Goal: Task Accomplishment & Management: Manage account settings

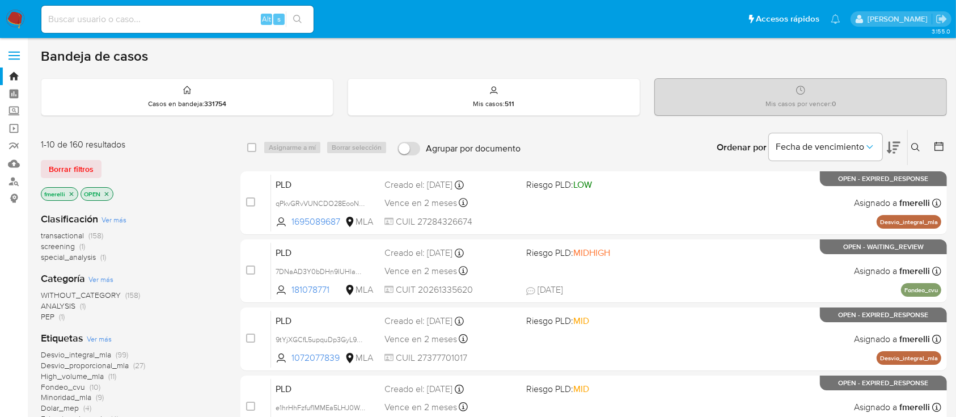
click at [235, 24] on div "Alt s" at bounding box center [177, 19] width 272 height 27
click at [237, 24] on input at bounding box center [177, 19] width 272 height 15
paste input "6rEvHhWa9S8riOOfdYOIEpzW"
type input "6rEvHhWa9S8riOOfdYOIEpzW"
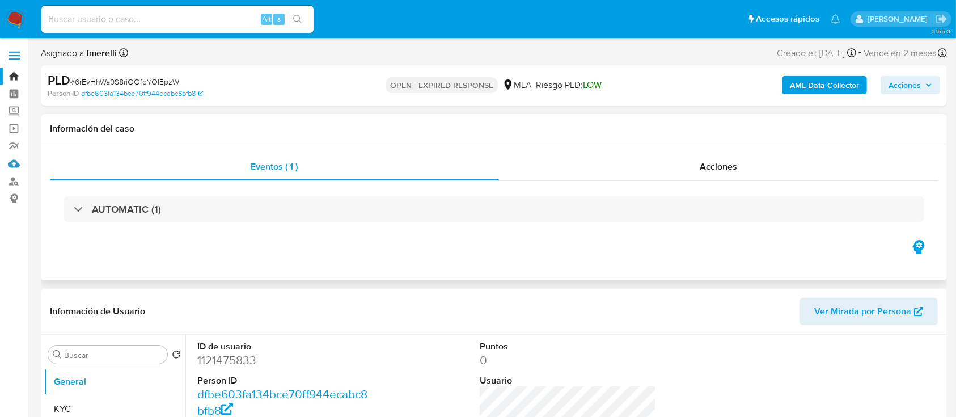
select select "10"
click at [231, 357] on dd "1121475833" at bounding box center [285, 360] width 177 height 16
copy dd "1121475833"
click at [224, 356] on dd "1121475833" at bounding box center [285, 360] width 177 height 16
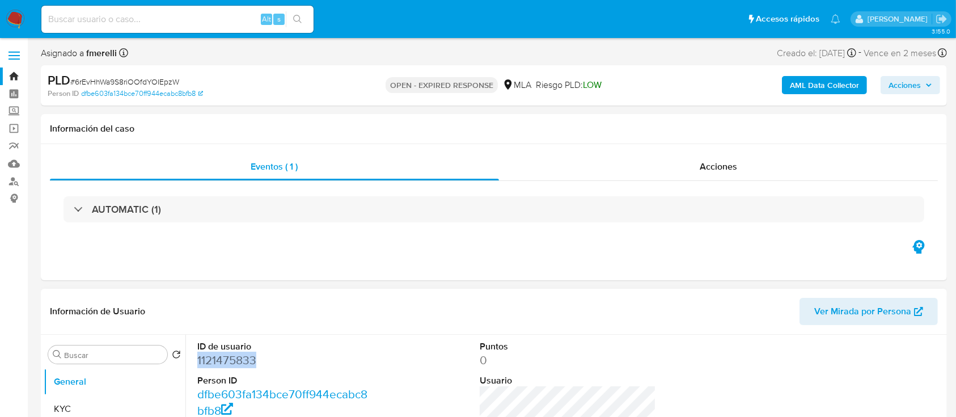
click at [224, 356] on dd "1121475833" at bounding box center [285, 360] width 177 height 16
click at [65, 397] on button "KYC" at bounding box center [110, 408] width 133 height 27
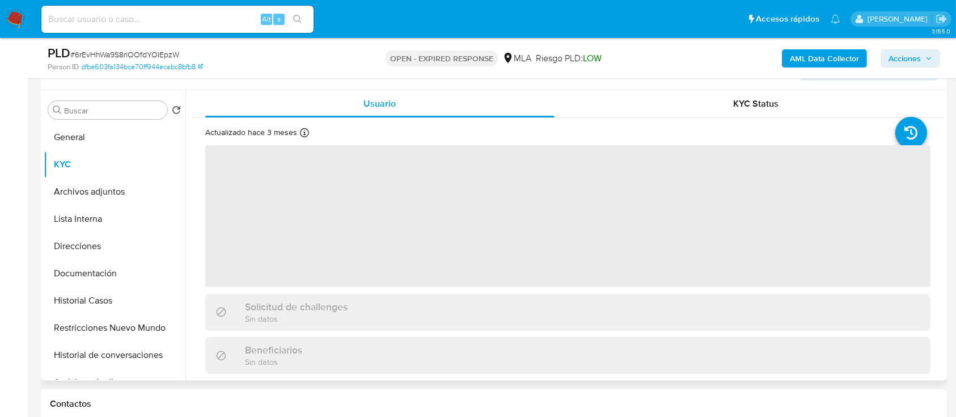
scroll to position [227, 0]
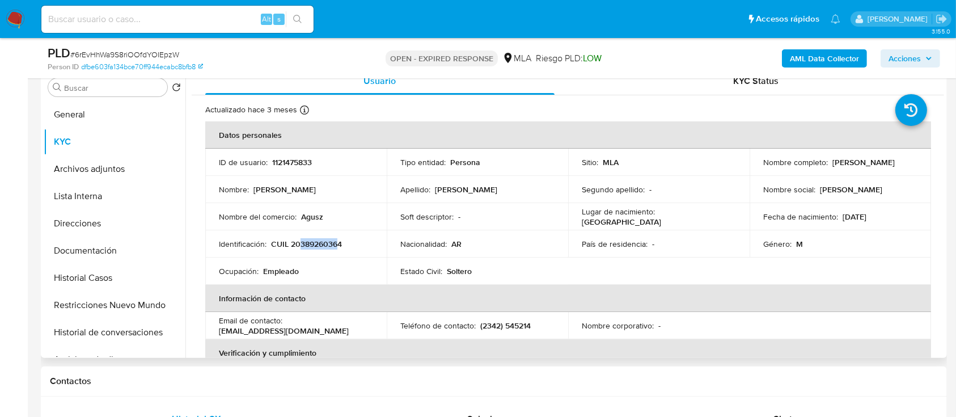
drag, startPoint x: 300, startPoint y: 243, endPoint x: 338, endPoint y: 243, distance: 38.0
click at [338, 242] on p "CUIL 20389260364" at bounding box center [306, 244] width 71 height 10
copy p "38926036"
click at [112, 251] on button "Documentación" at bounding box center [110, 250] width 133 height 27
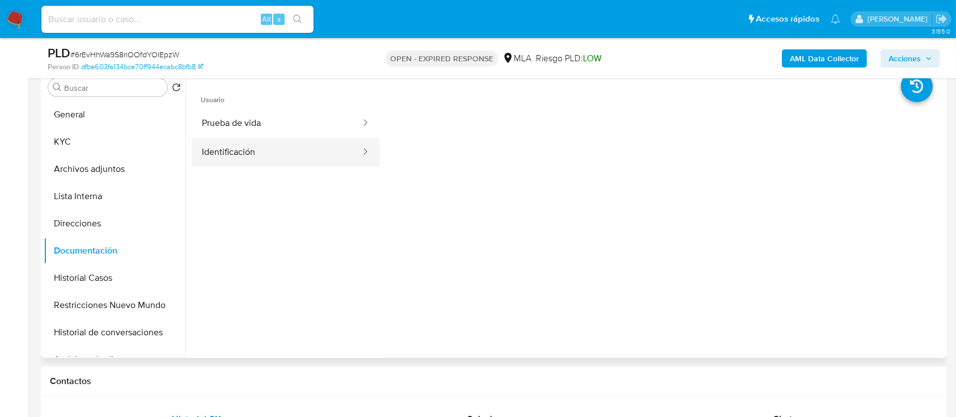
click at [274, 158] on button "Identificación" at bounding box center [277, 152] width 170 height 29
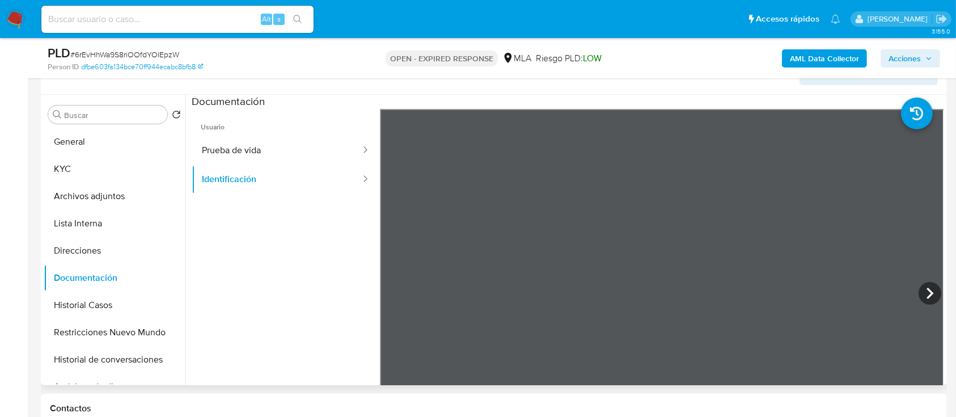
scroll to position [176, 0]
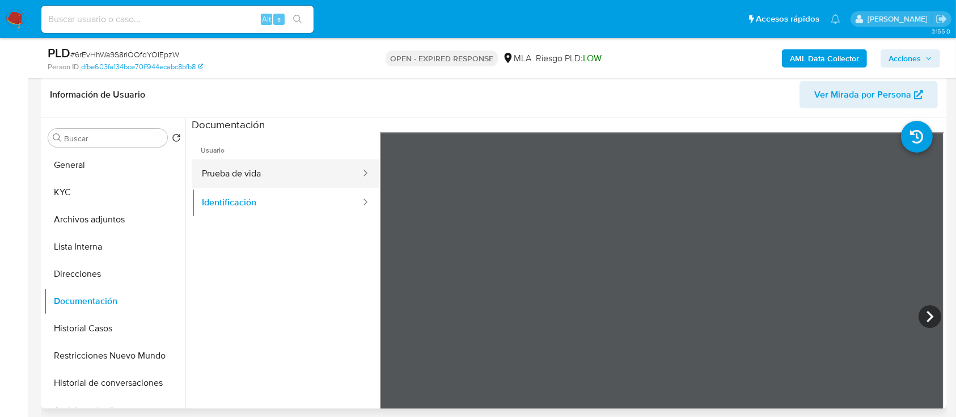
click at [271, 169] on button "Prueba de vida" at bounding box center [277, 173] width 170 height 29
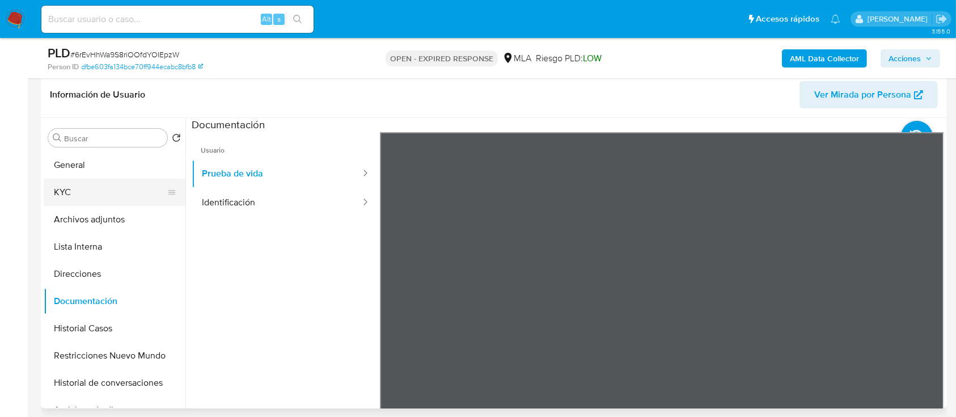
click at [82, 191] on button "KYC" at bounding box center [110, 192] width 133 height 27
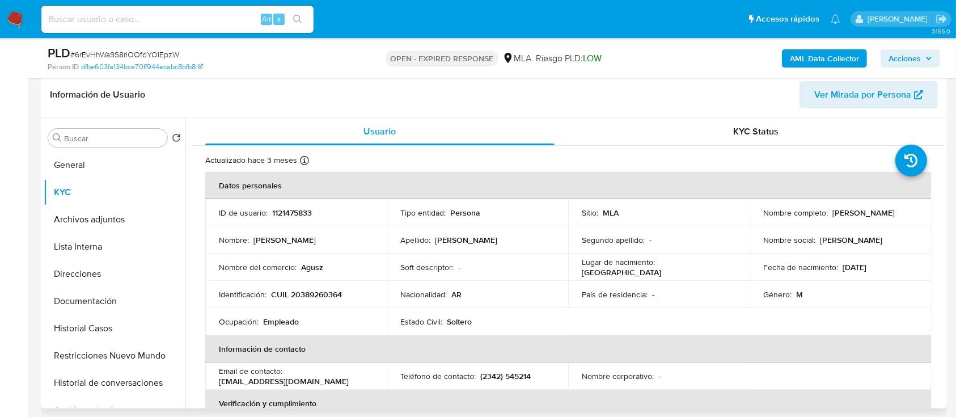
click at [311, 295] on p "CUIL 20389260364" at bounding box center [306, 294] width 71 height 10
copy p "20389260364"
click at [309, 297] on p "CUIL 20389260364" at bounding box center [306, 294] width 71 height 10
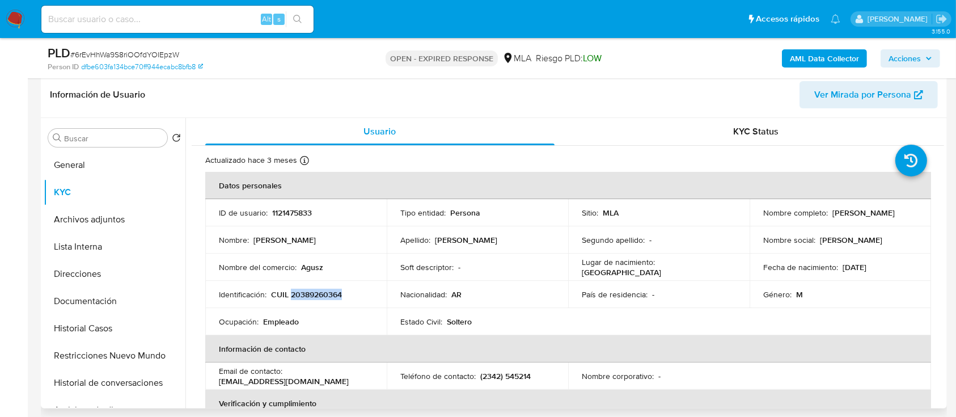
copy p "20389260364"
click at [134, 175] on button "General" at bounding box center [110, 164] width 133 height 27
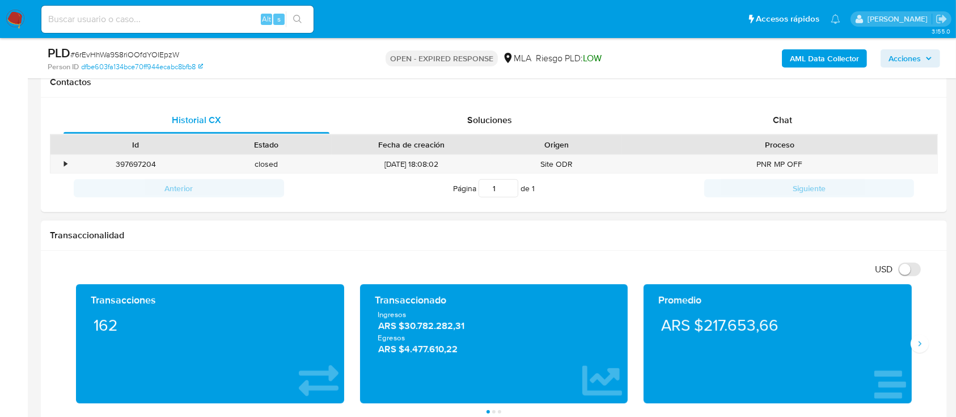
scroll to position [554, 0]
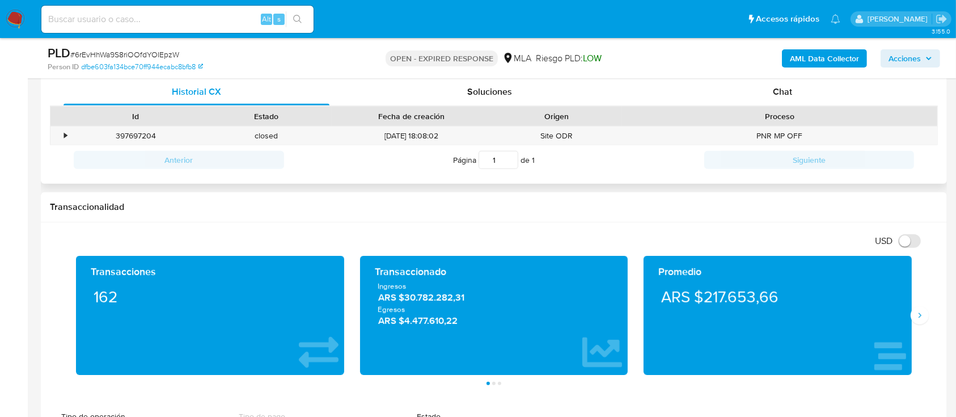
drag, startPoint x: 751, startPoint y: 95, endPoint x: 736, endPoint y: 109, distance: 20.1
click at [752, 95] on div "Chat" at bounding box center [783, 91] width 266 height 27
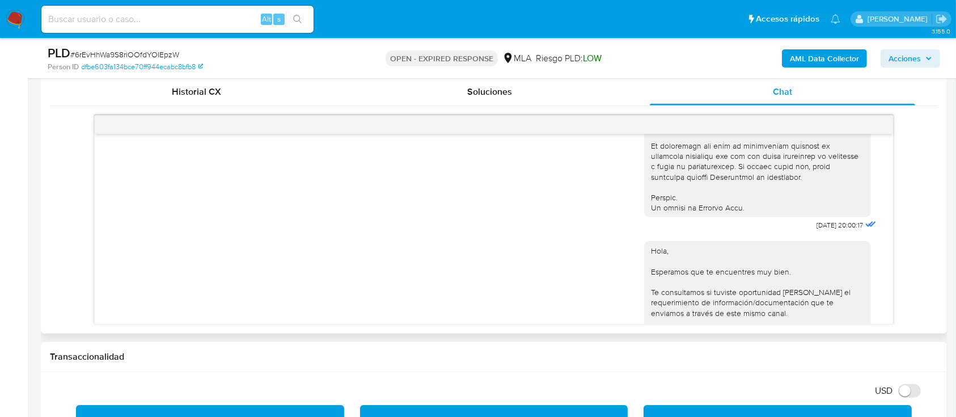
scroll to position [550, 0]
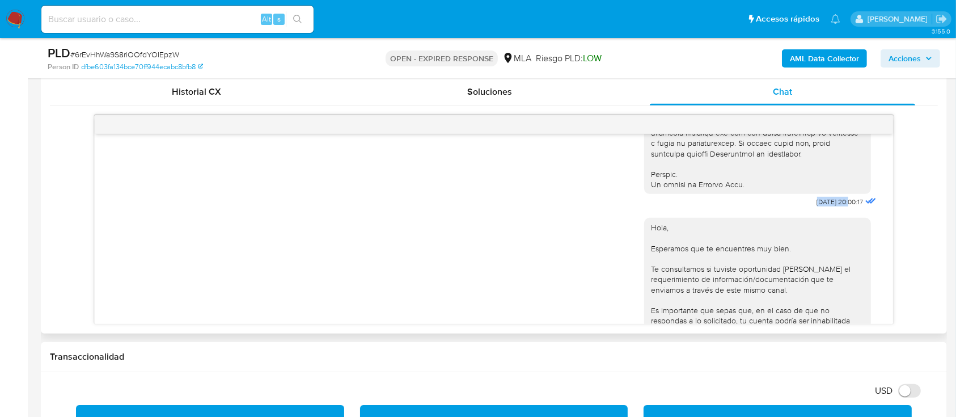
drag, startPoint x: 791, startPoint y: 224, endPoint x: 825, endPoint y: 224, distance: 34.0
copy span "17/07/2025"
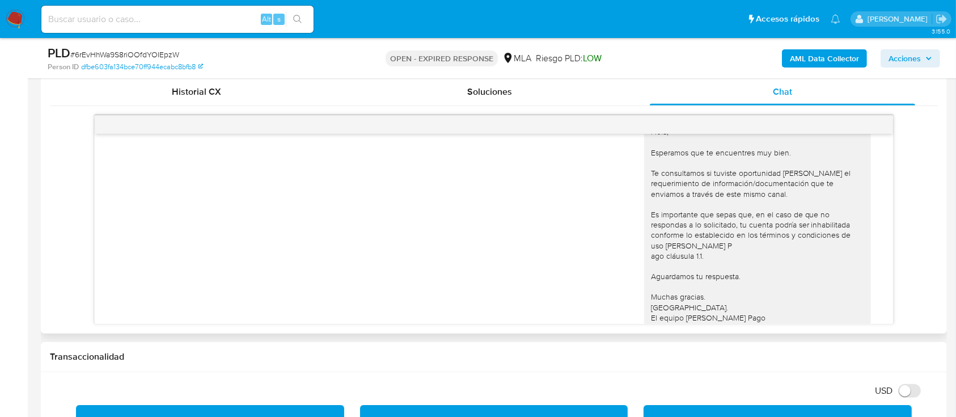
scroll to position [701, 0]
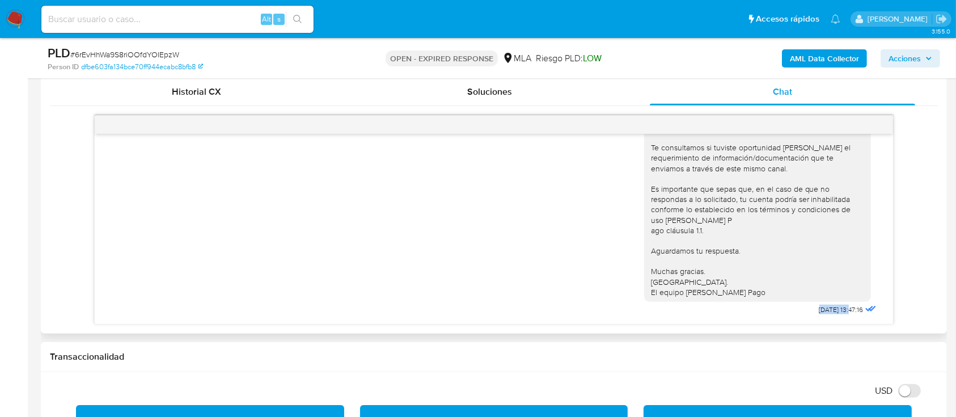
drag, startPoint x: 788, startPoint y: 311, endPoint x: 827, endPoint y: 308, distance: 38.7
click at [827, 308] on div "Hola, Esperamos que te encuentres muy bien. Te consultamos si tuviste oportunid…" at bounding box center [761, 202] width 235 height 229
copy span "21/07/2025"
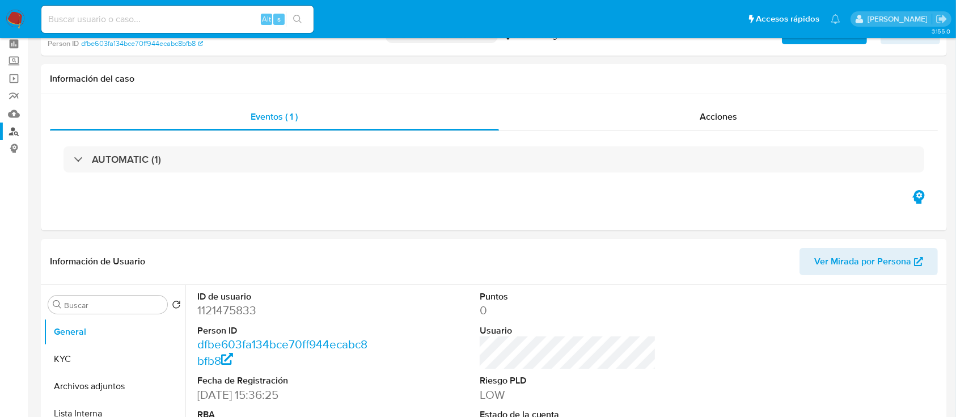
scroll to position [0, 0]
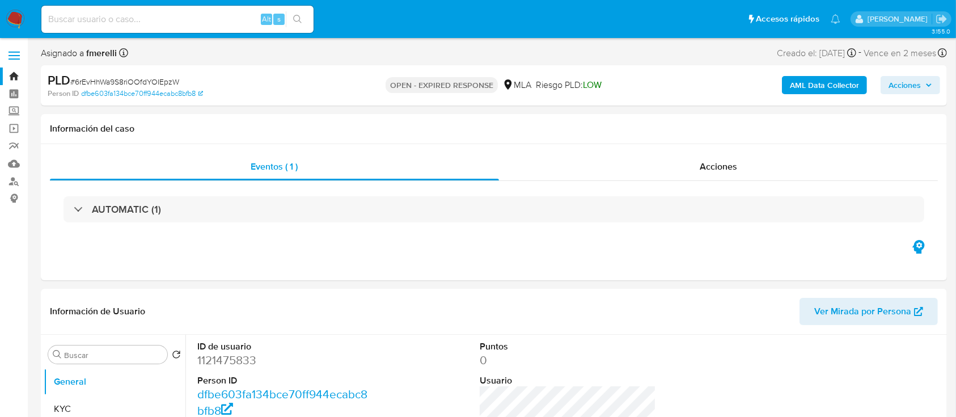
click at [154, 75] on div "PLD # 6rEvHhWa9S8riOOfdYOIEpzW" at bounding box center [194, 80] width 293 height 17
copy span "6rEvHhWa9S8riOOfdYOIEpzW"
click at [9, 22] on img at bounding box center [15, 19] width 19 height 19
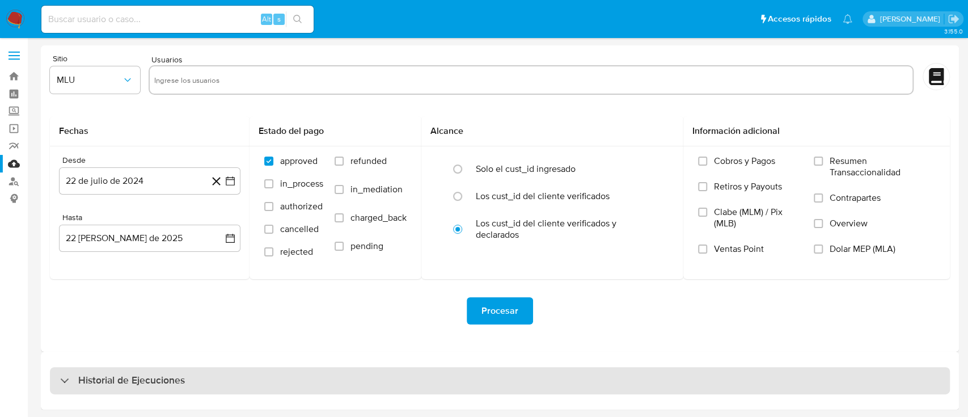
click at [123, 370] on div "Historial de Ejecuciones" at bounding box center [500, 380] width 900 height 27
select select "10"
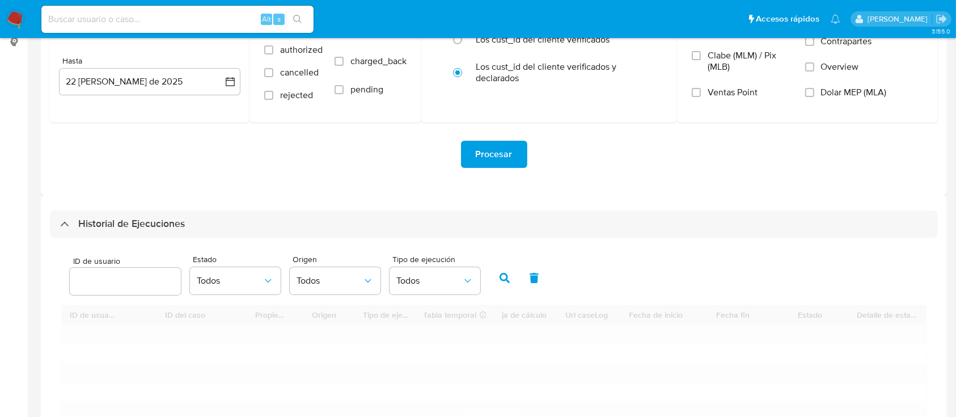
scroll to position [227, 0]
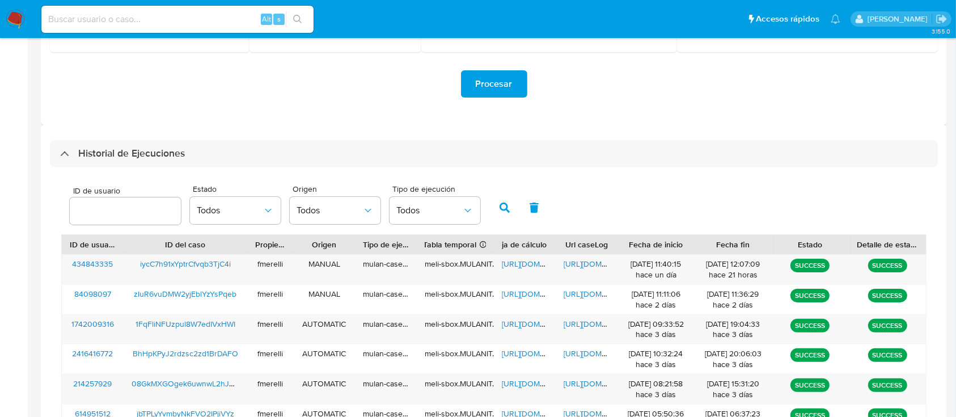
click at [116, 213] on input "number" at bounding box center [125, 211] width 111 height 15
type input "1121475833"
click at [508, 210] on icon "button" at bounding box center [504, 207] width 10 height 10
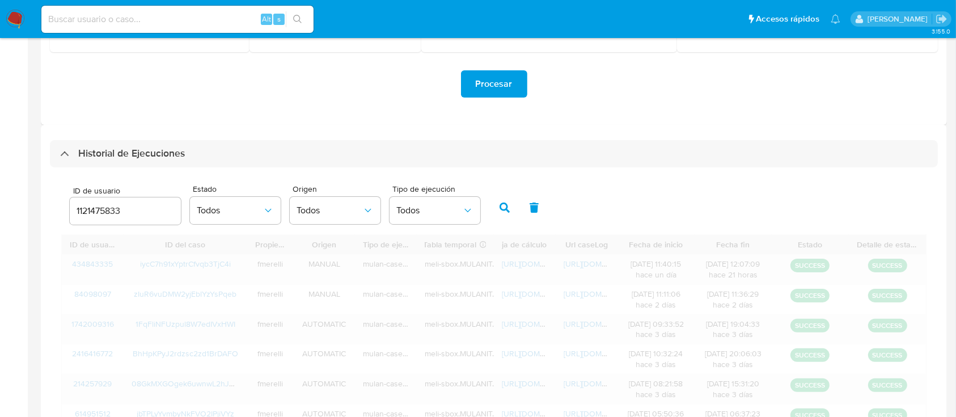
scroll to position [159, 0]
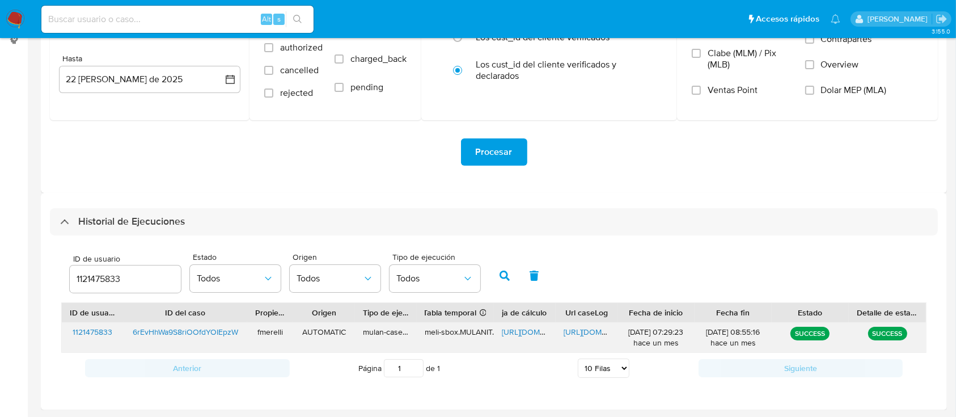
click at [585, 328] on span "https://docs.google.com/document/d/1rMaYB20perYjOashixBOr43yI1oYPOUgZtzIfmfru-0…" at bounding box center [602, 331] width 78 height 11
click at [522, 332] on span "https://docs.google.com/spreadsheets/d/1OgHOXyctrRocoves8yJcl1RrQel-WzVXNrgrQ3G…" at bounding box center [541, 331] width 78 height 11
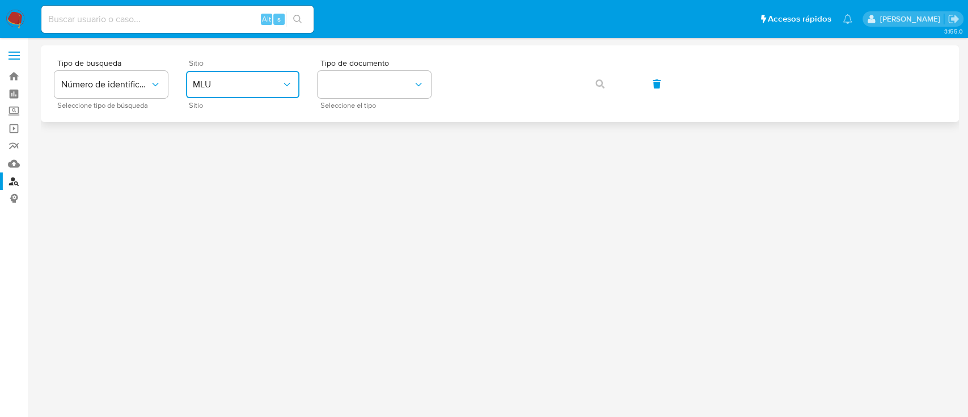
drag, startPoint x: 277, startPoint y: 96, endPoint x: 273, endPoint y: 90, distance: 7.9
click at [277, 95] on button "MLU" at bounding box center [242, 84] width 113 height 27
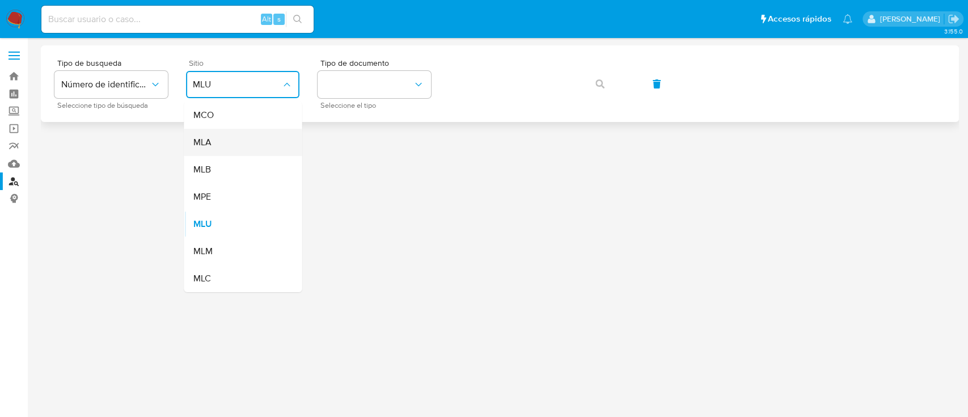
click at [248, 133] on div "MLA" at bounding box center [239, 142] width 93 height 27
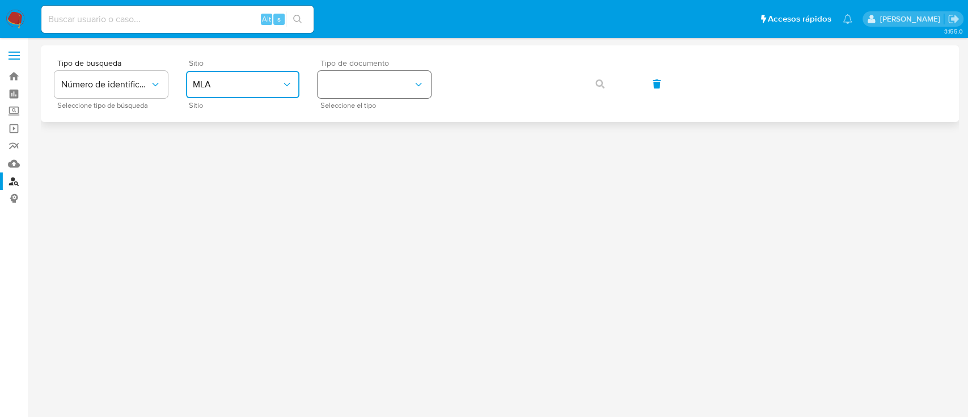
click at [362, 77] on button "identificationType" at bounding box center [373, 84] width 113 height 27
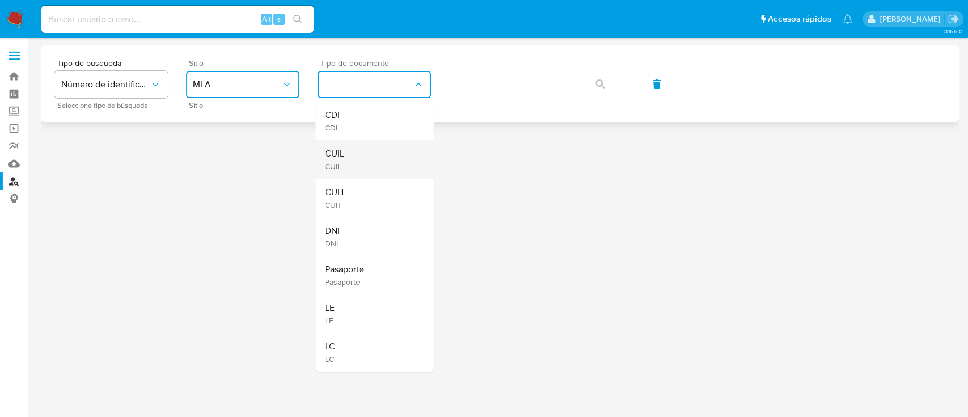
click at [346, 164] on div "CUIL CUIL" at bounding box center [370, 159] width 93 height 39
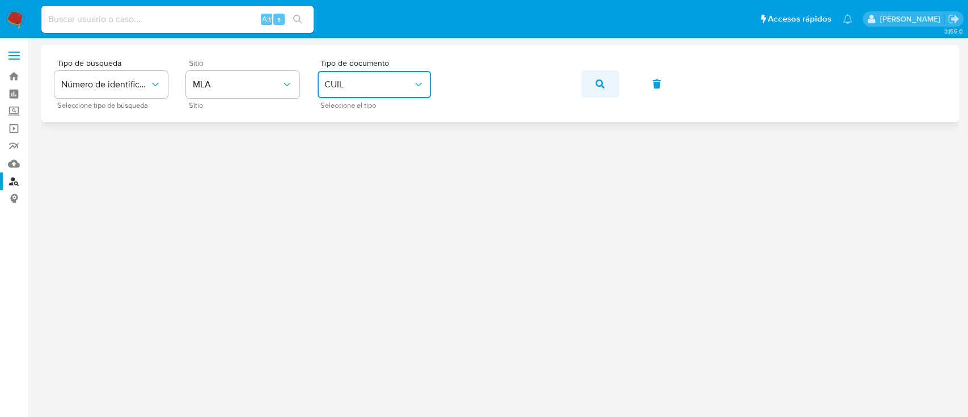
click at [607, 82] on button "button" at bounding box center [599, 83] width 39 height 27
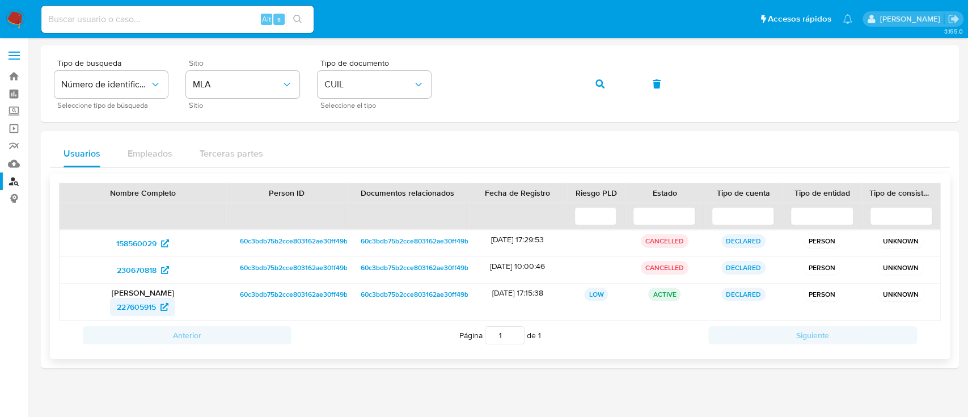
click at [149, 299] on span "227605915" at bounding box center [136, 307] width 39 height 18
click at [586, 84] on button "button" at bounding box center [599, 83] width 39 height 27
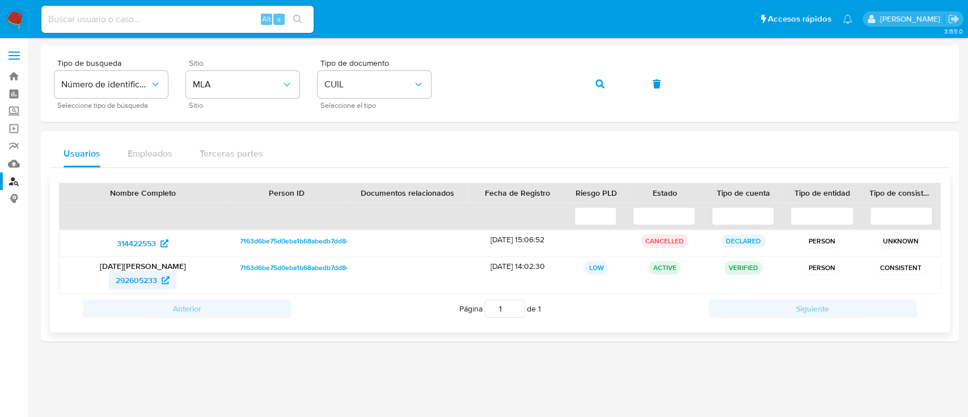
click at [135, 281] on span "292605233" at bounding box center [136, 280] width 41 height 18
click at [599, 81] on icon "button" at bounding box center [599, 83] width 9 height 9
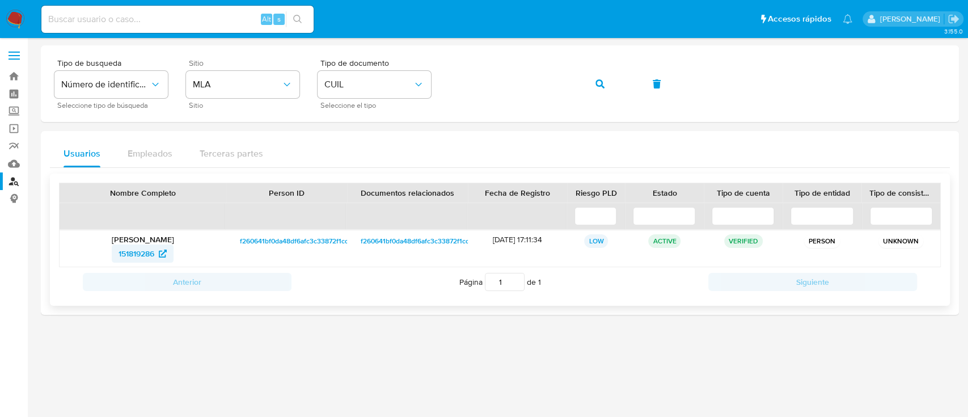
click at [126, 256] on span "151819286" at bounding box center [136, 253] width 36 height 18
click at [597, 87] on icon "button" at bounding box center [599, 83] width 9 height 9
click at [130, 255] on span "104172938" at bounding box center [136, 253] width 37 height 18
click at [603, 84] on icon "button" at bounding box center [599, 83] width 9 height 9
click at [155, 253] on span "1016563624" at bounding box center [136, 253] width 43 height 18
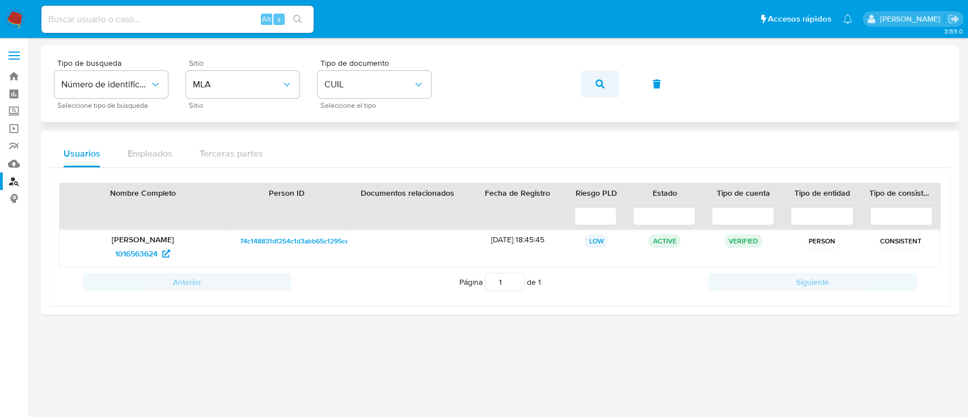
click at [591, 84] on button "button" at bounding box center [599, 83] width 39 height 27
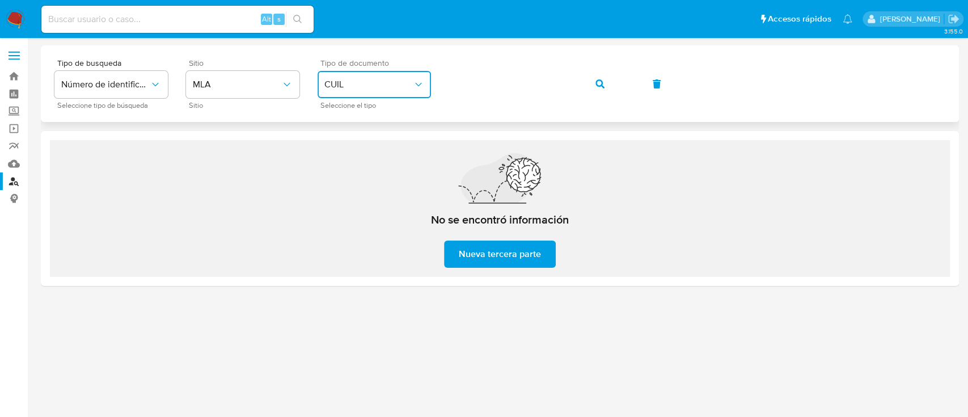
click at [377, 71] on button "CUIL" at bounding box center [373, 84] width 113 height 27
click at [609, 87] on button "button" at bounding box center [599, 83] width 39 height 27
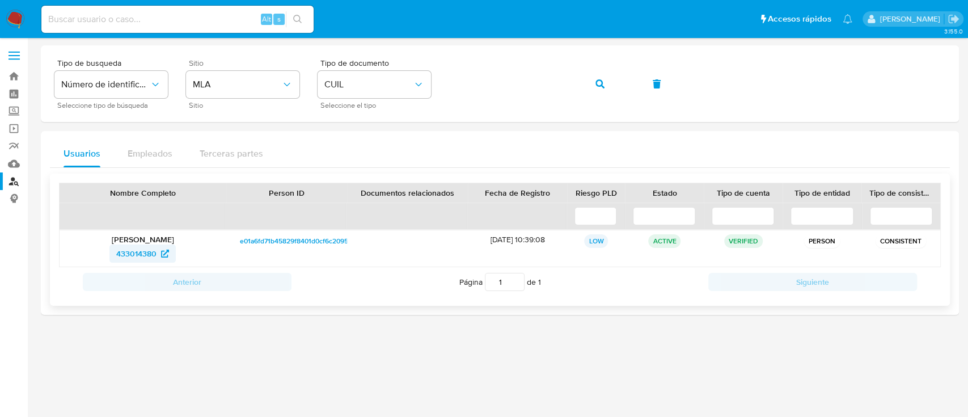
click at [148, 249] on span "433014380" at bounding box center [136, 253] width 40 height 18
click at [584, 83] on button "button" at bounding box center [599, 83] width 39 height 27
click at [164, 240] on p "Emanuel Palu" at bounding box center [142, 239] width 151 height 10
click at [156, 244] on span "182980333" at bounding box center [137, 253] width 40 height 18
click at [601, 82] on icon "button" at bounding box center [599, 83] width 9 height 9
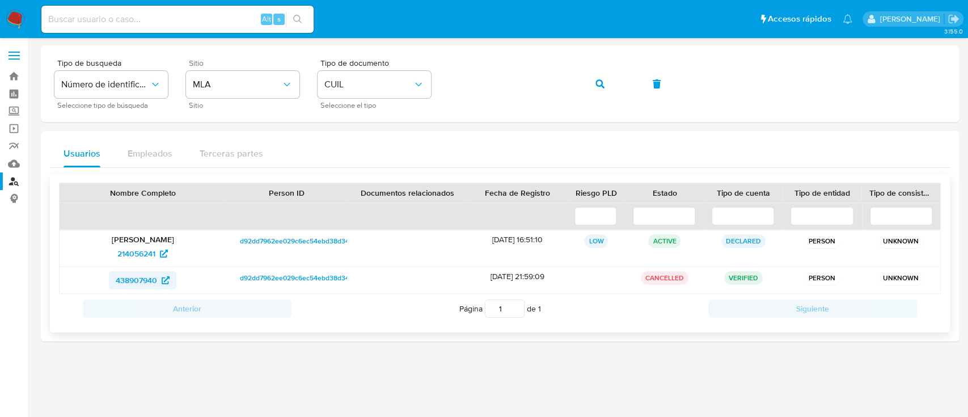
click at [159, 282] on span "438907940" at bounding box center [143, 280] width 54 height 18
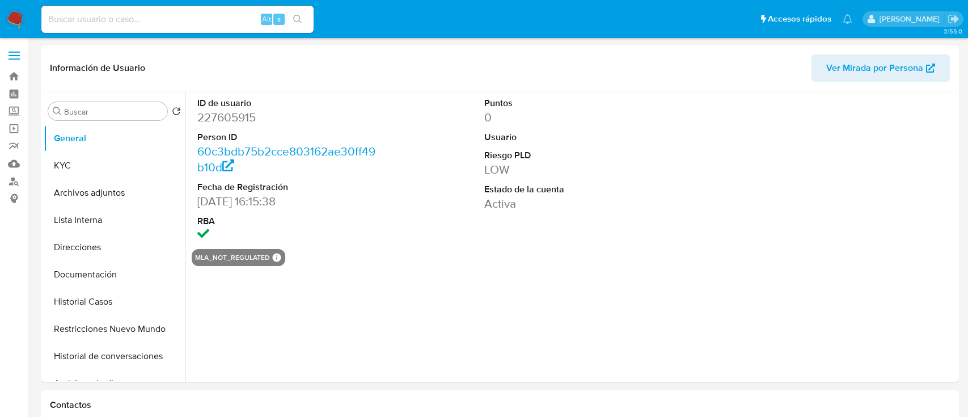
select select "10"
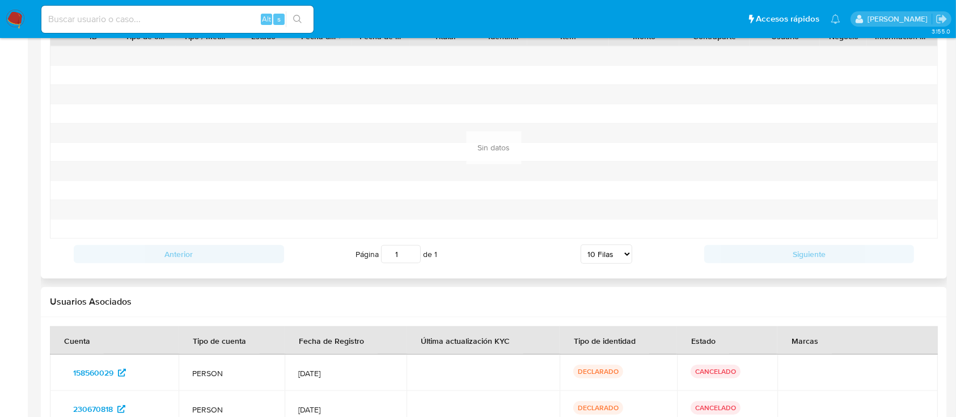
scroll to position [1282, 0]
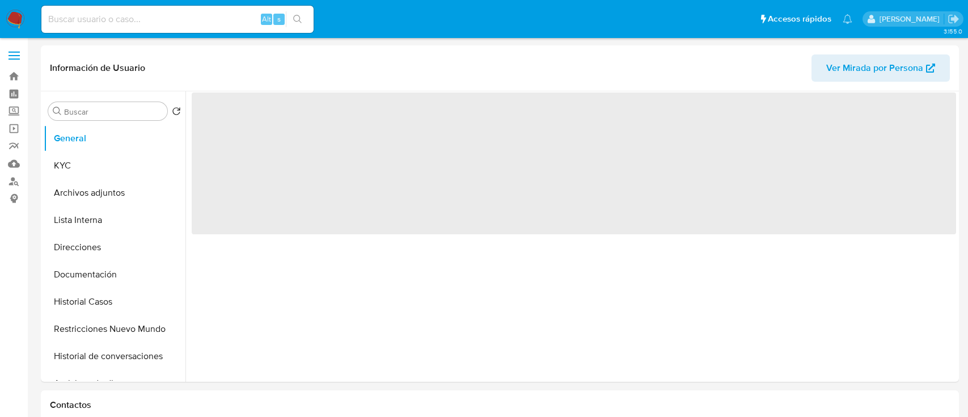
select select "10"
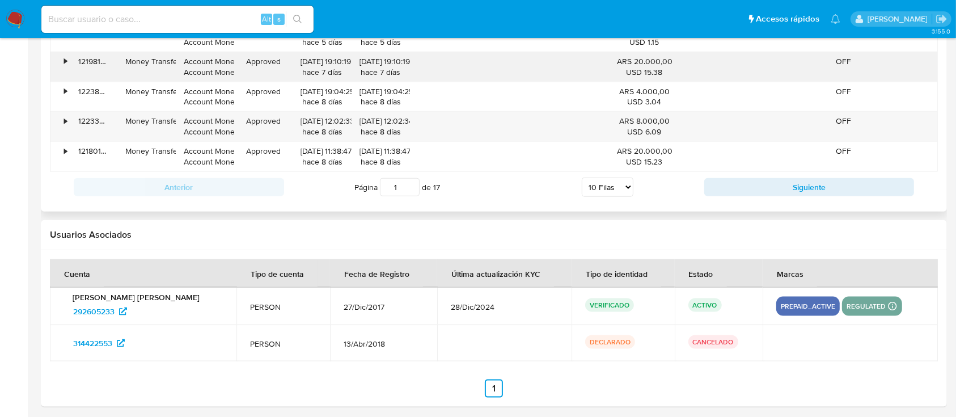
scroll to position [1353, 0]
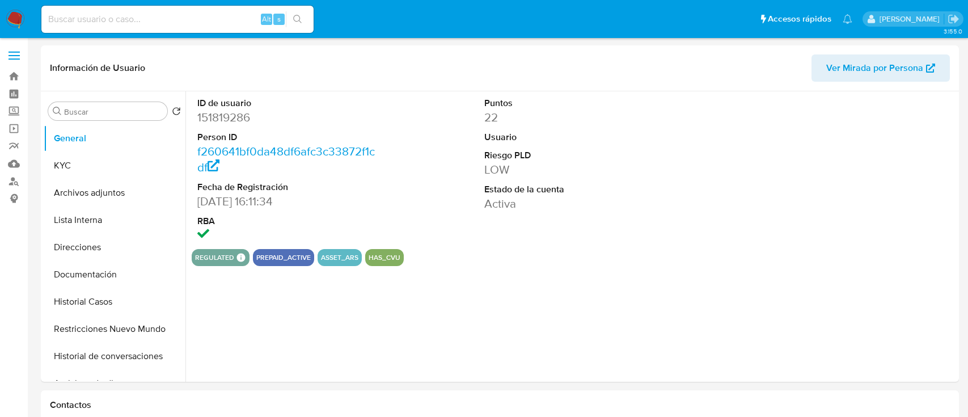
select select "10"
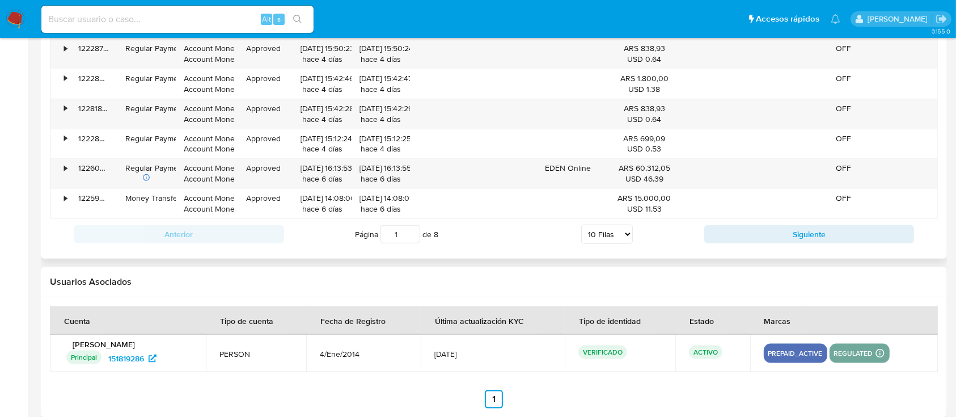
scroll to position [1317, 0]
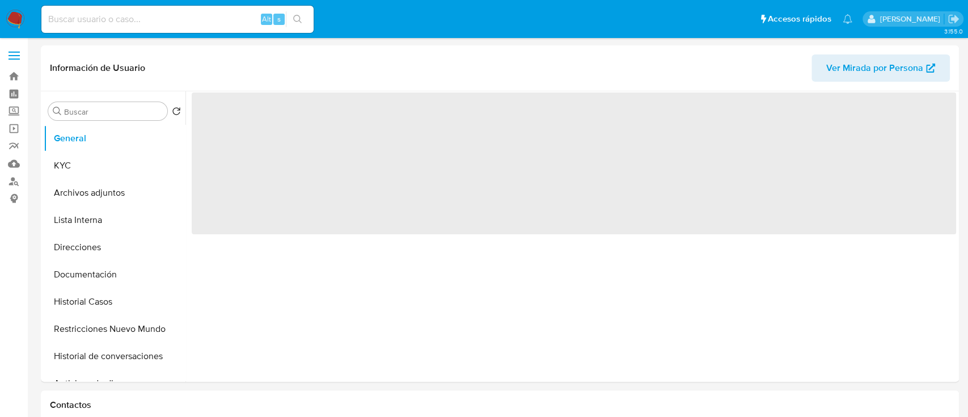
select select "10"
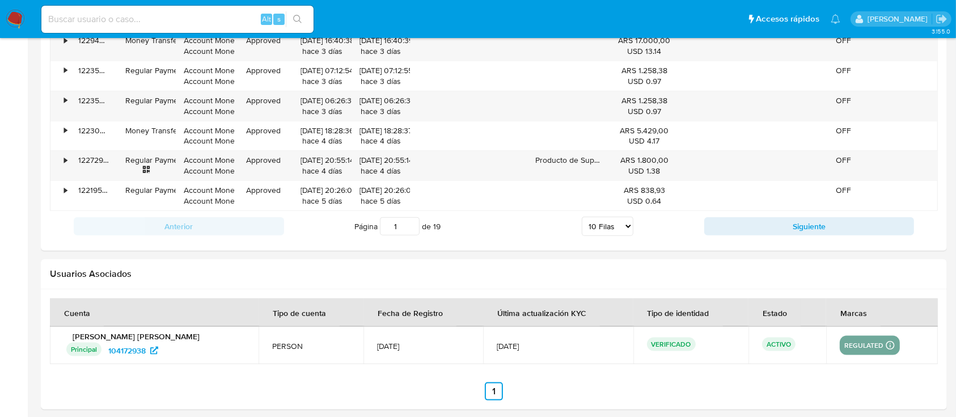
scroll to position [1317, 0]
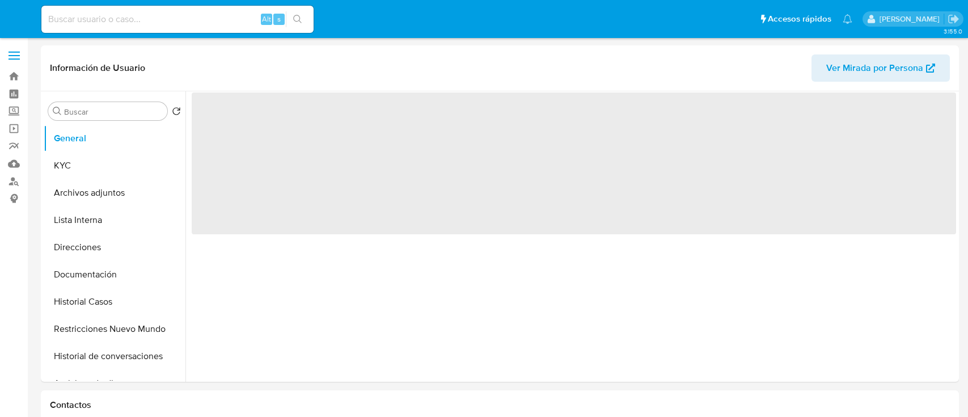
select select "10"
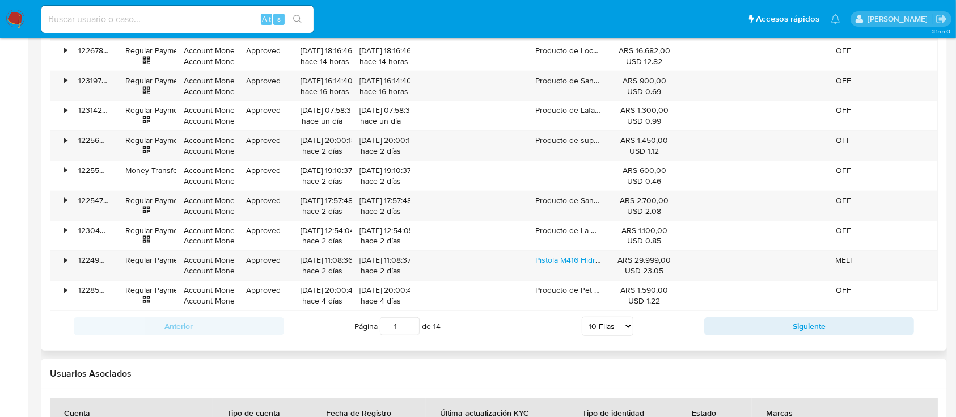
scroll to position [1317, 0]
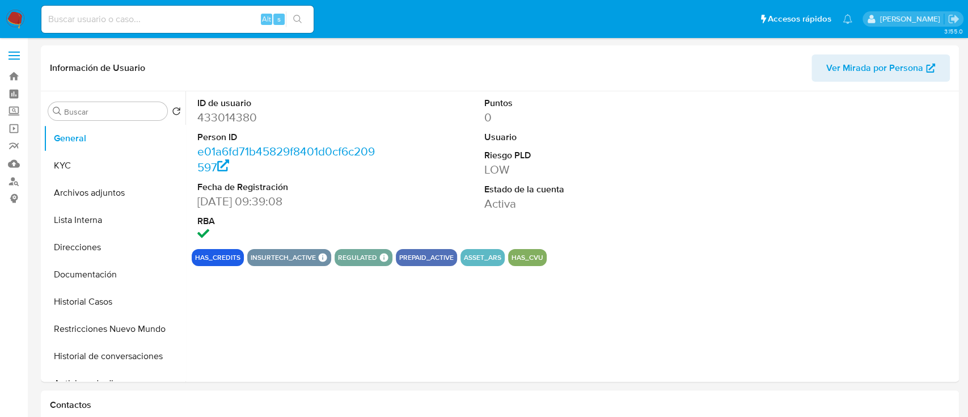
select select "10"
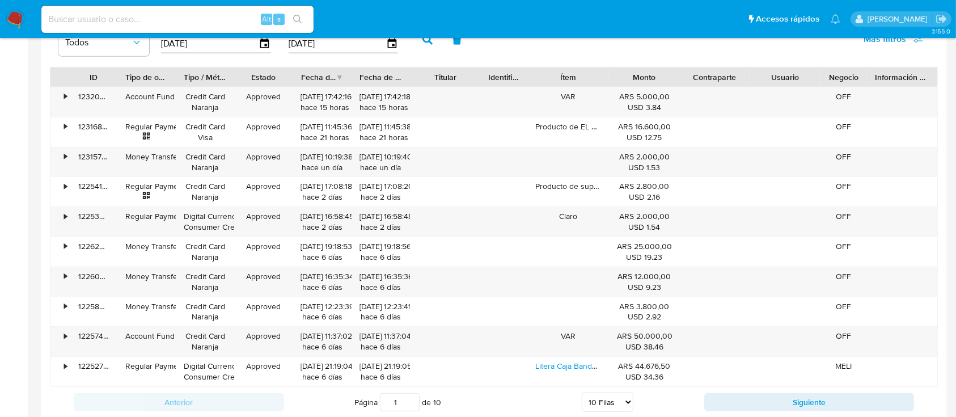
scroll to position [1317, 0]
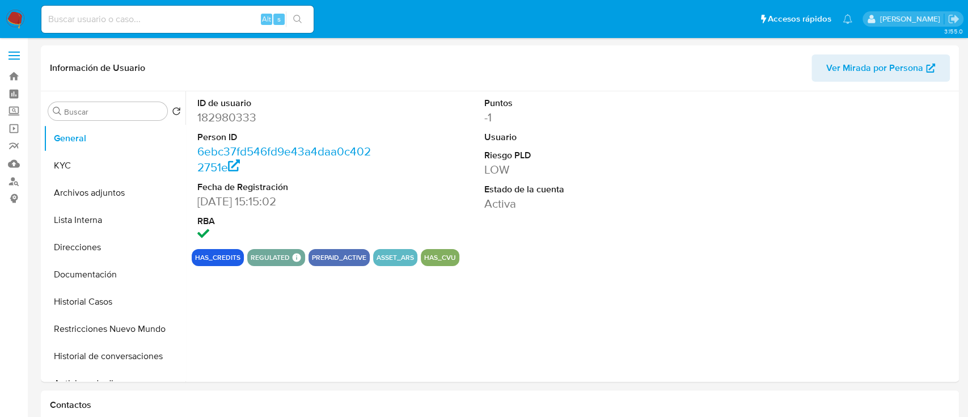
select select "10"
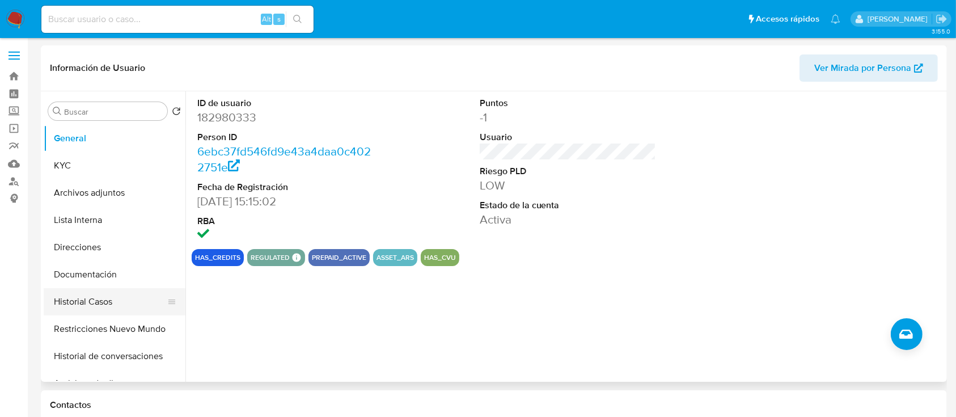
click at [105, 295] on button "Historial Casos" at bounding box center [110, 301] width 133 height 27
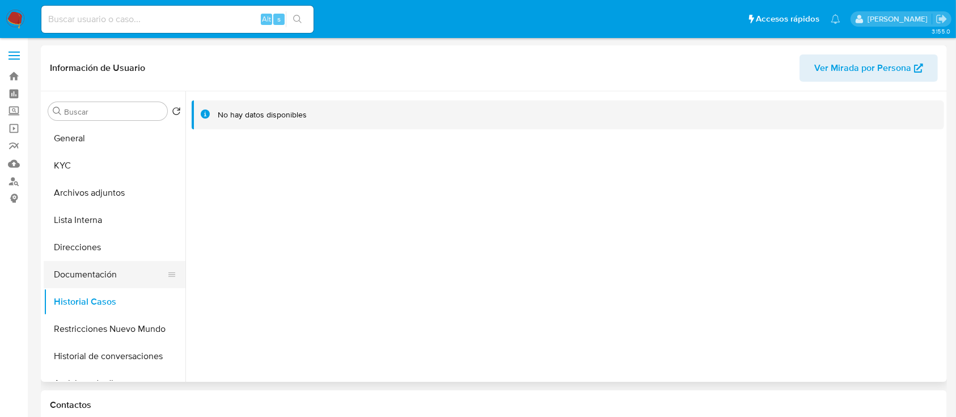
click at [73, 268] on button "Documentación" at bounding box center [110, 274] width 133 height 27
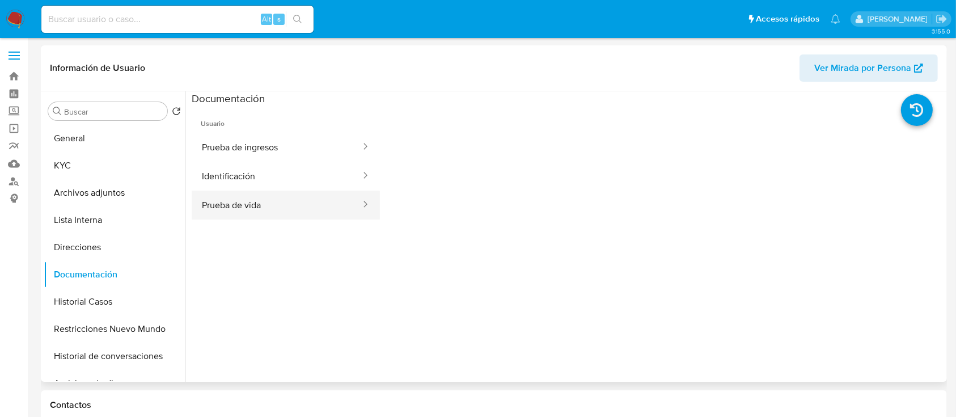
click at [234, 190] on button "Prueba de vida" at bounding box center [277, 204] width 170 height 29
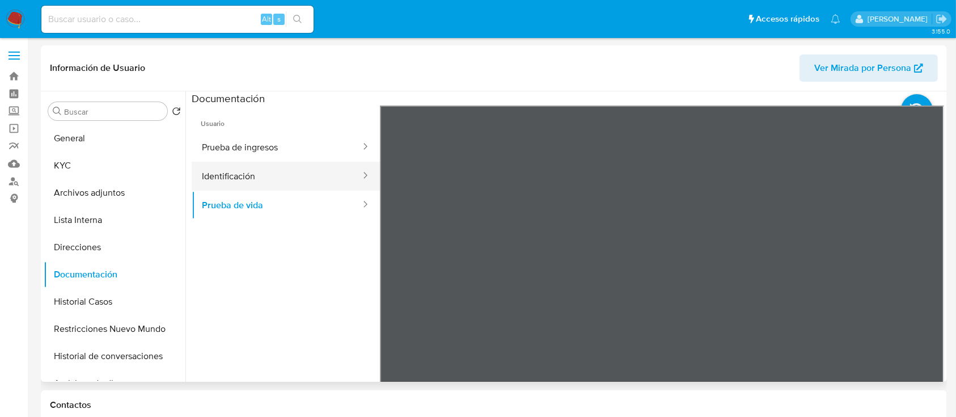
click at [240, 179] on button "Identificación" at bounding box center [277, 176] width 170 height 29
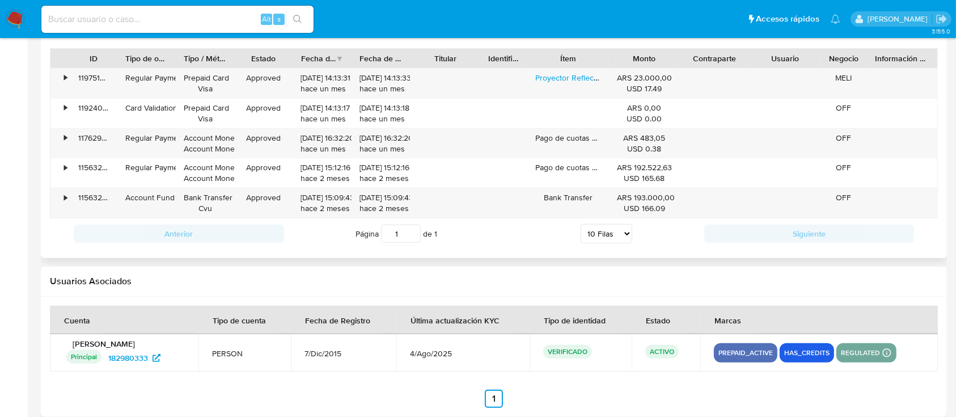
scroll to position [1167, 0]
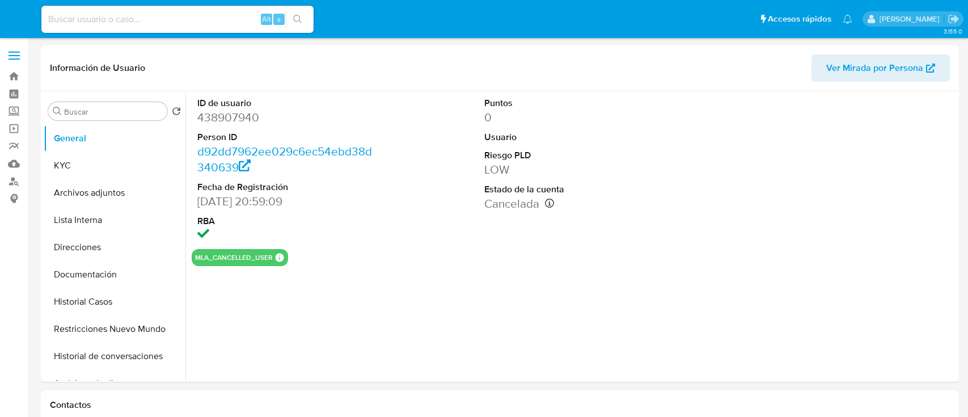
select select "10"
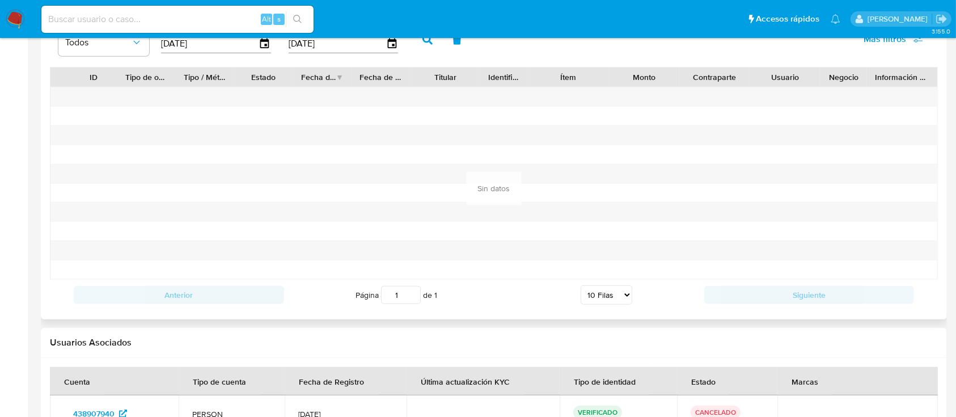
scroll to position [1246, 0]
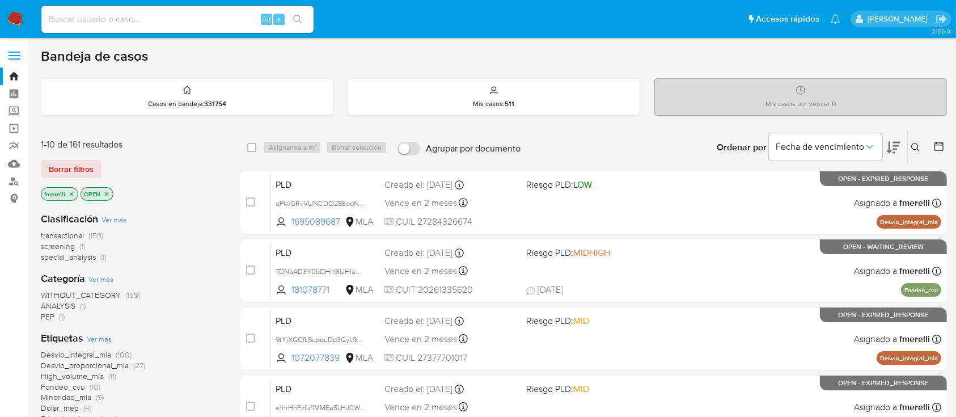
click at [913, 143] on icon at bounding box center [915, 147] width 9 height 9
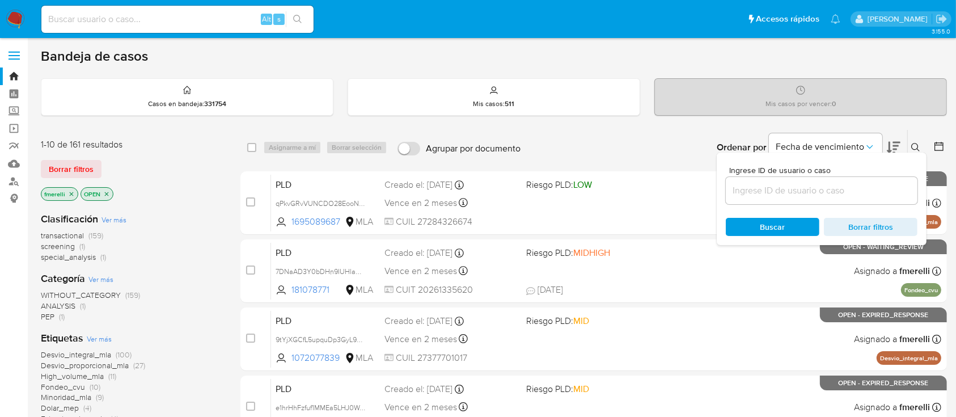
click at [837, 200] on div at bounding box center [822, 190] width 192 height 27
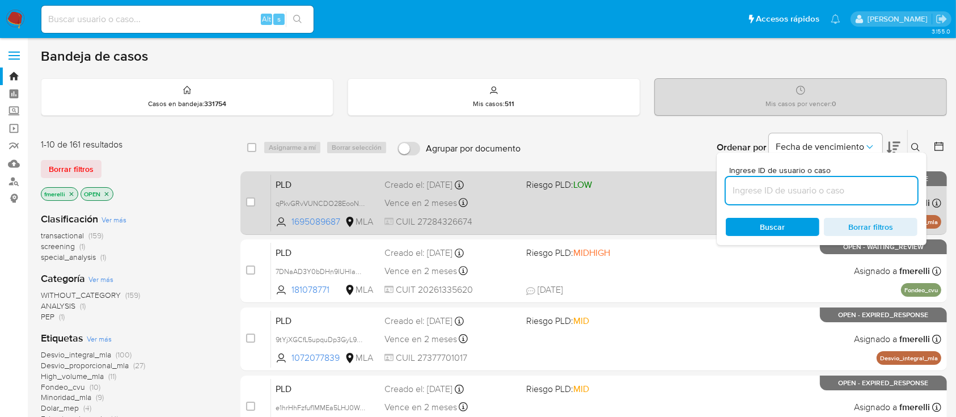
drag, startPoint x: 842, startPoint y: 190, endPoint x: 582, endPoint y: 221, distance: 262.1
click at [842, 190] on input at bounding box center [822, 190] width 192 height 15
paste input "6rEvHhWa9S8riOOfdYOIEpzW"
type input "6rEvHhWa9S8riOOfdYOIEpzW"
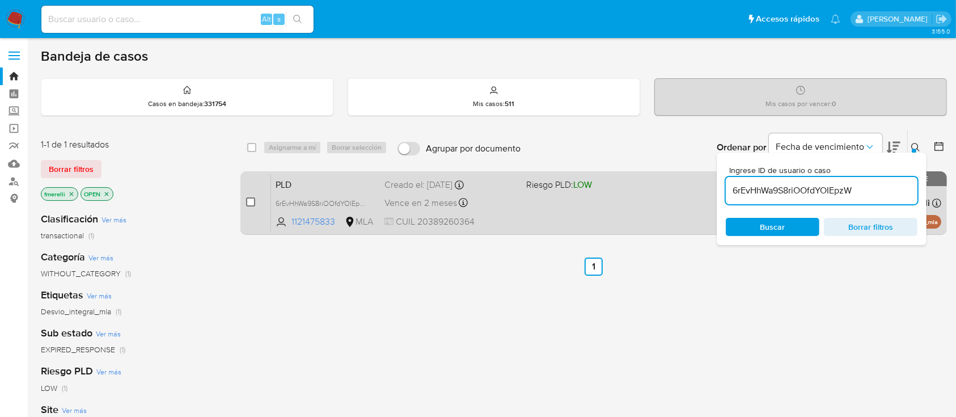
click at [252, 202] on input "checkbox" at bounding box center [250, 201] width 9 height 9
checkbox input "true"
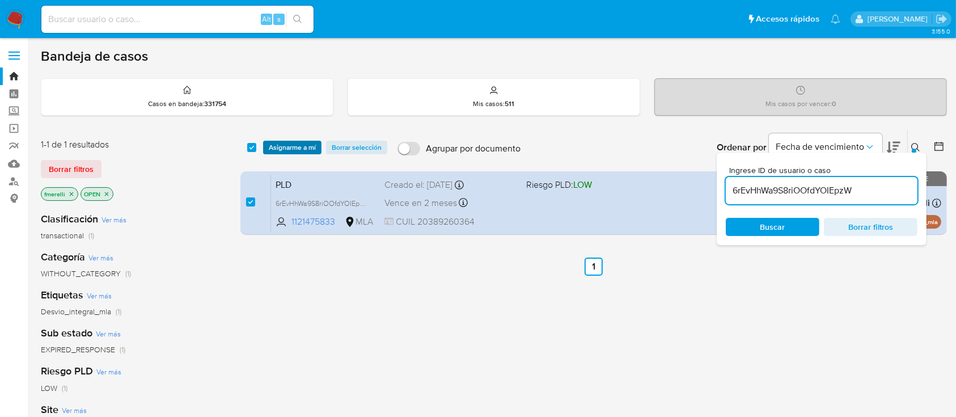
click at [290, 142] on span "Asignarme a mí" at bounding box center [292, 147] width 47 height 11
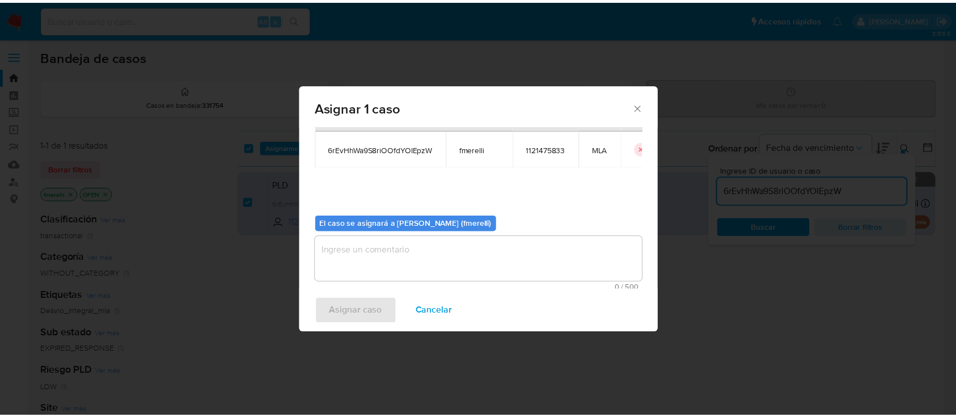
scroll to position [58, 0]
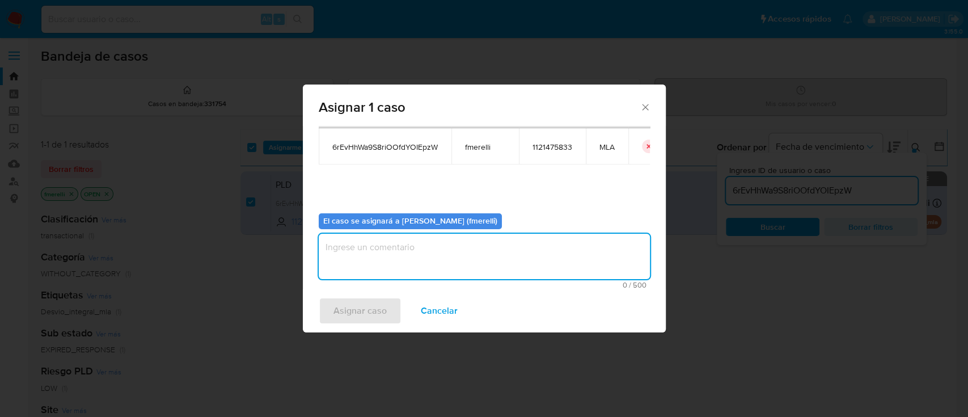
click at [395, 240] on textarea "assign-modal" at bounding box center [484, 256] width 331 height 45
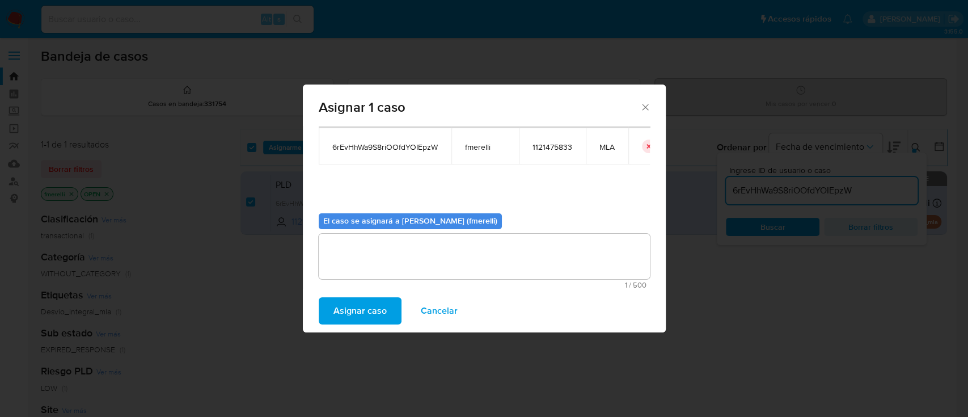
click at [360, 303] on span "Asignar caso" at bounding box center [359, 310] width 53 height 25
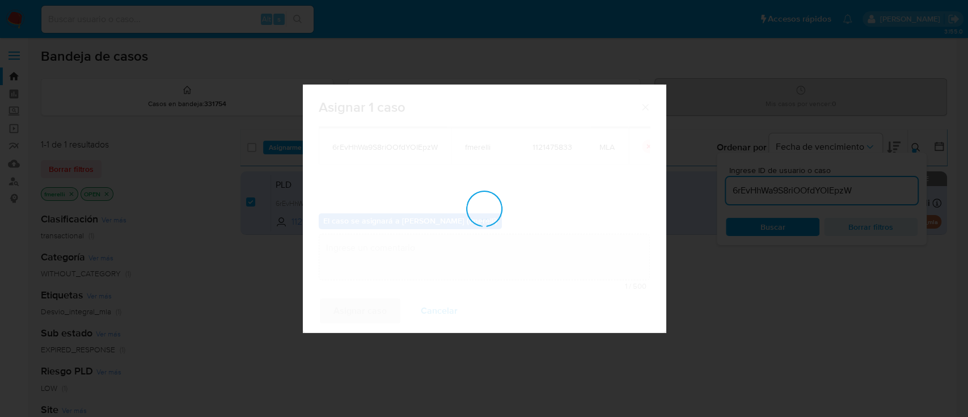
checkbox input "false"
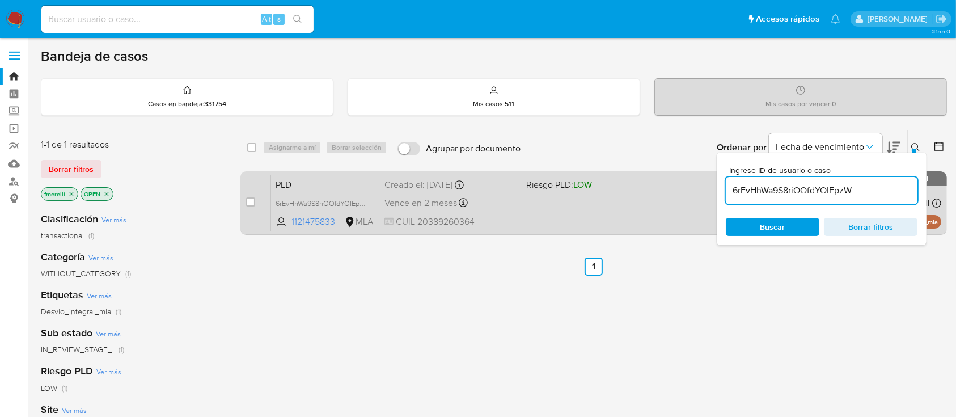
click at [481, 204] on div "Vence en 2 meses Vence el 10/10/2025 03:28:33" at bounding box center [450, 202] width 132 height 15
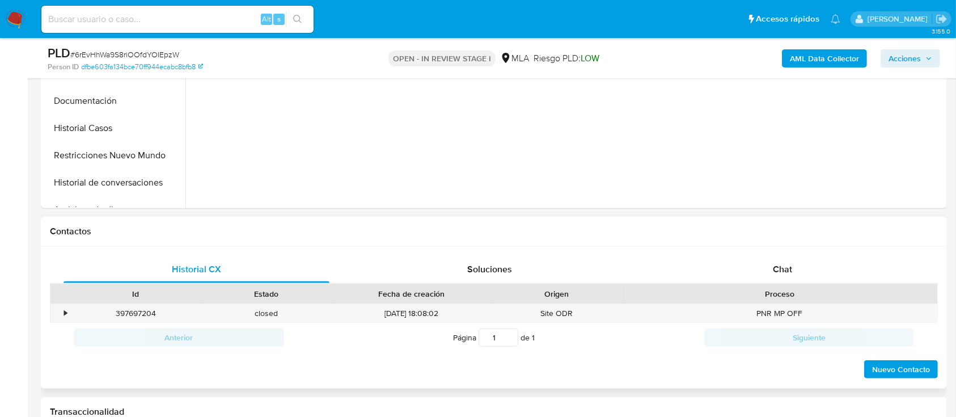
scroll to position [378, 0]
click at [798, 289] on div "Proceso" at bounding box center [779, 292] width 299 height 11
click at [794, 272] on div "Chat" at bounding box center [783, 268] width 266 height 27
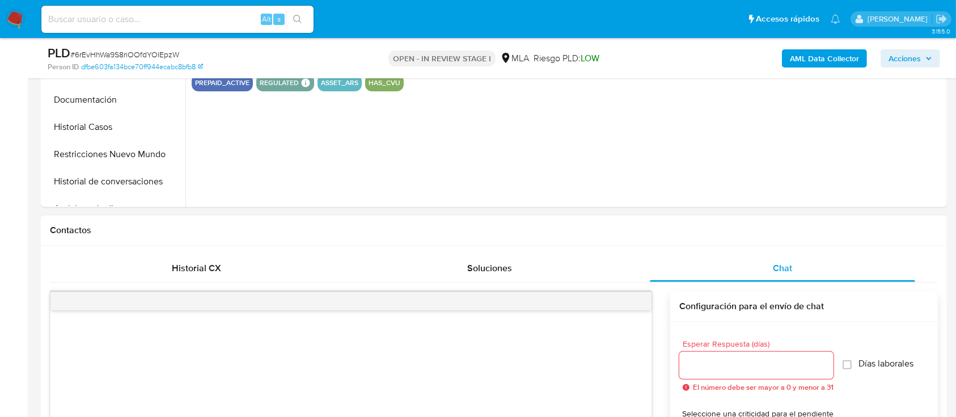
select select "10"
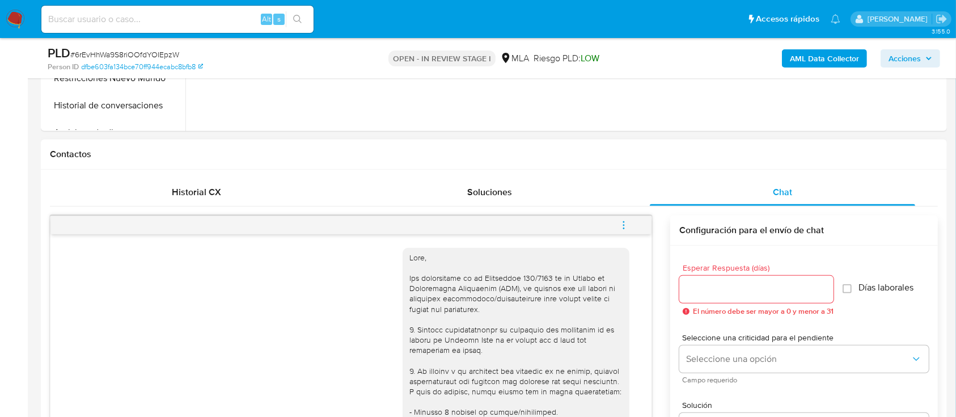
scroll to position [701, 0]
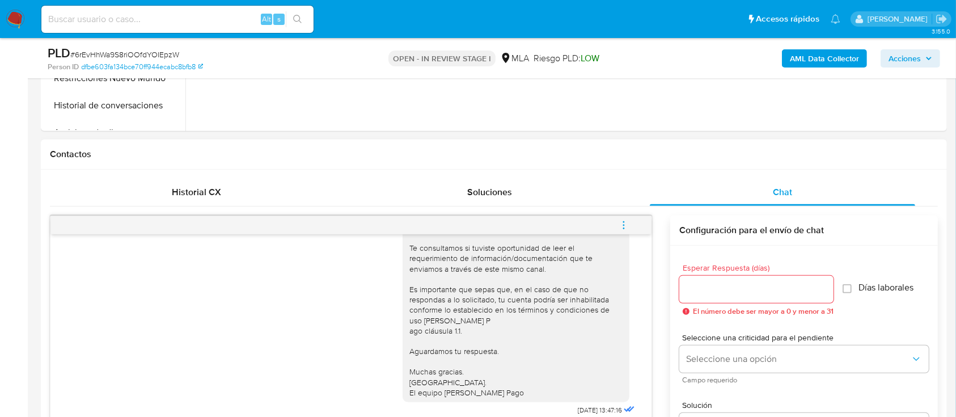
click at [622, 218] on span "menu-action" at bounding box center [623, 224] width 10 height 27
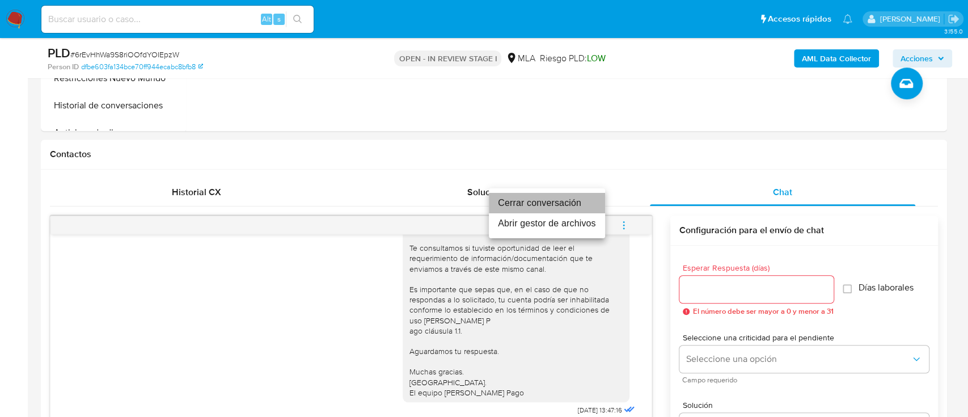
click at [549, 198] on li "Cerrar conversación" at bounding box center [547, 203] width 116 height 20
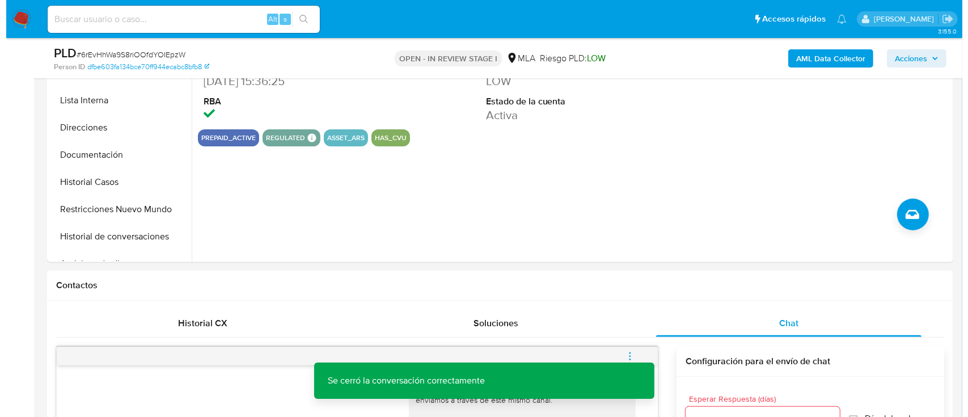
scroll to position [227, 0]
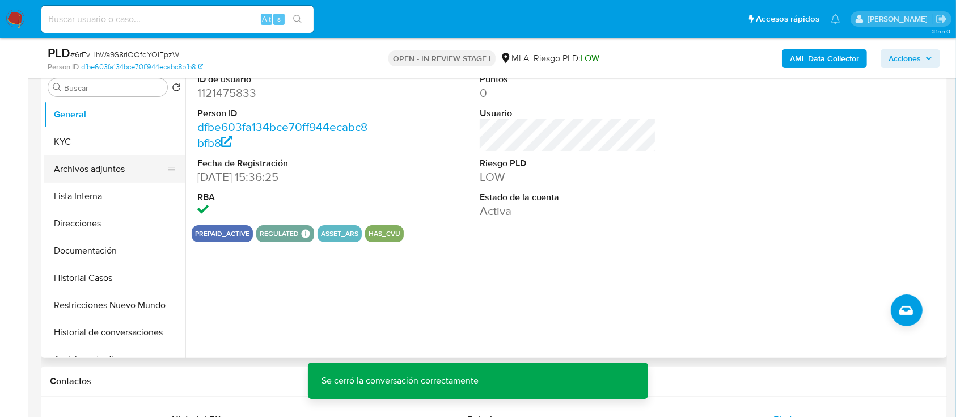
click at [87, 143] on button "KYC" at bounding box center [115, 141] width 142 height 27
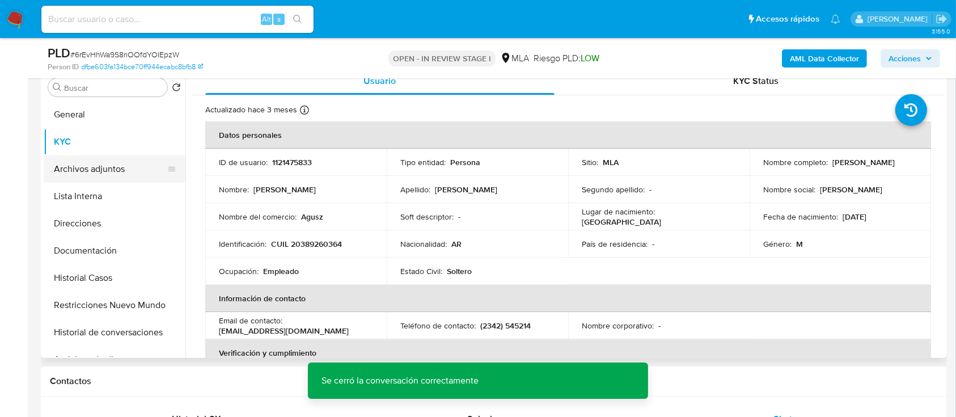
click at [98, 167] on button "Archivos adjuntos" at bounding box center [110, 168] width 133 height 27
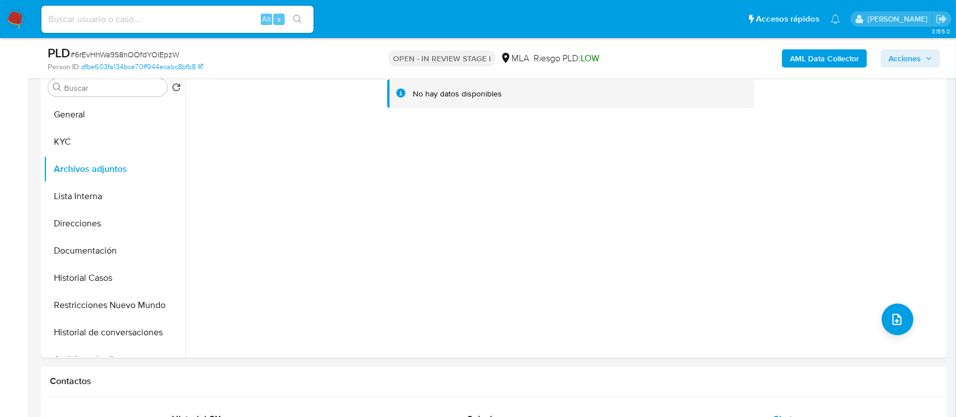
click at [838, 62] on b "AML Data Collector" at bounding box center [824, 58] width 69 height 18
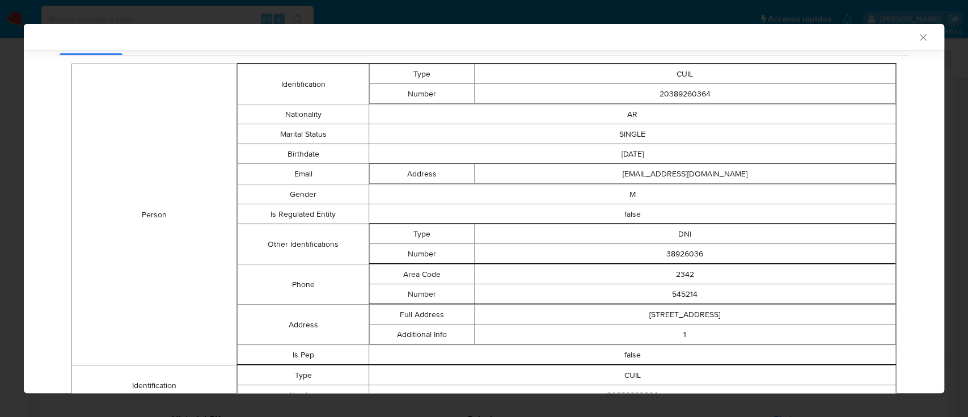
scroll to position [0, 0]
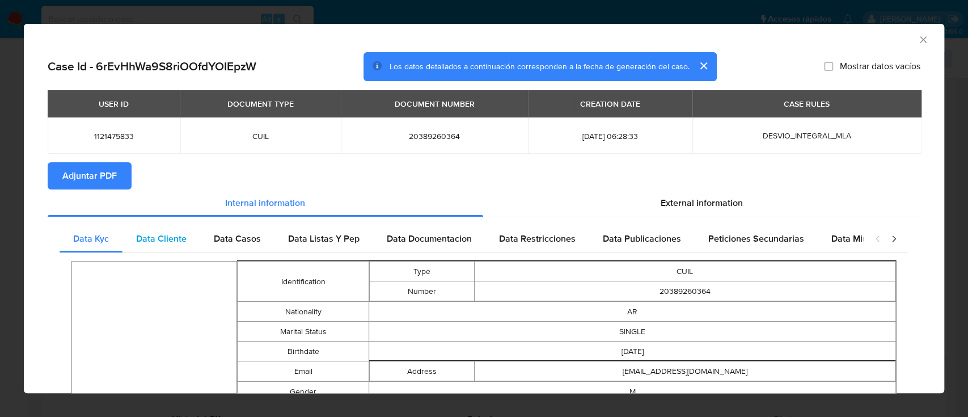
click at [160, 227] on div "Data Cliente" at bounding box center [161, 238] width 78 height 27
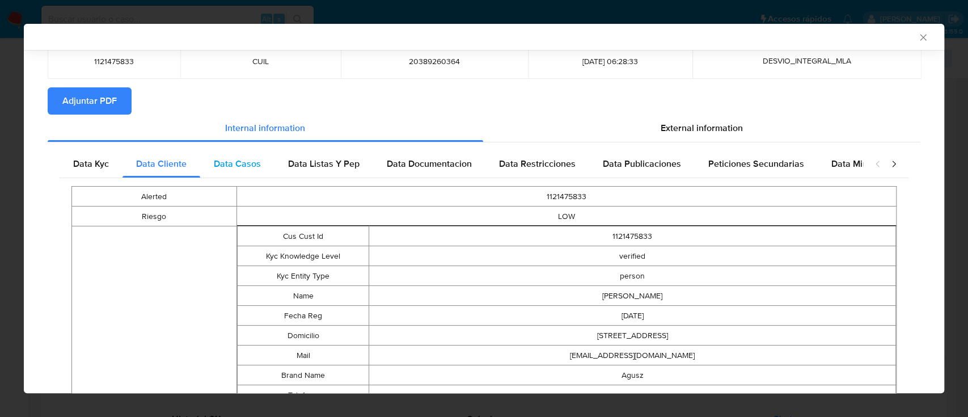
drag, startPoint x: 219, startPoint y: 165, endPoint x: 229, endPoint y: 164, distance: 9.7
click at [219, 164] on span "Data Casos" at bounding box center [237, 163] width 47 height 13
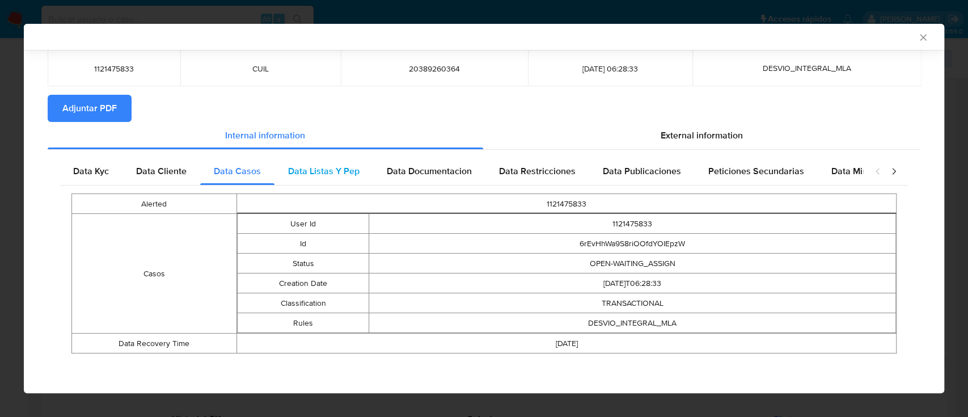
scroll to position [65, 0]
click at [333, 175] on span "Data Listas Y Pep" at bounding box center [323, 171] width 71 height 13
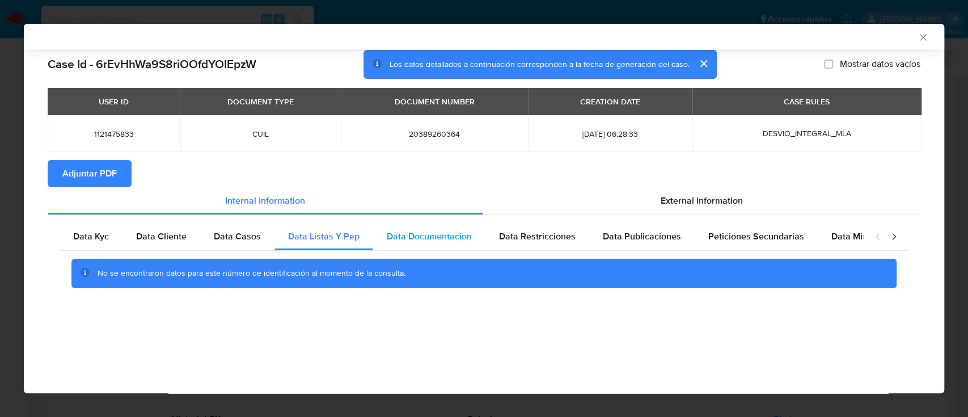
click at [435, 230] on span "Data Documentacion" at bounding box center [429, 236] width 85 height 13
click at [533, 236] on span "Data Restricciones" at bounding box center [537, 236] width 77 height 13
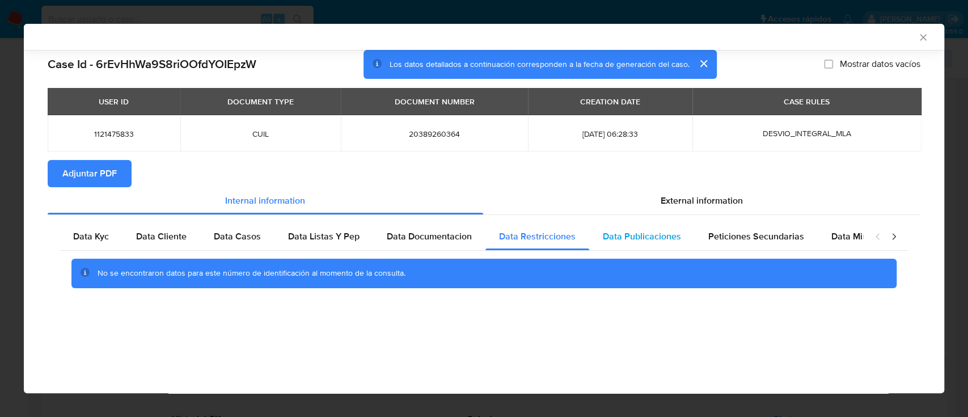
click at [627, 240] on span "Data Publicaciones" at bounding box center [642, 236] width 78 height 13
click at [740, 239] on span "Peticiones Secundarias" at bounding box center [756, 236] width 96 height 13
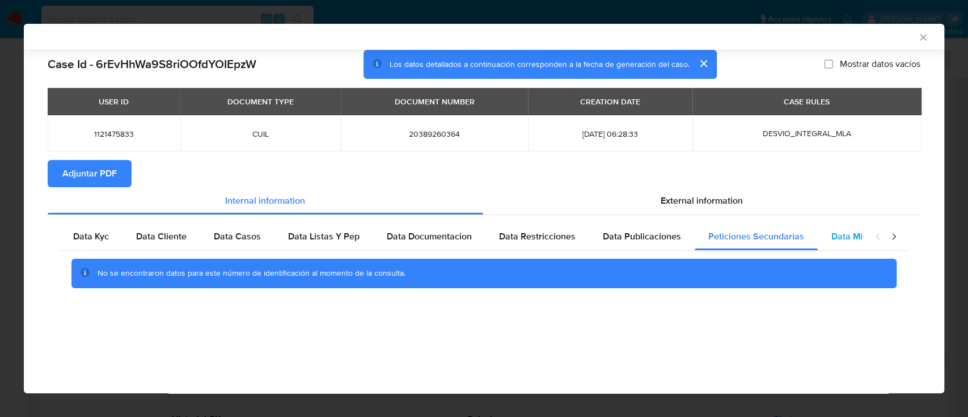
click at [857, 236] on span "Data Minoridad" at bounding box center [862, 236] width 62 height 13
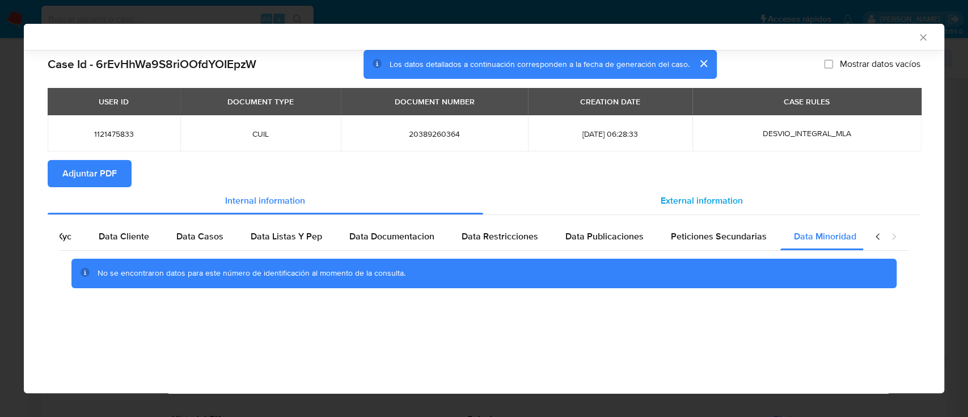
scroll to position [0, 38]
click at [721, 208] on div "External information" at bounding box center [702, 200] width 438 height 27
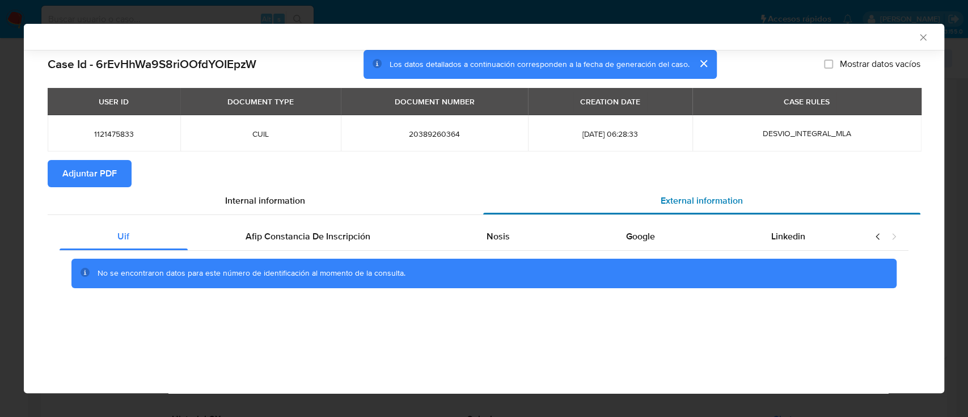
scroll to position [0, 0]
click at [344, 238] on span "Afip Constancia De Inscripción" at bounding box center [307, 236] width 125 height 13
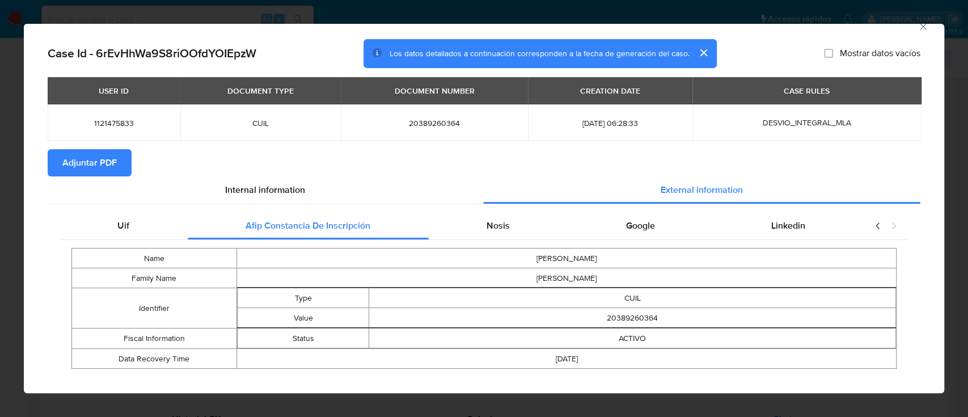
scroll to position [27, 0]
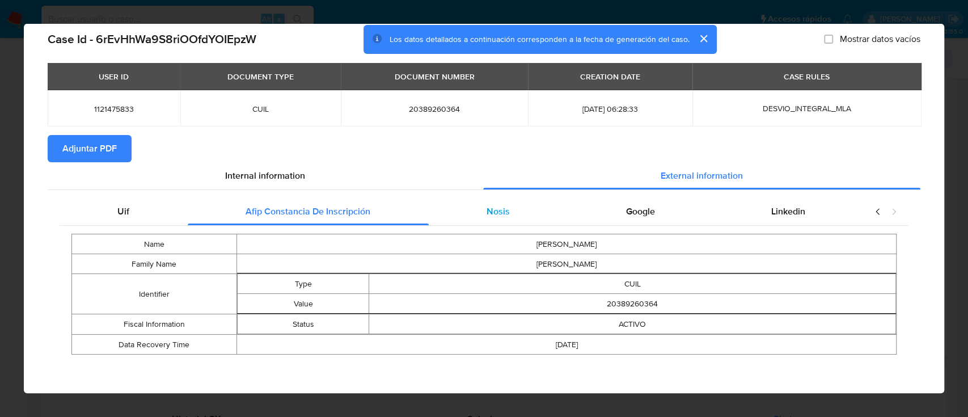
click at [503, 207] on div "Nosis" at bounding box center [498, 211] width 139 height 27
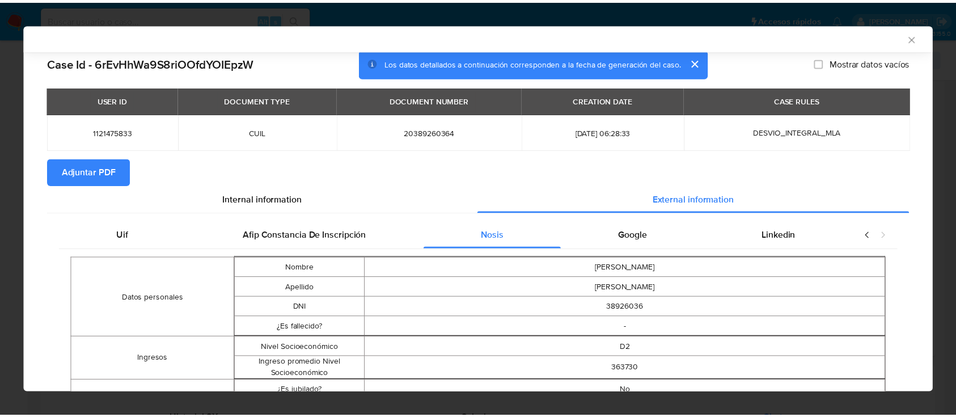
scroll to position [0, 0]
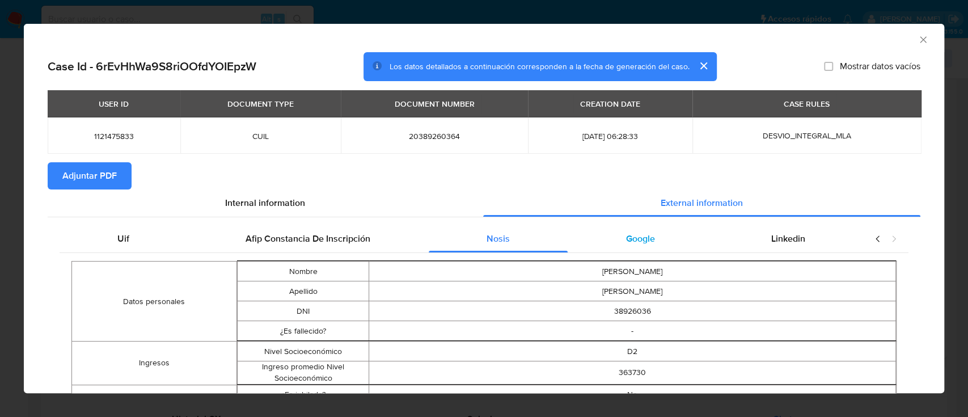
click at [639, 248] on div "Google" at bounding box center [639, 238] width 145 height 27
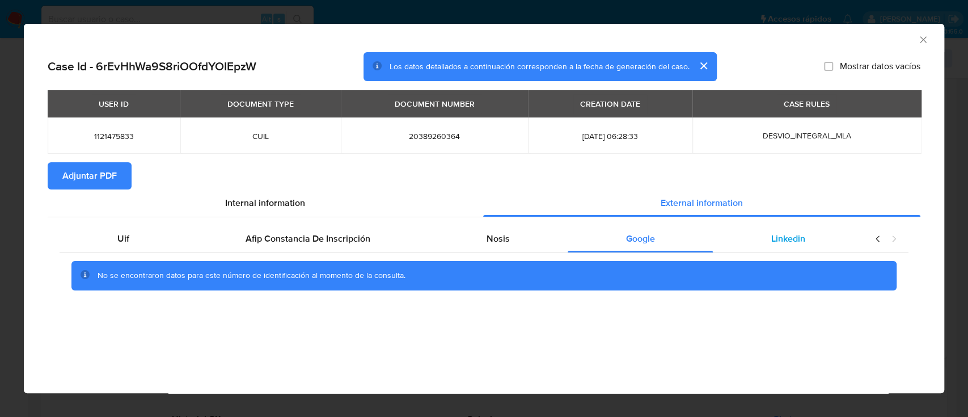
click at [808, 240] on div "Linkedin" at bounding box center [788, 238] width 150 height 27
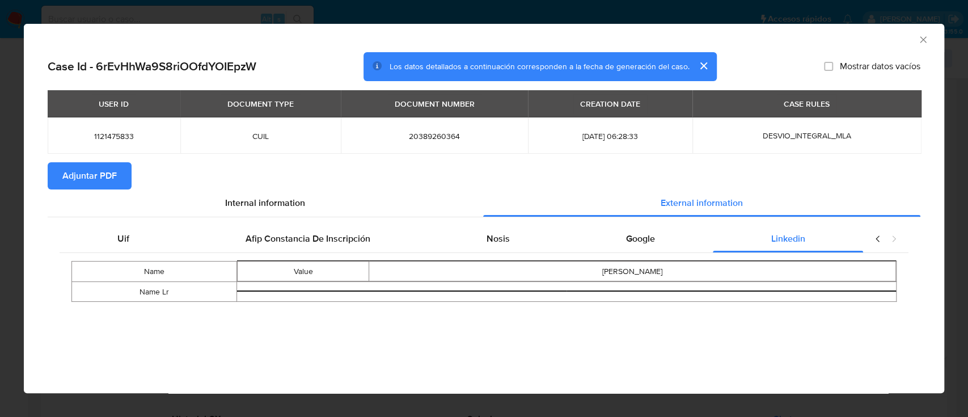
click at [64, 180] on span "Adjuntar PDF" at bounding box center [89, 175] width 54 height 25
click at [921, 39] on icon "Cerrar ventana" at bounding box center [922, 39] width 6 height 6
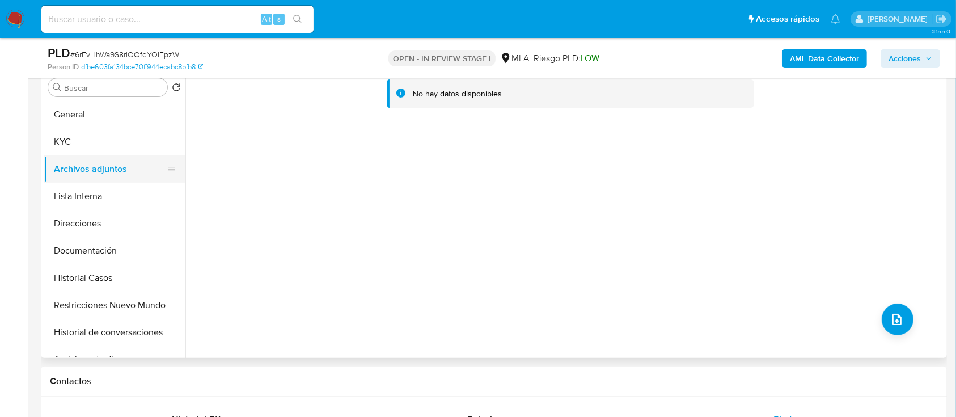
click at [98, 136] on button "KYC" at bounding box center [115, 141] width 142 height 27
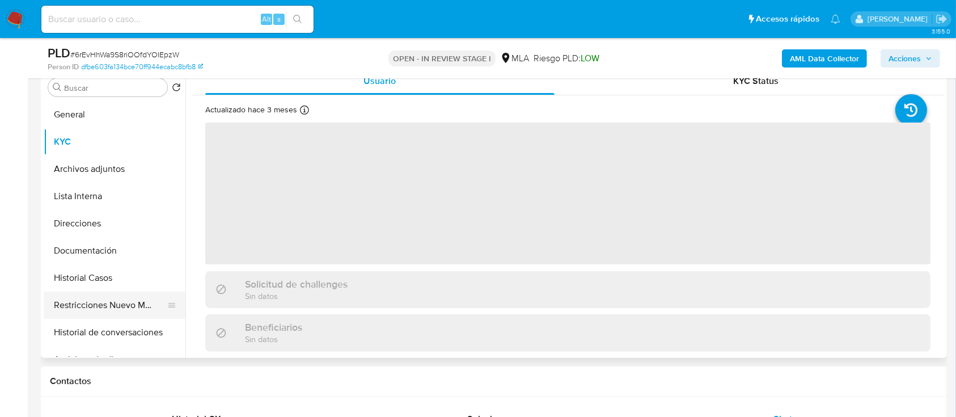
drag, startPoint x: 122, startPoint y: 302, endPoint x: 129, endPoint y: 304, distance: 7.2
click at [122, 302] on button "Restricciones Nuevo Mundo" at bounding box center [110, 304] width 133 height 27
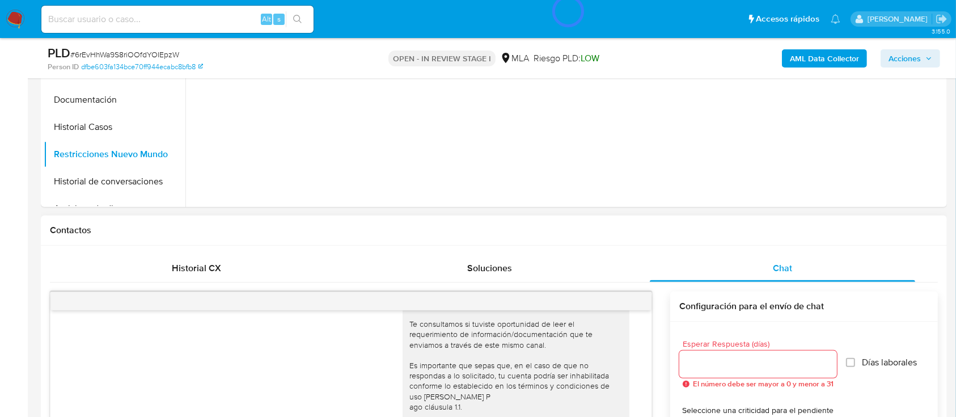
scroll to position [151, 0]
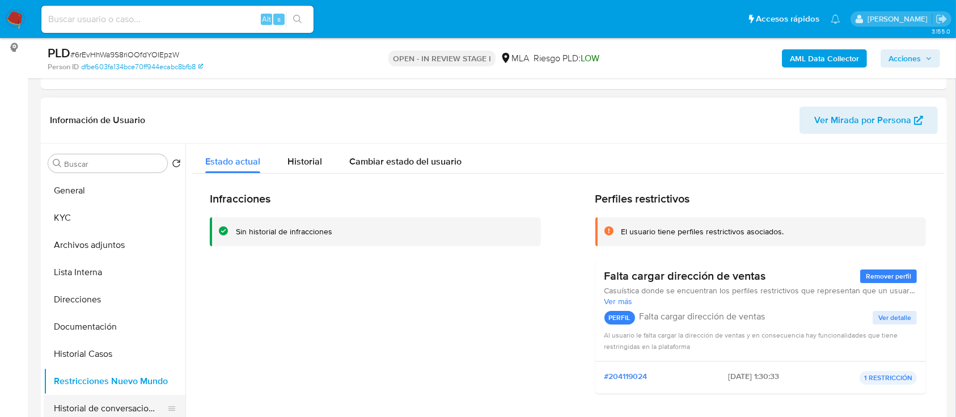
click at [103, 404] on button "Historial de conversaciones" at bounding box center [110, 408] width 133 height 27
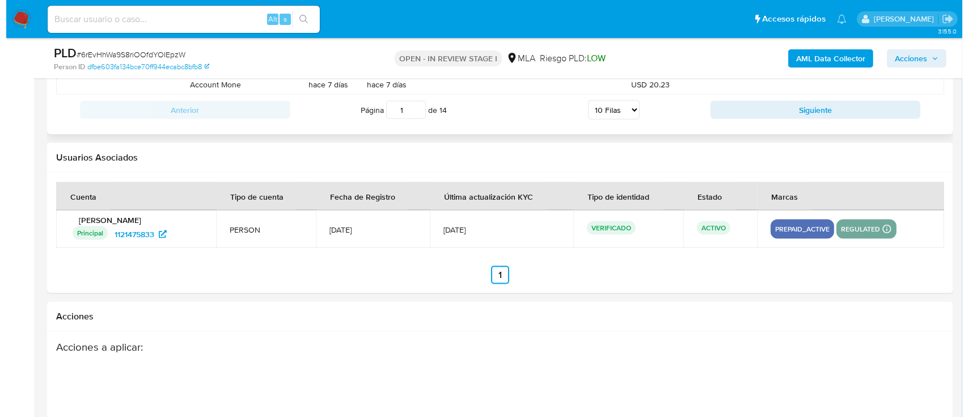
scroll to position [1994, 0]
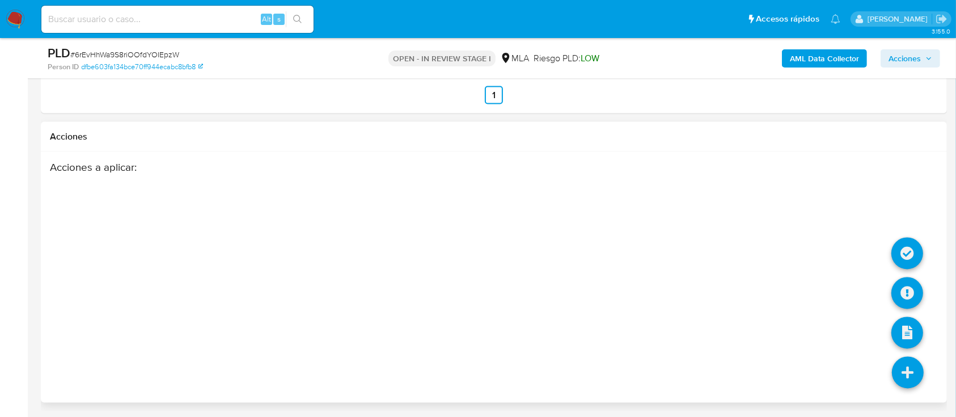
click at [912, 385] on icon at bounding box center [908, 373] width 32 height 32
click at [910, 285] on icon at bounding box center [907, 293] width 32 height 32
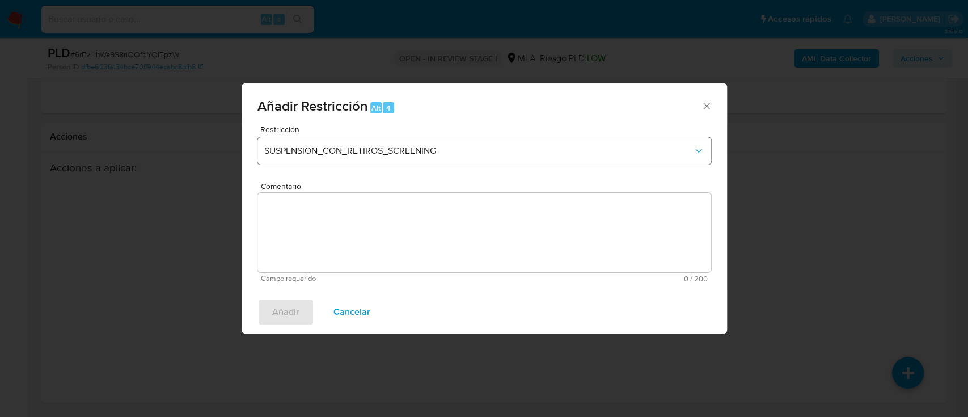
click at [414, 164] on div "Restricción SUSPENSION_CON_RETIROS_SCREENING" at bounding box center [484, 152] width 454 height 54
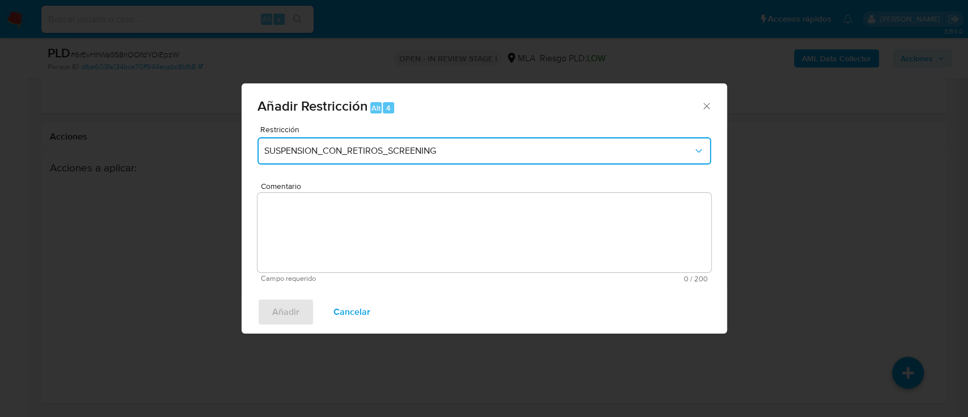
click at [417, 161] on button "SUSPENSION_CON_RETIROS_SCREENING" at bounding box center [484, 150] width 454 height 27
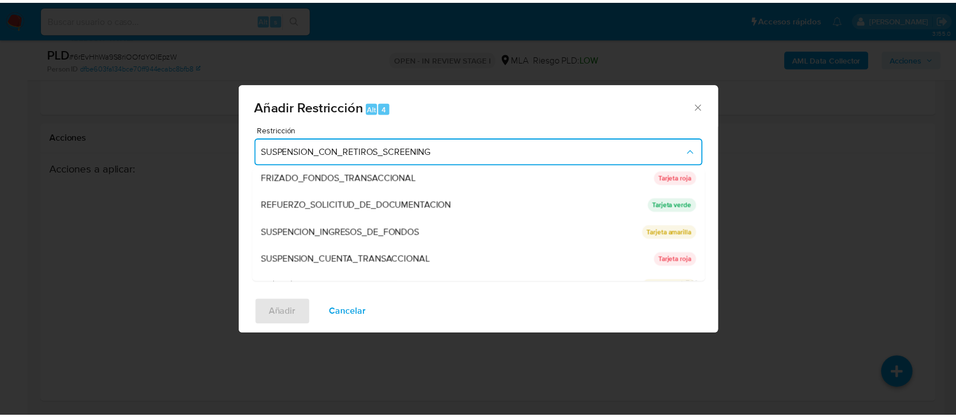
scroll to position [240, 0]
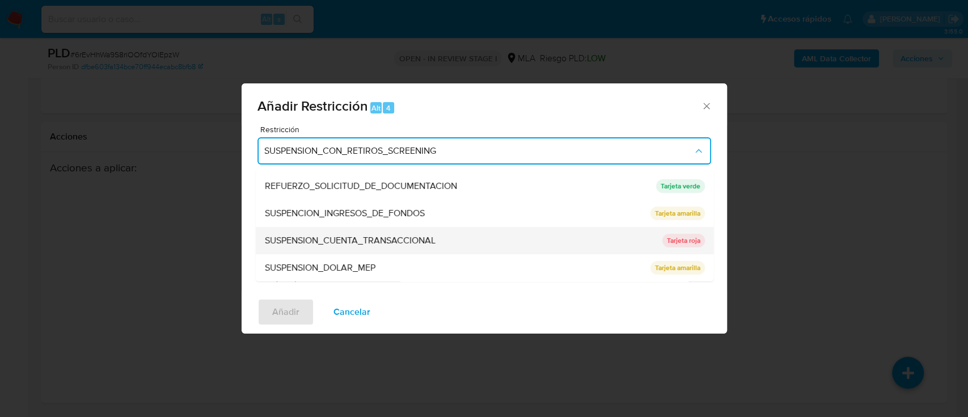
click at [426, 235] on span "SUSPENSION_CUENTA_TRANSACCIONAL" at bounding box center [349, 240] width 171 height 11
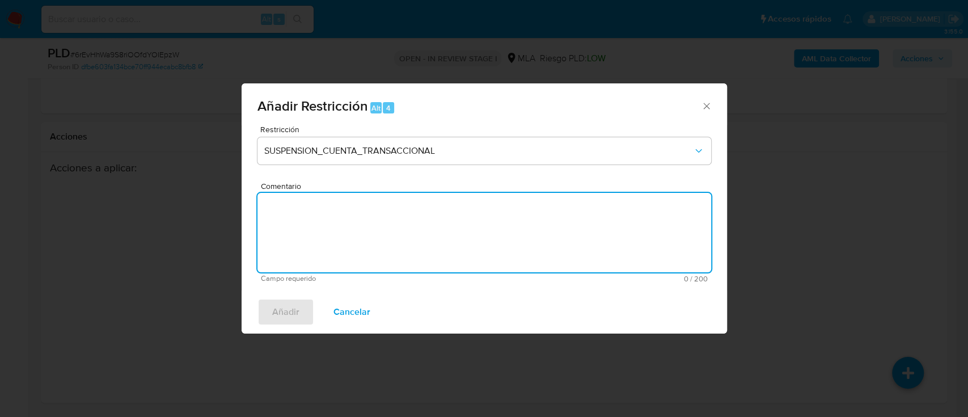
click at [403, 240] on textarea "Comentario" at bounding box center [484, 232] width 454 height 79
type textarea "AML"
click at [281, 308] on span "Añadir" at bounding box center [285, 311] width 27 height 25
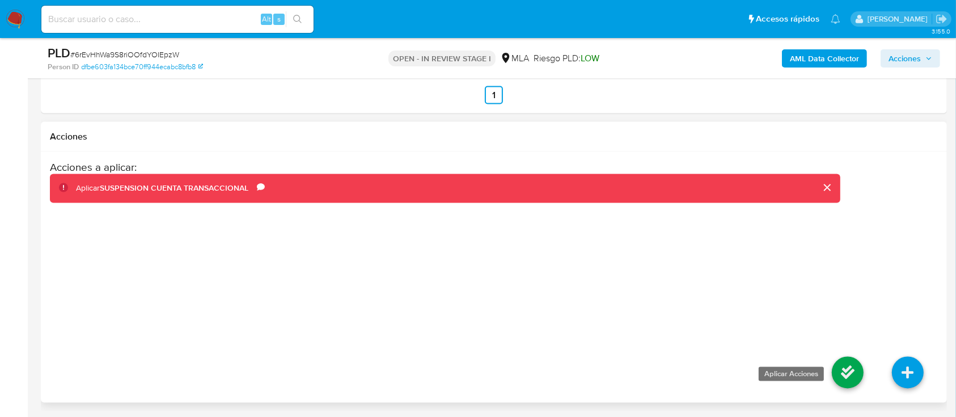
click at [856, 380] on icon at bounding box center [848, 373] width 32 height 32
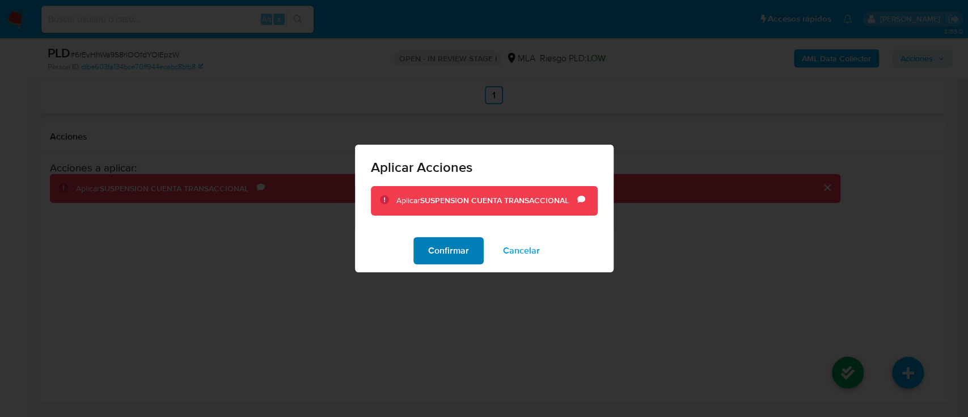
click at [472, 249] on button "Confirmar" at bounding box center [448, 250] width 70 height 27
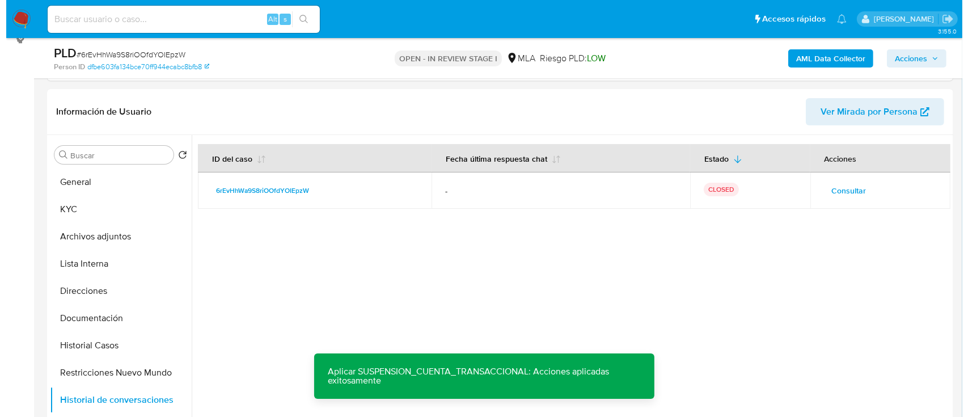
scroll to position [159, 0]
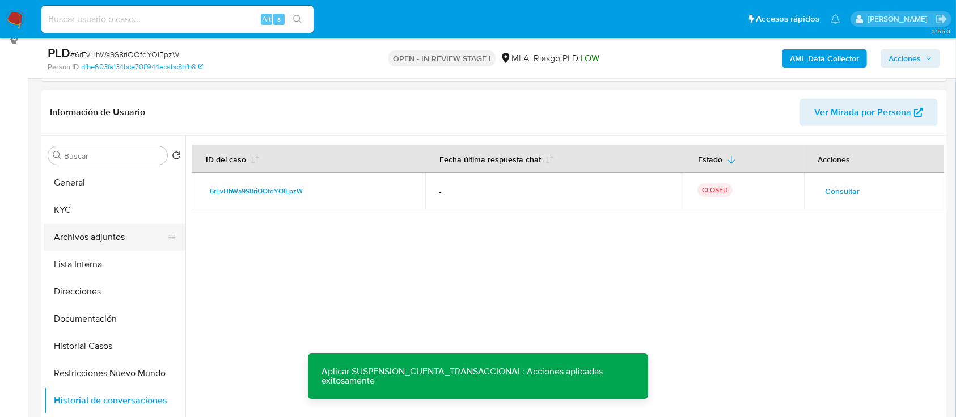
click at [69, 243] on button "Archivos adjuntos" at bounding box center [110, 236] width 133 height 27
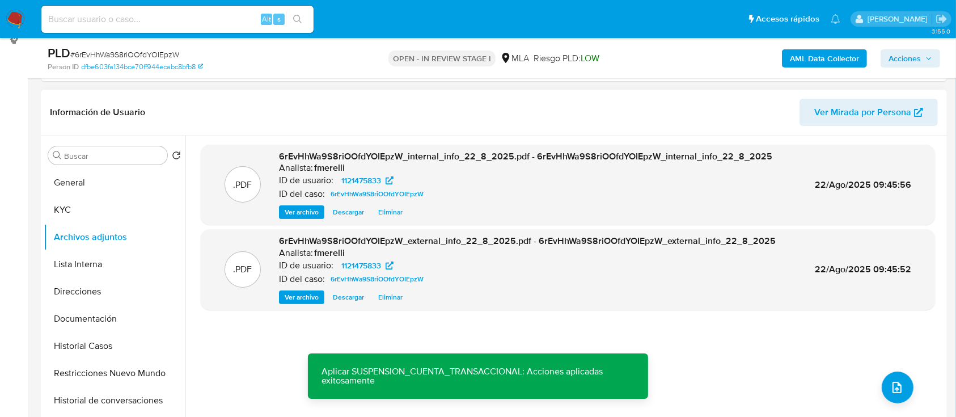
click at [315, 217] on span "Ver archivo" at bounding box center [302, 211] width 34 height 11
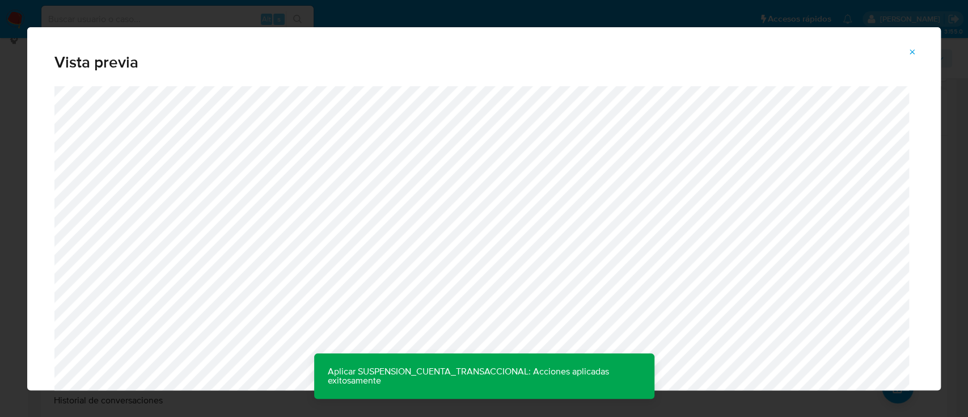
click at [904, 53] on button "Attachment preview" at bounding box center [912, 52] width 25 height 18
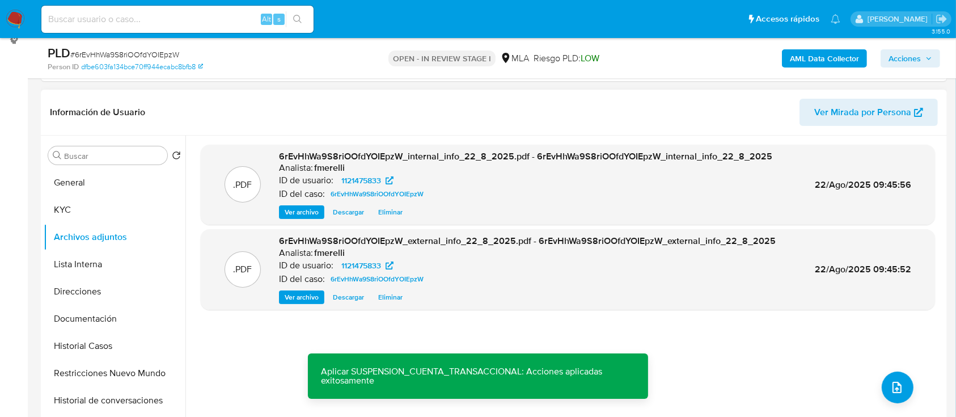
click at [295, 298] on span "Ver archivo" at bounding box center [302, 296] width 34 height 11
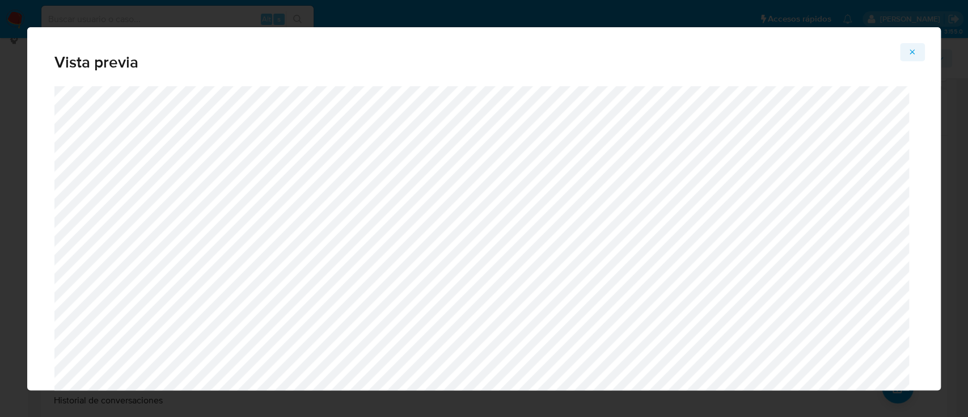
click at [912, 55] on icon "Attachment preview" at bounding box center [912, 52] width 9 height 9
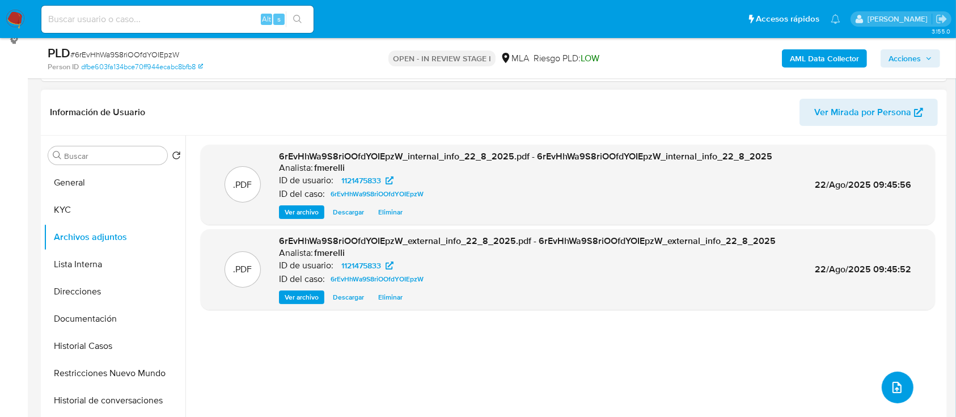
click at [890, 384] on icon "upload-file" at bounding box center [897, 387] width 14 height 14
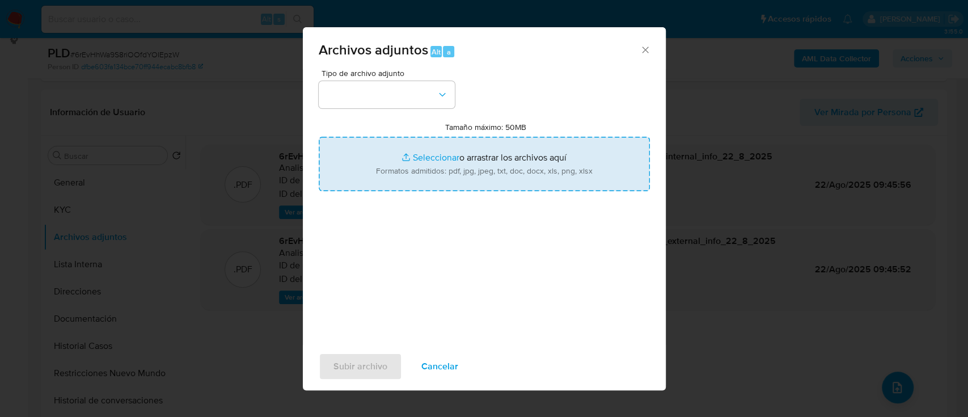
type input "C:\fakepath\NOSIS_Manager_InformeIndividual_20389260364_654927_20250822092431.p…"
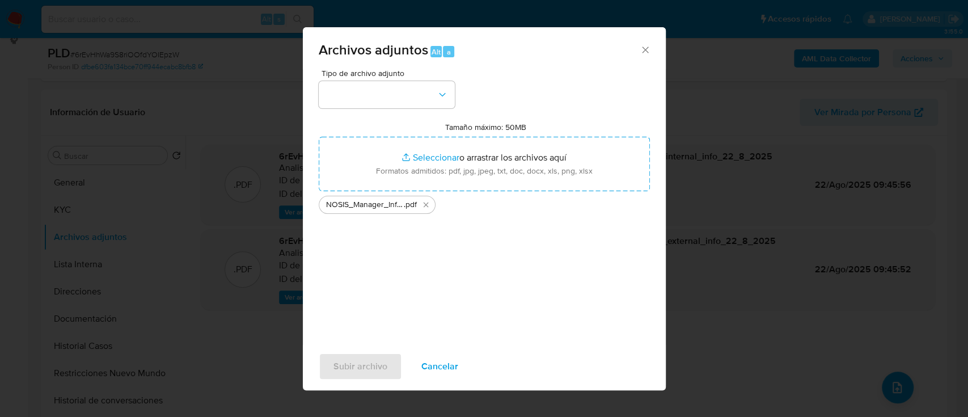
click at [405, 80] on div "Tipo de archivo adjunto" at bounding box center [387, 88] width 136 height 39
click at [408, 91] on button "button" at bounding box center [387, 94] width 136 height 27
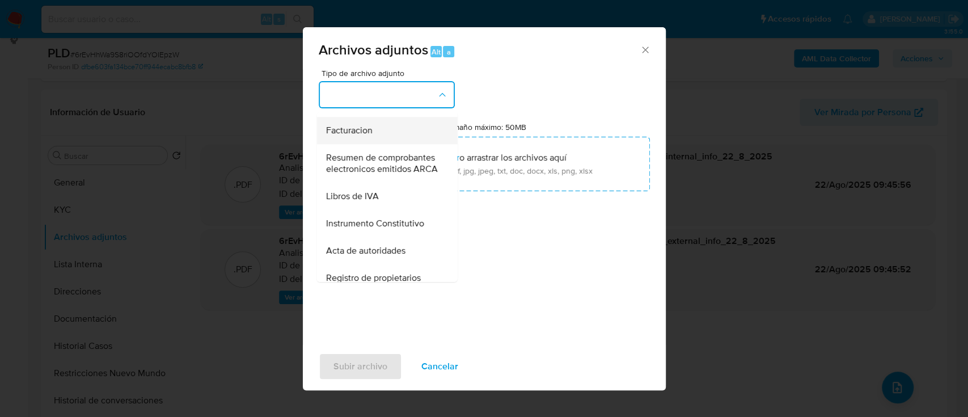
scroll to position [436, 0]
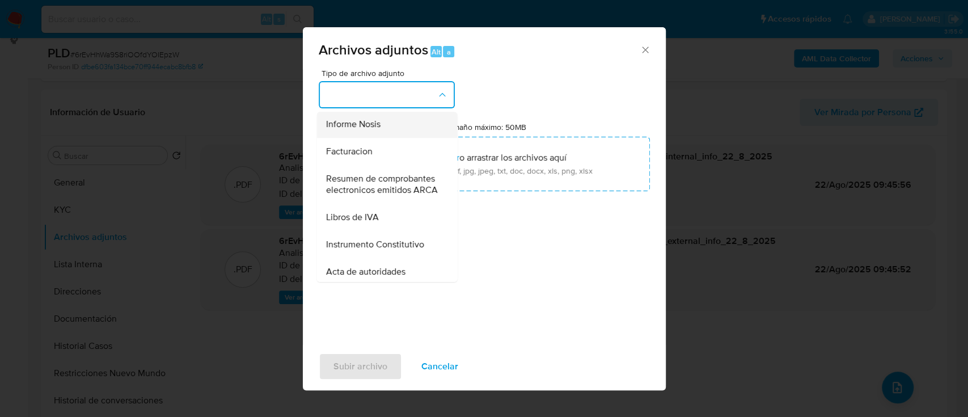
click at [400, 138] on div "Informe Nosis" at bounding box center [383, 124] width 116 height 27
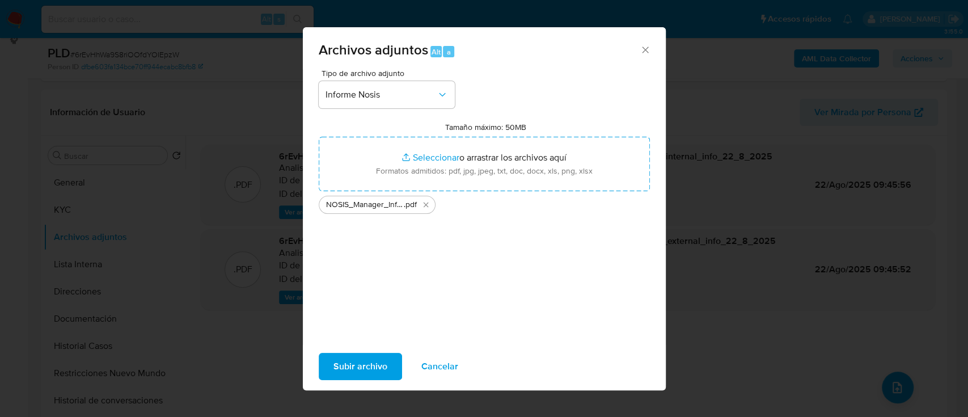
click at [384, 358] on span "Subir archivo" at bounding box center [360, 366] width 54 height 25
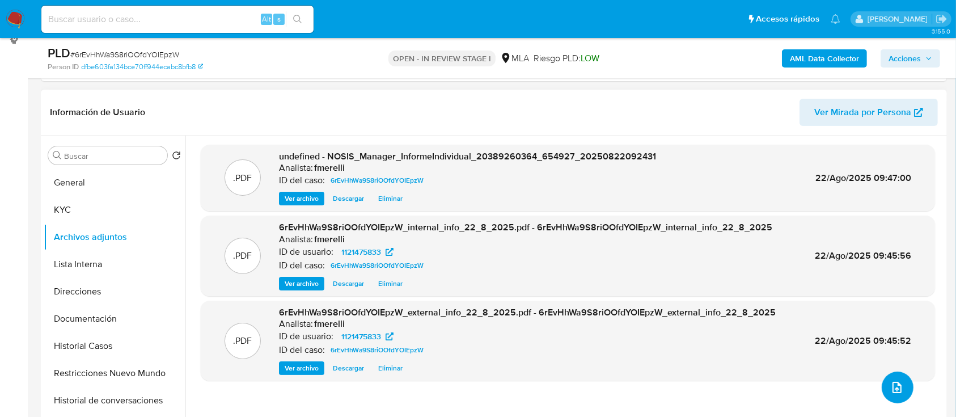
click at [896, 391] on icon "upload-file" at bounding box center [897, 387] width 14 height 14
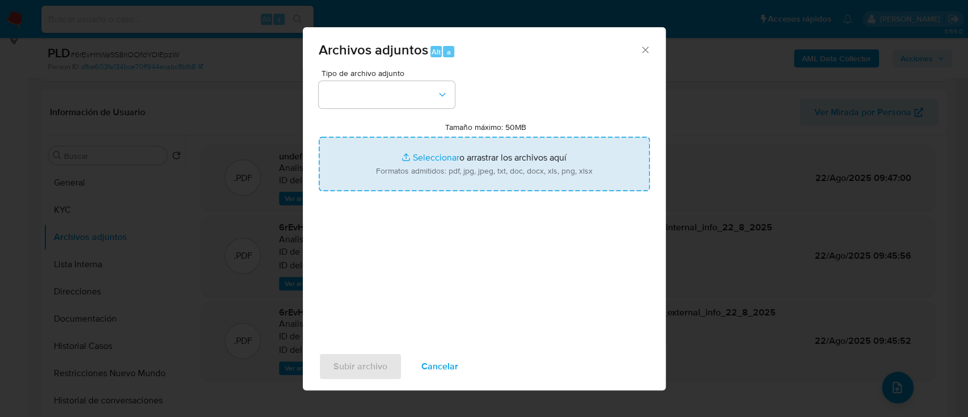
type input "C:\fakepath\Caselog 6rEvHhWa9S8riOOfdYOIEpzW_2025_07_18_07_54_21 (1).docx"
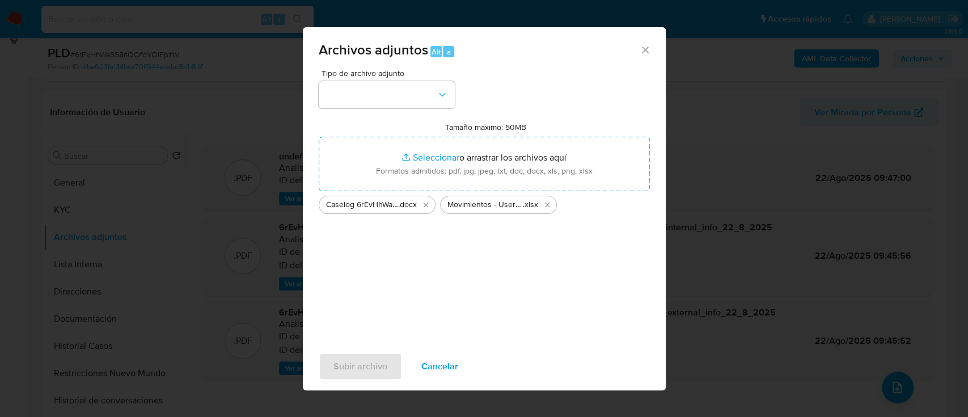
click at [349, 79] on div "Tipo de archivo adjunto" at bounding box center [387, 88] width 136 height 39
click at [348, 88] on button "button" at bounding box center [387, 94] width 136 height 27
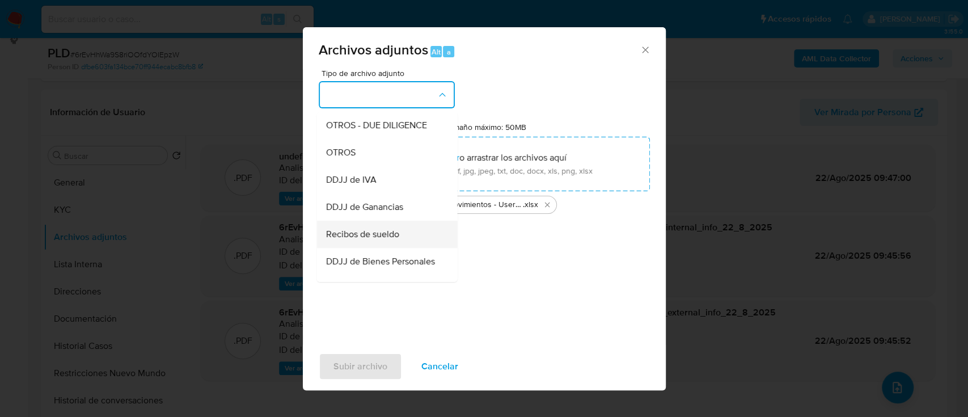
scroll to position [227, 0]
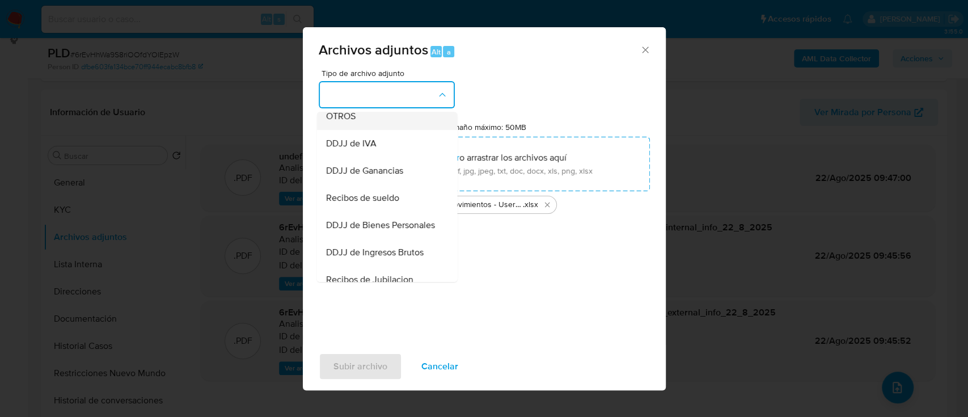
click at [381, 130] on div "OTROS" at bounding box center [383, 116] width 116 height 27
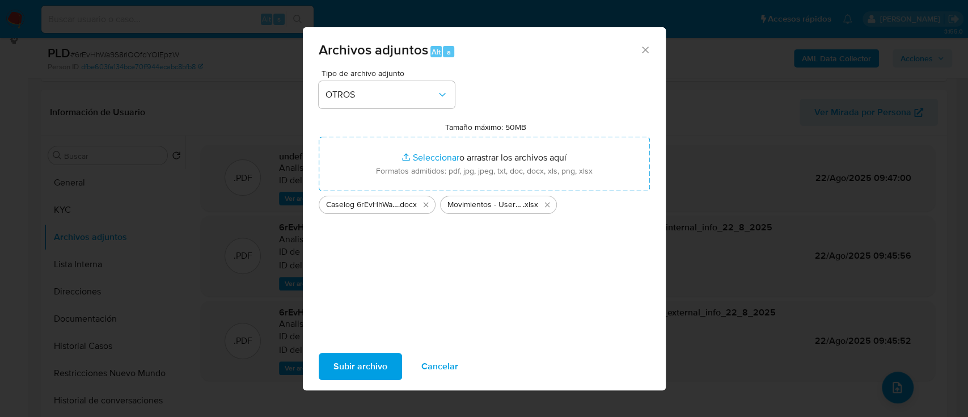
click at [365, 351] on div "Subir archivo Cancelar" at bounding box center [484, 366] width 363 height 43
click at [364, 358] on span "Subir archivo" at bounding box center [360, 366] width 54 height 25
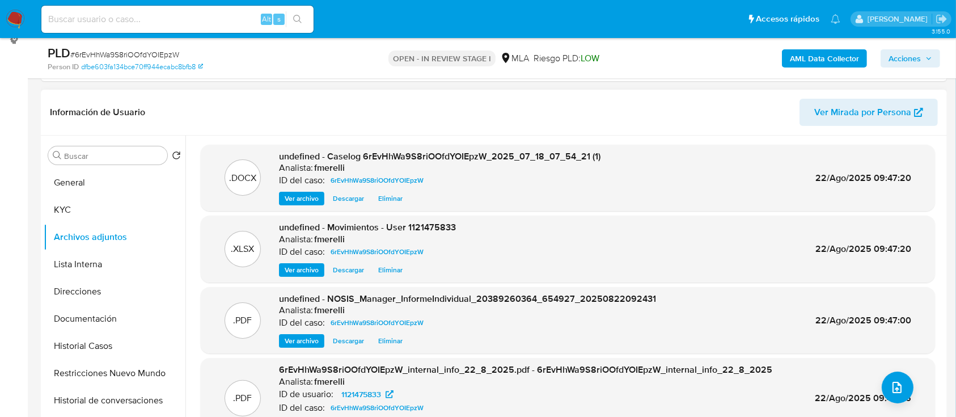
click at [298, 202] on span "Ver archivo" at bounding box center [302, 198] width 34 height 11
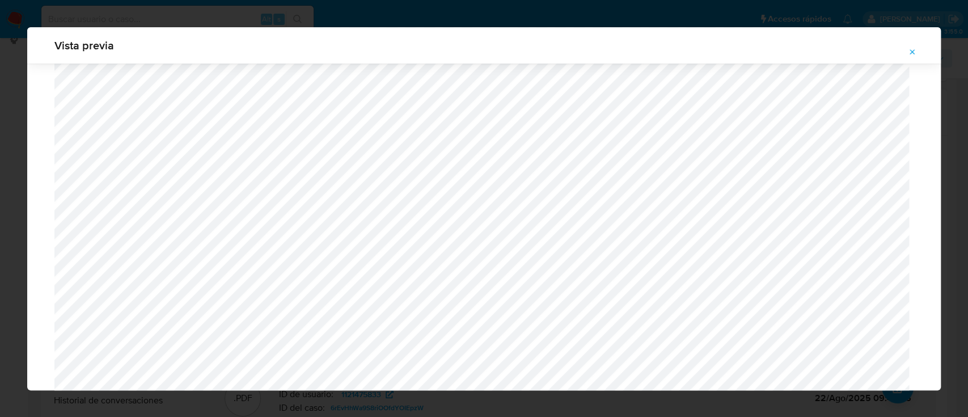
scroll to position [1109, 0]
drag, startPoint x: 921, startPoint y: 52, endPoint x: 878, endPoint y: 48, distance: 43.3
click at [921, 52] on button "Attachment preview" at bounding box center [912, 52] width 25 height 18
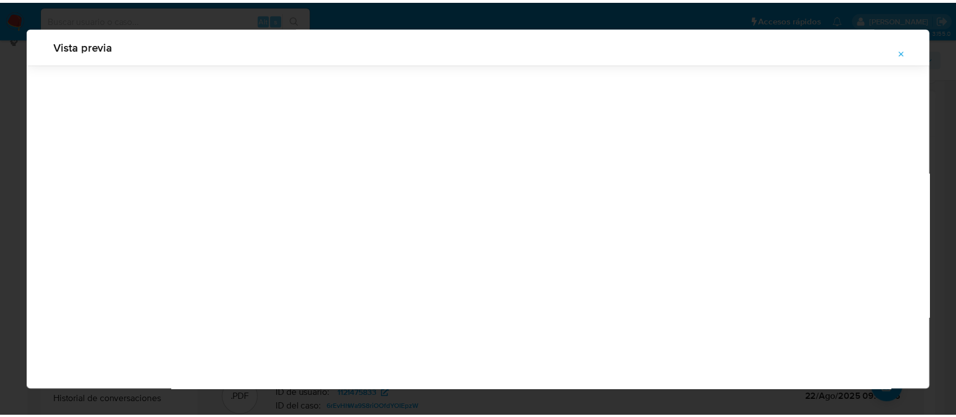
scroll to position [36, 0]
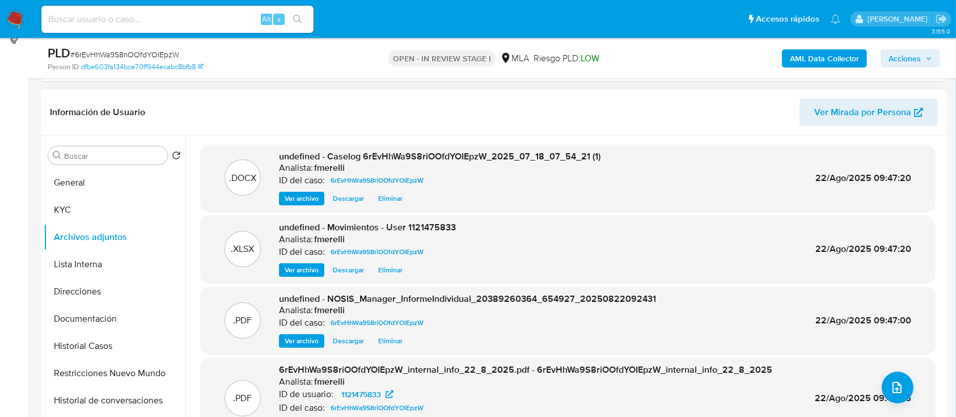
click at [151, 48] on div "PLD # 6rEvHhWa9S8riOOfdYOIEpzW" at bounding box center [194, 53] width 293 height 17
copy span "6rEvHhWa9S8riOOfdYOIEpzW"
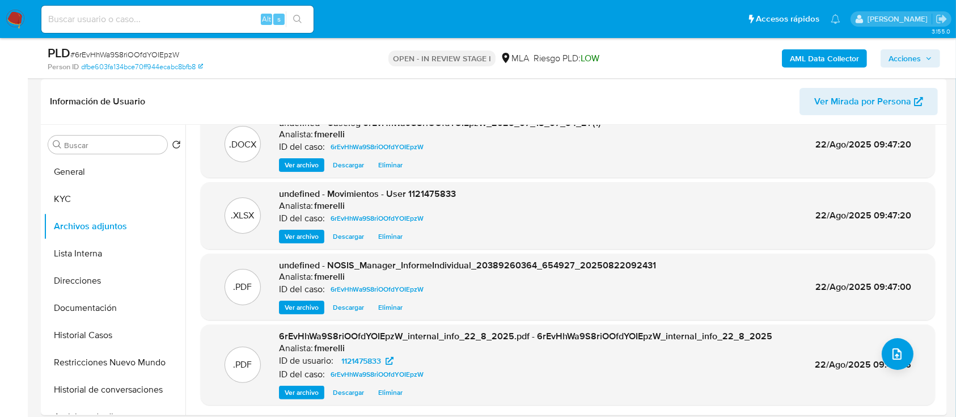
scroll to position [234, 0]
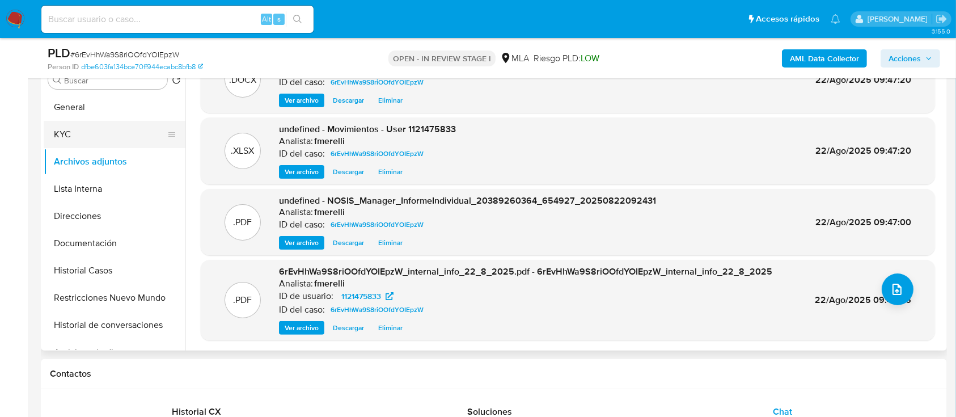
click at [90, 128] on button "KYC" at bounding box center [110, 134] width 133 height 27
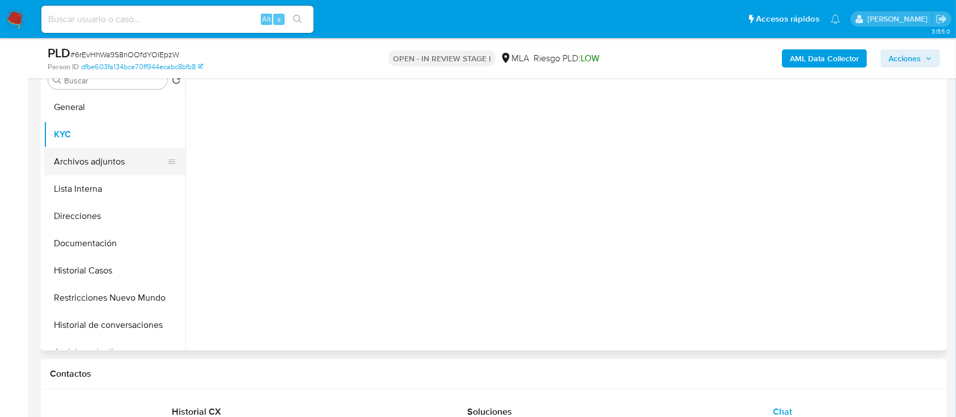
click at [96, 165] on button "Archivos adjuntos" at bounding box center [110, 161] width 133 height 27
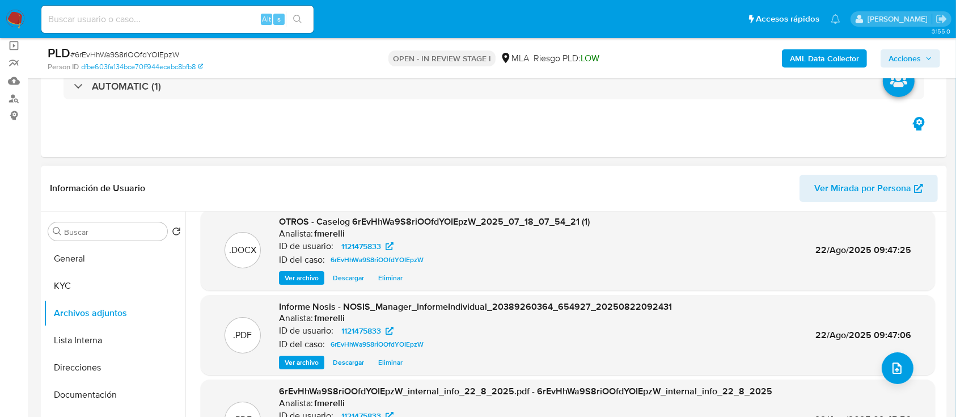
scroll to position [310, 0]
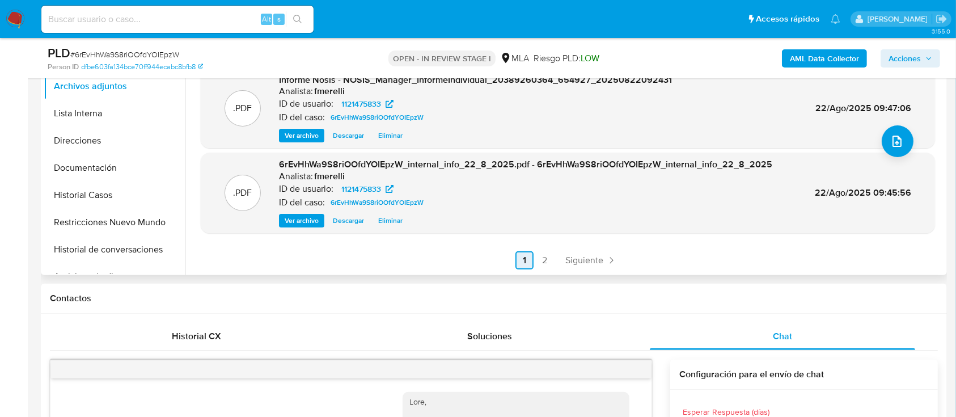
click at [577, 259] on span "Siguiente" at bounding box center [584, 260] width 38 height 9
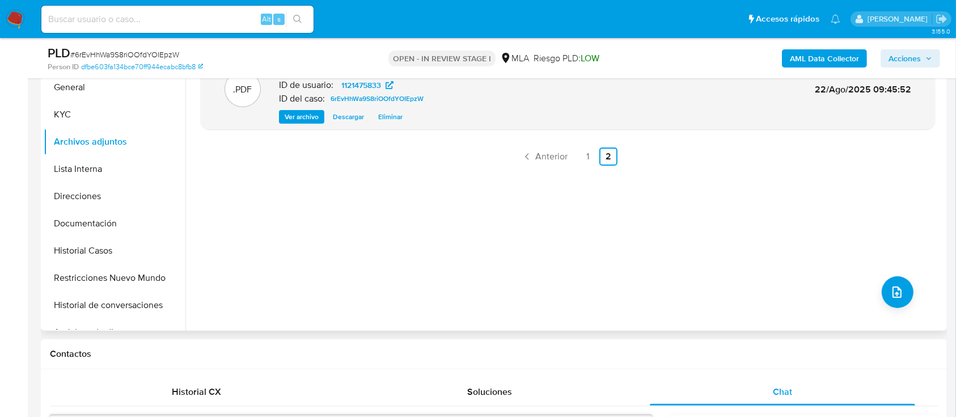
scroll to position [234, 0]
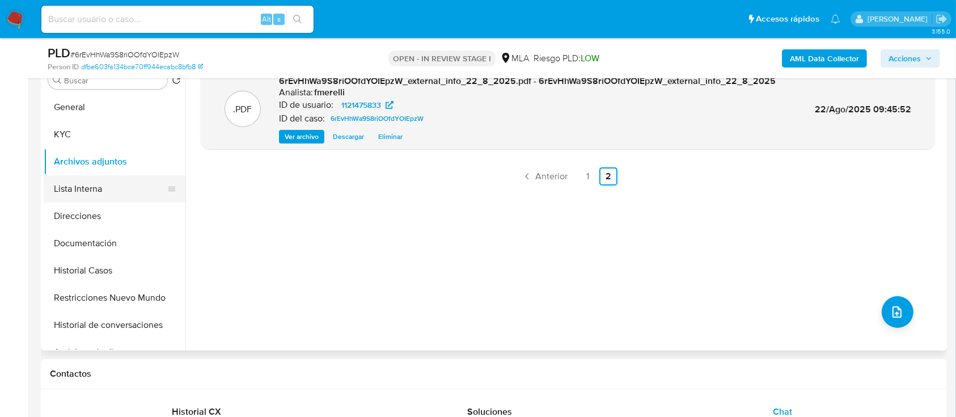
click at [71, 185] on button "Lista Interna" at bounding box center [110, 188] width 133 height 27
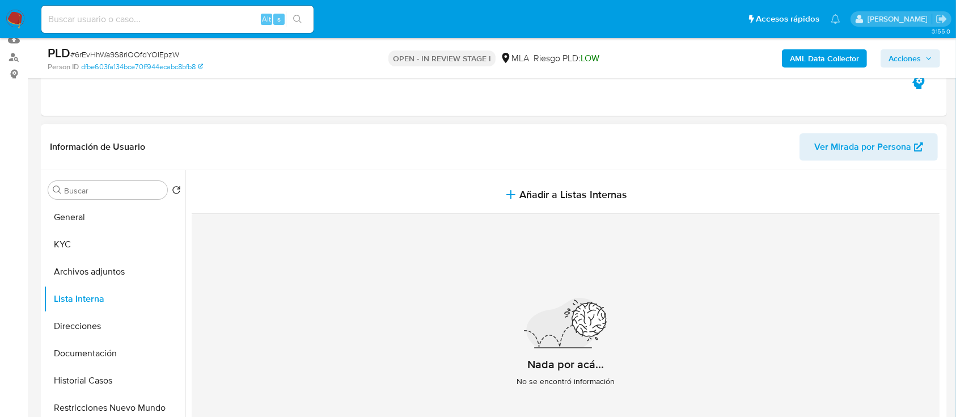
scroll to position [159, 0]
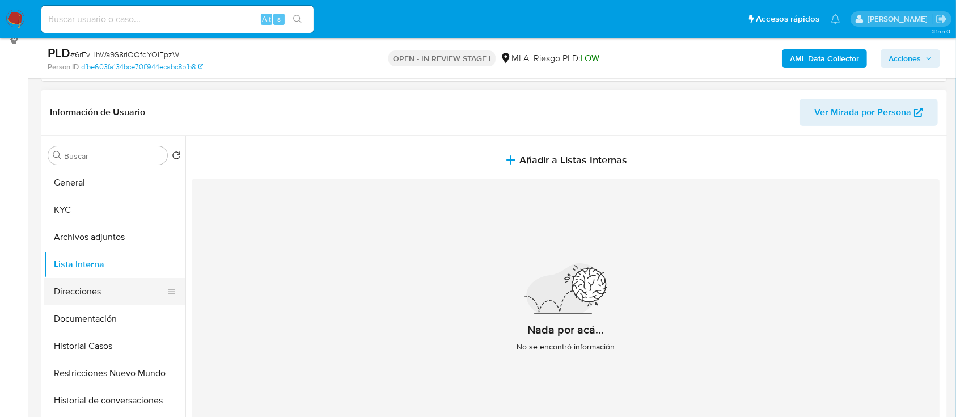
click at [126, 298] on button "Direcciones" at bounding box center [110, 291] width 133 height 27
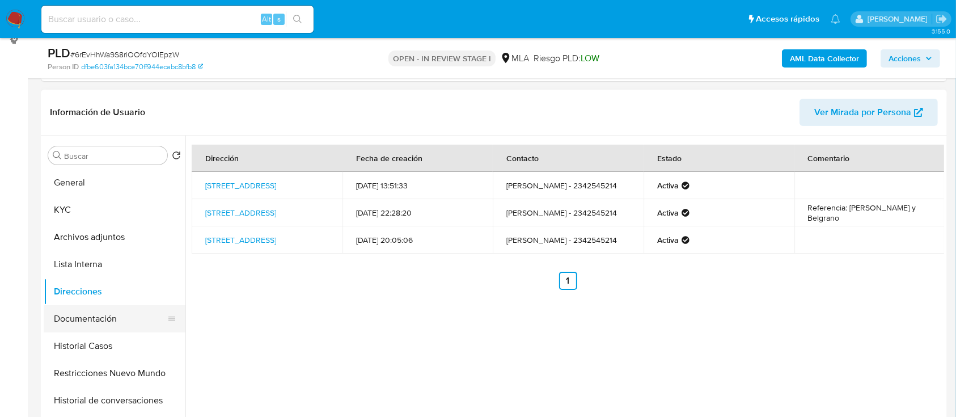
click at [114, 324] on button "Documentación" at bounding box center [110, 318] width 133 height 27
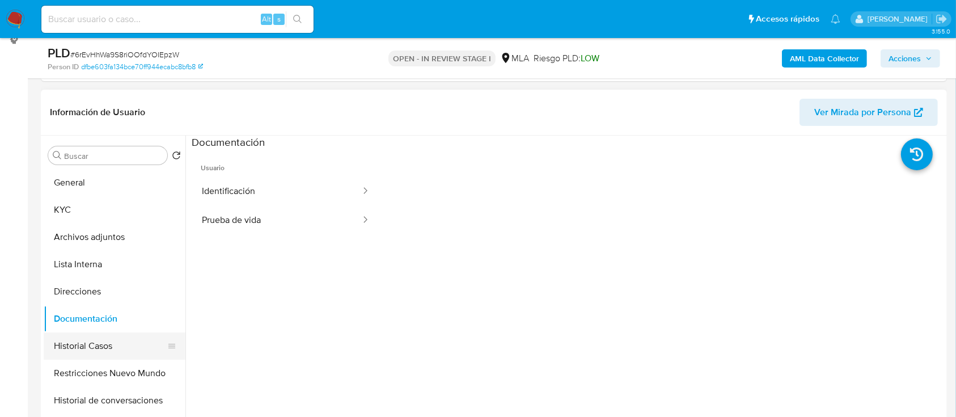
click at [111, 341] on button "Historial Casos" at bounding box center [110, 345] width 133 height 27
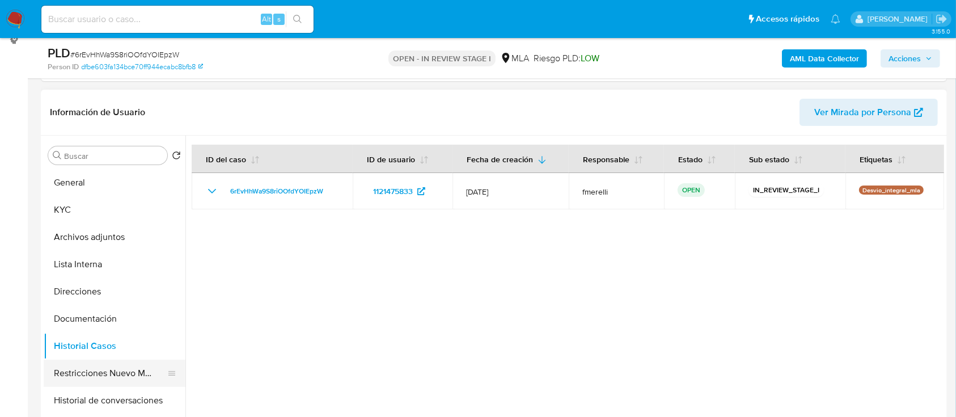
click at [104, 370] on button "Restricciones Nuevo Mundo" at bounding box center [110, 372] width 133 height 27
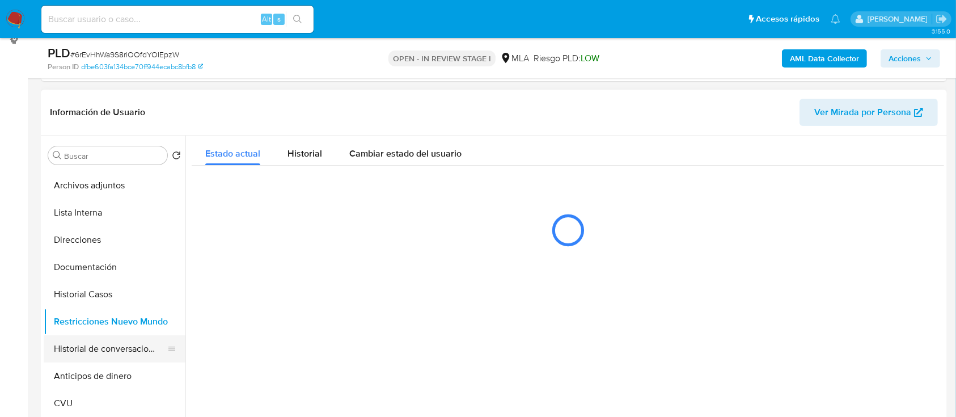
scroll to position [75, 0]
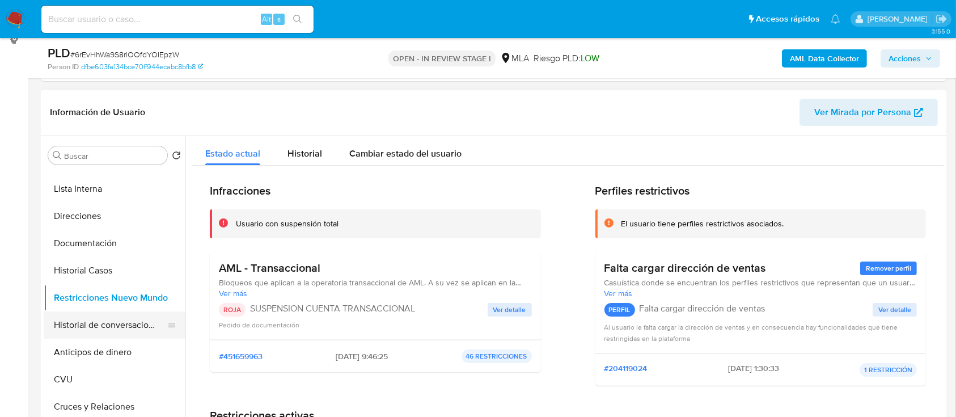
click at [109, 327] on button "Historial de conversaciones" at bounding box center [110, 324] width 133 height 27
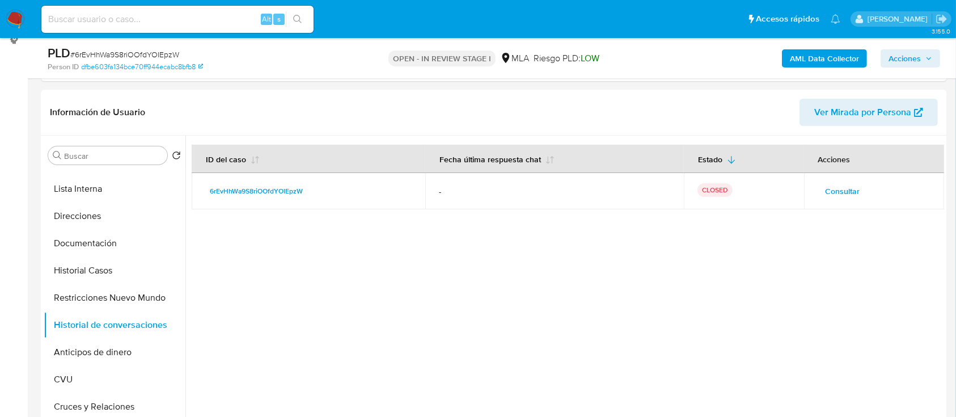
click at [917, 63] on span "Acciones" at bounding box center [904, 58] width 32 height 18
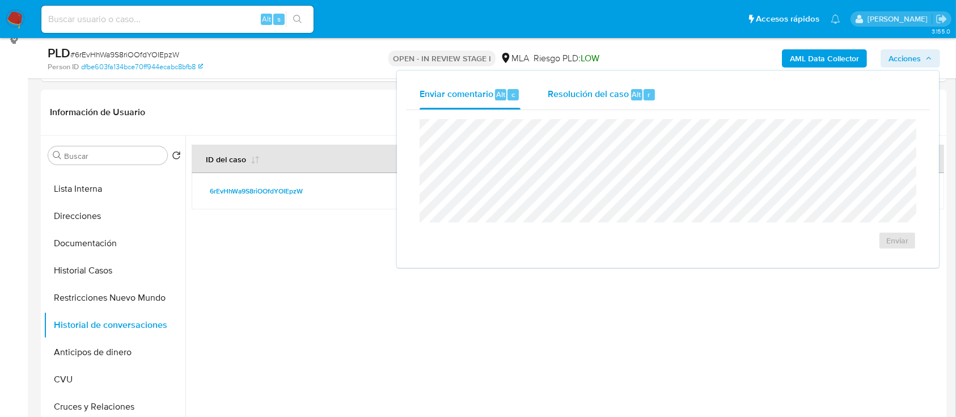
click at [567, 93] on span "Resolución del caso" at bounding box center [588, 93] width 81 height 13
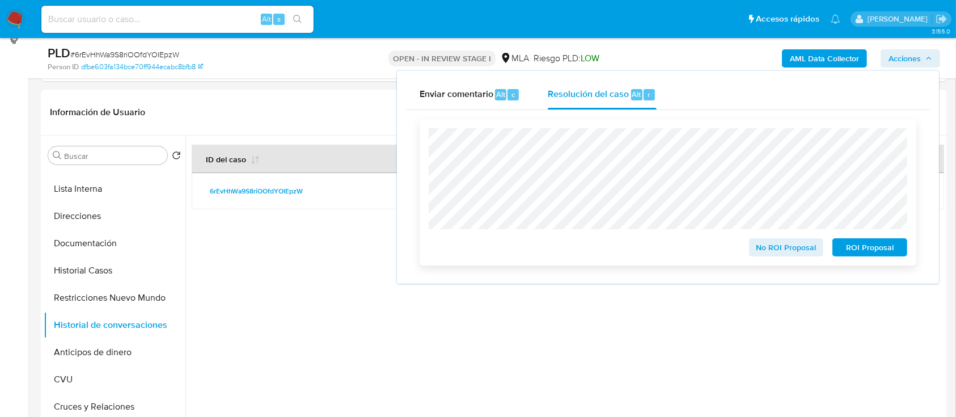
click at [878, 248] on span "ROI Proposal" at bounding box center [869, 247] width 59 height 16
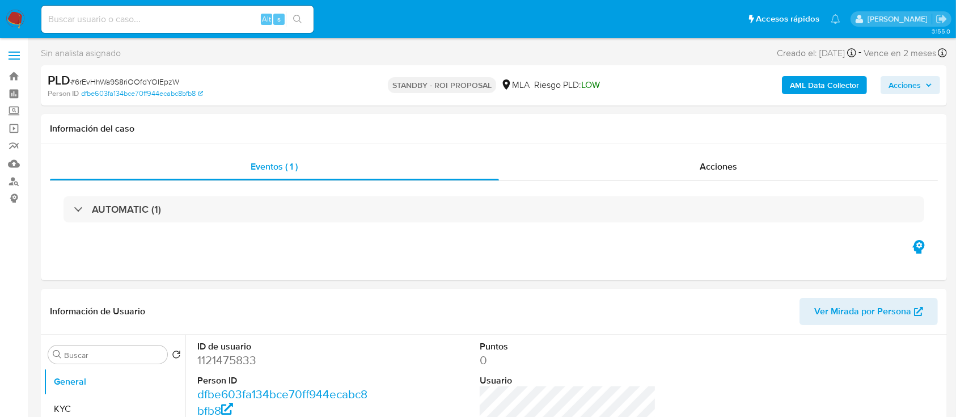
click at [222, 22] on input at bounding box center [177, 19] width 272 height 15
paste input "ihuvFiwLOZ4JdOgrE2pkwbCF"
type input "ihuvFiwLOZ4JdOgrE2pkwbCF"
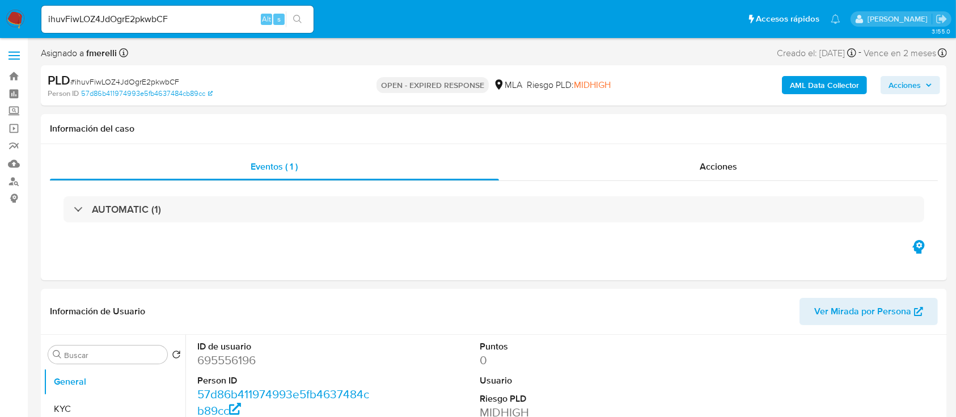
select select "10"
click at [233, 23] on input "ihuvFiwLOZ4JdOgrE2pkwbCF" at bounding box center [177, 19] width 272 height 15
paste input "ba8W2DSzMm3bYbaPEAjte9wR"
type input "ba8W2DSzMm3bYbaPEAjte9wR"
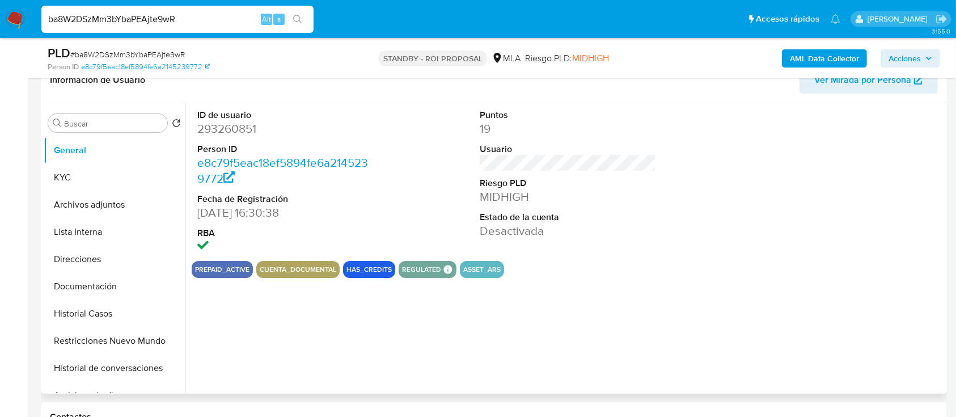
scroll to position [227, 0]
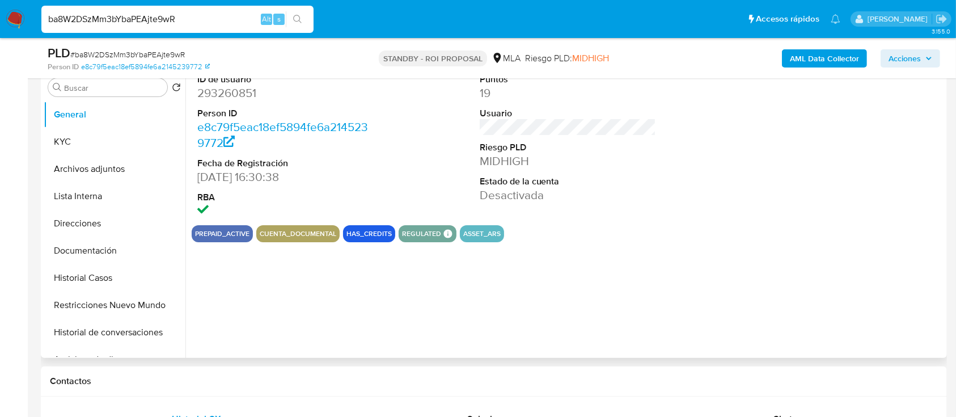
select select "10"
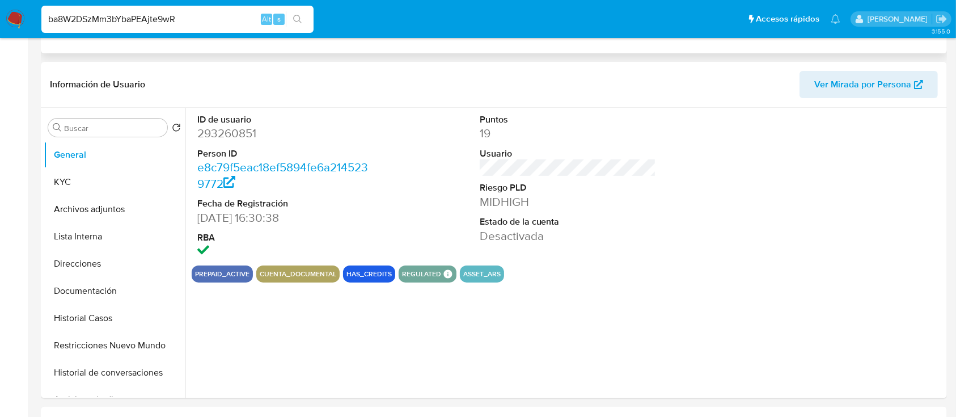
scroll to position [0, 0]
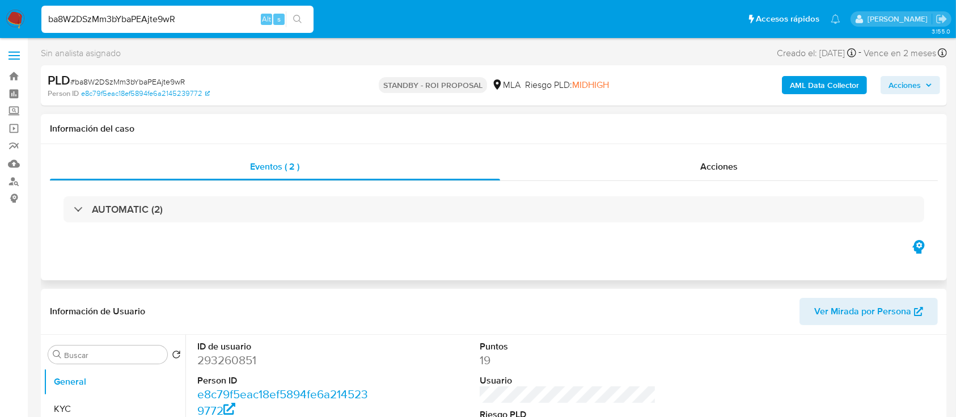
click at [709, 147] on div "Eventos ( 2 ) Acciones AUTOMATIC (2)" at bounding box center [494, 212] width 906 height 136
click at [700, 166] on span "Acciones" at bounding box center [718, 166] width 37 height 13
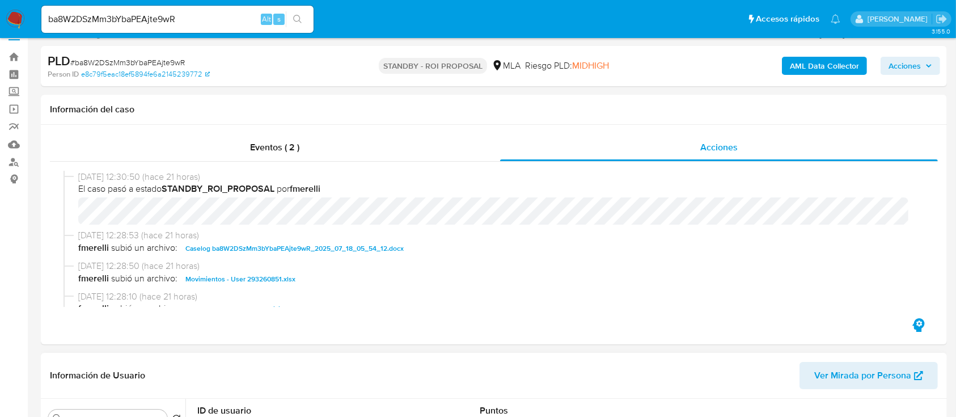
scroll to position [75, 0]
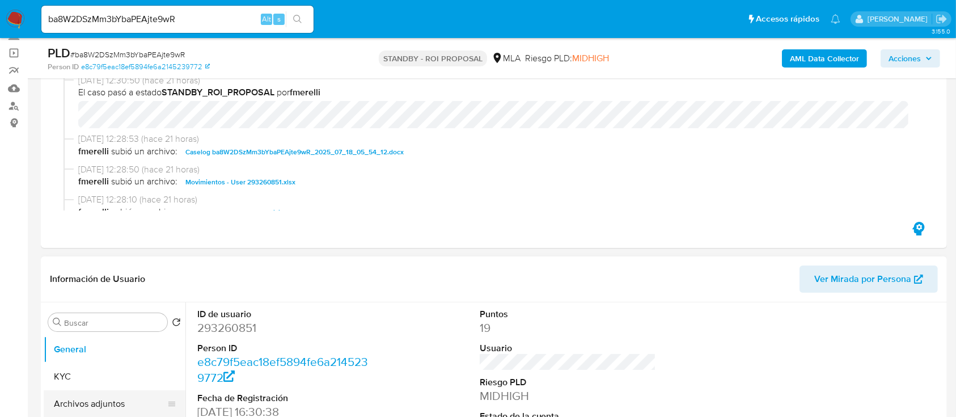
click at [87, 401] on button "Archivos adjuntos" at bounding box center [110, 403] width 133 height 27
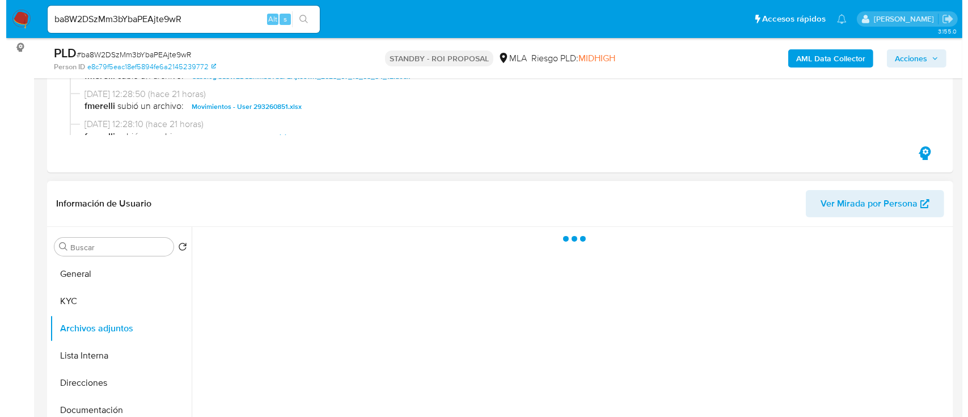
scroll to position [227, 0]
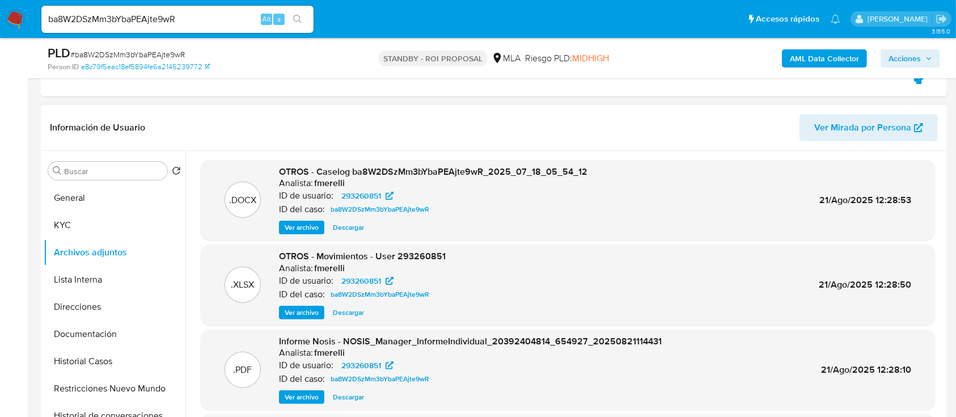
click at [296, 232] on span "Ver archivo" at bounding box center [302, 227] width 34 height 11
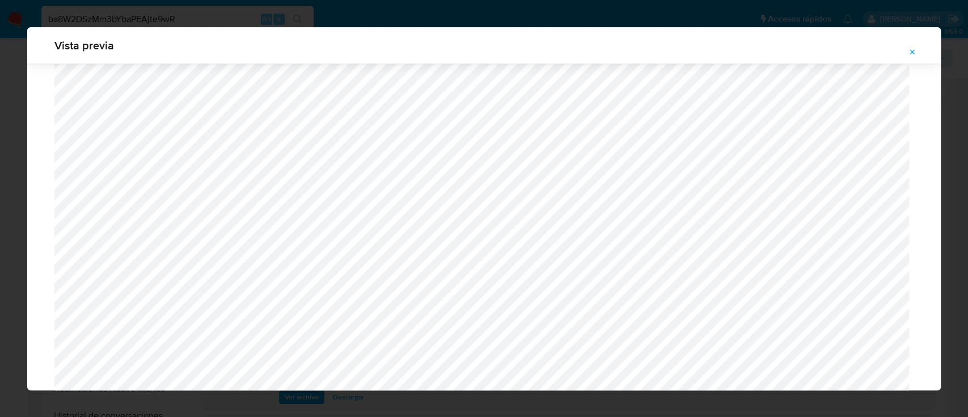
scroll to position [1035, 0]
click at [908, 46] on span "Attachment preview" at bounding box center [912, 52] width 9 height 16
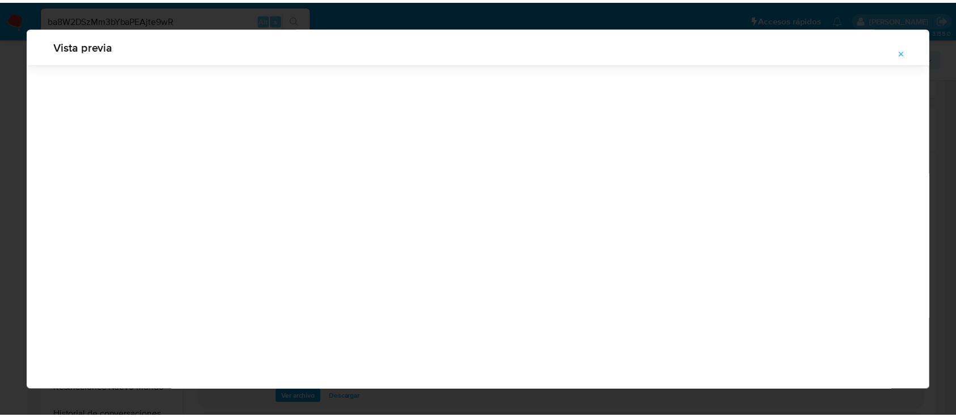
scroll to position [36, 0]
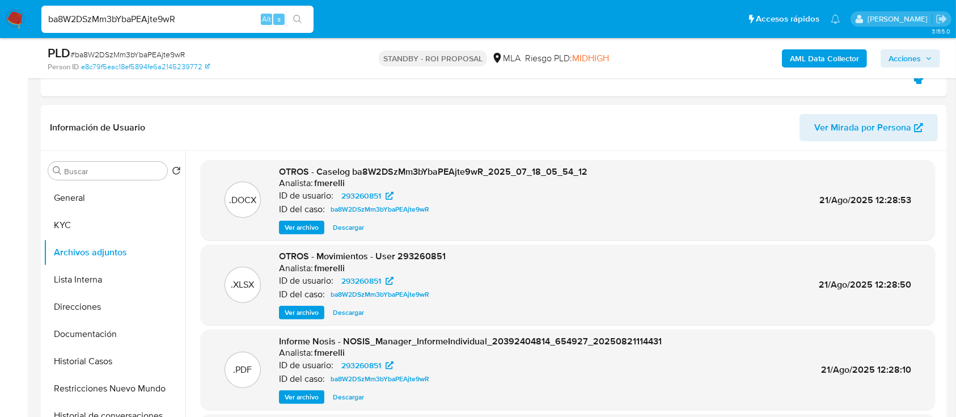
click at [198, 26] on div "ba8W2DSzMm3bYbaPEAjte9wR Alt s" at bounding box center [177, 19] width 272 height 27
click at [198, 26] on input "ba8W2DSzMm3bYbaPEAjte9wR" at bounding box center [177, 19] width 272 height 15
paste input "YiznpRoBeJZKZA4QFkoqTBFY"
type input "YiznpRoBeJZKZA4QFkoqTBFY"
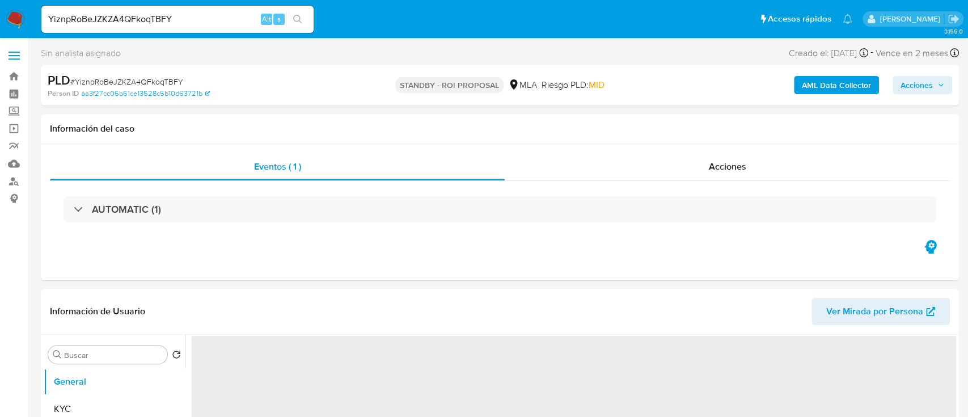
select select "10"
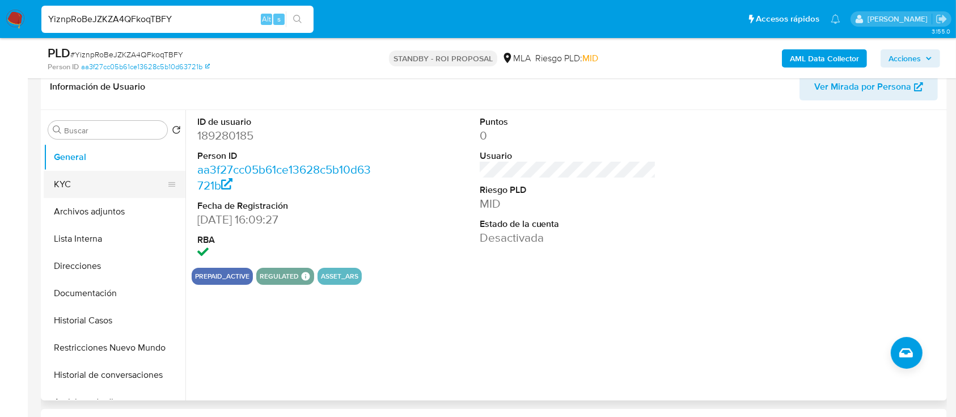
scroll to position [75, 0]
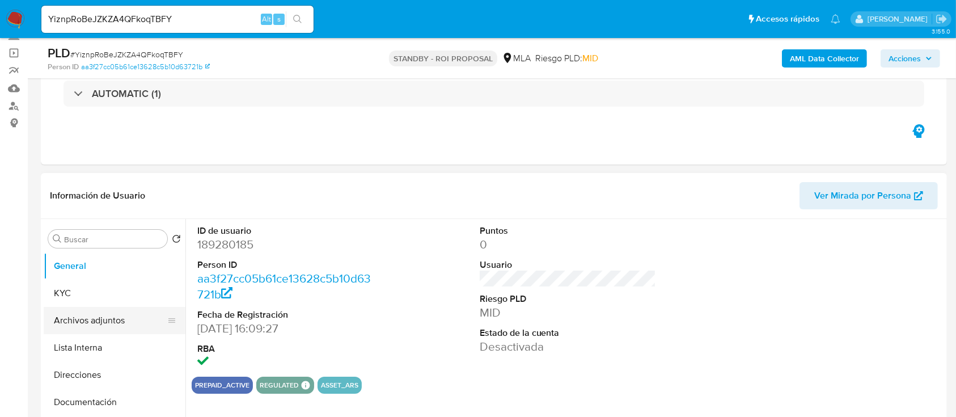
click at [142, 314] on button "Archivos adjuntos" at bounding box center [110, 320] width 133 height 27
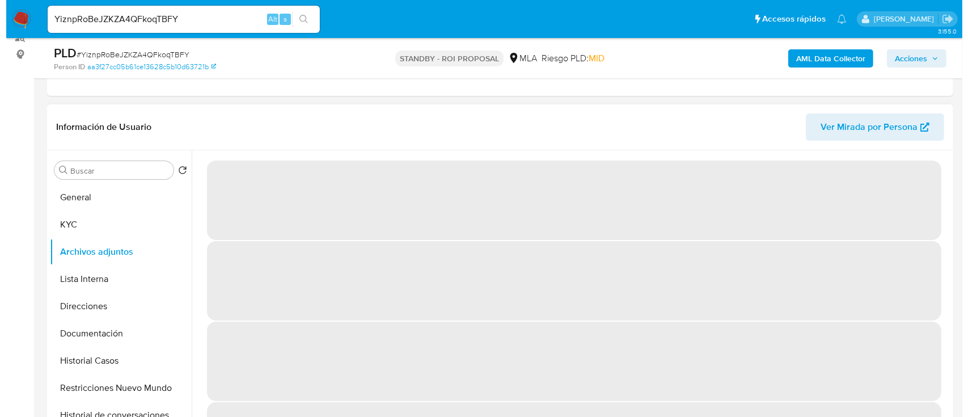
scroll to position [151, 0]
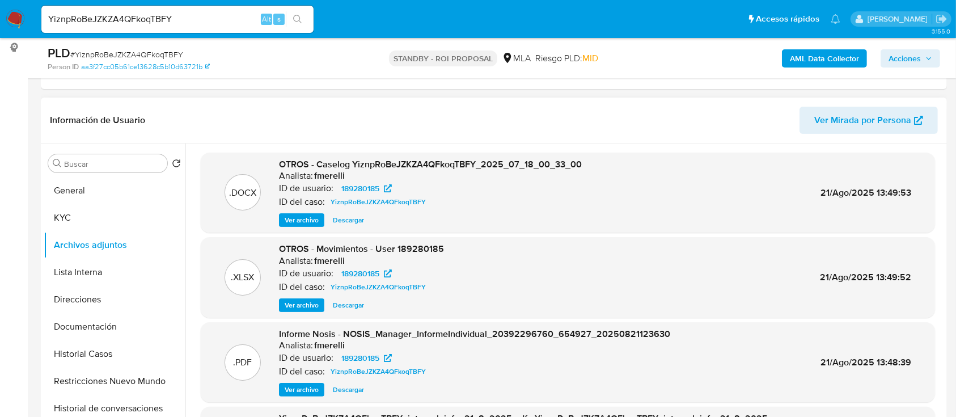
click at [310, 227] on div ".DOCX OTROS - Caselog YiznpRoBeJZKZA4QFkoqTBFY_2025_07_18_00_33_00 Analista: fm…" at bounding box center [568, 192] width 734 height 80
click at [310, 222] on span "Ver archivo" at bounding box center [302, 219] width 34 height 11
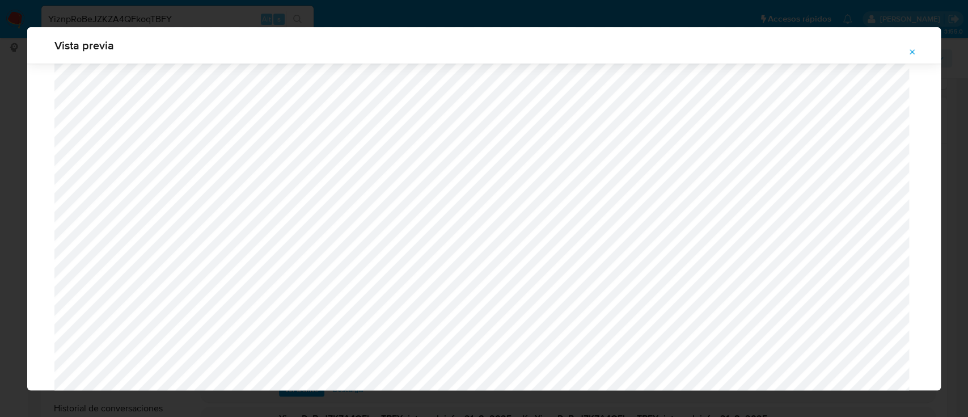
scroll to position [1035, 0]
drag, startPoint x: 913, startPoint y: 56, endPoint x: 897, endPoint y: 70, distance: 21.7
click at [913, 55] on icon "Attachment preview" at bounding box center [912, 52] width 9 height 9
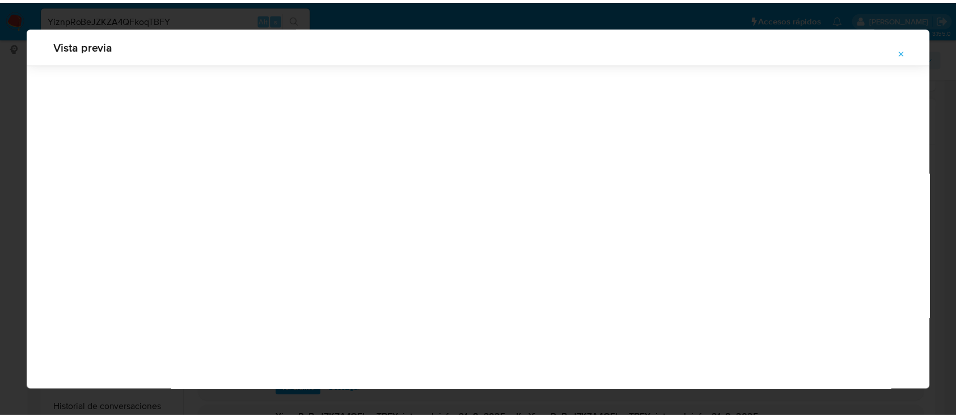
scroll to position [36, 0]
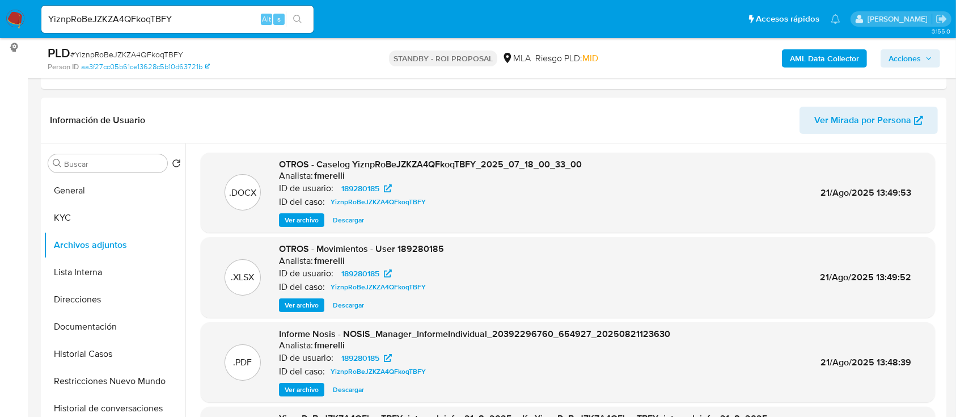
click at [221, 29] on div "YiznpRoBeJZKZA4QFkoqTBFY Alt s" at bounding box center [177, 19] width 272 height 27
click at [202, 15] on input "YiznpRoBeJZKZA4QFkoqTBFY" at bounding box center [177, 19] width 272 height 15
paste input "ewNVjBtfutU5Y2QXbiAZNAp3"
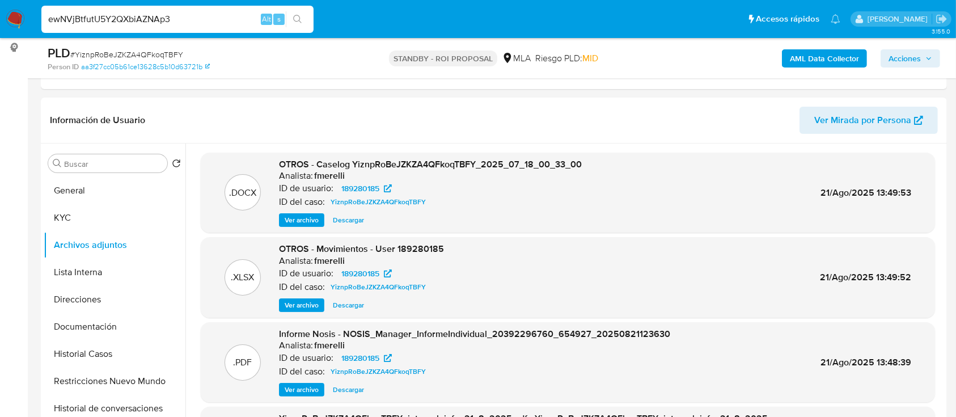
type input "ewNVjBtfutU5Y2QXbiAZNAp3"
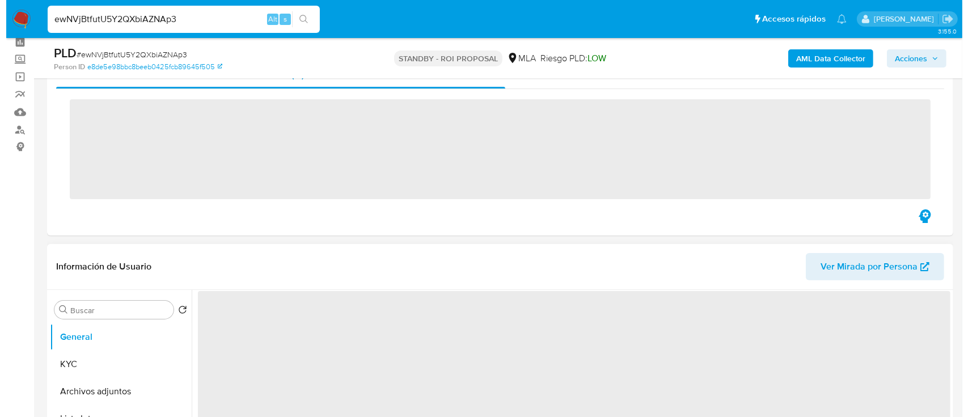
scroll to position [151, 0]
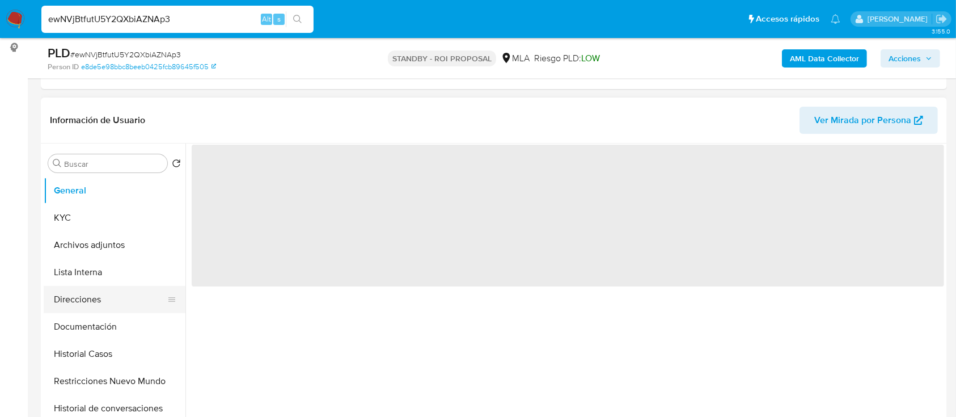
click at [110, 292] on button "Direcciones" at bounding box center [110, 299] width 133 height 27
click at [127, 252] on button "Archivos adjuntos" at bounding box center [110, 244] width 133 height 27
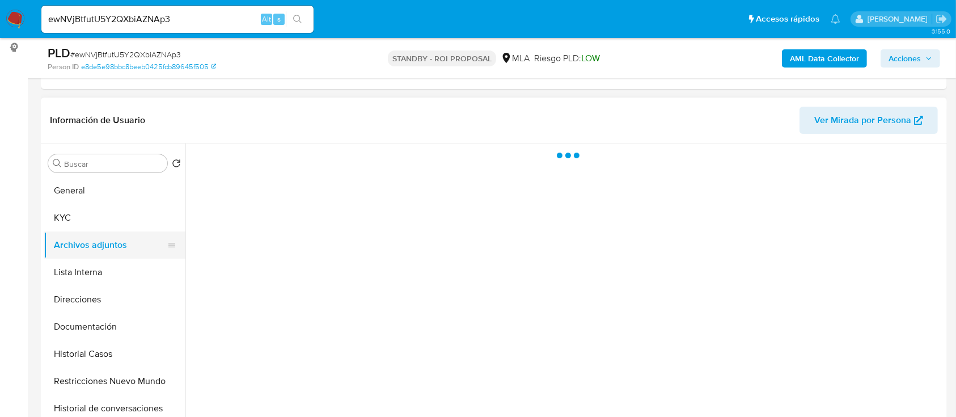
select select "10"
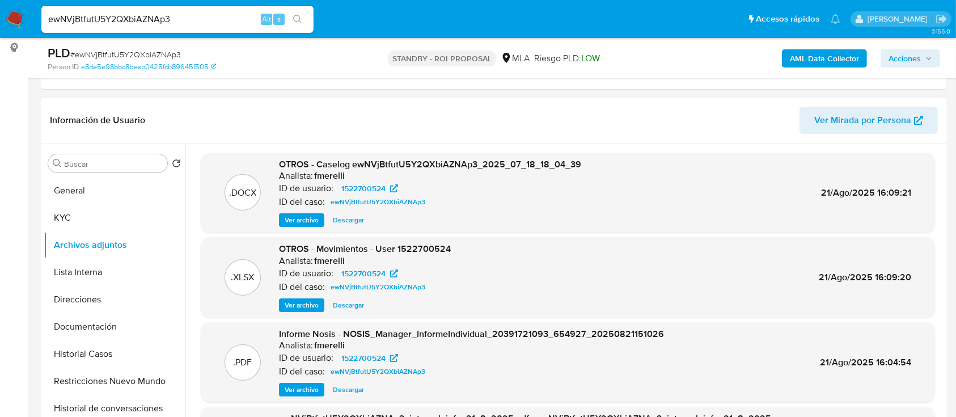
click at [290, 219] on span "Ver archivo" at bounding box center [302, 219] width 34 height 11
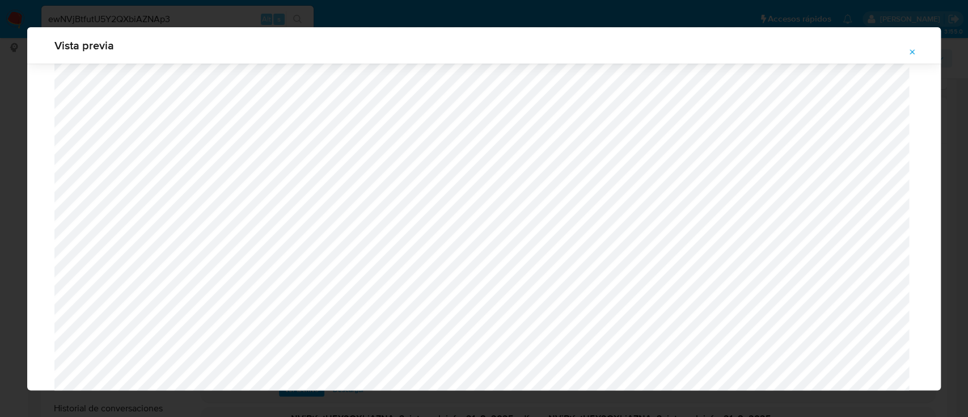
scroll to position [977, 0]
click at [918, 49] on button "Attachment preview" at bounding box center [912, 52] width 25 height 18
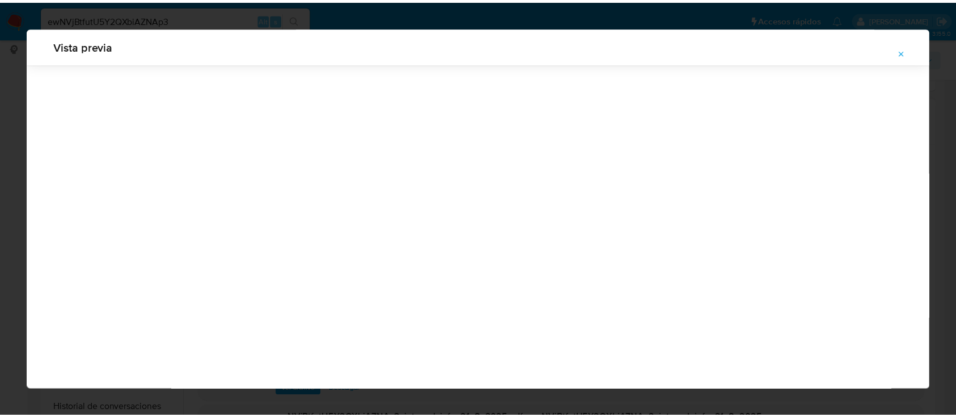
scroll to position [36, 0]
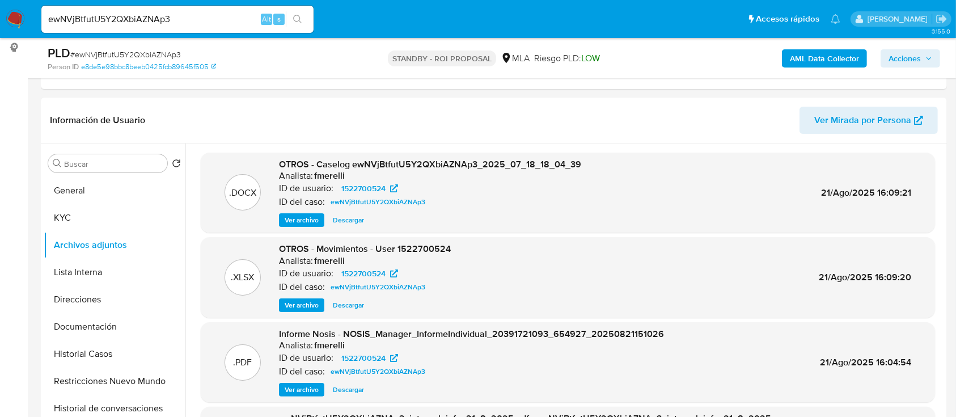
click at [193, 19] on input "ewNVjBtfutU5Y2QXbiAZNAp3" at bounding box center [177, 19] width 272 height 15
paste input "iycC7h91xYptrCfvqb3TjC4i"
type input "iycC7h91xYptrCfvqb3TjC4i"
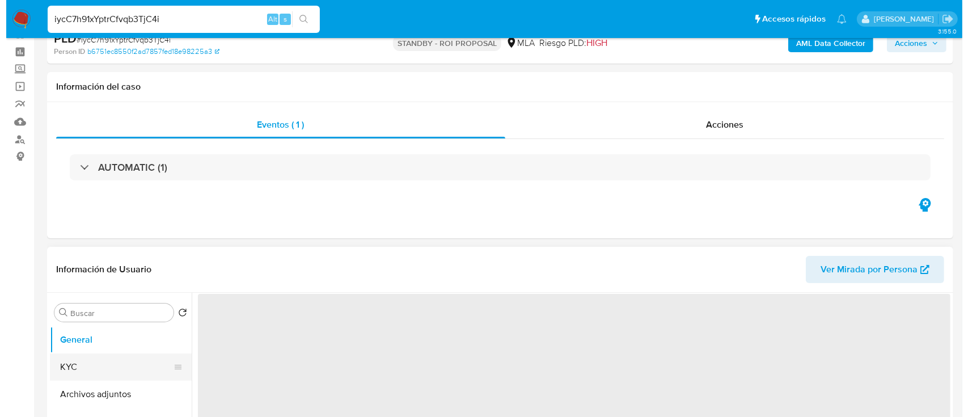
scroll to position [75, 0]
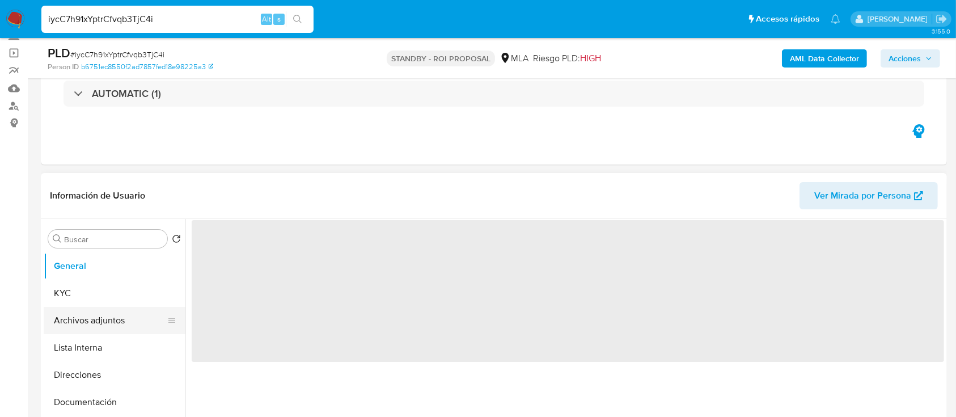
click at [128, 316] on button "Archivos adjuntos" at bounding box center [110, 320] width 133 height 27
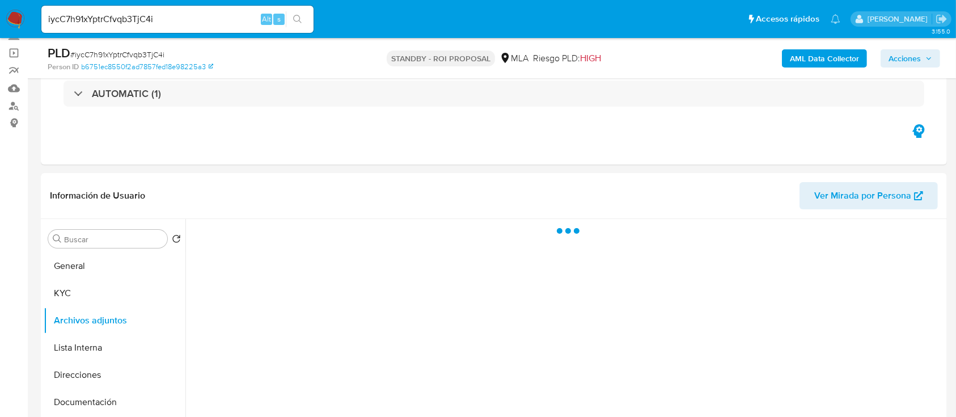
select select "10"
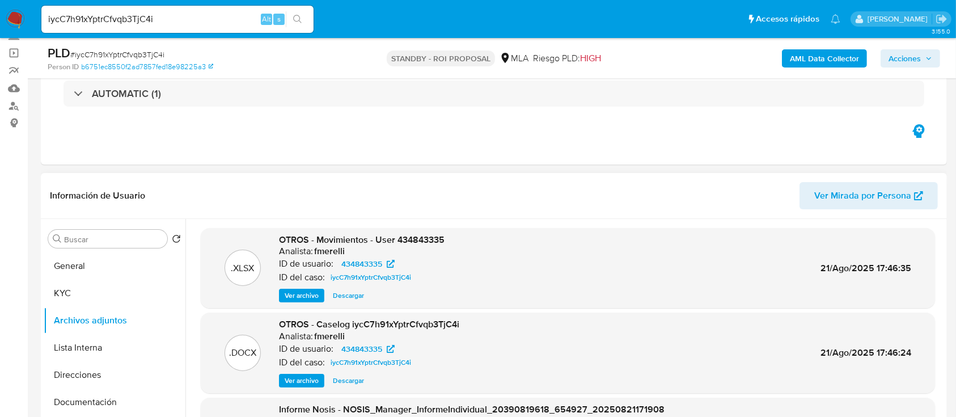
click at [300, 383] on span "Ver archivo" at bounding box center [302, 380] width 34 height 11
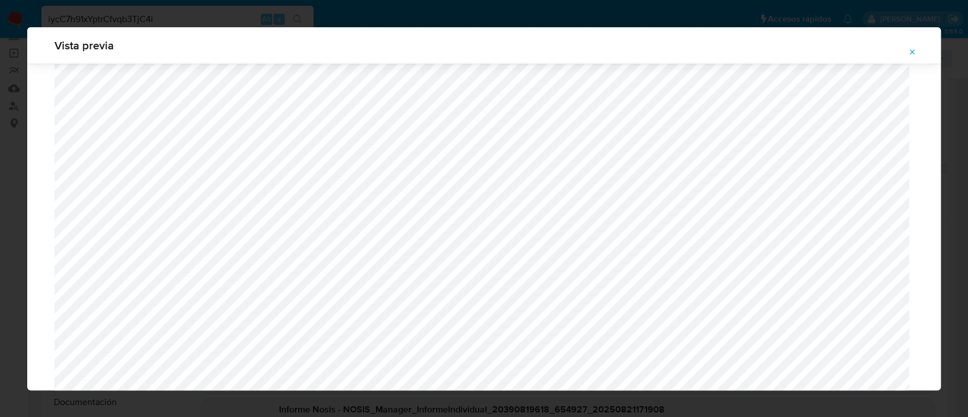
scroll to position [969, 0]
click at [914, 60] on button "Attachment preview" at bounding box center [912, 52] width 25 height 18
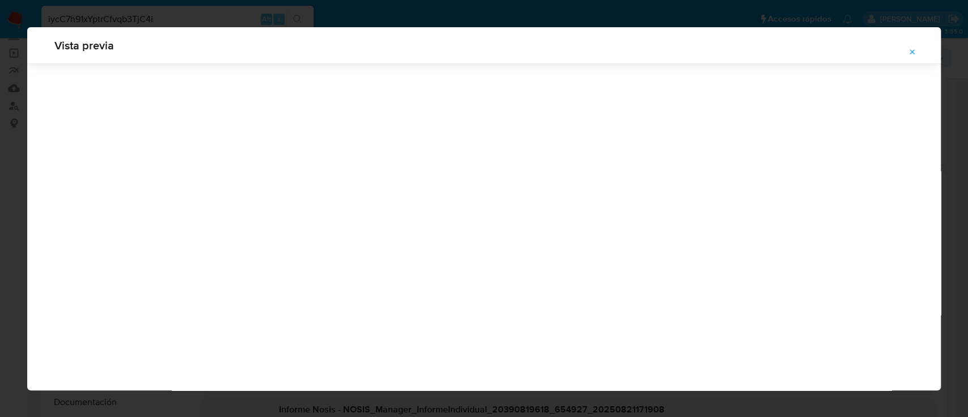
scroll to position [36, 0]
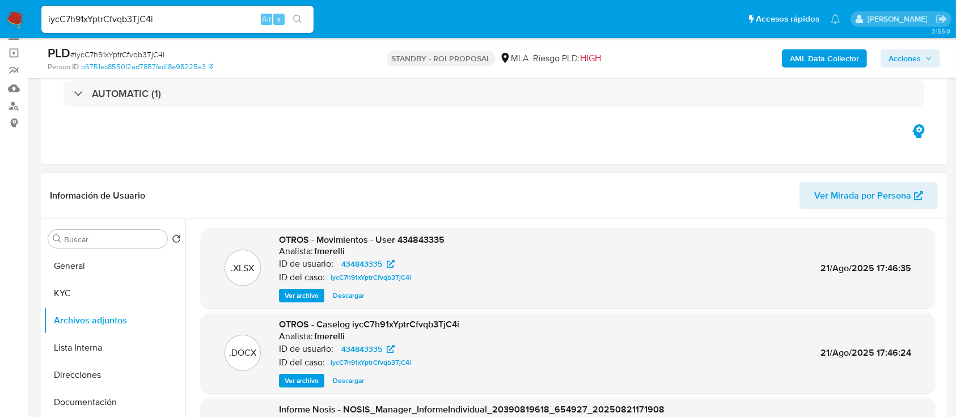
drag, startPoint x: 307, startPoint y: 379, endPoint x: 316, endPoint y: 382, distance: 10.2
click at [307, 379] on span "Ver archivo" at bounding box center [302, 380] width 34 height 11
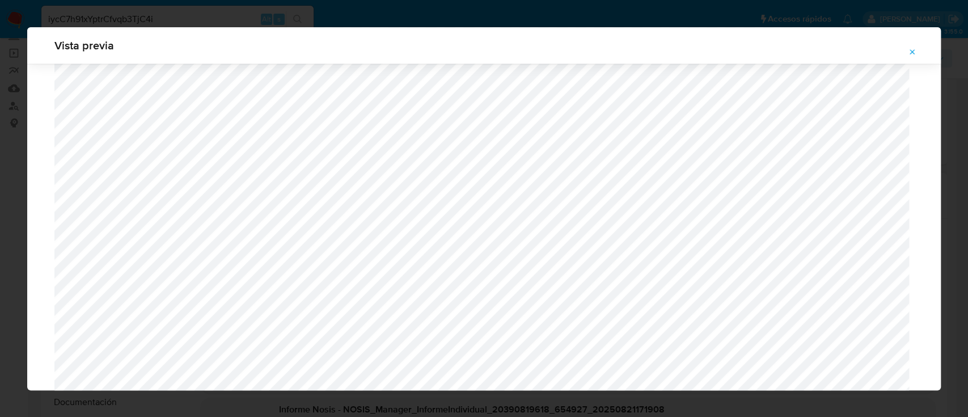
scroll to position [1111, 0]
click at [910, 49] on icon "Attachment preview" at bounding box center [912, 52] width 9 height 9
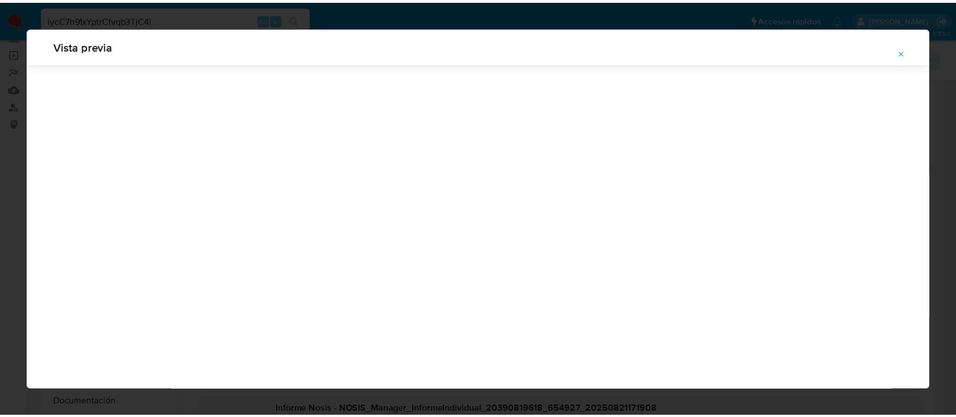
scroll to position [36, 0]
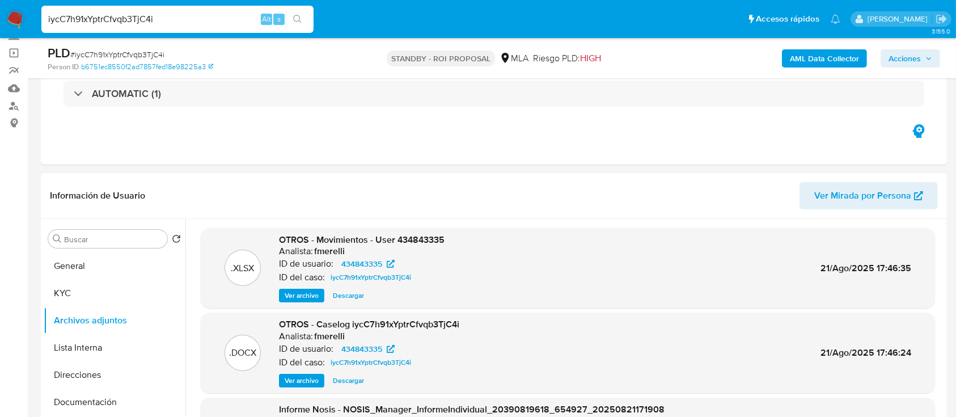
click at [184, 16] on input "iycC7h91xYptrCfvqb3TjC4i" at bounding box center [177, 19] width 272 height 15
paste input "huvFiwLOZ4JdOgrE2pkwbCF"
type input "ihuvFiwLOZ4JdOgrE2pkwbCF"
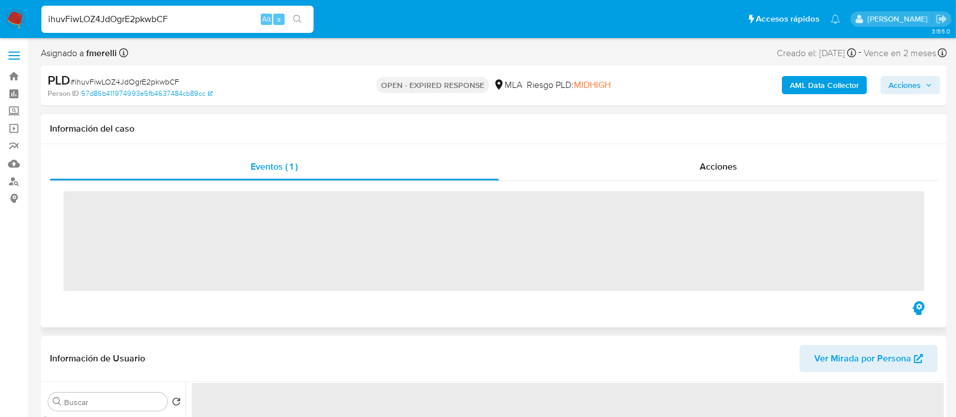
scroll to position [75, 0]
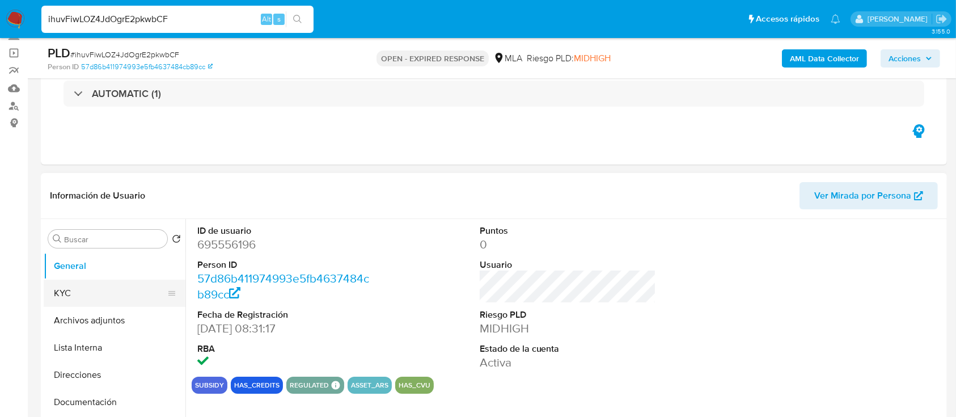
select select "10"
click at [94, 298] on button "KYC" at bounding box center [110, 292] width 133 height 27
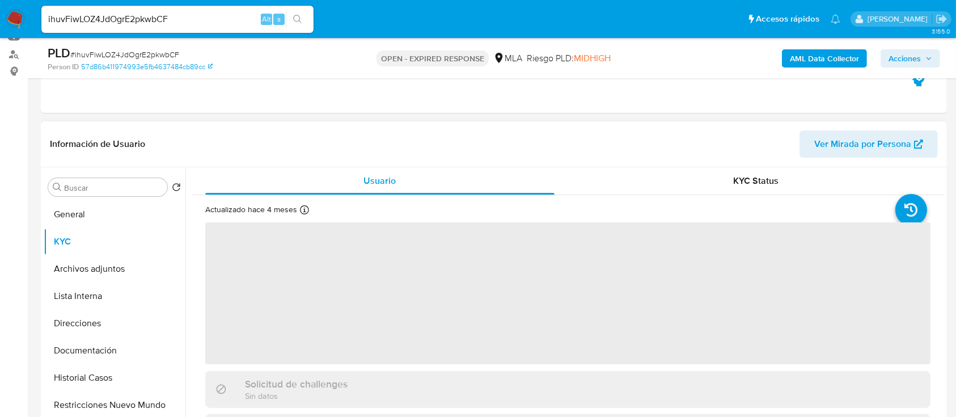
scroll to position [151, 0]
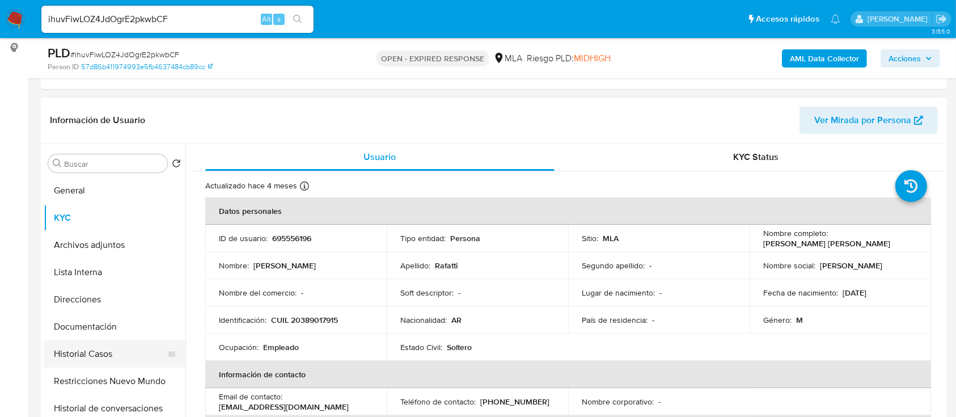
click at [107, 358] on button "Historial Casos" at bounding box center [110, 353] width 133 height 27
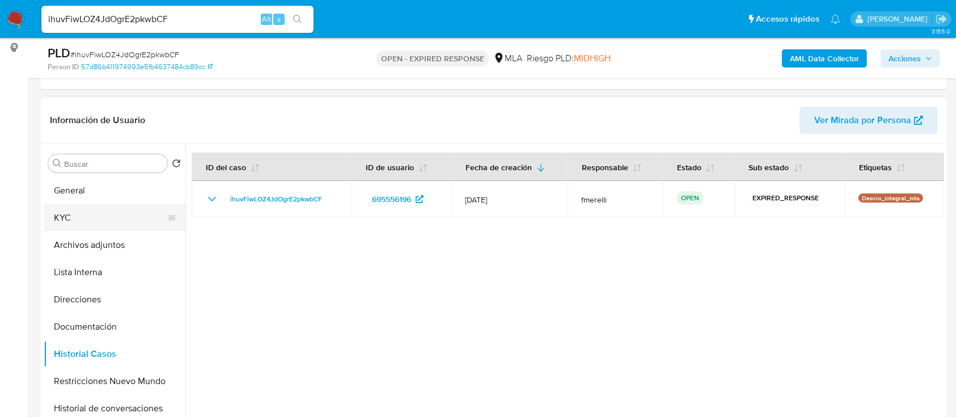
click at [128, 219] on button "KYC" at bounding box center [110, 217] width 133 height 27
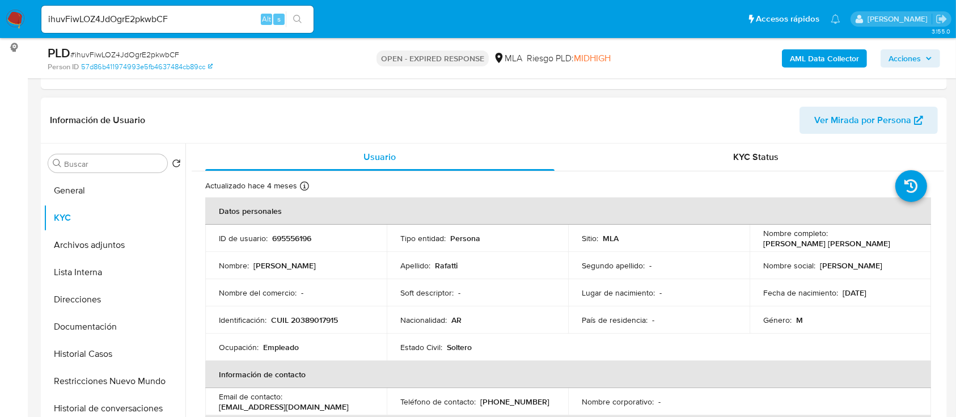
click at [306, 319] on p "CUIL 20389017915" at bounding box center [304, 320] width 67 height 10
copy p "20389017915"
click at [312, 318] on p "CUIL 20389017915" at bounding box center [304, 320] width 67 height 10
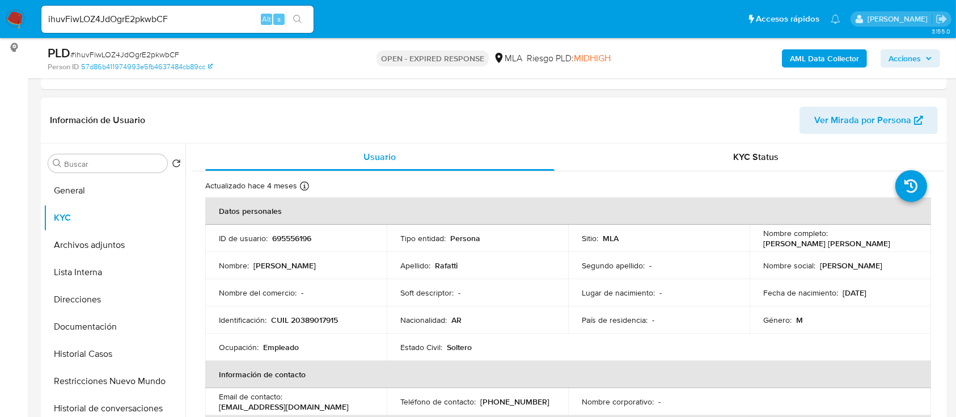
click at [290, 242] on p "695556196" at bounding box center [291, 238] width 39 height 10
copy p "695556196"
click at [295, 234] on p "695556196" at bounding box center [291, 238] width 39 height 10
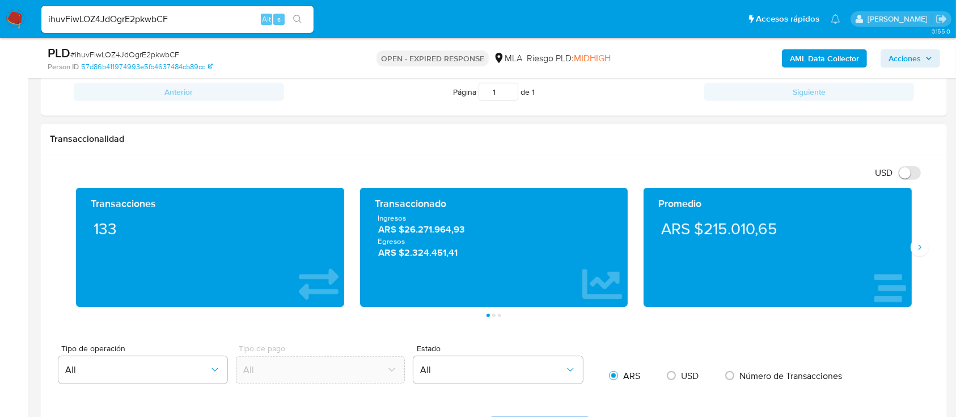
scroll to position [680, 0]
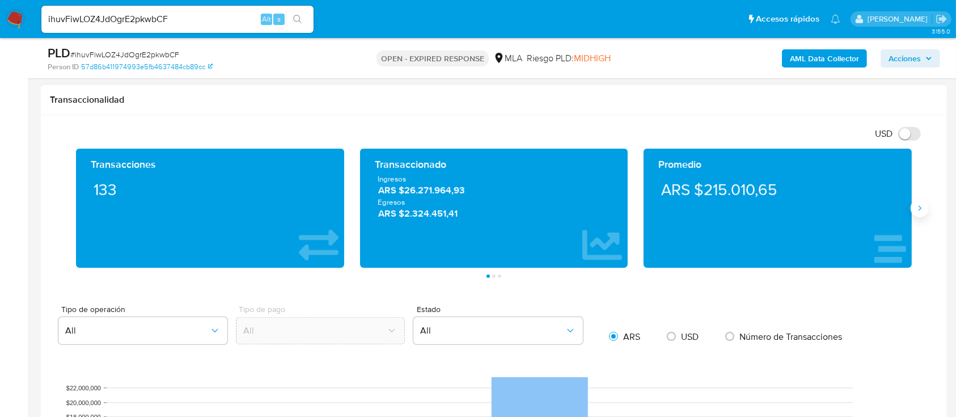
click at [924, 211] on button "Siguiente" at bounding box center [919, 208] width 18 height 18
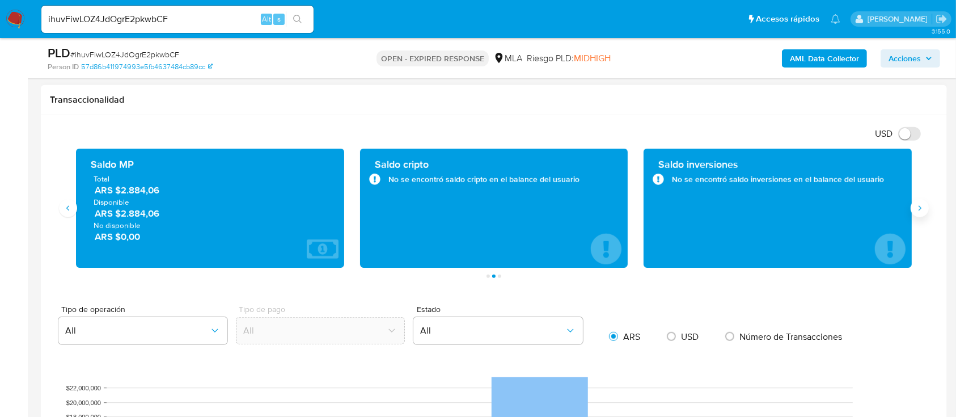
click at [923, 204] on icon "Siguiente" at bounding box center [919, 208] width 9 height 9
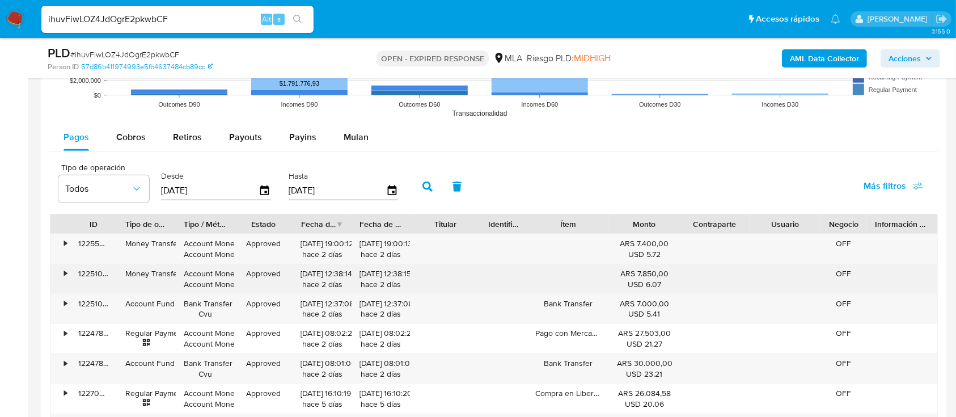
scroll to position [1134, 0]
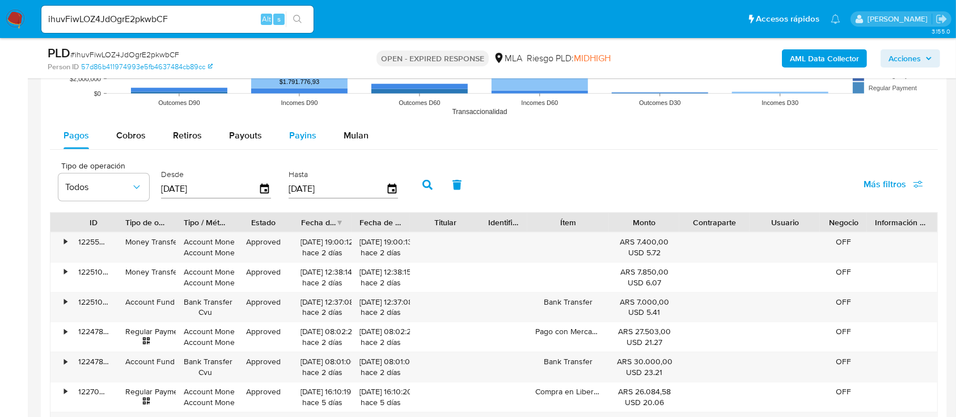
click at [277, 139] on button "Payins" at bounding box center [303, 135] width 54 height 27
select select "10"
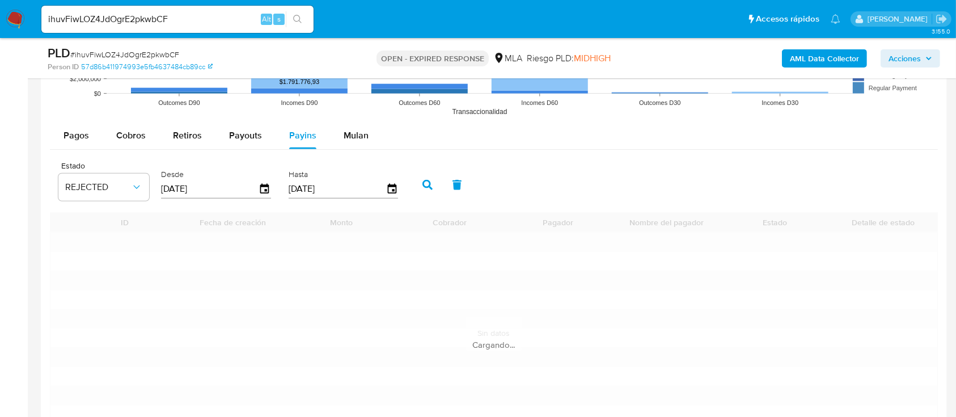
click at [253, 137] on span "Payouts" at bounding box center [245, 135] width 33 height 13
select select "10"
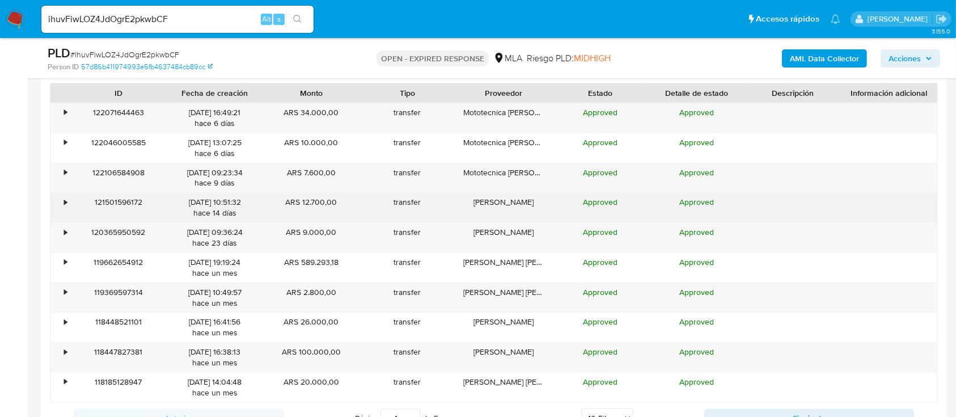
scroll to position [1285, 0]
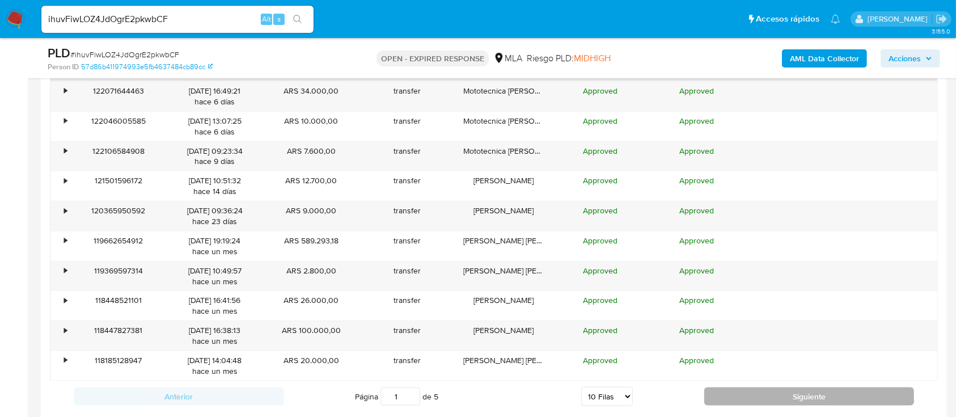
click at [722, 396] on button "Siguiente" at bounding box center [809, 396] width 210 height 18
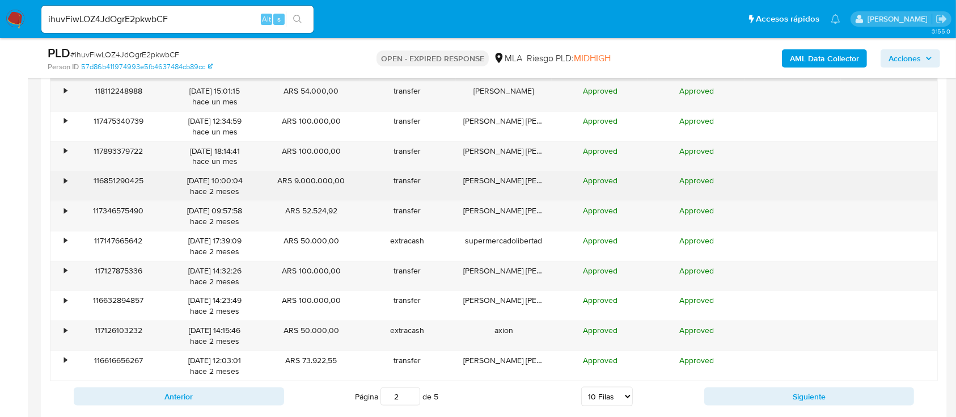
drag, startPoint x: 359, startPoint y: 185, endPoint x: 75, endPoint y: 177, distance: 284.1
click at [75, 177] on div "• 116851290425 04/07/2025 10:00:04 hace 2 meses ARS 9.000.000,00 transfer Guill…" at bounding box center [493, 185] width 887 height 29
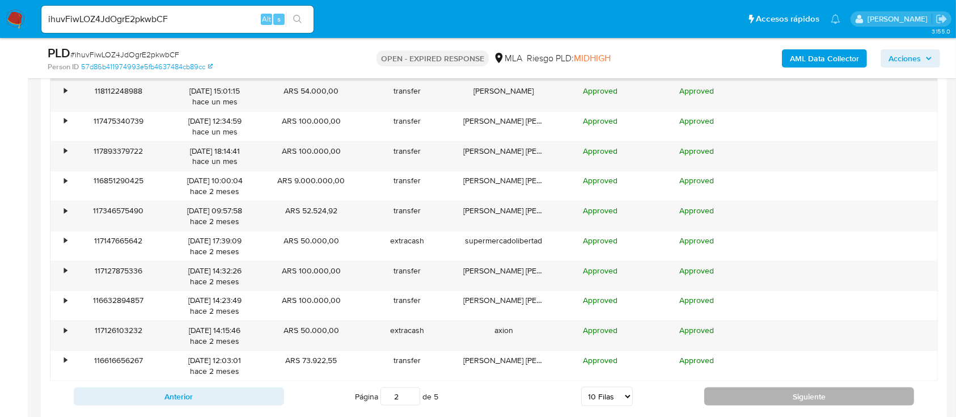
click at [758, 392] on button "Siguiente" at bounding box center [809, 396] width 210 height 18
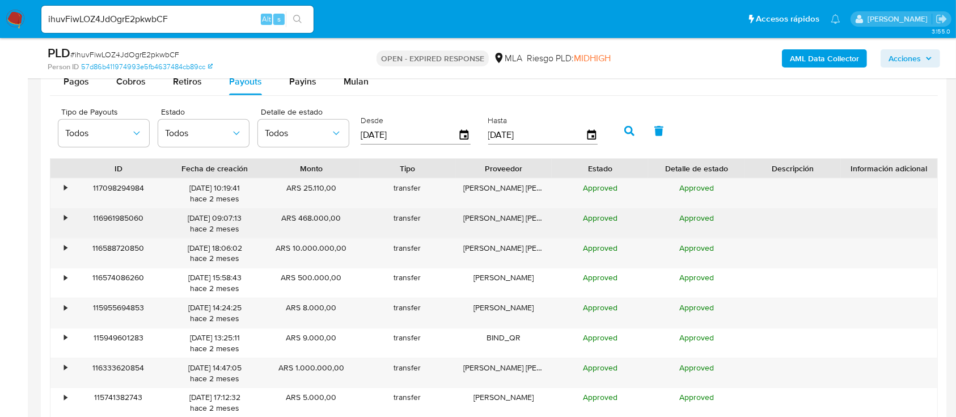
scroll to position [1209, 0]
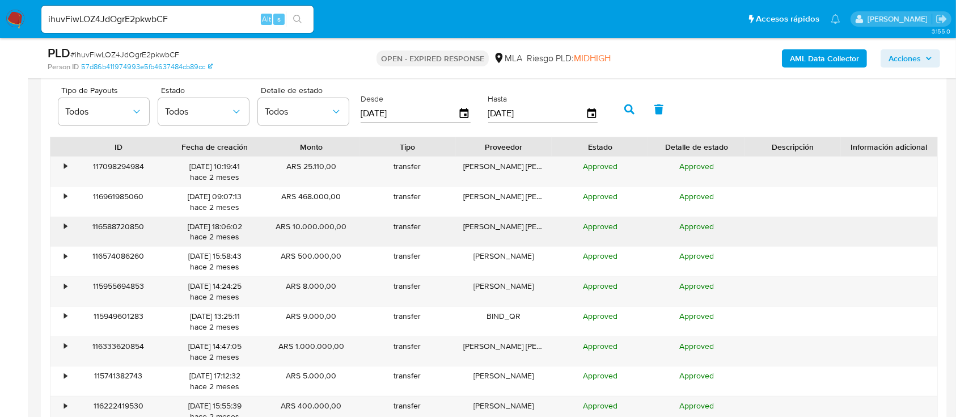
drag, startPoint x: 161, startPoint y: 233, endPoint x: 330, endPoint y: 235, distance: 168.9
click at [330, 235] on div "• 116588720850 27/06/2025 18:06:02 hace 2 meses ARS 10.000.000,00 transfer Guil…" at bounding box center [493, 231] width 887 height 29
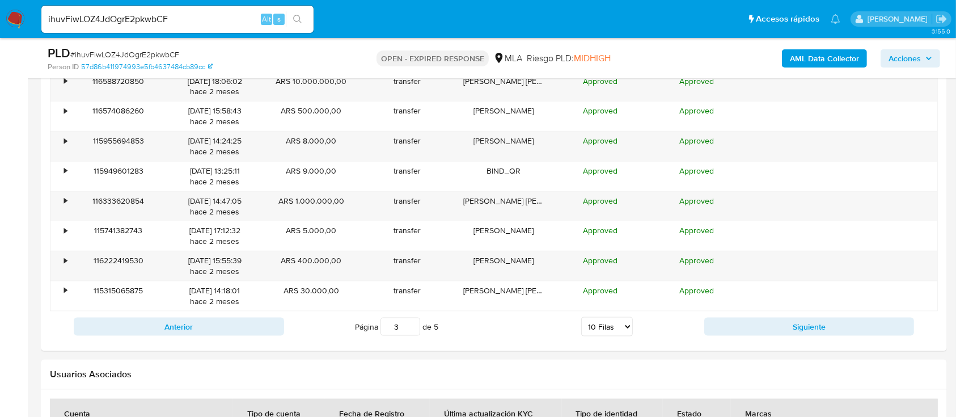
scroll to position [1361, 0]
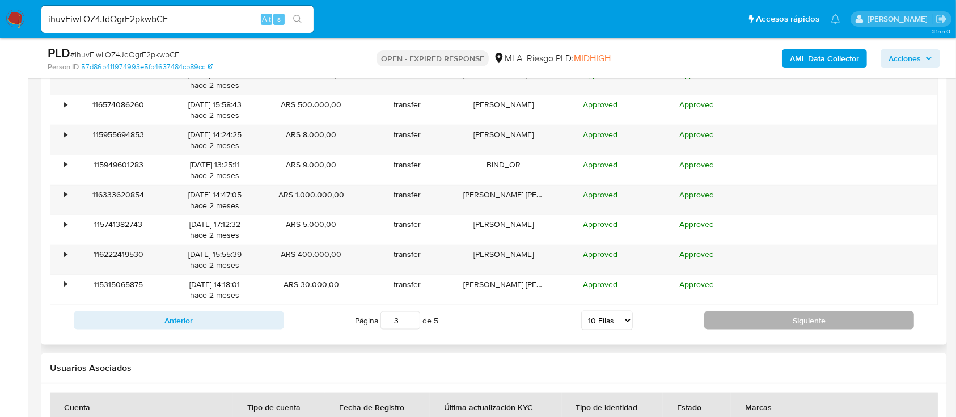
click at [801, 318] on button "Siguiente" at bounding box center [809, 320] width 210 height 18
type input "4"
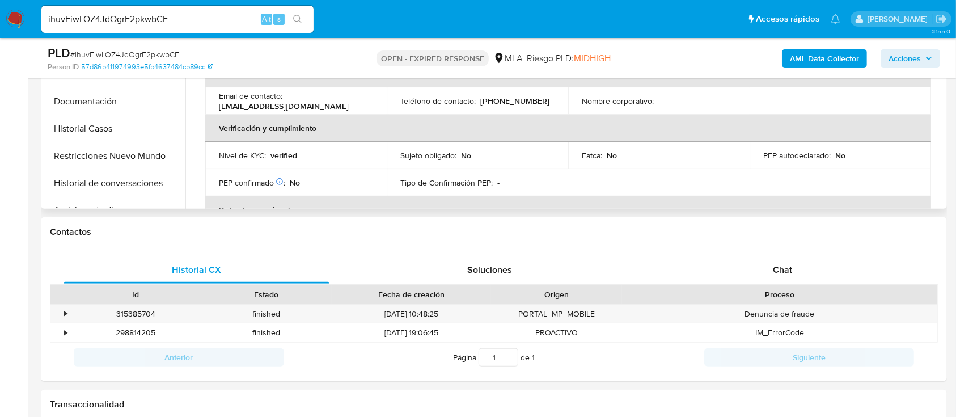
scroll to position [227, 0]
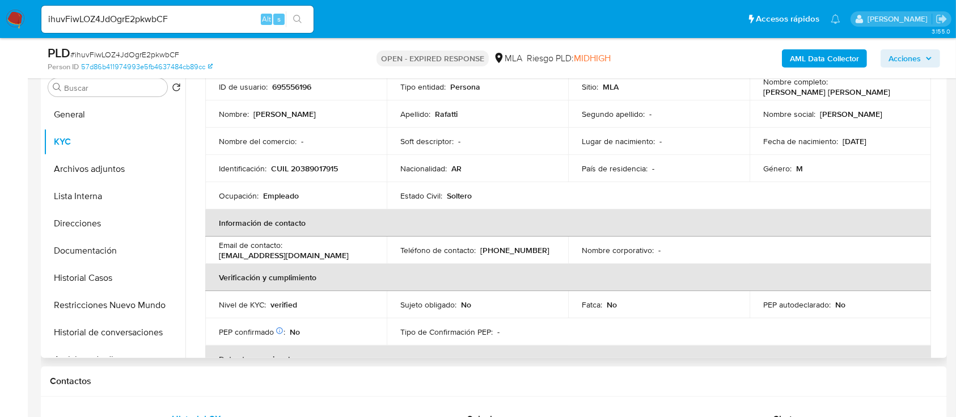
click at [308, 175] on td "Identificación : CUIL 20389017915" at bounding box center [295, 168] width 181 height 27
click at [315, 170] on p "CUIL 20389017915" at bounding box center [304, 168] width 67 height 10
copy p "20389017915"
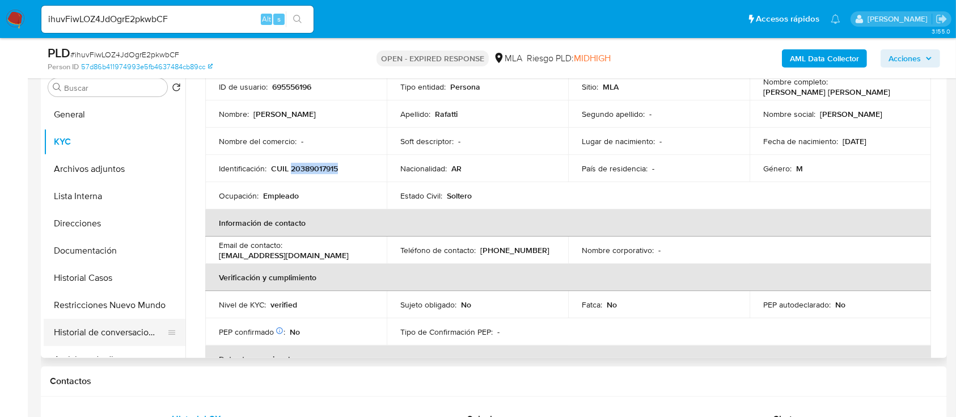
scroll to position [75, 0]
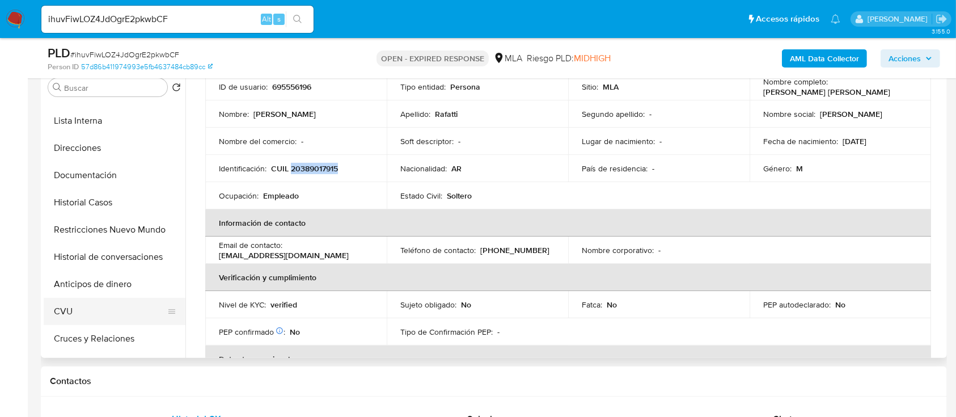
click at [86, 310] on button "CVU" at bounding box center [110, 311] width 133 height 27
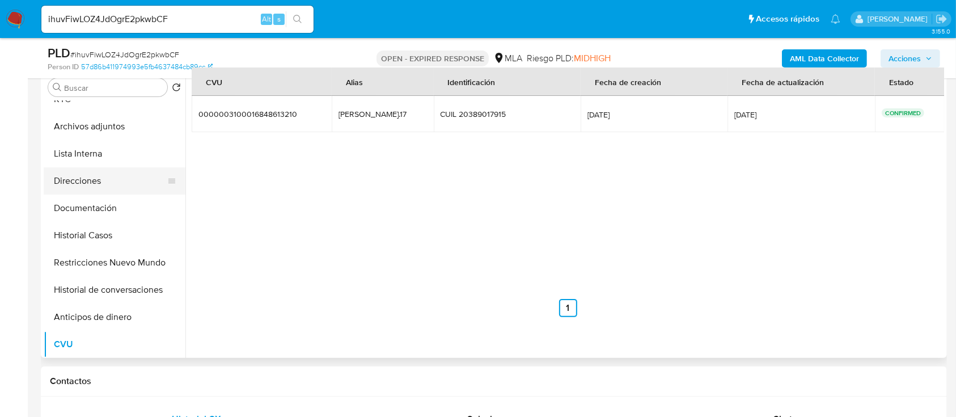
scroll to position [0, 0]
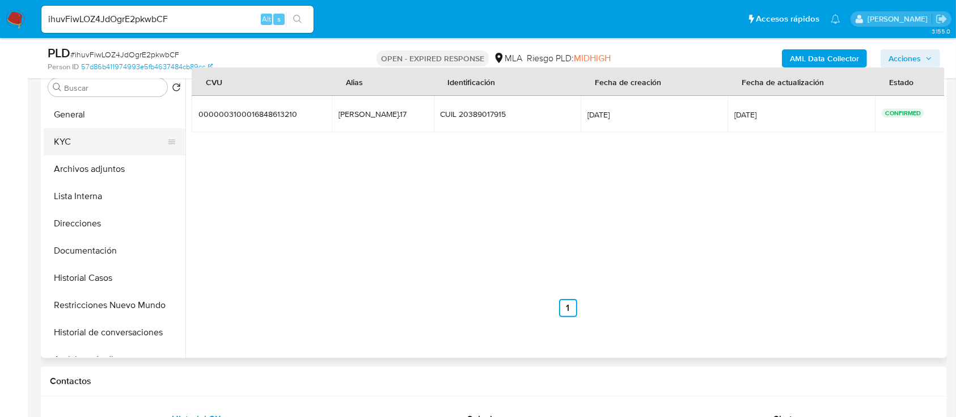
click at [92, 135] on button "KYC" at bounding box center [110, 141] width 133 height 27
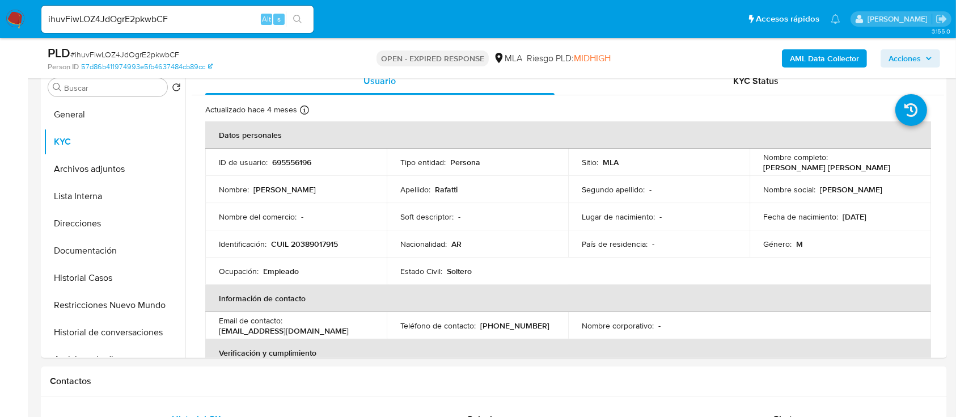
click at [128, 49] on span "# ihuvFiwLOZ4JdOgrE2pkwbCF" at bounding box center [124, 54] width 109 height 11
copy span "ihuvFiwLOZ4JdOgrE2pkwbCF"
click at [14, 21] on img at bounding box center [15, 19] width 19 height 19
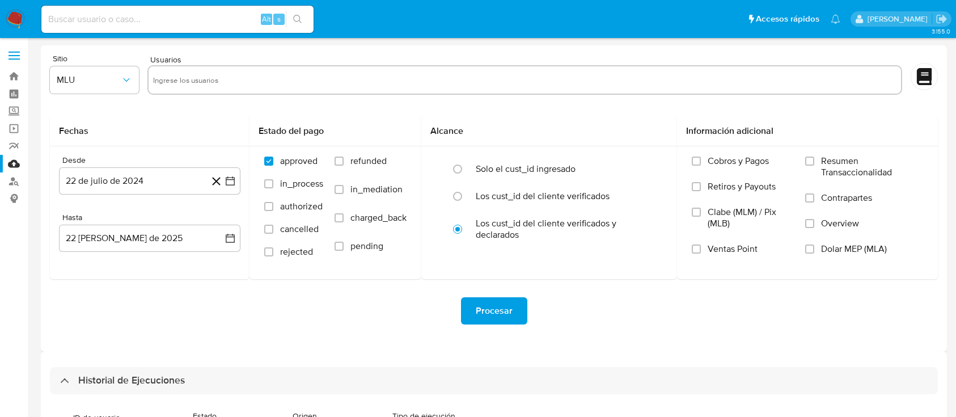
select select "10"
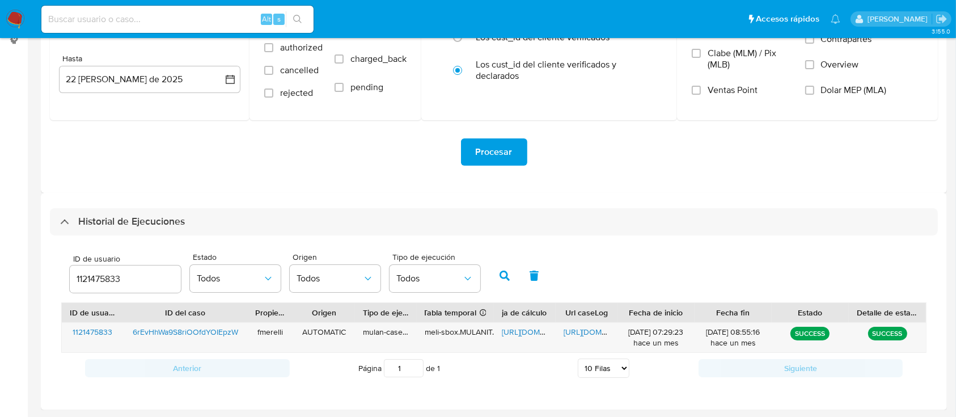
click at [127, 284] on input "1121475833" at bounding box center [125, 279] width 111 height 15
click at [111, 281] on input "1121475833" at bounding box center [125, 279] width 111 height 15
click at [506, 279] on icon "button" at bounding box center [504, 275] width 10 height 10
click at [587, 334] on span "[URL][DOMAIN_NAME]" at bounding box center [602, 331] width 78 height 11
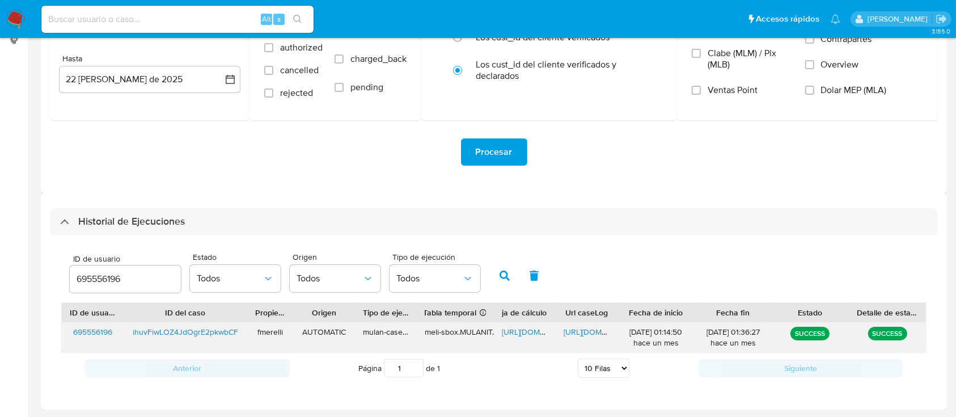
click at [507, 333] on span "[URL][DOMAIN_NAME]" at bounding box center [541, 331] width 78 height 11
click at [104, 286] on div "695556196" at bounding box center [125, 278] width 111 height 27
click at [109, 276] on input "695556196" at bounding box center [125, 279] width 111 height 15
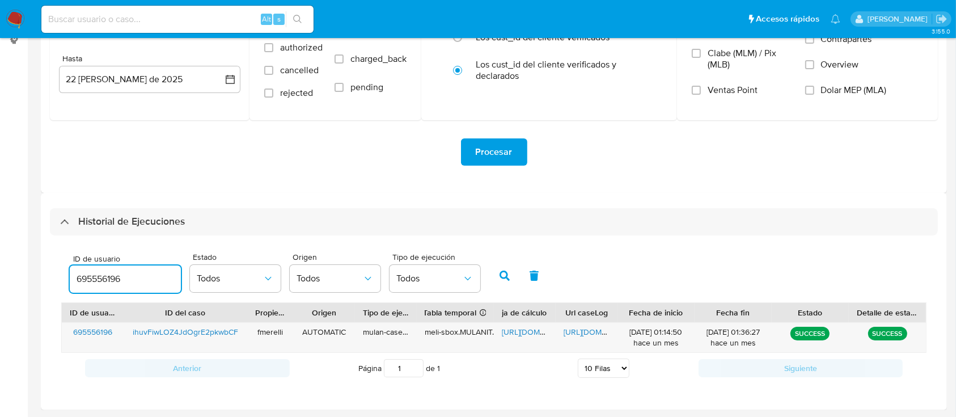
click at [109, 276] on input "695556196" at bounding box center [125, 279] width 111 height 15
paste input "423159608"
click at [508, 274] on icon "button" at bounding box center [504, 275] width 10 height 10
click at [584, 338] on div "https://docs.google.com/document/d/1t2LPf2iHrYImFwfzcAUemd9VnG5N7u7--VeRY7hMDnw…" at bounding box center [587, 337] width 62 height 29
click at [573, 321] on div "Url caseLog" at bounding box center [587, 312] width 62 height 19
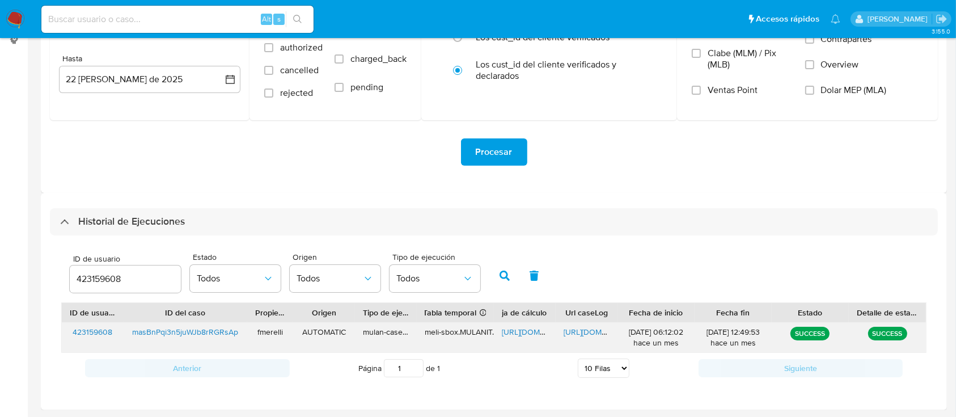
click at [577, 331] on span "https://docs.google.com/document/d/1t2LPf2iHrYImFwfzcAUemd9VnG5N7u7--VeRY7hMDnw…" at bounding box center [602, 331] width 78 height 11
click at [540, 329] on span "https://docs.google.com/spreadsheets/d/1owmB2tu2lQGlF74cHLQsRC_xX6r0PMXVYFUfcqW…" at bounding box center [541, 331] width 78 height 11
click at [101, 279] on input "423159608" at bounding box center [125, 279] width 111 height 15
click at [499, 279] on icon "button" at bounding box center [504, 275] width 10 height 10
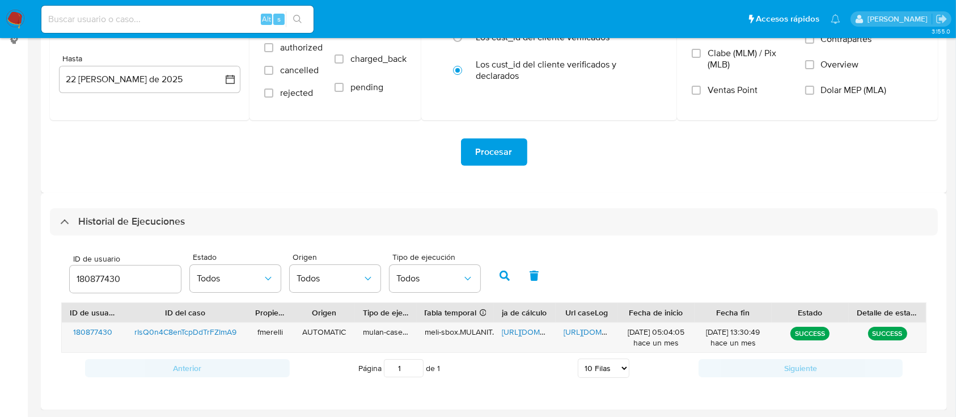
click at [578, 332] on span "https://docs.google.com/document/d/1hoZl5MQNYf8xkJ1E7rTTxvFfA975DUuTclNU1sPj2pQ…" at bounding box center [602, 331] width 78 height 11
click at [542, 329] on span "https://docs.google.com/spreadsheets/d/1fU2tVPhLhs1h1UU-hc1FEMKnwFjCPosZS8x7yJ2…" at bounding box center [541, 331] width 78 height 11
click at [96, 273] on input "180877430" at bounding box center [125, 279] width 111 height 15
type input "202728460"
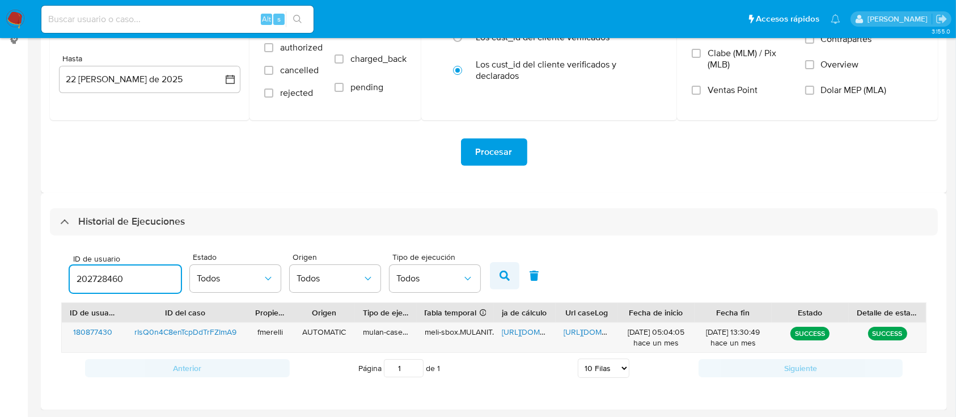
click at [509, 277] on icon "button" at bounding box center [504, 275] width 10 height 10
click at [576, 333] on span "https://docs.google.com/document/d/1RHF4o1CQcbhnKMtP5w-3KyYiI7CmMjeW8ZWxmo4HeWs…" at bounding box center [602, 331] width 78 height 11
click at [517, 334] on span "https://docs.google.com/spreadsheets/d/1INTF7IiIPXOX3AbkaLvfxBYvM8Ow2Ctrfw45C2o…" at bounding box center [541, 331] width 78 height 11
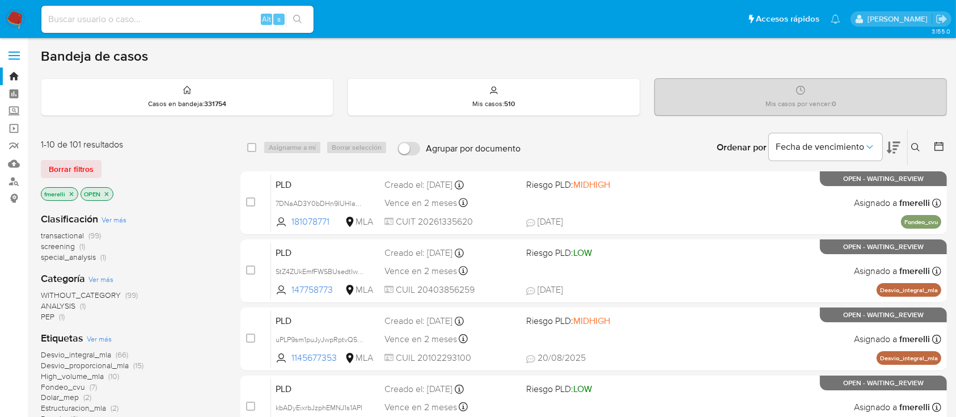
click at [914, 145] on icon at bounding box center [915, 147] width 9 height 9
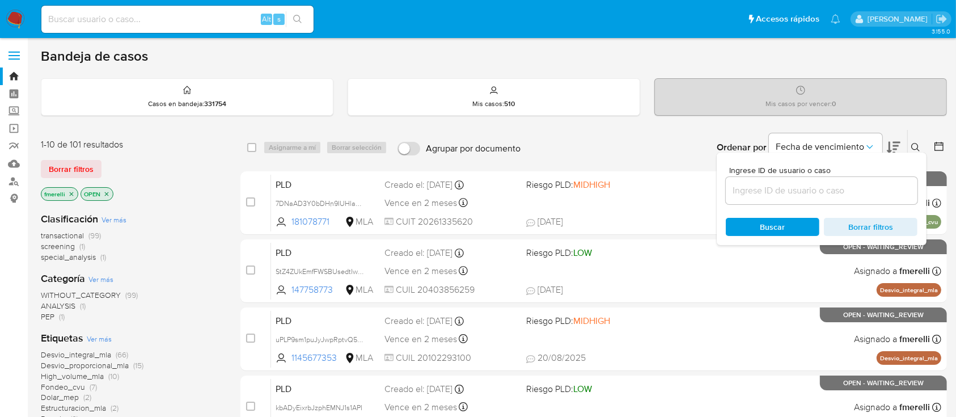
click at [879, 189] on input at bounding box center [822, 190] width 192 height 15
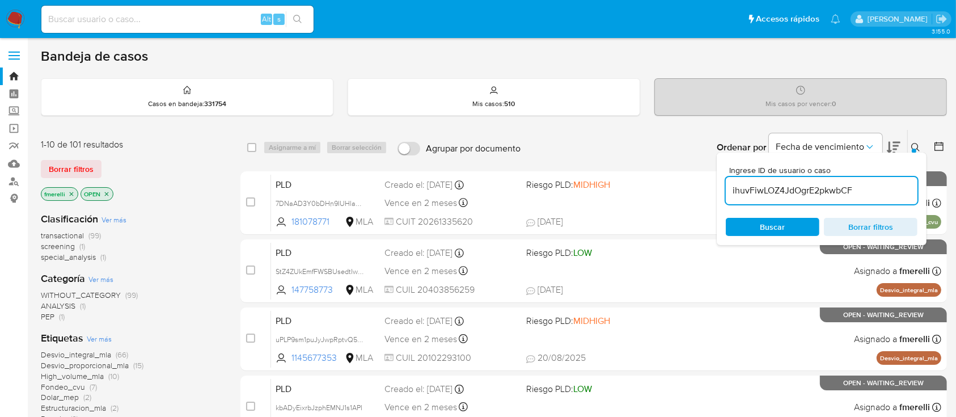
type input "ihuvFiwLOZ4JdOgrE2pkwbCF"
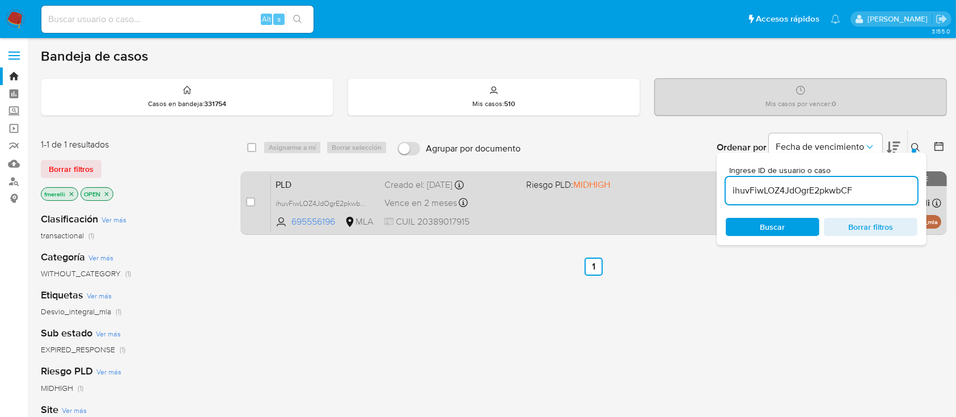
click at [261, 200] on div "case-item-checkbox No es posible asignar el caso" at bounding box center [258, 202] width 25 height 57
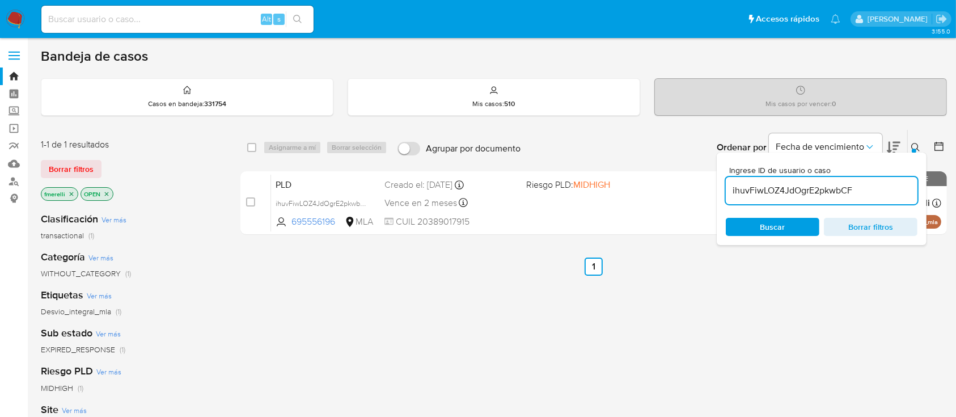
drag, startPoint x: 248, startPoint y: 199, endPoint x: 287, endPoint y: 161, distance: 54.1
click at [248, 198] on input "checkbox" at bounding box center [250, 201] width 9 height 9
checkbox input "true"
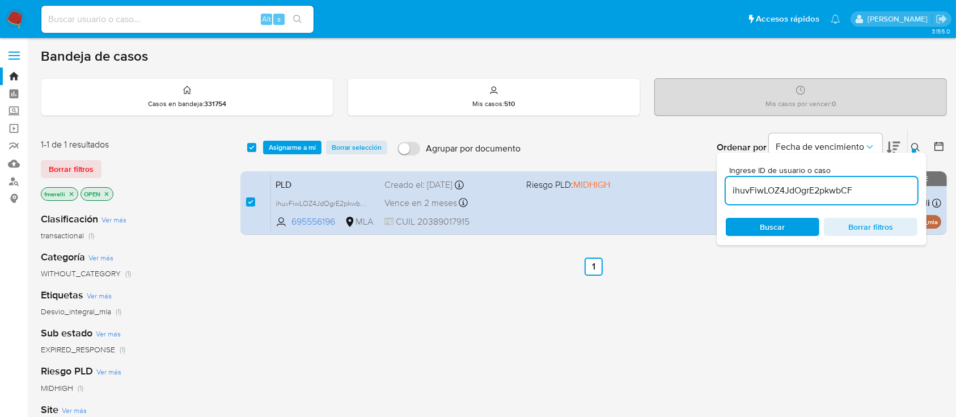
click at [308, 138] on div "select-all-cases-checkbox Asignarme a mí Borrar selección Agrupar por documento…" at bounding box center [593, 147] width 706 height 35
click at [302, 142] on span "Asignarme a mí" at bounding box center [292, 147] width 47 height 11
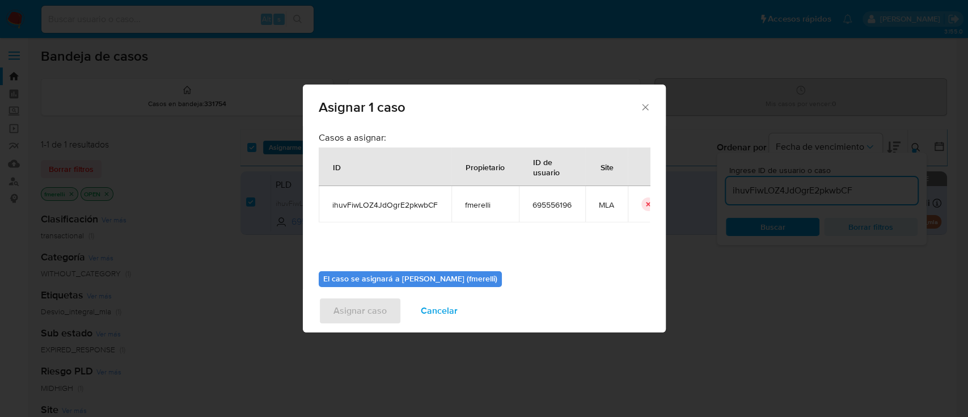
click at [295, 147] on div "Asignar 1 caso Casos a asignar: ID Propietario ID de usuario Site ihuvFiwLOZ4Jd…" at bounding box center [484, 208] width 968 height 417
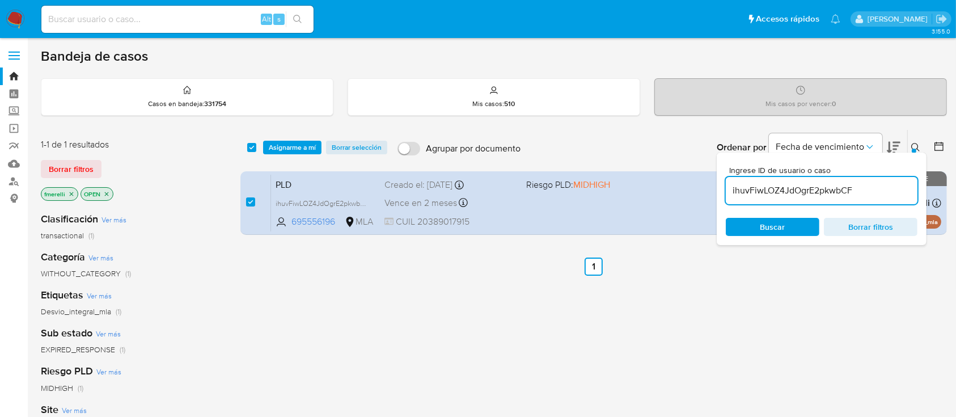
click at [287, 143] on span "Asignarme a mí" at bounding box center [292, 147] width 47 height 11
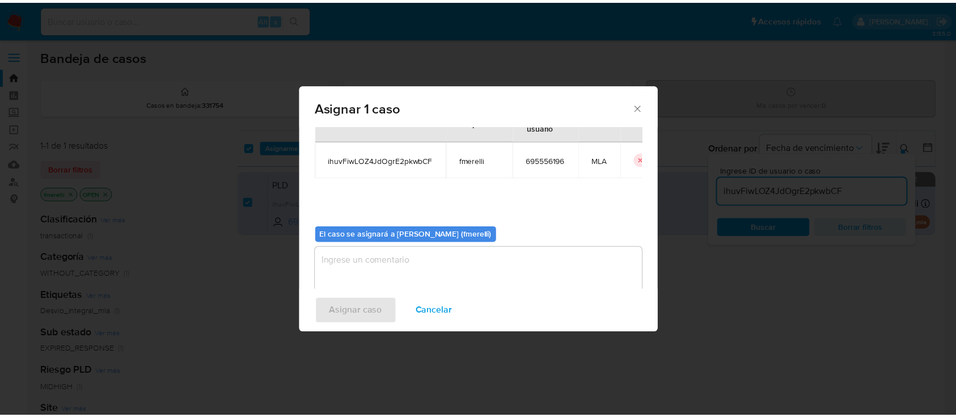
scroll to position [58, 0]
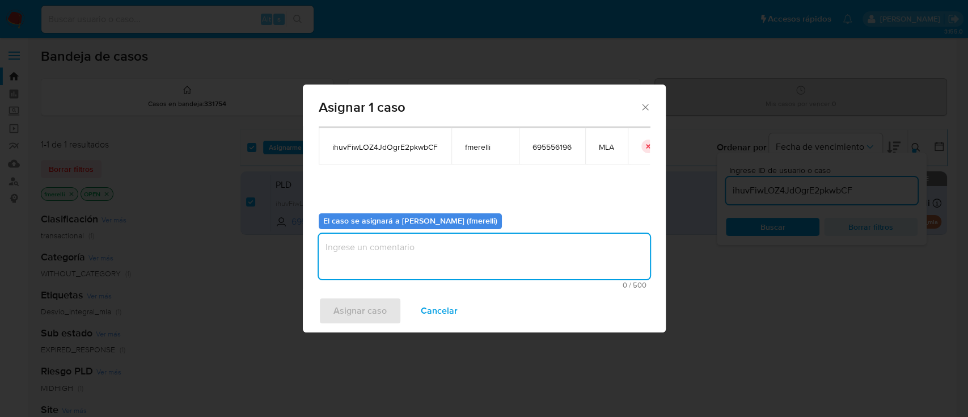
click at [406, 257] on textarea "assign-modal" at bounding box center [484, 256] width 331 height 45
click at [340, 325] on div "Asignar caso Cancelar" at bounding box center [484, 310] width 363 height 43
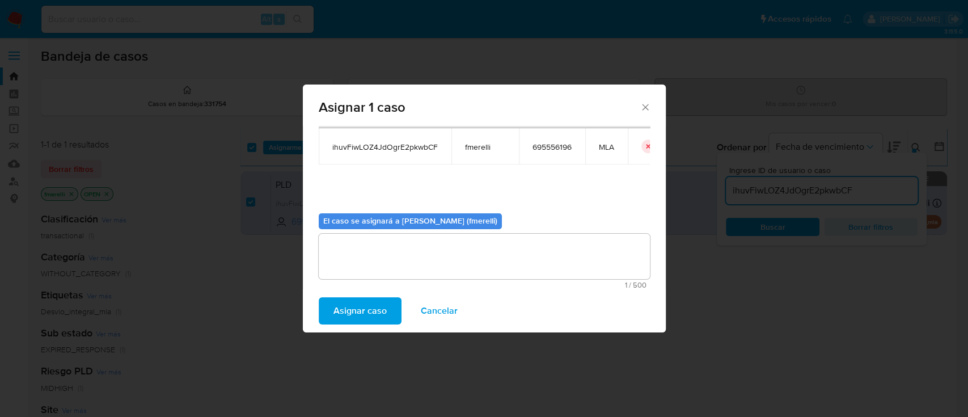
click at [349, 312] on span "Asignar caso" at bounding box center [359, 310] width 53 height 25
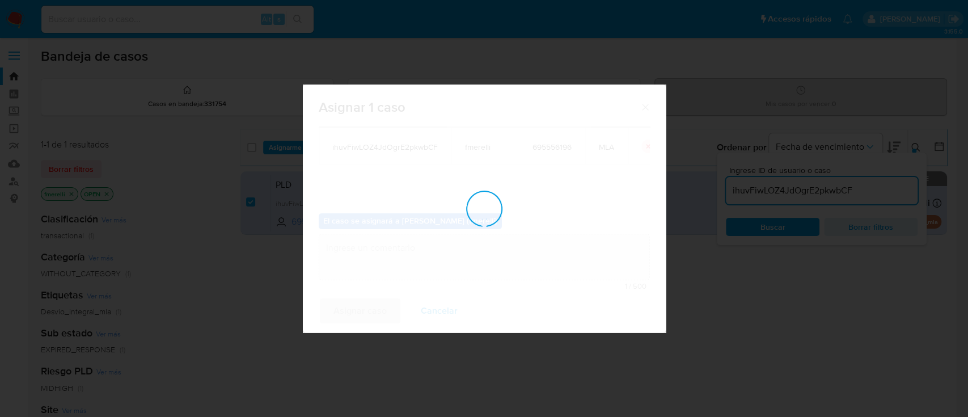
checkbox input "false"
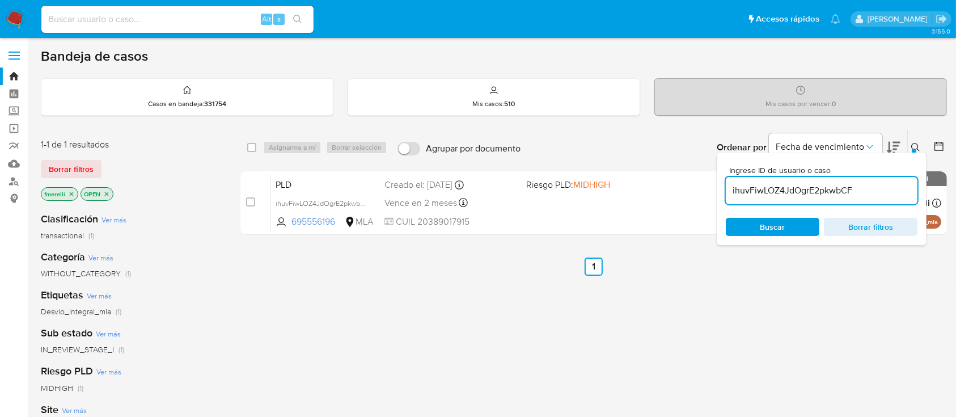
click at [513, 241] on div "select-all-cases-checkbox Asignarme a mí Borrar selección Agrupar por documento…" at bounding box center [593, 386] width 706 height 514
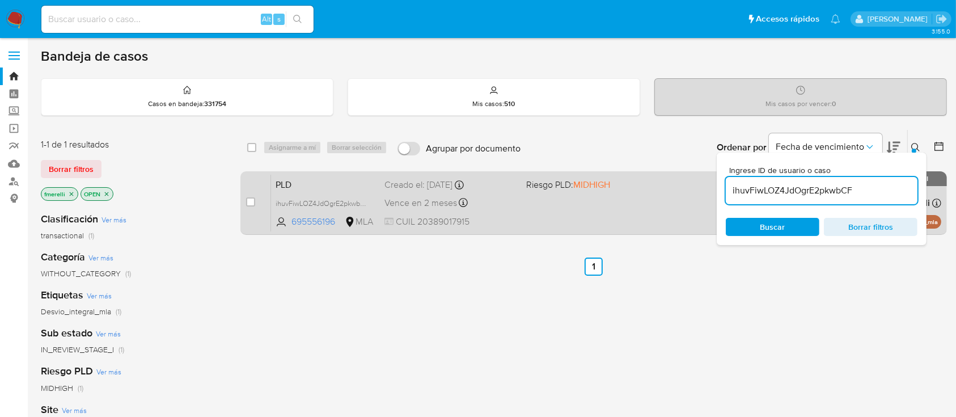
click at [522, 207] on div "PLD ihuvFiwLOZ4JdOgrE2pkwbCF 695556196 MLA Riesgo PLD: MIDHIGH Creado el: [DATE…" at bounding box center [606, 202] width 670 height 57
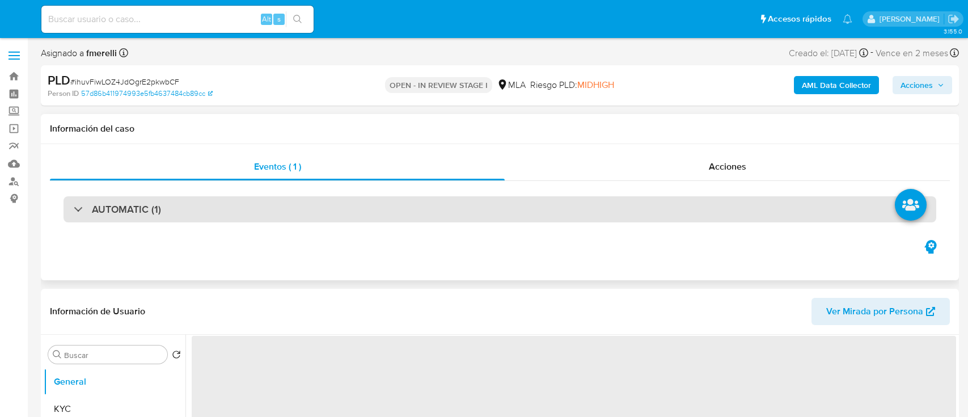
select select "10"
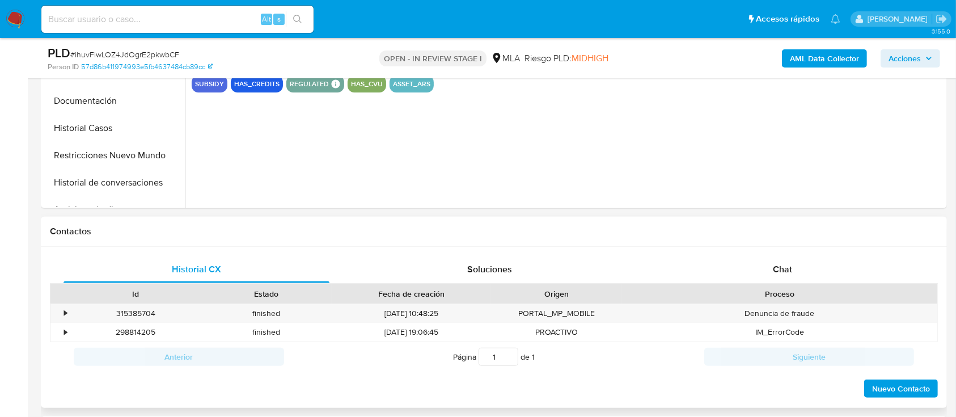
scroll to position [378, 0]
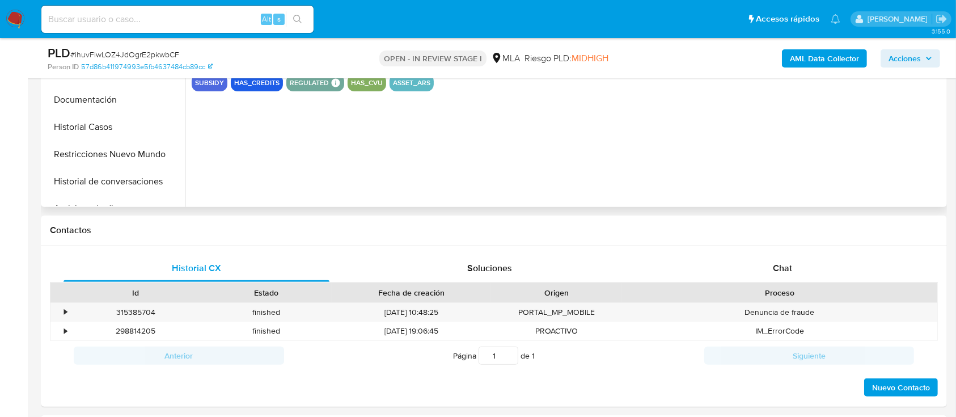
click at [794, 278] on div "Chat" at bounding box center [783, 268] width 266 height 27
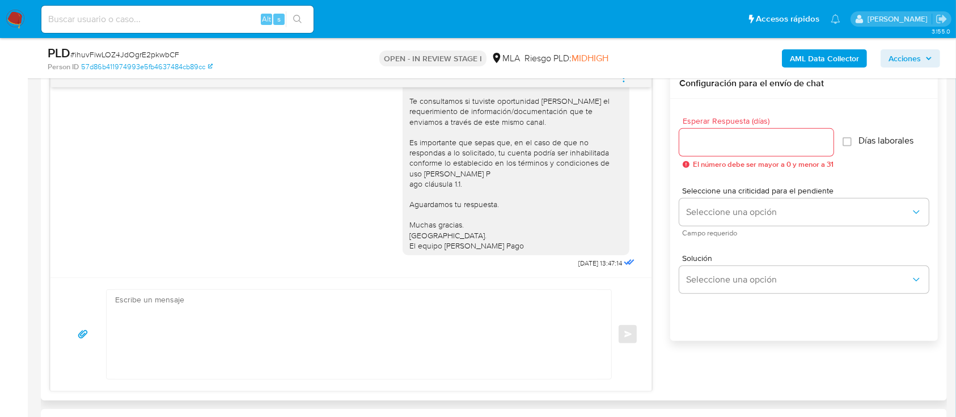
scroll to position [604, 0]
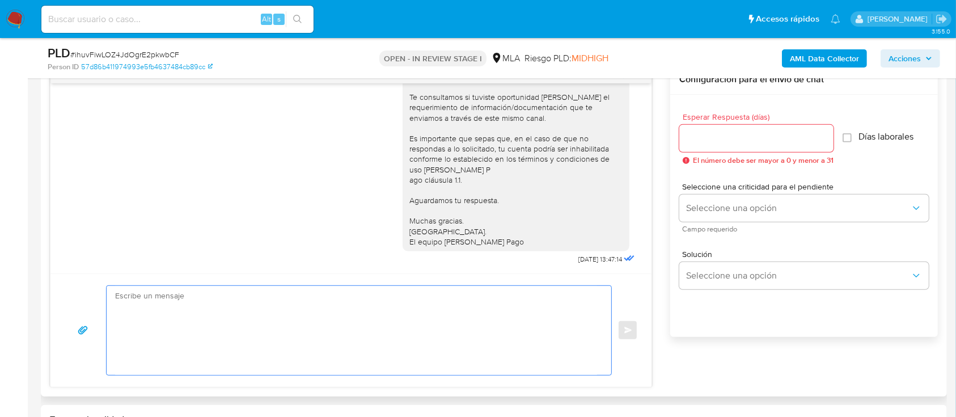
click at [429, 312] on textarea at bounding box center [356, 330] width 482 height 89
paste textarea "Hola , En función de las operaciones registradas en tu cuenta de Mercado Pago, …"
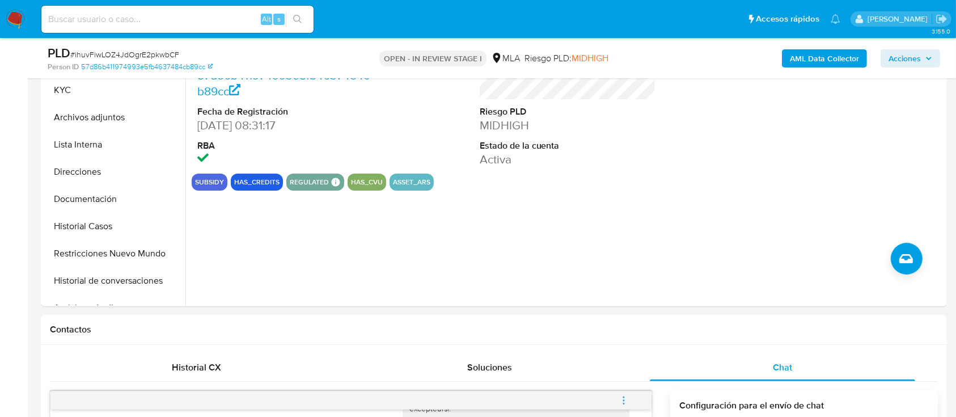
scroll to position [0, 0]
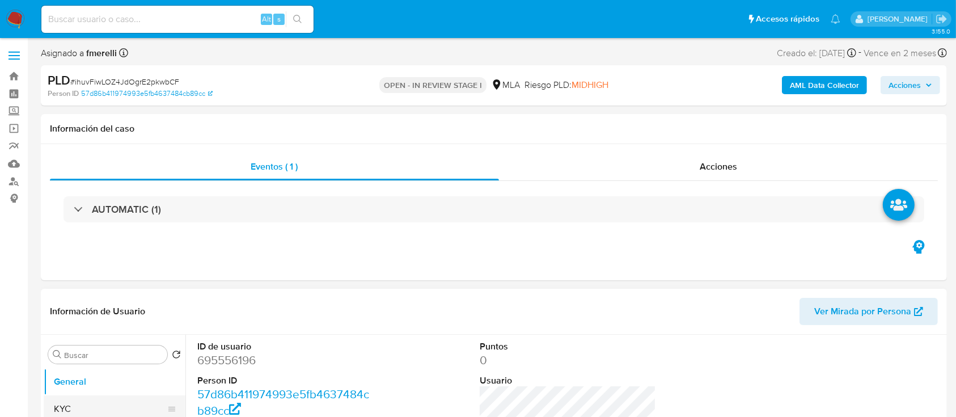
click at [96, 404] on button "KYC" at bounding box center [110, 408] width 133 height 27
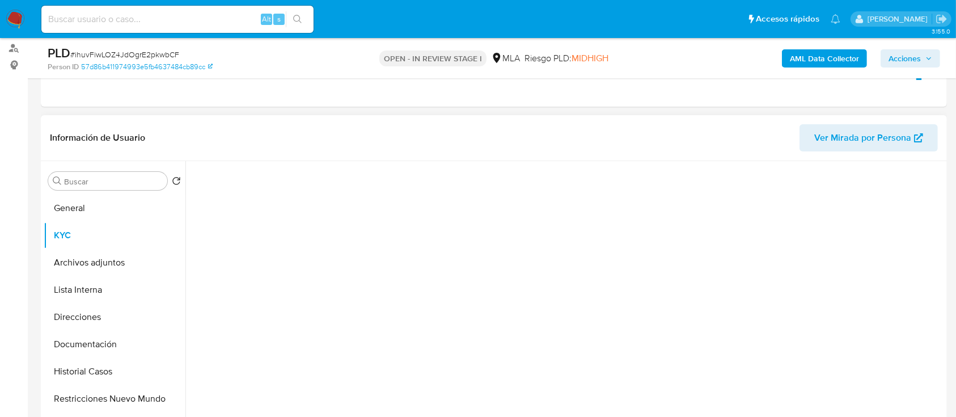
scroll to position [227, 0]
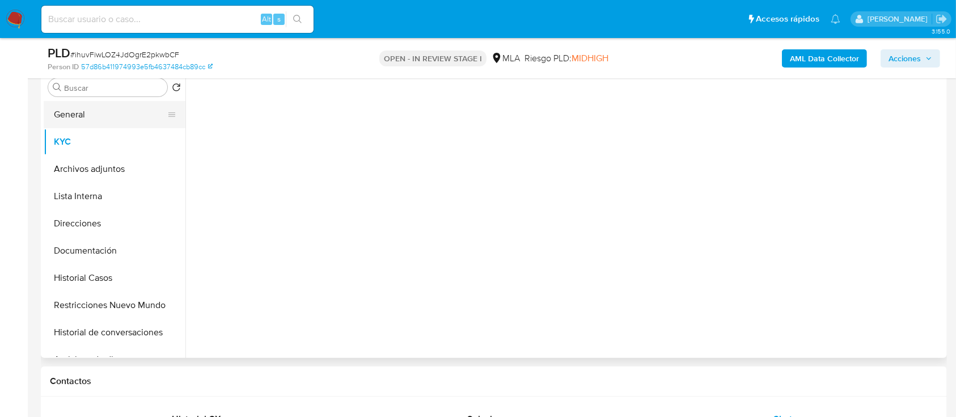
click at [116, 117] on button "General" at bounding box center [110, 114] width 133 height 27
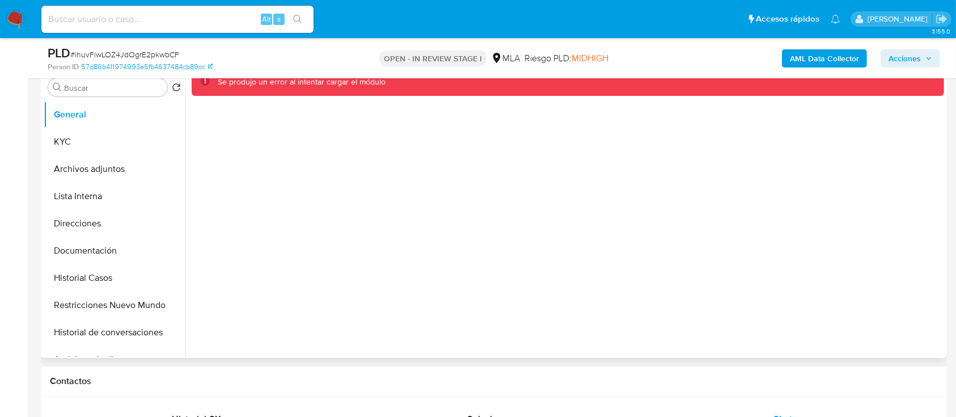
drag, startPoint x: 110, startPoint y: 142, endPoint x: 184, endPoint y: 153, distance: 75.0
click at [110, 142] on button "KYC" at bounding box center [115, 141] width 142 height 27
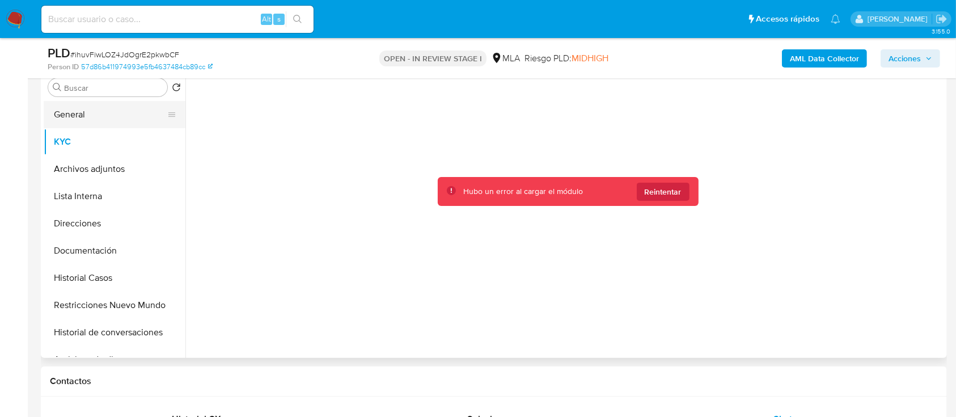
click at [74, 113] on button "General" at bounding box center [110, 114] width 133 height 27
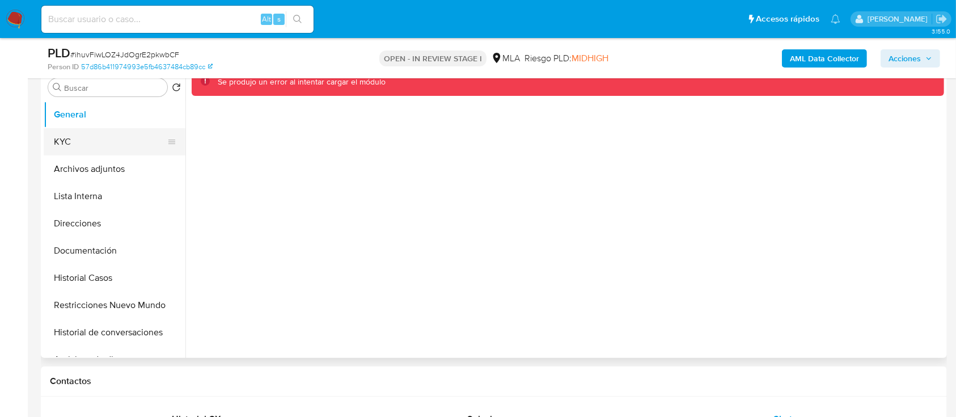
click at [81, 132] on button "KYC" at bounding box center [110, 141] width 133 height 27
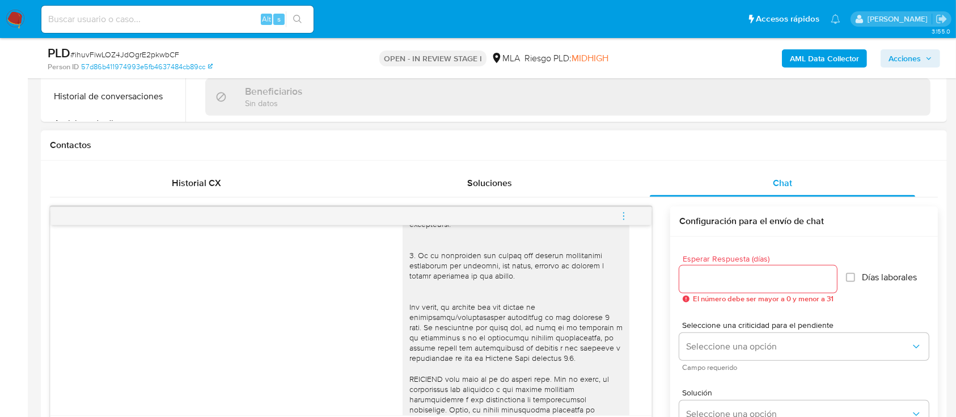
scroll to position [529, 0]
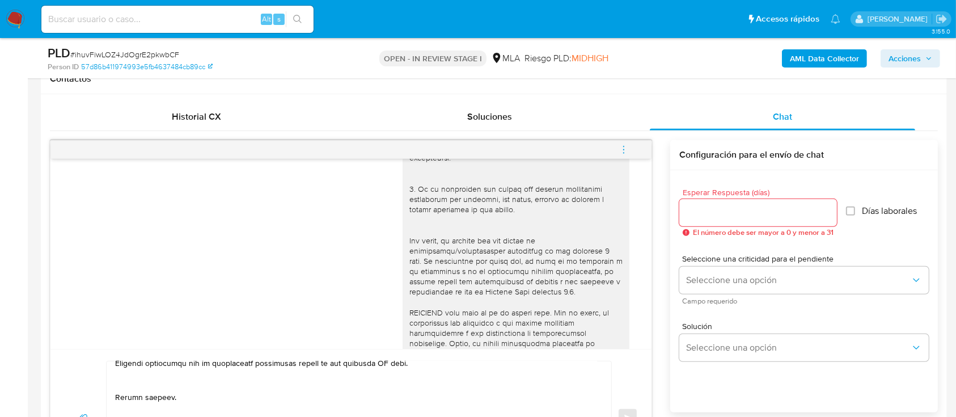
click at [417, 381] on textarea at bounding box center [356, 417] width 482 height 113
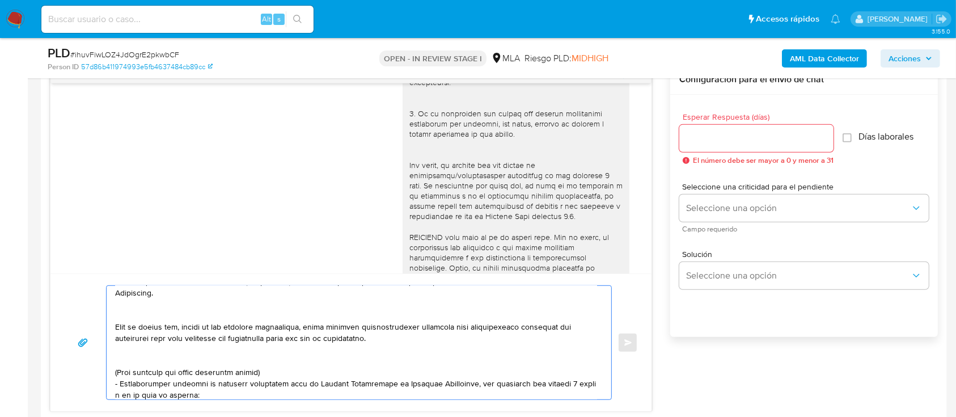
scroll to position [0, 0]
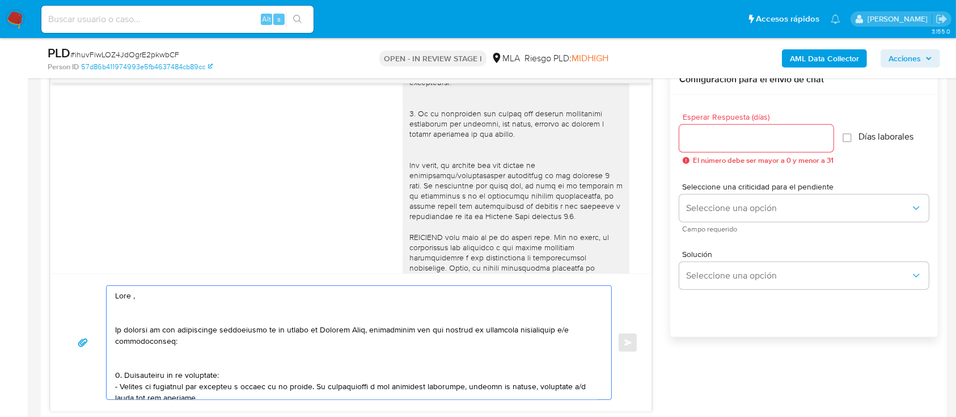
drag, startPoint x: 220, startPoint y: 378, endPoint x: 84, endPoint y: 238, distance: 194.8
click at [84, 238] on div "17/07/2025 20:00:18 Hola, Esperamos que te encuentres muy bien. Te consultamos …" at bounding box center [351, 238] width 602 height 347
paste textarea
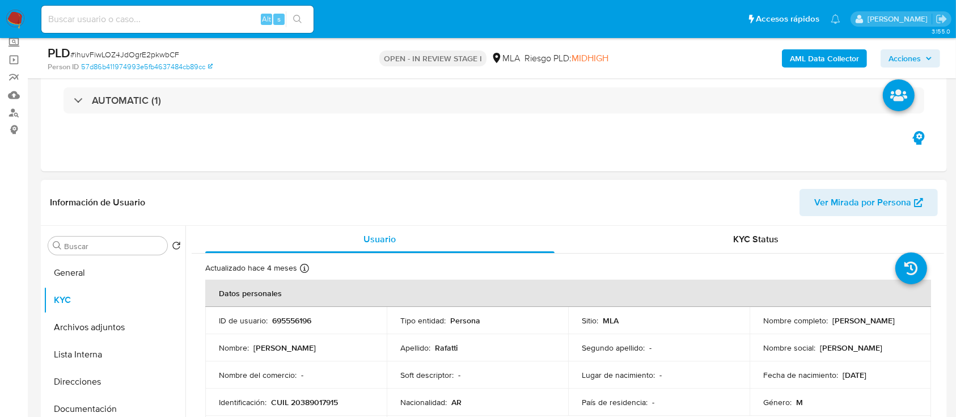
scroll to position [75, 0]
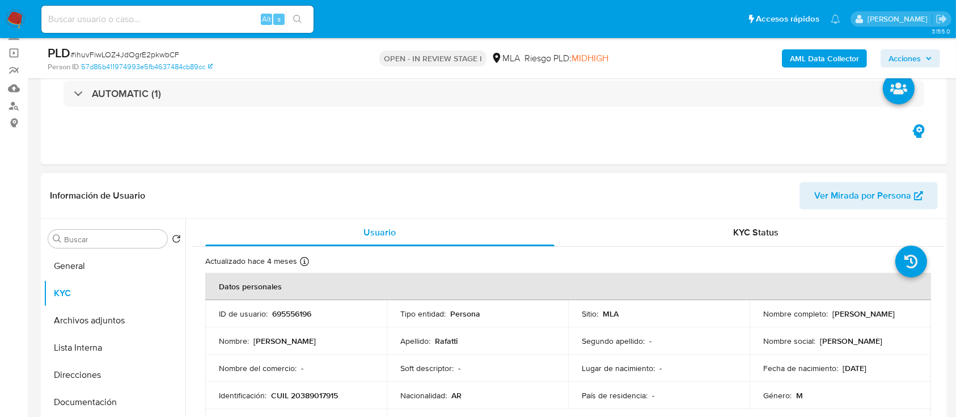
drag, startPoint x: 753, startPoint y: 320, endPoint x: 866, endPoint y: 321, distance: 112.8
click at [866, 321] on td "Nombre completo : Guillermo Gianfranco Rafatti" at bounding box center [839, 313] width 181 height 27
copy p "[PERSON_NAME]"
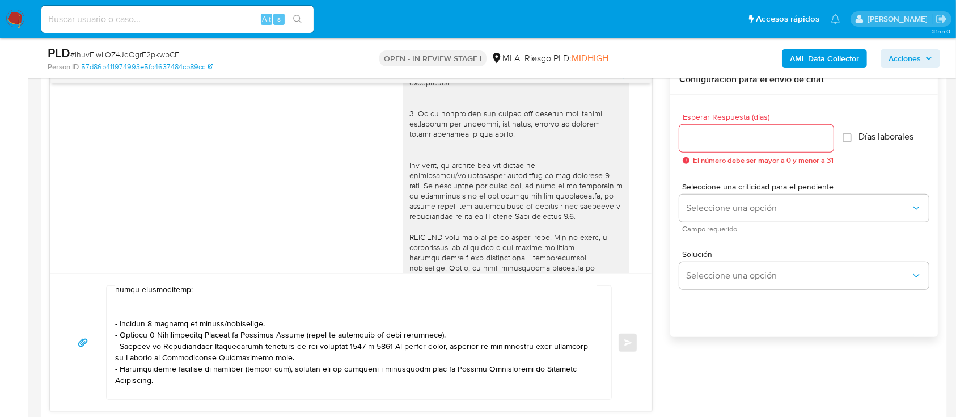
scroll to position [0, 0]
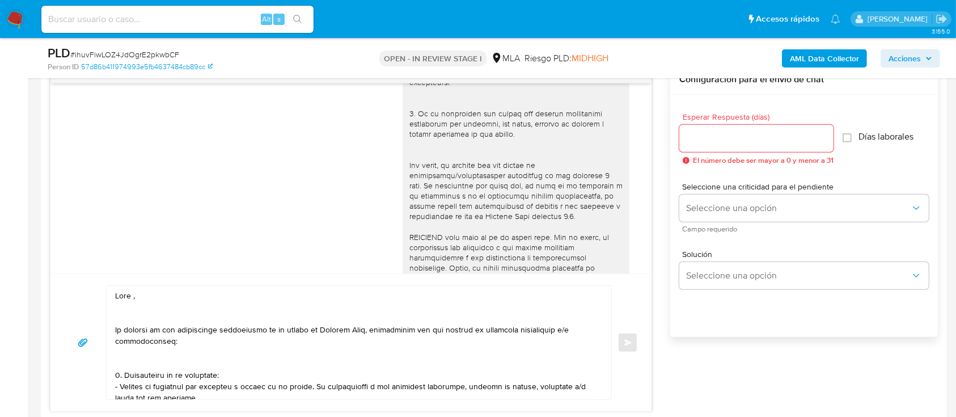
click at [150, 291] on textarea at bounding box center [356, 342] width 482 height 113
paste textarea "[PERSON_NAME]"
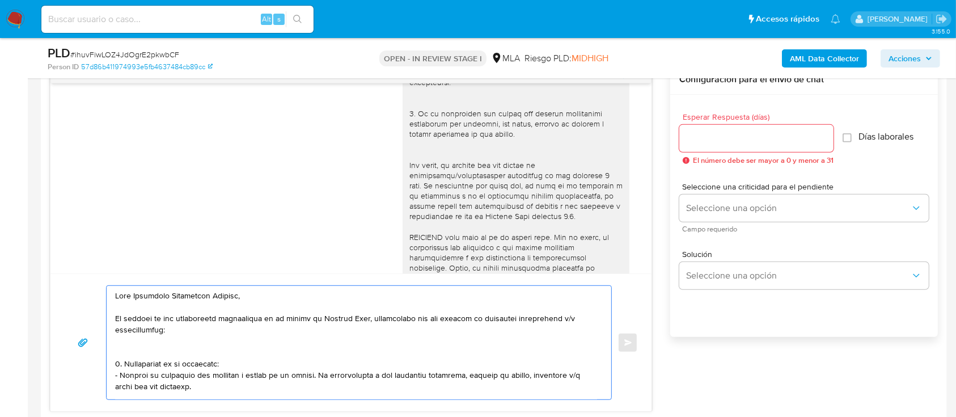
click at [155, 350] on textarea at bounding box center [356, 342] width 482 height 113
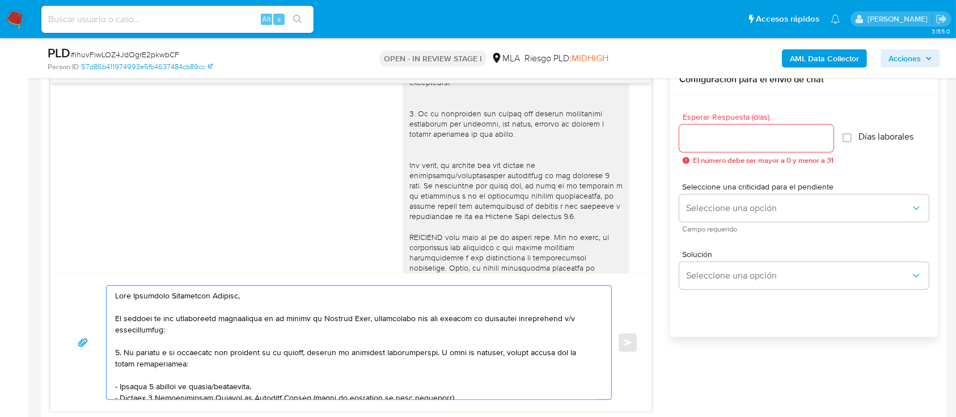
scroll to position [75, 0]
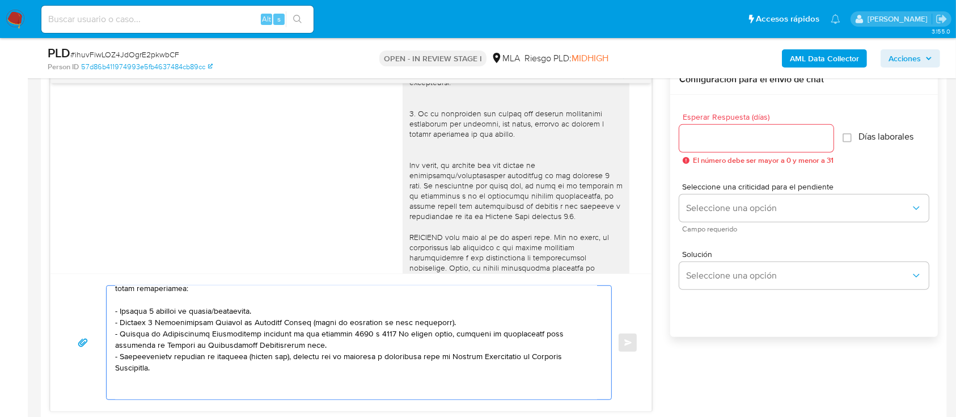
click at [314, 347] on textarea at bounding box center [356, 342] width 482 height 113
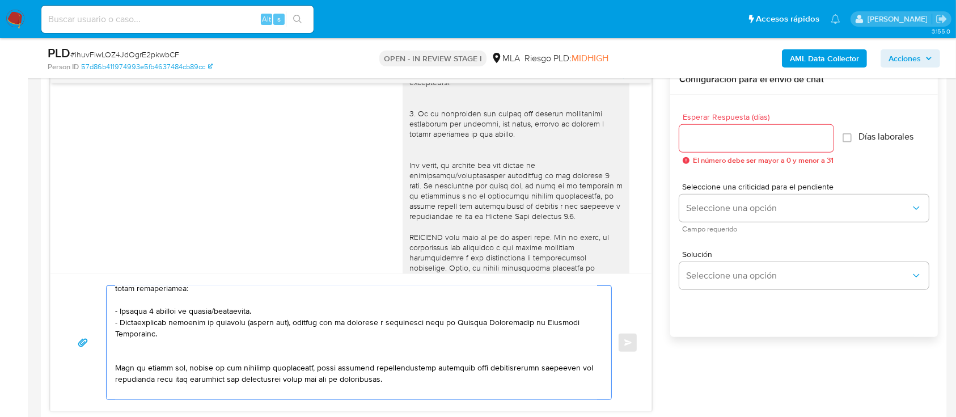
click at [277, 355] on textarea at bounding box center [356, 342] width 482 height 113
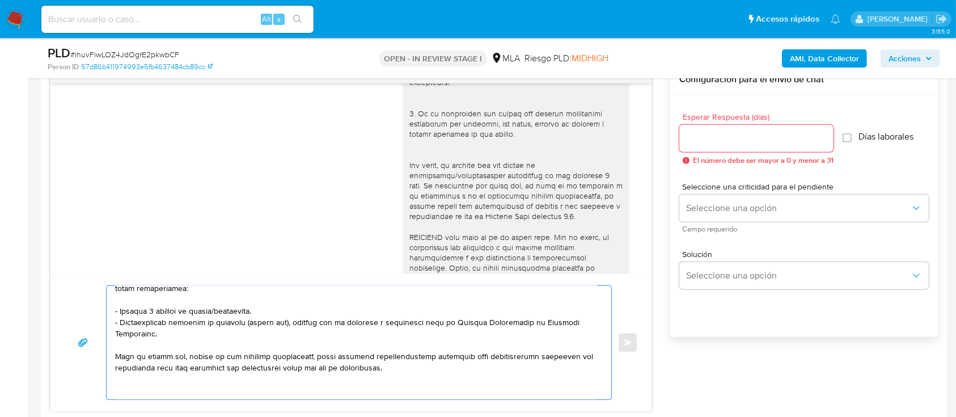
scroll to position [151, 0]
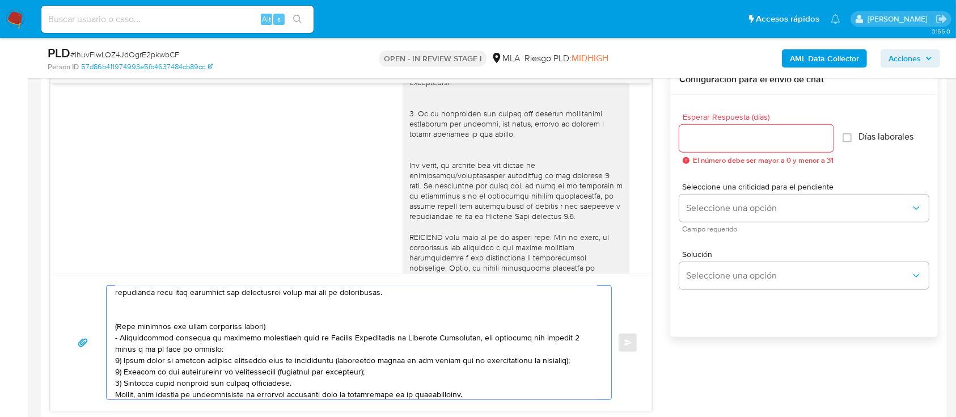
click at [168, 313] on textarea at bounding box center [356, 342] width 482 height 113
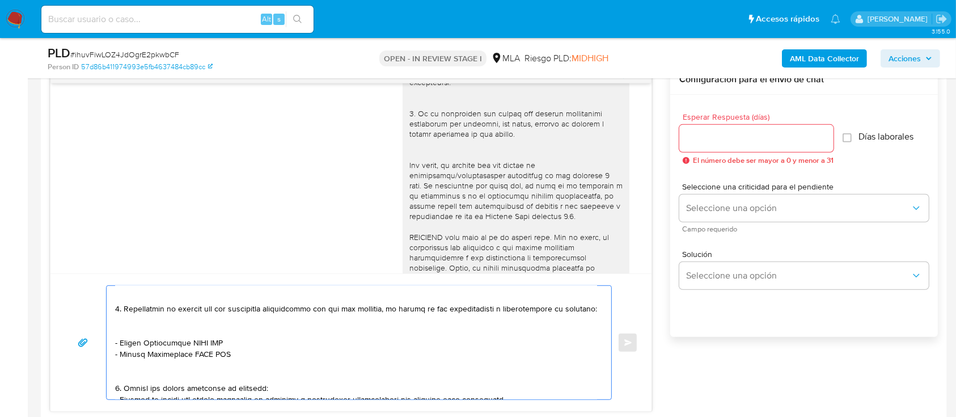
scroll to position [166, 0]
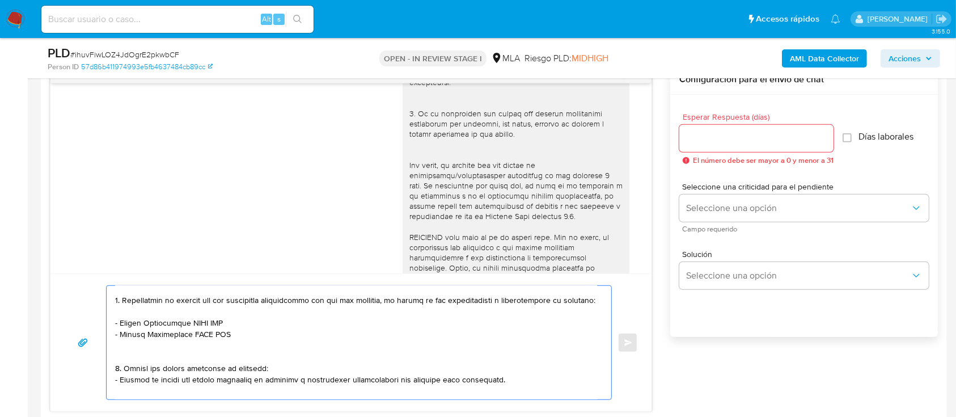
paste textarea "MACHADO, ALCIDES LUI"
paste textarea "20174440035"
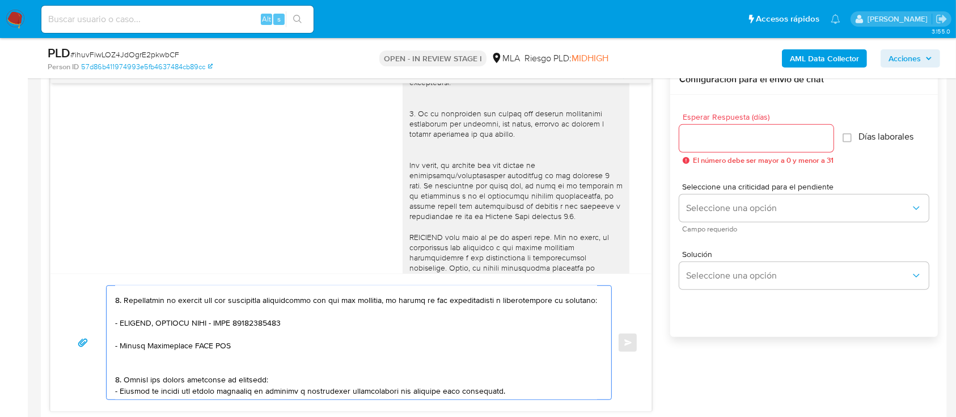
click at [306, 350] on textarea at bounding box center [356, 342] width 482 height 113
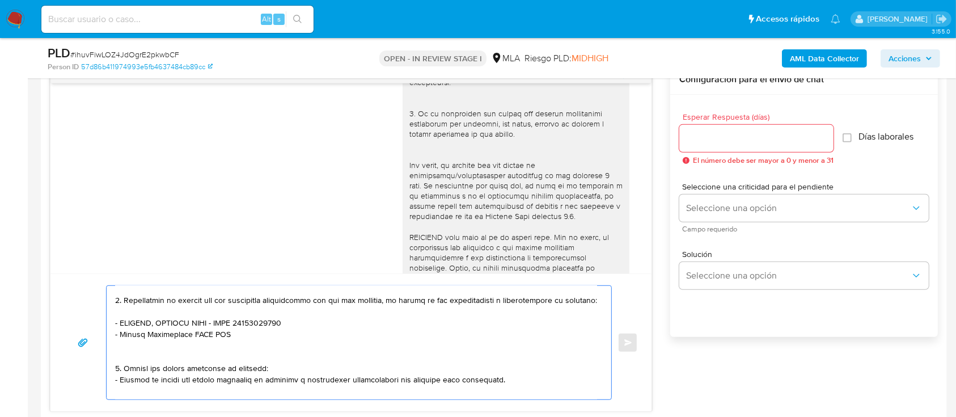
paste textarea "Gladis Griselda Quintana"
paste textarea "27202341263"
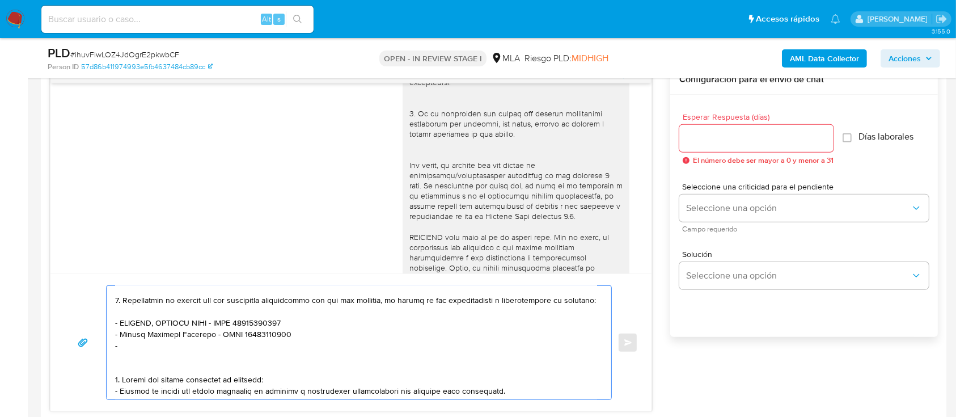
paste textarea "Paula Azul Nuñez"
paste textarea "23430063324"
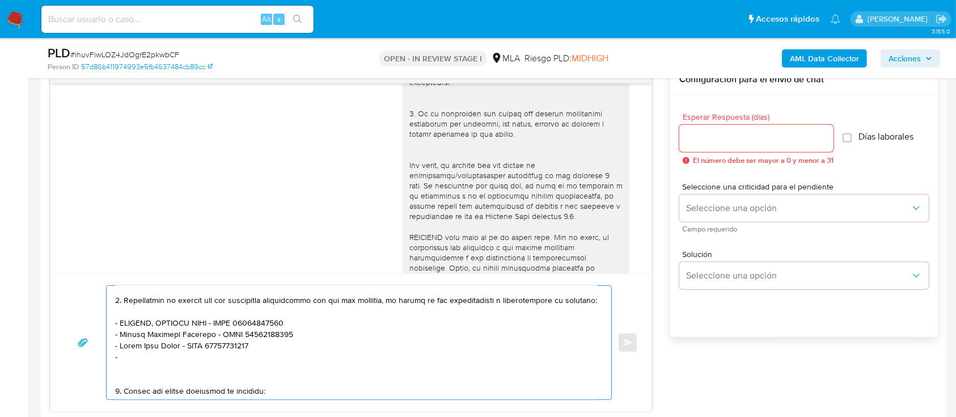
paste textarea "Lautaro Ivan Sabatte"
paste textarea "20360044905"
paste textarea "Diego Hernan Amato"
paste textarea "20266624280"
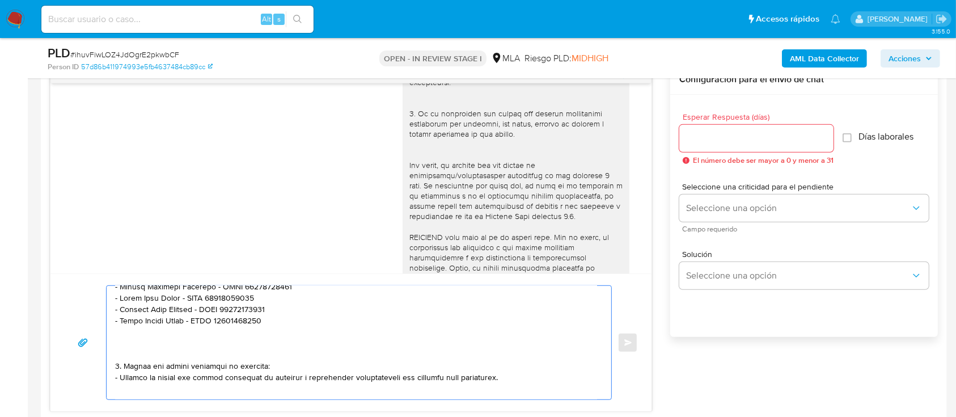
scroll to position [244, 0]
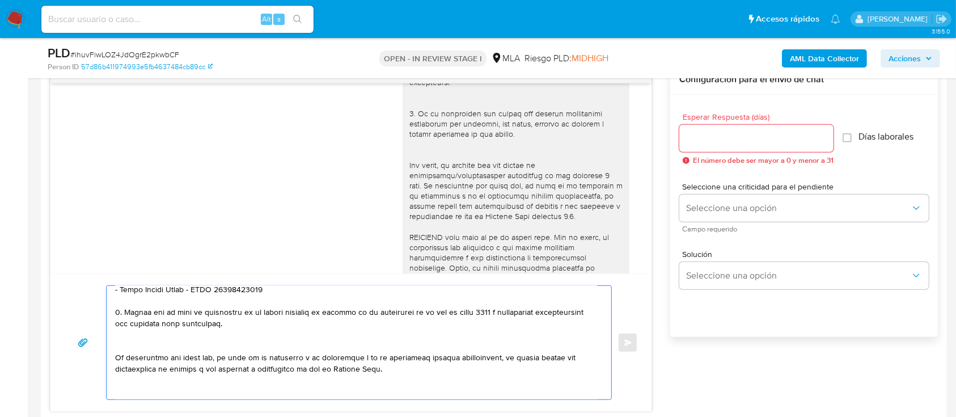
click at [178, 356] on textarea at bounding box center [356, 342] width 482 height 113
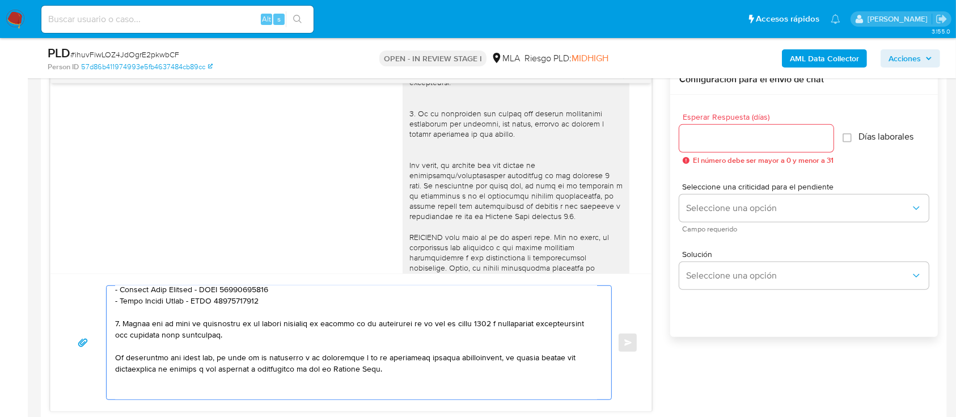
scroll to position [320, 0]
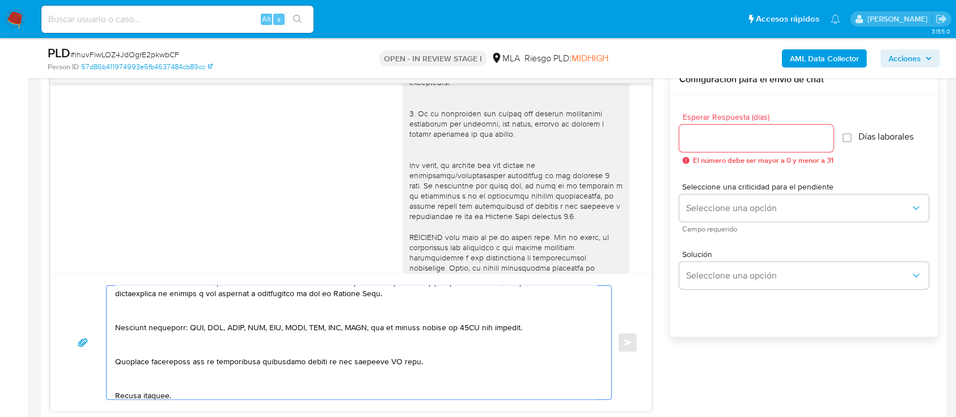
drag, startPoint x: 219, startPoint y: 322, endPoint x: 202, endPoint y: 334, distance: 20.6
click at [219, 321] on textarea at bounding box center [356, 342] width 482 height 113
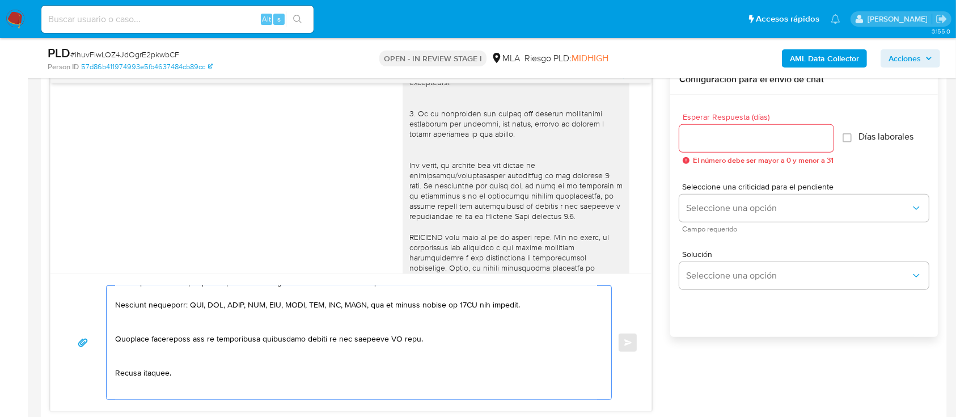
click at [194, 341] on textarea at bounding box center [356, 342] width 482 height 113
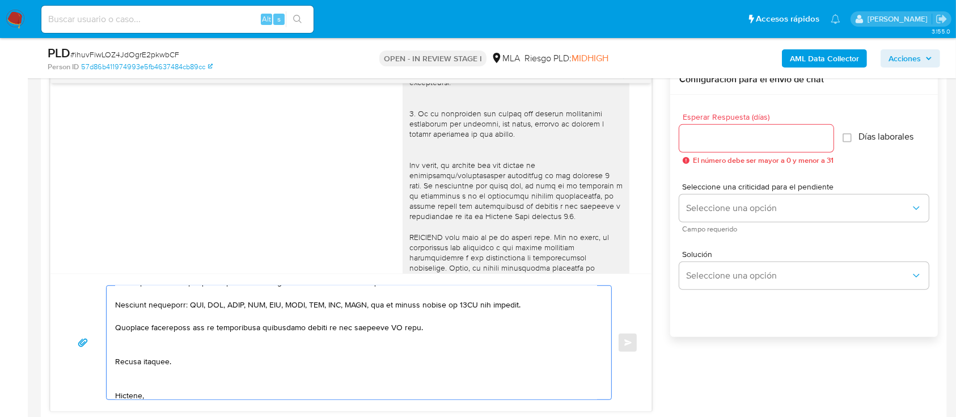
click at [176, 356] on textarea at bounding box center [356, 342] width 482 height 113
click at [147, 390] on textarea at bounding box center [356, 342] width 482 height 113
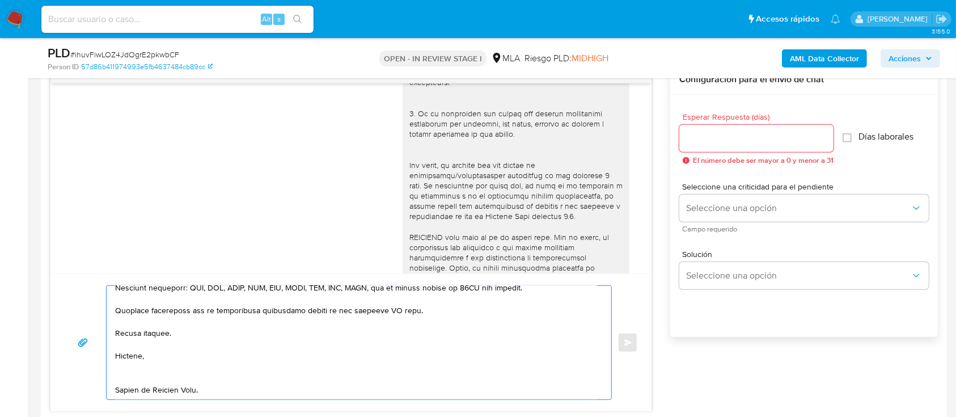
click at [137, 349] on textarea at bounding box center [356, 342] width 482 height 113
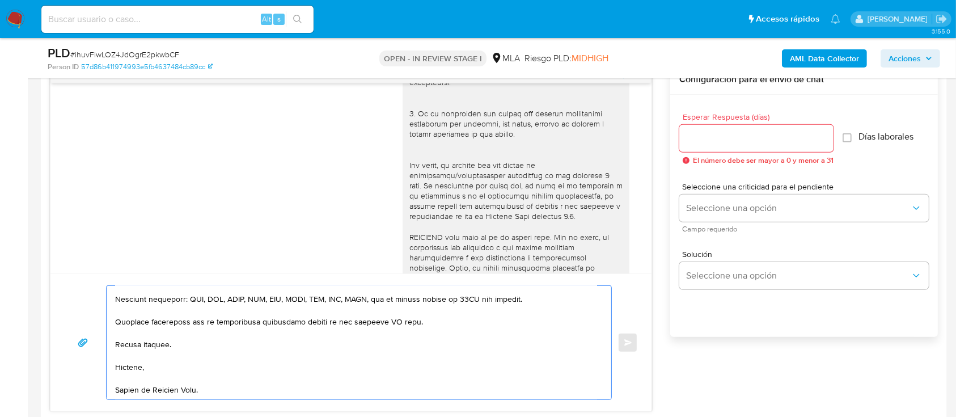
click at [145, 374] on textarea at bounding box center [356, 342] width 482 height 113
click at [385, 320] on textarea at bounding box center [356, 342] width 482 height 113
type textarea "Hola Guillermo Gianfranco Rafatti, En función de las operaciones registradas en…"
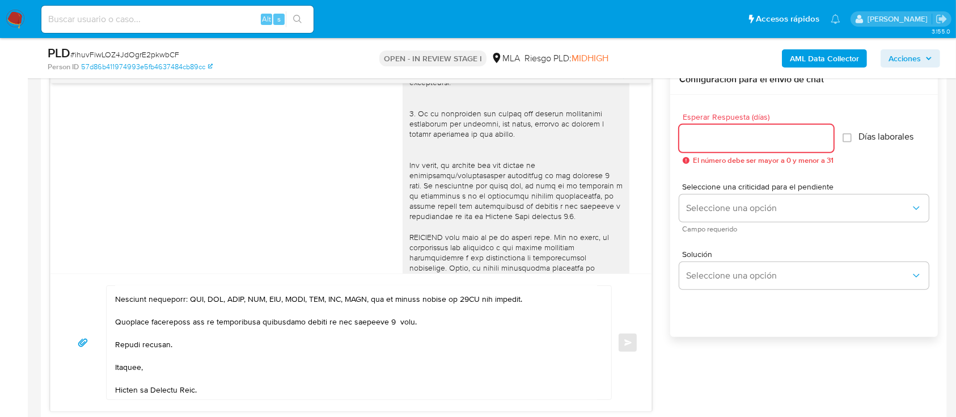
click at [706, 142] on input "Esperar Respuesta (días)" at bounding box center [756, 138] width 154 height 15
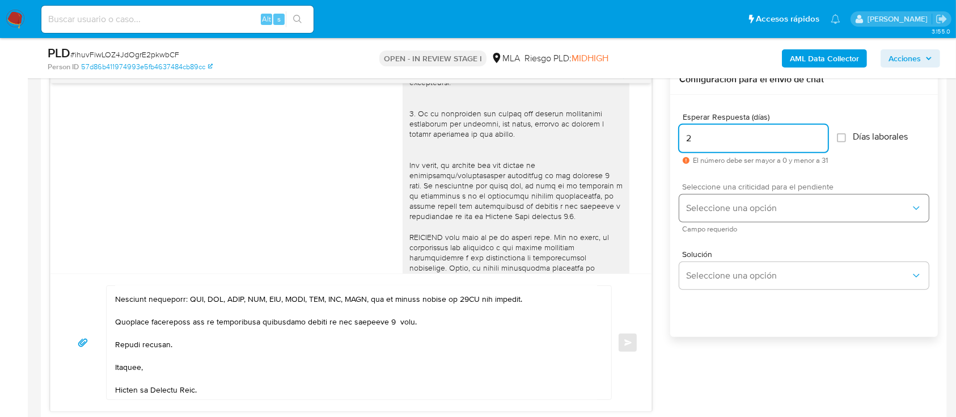
type input "2"
click at [712, 207] on span "Seleccione una opción" at bounding box center [798, 207] width 224 height 11
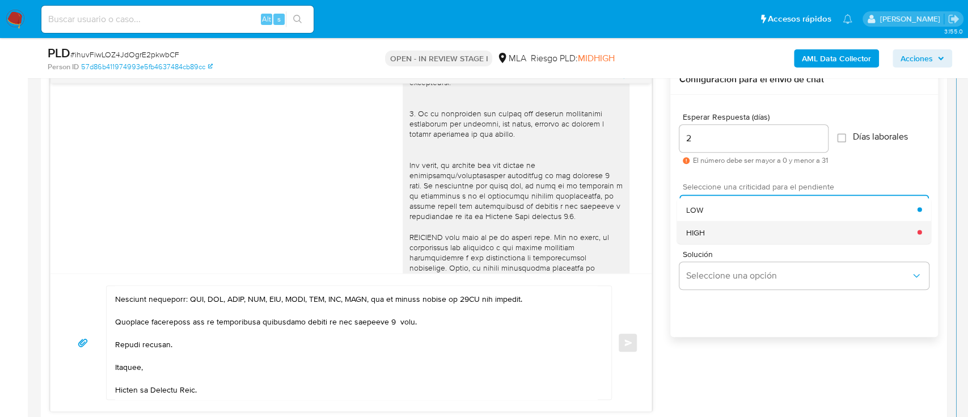
click at [709, 222] on div "HIGH" at bounding box center [801, 232] width 231 height 23
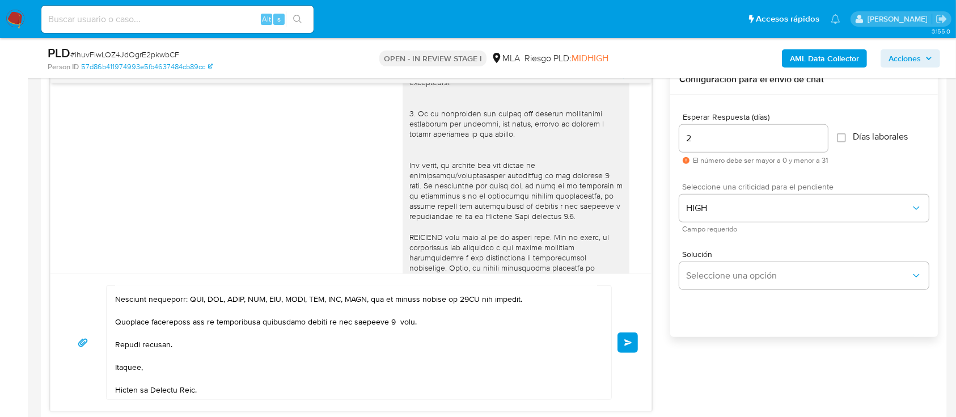
click at [630, 347] on button "Enviar" at bounding box center [627, 342] width 20 height 20
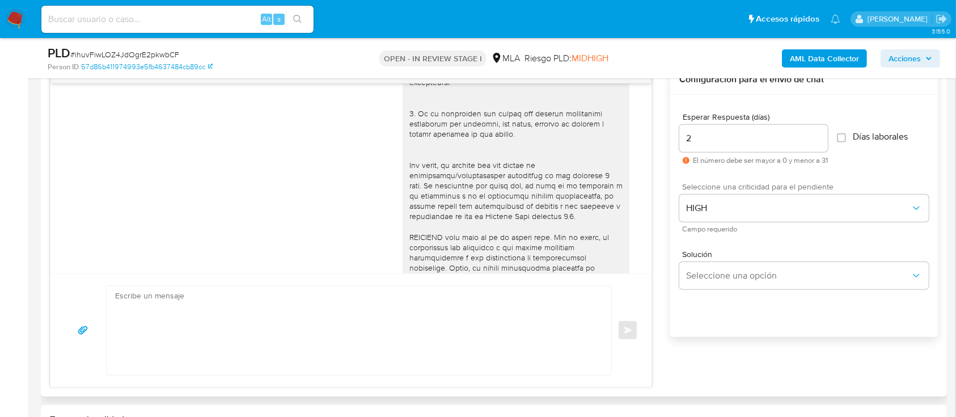
scroll to position [1250, 0]
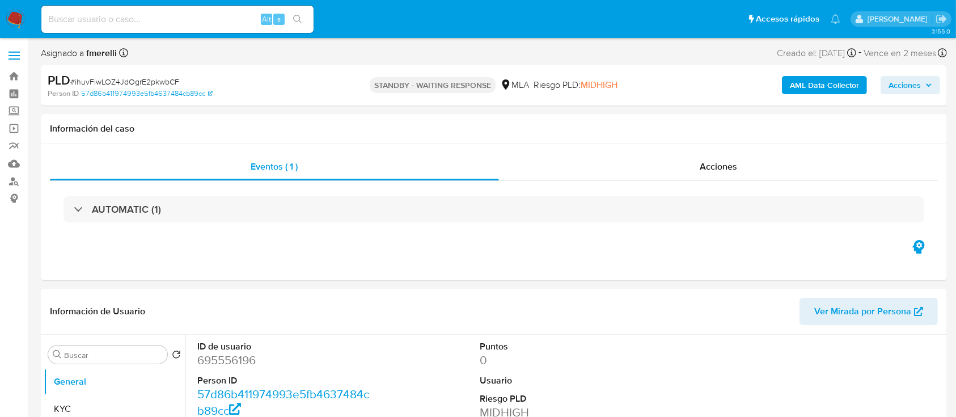
select select "10"
click at [152, 11] on div "Alt s" at bounding box center [177, 19] width 272 height 27
click at [154, 16] on input at bounding box center [177, 19] width 272 height 15
paste input "masBnPqi3n5juWJb8rRGRsAp"
type input "masBnPqi3n5juWJb8rRGRsAp"
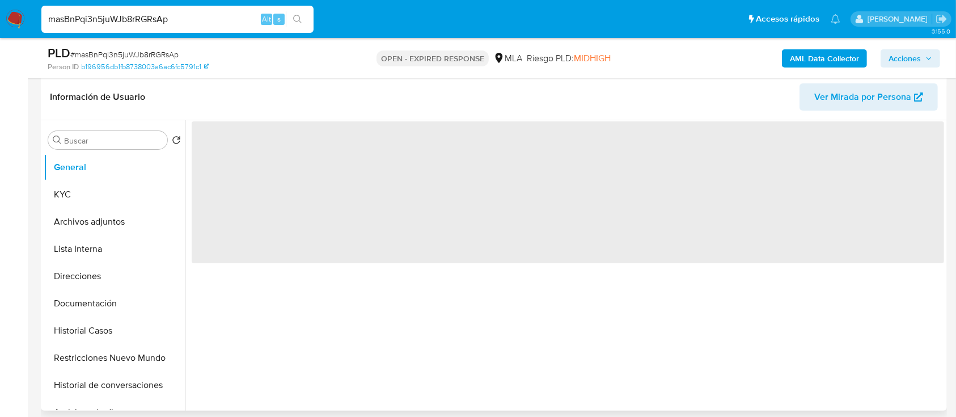
scroll to position [227, 0]
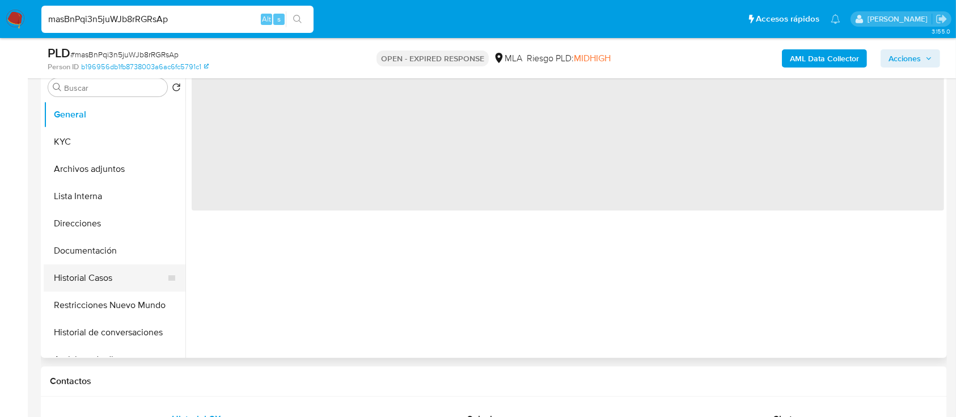
click at [98, 265] on button "Historial Casos" at bounding box center [110, 277] width 133 height 27
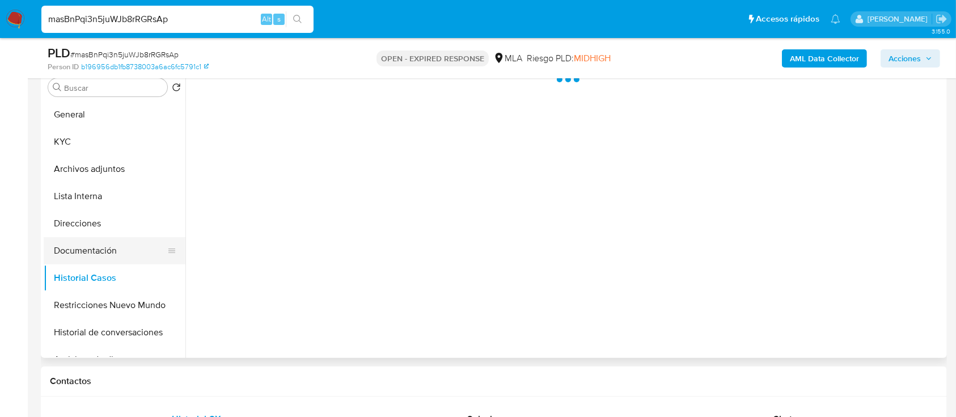
select select "10"
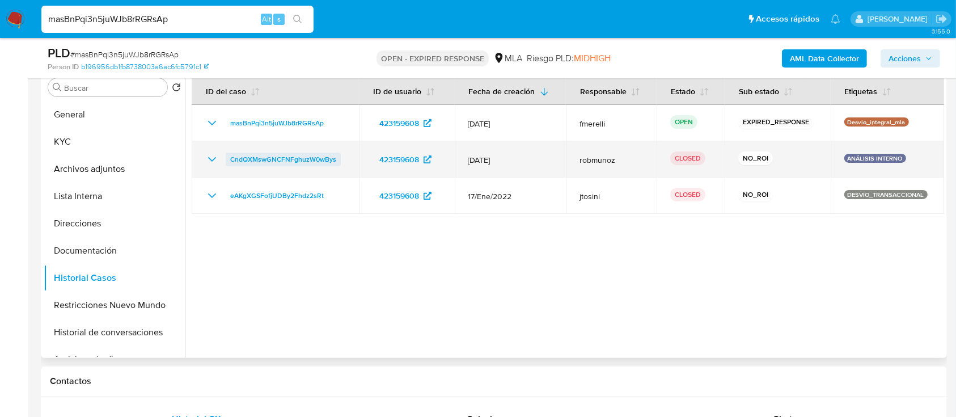
click at [276, 156] on span "CndQXMswGNCFNFghuzW0wBys" at bounding box center [283, 159] width 106 height 14
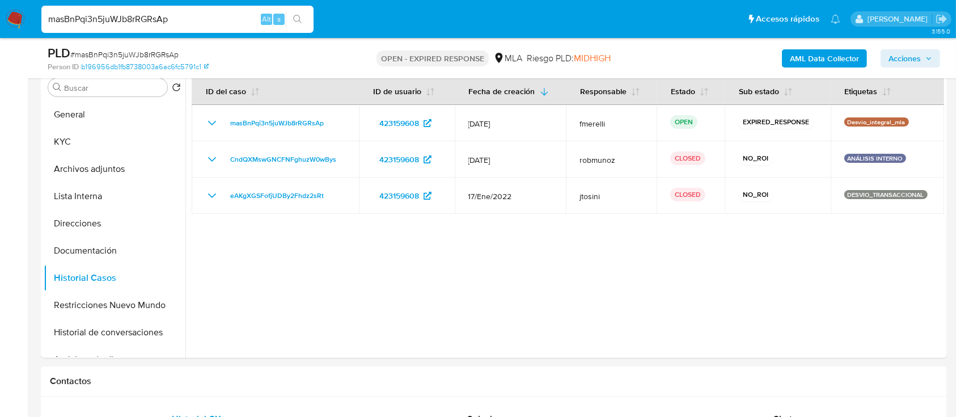
click at [244, 23] on input "masBnPqi3n5juWJb8rRGRsAp" at bounding box center [177, 19] width 272 height 15
click at [244, 22] on input "masBnPqi3n5juWJb8rRGRsAp" at bounding box center [177, 19] width 272 height 15
paste input "GYlUCyquP1eAk9qhTds0AqjG"
type input "GYlUCyquP1eAk9qhTds0AqjG"
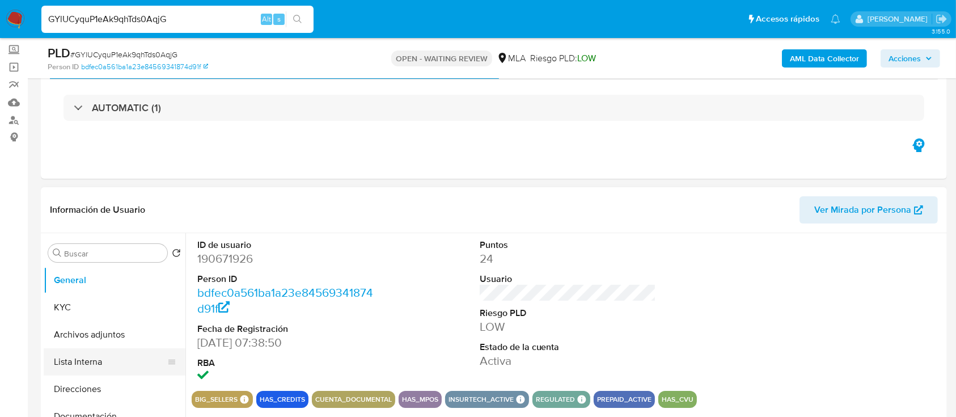
scroll to position [75, 0]
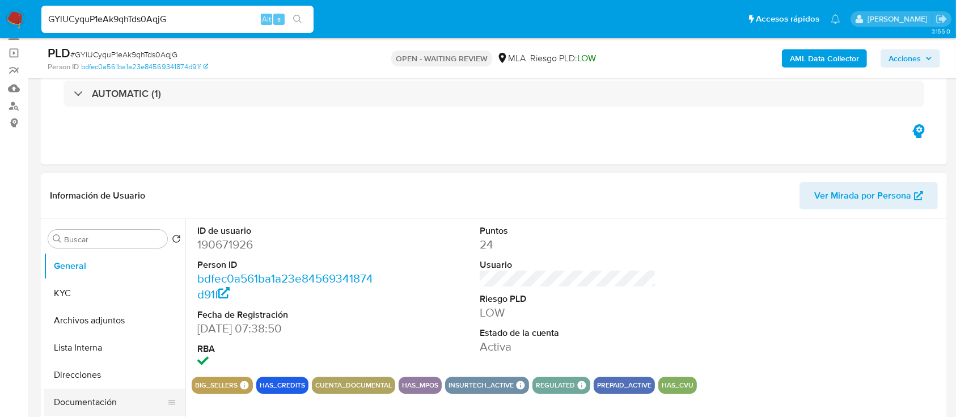
select select "10"
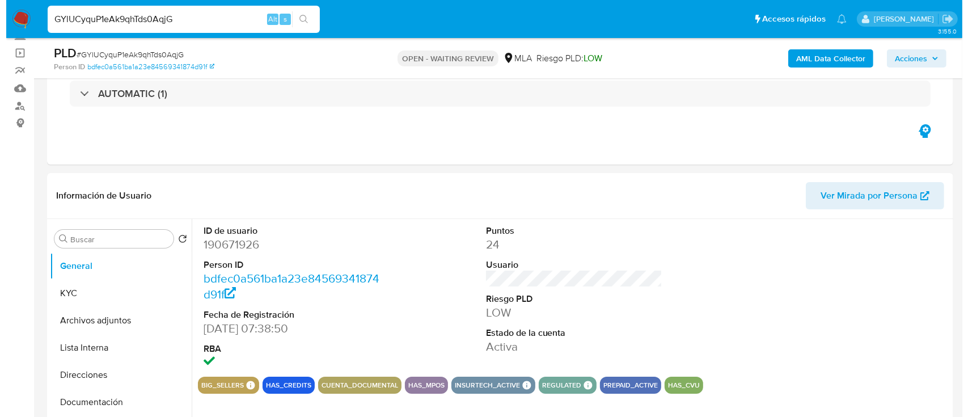
scroll to position [151, 0]
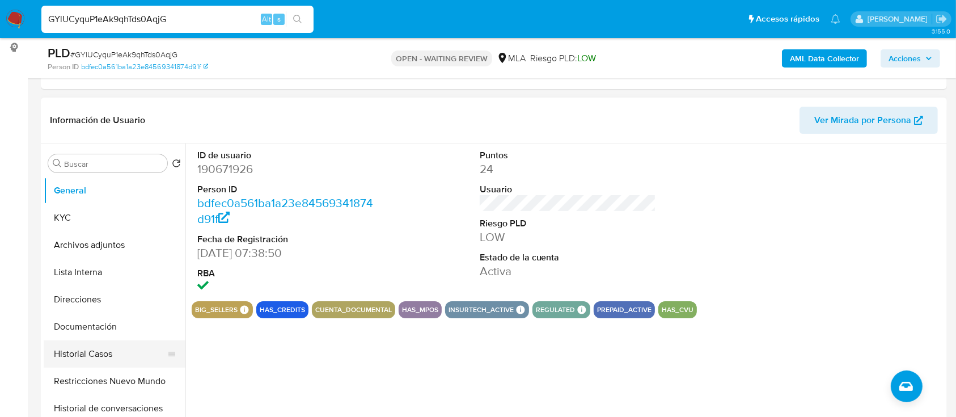
click at [90, 349] on button "Historial Casos" at bounding box center [110, 353] width 133 height 27
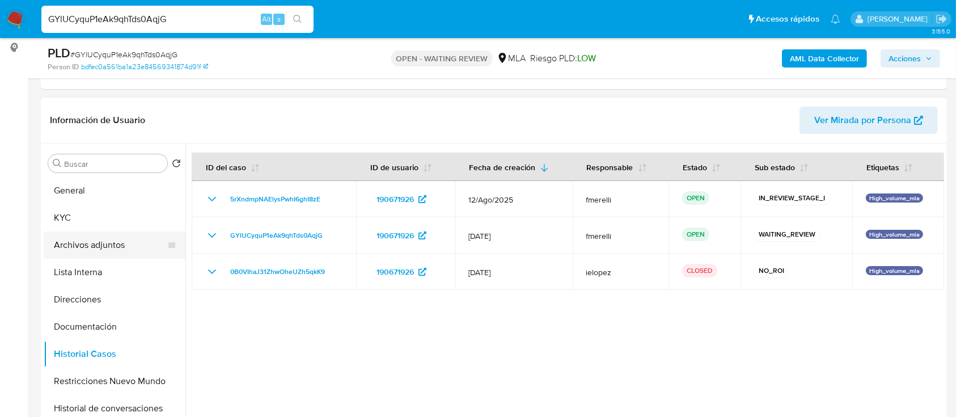
click at [99, 243] on button "Archivos adjuntos" at bounding box center [110, 244] width 133 height 27
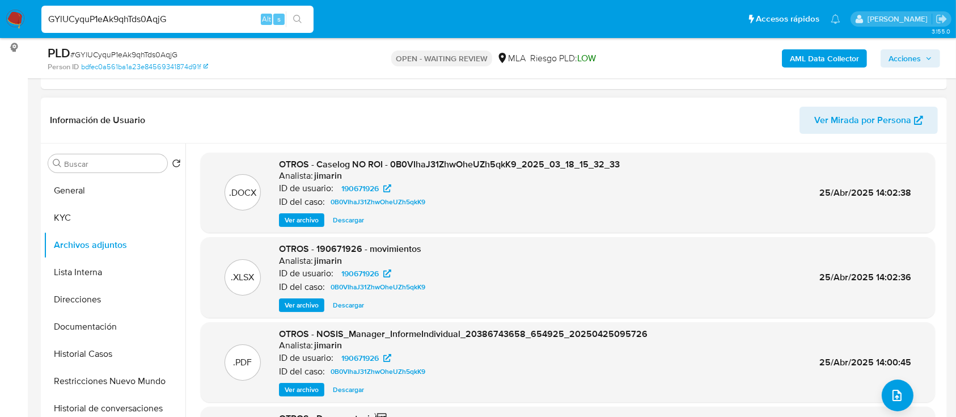
click at [291, 216] on span "Ver archivo" at bounding box center [302, 219] width 34 height 11
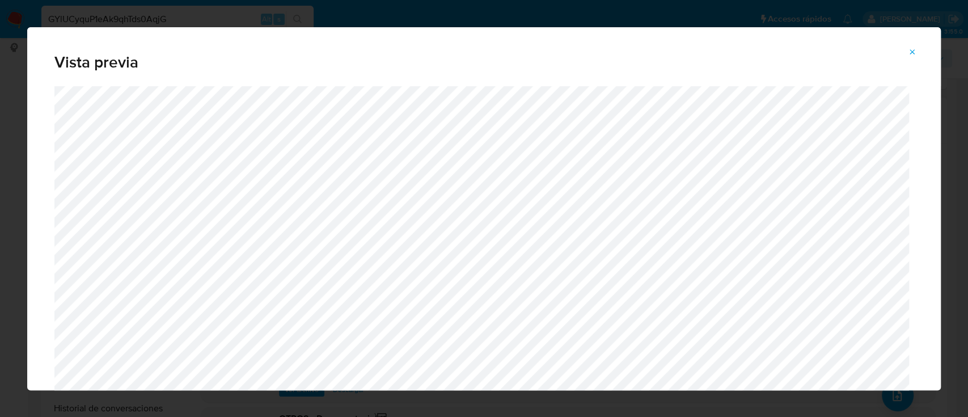
scroll to position [355, 0]
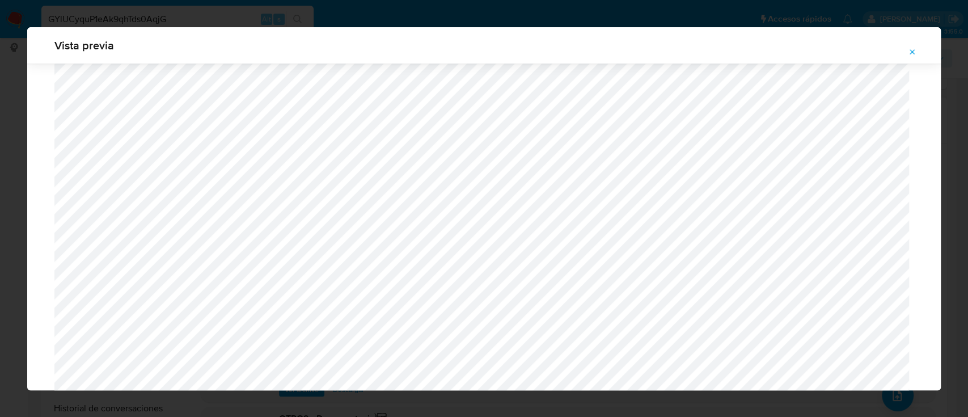
click at [906, 56] on button "Attachment preview" at bounding box center [912, 52] width 25 height 18
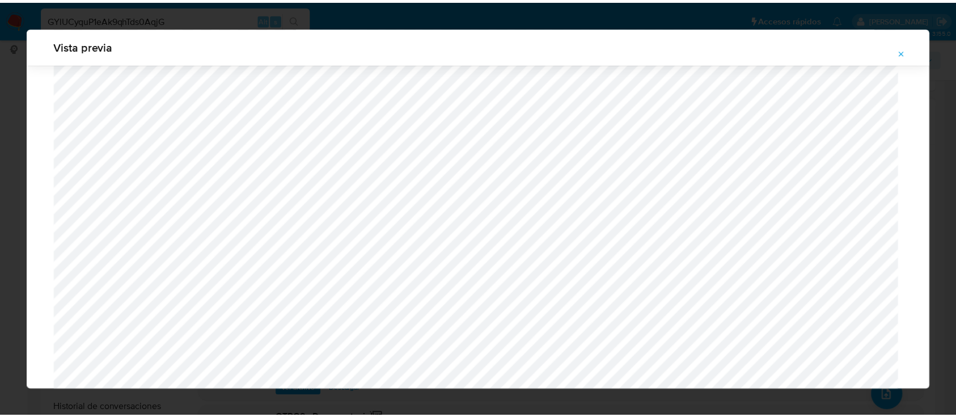
scroll to position [36, 0]
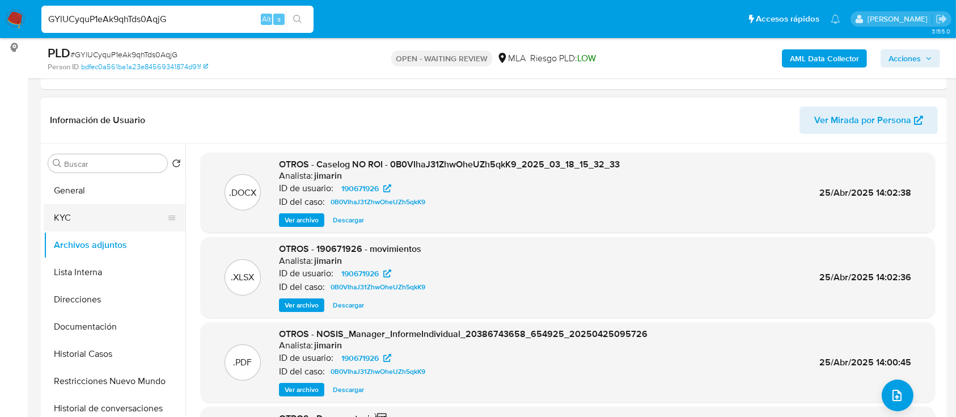
click at [105, 217] on button "KYC" at bounding box center [110, 217] width 133 height 27
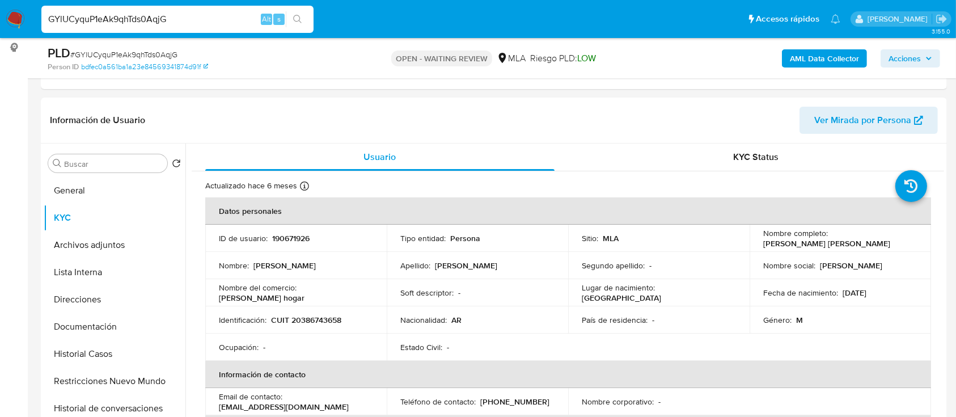
click at [222, 16] on input "GYlUCyquP1eAk9qhTds0AqjG" at bounding box center [177, 19] width 272 height 15
paste input "masBnPqi3n5juWJb8rRGRsAp"
type input "masBnPqi3n5juWJb8rRGRsAp"
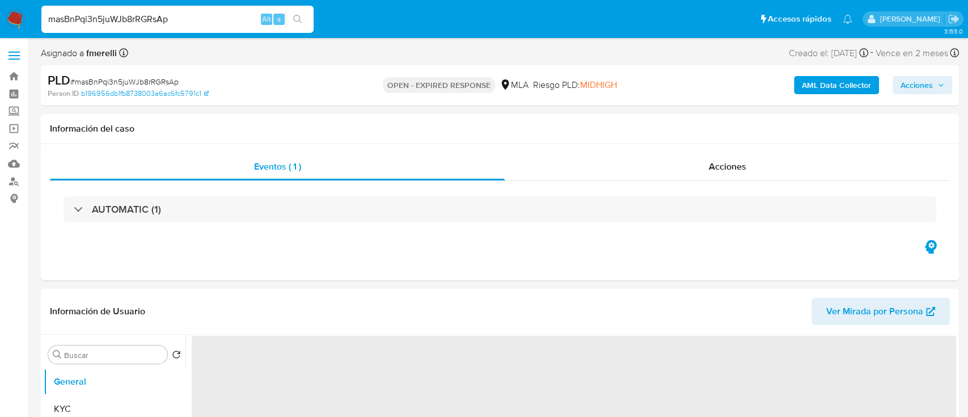
select select "10"
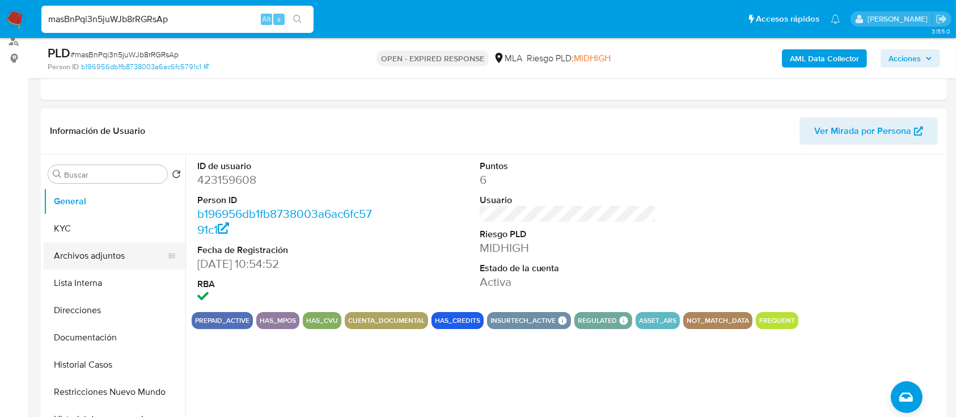
scroll to position [151, 0]
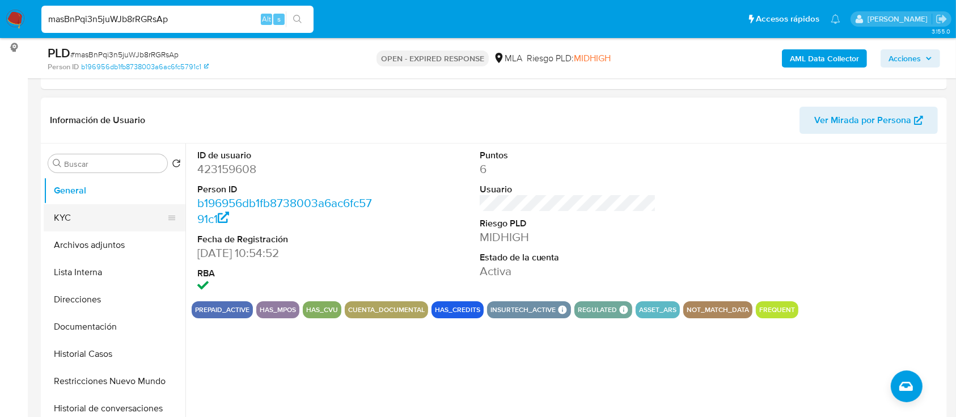
click at [90, 220] on button "KYC" at bounding box center [110, 217] width 133 height 27
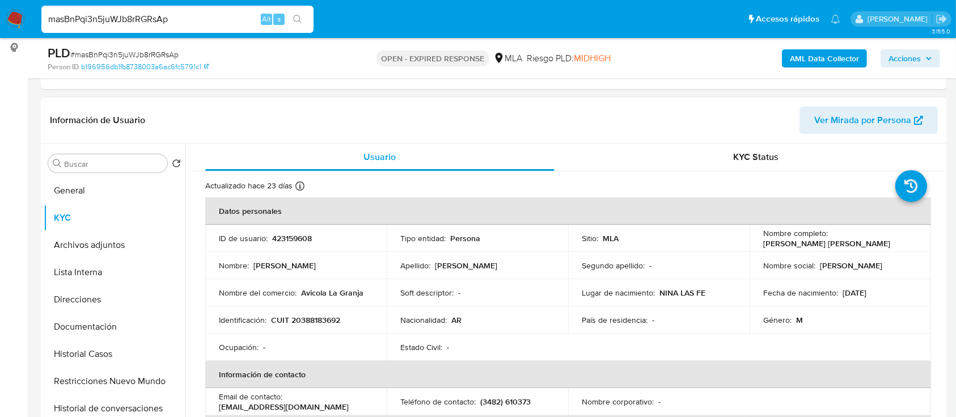
click at [313, 324] on p "CUIT 20388183692" at bounding box center [305, 320] width 69 height 10
copy p "20388183692"
drag, startPoint x: 296, startPoint y: 286, endPoint x: 367, endPoint y: 298, distance: 71.9
click at [367, 298] on td "Nombre del comercio : Avicola La Granja" at bounding box center [295, 292] width 181 height 27
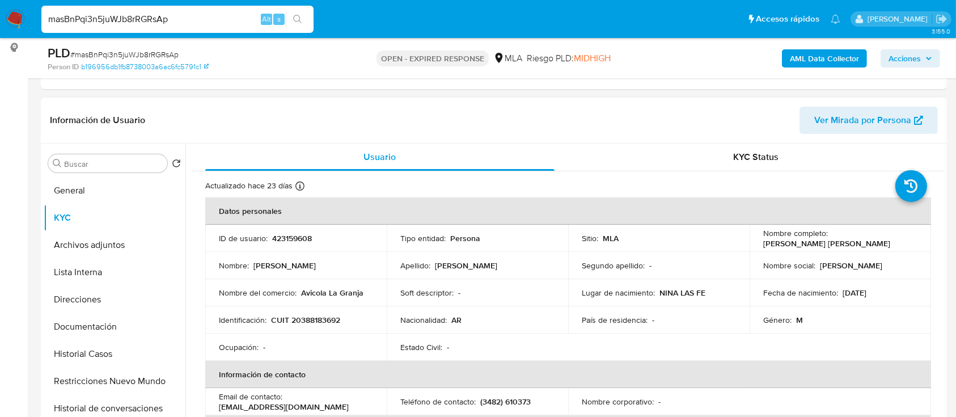
click at [293, 238] on p "423159608" at bounding box center [292, 238] width 40 height 10
copy p "423159608"
click at [125, 349] on button "Historial Casos" at bounding box center [110, 353] width 133 height 27
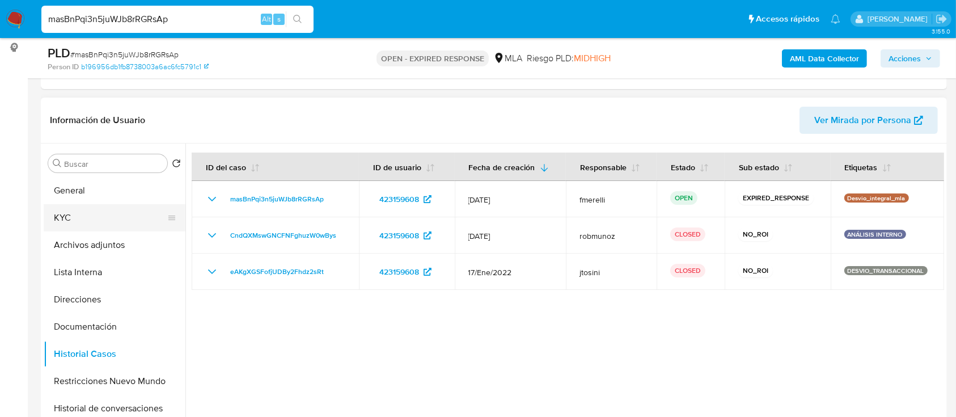
click at [122, 218] on button "KYC" at bounding box center [110, 217] width 133 height 27
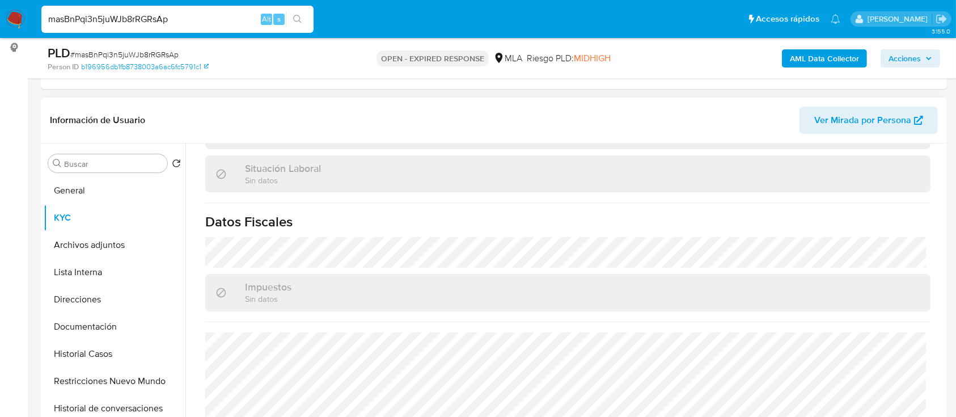
scroll to position [604, 0]
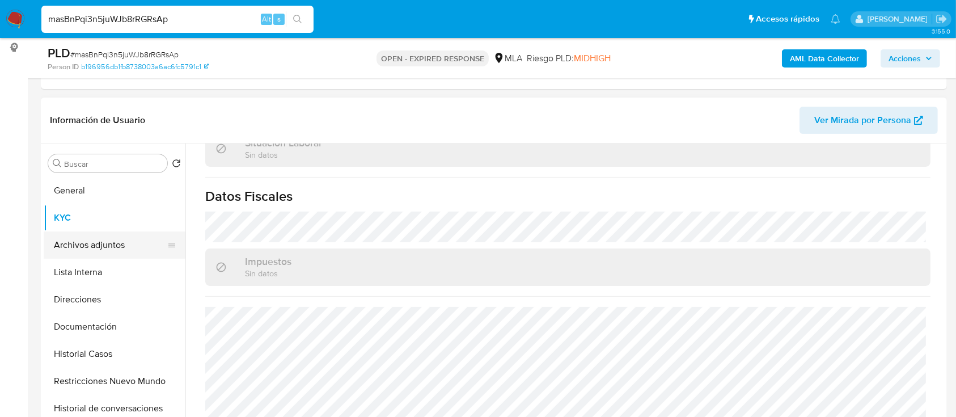
click at [103, 248] on button "Archivos adjuntos" at bounding box center [110, 244] width 133 height 27
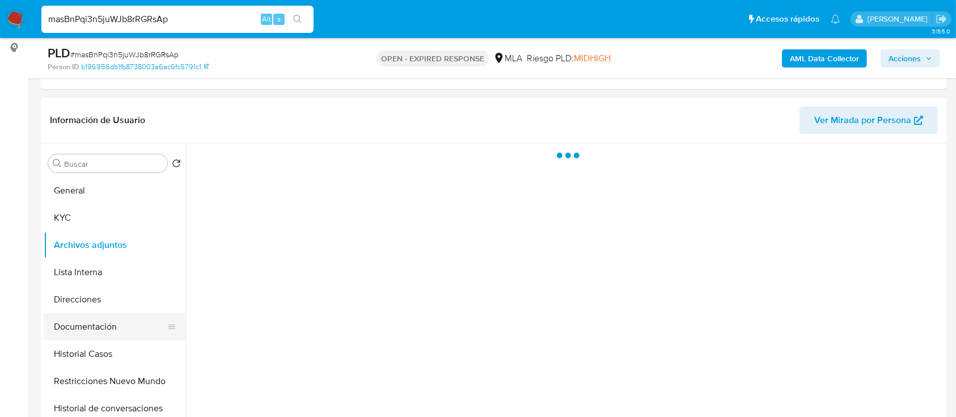
click at [98, 315] on button "Documentación" at bounding box center [110, 326] width 133 height 27
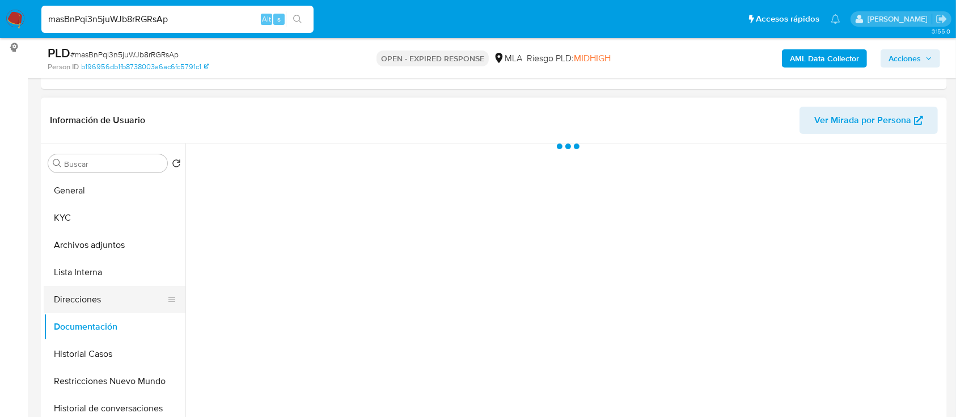
click at [104, 306] on button "Direcciones" at bounding box center [110, 299] width 133 height 27
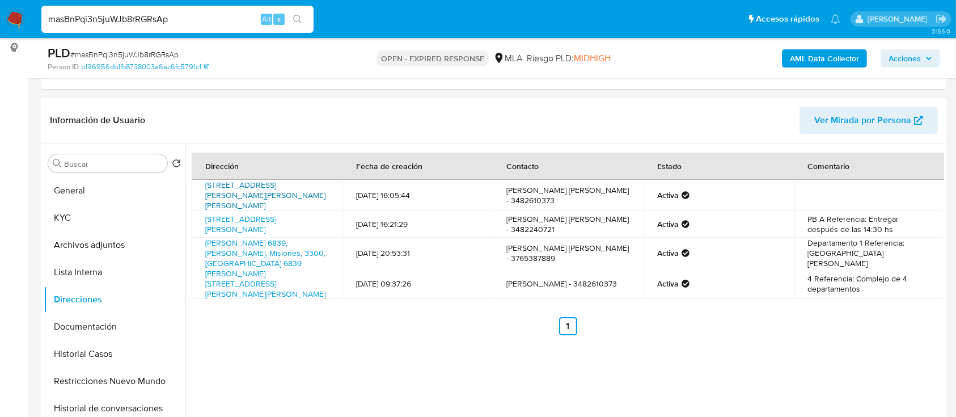
click at [289, 188] on link "Avenida San Martín 544, Jesús María, Córdoba, 5220, Argentina 544" at bounding box center [265, 194] width 120 height 22
click at [123, 188] on button "General" at bounding box center [110, 190] width 133 height 27
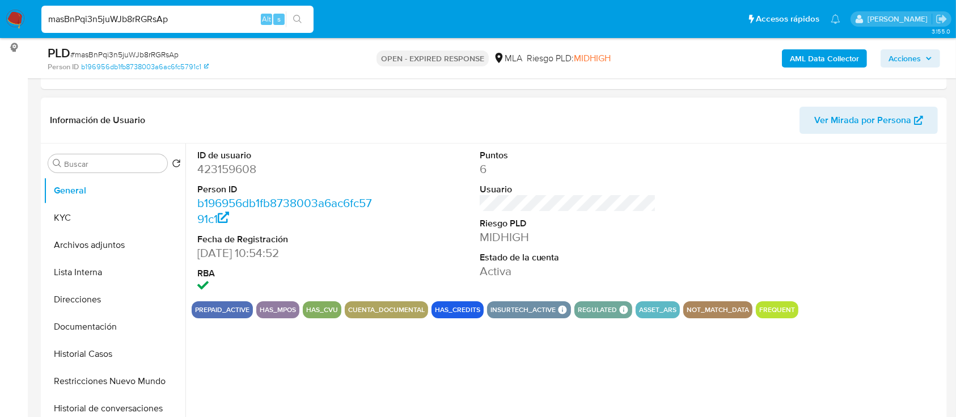
click at [231, 168] on dd "423159608" at bounding box center [285, 169] width 177 height 16
copy dd "423159608"
click at [92, 215] on button "KYC" at bounding box center [110, 217] width 133 height 27
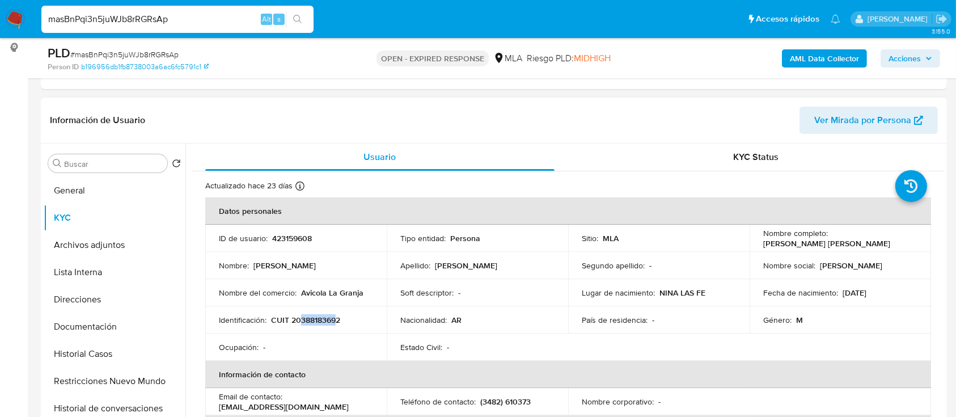
drag, startPoint x: 299, startPoint y: 320, endPoint x: 336, endPoint y: 321, distance: 36.3
click at [336, 321] on p "CUIT 20388183692" at bounding box center [305, 320] width 69 height 10
copy p "38818369"
click at [105, 329] on button "Documentación" at bounding box center [110, 326] width 133 height 27
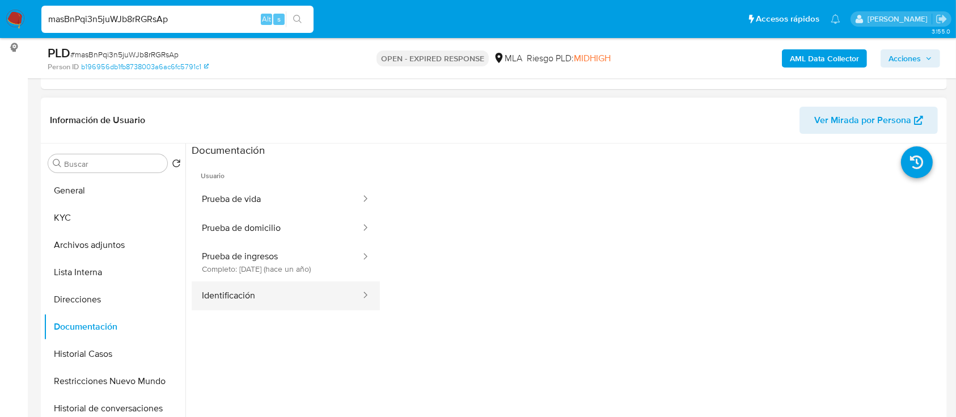
click at [257, 297] on button "Identificación" at bounding box center [277, 295] width 170 height 29
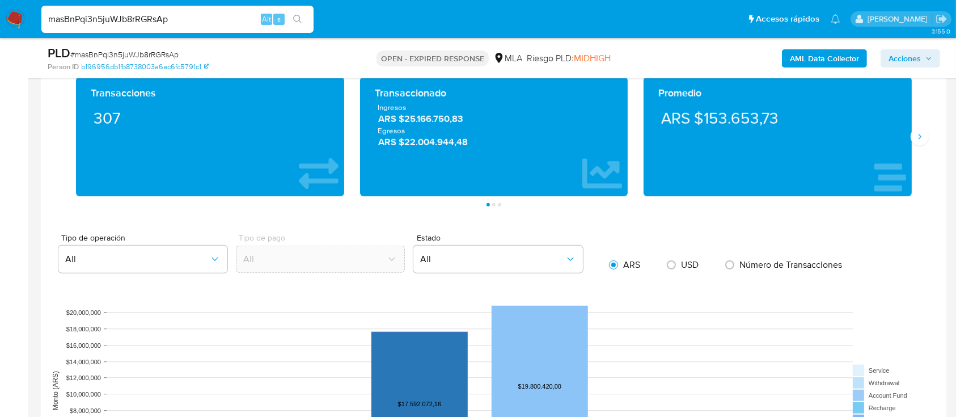
scroll to position [258, 0]
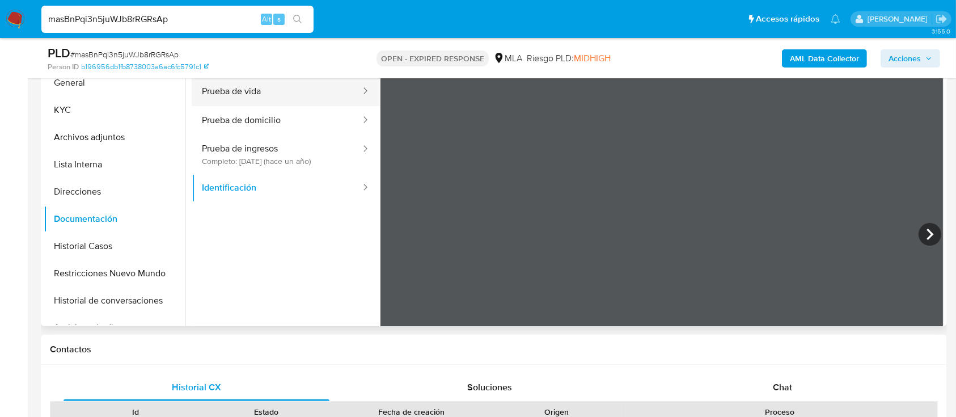
click at [287, 103] on button "Prueba de vida" at bounding box center [277, 91] width 170 height 29
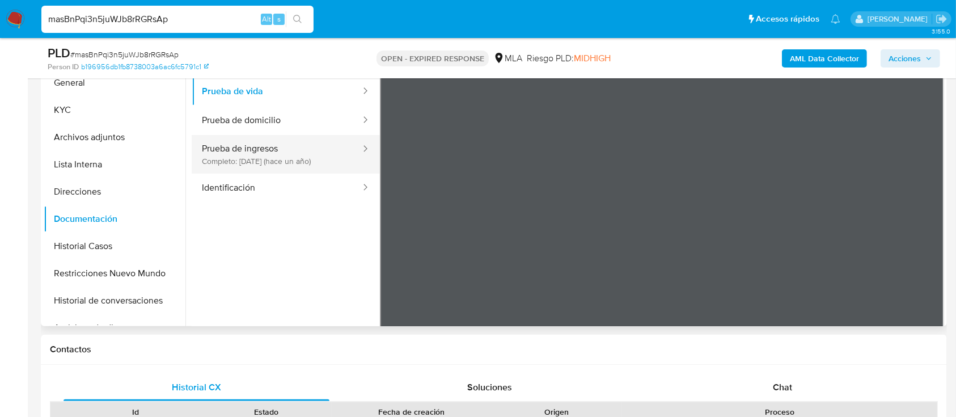
click at [315, 159] on button "Prueba de ingresos Completo: 16/09/2024 (hace un año)" at bounding box center [277, 154] width 170 height 39
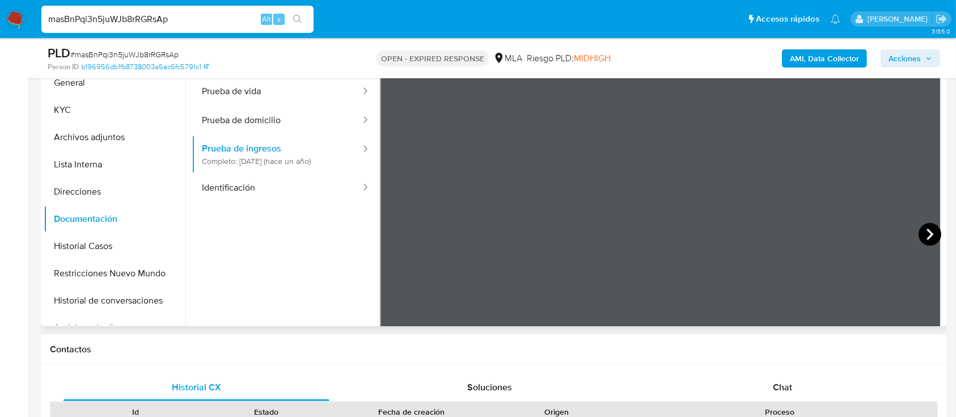
click at [930, 224] on icon at bounding box center [929, 234] width 23 height 23
click at [715, 375] on div "Chat" at bounding box center [783, 387] width 266 height 27
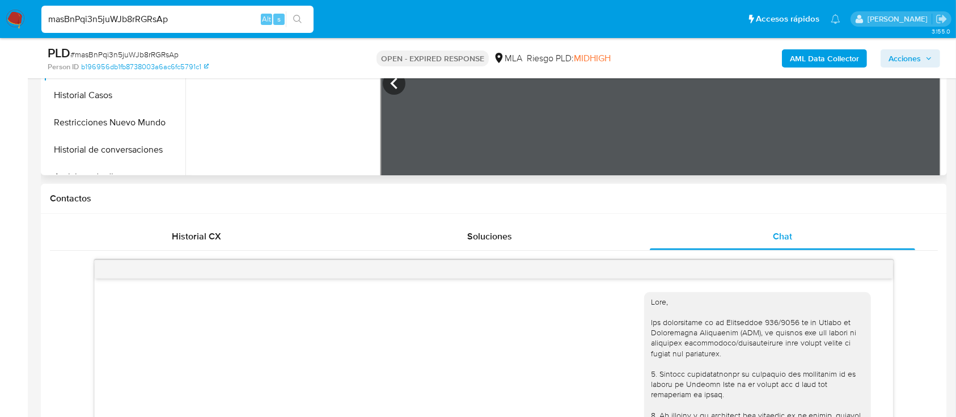
scroll to position [701, 0]
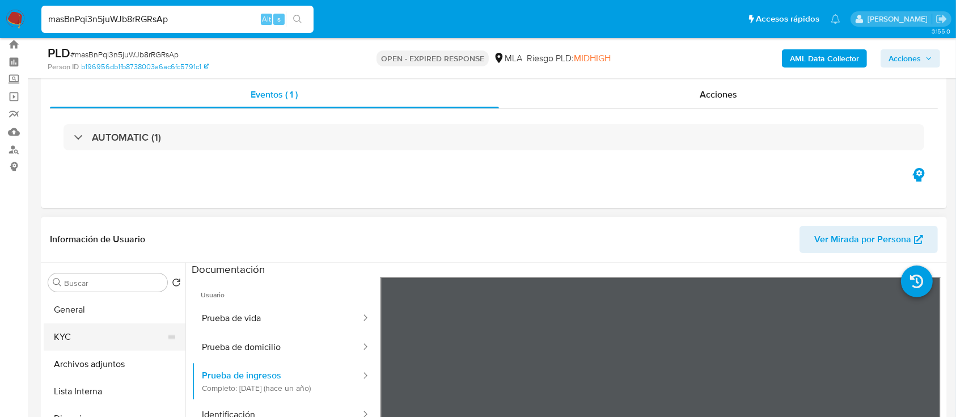
click at [58, 329] on button "KYC" at bounding box center [110, 336] width 133 height 27
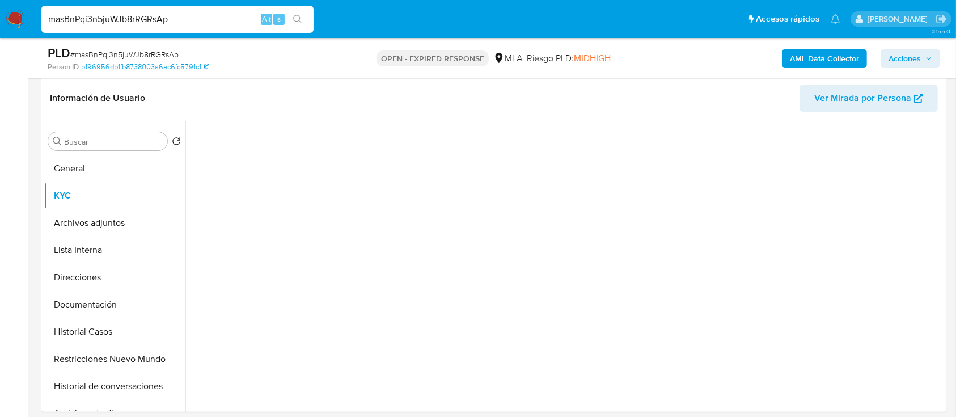
scroll to position [227, 0]
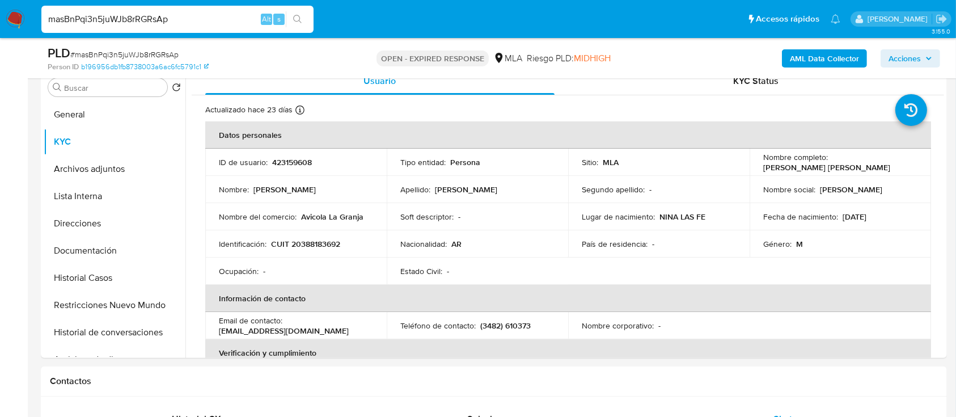
click at [308, 252] on td "Identificación : CUIT 20388183692" at bounding box center [295, 243] width 181 height 27
click at [316, 246] on p "CUIT 20388183692" at bounding box center [305, 244] width 69 height 10
copy p "20388183692"
drag, startPoint x: 299, startPoint y: 218, endPoint x: 365, endPoint y: 220, distance: 65.8
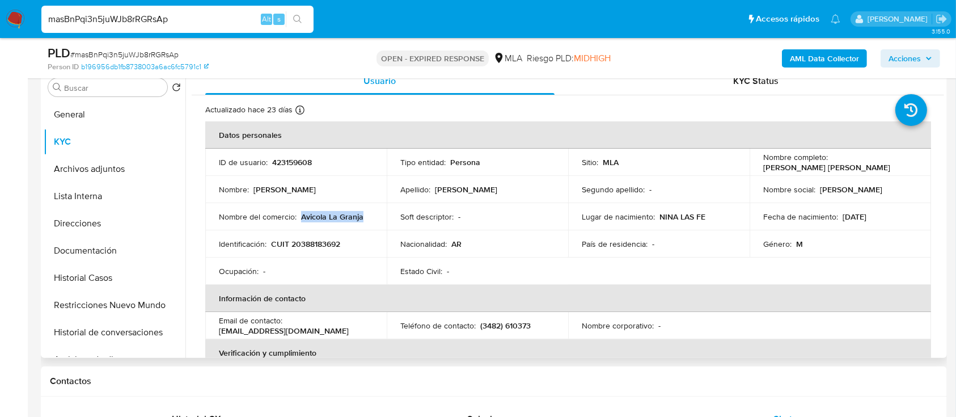
click at [365, 220] on div "Nombre del comercio : Avicola La Granja" at bounding box center [296, 216] width 154 height 10
copy p "Avicola La Granja"
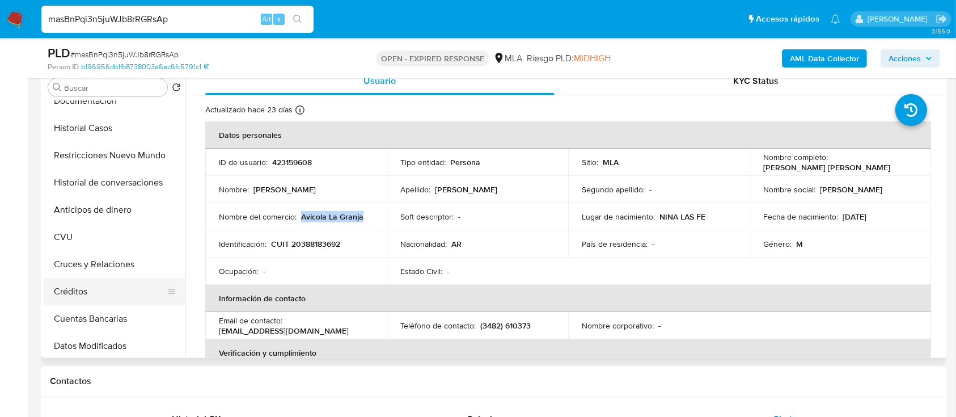
scroll to position [151, 0]
click at [100, 226] on button "CVU" at bounding box center [110, 235] width 133 height 27
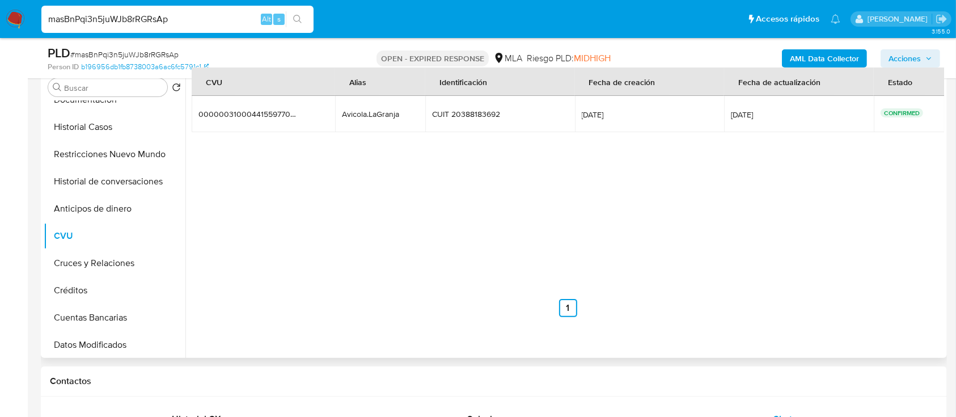
drag, startPoint x: 403, startPoint y: 122, endPoint x: 338, endPoint y: 120, distance: 65.2
click at [338, 120] on td "Avicola.LaGranja Avicola.LaGranja" at bounding box center [380, 114] width 90 height 36
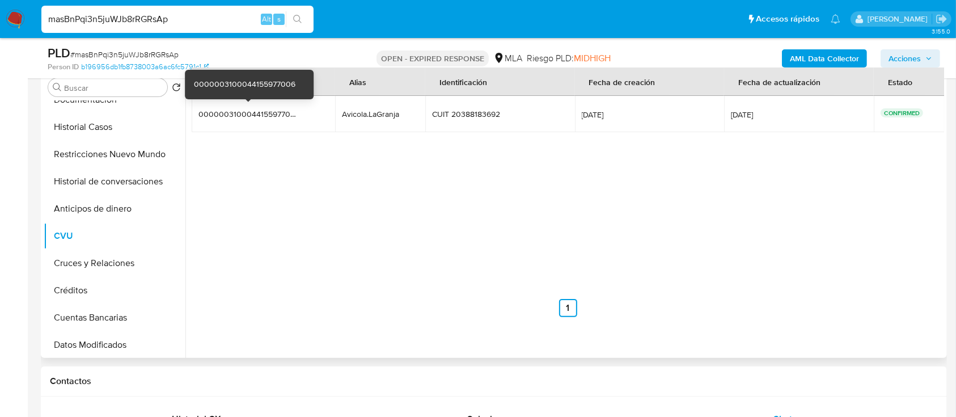
click at [228, 115] on div "0000003100044155977006" at bounding box center [248, 114] width 100 height 10
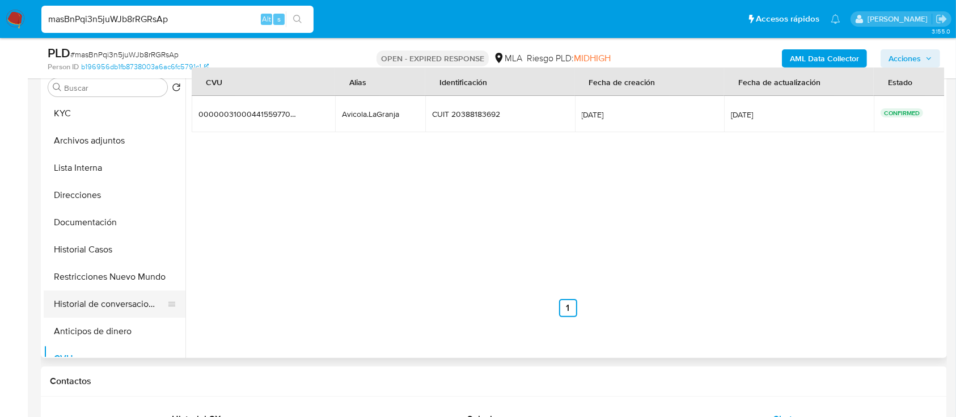
scroll to position [0, 0]
click at [87, 134] on button "KYC" at bounding box center [110, 141] width 133 height 27
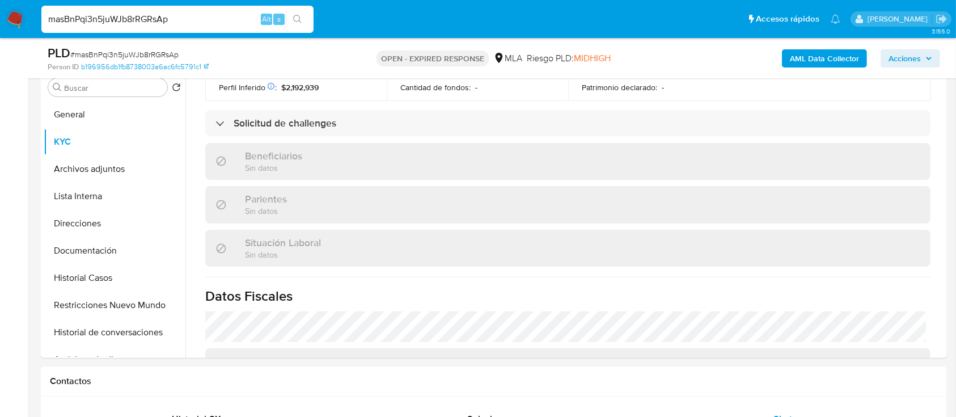
scroll to position [604, 0]
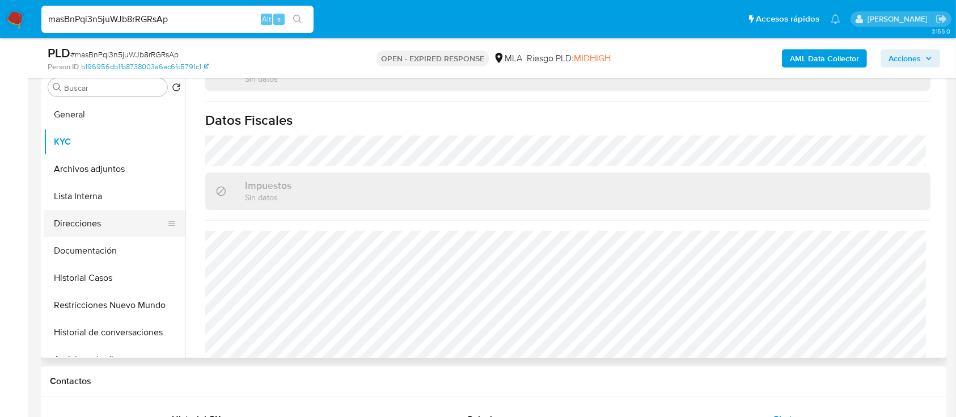
click at [115, 229] on button "Direcciones" at bounding box center [110, 223] width 133 height 27
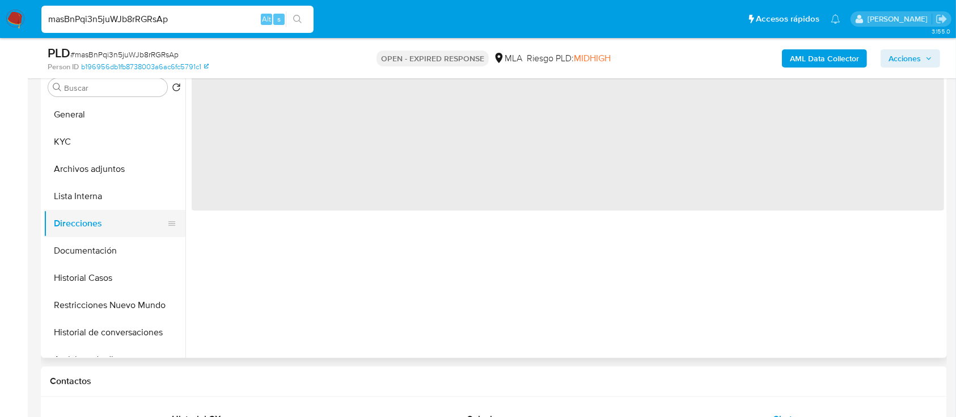
scroll to position [0, 0]
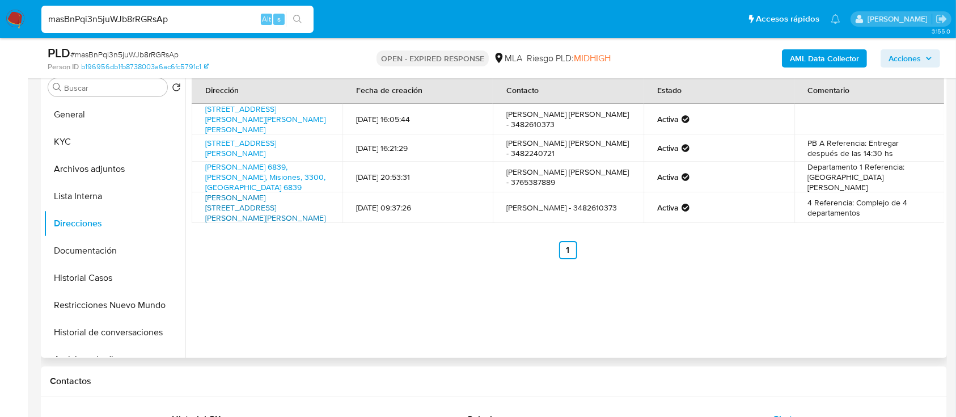
click at [262, 210] on link "Sarmiento 245, Jesús María, Córdoba, 5220, Argentina 245" at bounding box center [240, 204] width 71 height 32
click at [287, 113] on link "Avenida San Martín 544, Jesús María, Córdoba, 5220, Argentina 544" at bounding box center [265, 118] width 120 height 22
click at [118, 145] on button "KYC" at bounding box center [110, 141] width 133 height 27
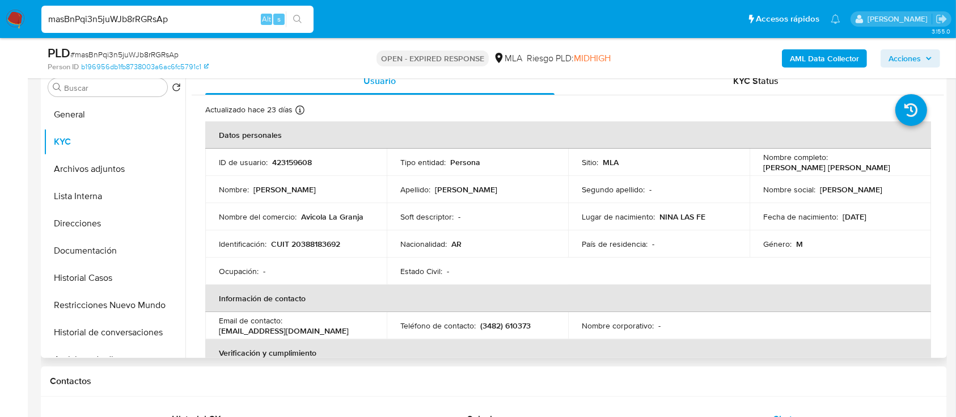
click at [313, 245] on p "CUIT 20388183692" at bounding box center [305, 244] width 69 height 10
click at [313, 244] on p "CUIT 20388183692" at bounding box center [305, 244] width 69 height 10
copy p "20388183692"
click at [97, 149] on button "KYC" at bounding box center [110, 141] width 133 height 27
click at [102, 161] on button "Archivos adjuntos" at bounding box center [110, 168] width 133 height 27
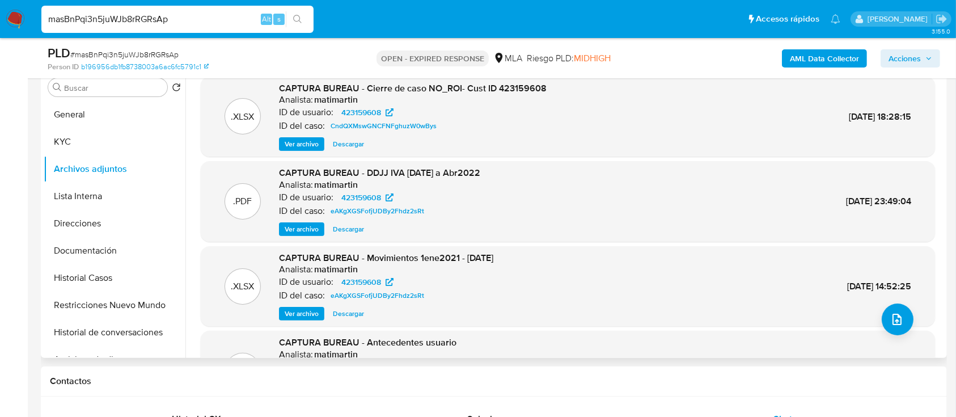
scroll to position [95, 0]
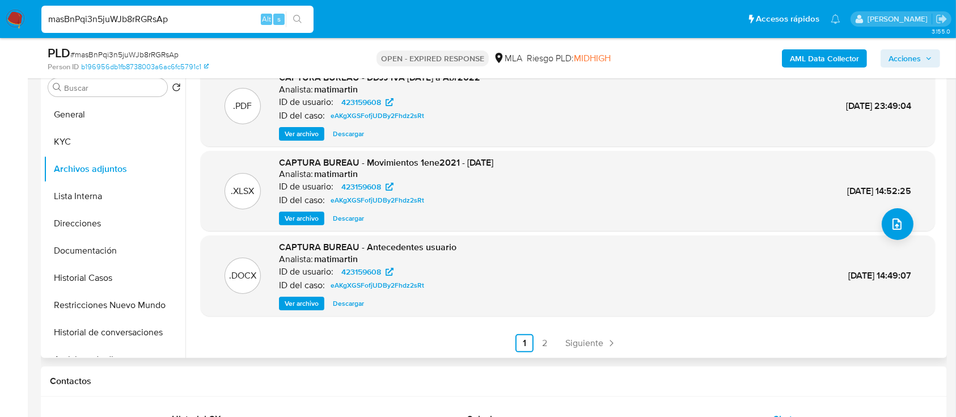
click at [317, 298] on span "Ver archivo" at bounding box center [302, 303] width 34 height 11
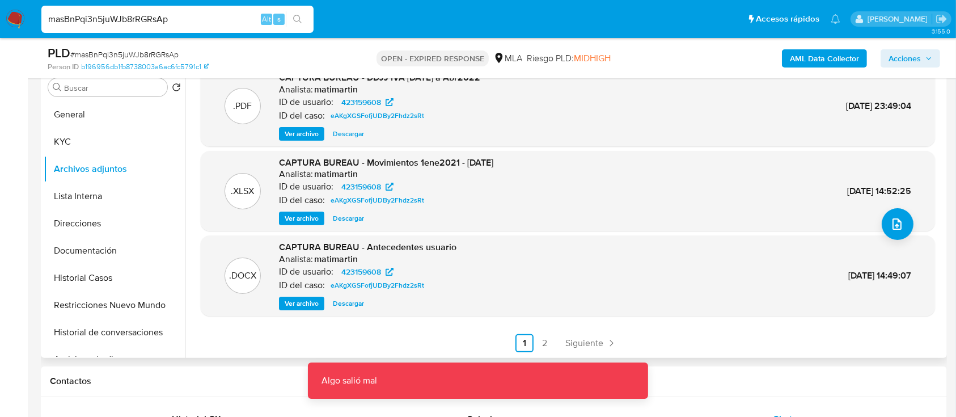
click at [310, 306] on span "Ver archivo" at bounding box center [302, 303] width 34 height 11
click at [100, 271] on button "Historial Casos" at bounding box center [110, 277] width 133 height 27
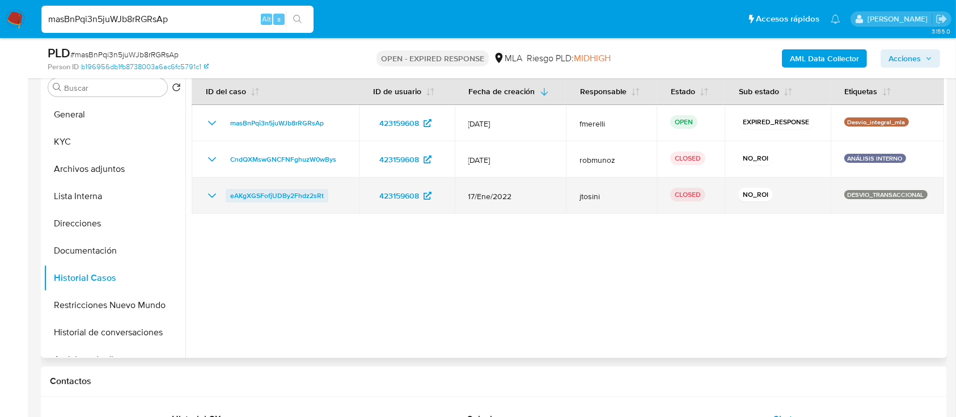
click at [262, 196] on span "eAKgXGSFofjUDBy2Fhdz2sRt" at bounding box center [277, 196] width 94 height 14
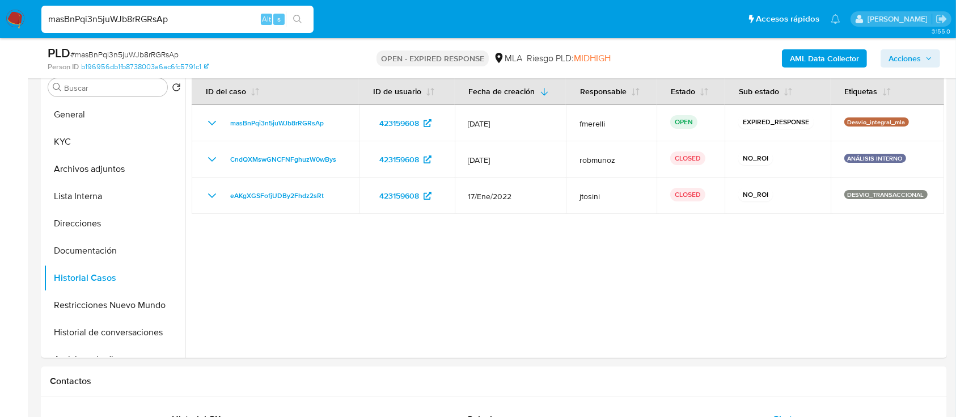
click at [157, 52] on span "# masBnPqi3n5juWJb8rRGRsAp" at bounding box center [124, 54] width 108 height 11
copy span "masBnPqi3n5juWJb8rRGRsAp"
click at [14, 25] on img at bounding box center [15, 19] width 19 height 19
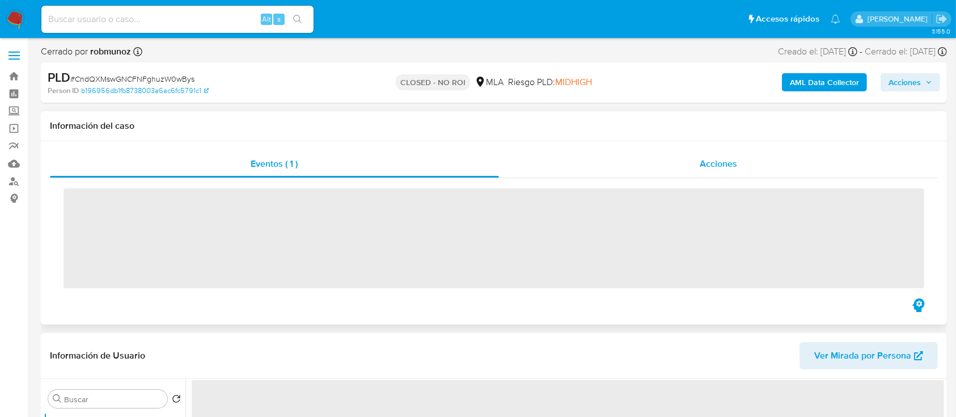
click at [653, 155] on div "Acciones" at bounding box center [718, 163] width 439 height 27
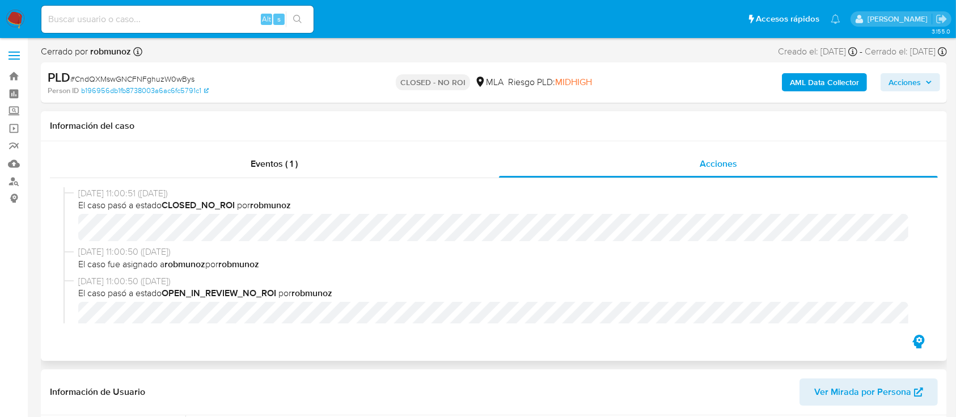
select select "10"
click at [634, 243] on div "26/09/2022 11:00:51 (hace 3 años) El caso pasó a estado CLOSED_NO_ROI por robmu…" at bounding box center [493, 216] width 861 height 59
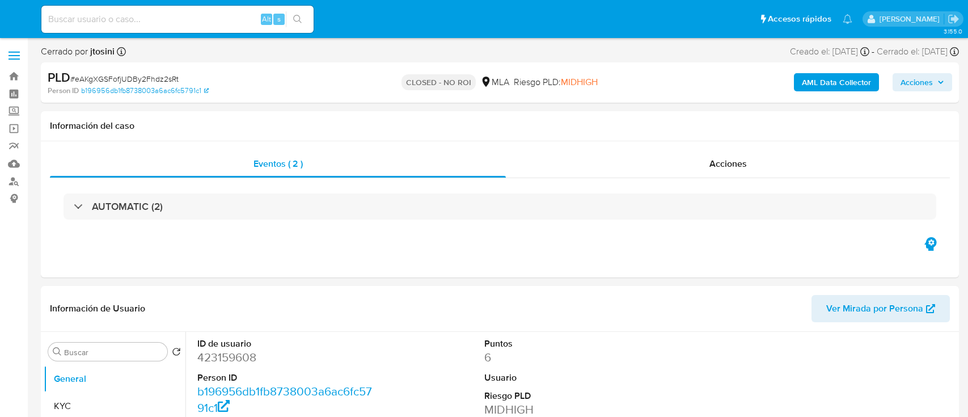
select select "10"
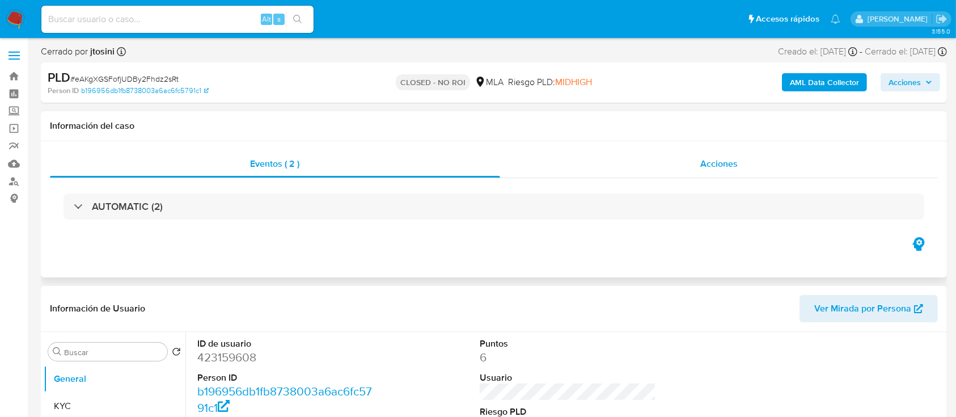
click at [668, 151] on div "Acciones" at bounding box center [719, 163] width 438 height 27
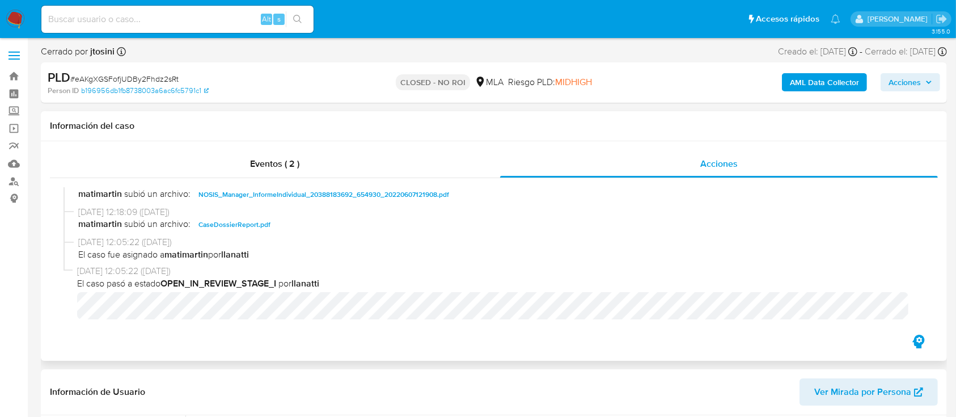
scroll to position [75, 0]
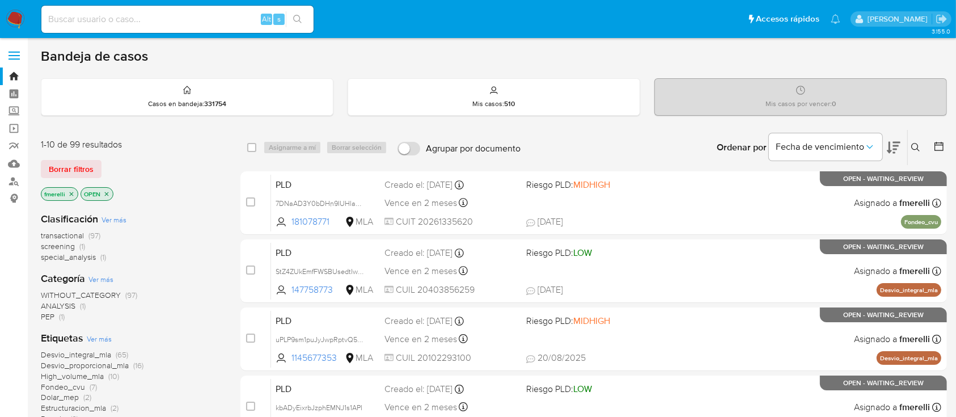
click at [916, 145] on icon at bounding box center [915, 147] width 9 height 9
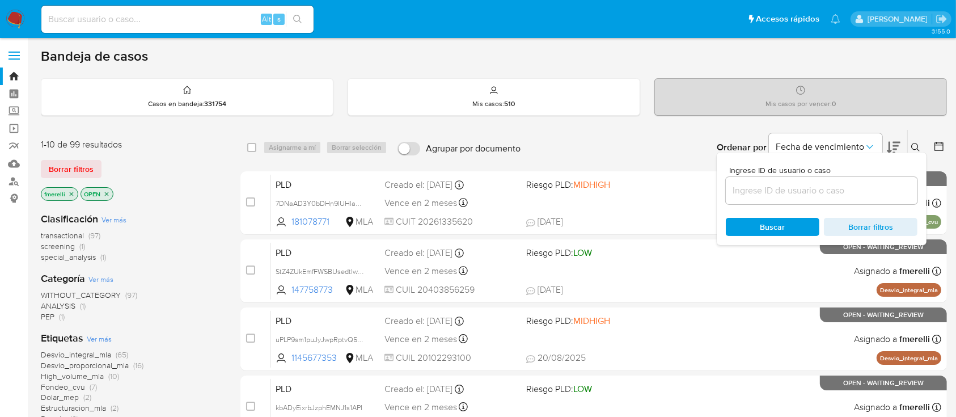
click at [837, 191] on input at bounding box center [822, 190] width 192 height 15
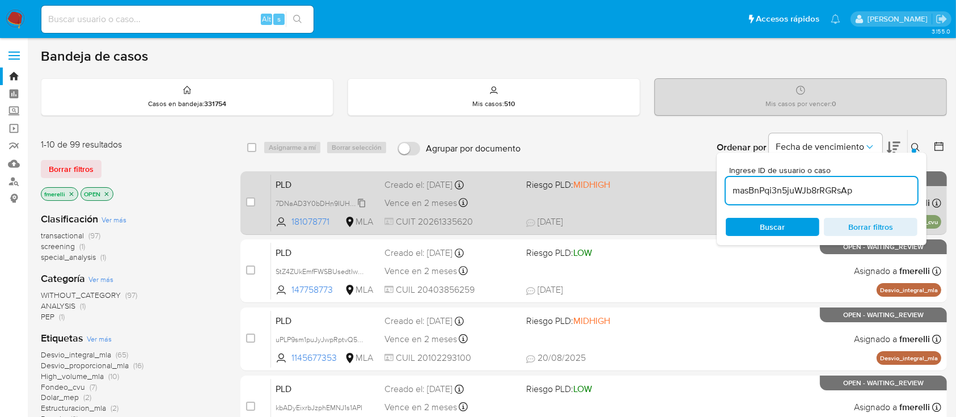
type input "masBnPqi3n5juWJb8rRGRsAp"
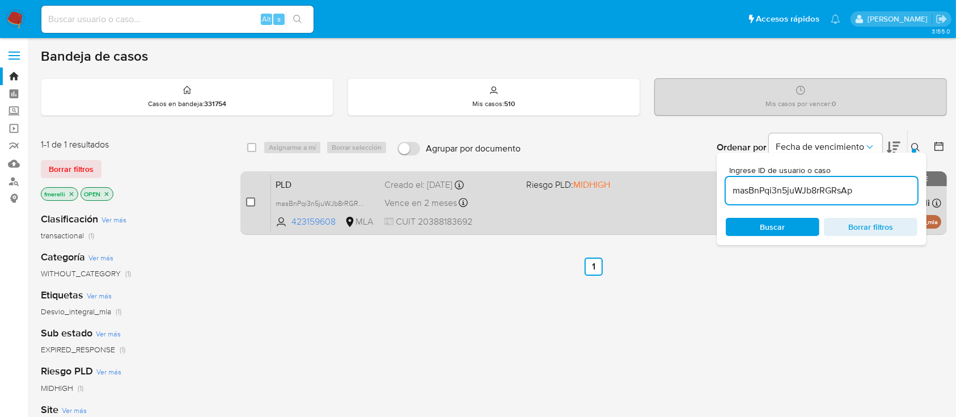
click at [252, 201] on input "checkbox" at bounding box center [250, 201] width 9 height 9
checkbox input "true"
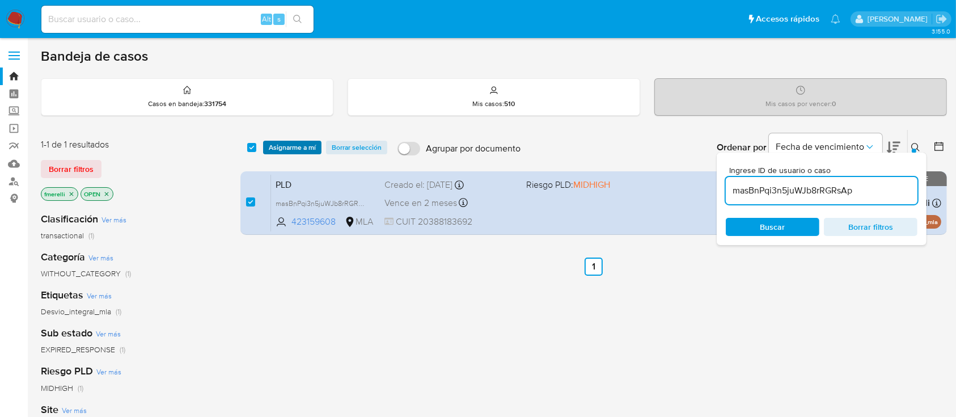
click at [295, 142] on span "Asignarme a mí" at bounding box center [292, 147] width 47 height 11
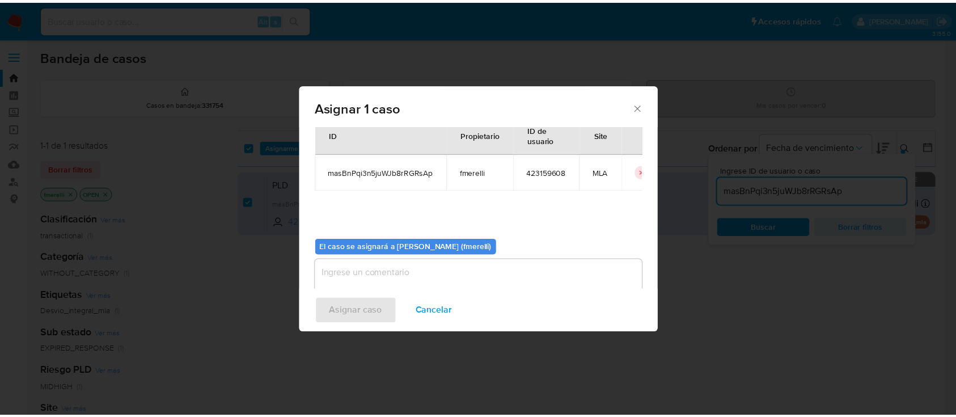
scroll to position [58, 0]
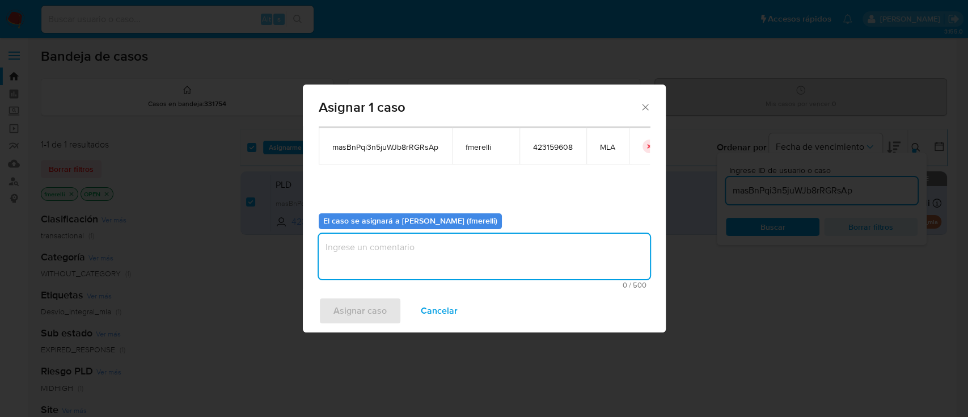
click at [454, 256] on textarea "assign-modal" at bounding box center [484, 256] width 331 height 45
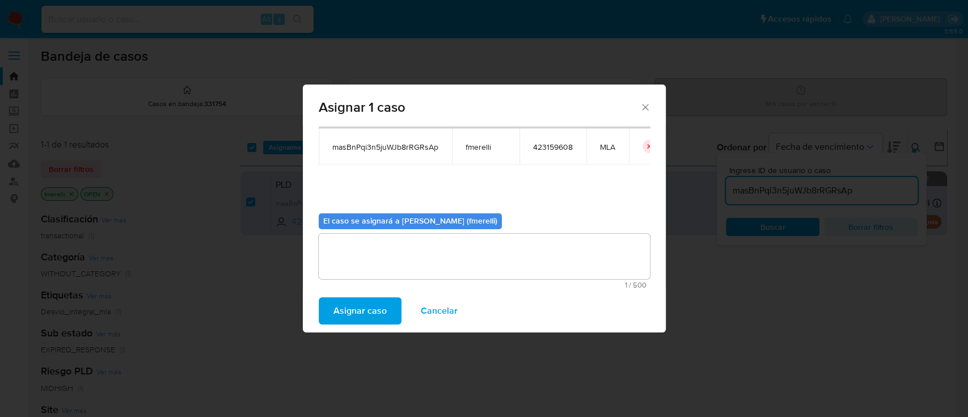
click at [329, 310] on button "Asignar caso" at bounding box center [360, 310] width 83 height 27
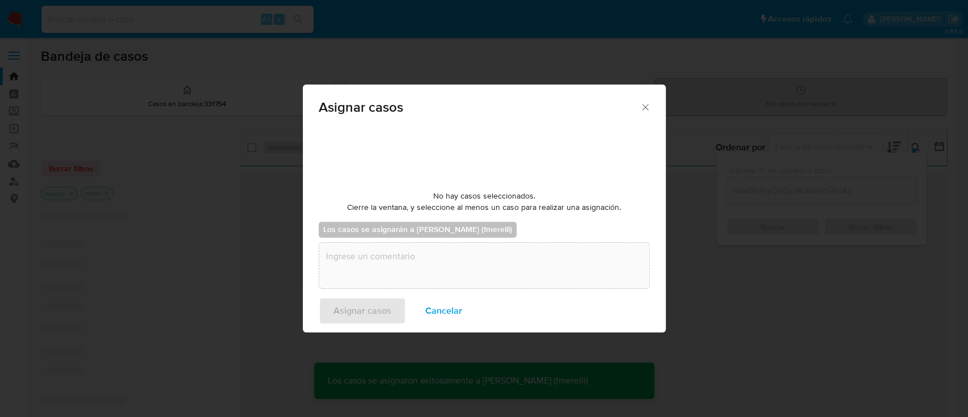
checkbox input "false"
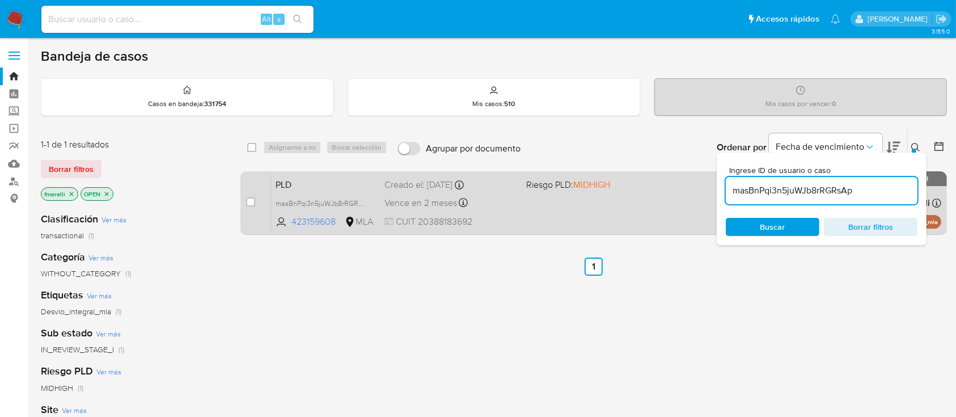
click at [459, 179] on div "Creado el: 12/07/2025 Creado el: 12/07/2025 03:07:19" at bounding box center [450, 185] width 132 height 12
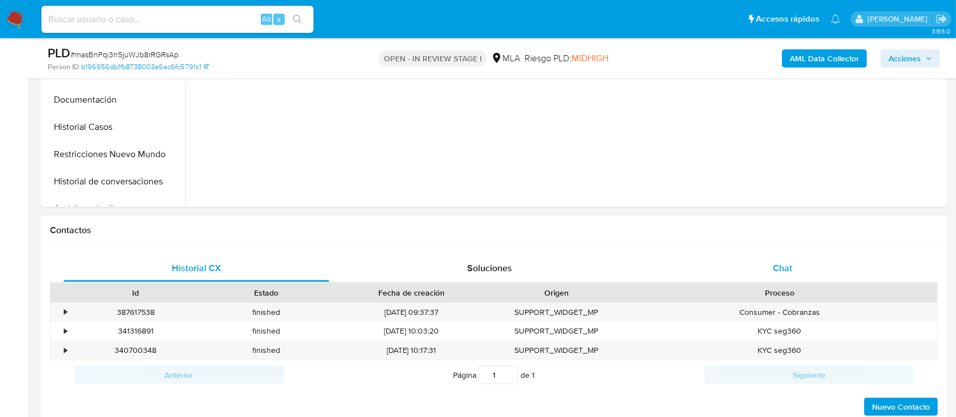
click at [771, 277] on div "Chat" at bounding box center [783, 268] width 266 height 27
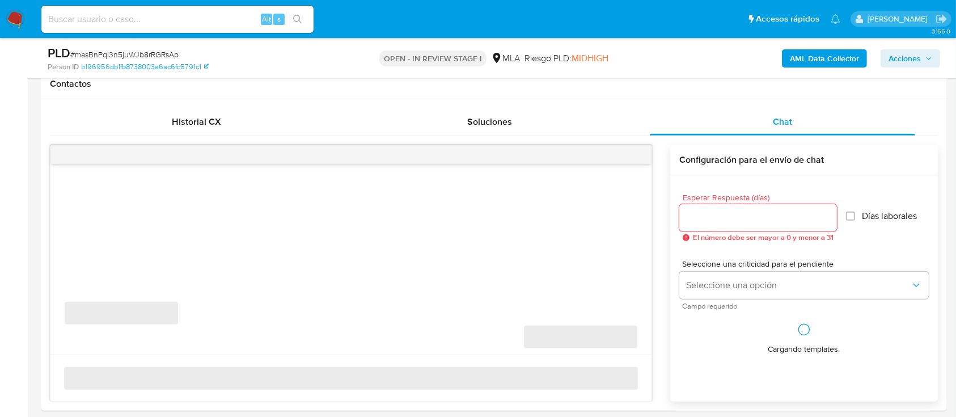
scroll to position [680, 0]
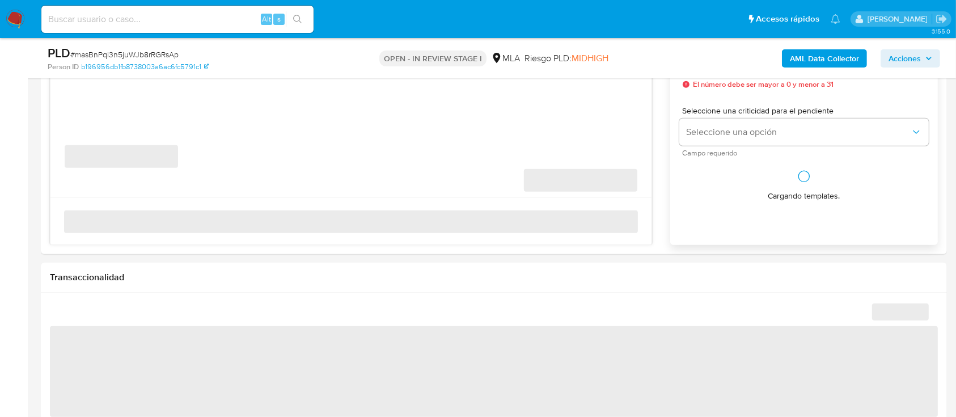
select select "10"
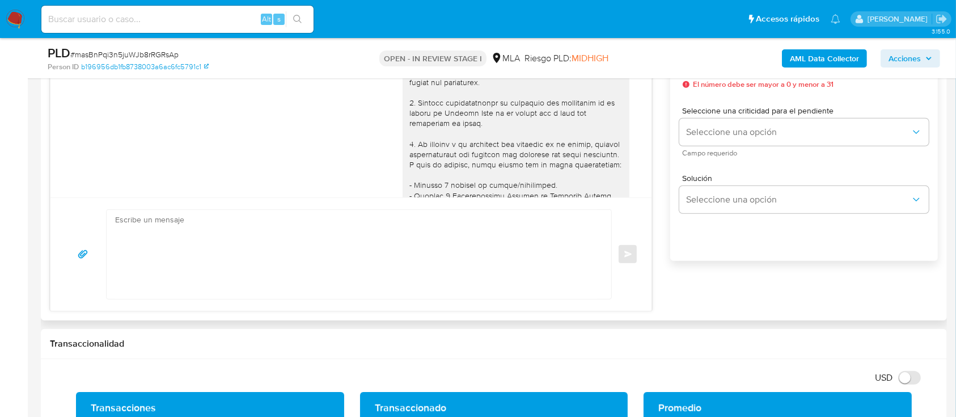
scroll to position [701, 0]
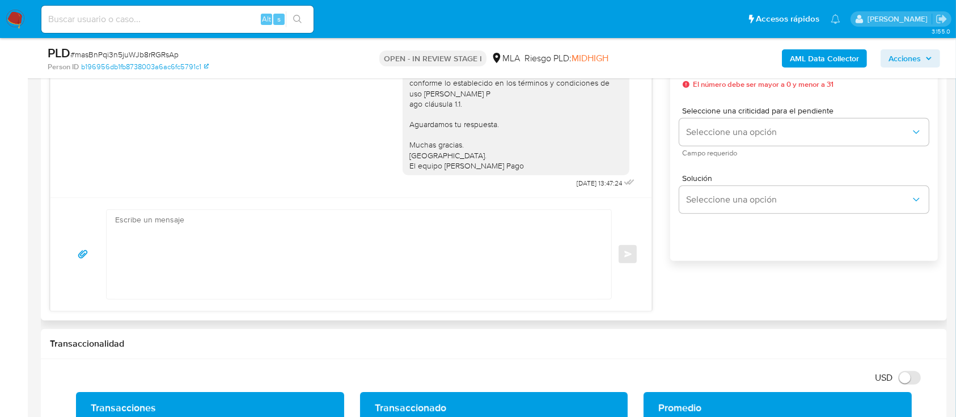
click at [408, 276] on textarea at bounding box center [356, 254] width 482 height 89
paste textarea "Lore , Ip dolorsi am con adipiscinge seddoeiusmo te in utlabo et Dolorem Aliq, …"
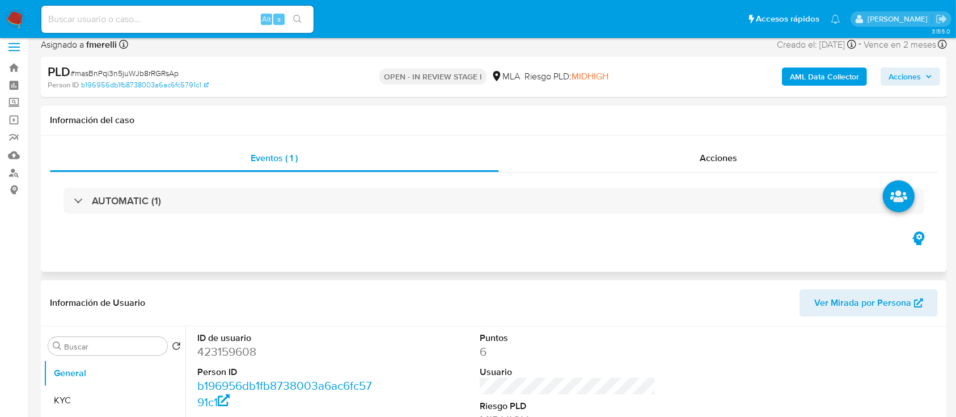
scroll to position [0, 0]
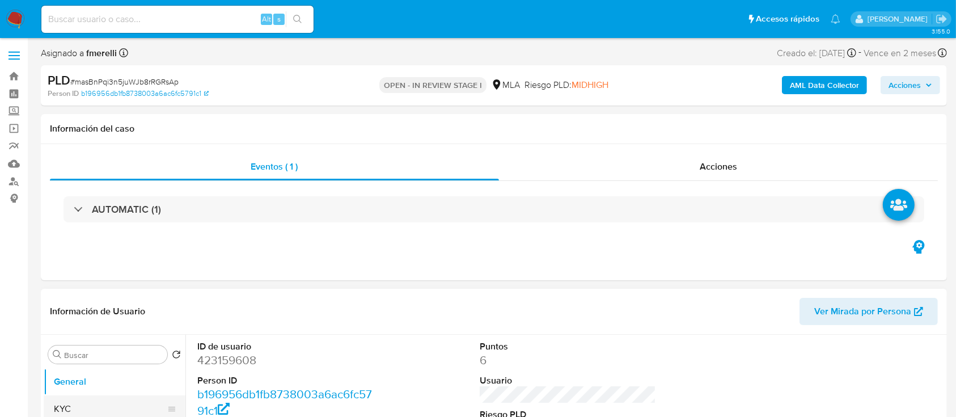
click at [82, 401] on button "KYC" at bounding box center [110, 408] width 133 height 27
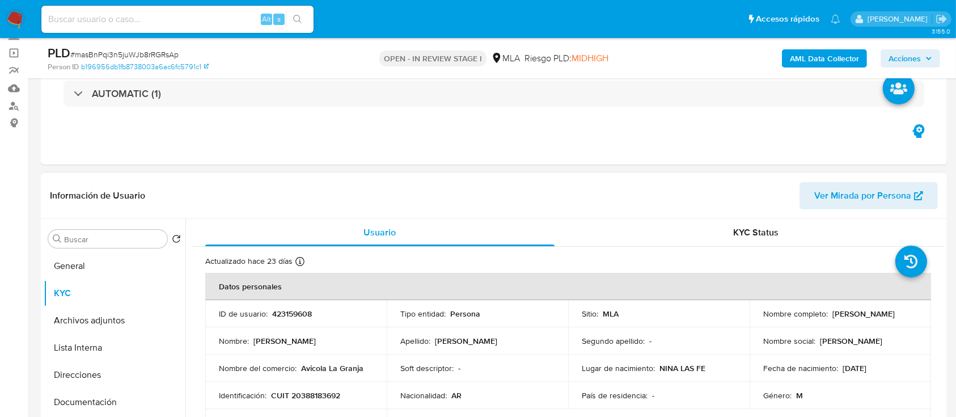
drag, startPoint x: 753, startPoint y: 320, endPoint x: 881, endPoint y: 327, distance: 127.7
click at [881, 327] on tbody "ID de usuario : 423159608 Tipo entidad : Persona Sitio : MLA Nombre completo : …" at bounding box center [568, 368] width 726 height 136
copy p "[PERSON_NAME]"
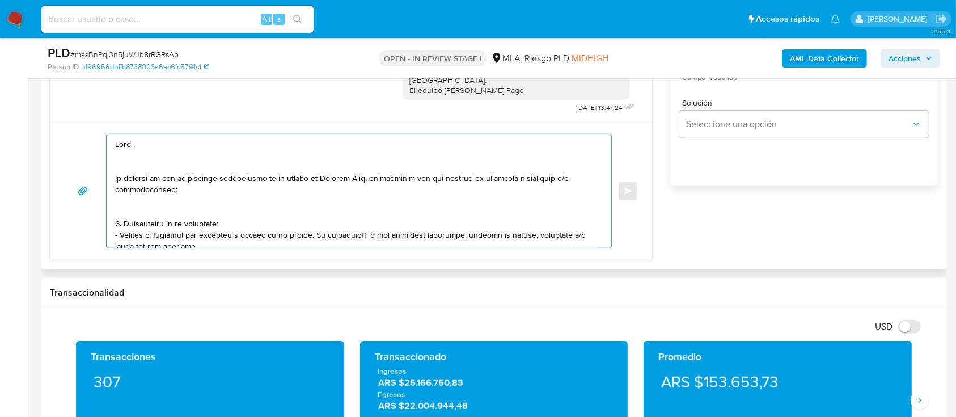
click at [172, 149] on textarea at bounding box center [356, 190] width 482 height 113
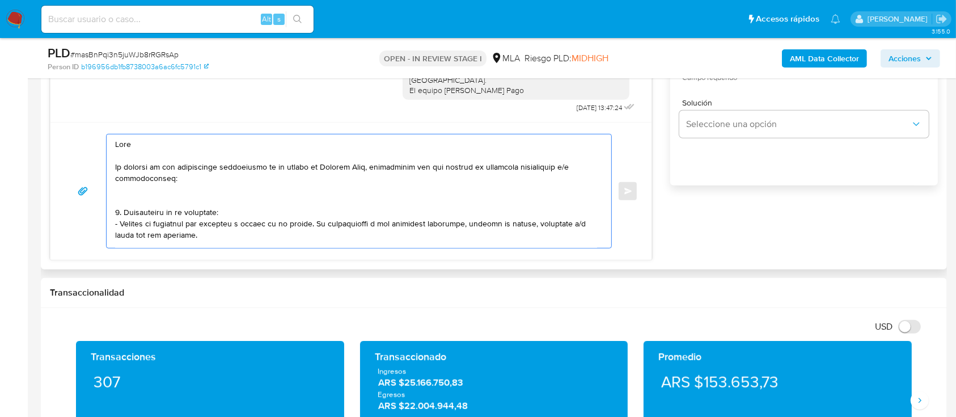
paste textarea "[PERSON_NAME]"
click at [179, 197] on textarea at bounding box center [356, 190] width 482 height 113
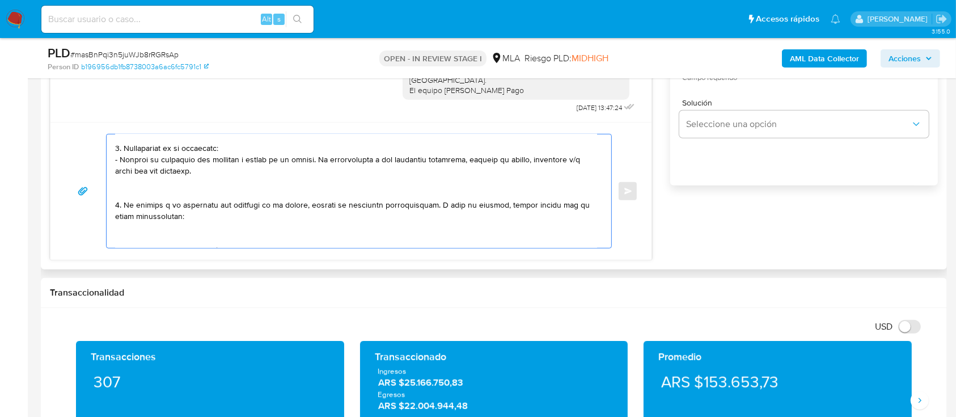
scroll to position [75, 0]
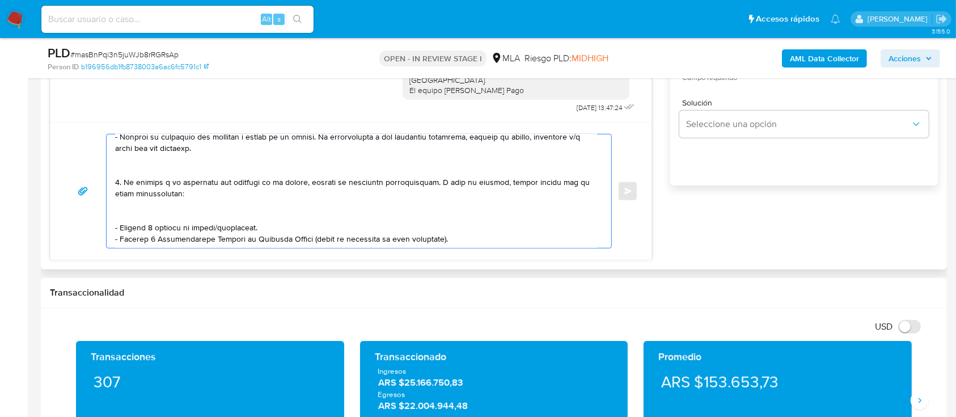
click at [151, 167] on textarea at bounding box center [356, 190] width 482 height 113
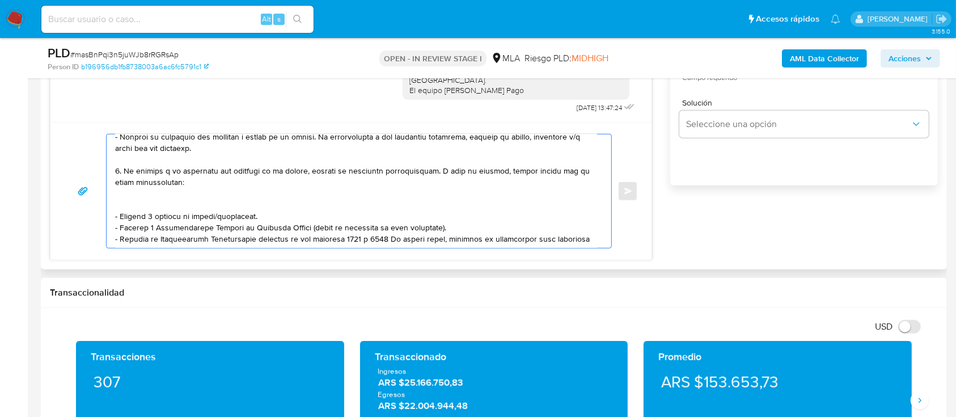
click at [144, 202] on textarea at bounding box center [356, 190] width 482 height 113
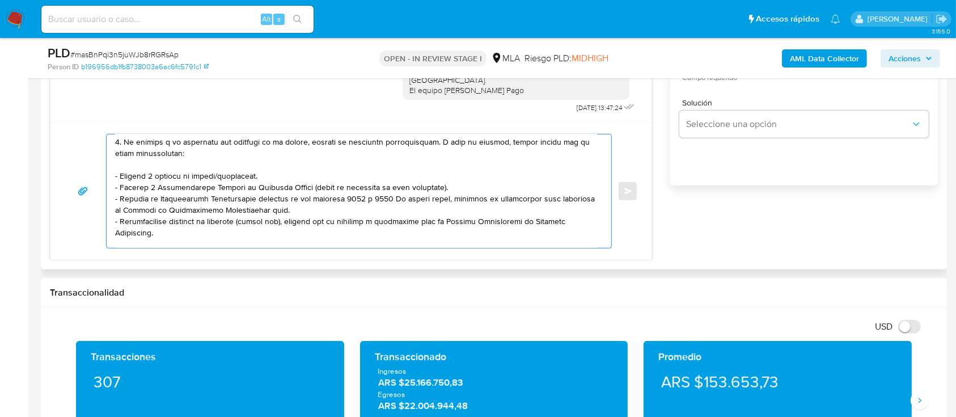
scroll to position [151, 0]
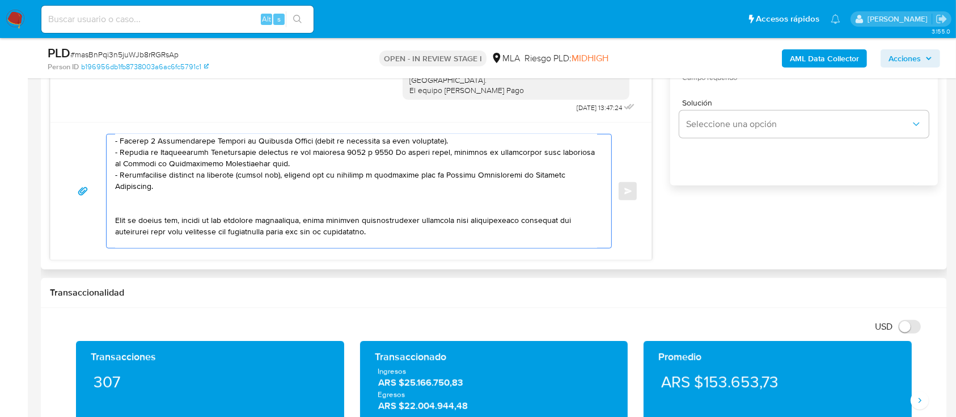
click at [245, 213] on textarea at bounding box center [356, 190] width 482 height 113
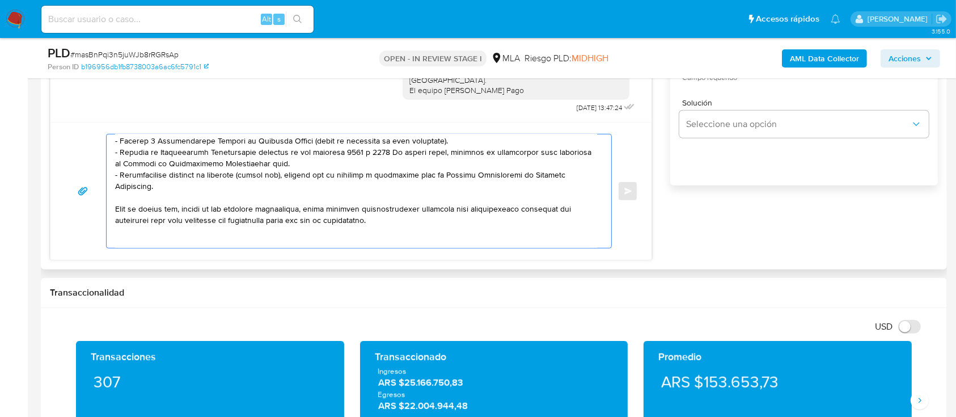
click at [311, 163] on textarea at bounding box center [356, 190] width 482 height 113
paste textarea "[URL][DOMAIN_NAME]"
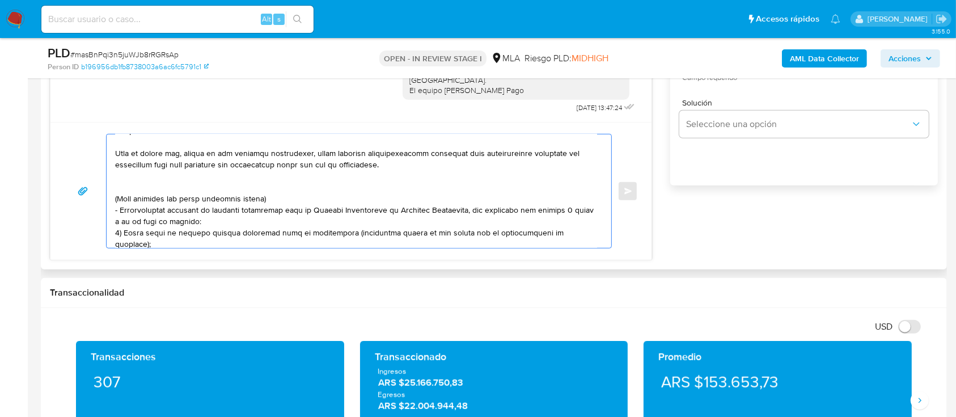
scroll to position [227, 0]
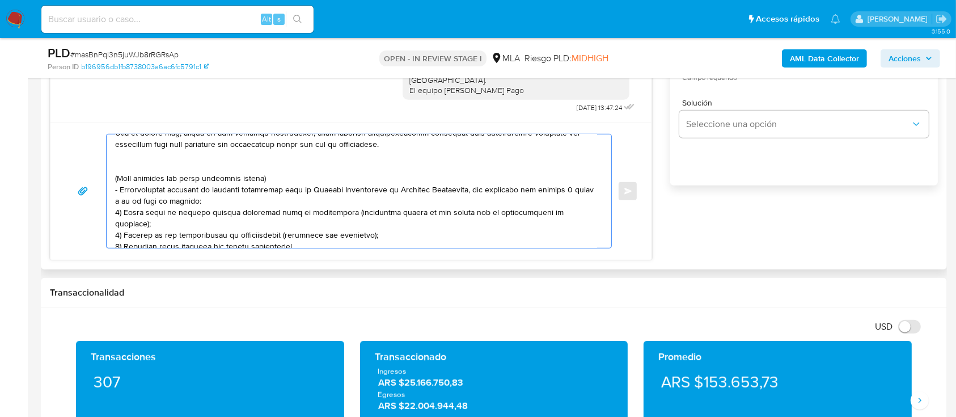
click at [198, 167] on textarea at bounding box center [356, 190] width 482 height 113
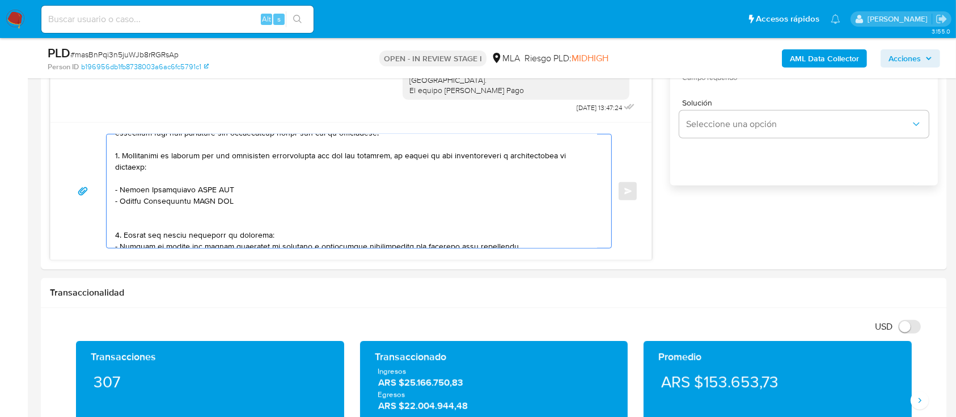
paste textarea "[PERSON_NAME]"
paste textarea "27333819886"
paste textarea "Ruiz Diaz, Gustavo Raul"
paste textarea "20219887400"
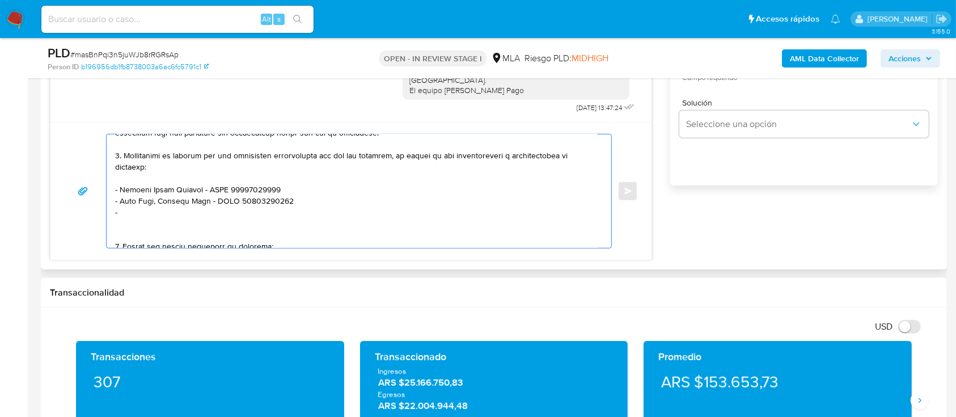
paste textarea "Jimena Ivon Broggi"
paste textarea "27347491387"
paste textarea "Pablo Daniel Broggi"
paste textarea "20333820839"
paste textarea "Bagnoli Diego Sebastian"
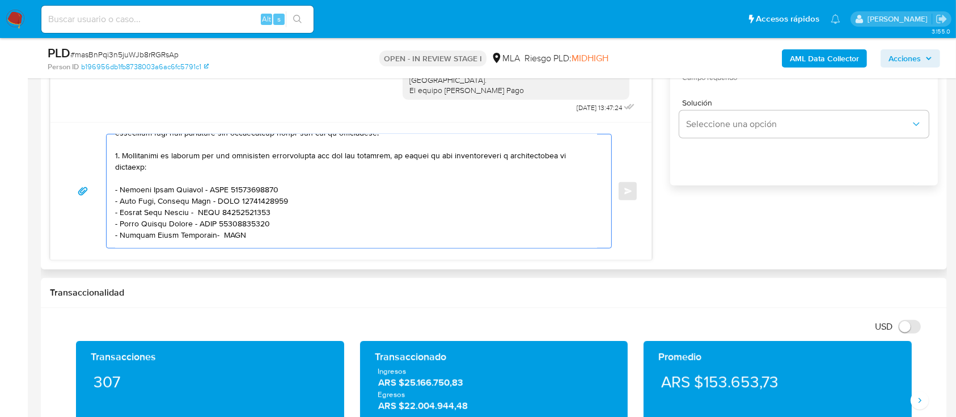
paste textarea "20282286840"
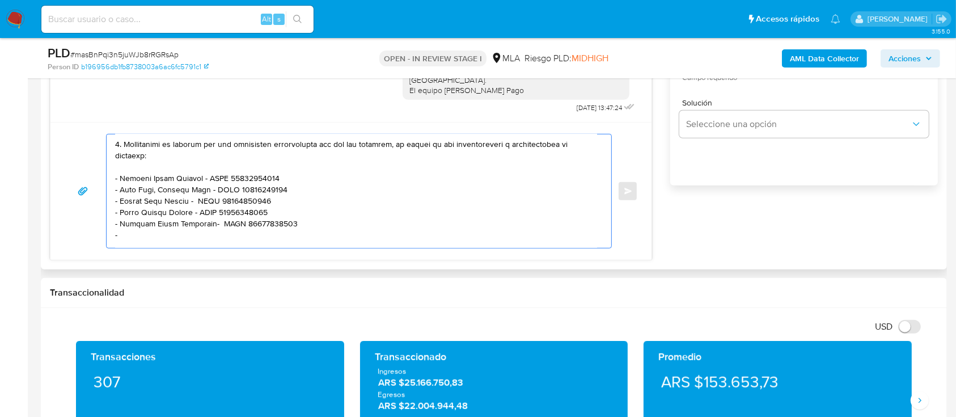
paste textarea "Avicola Santa Ana Sa"
paste textarea "30606304230"
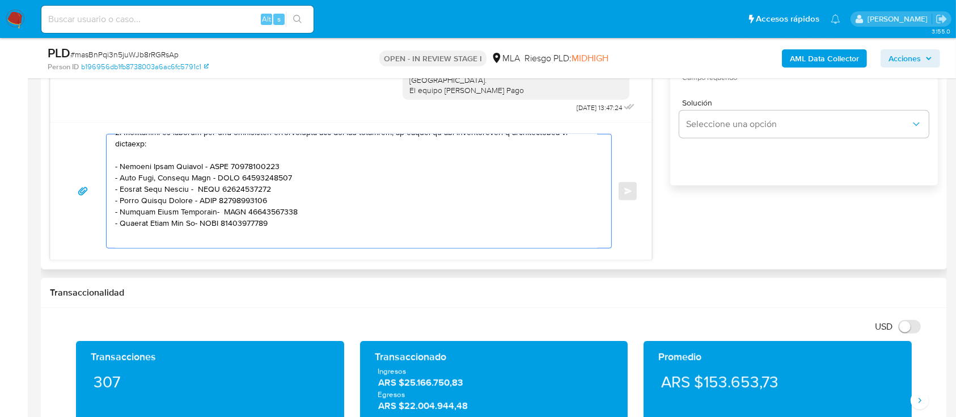
drag, startPoint x: 138, startPoint y: 177, endPoint x: 177, endPoint y: 224, distance: 61.6
click at [177, 224] on textarea at bounding box center [356, 190] width 482 height 113
paste textarea "Camilo Fernando Miguel"
paste textarea "20490987224"
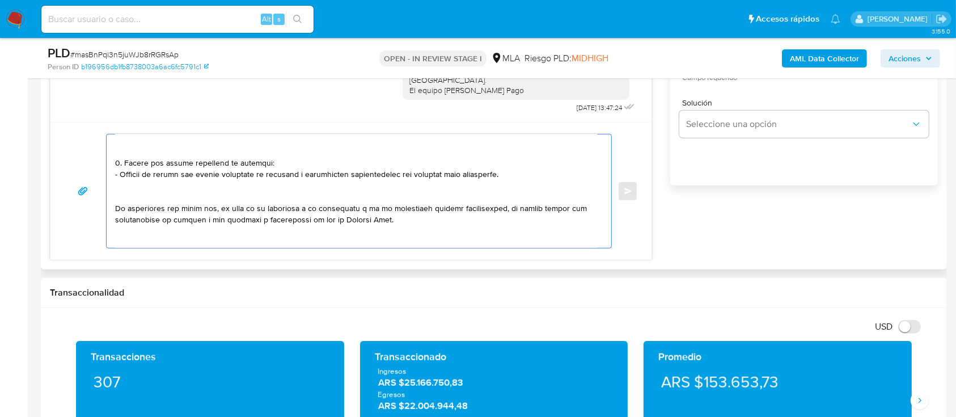
scroll to position [349, 0]
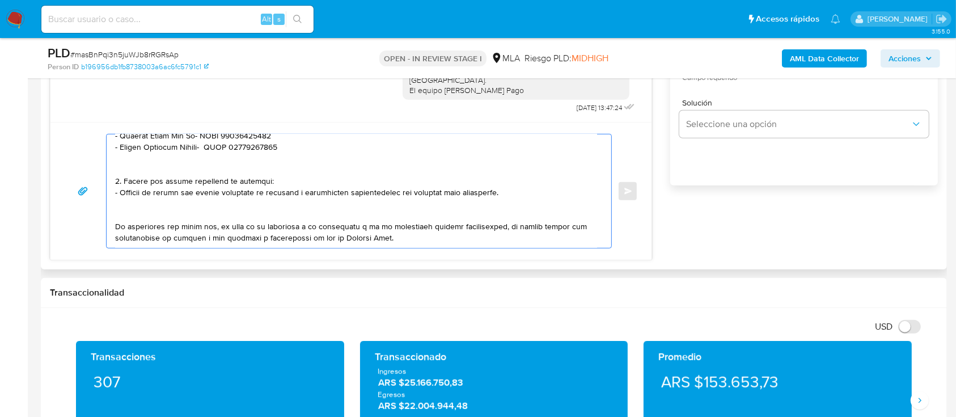
drag, startPoint x: 139, startPoint y: 171, endPoint x: 138, endPoint y: 220, distance: 48.8
click at [138, 220] on textarea at bounding box center [356, 190] width 482 height 113
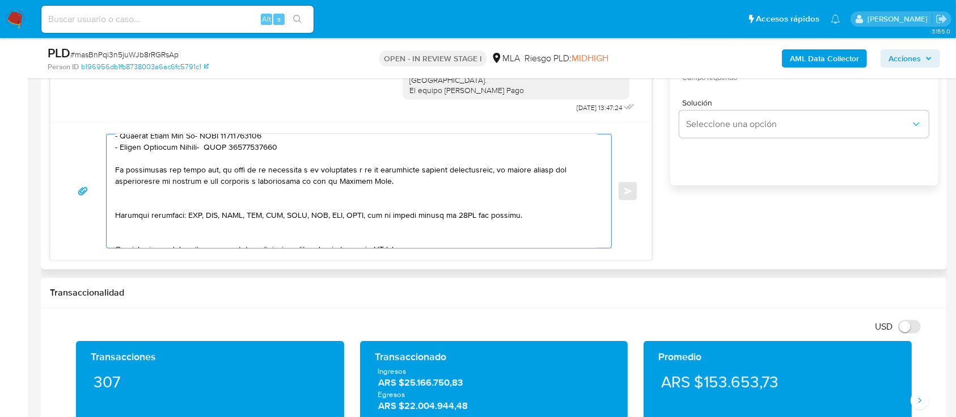
click at [155, 211] on textarea at bounding box center [356, 190] width 482 height 113
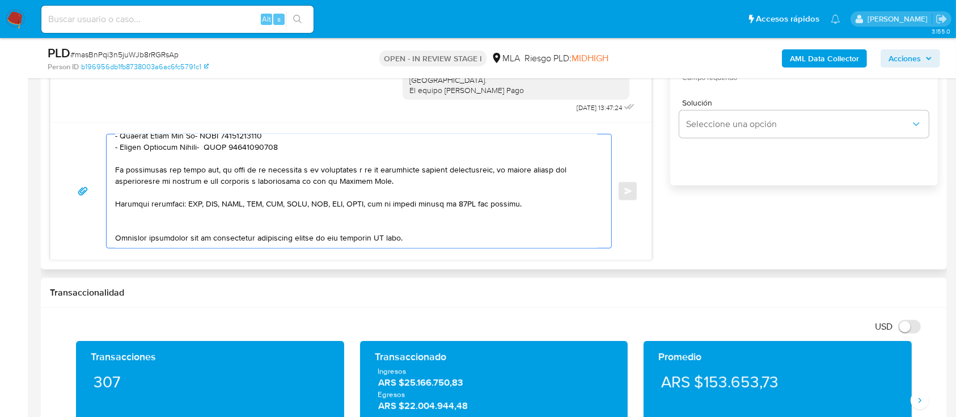
click at [151, 230] on textarea at bounding box center [356, 190] width 482 height 113
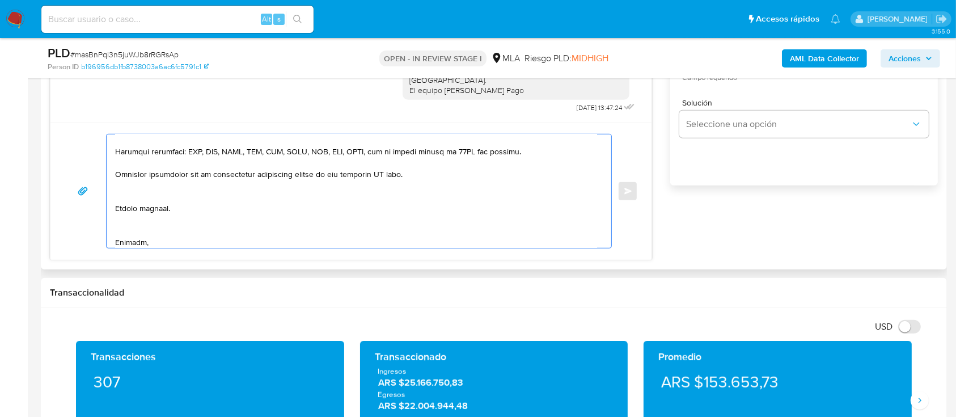
scroll to position [424, 0]
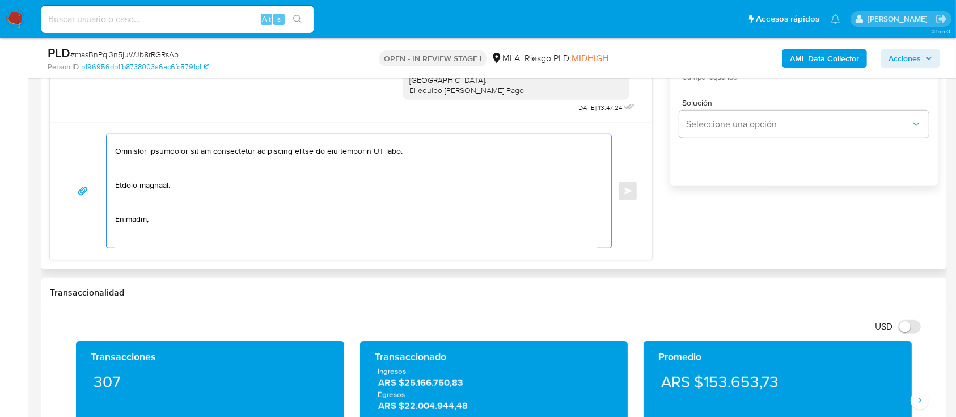
click at [135, 183] on textarea at bounding box center [356, 190] width 482 height 113
click at [141, 209] on textarea at bounding box center [356, 190] width 482 height 113
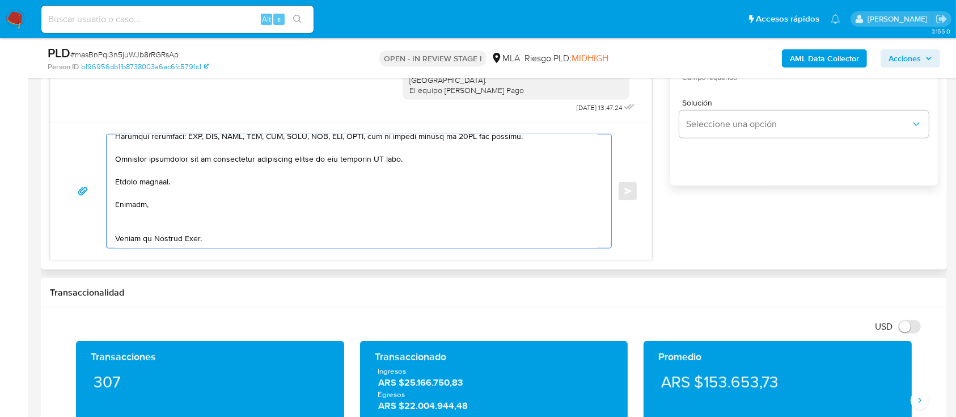
click at [129, 232] on textarea at bounding box center [356, 190] width 482 height 113
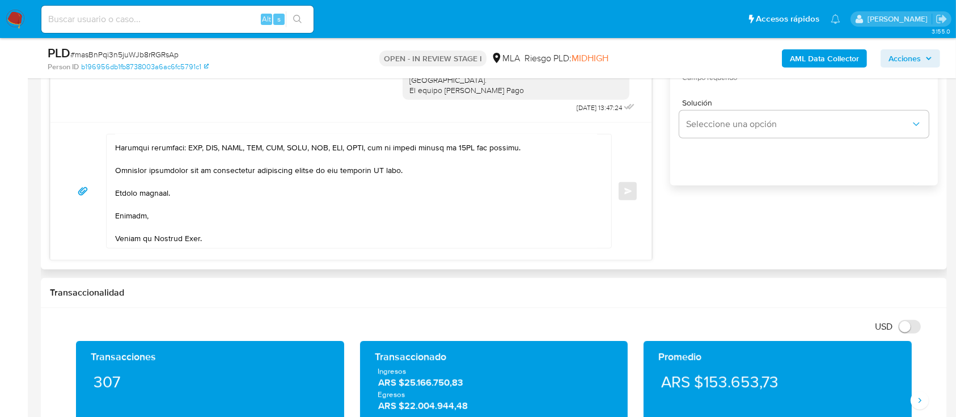
click at [143, 247] on div at bounding box center [359, 191] width 506 height 115
click at [150, 241] on textarea at bounding box center [356, 190] width 482 height 113
click at [390, 167] on textarea at bounding box center [356, 190] width 482 height 113
click at [387, 167] on textarea at bounding box center [356, 190] width 482 height 113
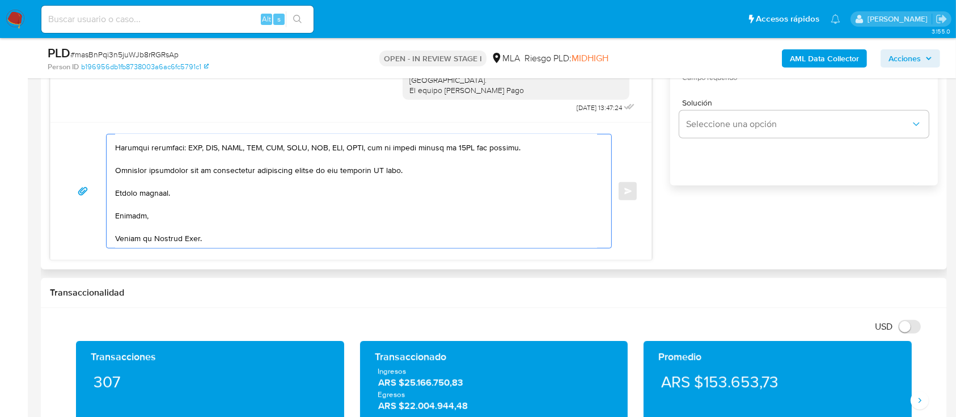
click at [387, 167] on textarea at bounding box center [356, 190] width 482 height 113
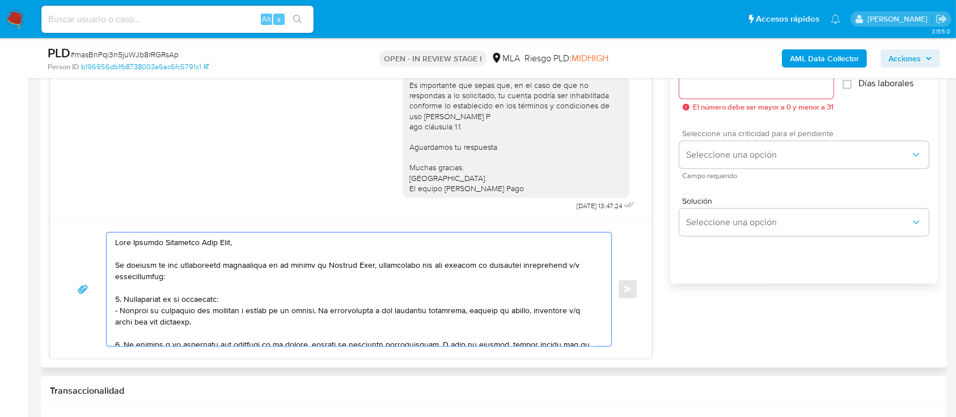
scroll to position [604, 0]
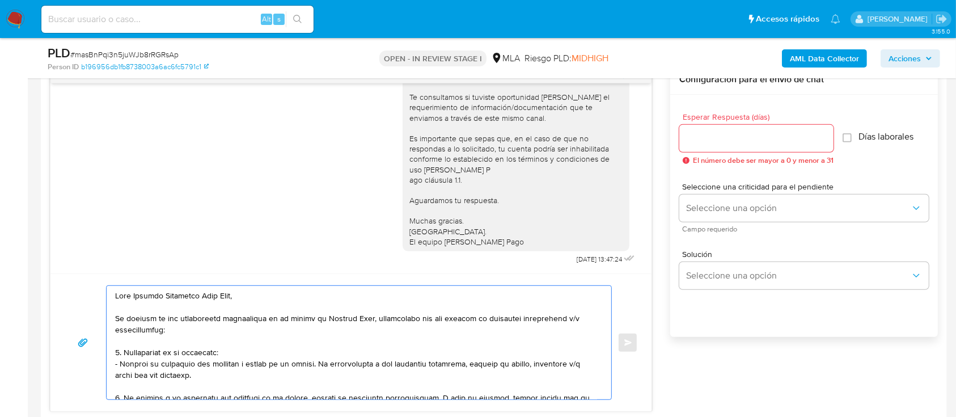
type textarea "Hola Gonzalo Sebastian Ruiz Diaz, En función de las operaciones registradas en …"
drag, startPoint x: 730, startPoint y: 140, endPoint x: 719, endPoint y: 202, distance: 62.7
click at [730, 139] on input "Esperar Respuesta (días)" at bounding box center [756, 138] width 154 height 15
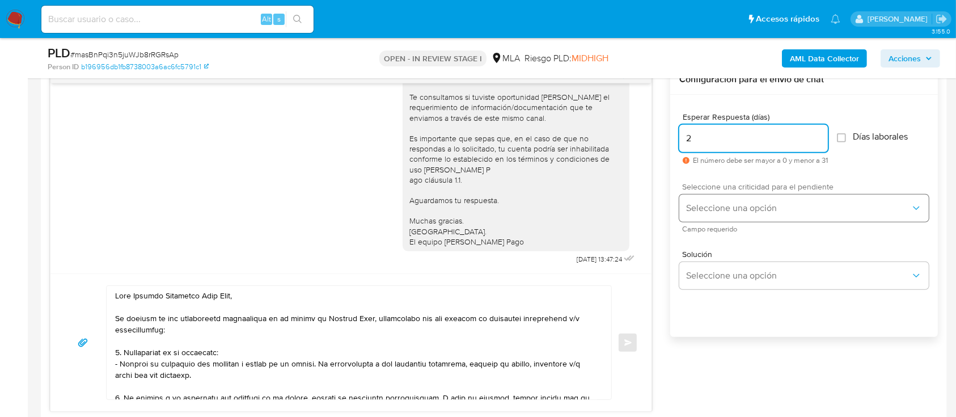
type input "2"
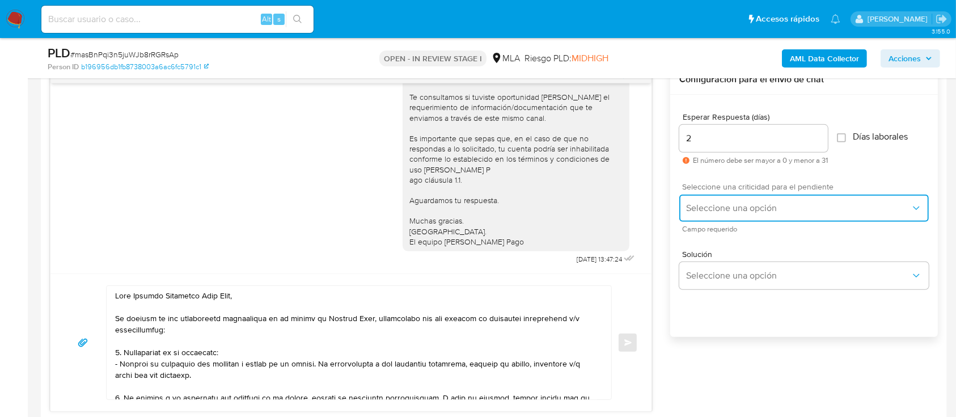
click at [714, 206] on span "Seleccione una opción" at bounding box center [798, 207] width 224 height 11
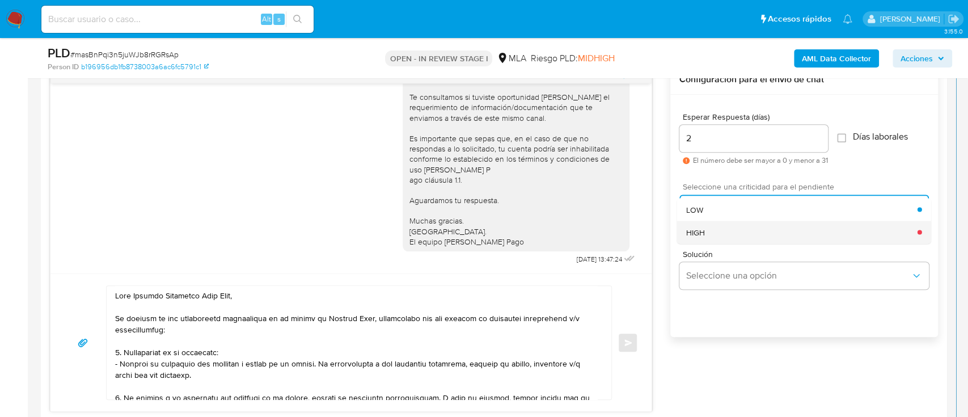
click at [709, 232] on div "HIGH" at bounding box center [801, 232] width 231 height 23
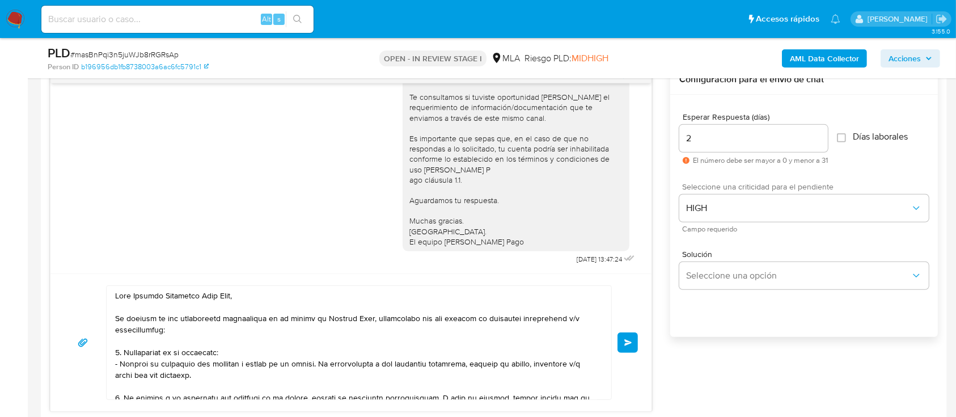
click at [637, 335] on button "Enviar" at bounding box center [627, 342] width 20 height 20
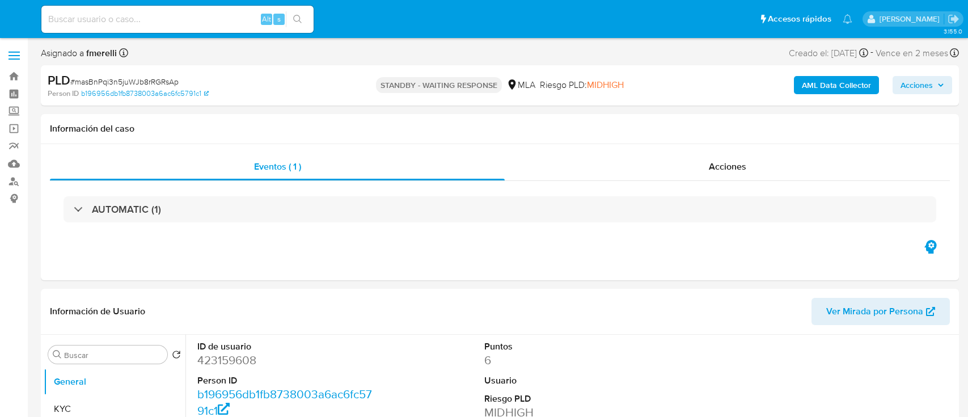
select select "10"
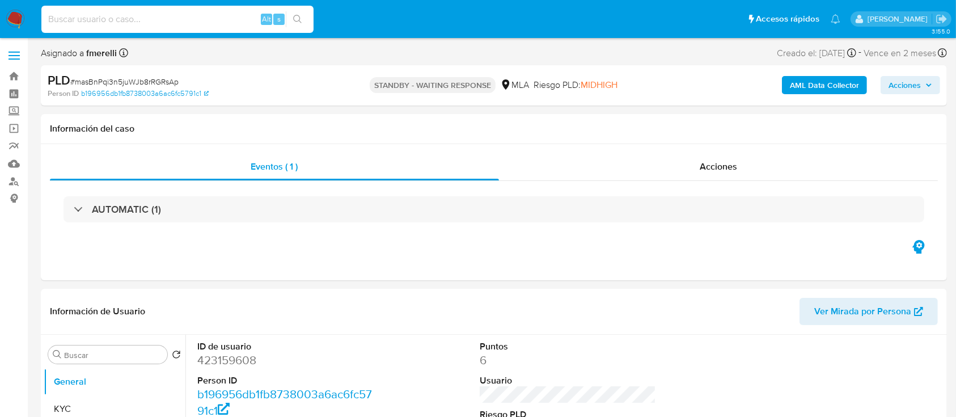
click at [232, 20] on input at bounding box center [177, 19] width 272 height 15
paste input "rIsQ0n4C8enTcpDdTrFZImA9"
type input "rIsQ0n4C8enTcpDdTrFZImA9"
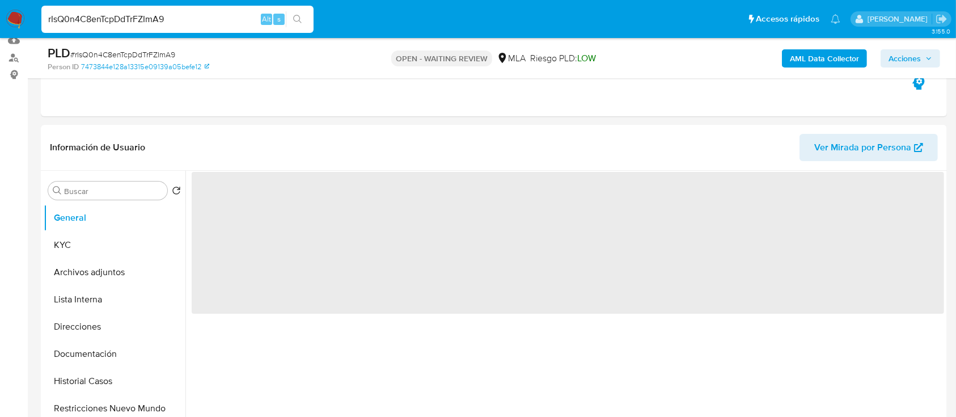
scroll to position [378, 0]
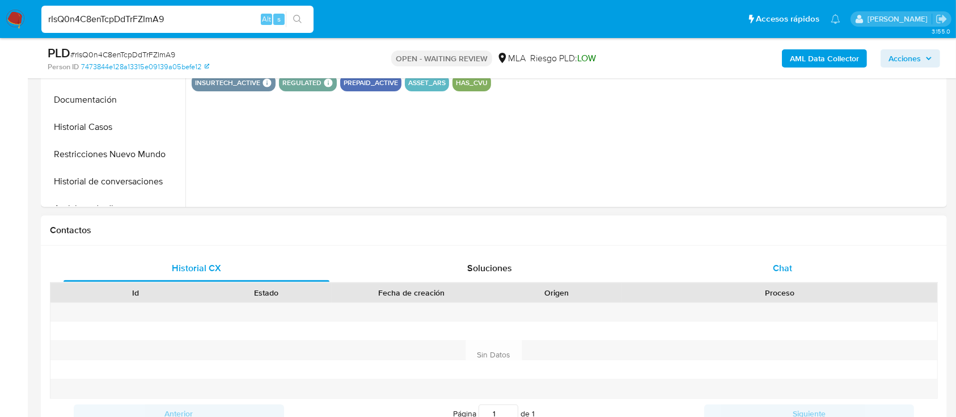
click at [780, 264] on span "Chat" at bounding box center [782, 267] width 19 height 13
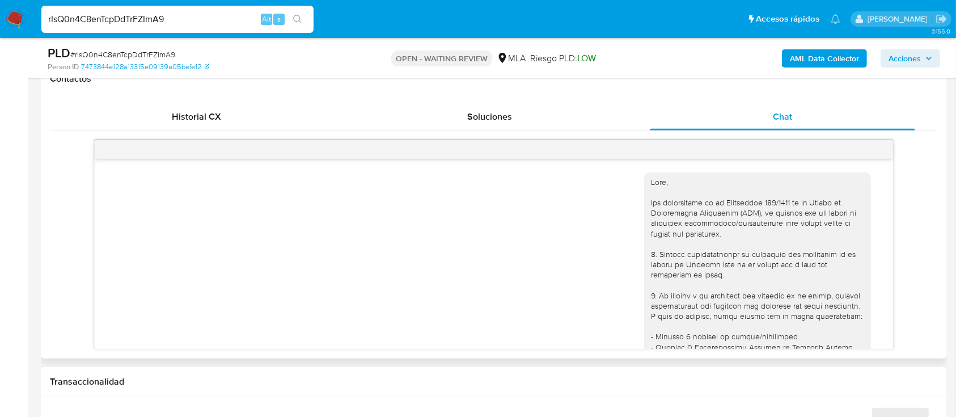
scroll to position [527, 0]
select select "10"
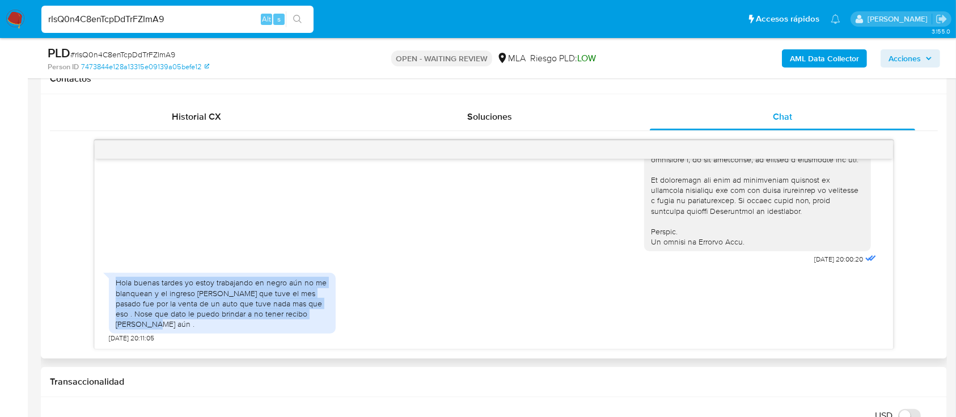
drag, startPoint x: 117, startPoint y: 293, endPoint x: 327, endPoint y: 324, distance: 212.0
click at [327, 324] on div "Hola buenas tardes yo estoy trabajando en negro aún no me blanquean y el ingres…" at bounding box center [222, 303] width 227 height 61
click at [317, 325] on div "Hola buenas tardes yo estoy trabajando en negro aún no me blanquean y el ingres…" at bounding box center [222, 303] width 213 height 52
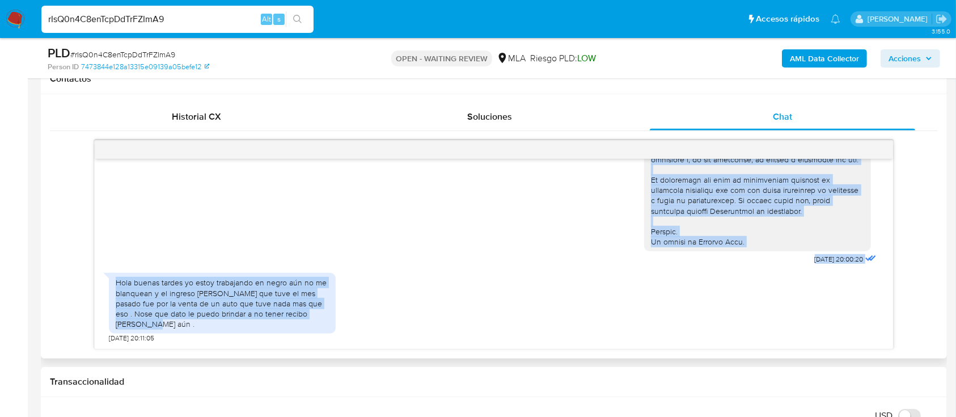
drag, startPoint x: 323, startPoint y: 325, endPoint x: 46, endPoint y: 288, distance: 279.1
click at [46, 288] on div "Historial CX Soluciones Chat Id Estado Fecha de creación Origen Proceso Anterio…" at bounding box center [494, 226] width 906 height 264
click at [461, 345] on div "[DATE] 20:00:20 Hola buenas tardes yo estoy trabajando en negro aún no me blanq…" at bounding box center [494, 254] width 798 height 190
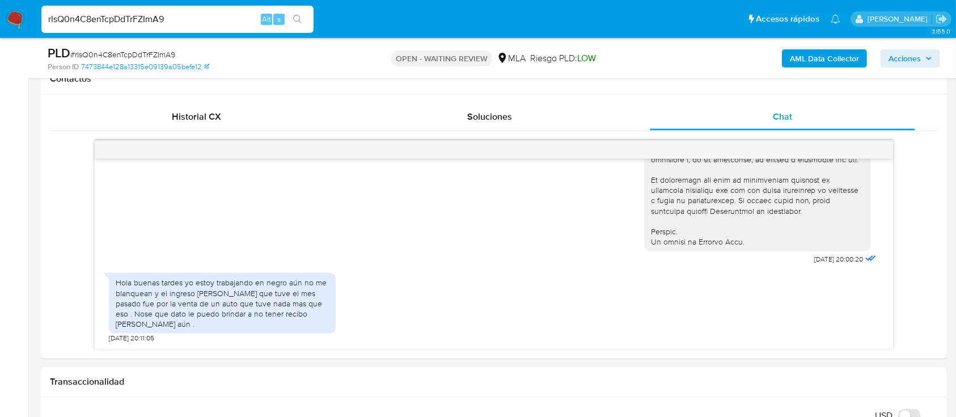
click at [177, 12] on input "rIsQ0n4C8enTcpDdTrFZImA9" at bounding box center [177, 19] width 272 height 15
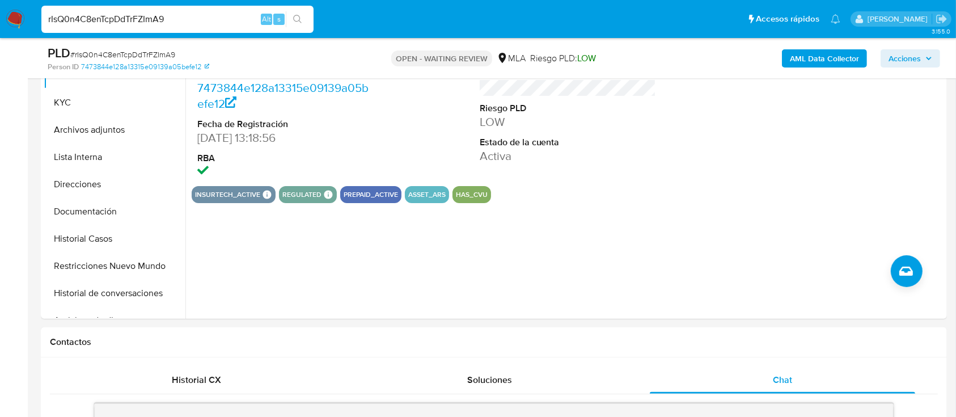
scroll to position [0, 0]
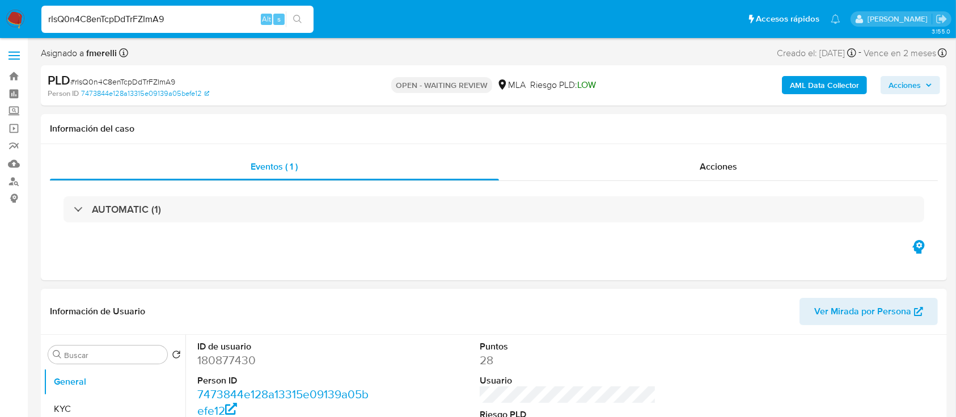
click at [225, 354] on dd "180877430" at bounding box center [285, 360] width 177 height 16
copy dd "180877430"
drag, startPoint x: 65, startPoint y: 410, endPoint x: 136, endPoint y: 346, distance: 95.6
click at [65, 410] on button "KYC" at bounding box center [115, 408] width 142 height 27
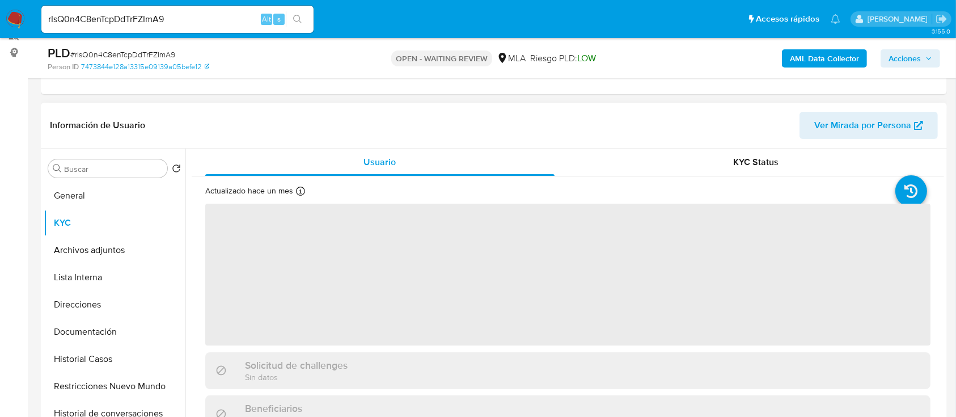
scroll to position [151, 0]
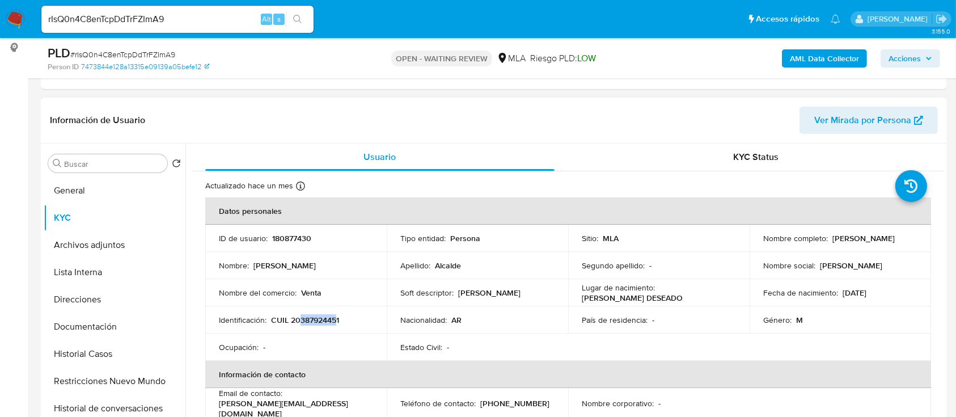
drag, startPoint x: 299, startPoint y: 319, endPoint x: 336, endPoint y: 320, distance: 36.9
click at [336, 320] on p "CUIL 20387924451" at bounding box center [305, 320] width 68 height 10
copy p "38792445"
click at [88, 324] on button "Documentación" at bounding box center [110, 326] width 133 height 27
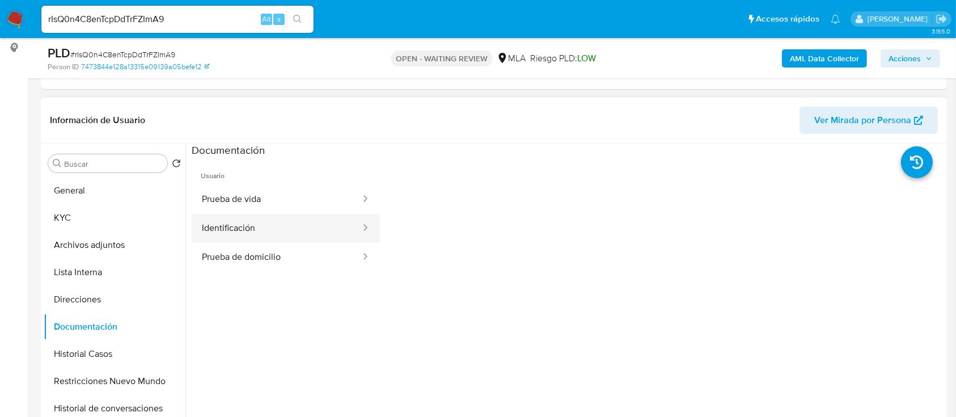
click at [270, 238] on button "Identificación" at bounding box center [277, 228] width 170 height 29
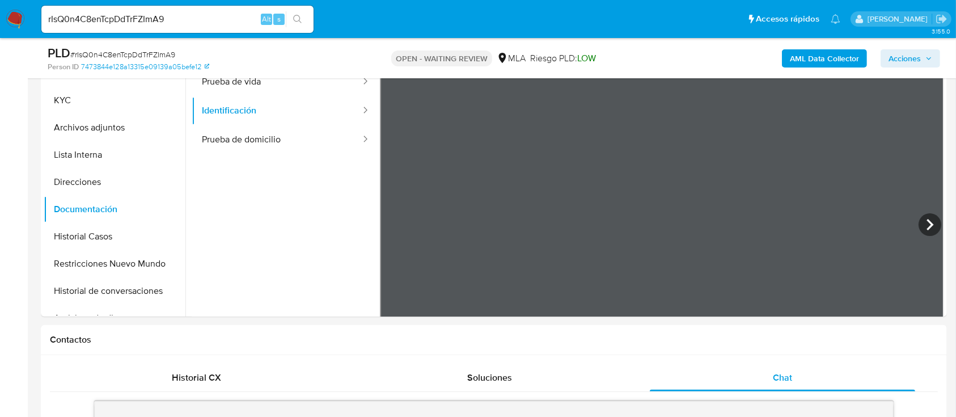
scroll to position [173, 0]
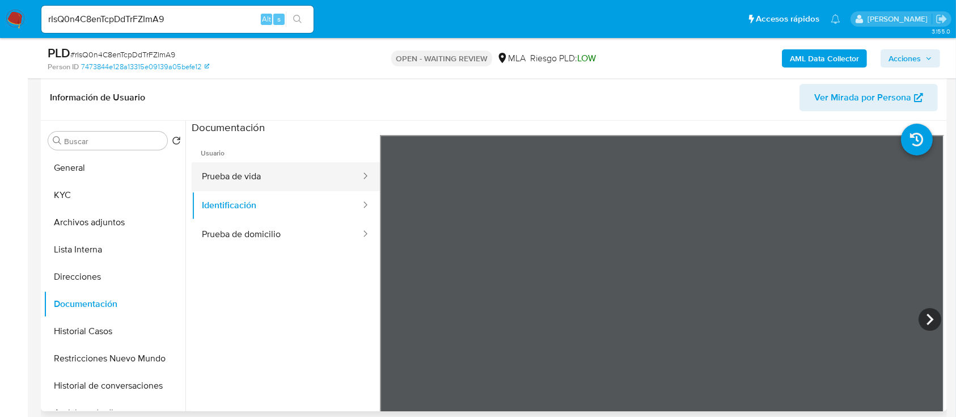
click at [255, 175] on button "Prueba de vida" at bounding box center [277, 176] width 170 height 29
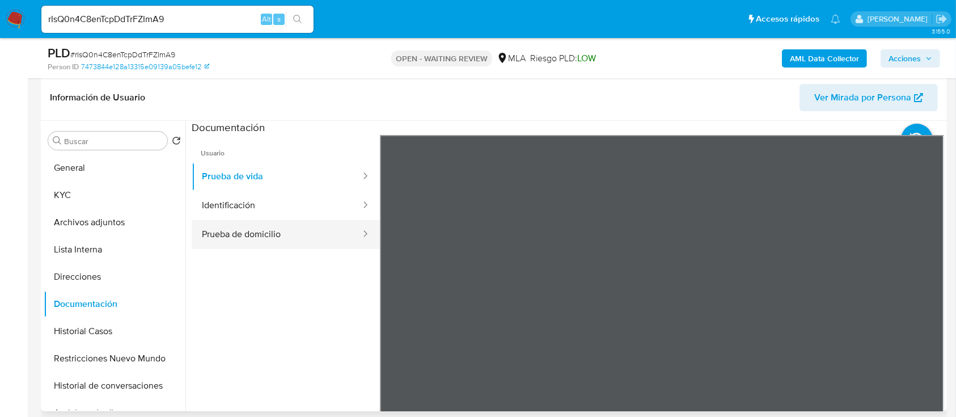
click at [217, 235] on button "Prueba de domicilio" at bounding box center [277, 234] width 170 height 29
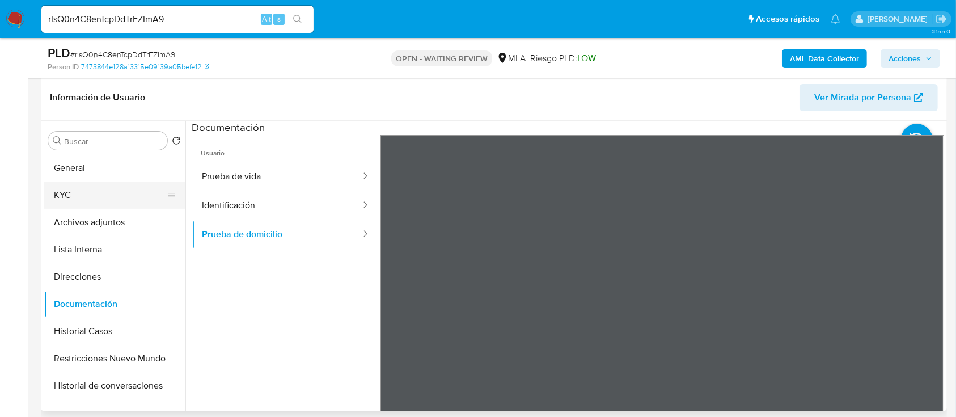
click at [95, 193] on button "KYC" at bounding box center [110, 194] width 133 height 27
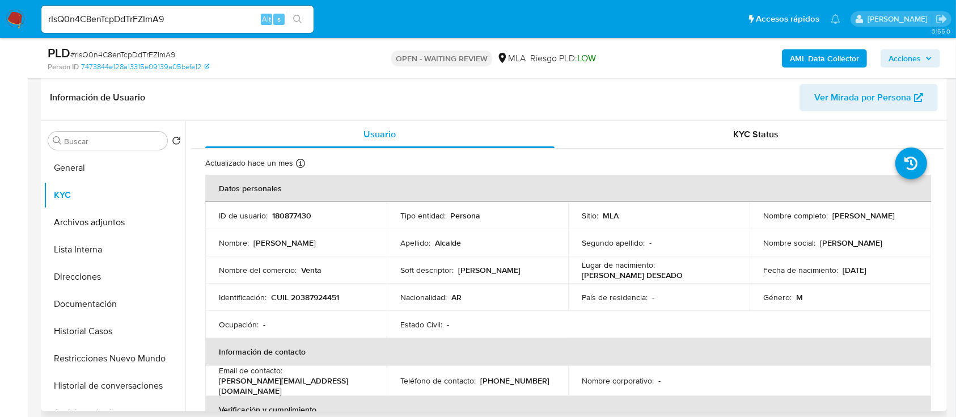
click at [329, 302] on p "CUIL 20387924451" at bounding box center [305, 297] width 68 height 10
copy p "20387924451"
click at [296, 215] on p "180877430" at bounding box center [291, 215] width 39 height 10
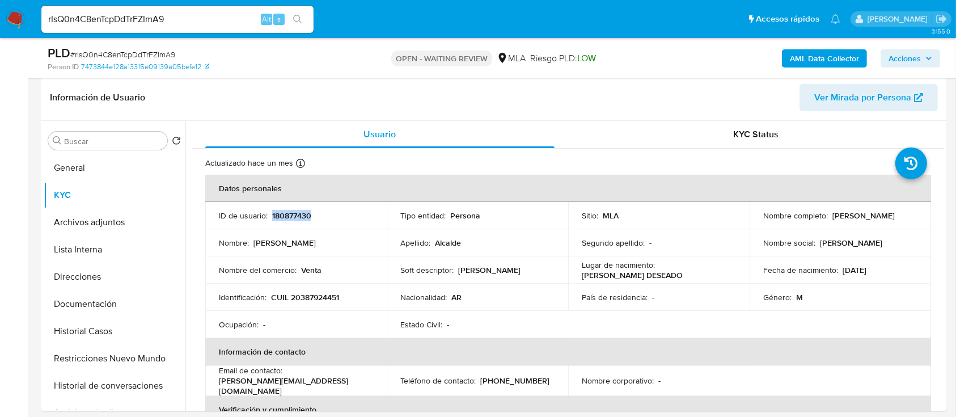
copy p "180877430"
click at [302, 289] on td "Identificación : CUIL 20387924451" at bounding box center [295, 296] width 181 height 27
click at [321, 296] on p "CUIL 20387924451" at bounding box center [305, 297] width 68 height 10
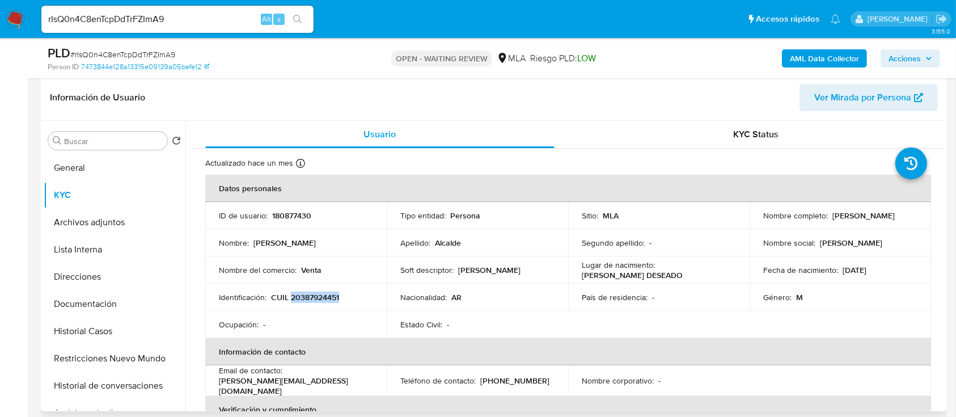
copy p "20387924451"
click at [156, 51] on span "# rIsQ0n4C8enTcpDdTrFZImA9" at bounding box center [122, 54] width 105 height 11
copy span "rIsQ0n4C8enTcpDdTrFZImA9"
click at [7, 18] on img at bounding box center [15, 19] width 19 height 19
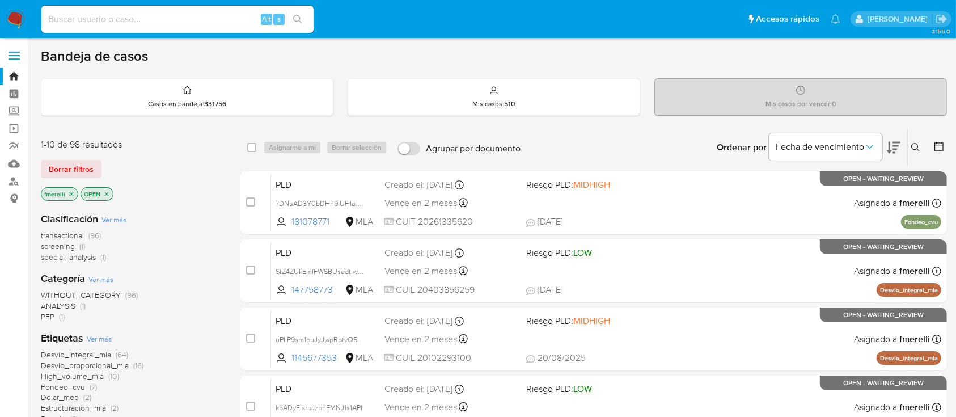
click at [912, 146] on icon at bounding box center [915, 147] width 9 height 9
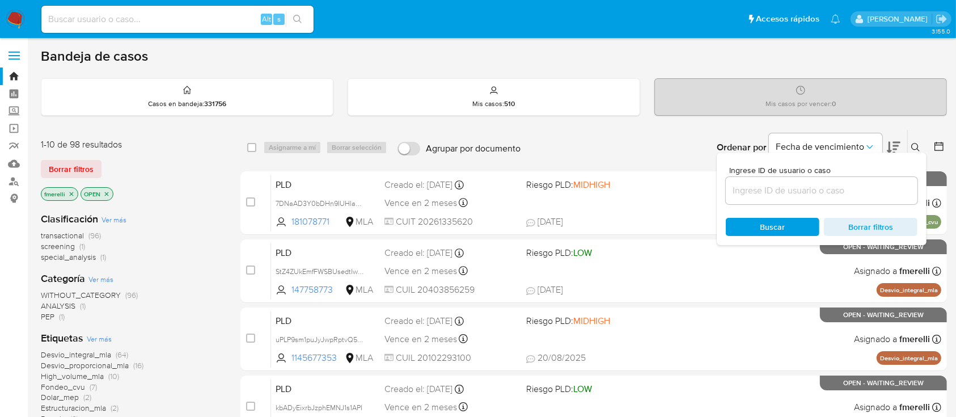
click at [875, 190] on input at bounding box center [822, 190] width 192 height 15
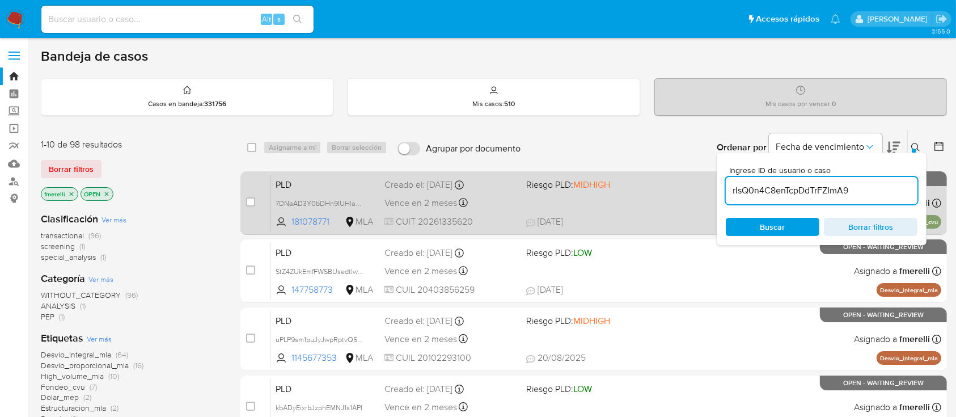
type input "rIsQ0n4C8enTcpDdTrFZImA9"
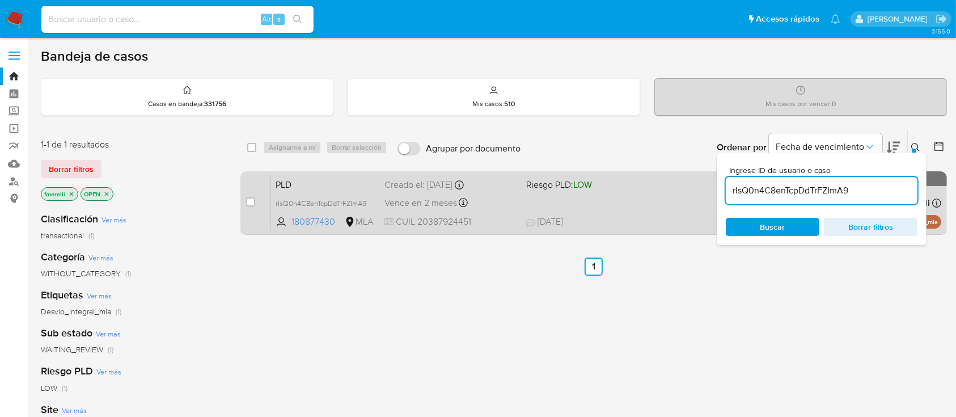
click at [245, 201] on div "case-item-checkbox No es posible asignar el caso PLD rIsQ0n4C8enTcpDdTrFZImA9 1…" at bounding box center [593, 202] width 706 height 63
drag, startPoint x: 248, startPoint y: 201, endPoint x: 282, endPoint y: 171, distance: 45.4
click at [248, 200] on input "checkbox" at bounding box center [250, 201] width 9 height 9
checkbox input "true"
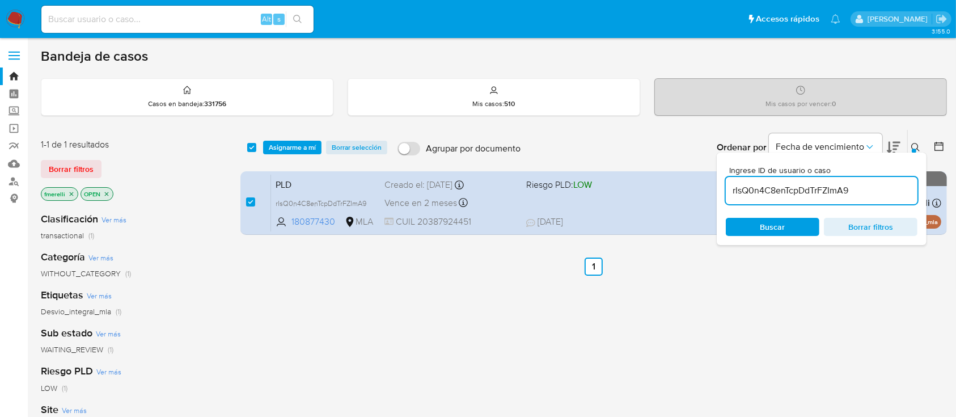
click at [291, 154] on div "select-all-cases-checkbox Asignarme a mí Borrar selección Agrupar por documento…" at bounding box center [593, 147] width 706 height 35
click at [298, 146] on span "Asignarme a mí" at bounding box center [292, 147] width 47 height 11
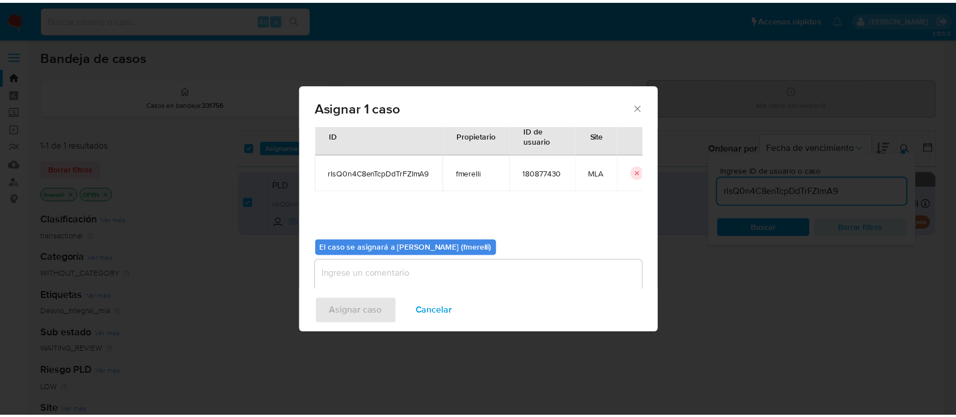
scroll to position [58, 0]
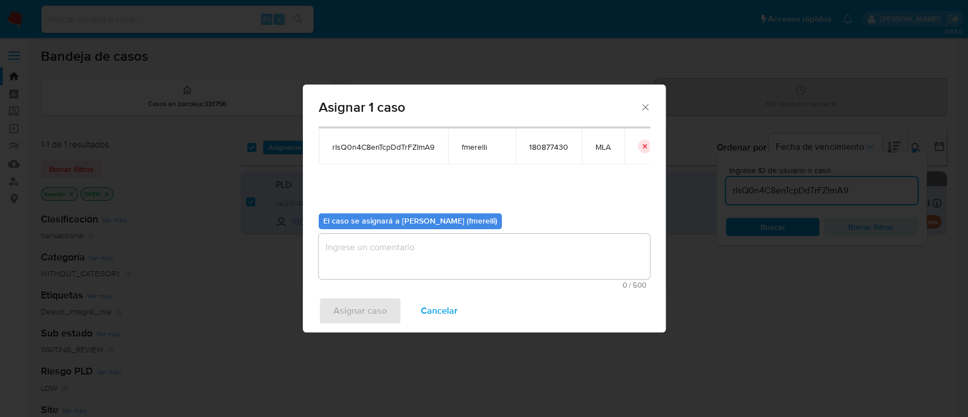
click at [372, 267] on textarea "assign-modal" at bounding box center [484, 256] width 331 height 45
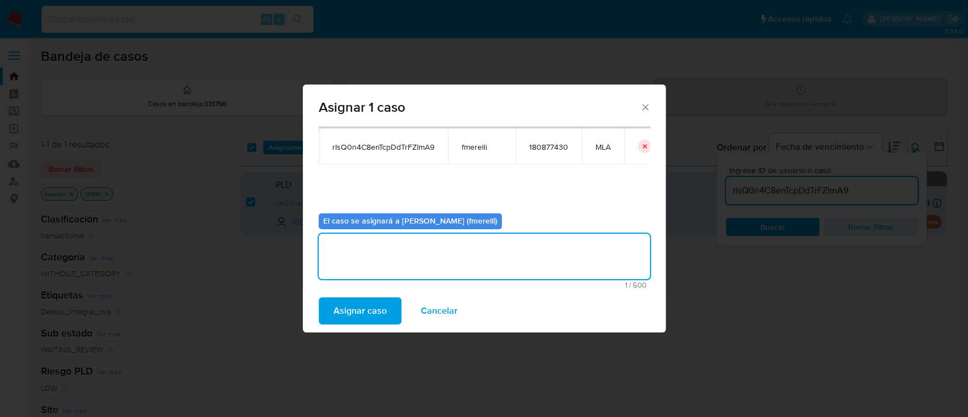
click at [351, 305] on span "Asignar caso" at bounding box center [359, 310] width 53 height 25
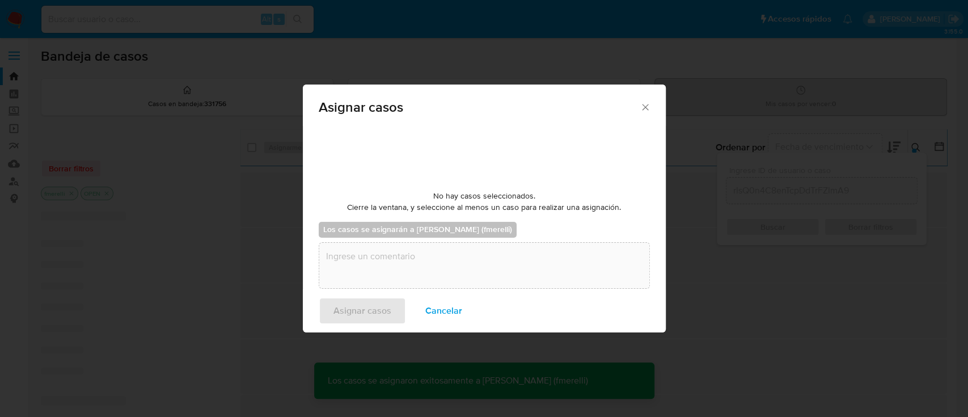
checkbox input "false"
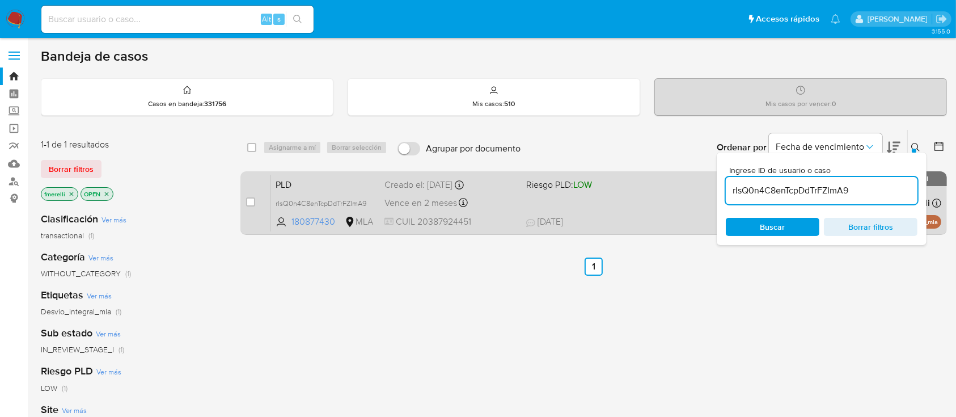
click at [537, 224] on span "[DATE]" at bounding box center [544, 221] width 37 height 12
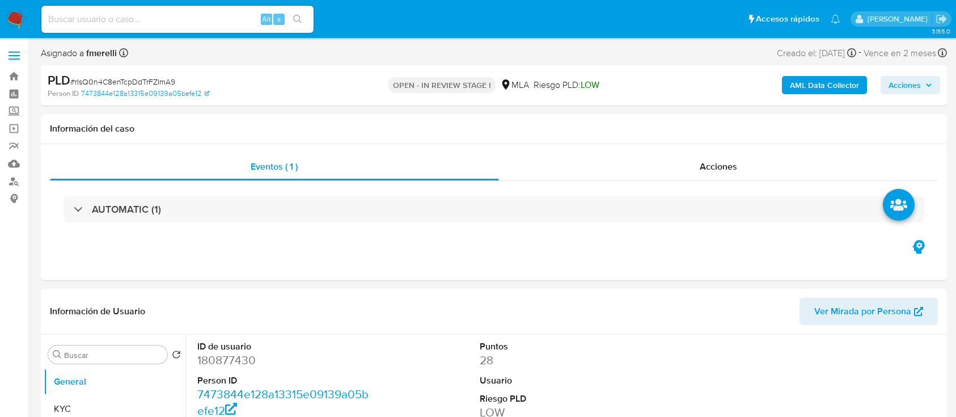
select select "10"
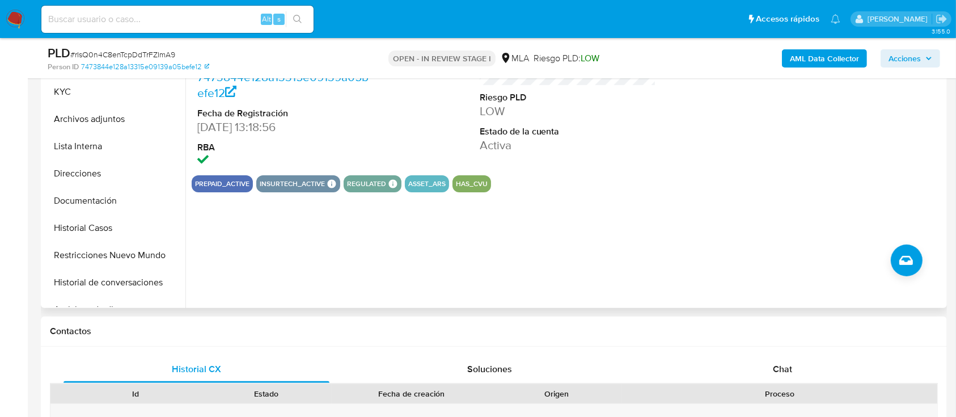
scroll to position [302, 0]
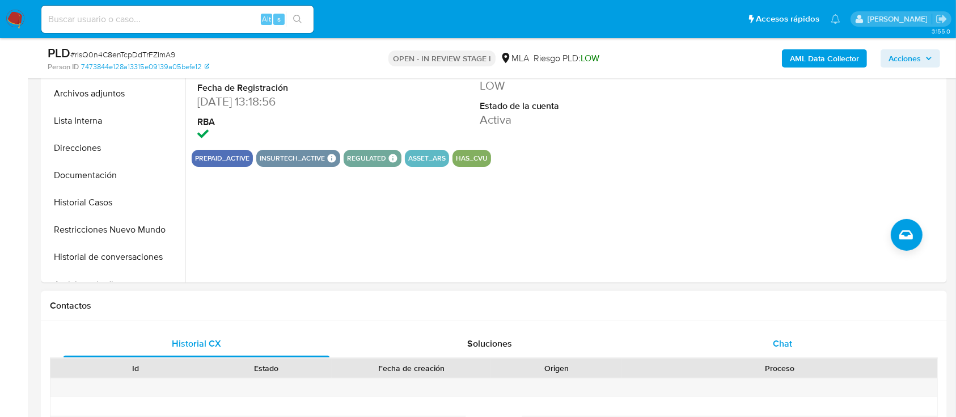
click at [708, 333] on div "Chat" at bounding box center [783, 343] width 266 height 27
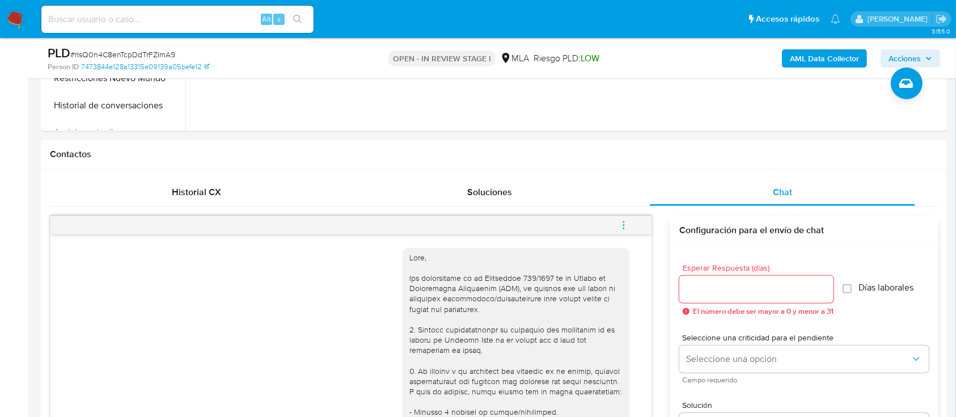
scroll to position [75, 0]
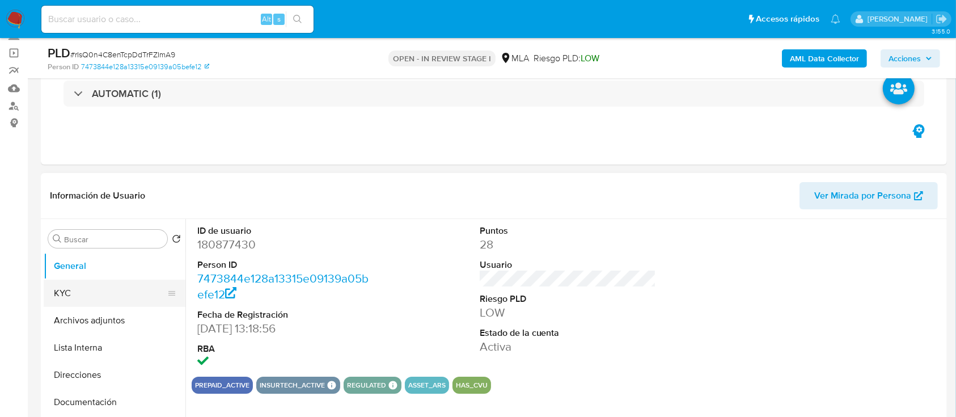
click at [83, 281] on button "KYC" at bounding box center [110, 292] width 133 height 27
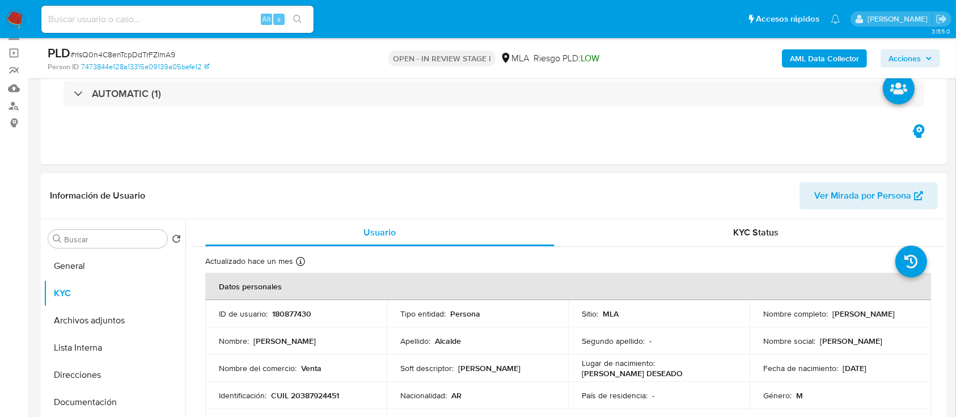
drag, startPoint x: 749, startPoint y: 320, endPoint x: 857, endPoint y: 319, distance: 108.3
click at [857, 319] on td "Nombre completo : Mariano Ruben Alcalde" at bounding box center [839, 313] width 181 height 27
copy p "[PERSON_NAME]"
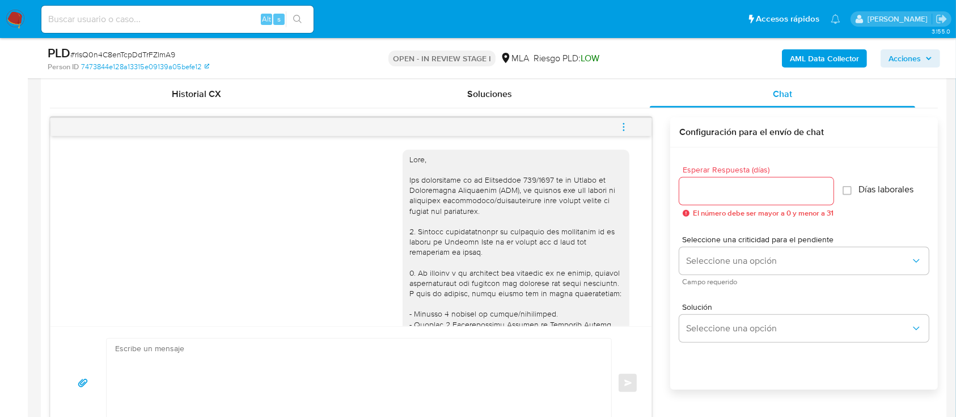
scroll to position [680, 0]
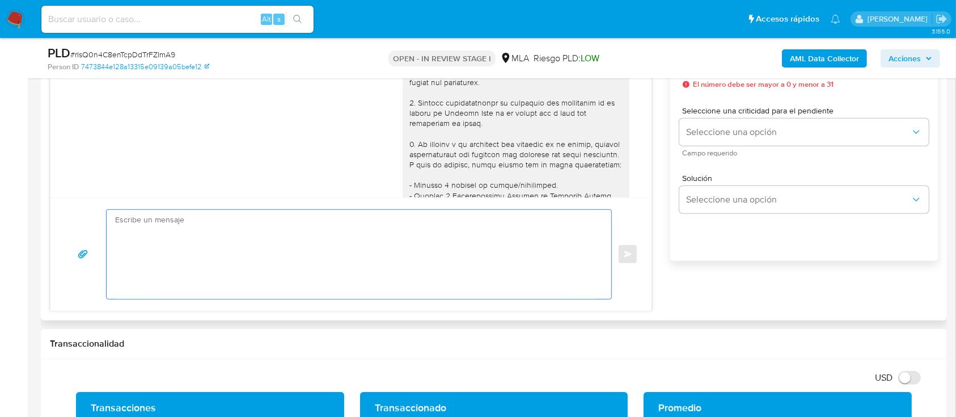
click at [383, 269] on textarea at bounding box center [356, 254] width 482 height 89
paste textarea "[PERSON_NAME]"
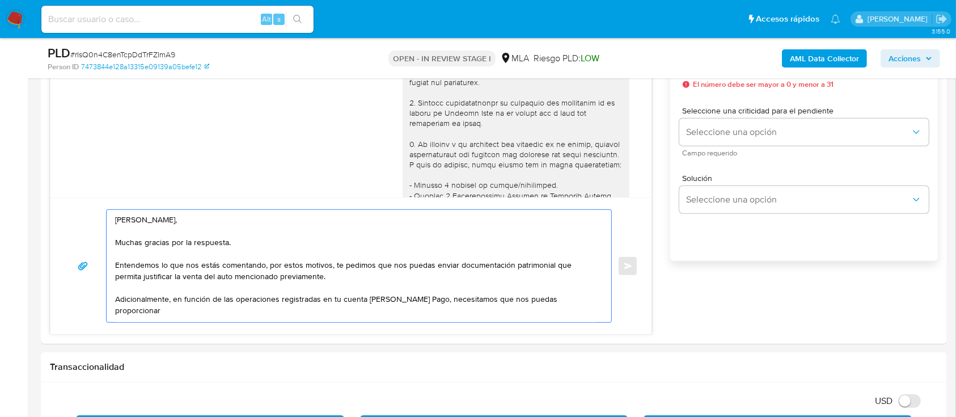
paste textarea "el vínculo con las siguientes contrapartes con las que operaste, el motivo de l…"
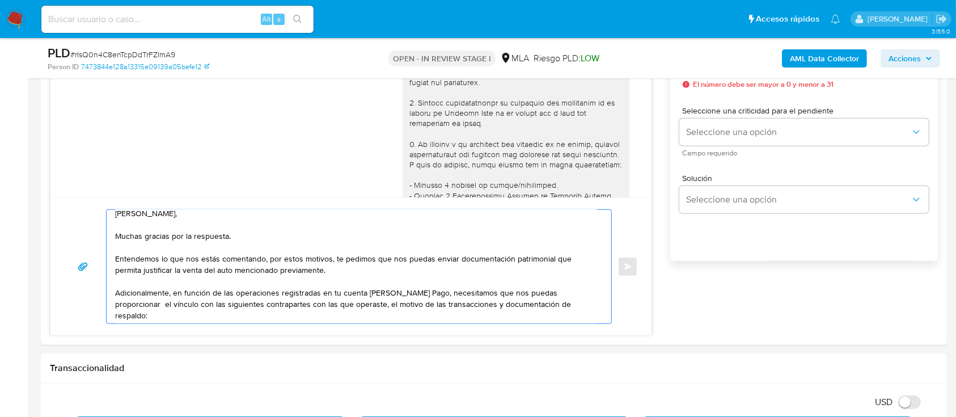
scroll to position [18, 0]
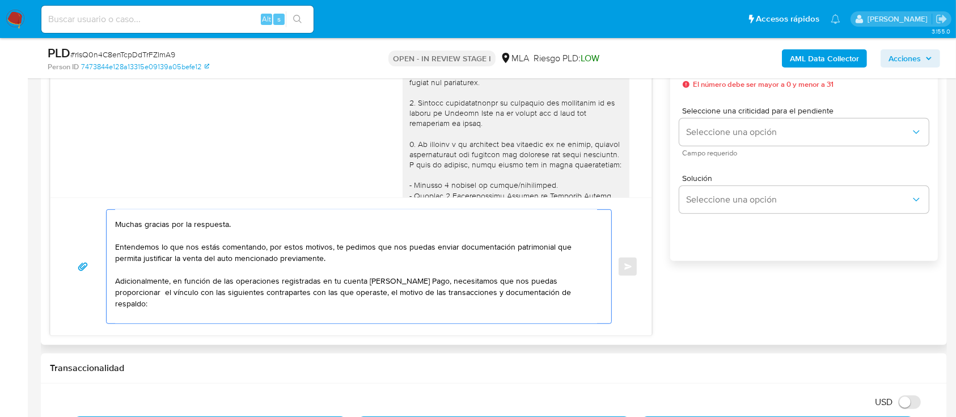
paste textarea "Lucas Roberto Nicolia Alcalde"
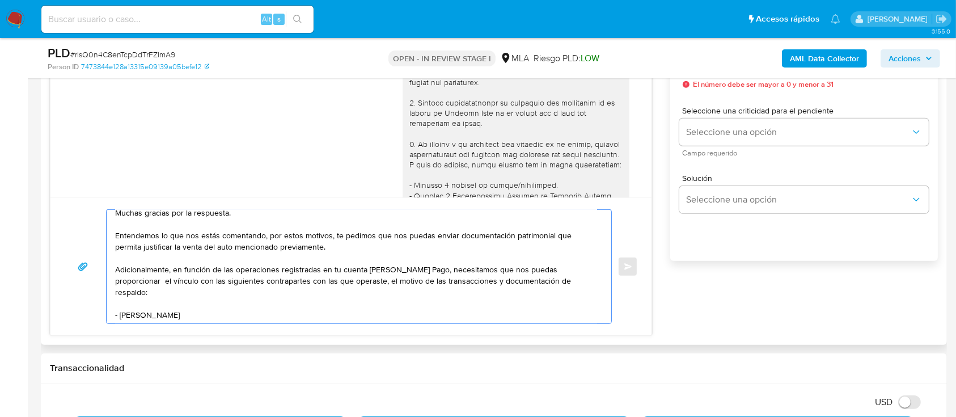
scroll to position [22, 0]
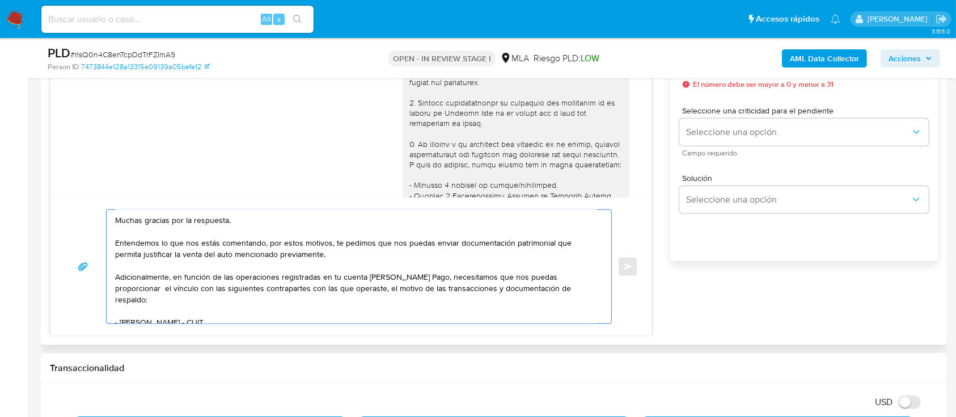
paste textarea "20336167974"
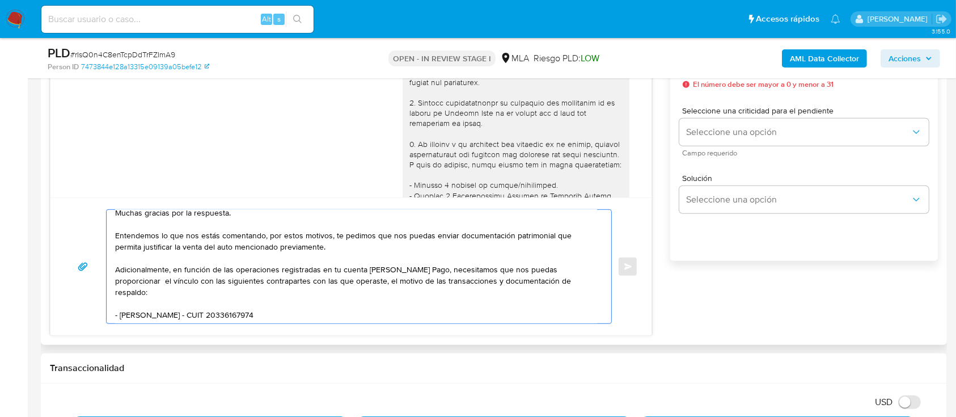
paste textarea "Fabiana Alejandra Juan"
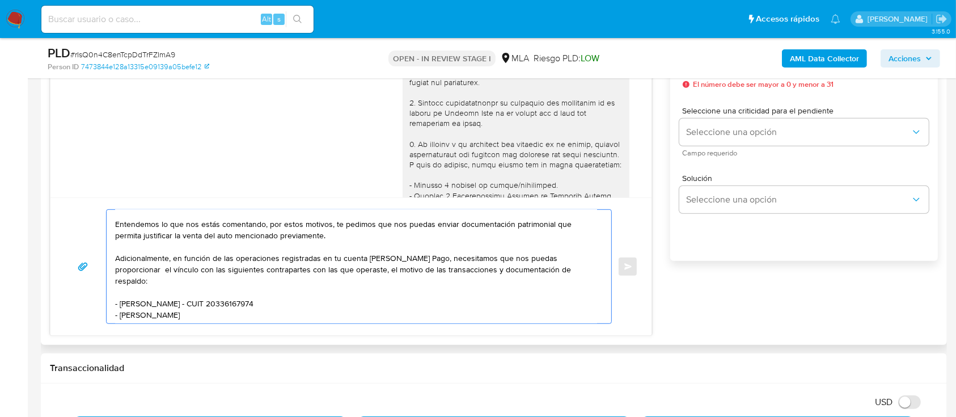
scroll to position [33, 0]
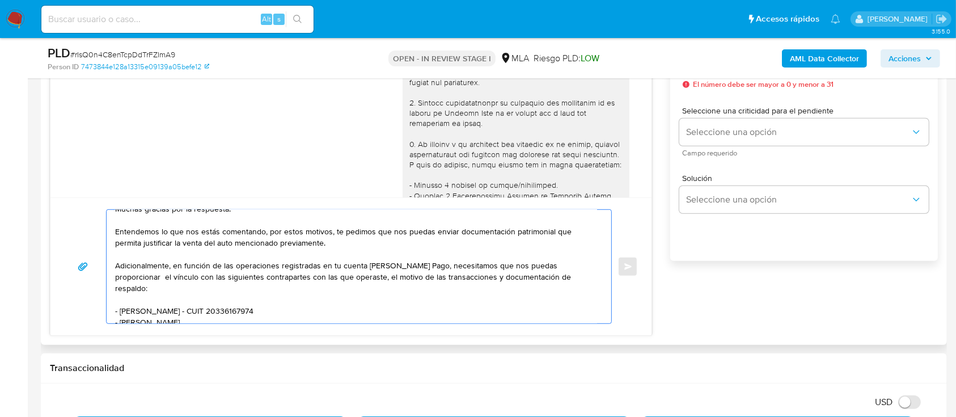
paste textarea "27514447522"
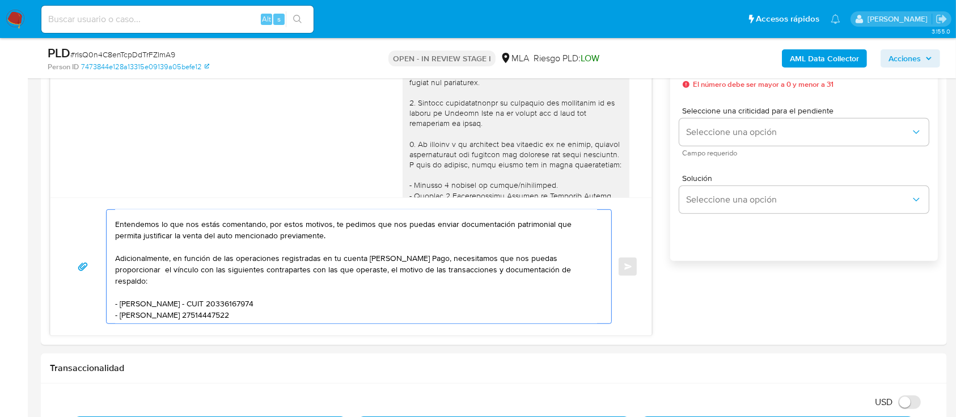
paste textarea "NARANJA DIGITAL COMPANIA FINANCIERA SAU"
type textarea "Hola Mariano Ruben Alcalde, Muchas gracias por la respuesta. Entendemos lo que …"
click at [366, 63] on div "OPEN - IN REVIEW STAGE I MLA Riesgo PLD: LOW" at bounding box center [493, 58] width 294 height 27
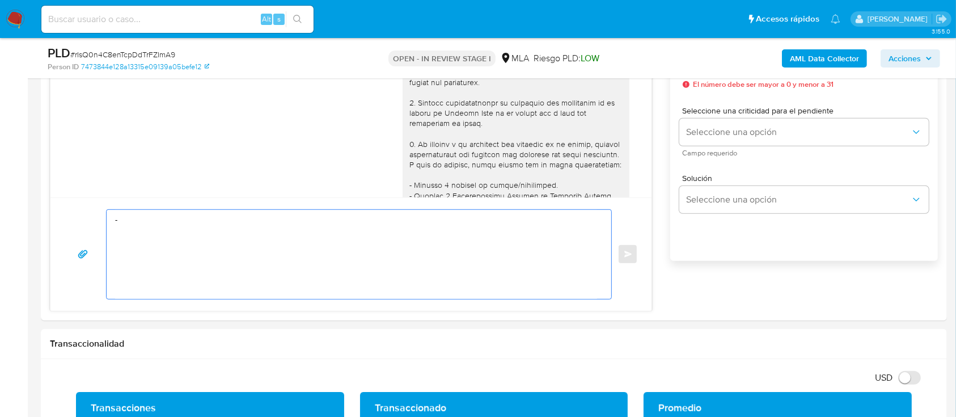
scroll to position [0, 0]
type textarea "-"
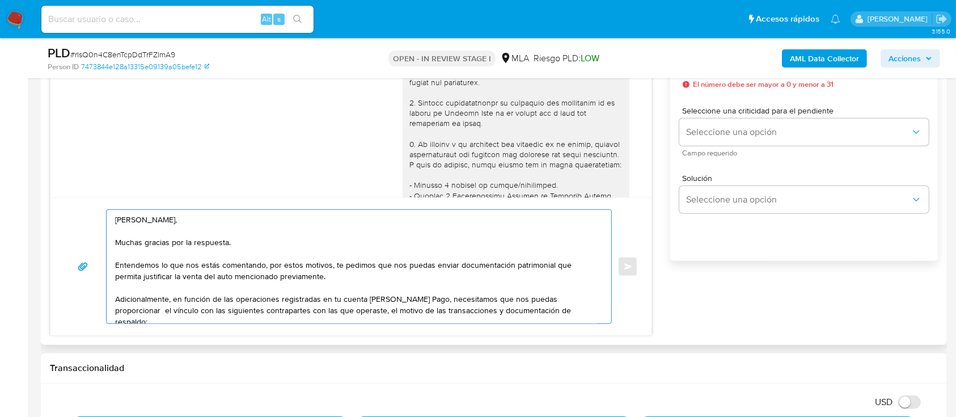
scroll to position [45, 0]
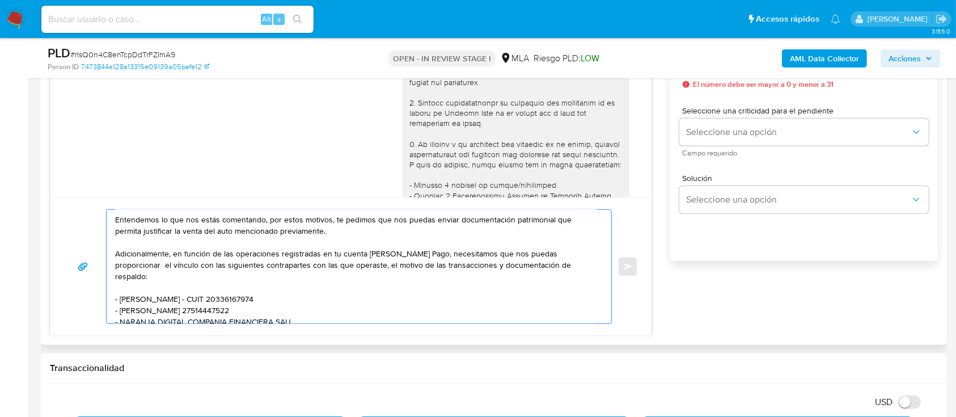
click at [306, 311] on textarea "Hola Mariano Ruben Alcalde, Muchas gracias por la respuesta. Entendemos lo que …" at bounding box center [356, 266] width 482 height 113
paste textarea "30716639645"
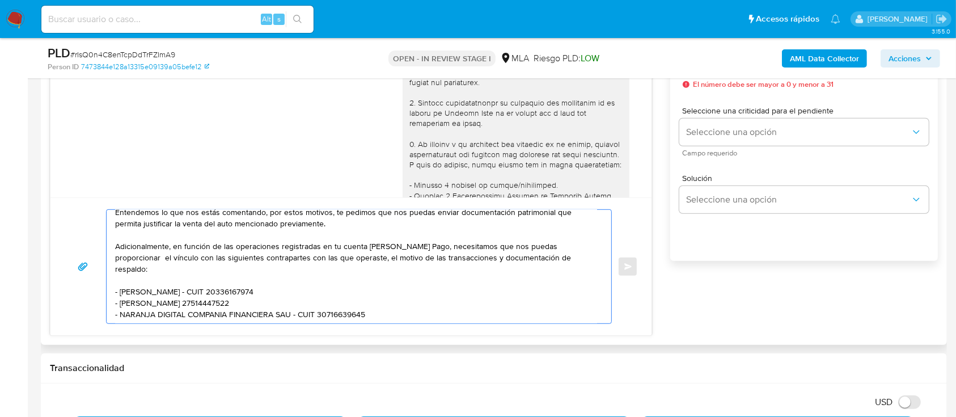
paste textarea "Jonatan Alexis Pierresteguy"
paste textarea "20300082506"
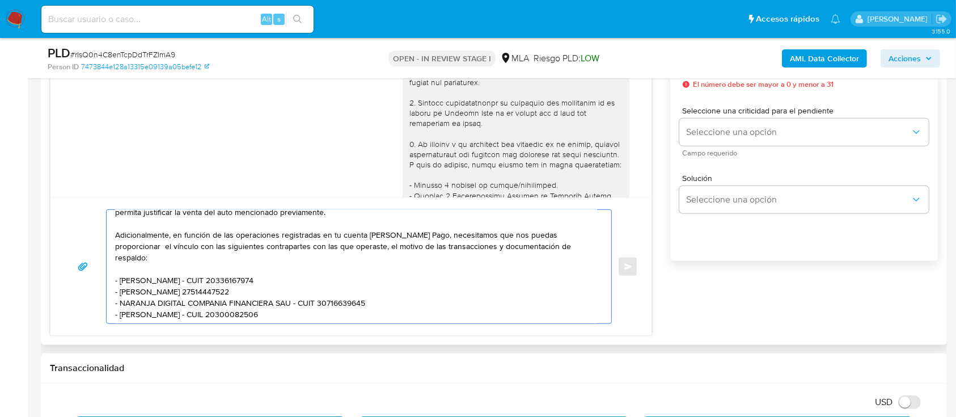
paste textarea "Pierresteguy Jesica Tamara"
paste textarea "23249297534"
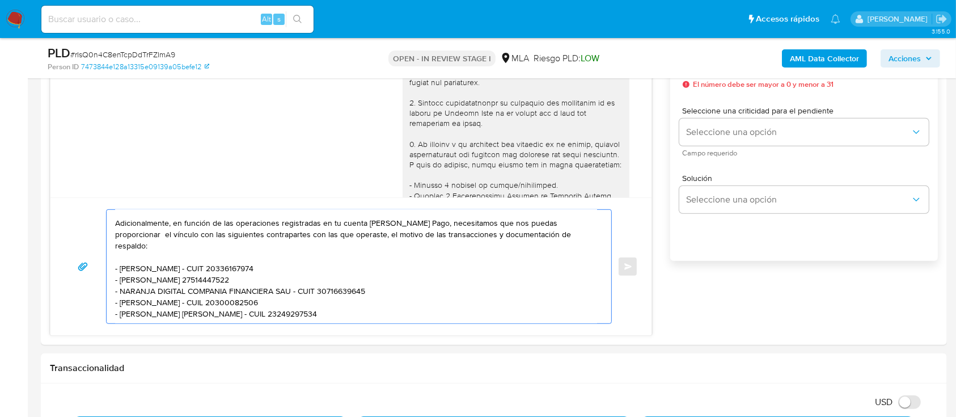
scroll to position [87, 0]
paste textarea "Es importante que sepas que, en caso de no responder a lo solicitado o si lo pr…"
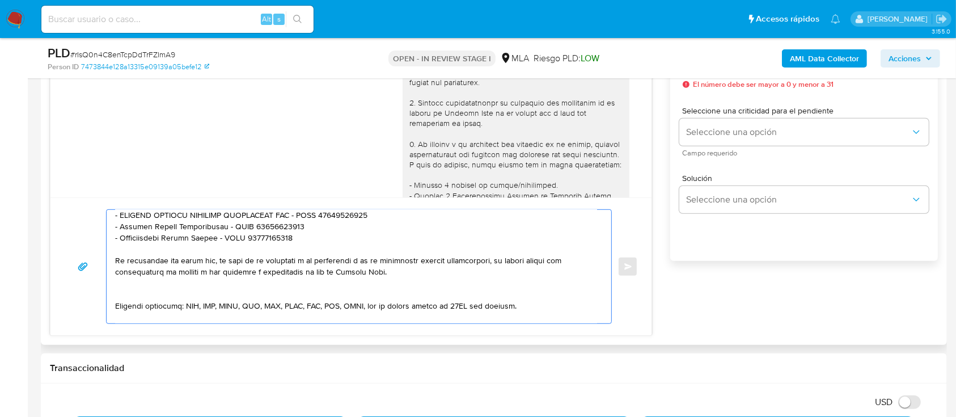
scroll to position [163, 0]
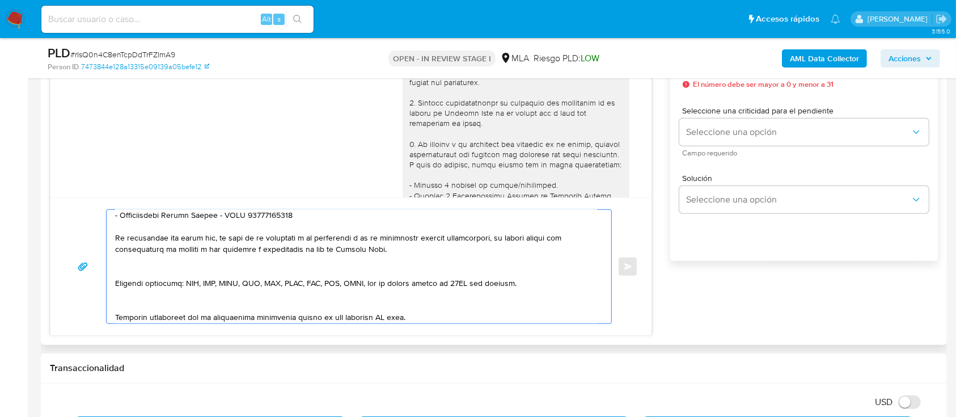
click at [245, 270] on textarea at bounding box center [356, 266] width 482 height 113
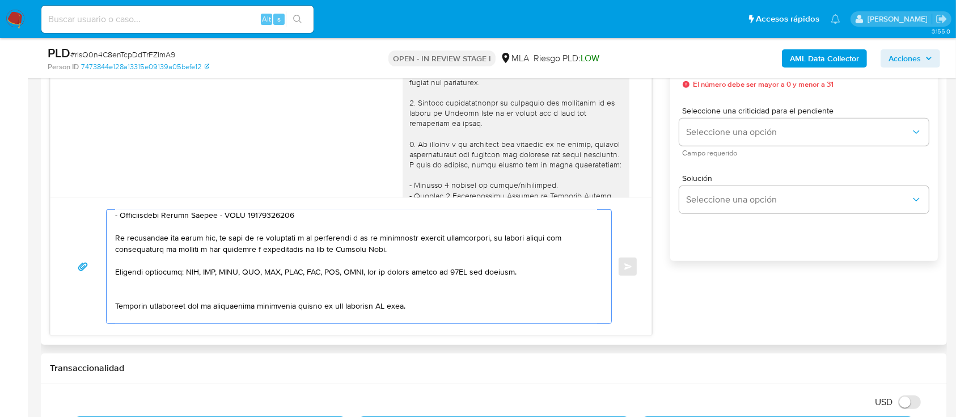
click at [219, 295] on textarea at bounding box center [356, 266] width 482 height 113
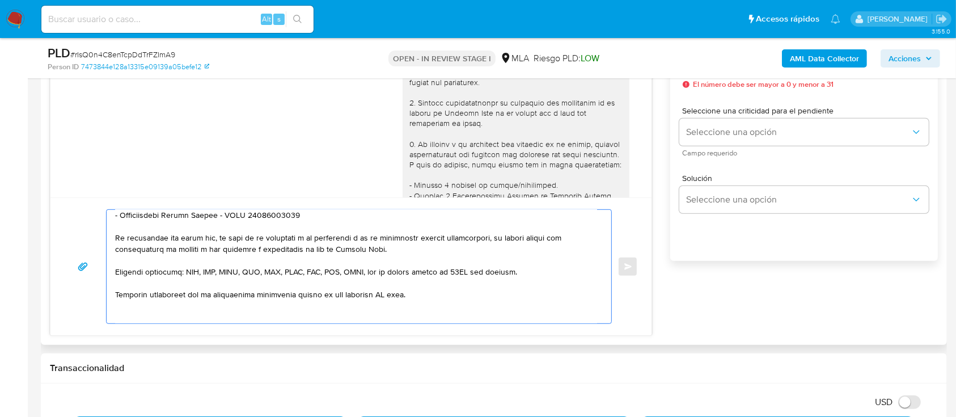
click at [184, 311] on textarea at bounding box center [356, 266] width 482 height 113
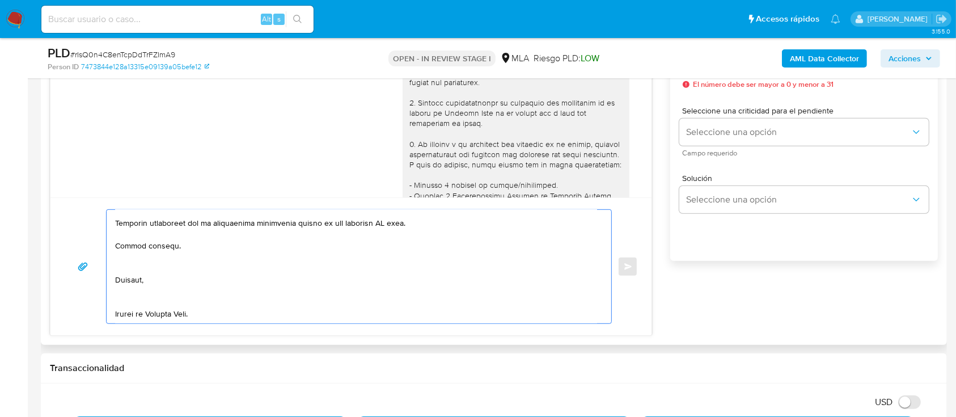
click at [189, 270] on textarea at bounding box center [356, 266] width 482 height 113
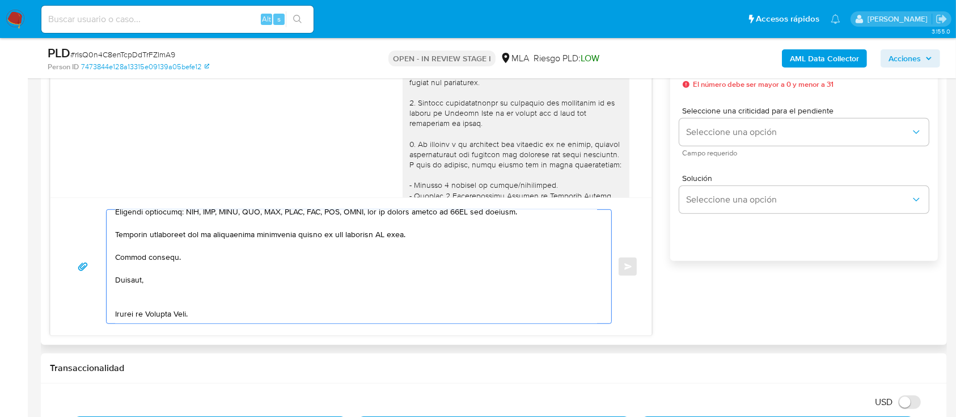
click at [162, 294] on textarea at bounding box center [356, 266] width 482 height 113
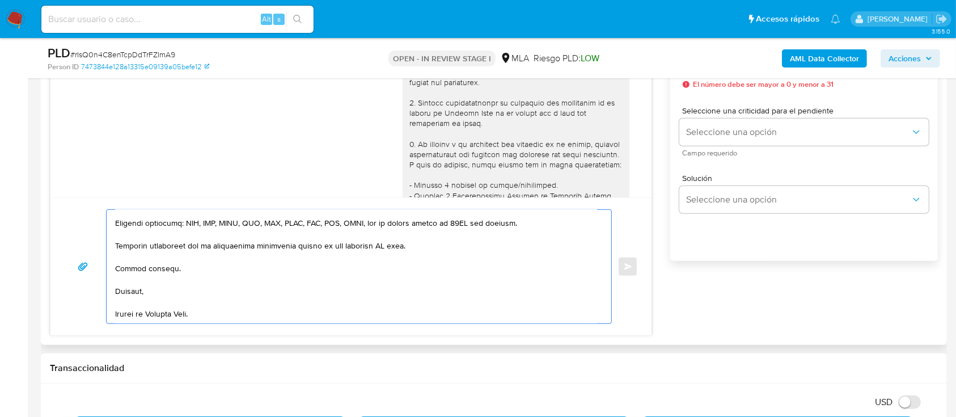
click at [160, 320] on textarea at bounding box center [356, 266] width 482 height 113
click at [385, 239] on textarea at bounding box center [356, 266] width 482 height 113
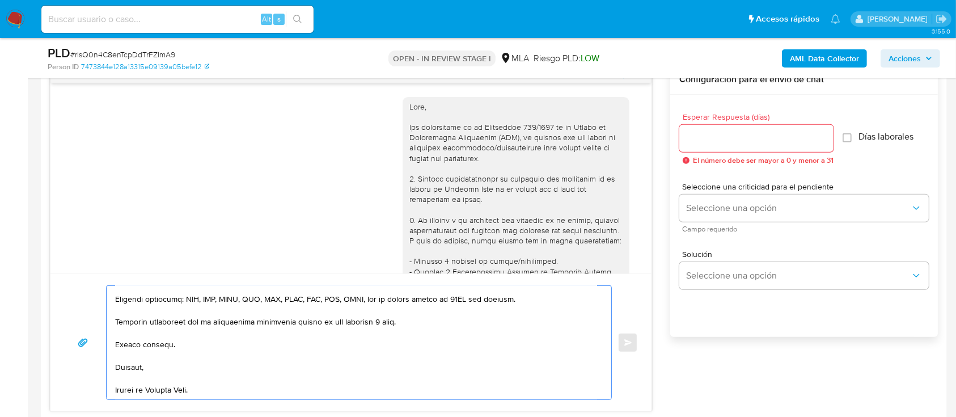
type textarea "Hola Mariano Ruben Alcalde, Muchas gracias por la respuesta. Entendemos lo que …"
click at [765, 140] on input "Esperar Respuesta (días)" at bounding box center [756, 138] width 154 height 15
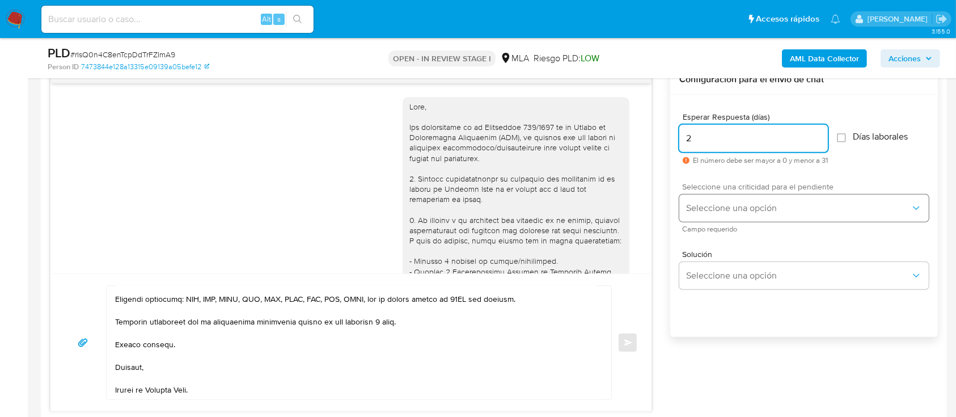
type input "2"
click at [735, 205] on span "Seleccione una opción" at bounding box center [798, 207] width 224 height 11
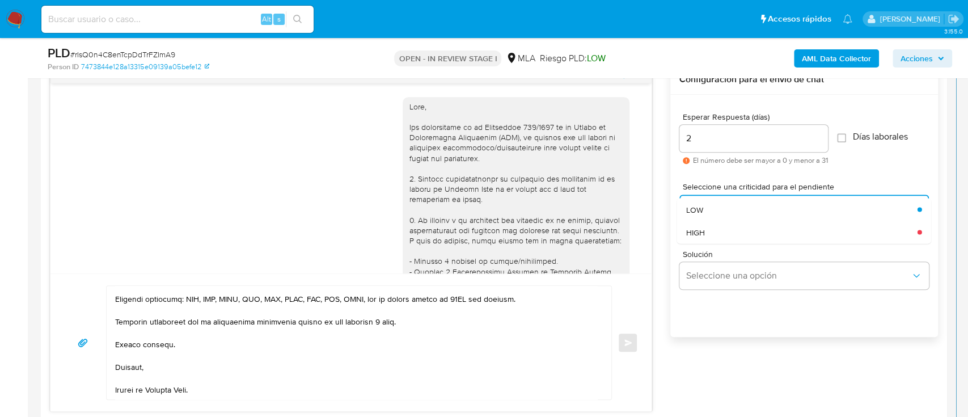
drag, startPoint x: 731, startPoint y: 218, endPoint x: 644, endPoint y: 307, distance: 124.3
click at [726, 227] on div "HIGH" at bounding box center [801, 232] width 231 height 23
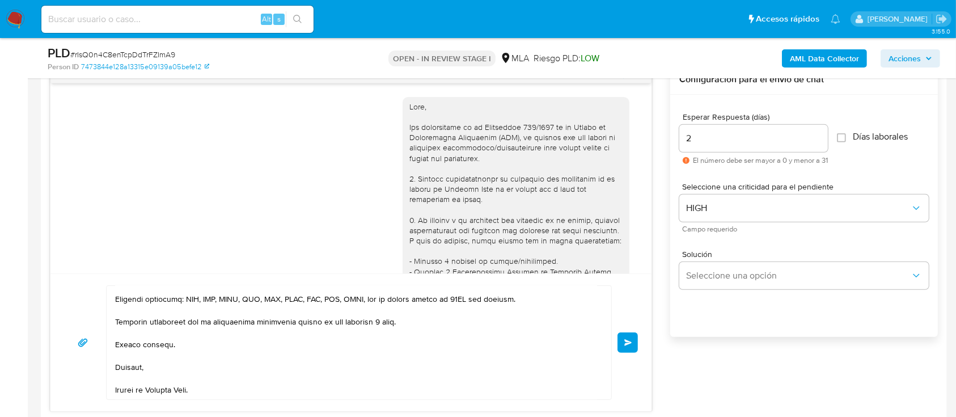
click at [635, 347] on button "Enviar" at bounding box center [627, 342] width 20 height 20
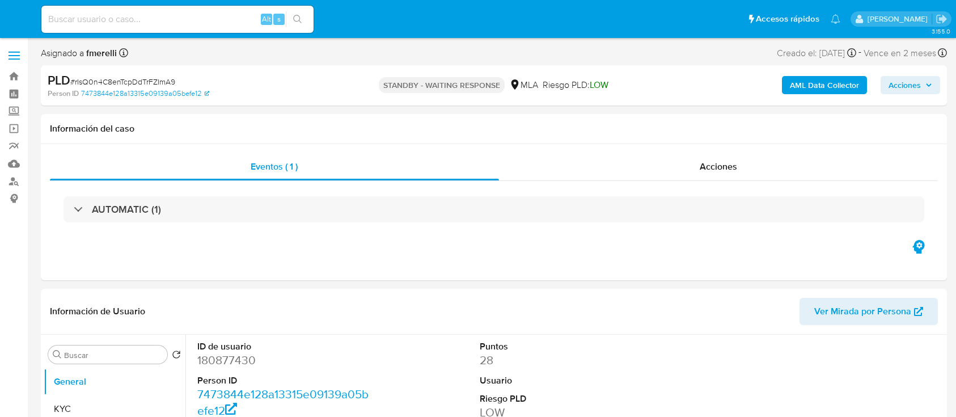
select select "10"
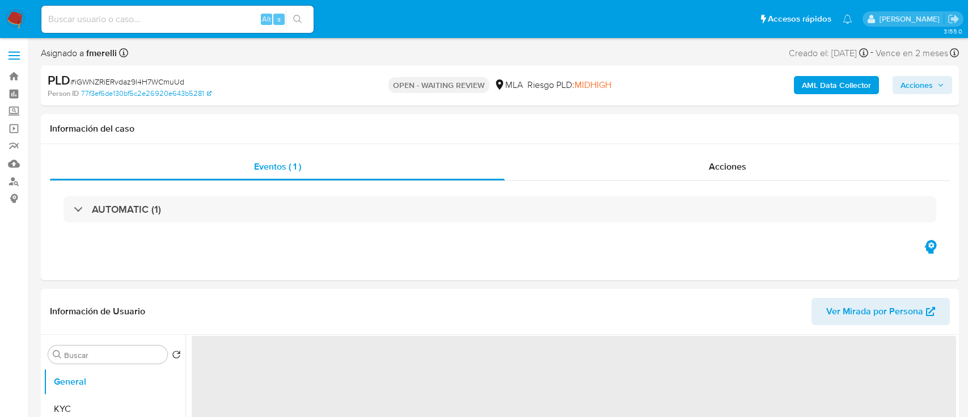
select select "10"
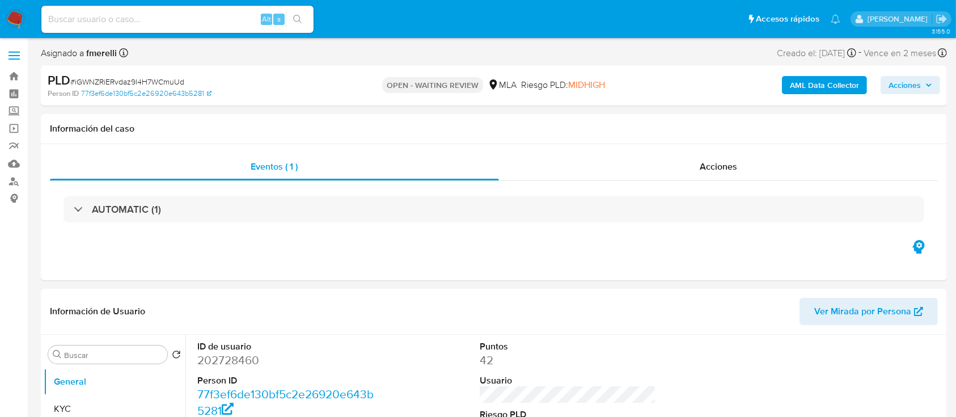
click at [209, 19] on input at bounding box center [177, 19] width 272 height 15
paste input "iGWNZRiERvdaz9l4H7WCmuUd"
type input "iGWNZRiERvdaz9l4H7WCmuUd"
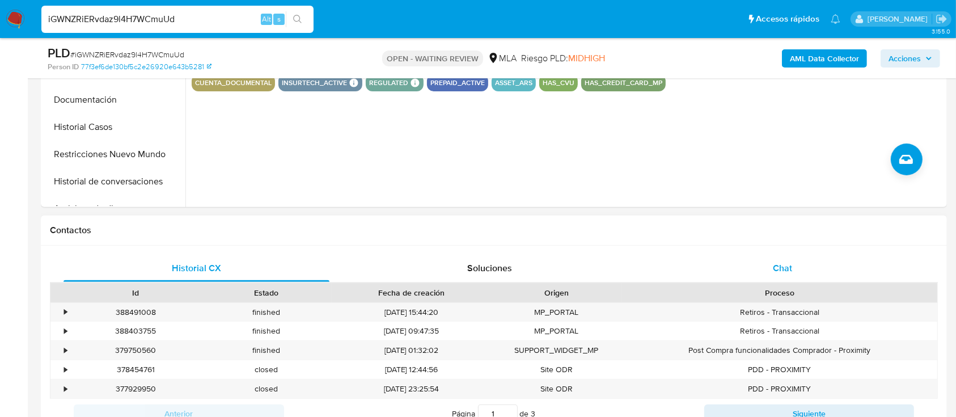
click at [737, 262] on div "Chat" at bounding box center [783, 268] width 266 height 27
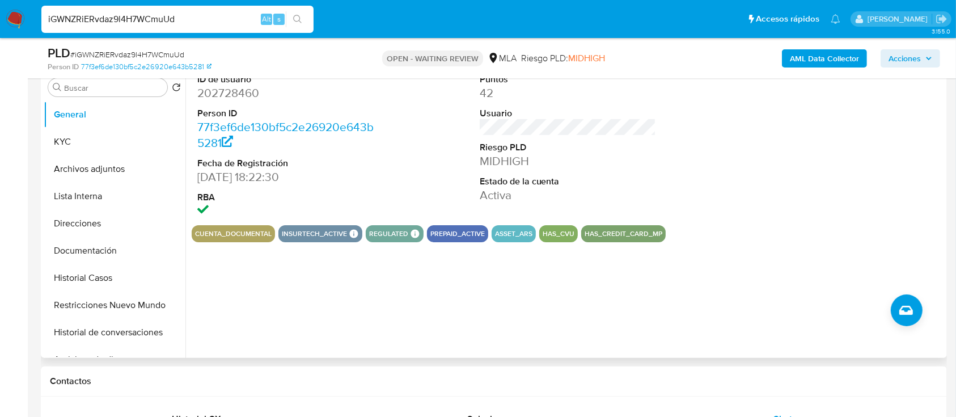
scroll to position [151, 0]
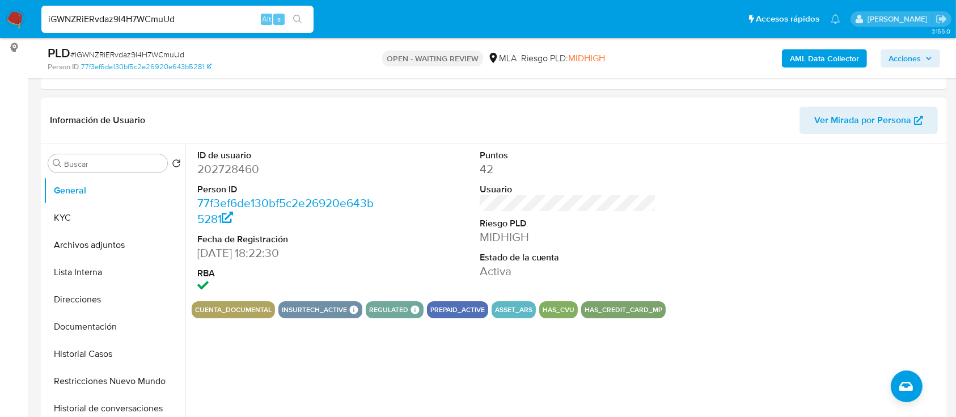
click at [243, 166] on dd "202728460" at bounding box center [285, 169] width 177 height 16
click at [243, 165] on dd "202728460" at bounding box center [285, 169] width 177 height 16
copy dd "202728460"
click at [99, 355] on button "Historial Casos" at bounding box center [115, 353] width 142 height 27
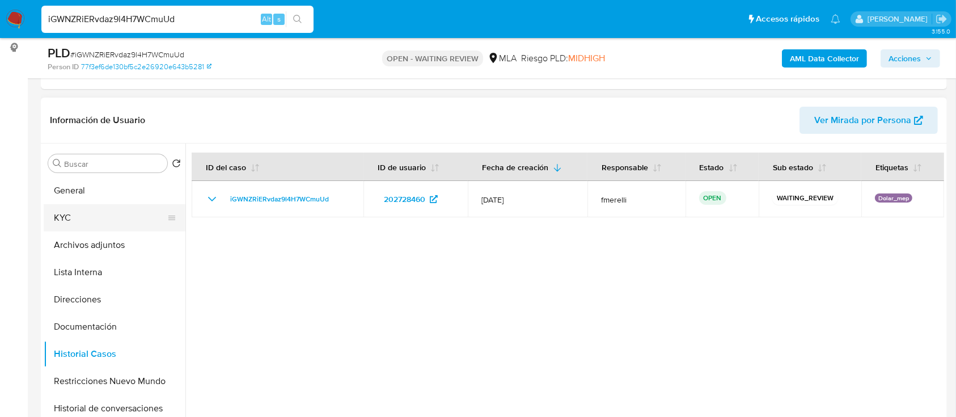
click at [72, 217] on button "KYC" at bounding box center [110, 217] width 133 height 27
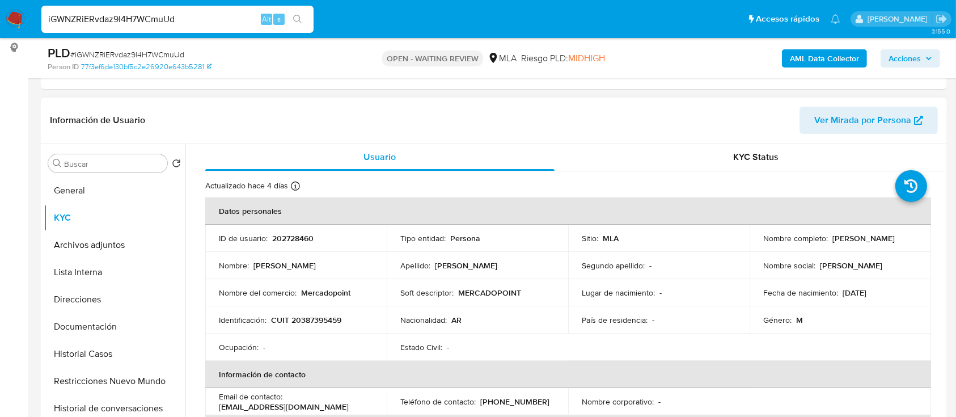
click at [289, 315] on p "CUIT 20387395459" at bounding box center [306, 320] width 70 height 10
click at [320, 323] on p "CUIT 20387395459" at bounding box center [306, 320] width 70 height 10
copy p "20387395459"
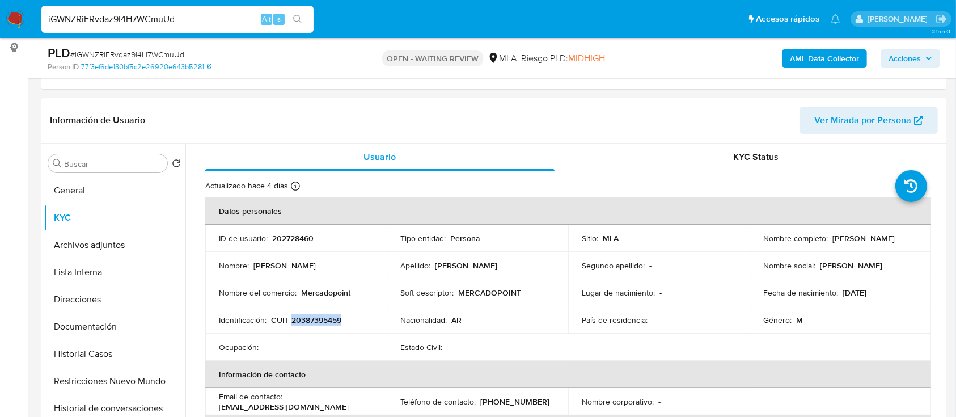
copy p "20387395459"
click at [291, 239] on p "202728460" at bounding box center [292, 238] width 41 height 10
copy p "202728460"
drag, startPoint x: 319, startPoint y: 308, endPoint x: 323, endPoint y: 315, distance: 7.9
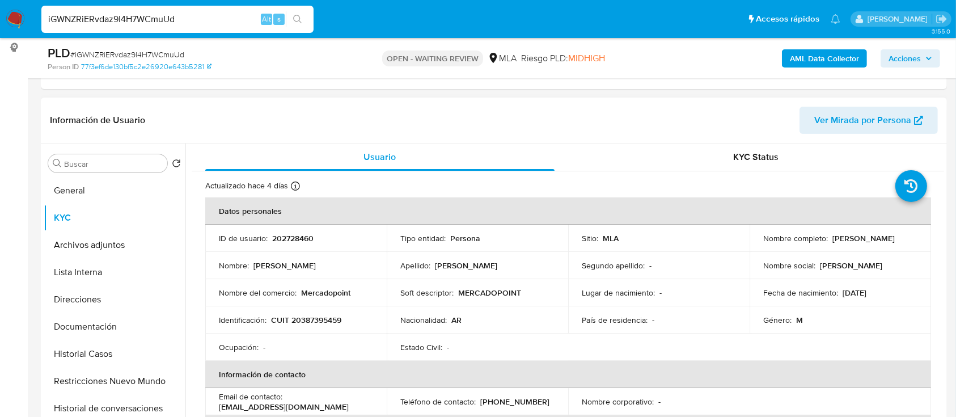
click at [319, 308] on td "Identificación : CUIT 20387395459" at bounding box center [295, 319] width 181 height 27
click at [325, 320] on p "CUIT 20387395459" at bounding box center [306, 320] width 70 height 10
copy p "20387395459"
click at [167, 53] on span "# iGWNZRiERvdaz9l4H7WCmuUd" at bounding box center [127, 54] width 114 height 11
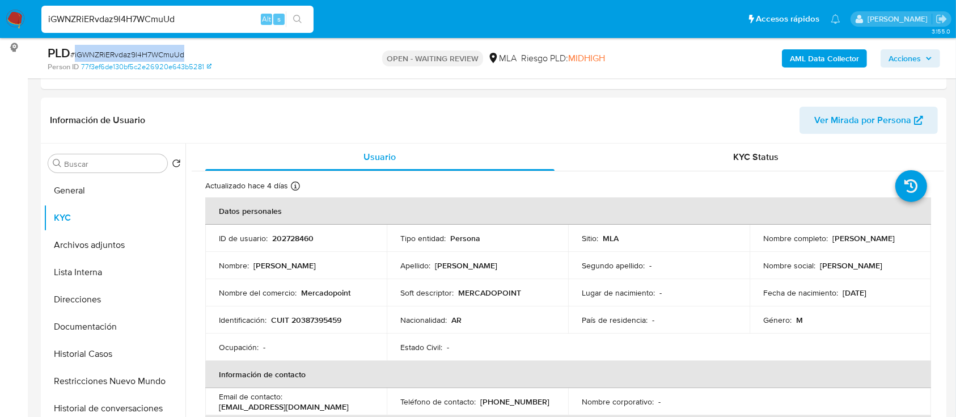
click at [167, 52] on span "# iGWNZRiERvdaz9l4H7WCmuUd" at bounding box center [127, 54] width 114 height 11
copy span "iGWNZRiERvdaz9l4H7WCmuUd"
click at [19, 21] on img at bounding box center [15, 19] width 19 height 19
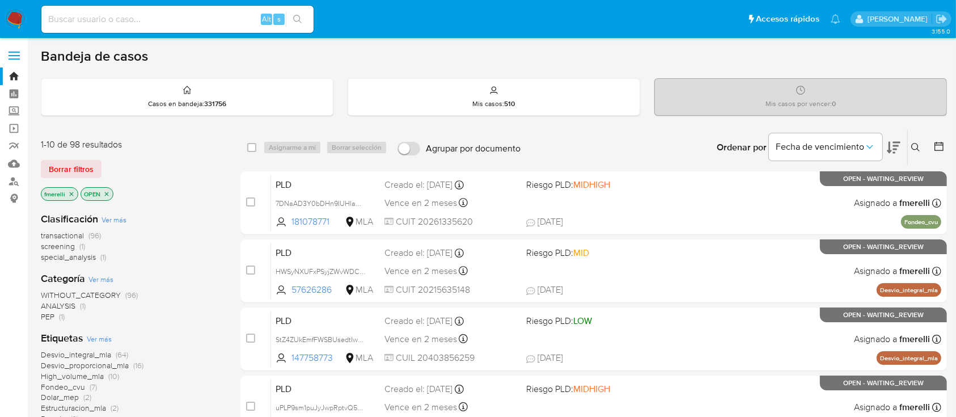
click at [914, 149] on icon at bounding box center [915, 147] width 9 height 9
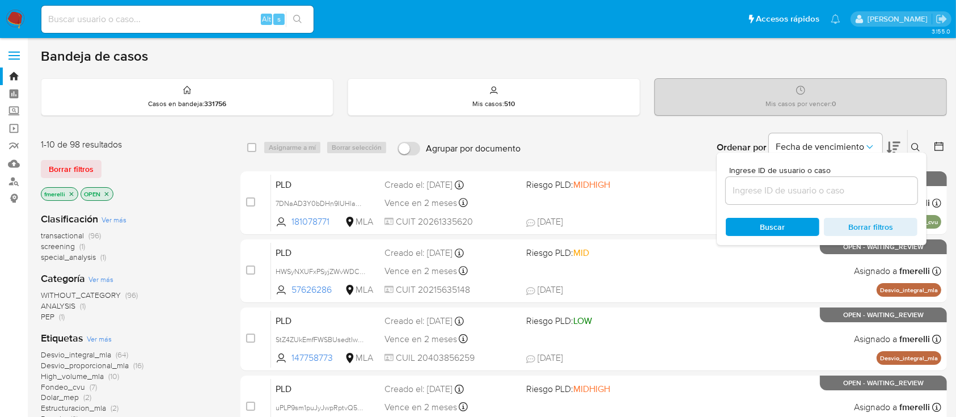
click at [871, 188] on input at bounding box center [822, 190] width 192 height 15
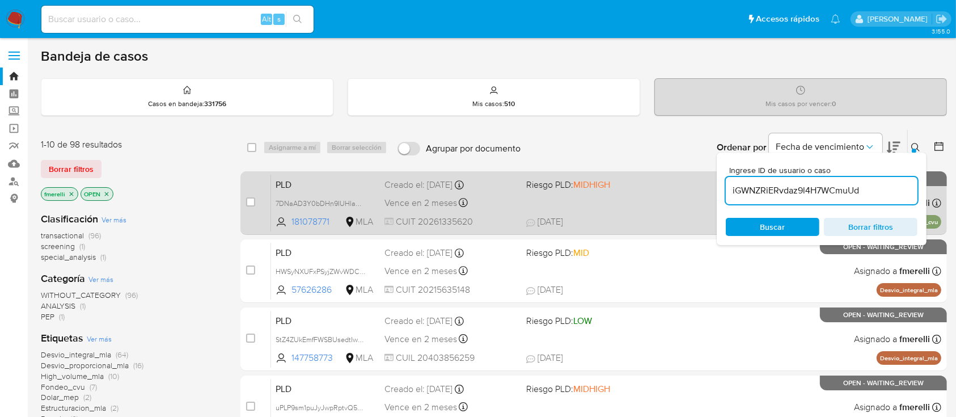
type input "iGWNZRiERvdaz9l4H7WCmuUd"
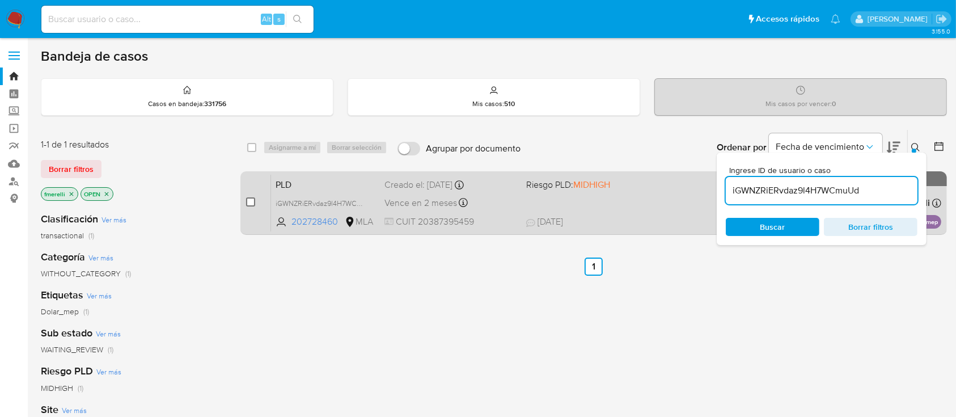
click at [249, 197] on input "checkbox" at bounding box center [250, 201] width 9 height 9
checkbox input "true"
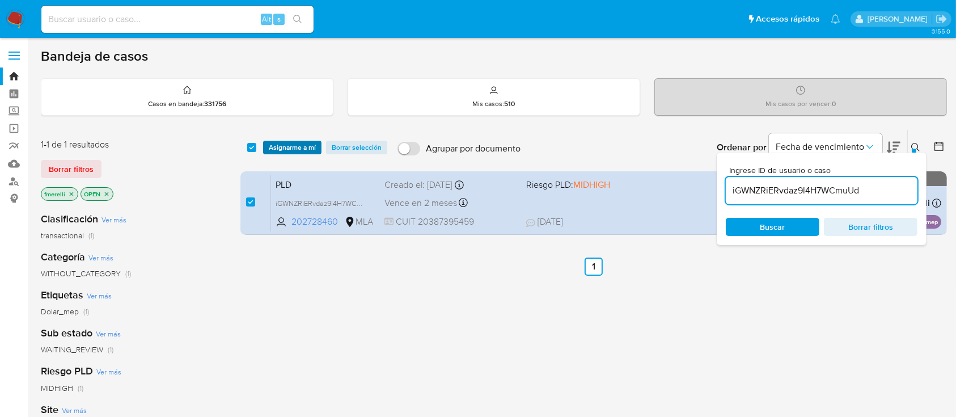
click at [295, 142] on span "Asignarme a mí" at bounding box center [292, 147] width 47 height 11
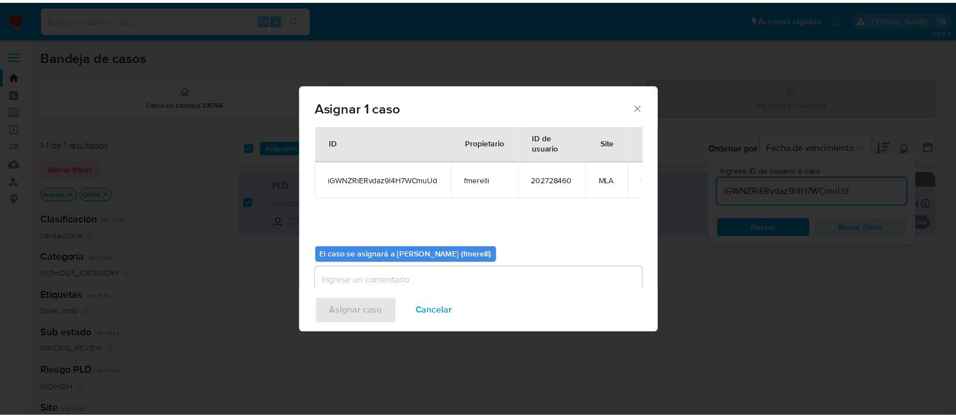
scroll to position [58, 0]
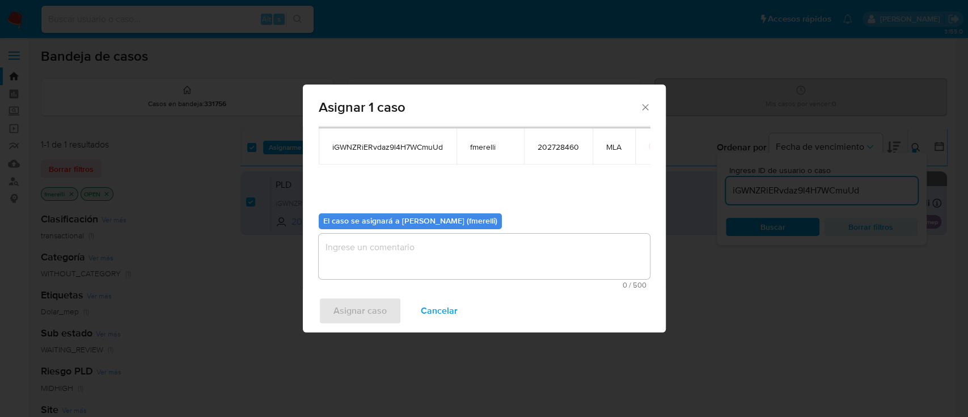
drag, startPoint x: 426, startPoint y: 260, endPoint x: 409, endPoint y: 274, distance: 22.1
click at [426, 260] on textarea "assign-modal" at bounding box center [484, 256] width 331 height 45
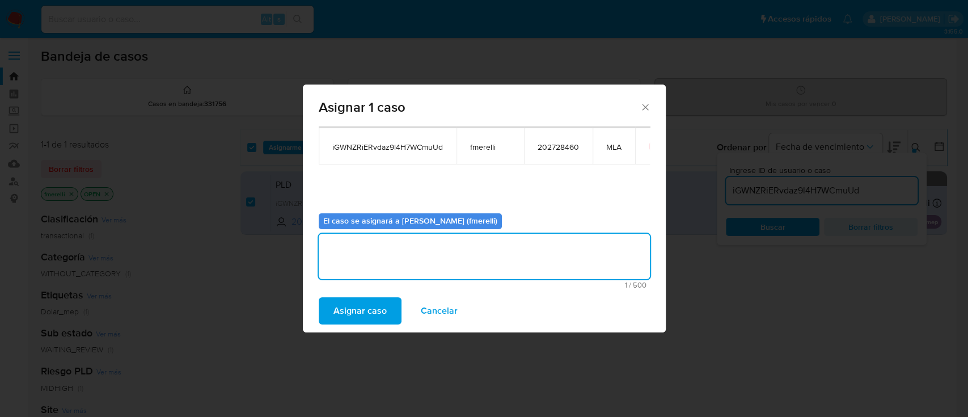
click at [362, 298] on span "Asignar caso" at bounding box center [359, 310] width 53 height 25
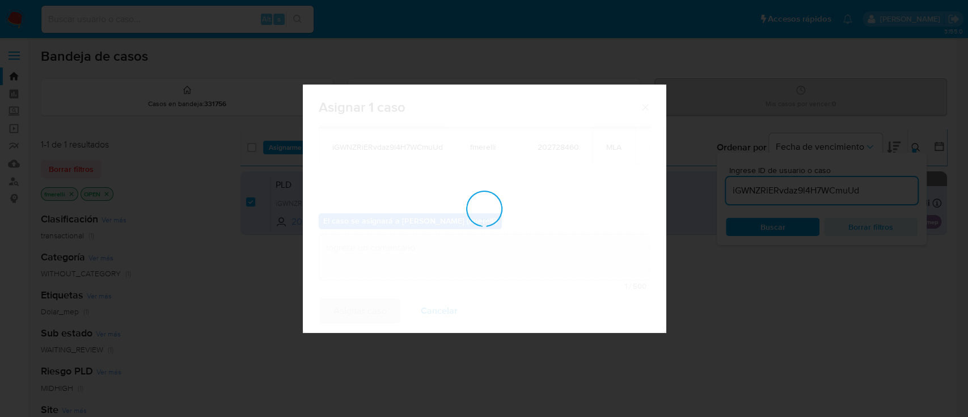
checkbox input "false"
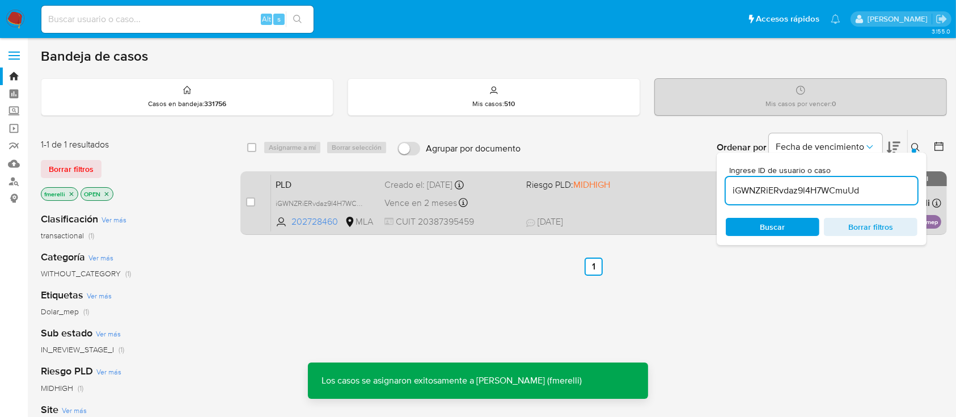
click at [519, 213] on div "PLD iGWNZRiERvdaz9l4H7WCmuUd 202728460 MLA Riesgo PLD: MIDHIGH Creado el: [DATE…" at bounding box center [606, 202] width 670 height 57
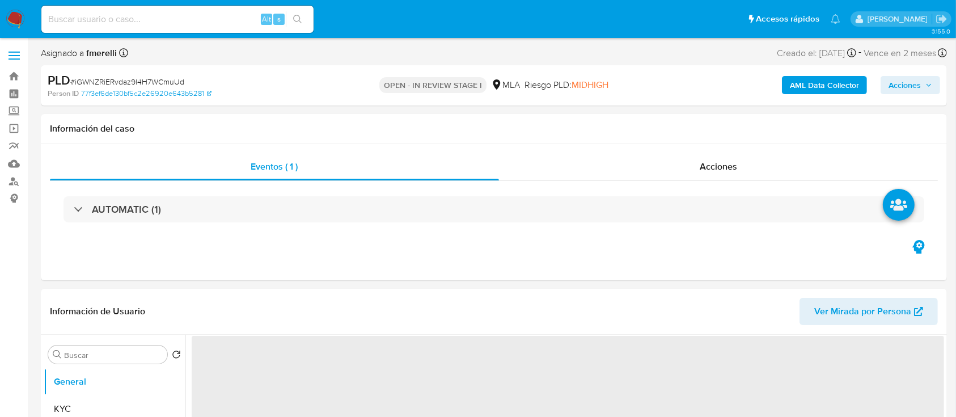
select select "10"
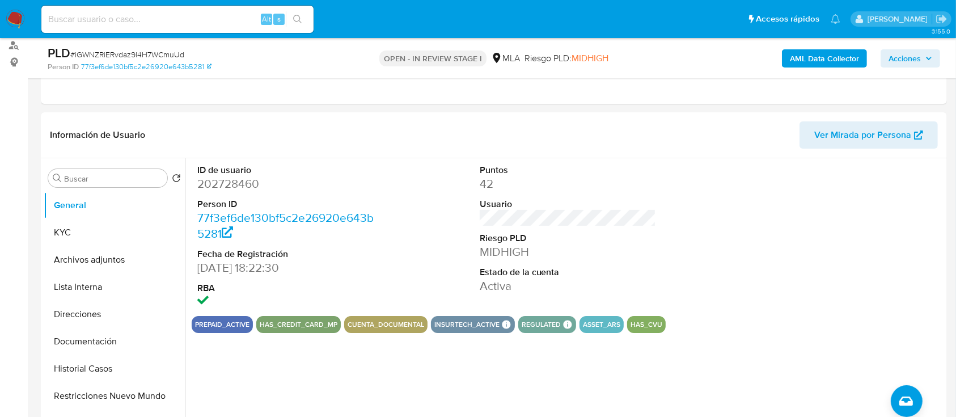
scroll to position [378, 0]
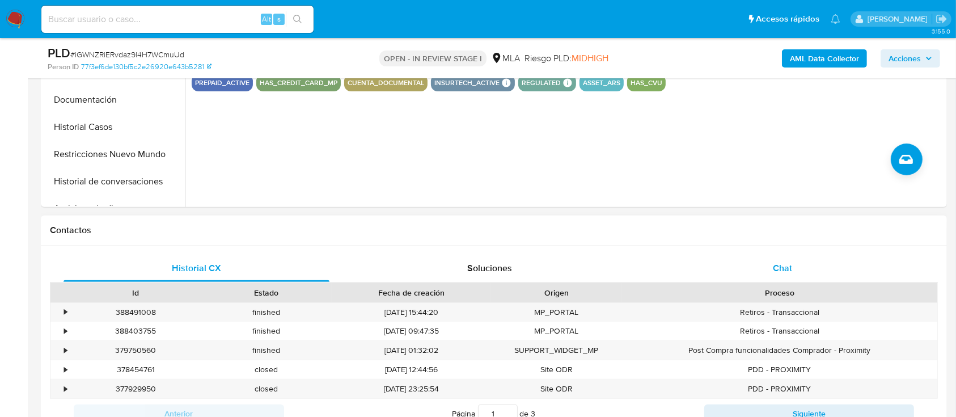
click at [727, 270] on div "Chat" at bounding box center [783, 268] width 266 height 27
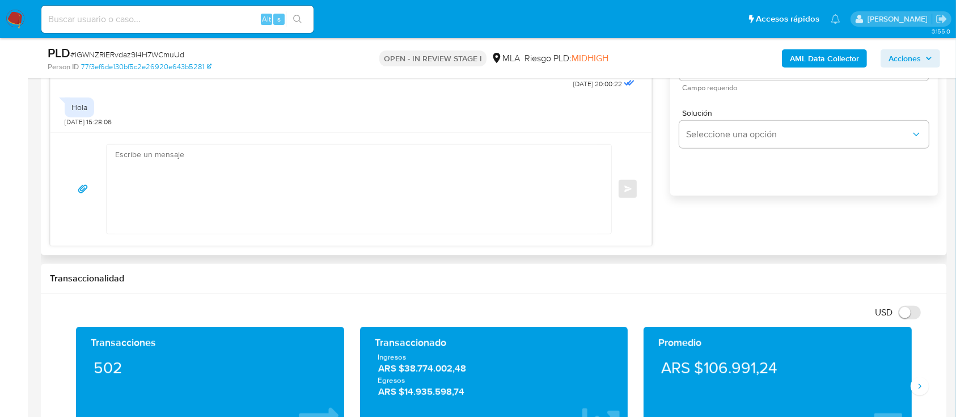
scroll to position [756, 0]
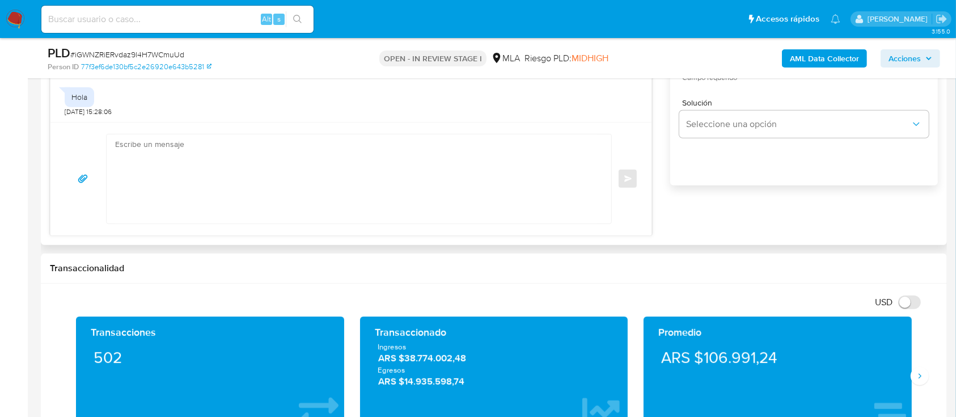
click at [370, 233] on div "Enviar" at bounding box center [350, 178] width 601 height 113
click at [376, 201] on textarea at bounding box center [356, 178] width 482 height 89
paste textarea "Hola , En función de las operaciones registradas en tu cuenta de Mercado Pago, …"
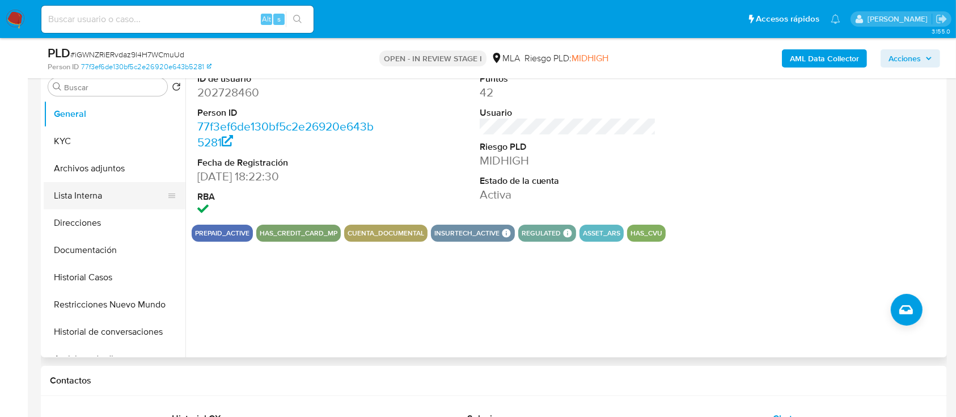
scroll to position [227, 0]
click at [109, 121] on button "General" at bounding box center [110, 114] width 133 height 27
click at [100, 136] on button "KYC" at bounding box center [110, 141] width 133 height 27
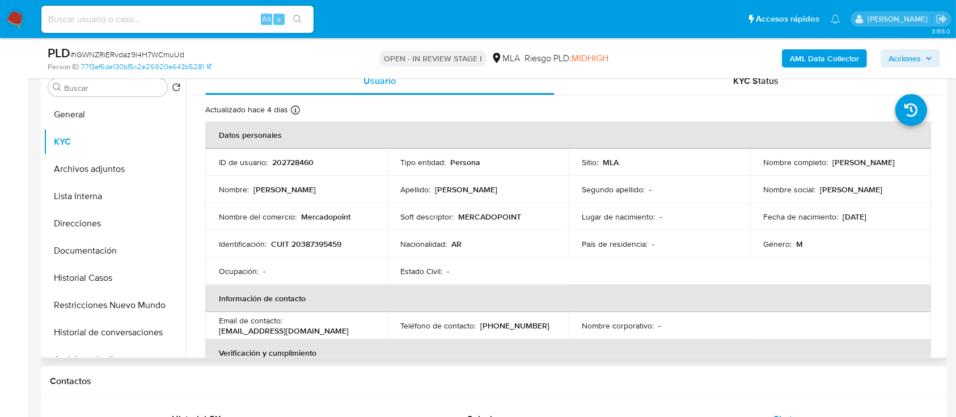
drag, startPoint x: 830, startPoint y: 164, endPoint x: 891, endPoint y: 161, distance: 60.8
click at [891, 161] on div "Nombre completo : Eduardo Robles" at bounding box center [840, 162] width 154 height 10
copy p "Eduardo Robles"
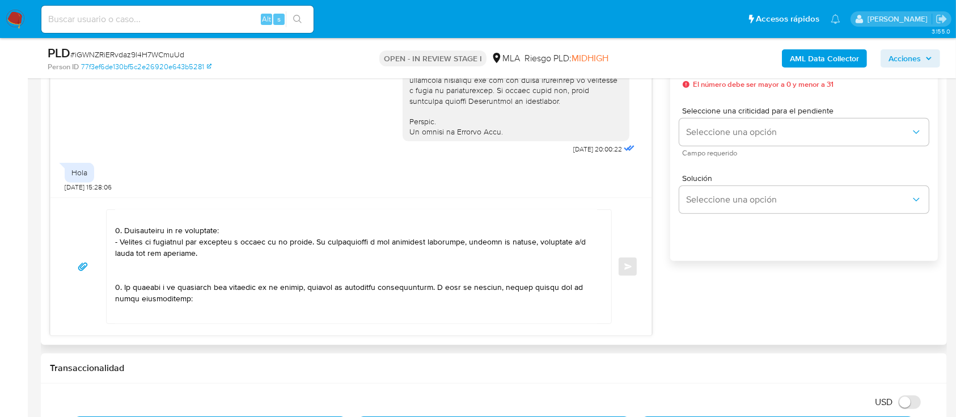
scroll to position [0, 0]
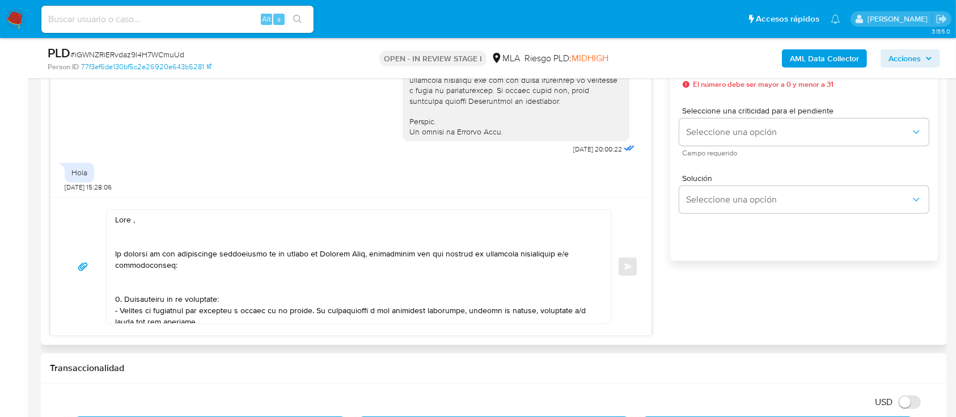
click at [195, 218] on textarea at bounding box center [356, 266] width 482 height 113
paste textarea "Eduardo Robles"
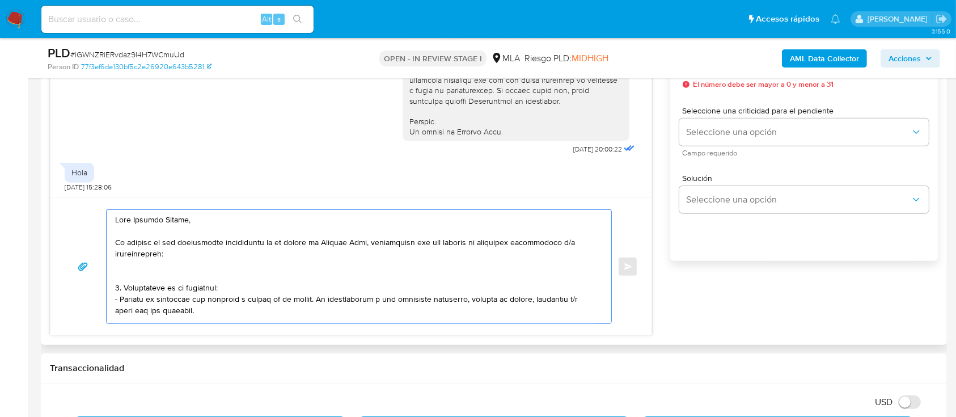
click at [193, 266] on textarea at bounding box center [356, 266] width 482 height 113
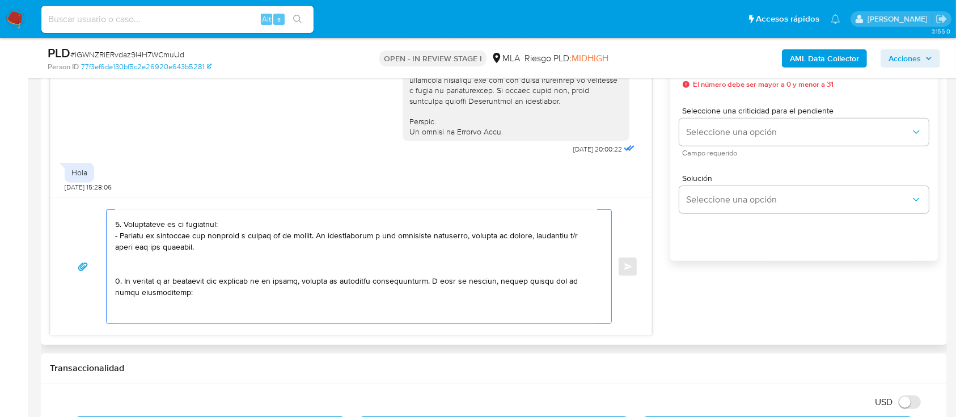
scroll to position [75, 0]
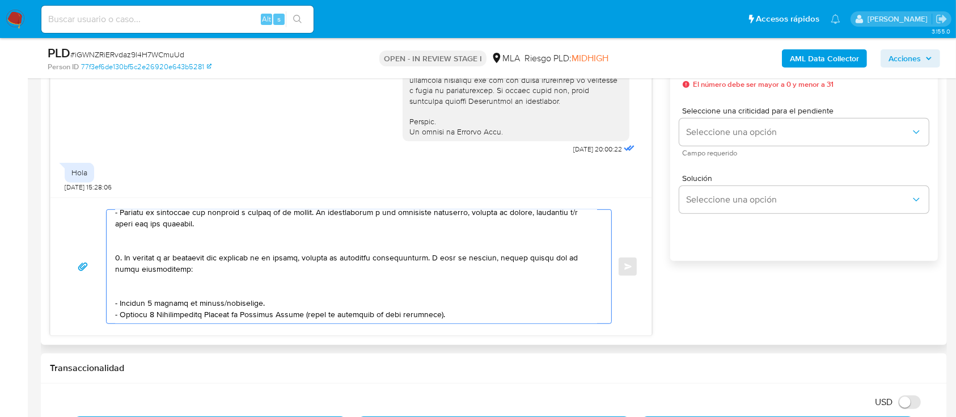
drag, startPoint x: 207, startPoint y: 255, endPoint x: 217, endPoint y: 248, distance: 12.1
click at [207, 255] on textarea at bounding box center [356, 266] width 482 height 113
click at [222, 243] on textarea at bounding box center [356, 266] width 482 height 113
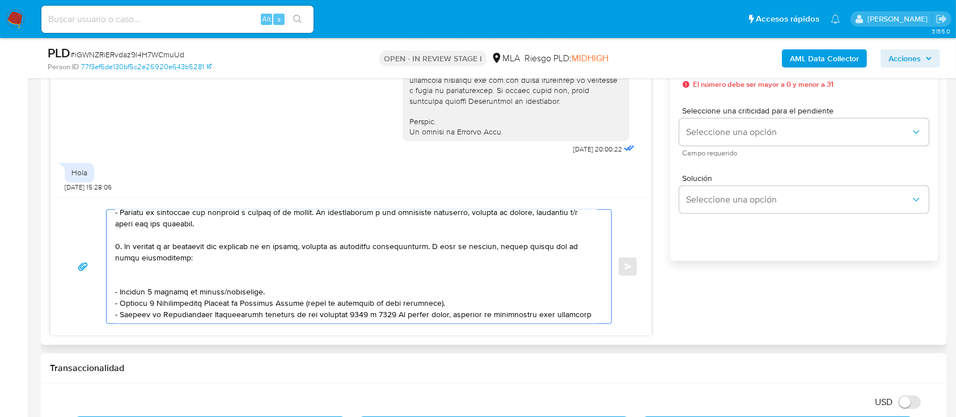
click at [182, 273] on textarea at bounding box center [356, 266] width 482 height 113
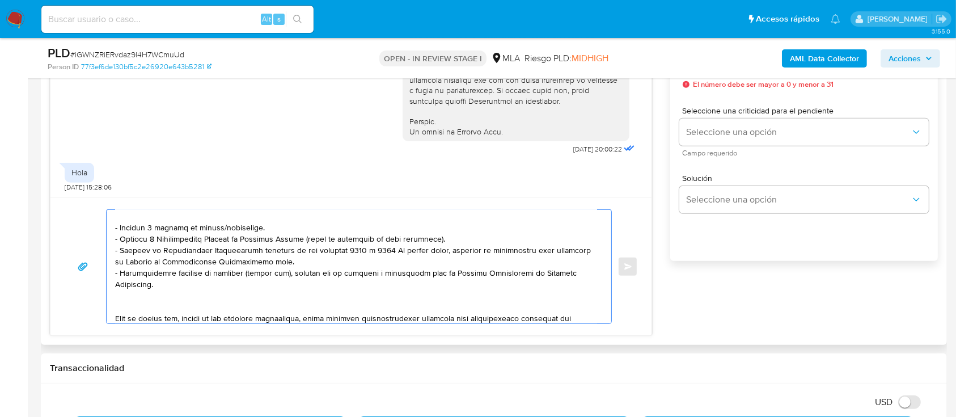
scroll to position [151, 0]
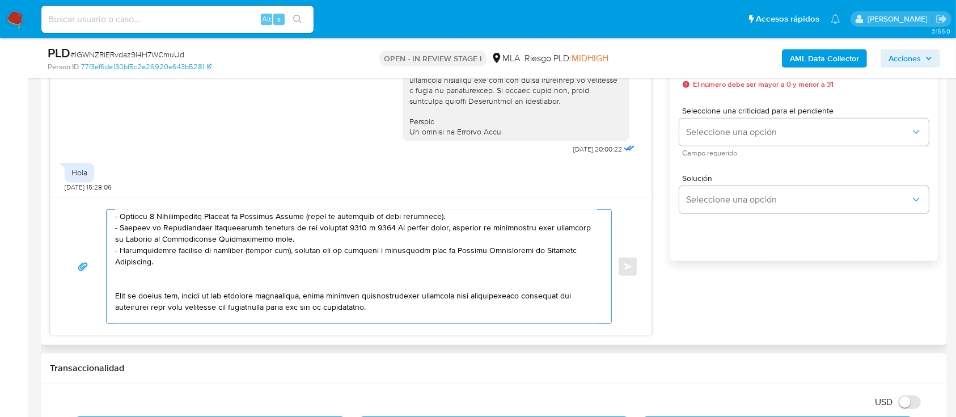
click at [322, 243] on textarea at bounding box center [356, 266] width 482 height 113
paste textarea "https://www.mercadopago.com.ar/ayuda/30181"
click at [192, 289] on textarea at bounding box center [356, 266] width 482 height 113
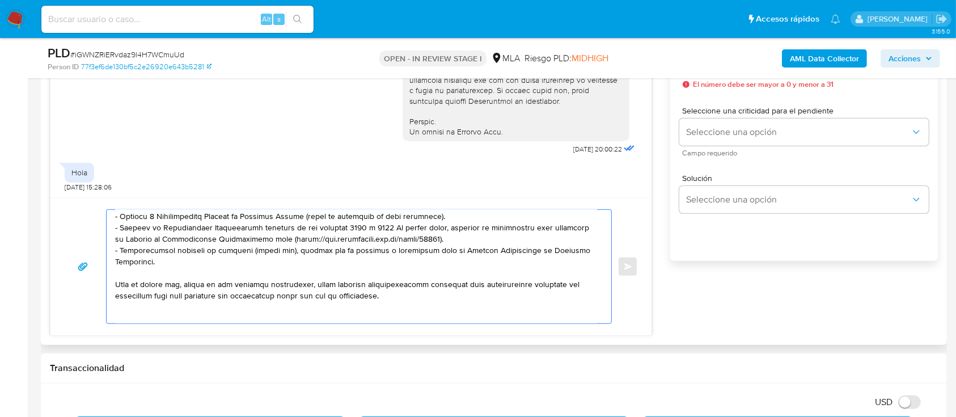
scroll to position [227, 0]
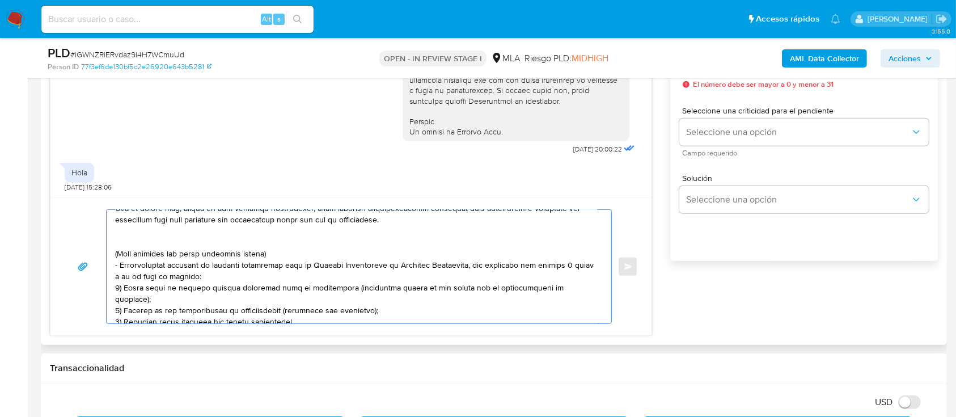
click at [190, 249] on textarea at bounding box center [356, 266] width 482 height 113
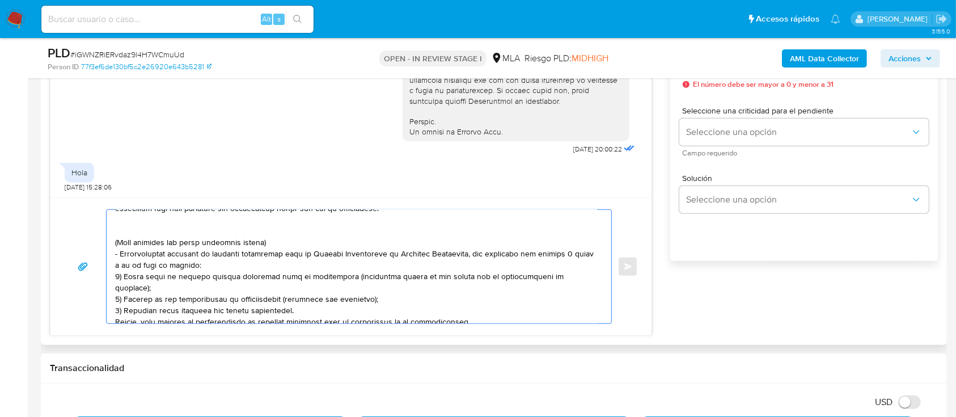
scroll to position [249, 0]
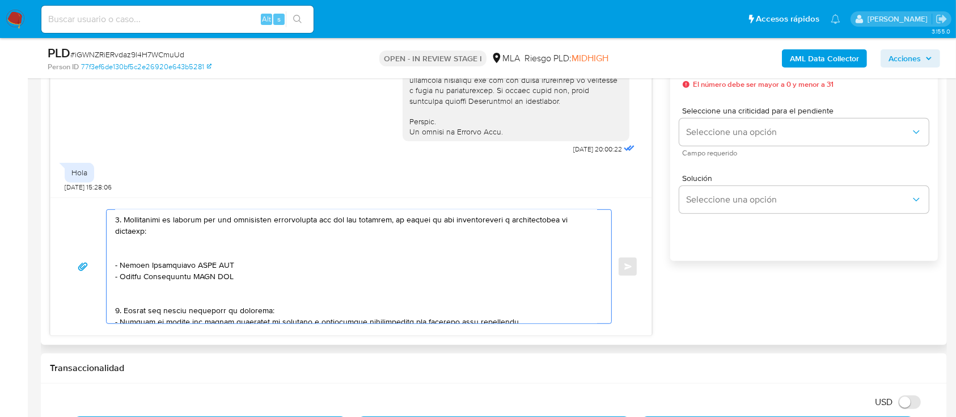
click at [169, 249] on textarea at bounding box center [356, 266] width 482 height 113
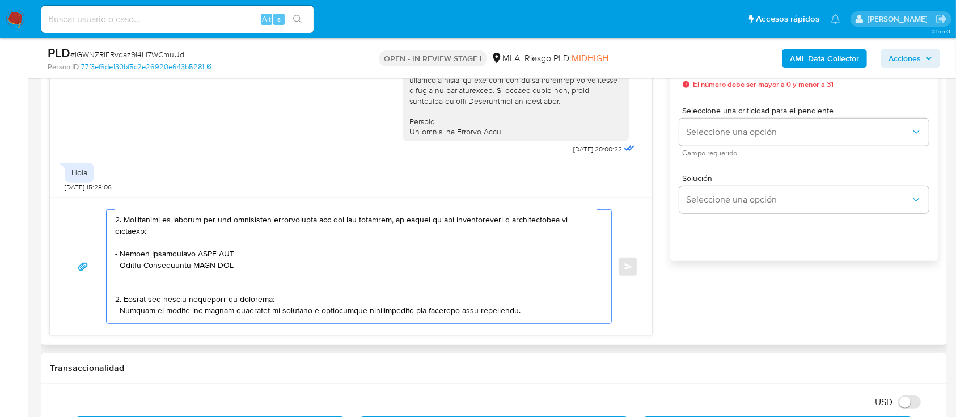
scroll to position [238, 0]
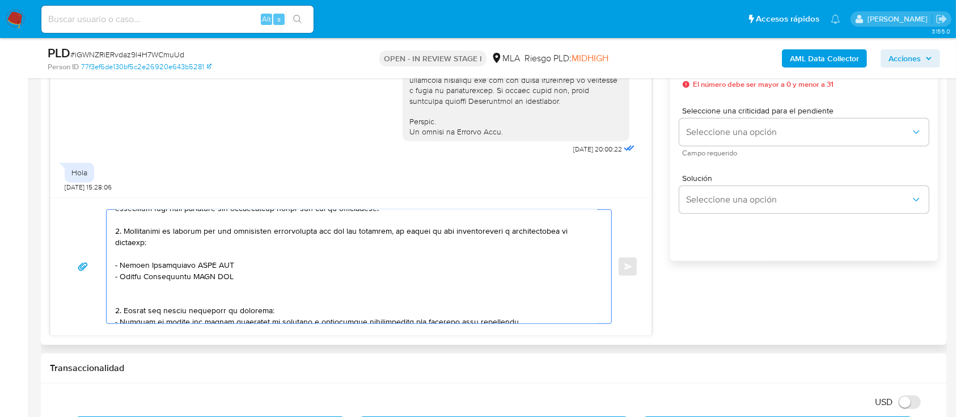
click at [163, 258] on textarea at bounding box center [356, 266] width 482 height 113
paste textarea "Richar William Yonar"
paste textarea "20425544501"
paste textarea "Dylan Politano"
paste textarea "20417679139"
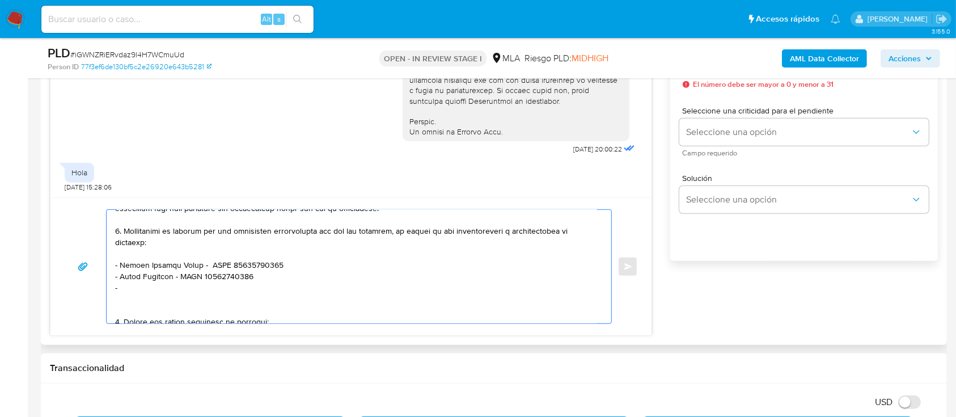
paste textarea "CABRERA PATRICIA BEATRIZ"
paste textarea "27381461748"
paste textarea "Joaquin Tomas Medrano Dodero"
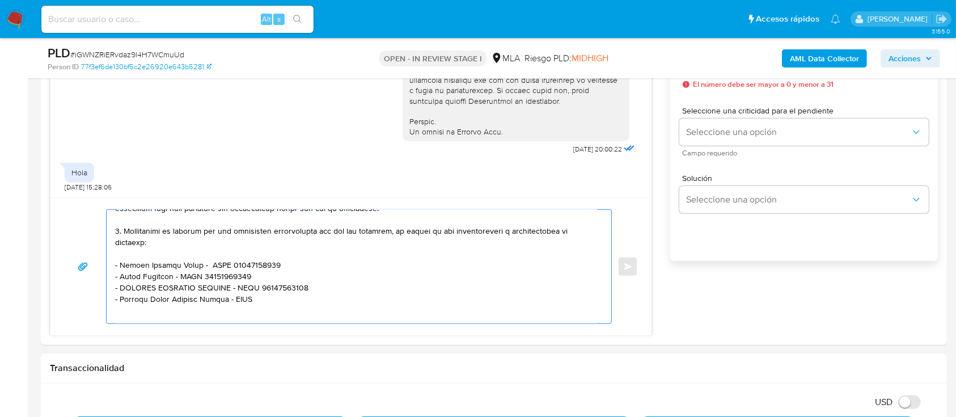
paste textarea "20447089638"
paste textarea "Corradetti, Susana"
paste textarea "27064059454"
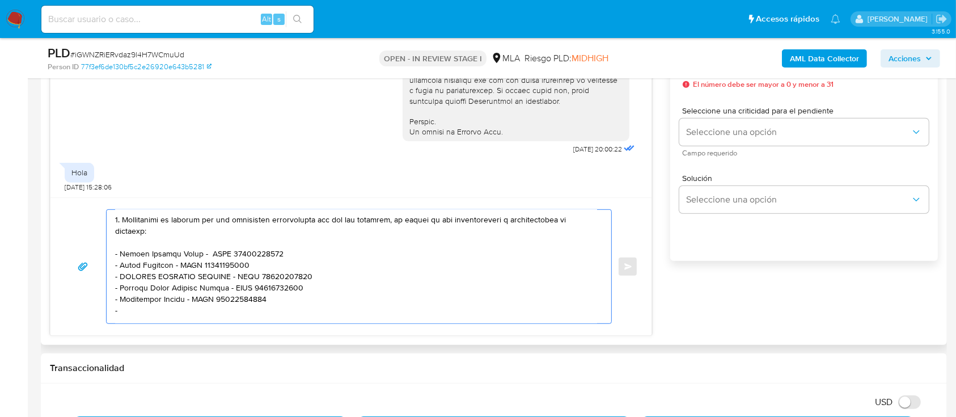
paste textarea "Marco Julian Arzeno"
paste textarea "20471688275"
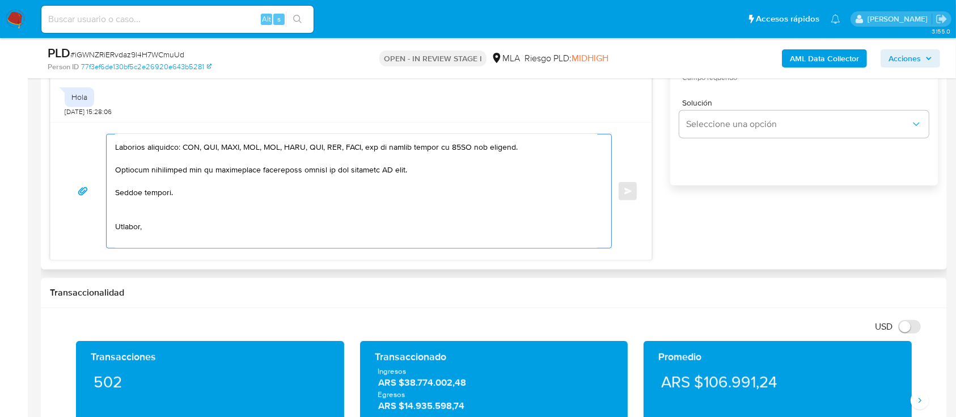
scroll to position [418, 0]
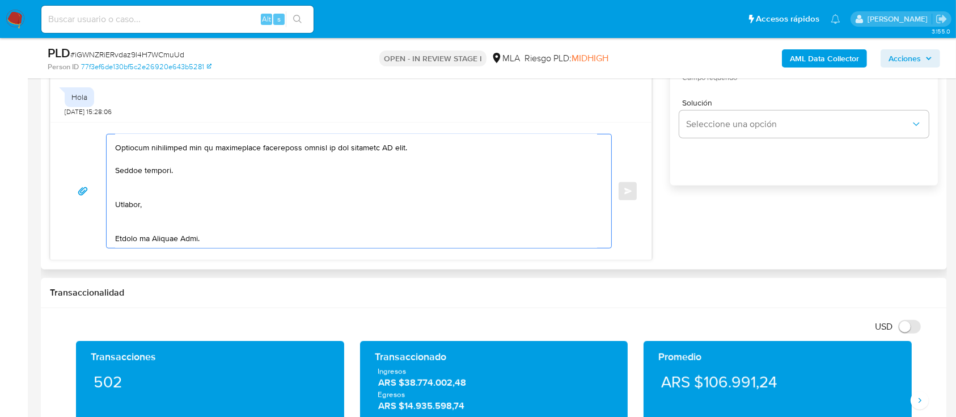
click at [198, 164] on textarea at bounding box center [356, 190] width 482 height 113
click at [182, 202] on textarea at bounding box center [356, 190] width 482 height 113
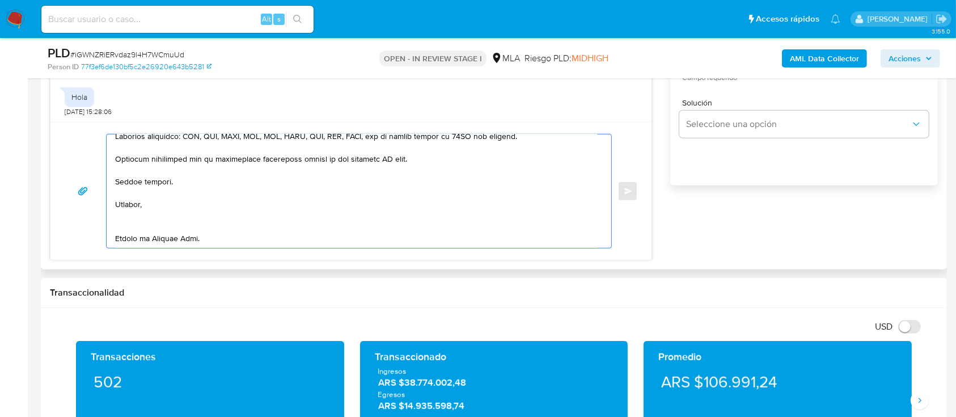
click at [169, 224] on textarea at bounding box center [356, 190] width 482 height 113
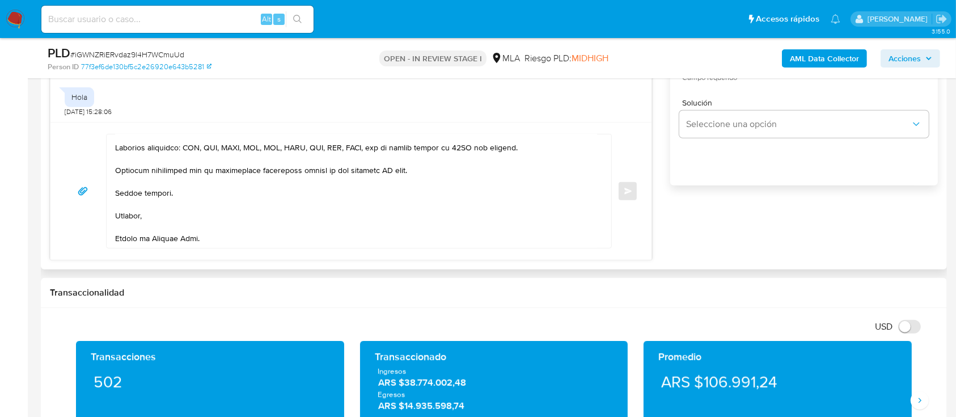
click at [152, 247] on div "Enviar" at bounding box center [350, 191] width 601 height 138
click at [164, 238] on textarea at bounding box center [356, 190] width 482 height 113
click at [382, 159] on textarea at bounding box center [356, 190] width 482 height 113
click at [382, 158] on textarea at bounding box center [356, 190] width 482 height 113
click at [494, 238] on textarea at bounding box center [356, 190] width 482 height 113
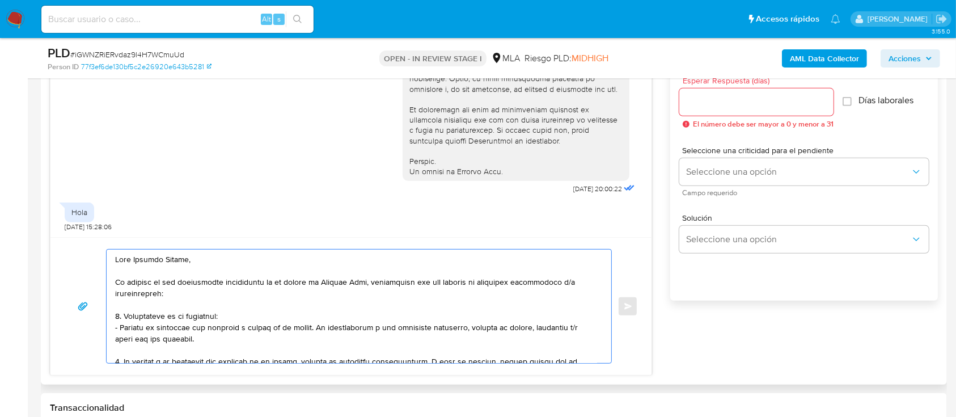
scroll to position [529, 0]
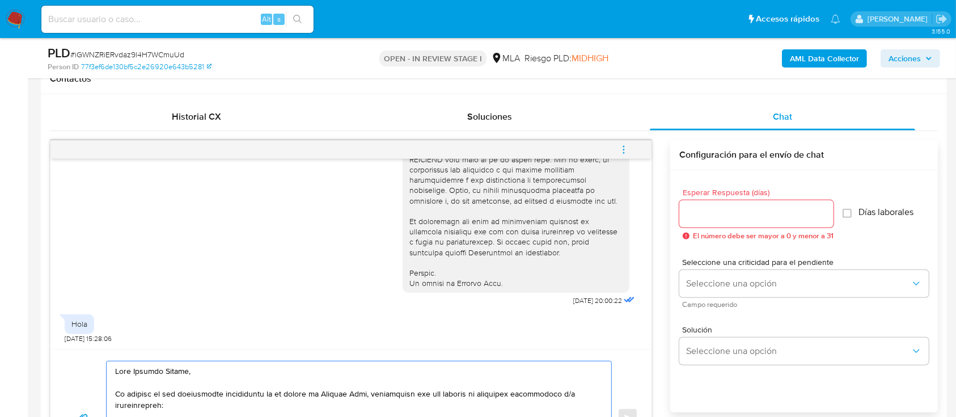
type textarea "Hola Eduardo Robles, En función de las operaciones registradas en tu cuenta de …"
click at [735, 209] on input "Esperar Respuesta (días)" at bounding box center [756, 213] width 154 height 15
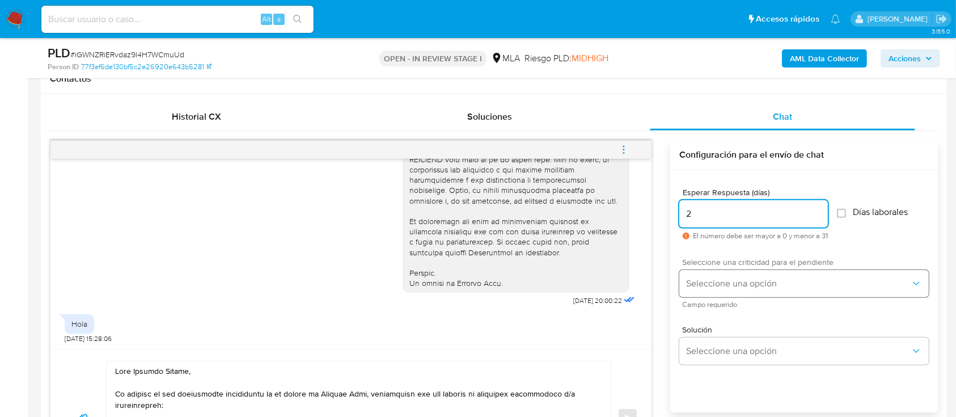
type input "2"
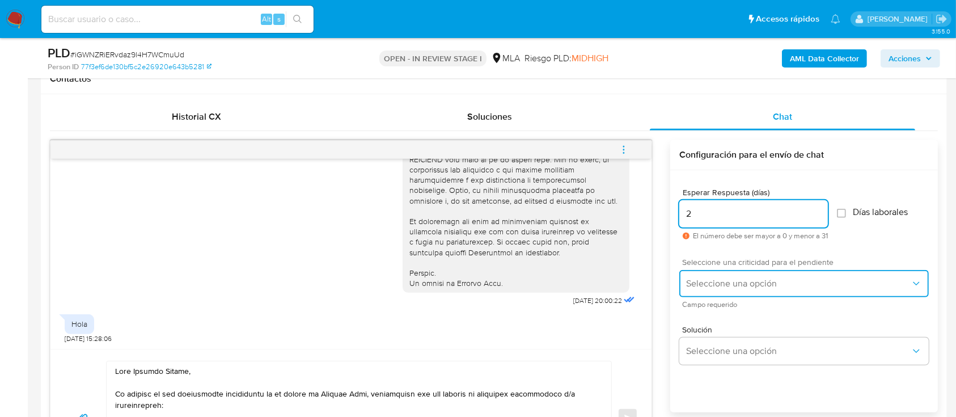
click at [734, 279] on span "Seleccione una opción" at bounding box center [798, 283] width 224 height 11
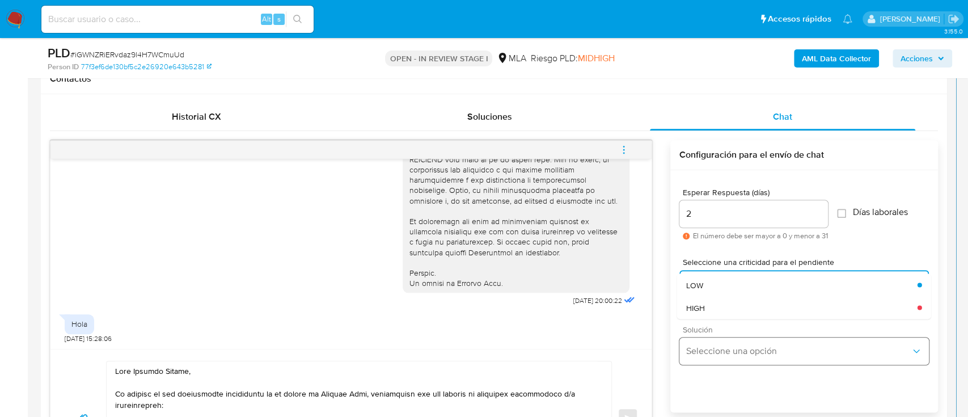
click at [724, 297] on div "HIGH" at bounding box center [801, 307] width 231 height 23
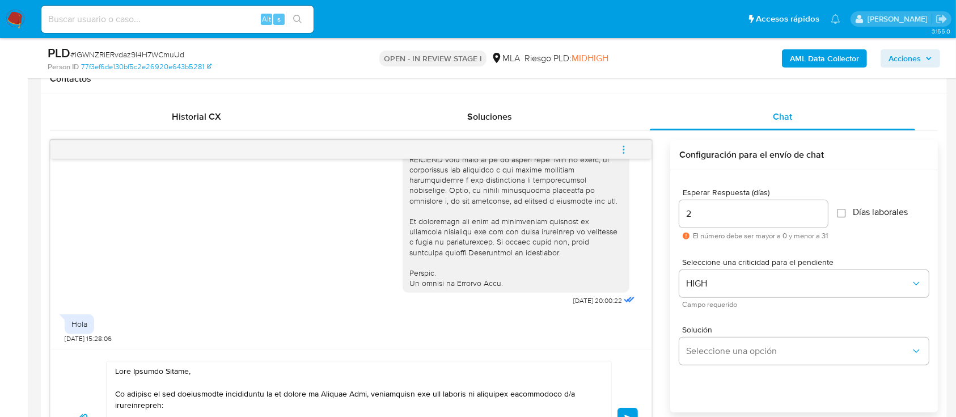
click at [628, 410] on button "Enviar" at bounding box center [627, 418] width 20 height 20
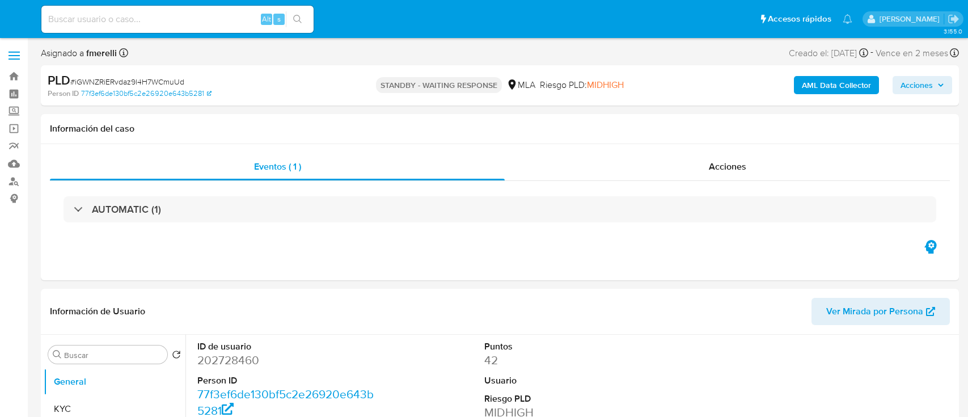
select select "10"
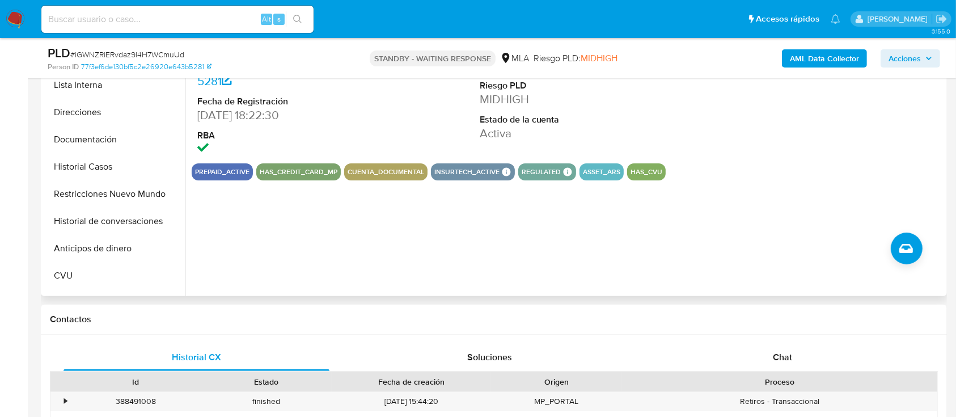
scroll to position [48, 0]
click at [109, 212] on button "Historial de conversaciones" at bounding box center [110, 222] width 133 height 27
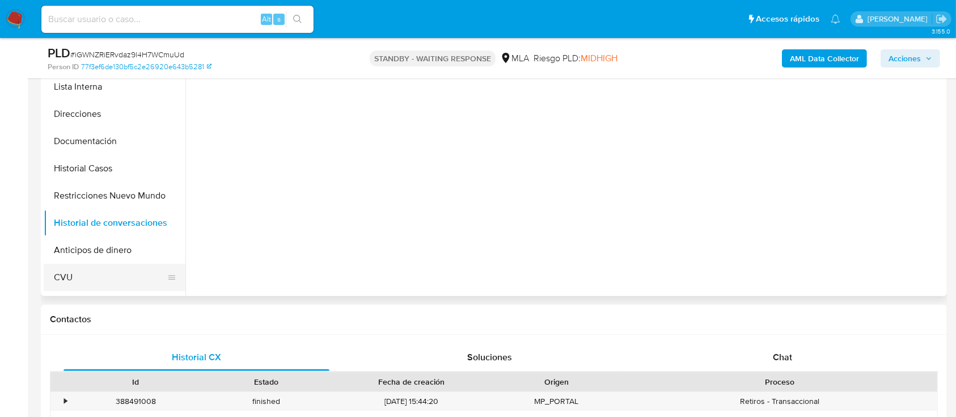
click at [100, 267] on button "CVU" at bounding box center [110, 277] width 133 height 27
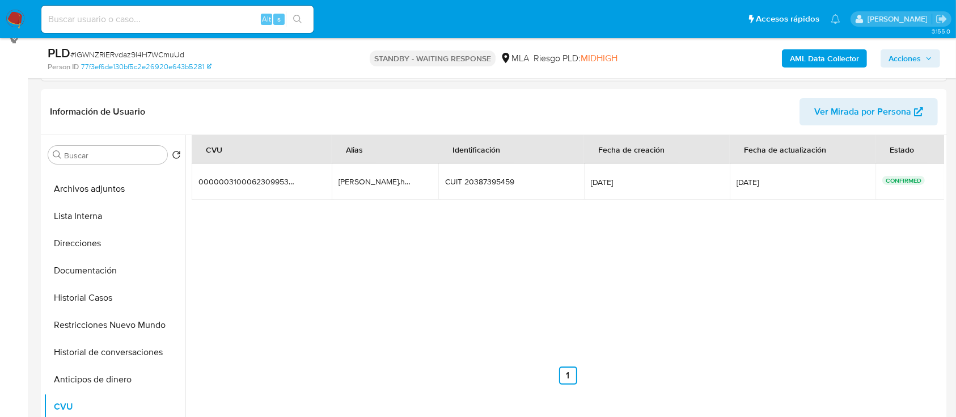
scroll to position [160, 0]
click at [195, 22] on input at bounding box center [177, 19] width 272 height 15
paste input "GYlUCyquP1eAk9qhTds0AqjG"
type input "GYlUCyquP1eAk9qhTds0AqjG"
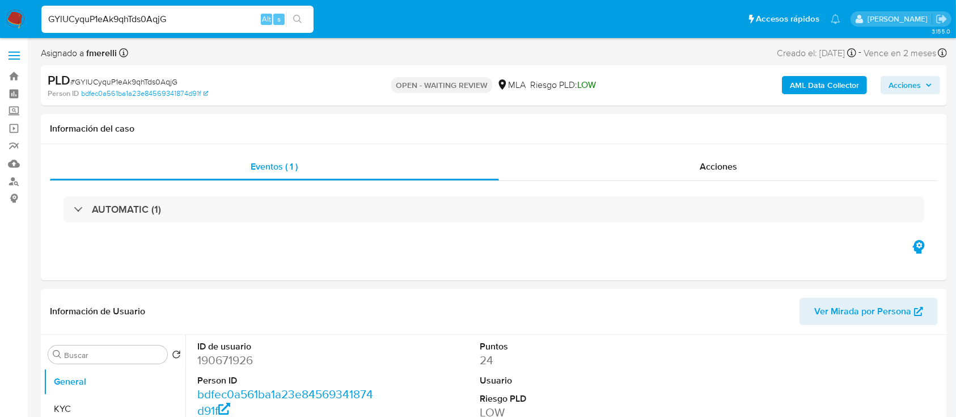
select select "10"
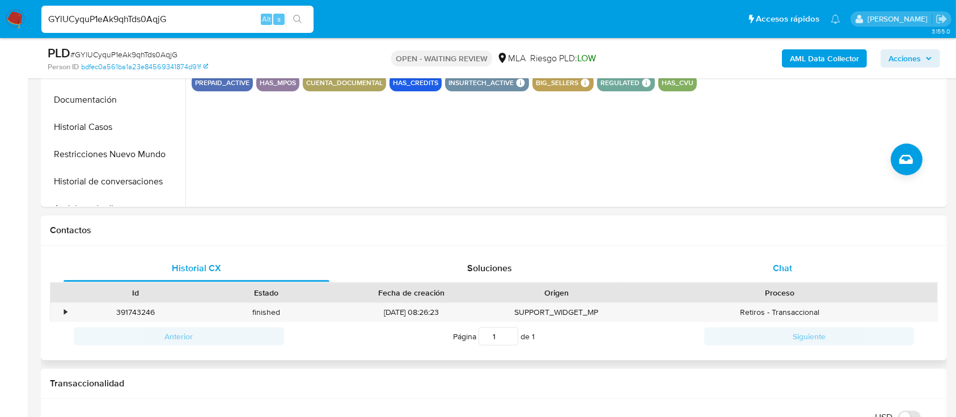
click at [769, 270] on div "Chat" at bounding box center [783, 268] width 266 height 27
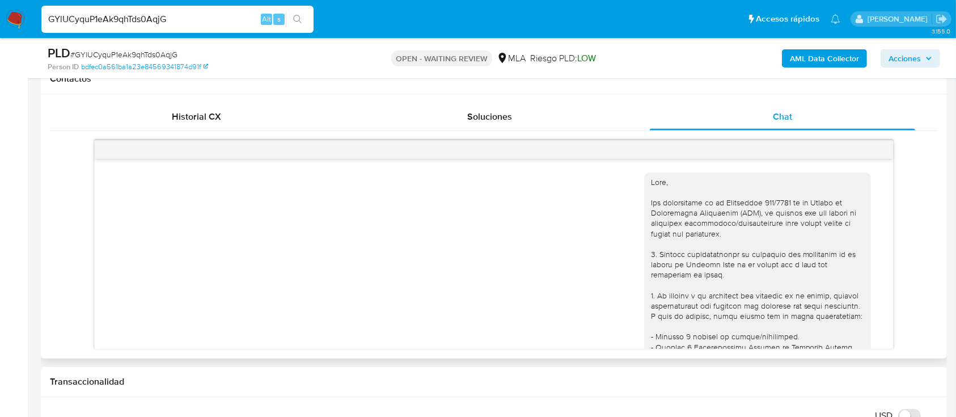
scroll to position [634, 0]
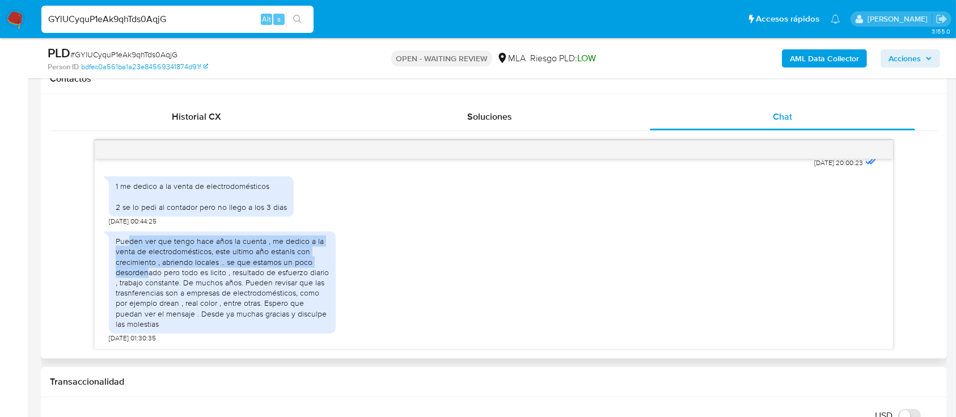
drag, startPoint x: 128, startPoint y: 241, endPoint x: 149, endPoint y: 269, distance: 34.5
click at [149, 269] on div "Pueden ver que tengo hace años la cuenta , me dedico a la venta de electrodomés…" at bounding box center [222, 282] width 213 height 93
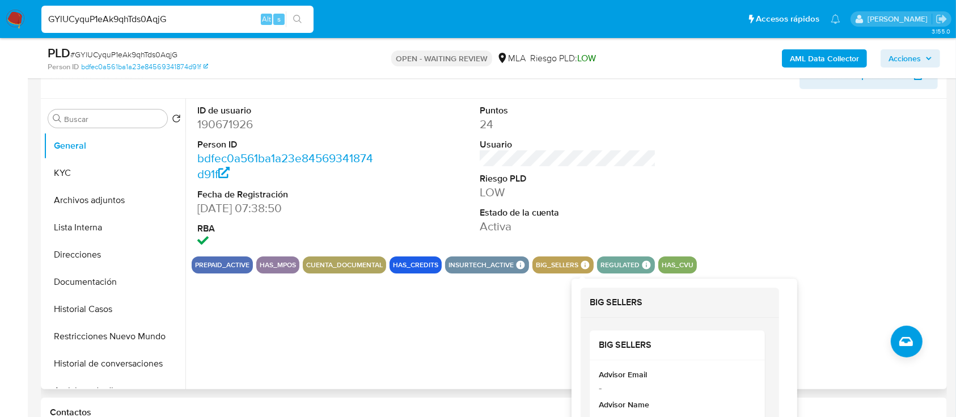
scroll to position [227, 0]
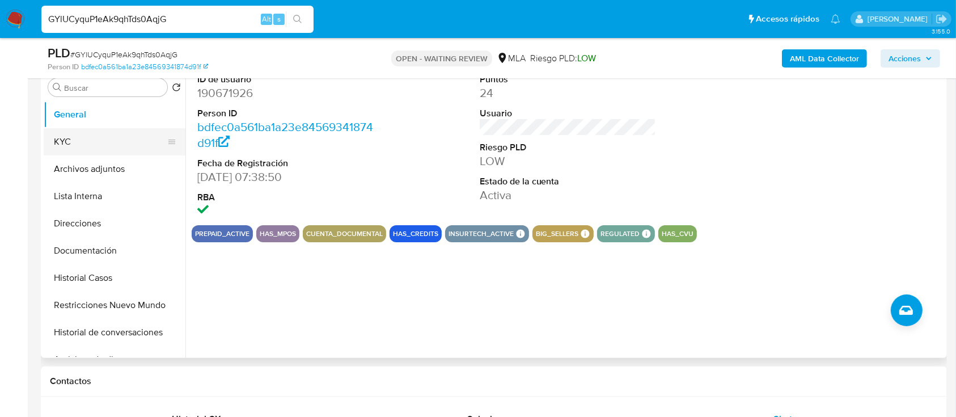
click at [87, 134] on button "KYC" at bounding box center [110, 141] width 133 height 27
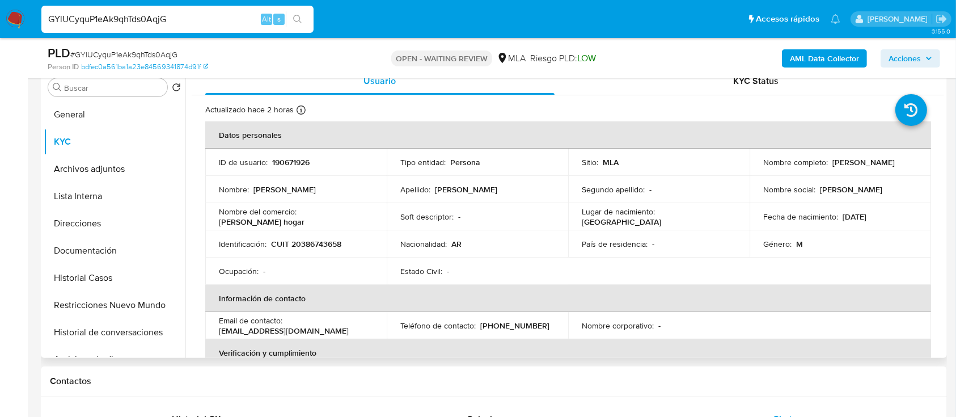
click at [319, 247] on p "CUIT 20386743658" at bounding box center [306, 244] width 70 height 10
copy p "20386743658"
click at [280, 161] on p "190671926" at bounding box center [290, 162] width 37 height 10
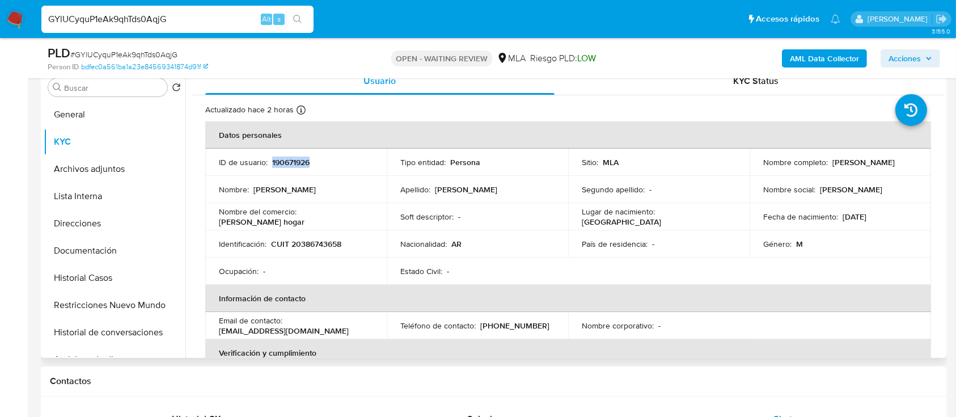
click at [280, 160] on p "190671926" at bounding box center [290, 162] width 37 height 10
copy p "190671926"
click at [120, 275] on button "Historial Casos" at bounding box center [110, 277] width 133 height 27
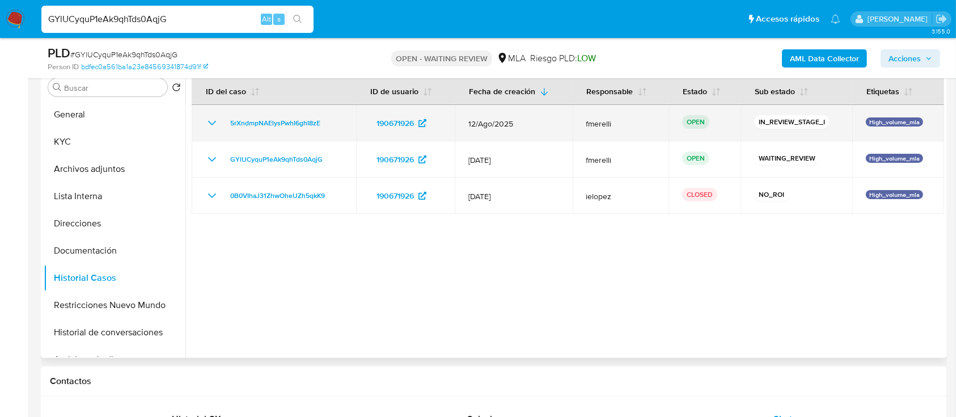
click at [341, 124] on td "5rXndmpNAElysPwhI6ghI8zE" at bounding box center [274, 123] width 164 height 36
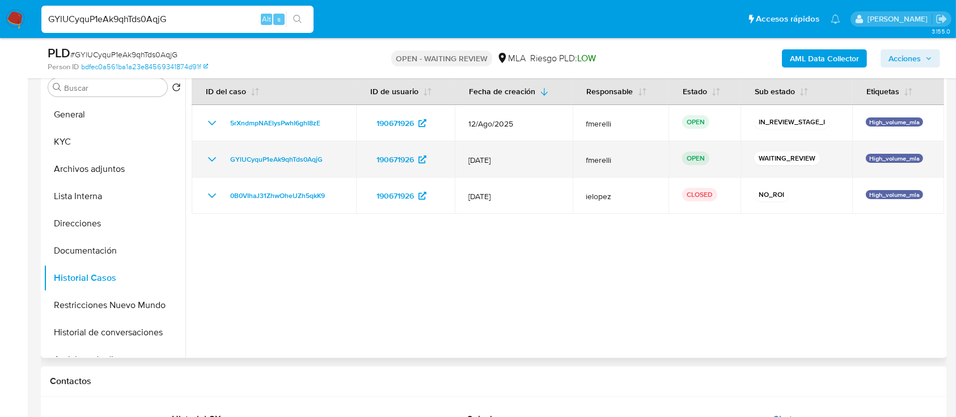
drag, startPoint x: 330, startPoint y: 172, endPoint x: 224, endPoint y: 169, distance: 106.6
click at [224, 169] on td "GYlUCyquP1eAk9qhTds0AqjG" at bounding box center [274, 159] width 164 height 36
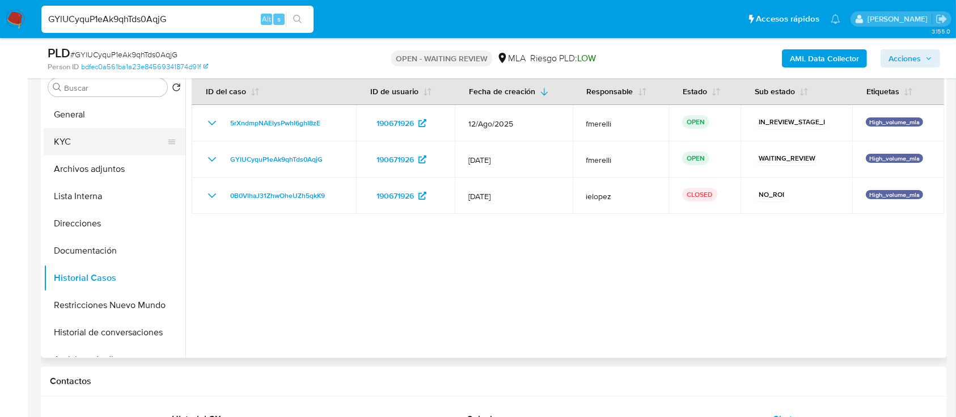
click at [113, 149] on button "KYC" at bounding box center [110, 141] width 133 height 27
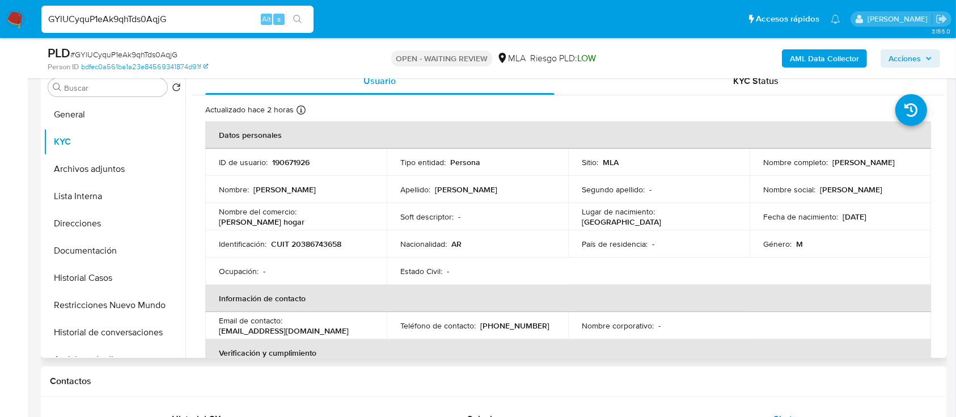
click at [323, 239] on p "CUIT 20386743658" at bounding box center [306, 244] width 70 height 10
copy p "20386743658"
click at [300, 155] on td "ID de usuario : 190671926" at bounding box center [295, 162] width 181 height 27
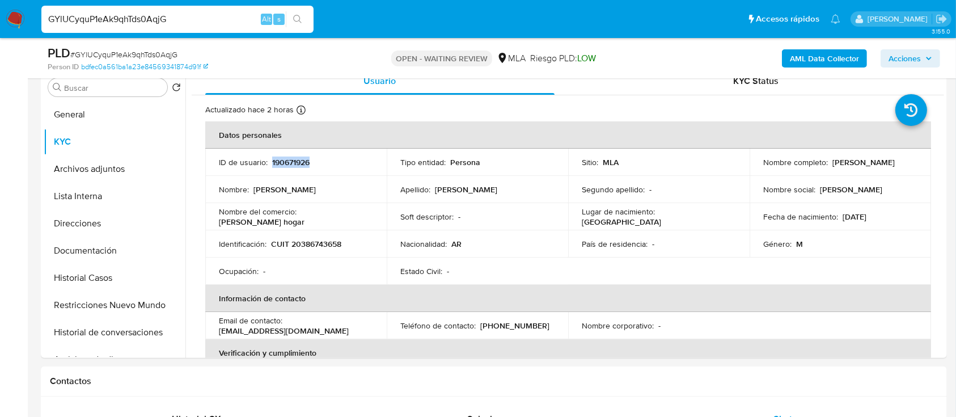
copy p "190671926"
click at [242, 20] on input "GYlUCyquP1eAk9qhTds0AqjG" at bounding box center [177, 19] width 272 height 15
paste input "9skJ2KCOsv2fNMD9Gq3mdgwO"
type input "9skJ2KCOsv2fNMD9Gq3mdgwO"
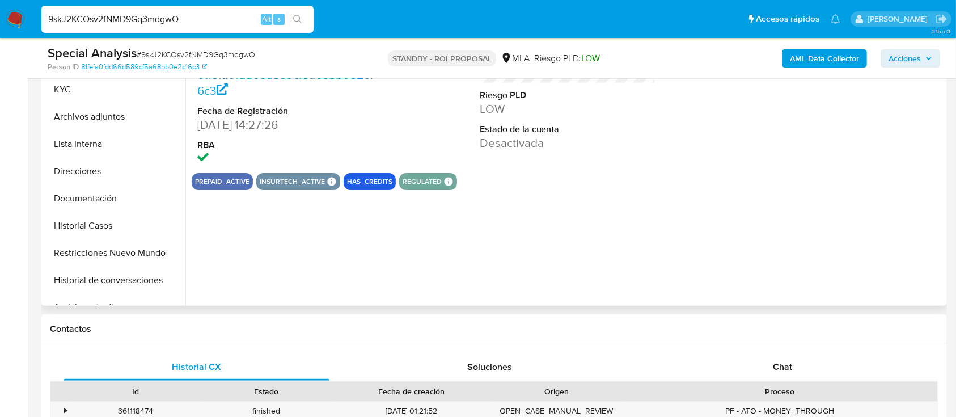
scroll to position [302, 0]
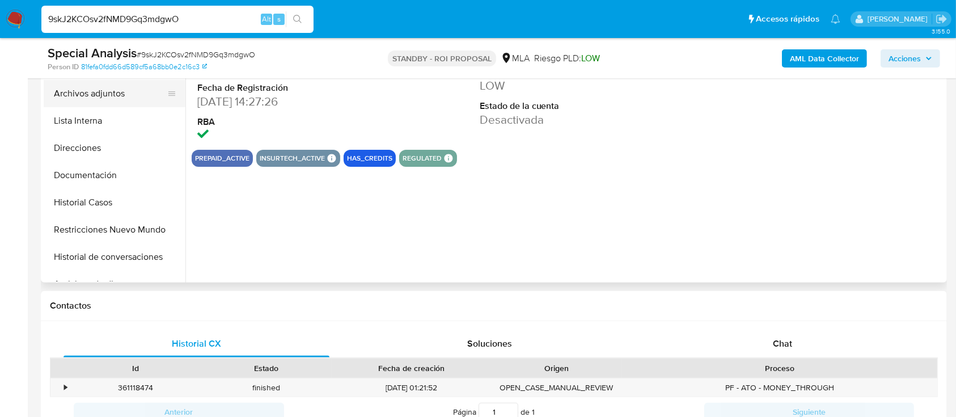
click at [97, 92] on button "Archivos adjuntos" at bounding box center [110, 93] width 133 height 27
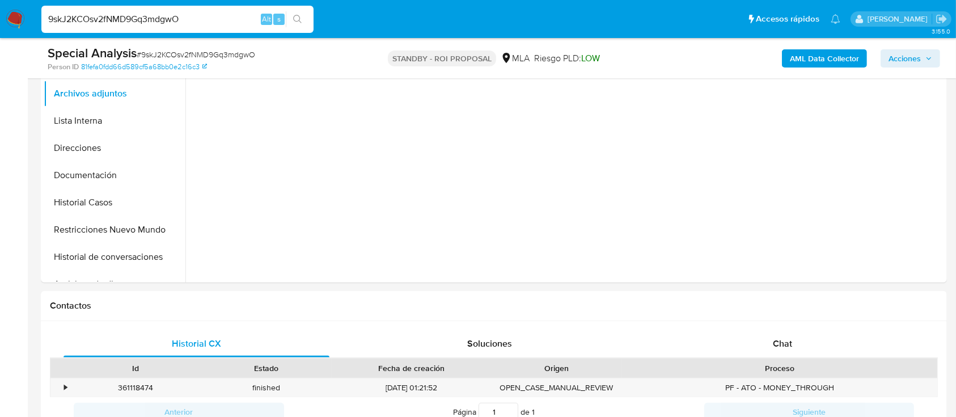
select select "10"
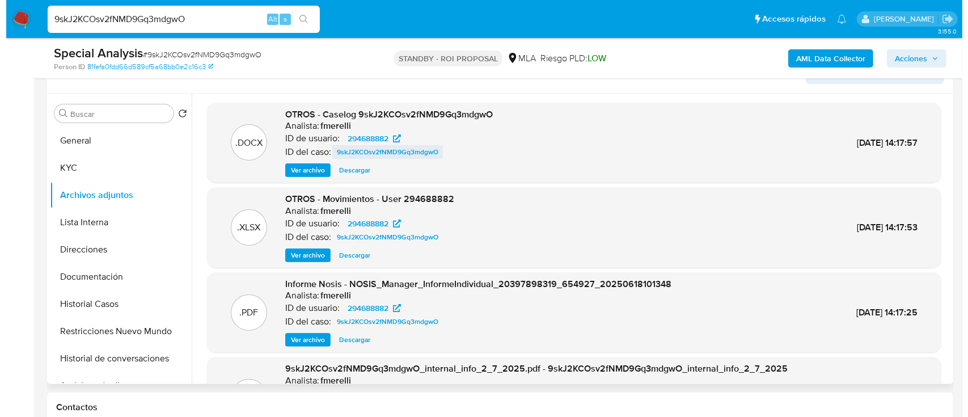
scroll to position [151, 0]
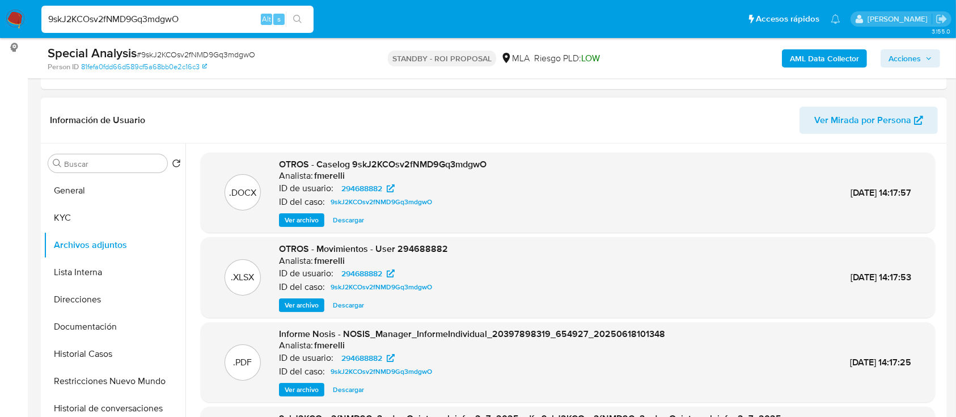
click at [310, 220] on span "Ver archivo" at bounding box center [302, 219] width 34 height 11
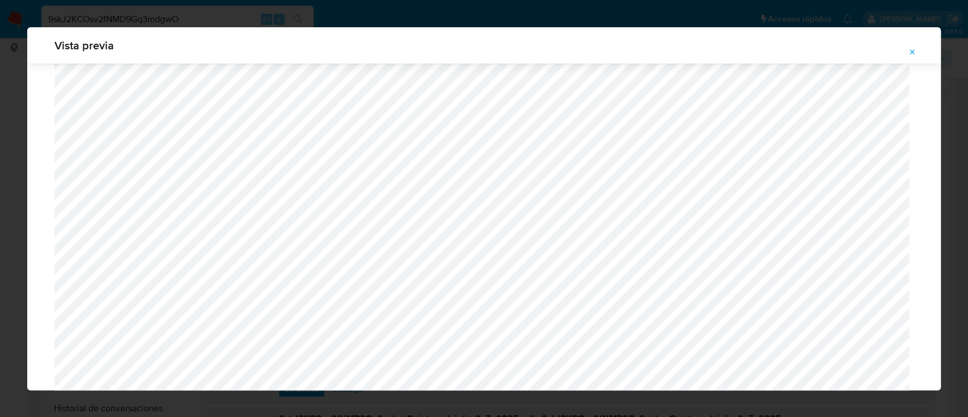
scroll to position [1035, 0]
click at [912, 48] on icon "Attachment preview" at bounding box center [912, 52] width 9 height 9
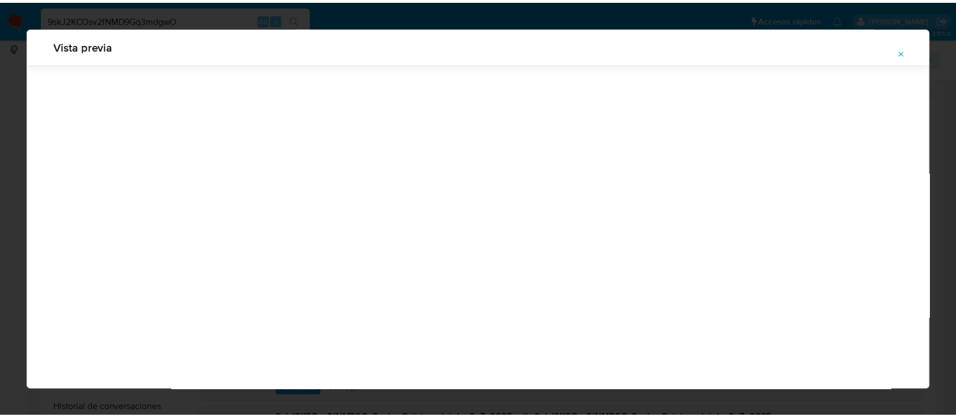
scroll to position [36, 0]
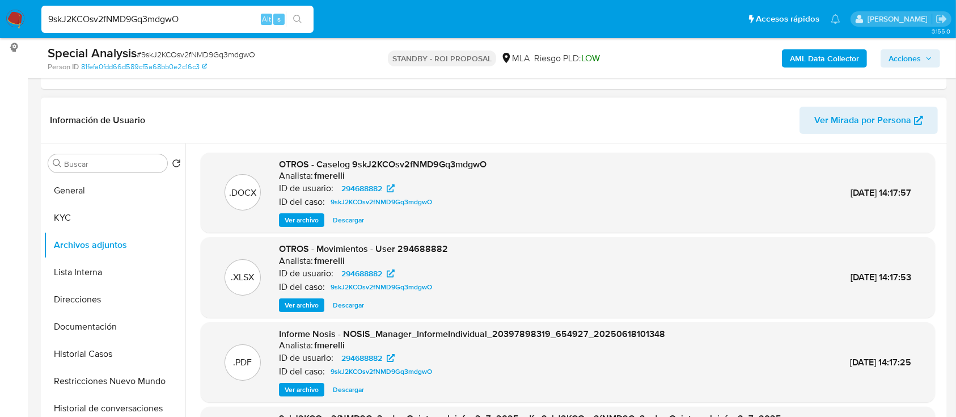
click at [192, 15] on input "9skJ2KCOsv2fNMD9Gq3mdgwO" at bounding box center [177, 19] width 272 height 15
click at [192, 14] on input "9skJ2KCOsv2fNMD9Gq3mdgwO" at bounding box center [177, 19] width 272 height 15
paste input "GYlUCyquP1eAk9qhTds0AqjG"
type input "GYlUCyquP1eAk9qhTds0AqjG"
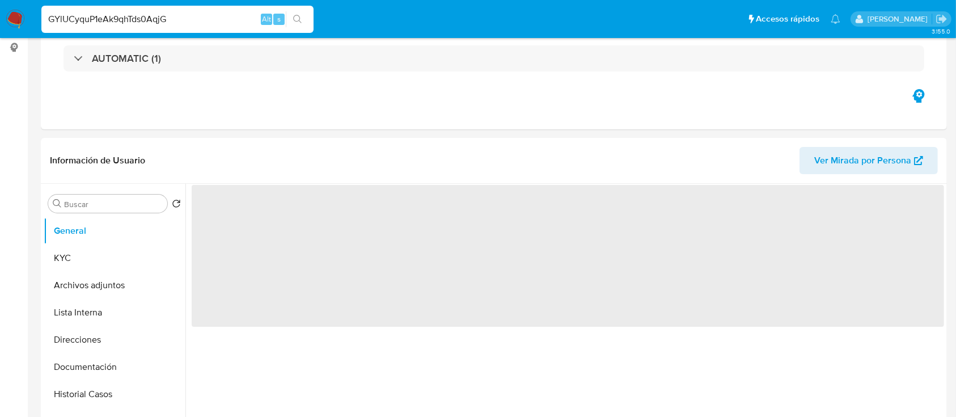
select select "10"
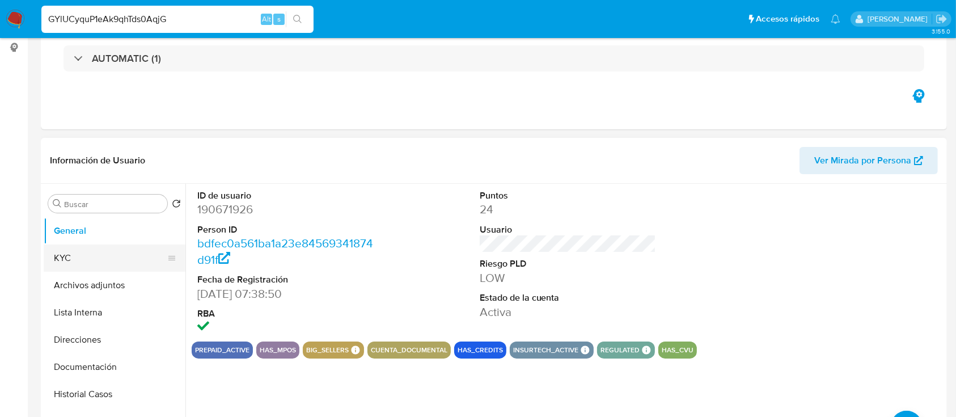
click at [103, 251] on button "KYC" at bounding box center [110, 257] width 133 height 27
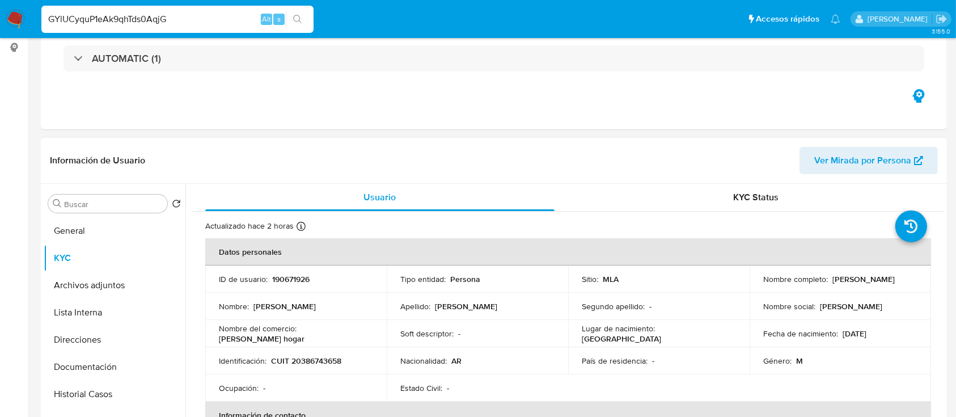
click at [316, 350] on td "Identificación : CUIT 20386743658" at bounding box center [295, 360] width 181 height 27
click at [314, 355] on p "CUIT 20386743658" at bounding box center [306, 360] width 70 height 10
click at [331, 358] on p "CUIT 20386743658" at bounding box center [306, 360] width 70 height 10
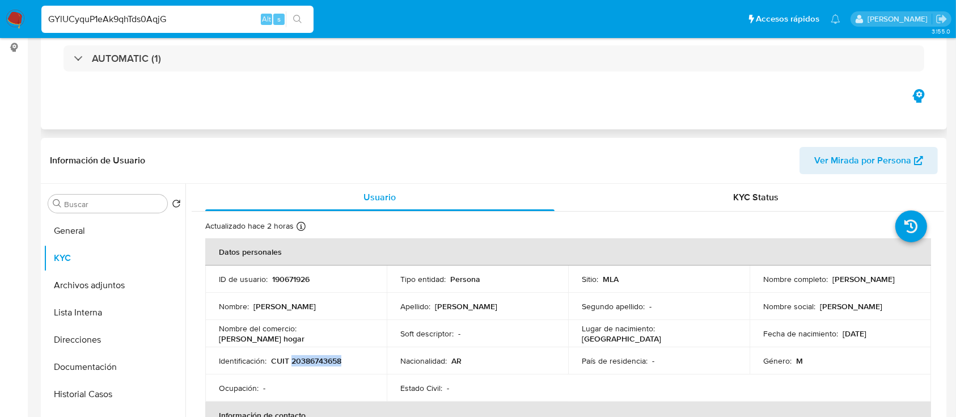
copy p "20386743658"
click at [308, 358] on p "CUIT 20386743658" at bounding box center [306, 360] width 70 height 10
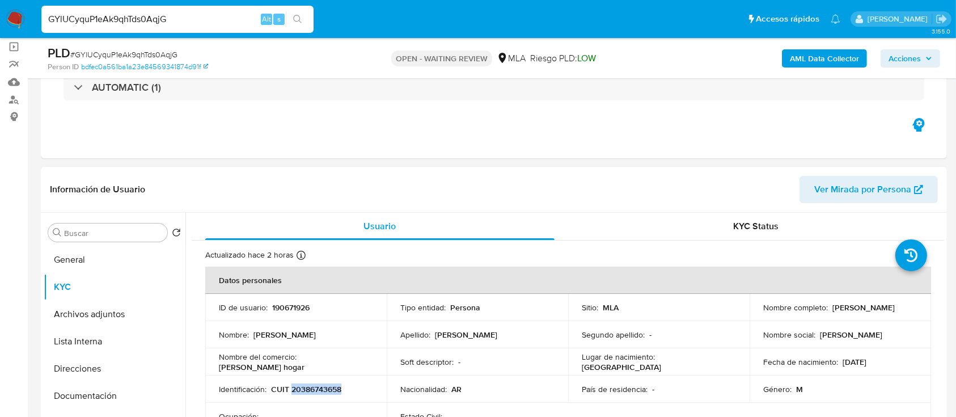
scroll to position [75, 0]
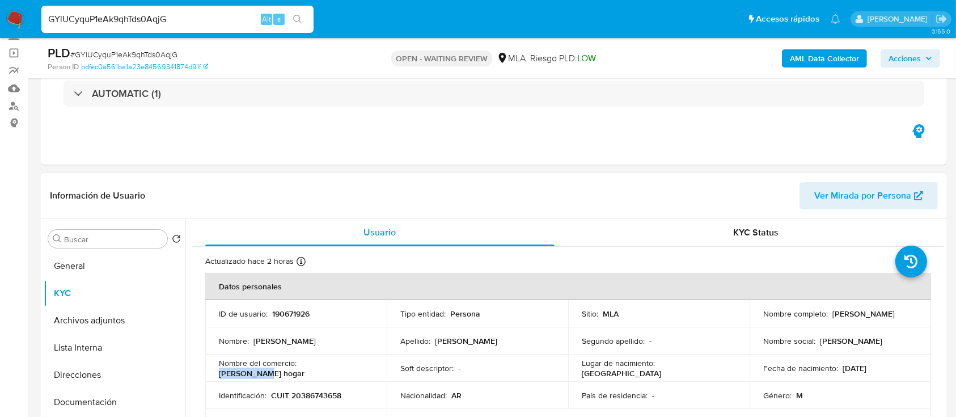
drag, startPoint x: 299, startPoint y: 370, endPoint x: 361, endPoint y: 368, distance: 61.2
click at [361, 368] on div "Nombre del comercio : Gadea hogar" at bounding box center [296, 368] width 154 height 20
copy p "Gadea hogar"
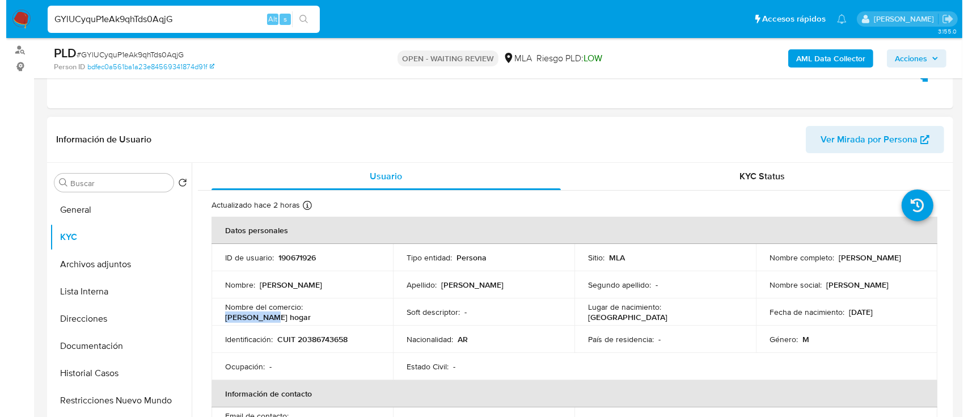
scroll to position [151, 0]
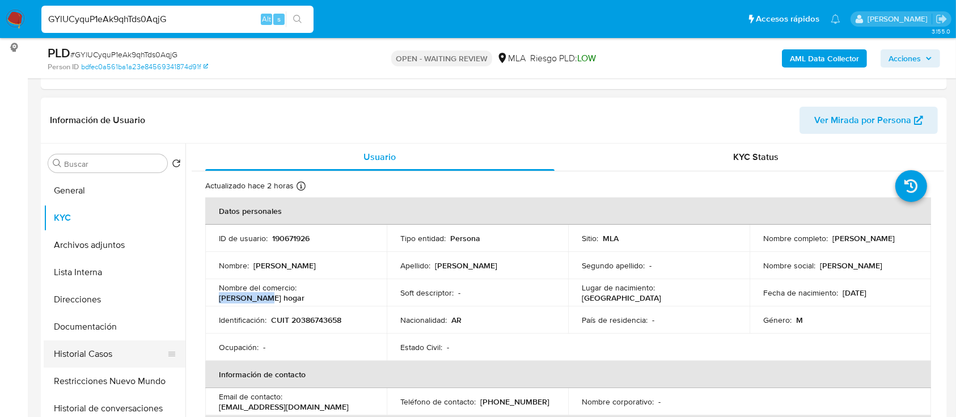
click at [98, 342] on button "Historial Casos" at bounding box center [110, 353] width 133 height 27
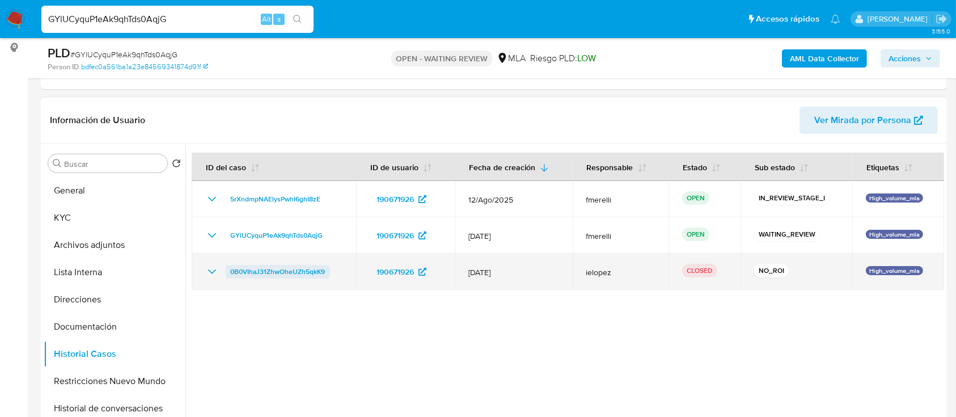
click at [247, 276] on span "0B0VIhaJ31ZhwOheUZh5qkK9" at bounding box center [277, 272] width 95 height 14
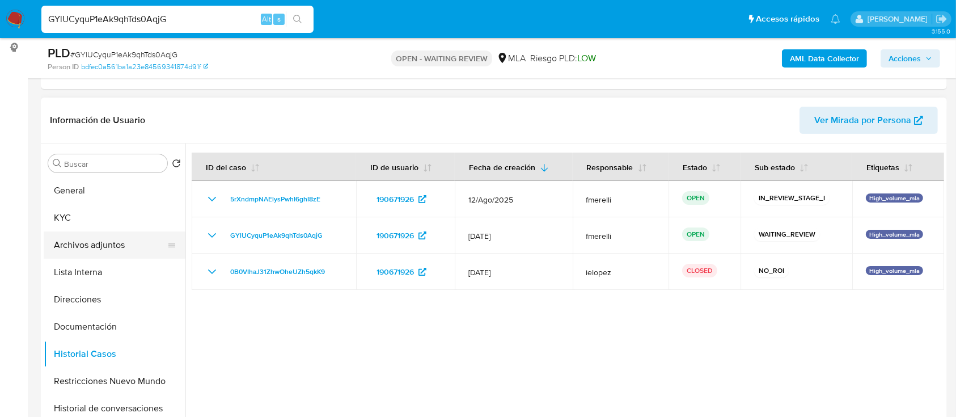
click at [87, 238] on button "Archivos adjuntos" at bounding box center [110, 244] width 133 height 27
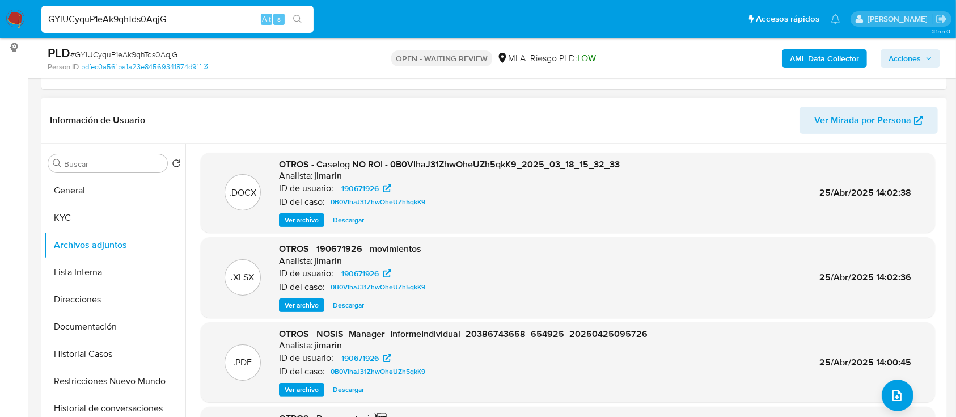
click at [303, 220] on span "Ver archivo" at bounding box center [302, 219] width 34 height 11
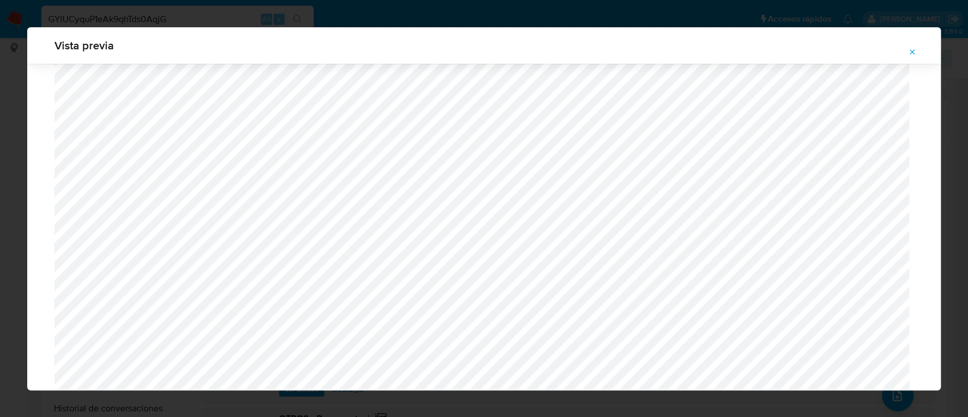
scroll to position [1213, 0]
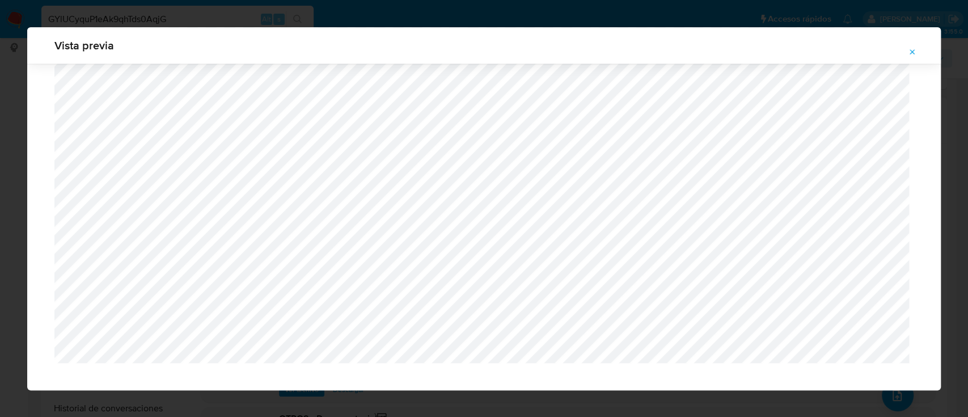
click at [922, 52] on button "Attachment preview" at bounding box center [912, 52] width 25 height 18
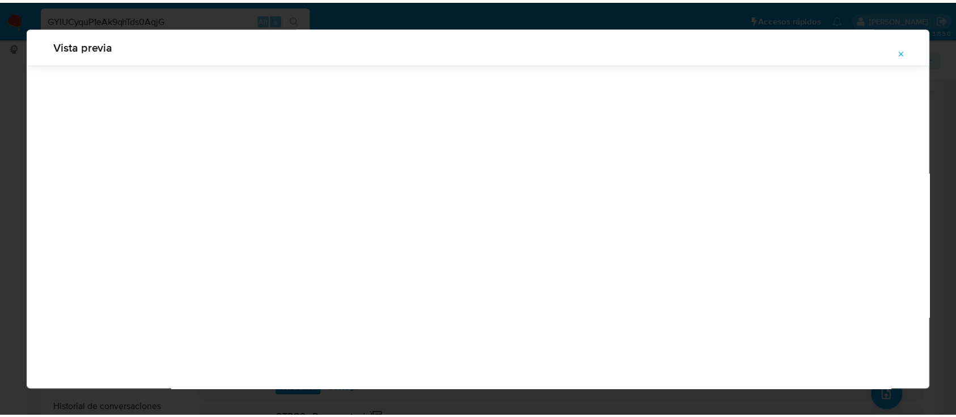
scroll to position [36, 0]
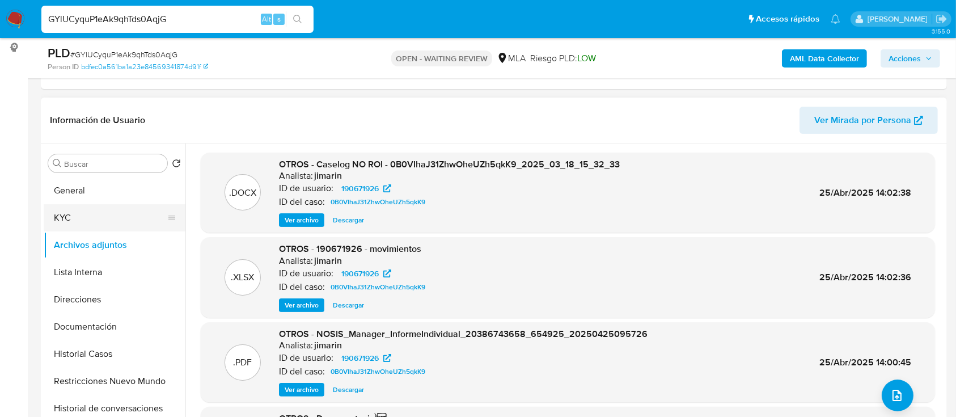
click at [99, 215] on button "KYC" at bounding box center [110, 217] width 133 height 27
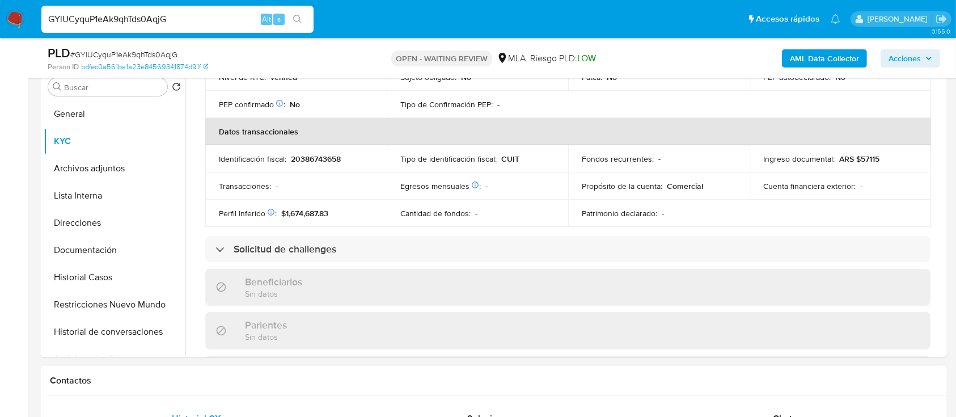
scroll to position [302, 0]
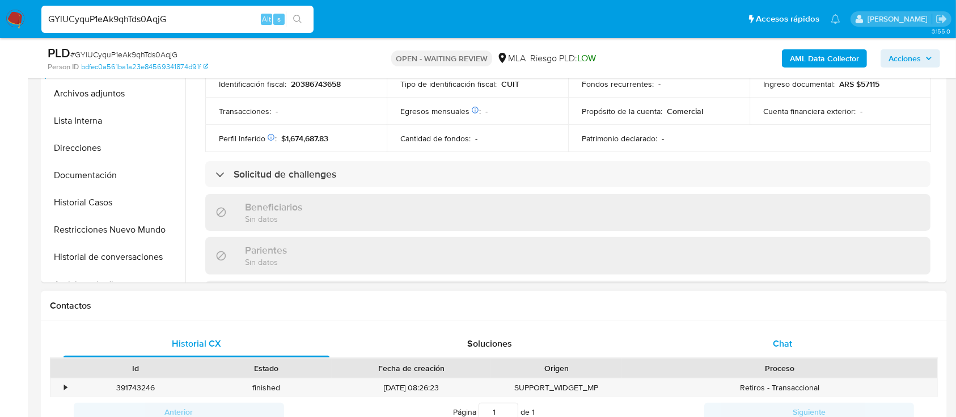
click at [753, 337] on div "Chat" at bounding box center [783, 343] width 266 height 27
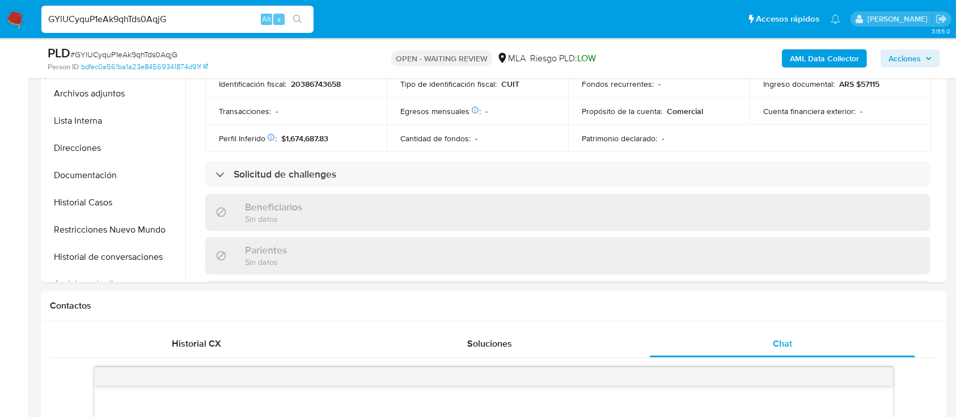
click at [152, 59] on span "# GYlUCyquP1eAk9qhTds0AqjG" at bounding box center [123, 54] width 107 height 11
click at [18, 25] on img at bounding box center [15, 19] width 19 height 19
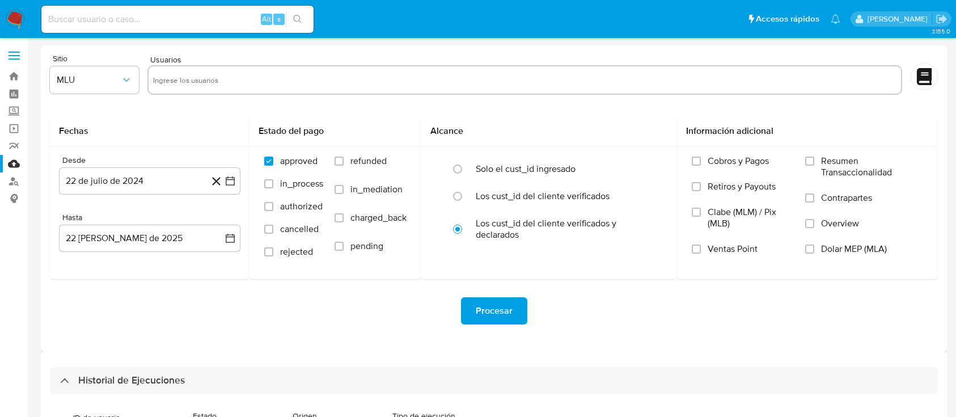
select select "10"
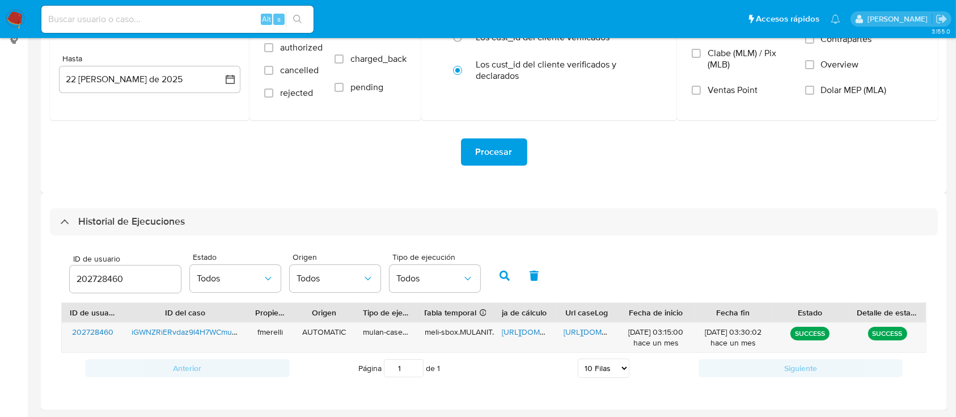
click at [107, 273] on input "202728460" at bounding box center [125, 279] width 111 height 15
paste input "190671926"
type input "190671926"
click at [504, 274] on icon "button" at bounding box center [504, 275] width 10 height 10
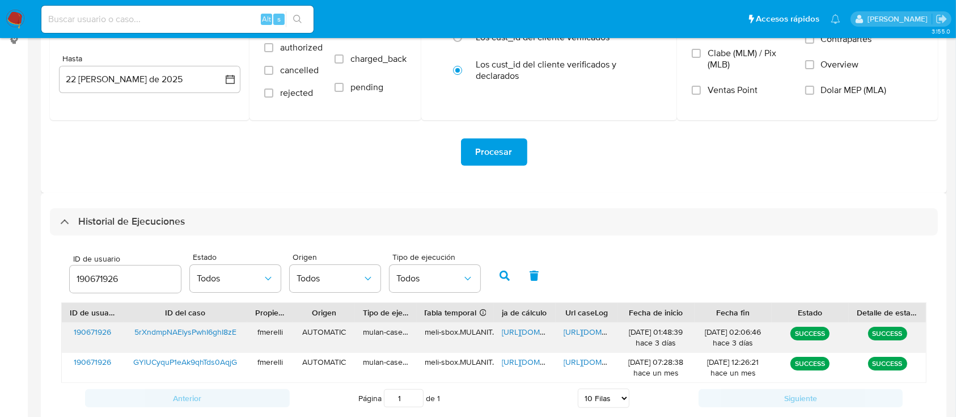
click at [583, 330] on span "[URL][DOMAIN_NAME]" at bounding box center [602, 331] width 78 height 11
click at [525, 331] on span "[URL][DOMAIN_NAME]" at bounding box center [541, 331] width 78 height 11
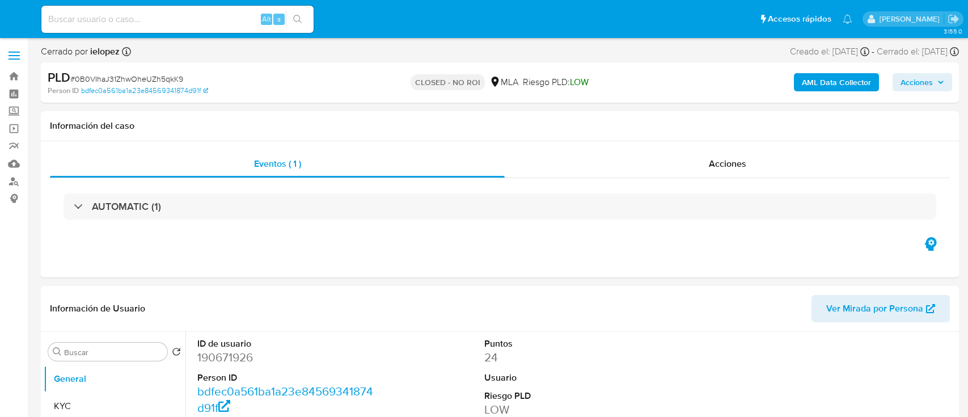
select select "10"
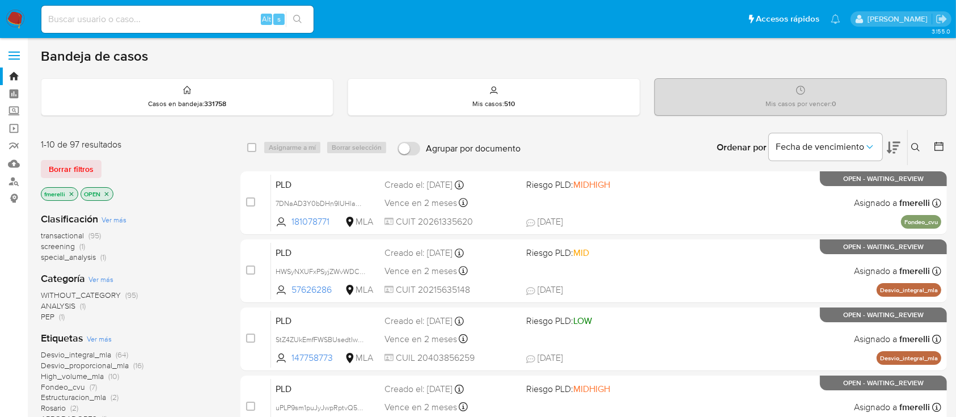
click at [918, 153] on button at bounding box center [917, 148] width 19 height 14
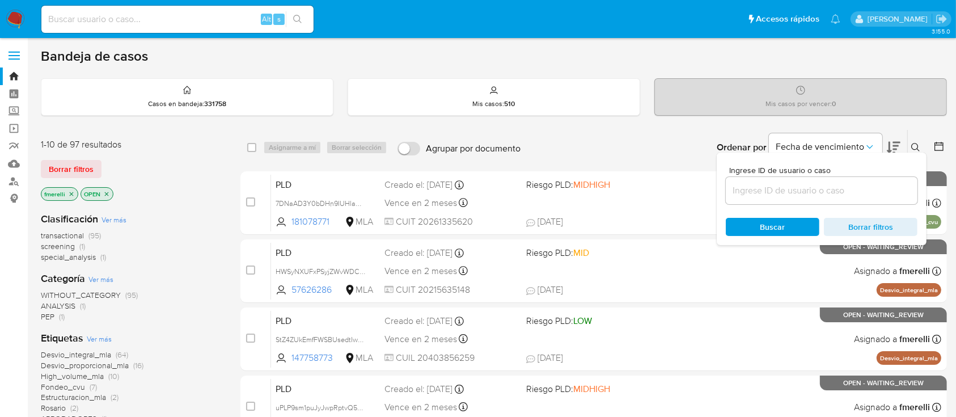
click at [846, 187] on input at bounding box center [822, 190] width 192 height 15
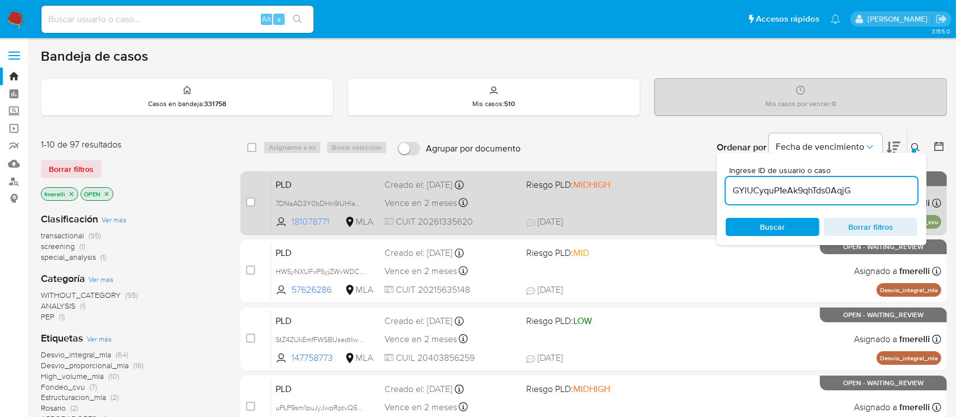
type input "GYlUCyquP1eAk9qhTds0AqjG"
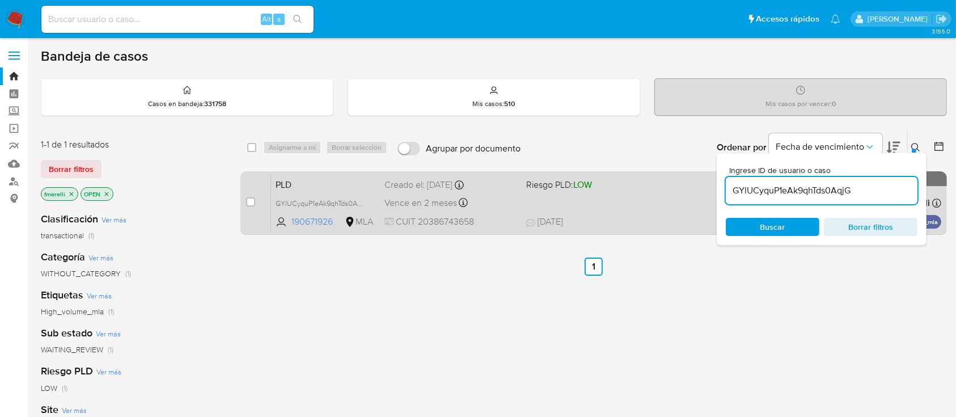
drag, startPoint x: 251, startPoint y: 204, endPoint x: 270, endPoint y: 180, distance: 29.8
click at [251, 203] on input "checkbox" at bounding box center [250, 201] width 9 height 9
checkbox input "true"
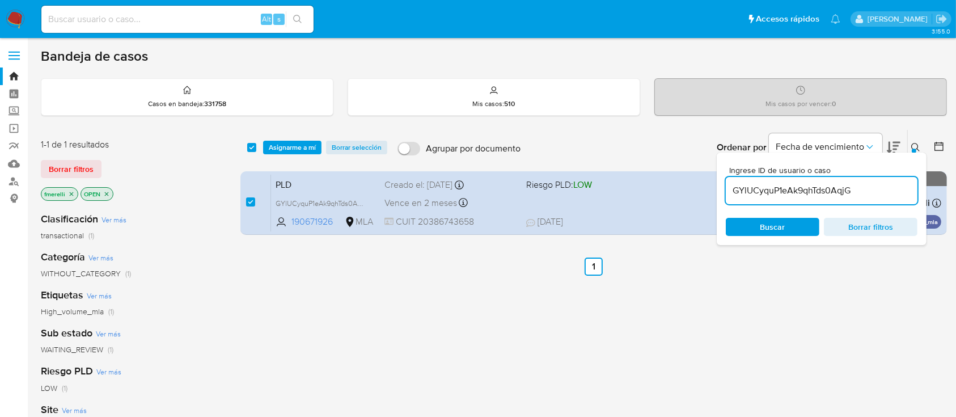
click at [297, 158] on div "select-all-cases-checkbox Asignarme a mí Borrar selección Agrupar por documento…" at bounding box center [593, 147] width 706 height 35
click at [307, 147] on span "Asignarme a mí" at bounding box center [292, 147] width 47 height 11
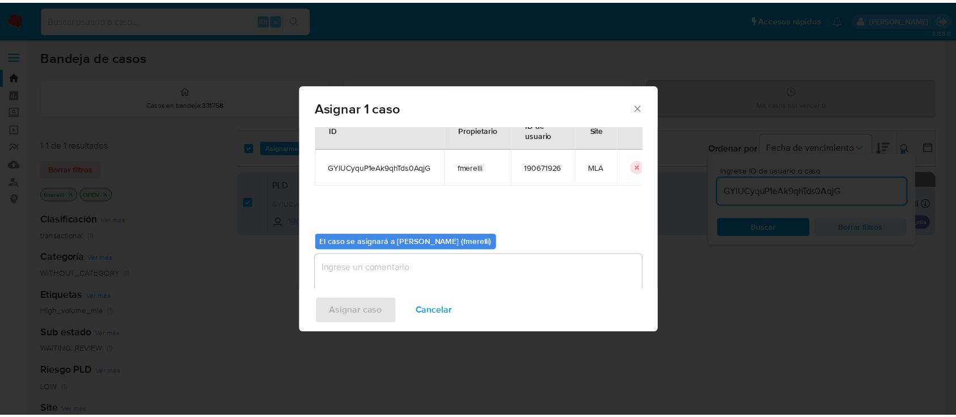
scroll to position [58, 0]
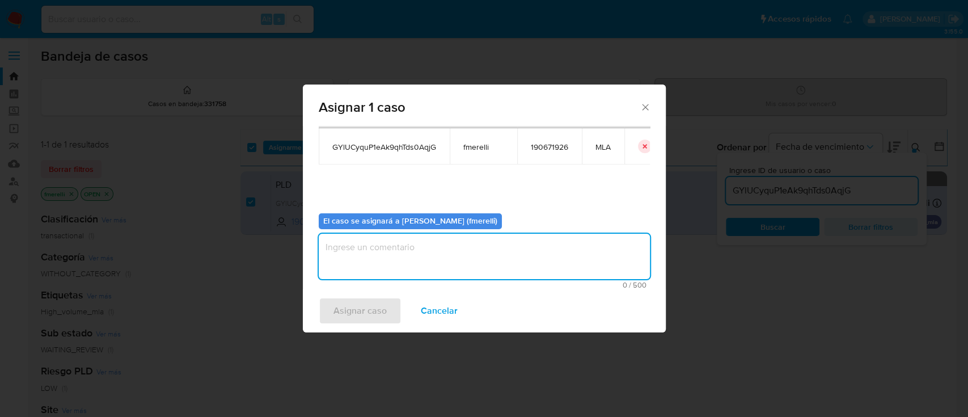
click at [370, 263] on textarea "assign-modal" at bounding box center [484, 256] width 331 height 45
click at [367, 313] on span "Asignar caso" at bounding box center [359, 310] width 53 height 25
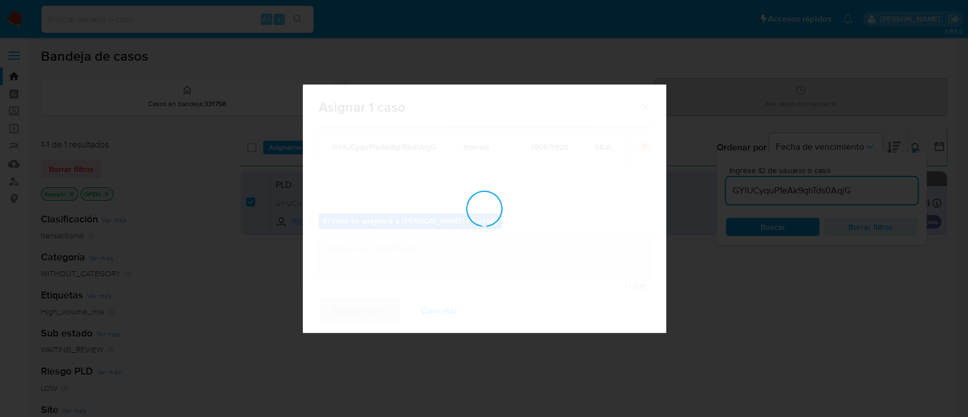
checkbox input "false"
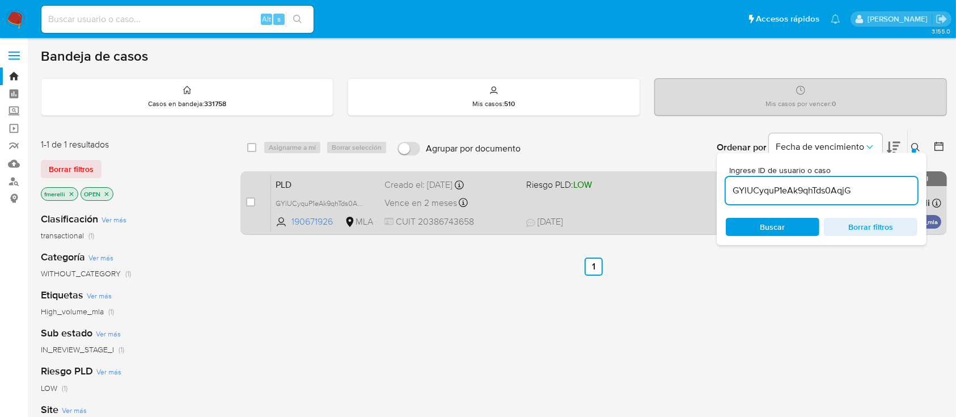
click at [506, 185] on div "Creado el: [DATE] Creado el: [DATE] 03:17:43" at bounding box center [450, 185] width 132 height 12
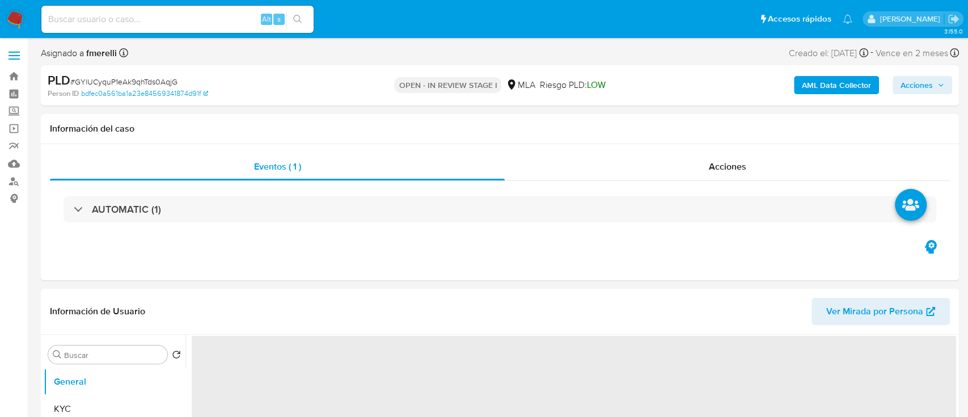
select select "10"
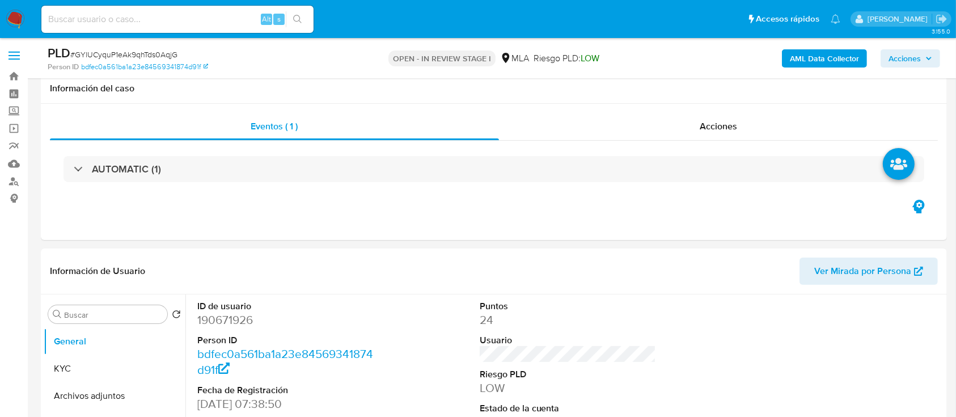
scroll to position [302, 0]
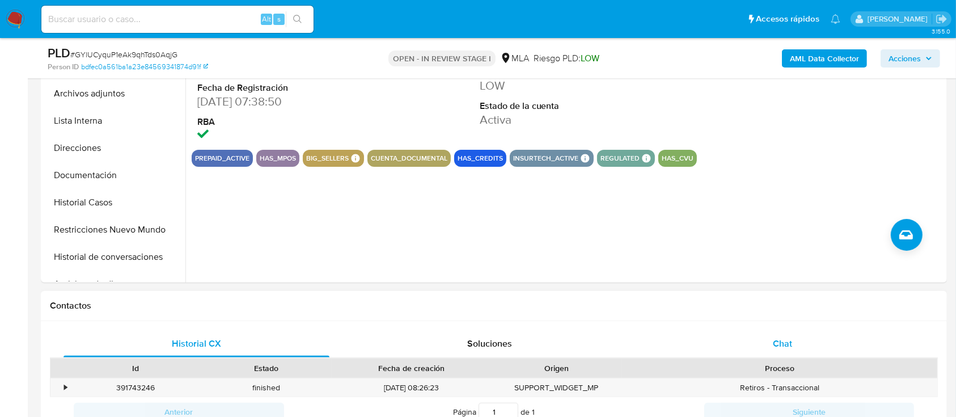
click at [749, 341] on div "Chat" at bounding box center [783, 343] width 266 height 27
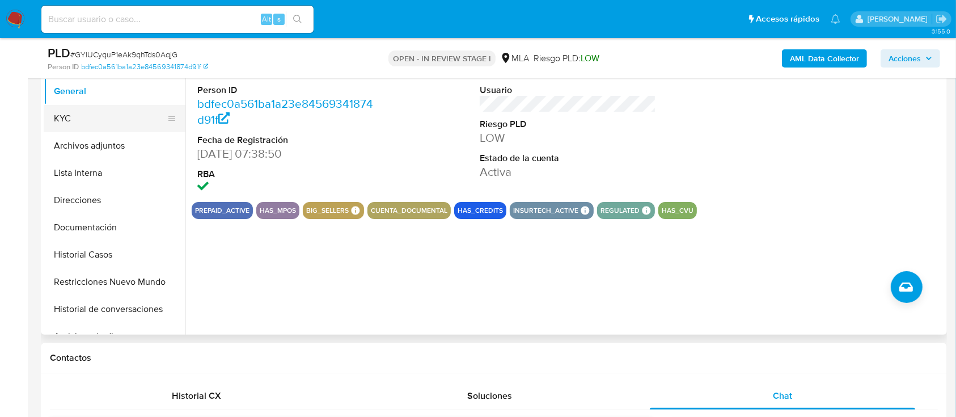
scroll to position [227, 0]
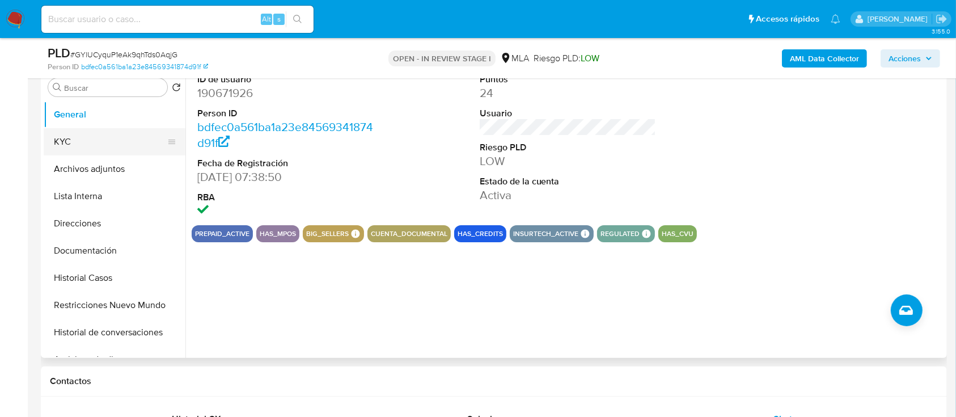
click at [121, 148] on button "KYC" at bounding box center [110, 141] width 133 height 27
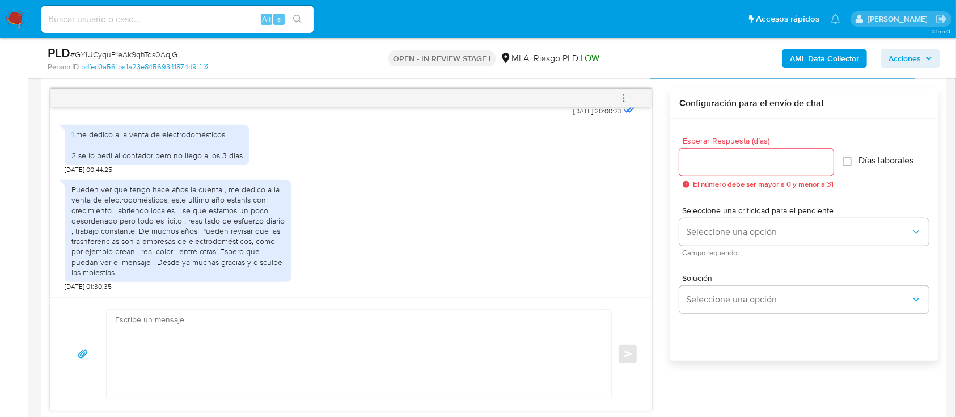
scroll to position [604, 0]
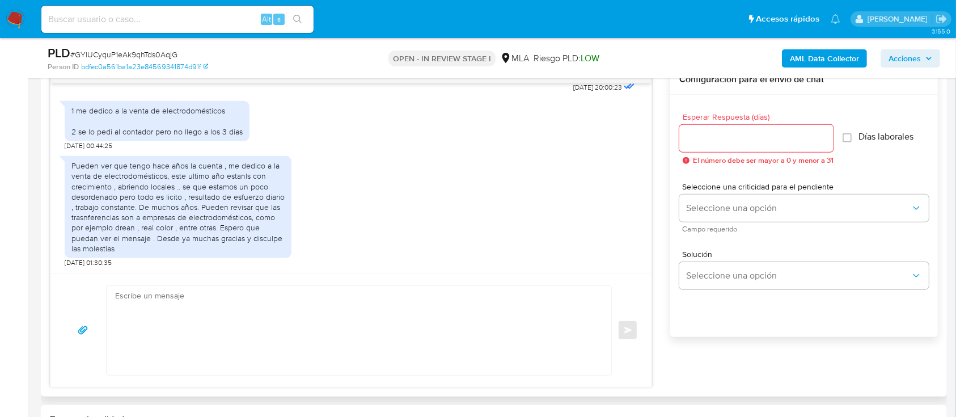
click at [257, 309] on textarea at bounding box center [356, 330] width 482 height 89
paste textarea "Hola , En función de las operaciones registradas en tu cuenta de Mercado Pago, …"
type textarea "Hola , En función de las operaciones registradas en tu cuenta de Mercado Pago, …"
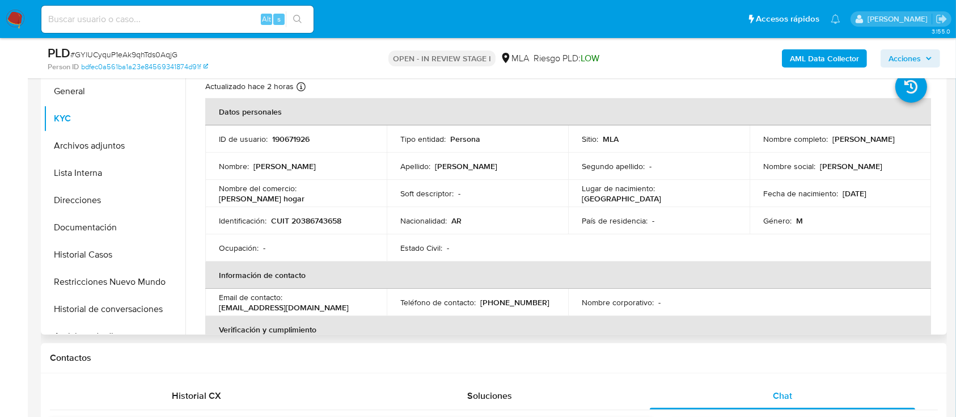
scroll to position [227, 0]
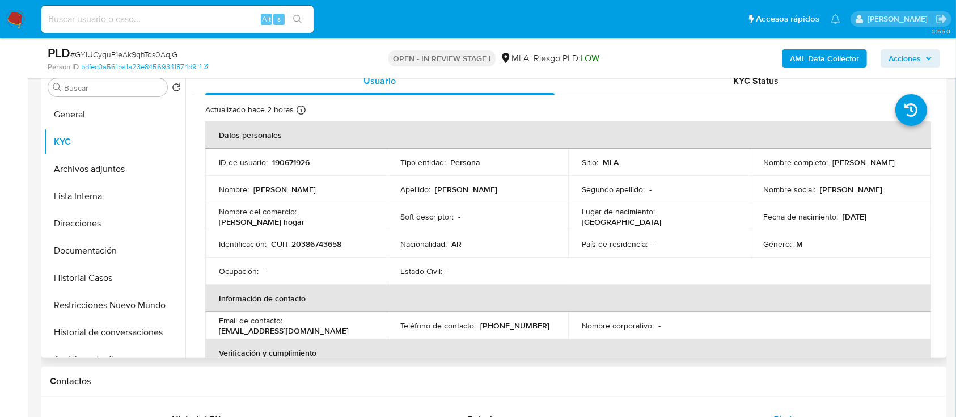
drag, startPoint x: 829, startPoint y: 160, endPoint x: 919, endPoint y: 164, distance: 90.2
click at [919, 164] on td "Nombre completo : Nicolas Javier Gadea" at bounding box center [839, 162] width 181 height 27
copy p "Nicolas Javier Gadea"
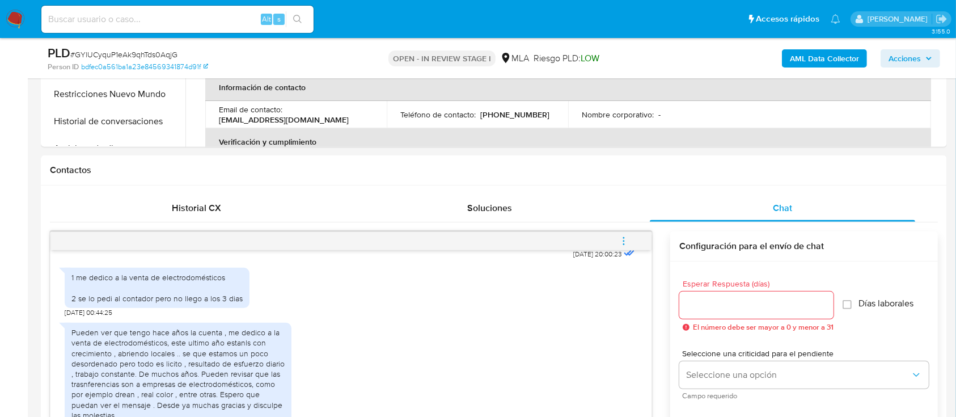
scroll to position [680, 0]
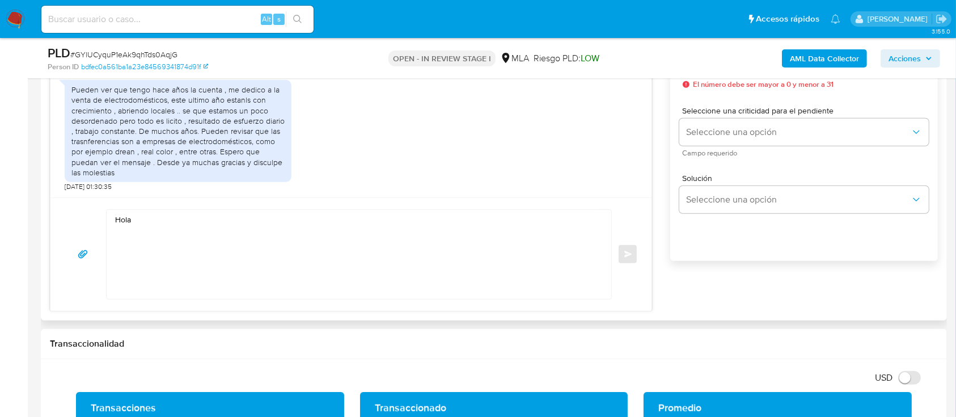
click at [380, 254] on textarea "Hola" at bounding box center [356, 254] width 482 height 89
paste textarea "Nicolas Javier Gadea"
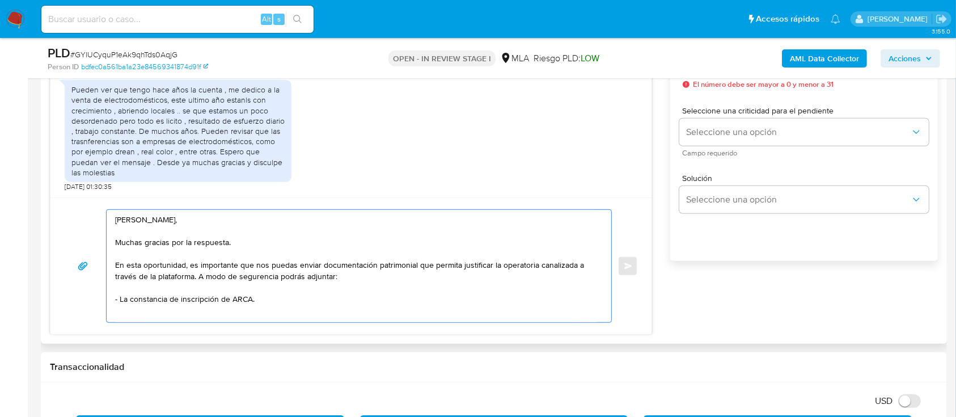
paste textarea "- Últimas 6 Declaraciones Juradas de Ingresos Brutos (donde se visualice la bas…"
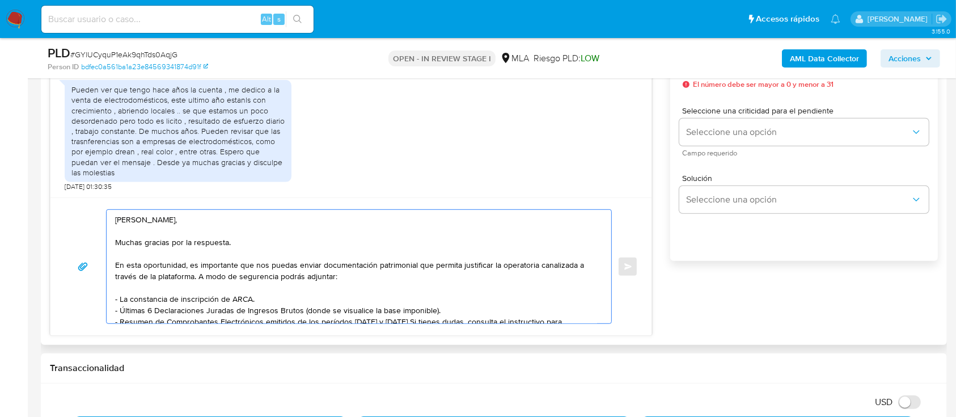
scroll to position [53, 0]
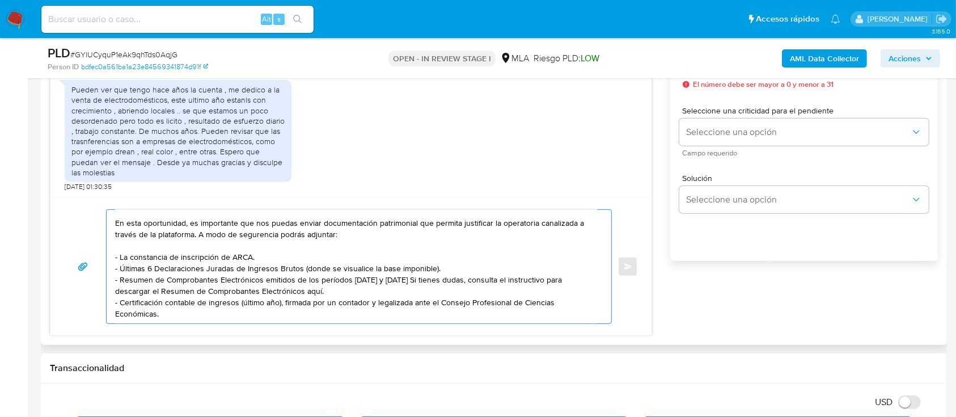
click at [287, 281] on textarea "Hola Nicolas Javier Gadea, Muchas gracias por la respuesta. En esta oportunidad…" at bounding box center [356, 266] width 482 height 113
paste textarea "https://www.mercadopago.com.ar/ayuda/30181"
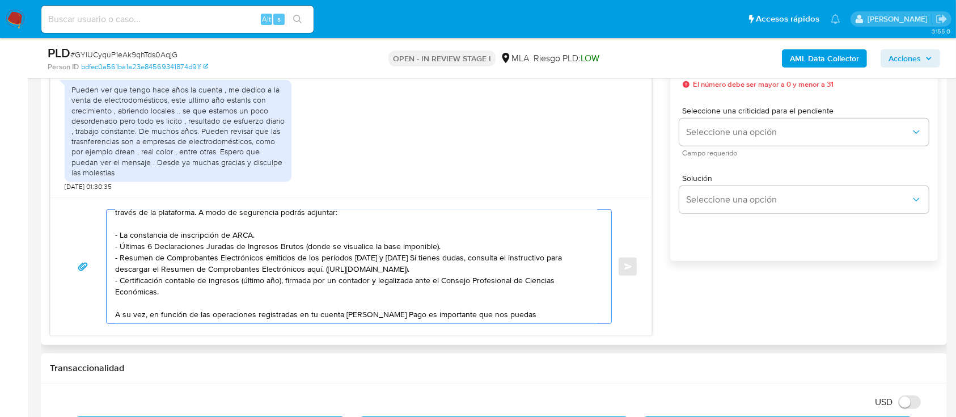
paste textarea "Proporciona el vínculo con las siguientes contrapartes con las que operaste, el…"
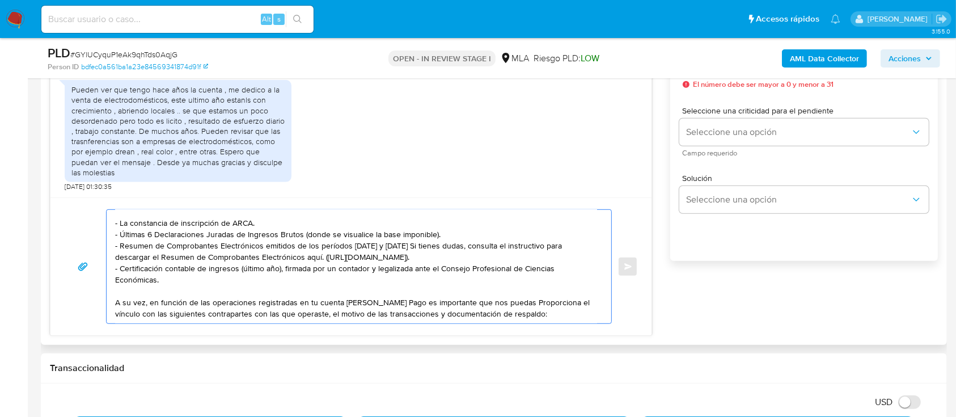
click at [525, 303] on textarea at bounding box center [356, 266] width 482 height 113
click at [521, 291] on textarea at bounding box center [356, 266] width 482 height 113
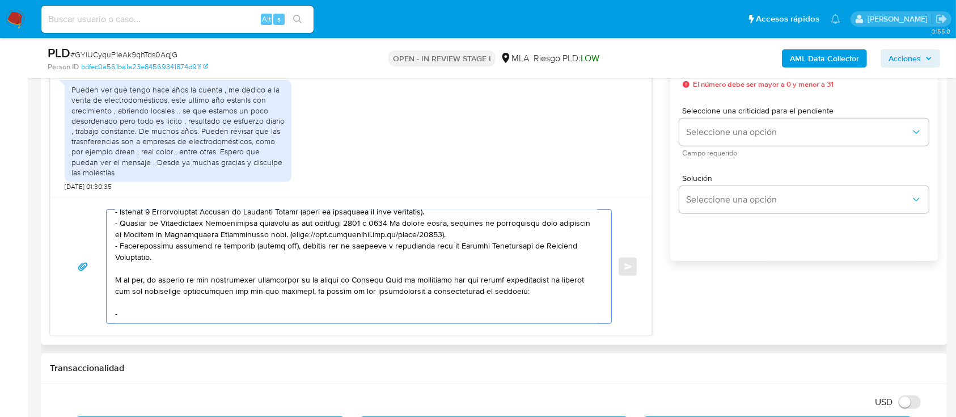
paste textarea "Carina Elizabeth Chavez"
paste textarea "27269290671"
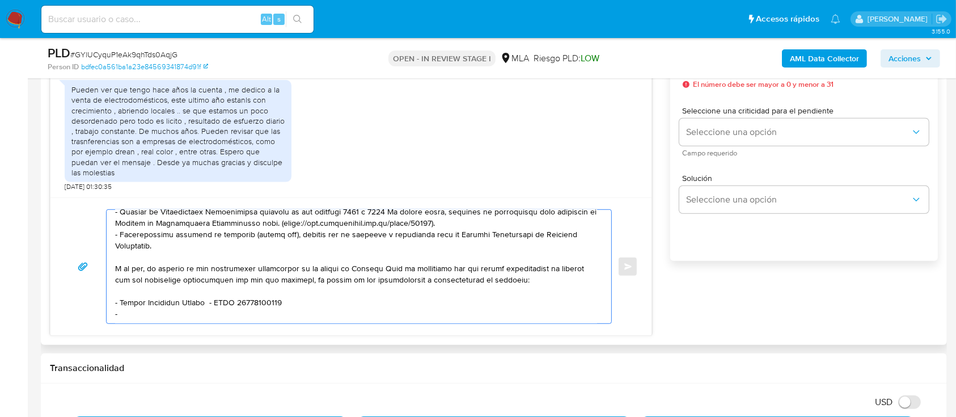
paste textarea "20370151289"
paste textarea "Joel Alejandro Leiva"
paste textarea "20370151289"
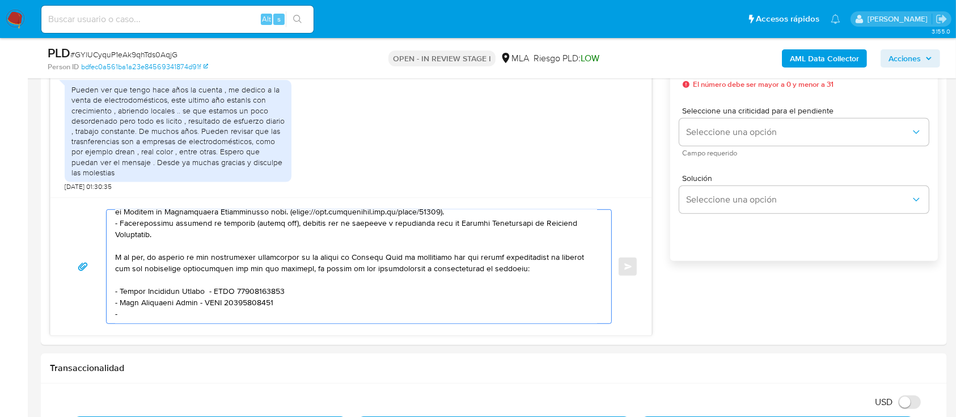
paste textarea "Ismael Humberto Mena"
paste textarea "20177475042"
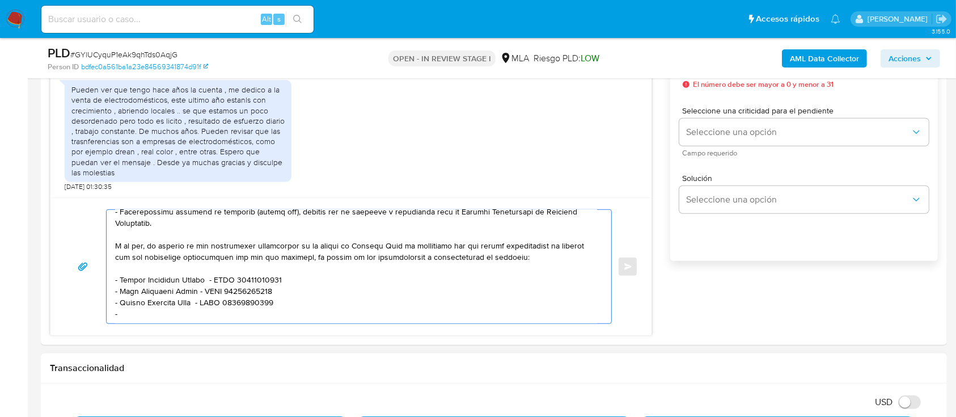
paste textarea "Carlos Daniel Portillo"
paste textarea "20261964504"
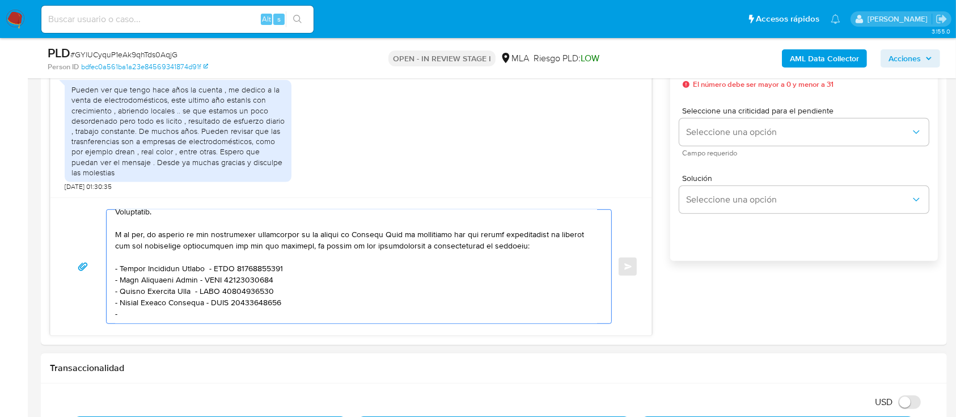
paste textarea "ASOCIACION CONSULTORA MUTUAL"
paste textarea "30711088322"
paste textarea "Es importante que sepas que, en caso de no responder a lo solicitado o si lo pr…"
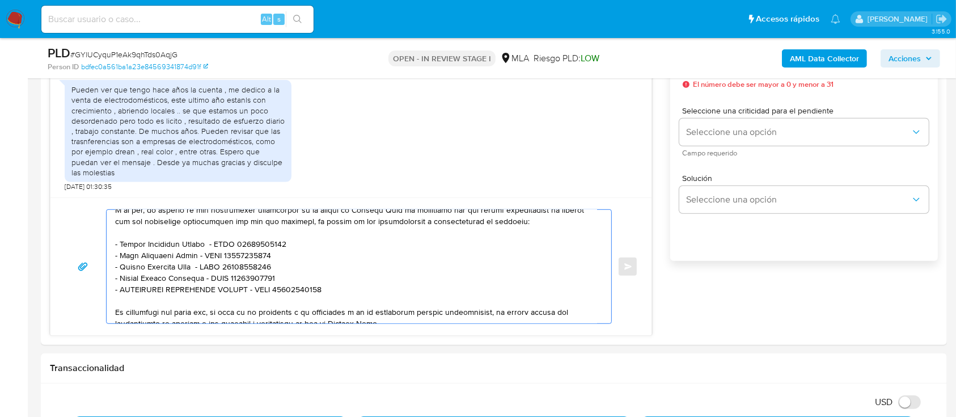
scroll to position [366, 0]
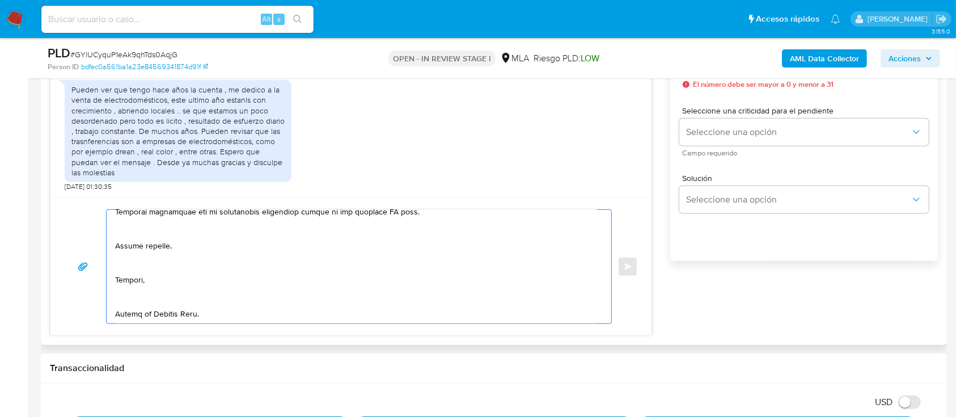
click at [146, 292] on textarea at bounding box center [356, 266] width 482 height 113
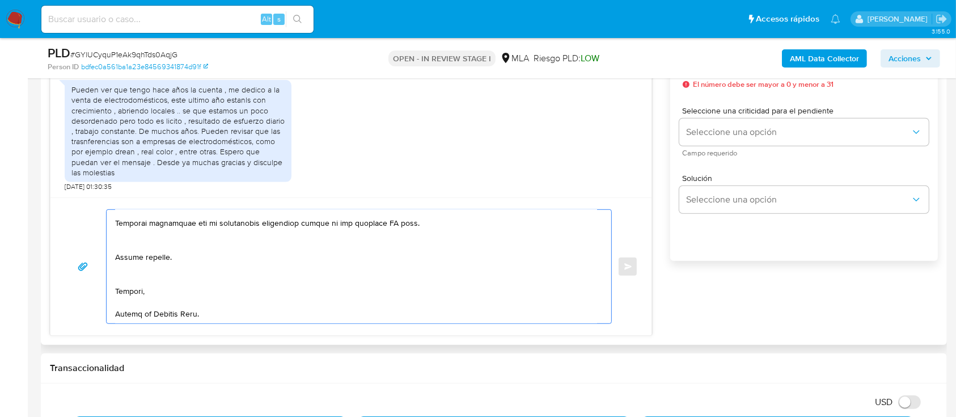
click at [171, 263] on textarea at bounding box center [356, 266] width 482 height 113
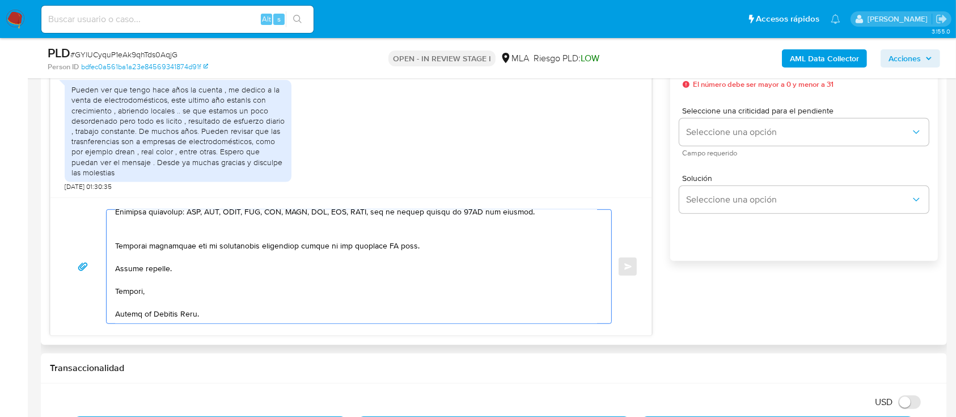
click at [200, 212] on textarea at bounding box center [356, 266] width 482 height 113
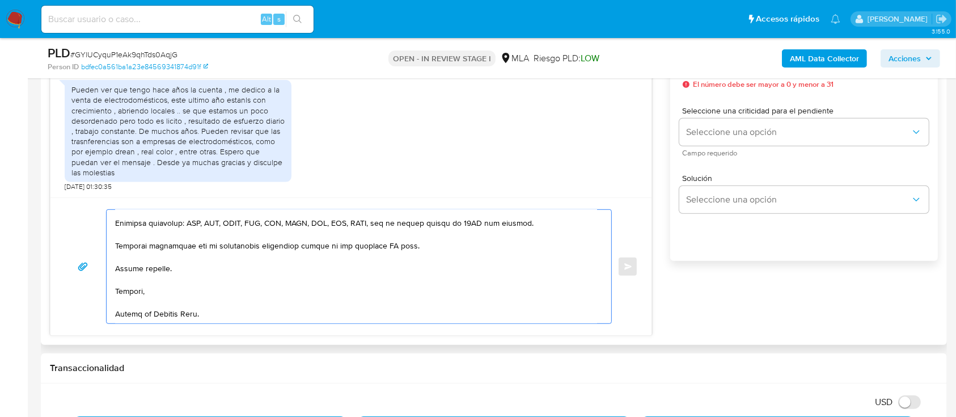
scroll to position [316, 0]
click at [384, 242] on textarea at bounding box center [356, 266] width 482 height 113
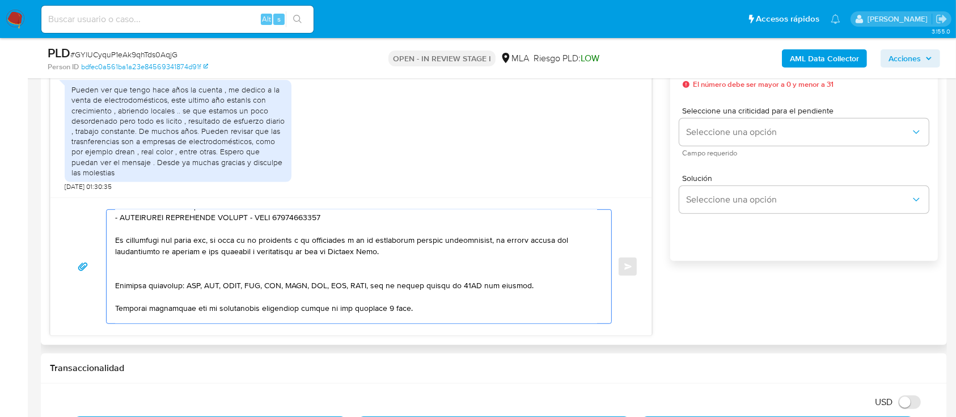
click at [195, 283] on textarea at bounding box center [356, 266] width 482 height 113
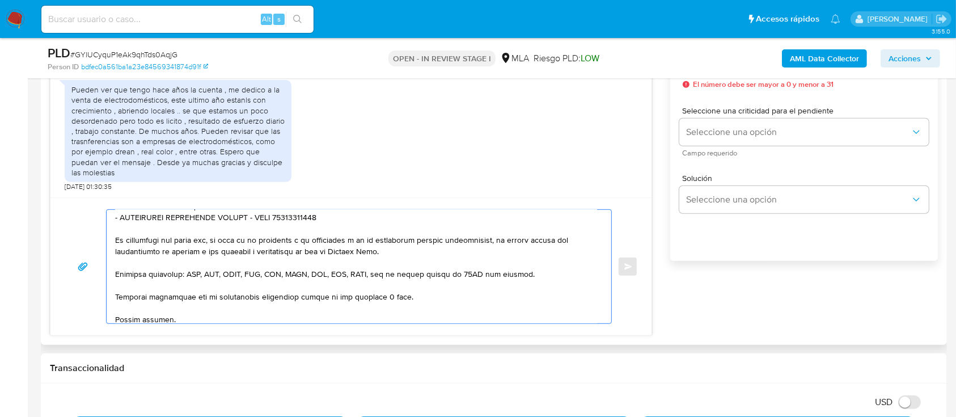
scroll to position [604, 0]
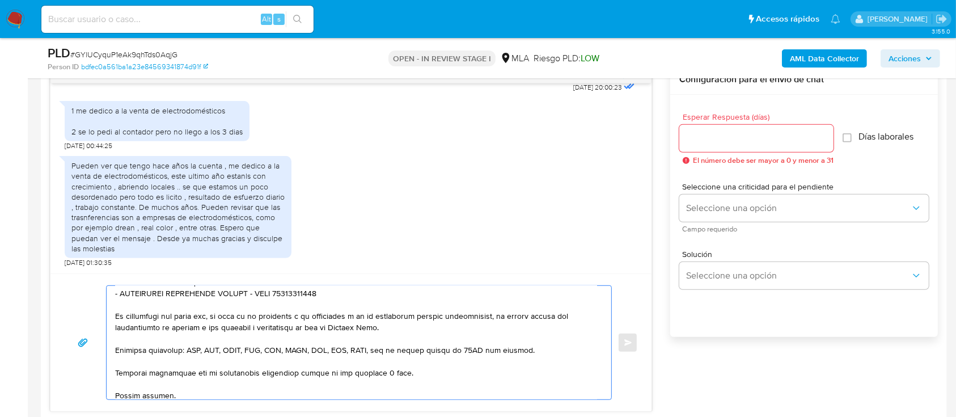
type textarea "Hola Nicolas Javier Gadea, Muchas gracias por la respuesta. En esta oportunidad…"
click at [723, 138] on input "Esperar Respuesta (días)" at bounding box center [756, 138] width 154 height 15
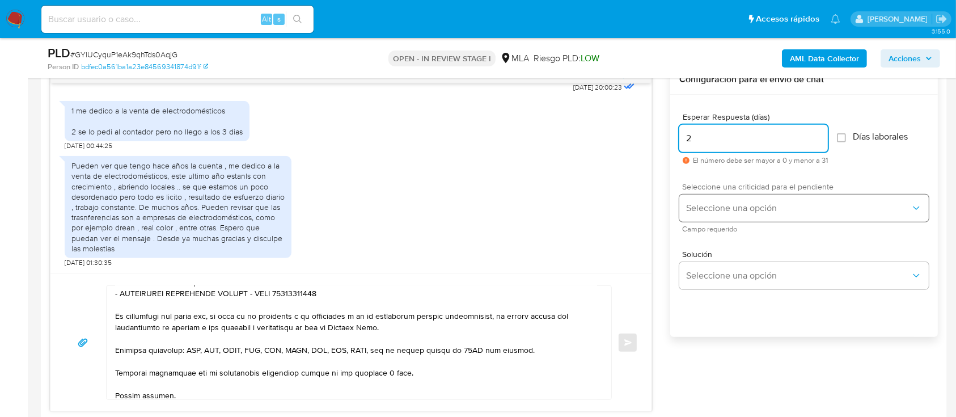
type input "2"
click at [713, 207] on span "Seleccione una opción" at bounding box center [798, 207] width 224 height 11
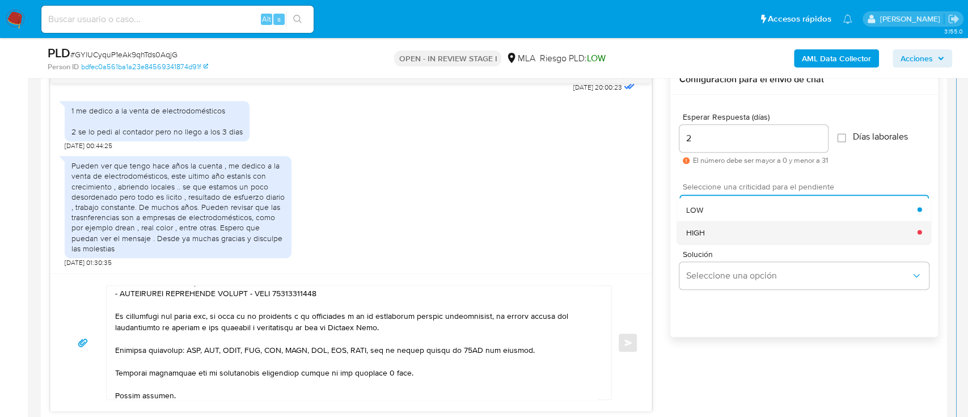
click at [713, 230] on div "HIGH" at bounding box center [801, 232] width 231 height 23
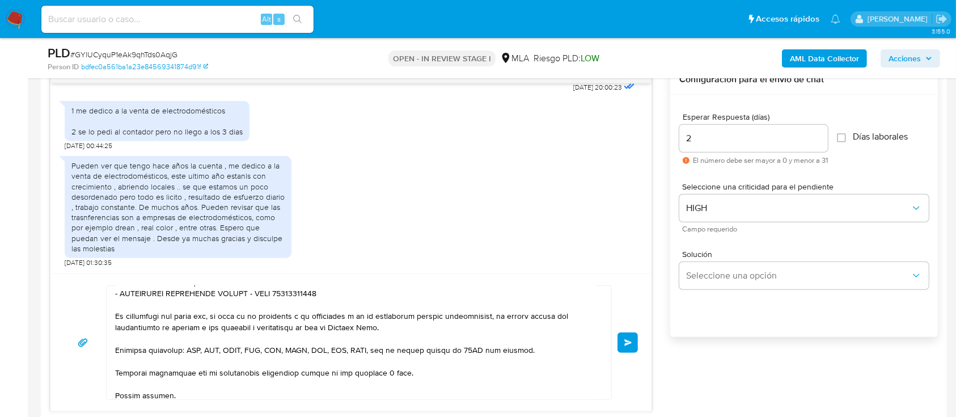
click at [622, 344] on button "Enviar" at bounding box center [627, 342] width 20 height 20
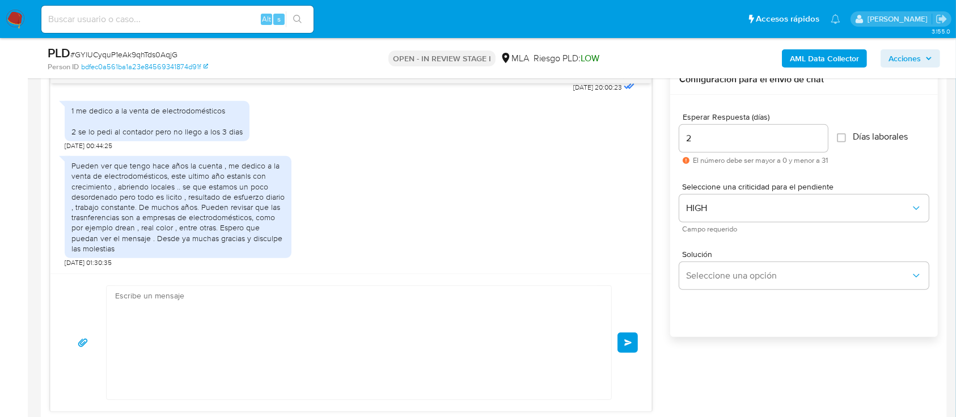
scroll to position [1162, 0]
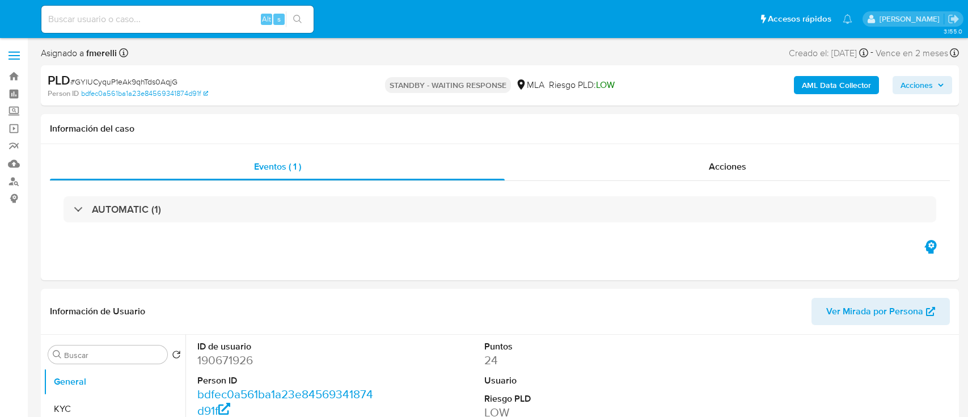
select select "10"
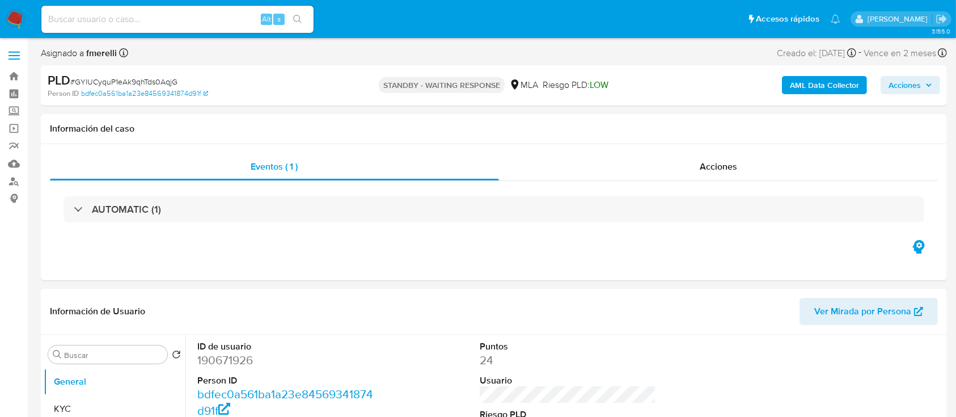
click at [9, 22] on img at bounding box center [15, 19] width 19 height 19
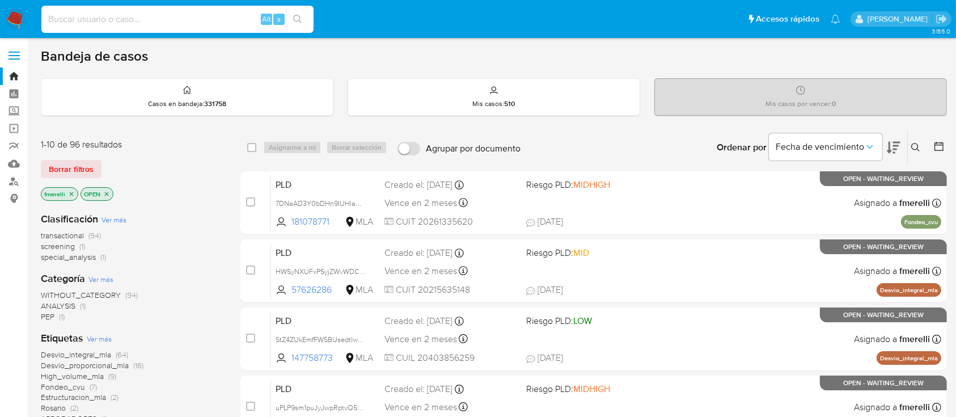
click at [227, 20] on input at bounding box center [177, 19] width 272 height 15
paste input "JQtYZ15NBri5DIRaSHI1LoC2"
type input "JQtYZ15NBri5DIRaSHI1LoC2"
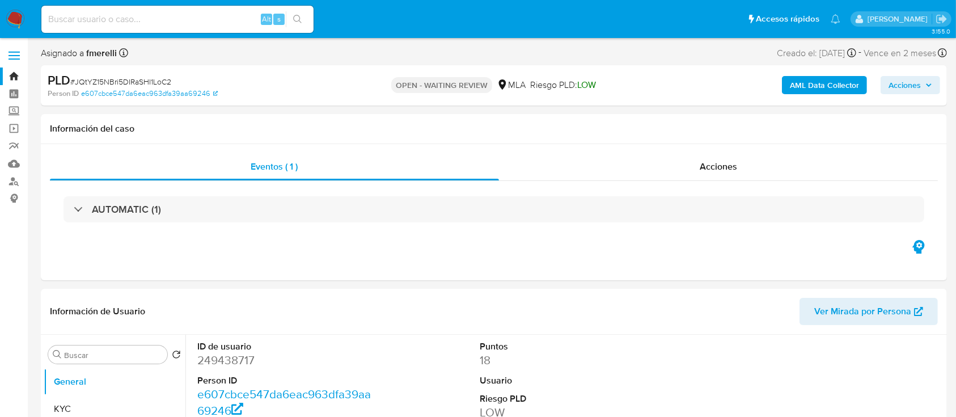
select select "10"
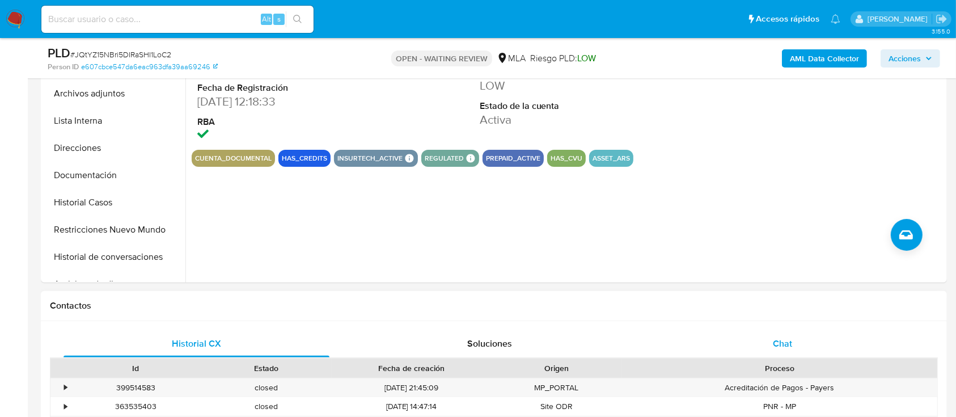
click at [734, 341] on div "Chat" at bounding box center [783, 343] width 266 height 27
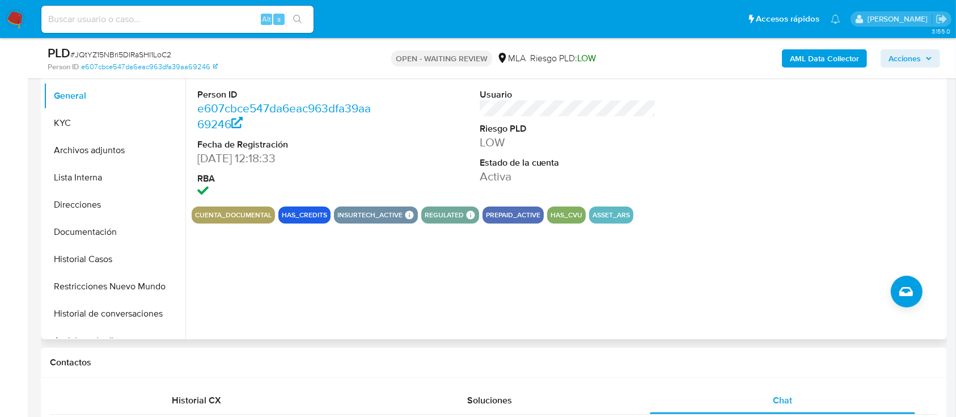
scroll to position [227, 0]
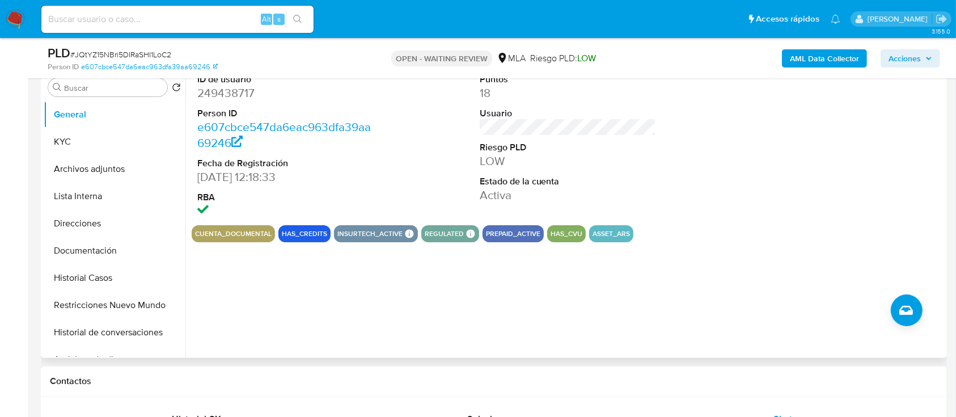
click at [243, 98] on dd "249438717" at bounding box center [285, 93] width 177 height 16
click at [243, 97] on dd "249438717" at bounding box center [285, 93] width 177 height 16
copy dd "249438717"
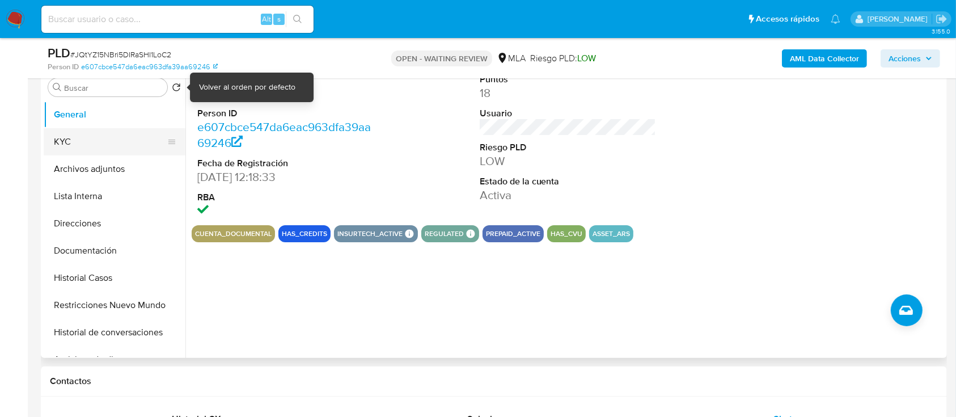
drag, startPoint x: 74, startPoint y: 144, endPoint x: 86, endPoint y: 146, distance: 12.7
click at [74, 144] on button "KYC" at bounding box center [110, 141] width 133 height 27
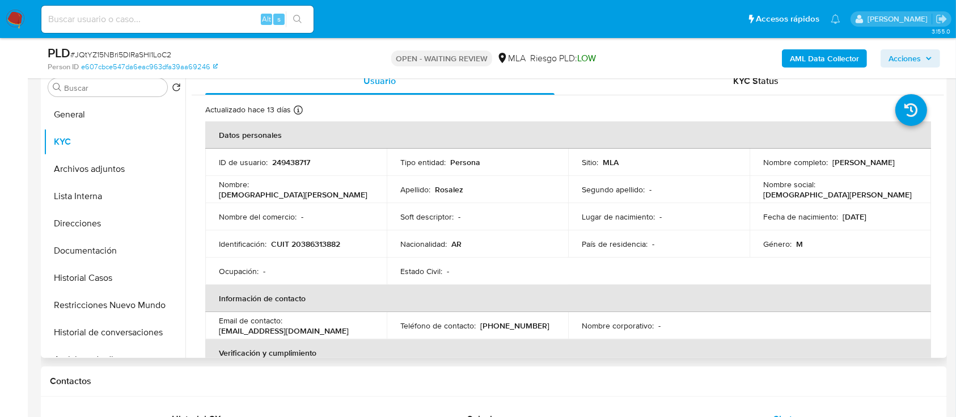
click at [328, 239] on p "CUIT 20386313882" at bounding box center [305, 244] width 69 height 10
copy p "20386313882"
click at [285, 161] on p "249438717" at bounding box center [291, 162] width 38 height 10
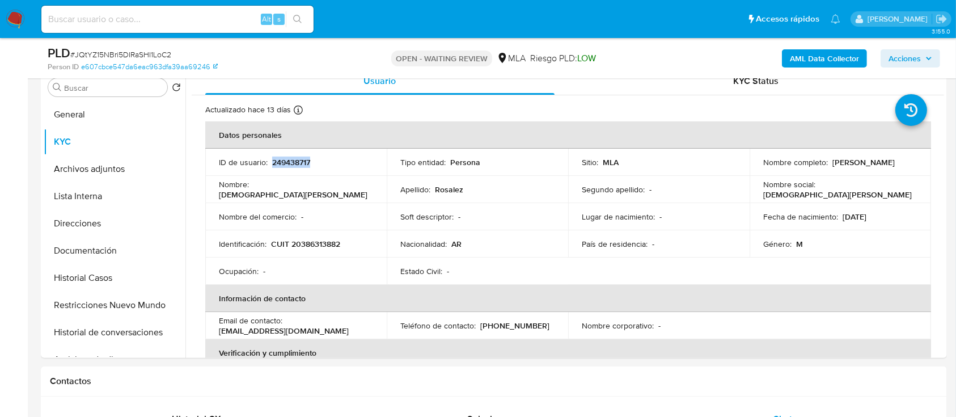
copy p "249438717"
click at [325, 260] on td "Ocupación : -" at bounding box center [295, 270] width 181 height 27
click at [313, 245] on p "CUIT 20386313882" at bounding box center [305, 244] width 69 height 10
copy p "20386313882"
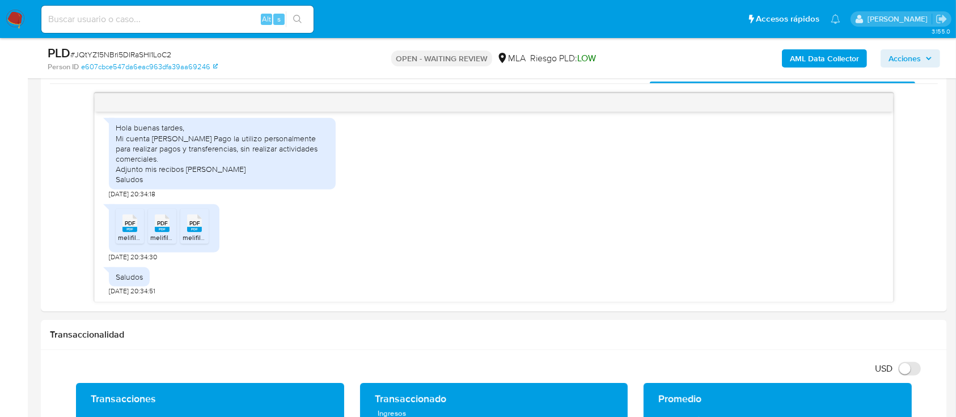
scroll to position [577, 0]
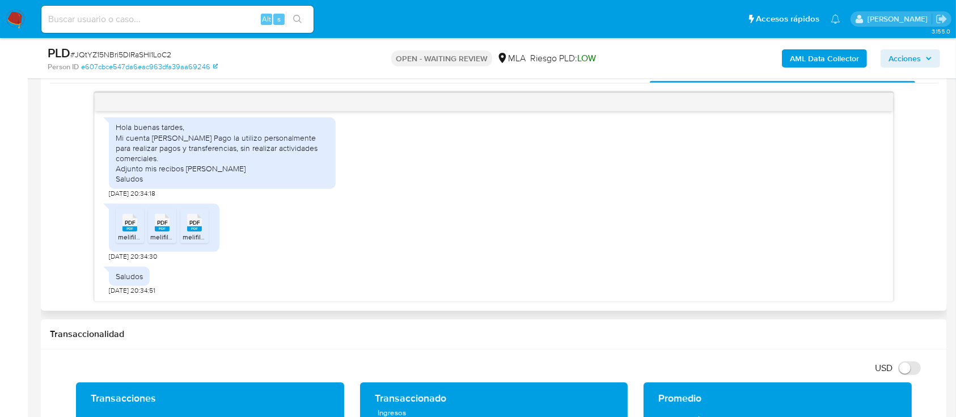
click at [134, 230] on rect at bounding box center [129, 228] width 15 height 5
click at [162, 230] on rect at bounding box center [162, 228] width 15 height 5
click at [189, 236] on span "melifile1578694769968231058.pdf" at bounding box center [235, 237] width 104 height 10
click at [160, 52] on span "# JQtYZ15NBri5DIRaSHI1LoC2" at bounding box center [120, 54] width 101 height 11
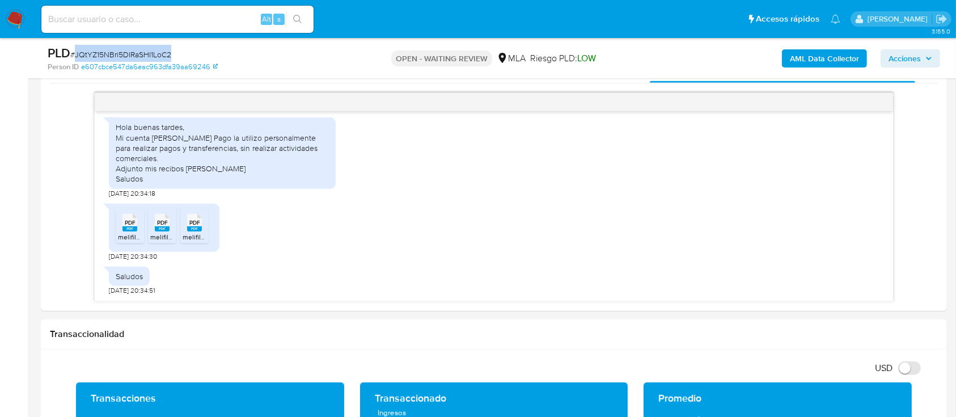
copy span "JQtYZ15NBri5DIRaSHI1LoC2"
click at [16, 25] on img at bounding box center [15, 19] width 19 height 19
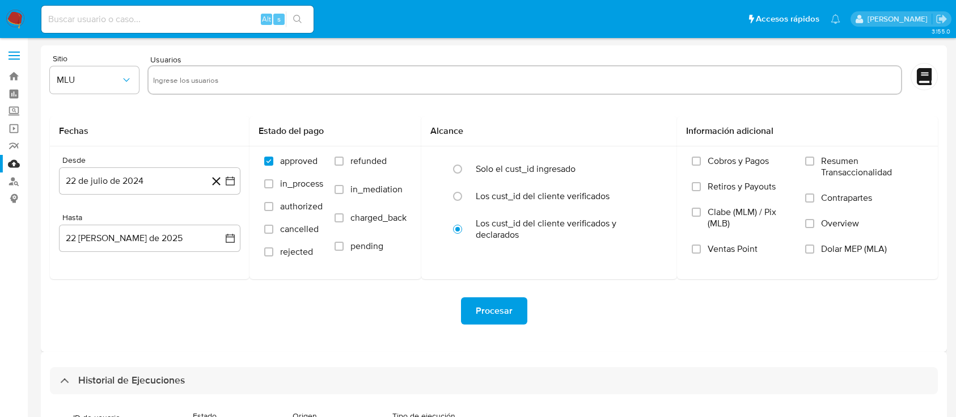
select select "10"
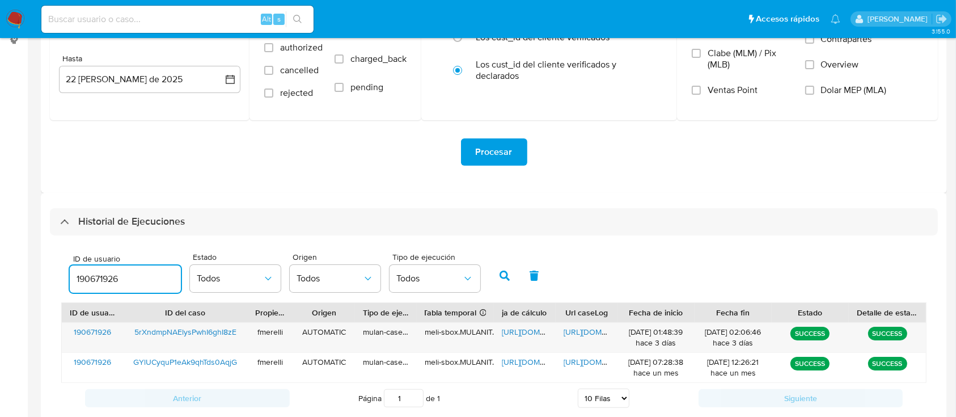
click at [99, 277] on input "190671926" at bounding box center [125, 279] width 111 height 15
click at [506, 272] on icon "button" at bounding box center [504, 275] width 10 height 10
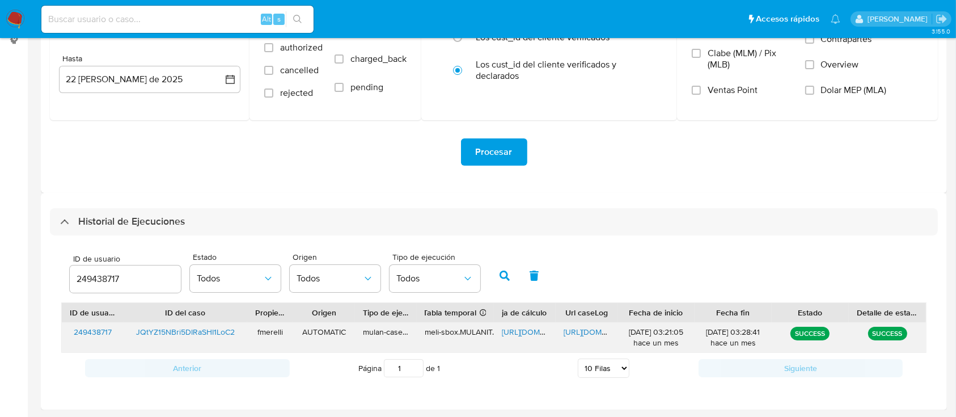
click at [567, 328] on span "[URL][DOMAIN_NAME]" at bounding box center [602, 331] width 78 height 11
click at [528, 329] on span "[URL][DOMAIN_NAME]" at bounding box center [541, 331] width 78 height 11
click at [86, 280] on input "249438717" at bounding box center [125, 279] width 111 height 15
type input "426459547"
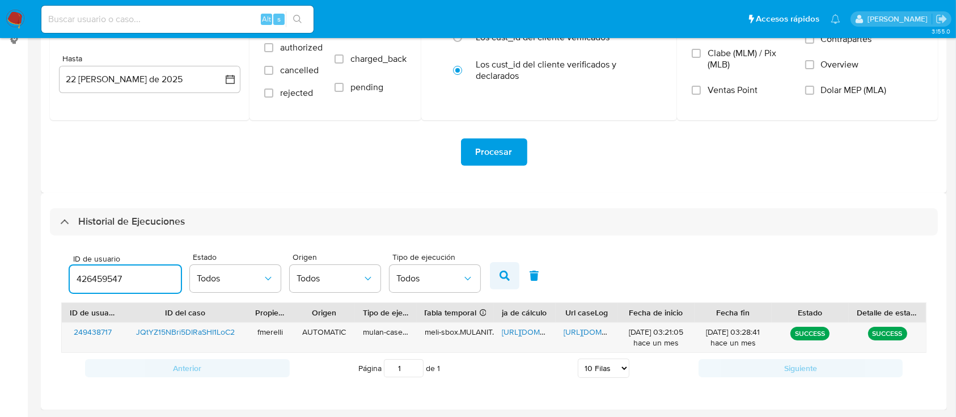
click at [514, 274] on button "button" at bounding box center [504, 275] width 29 height 27
click at [569, 330] on span "[URL][DOMAIN_NAME]" at bounding box center [602, 331] width 78 height 11
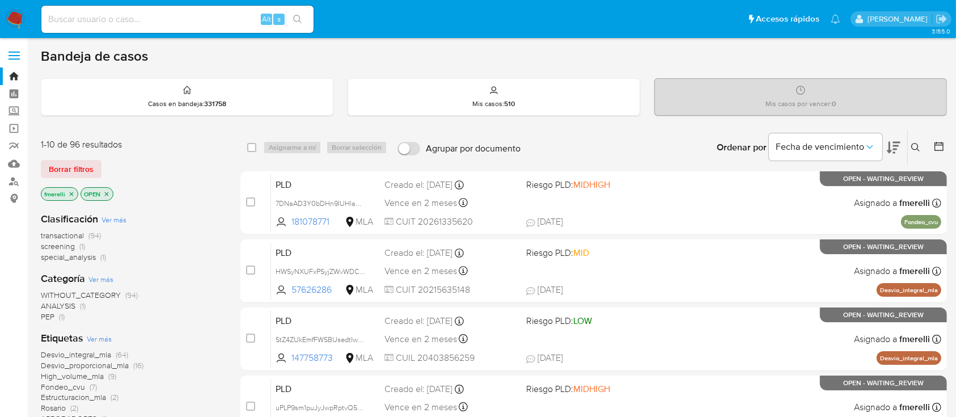
click at [914, 151] on icon at bounding box center [915, 147] width 9 height 9
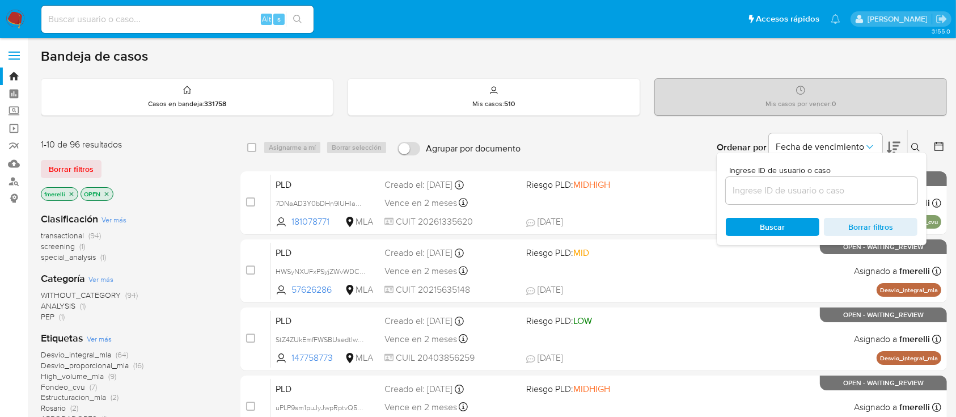
click at [833, 184] on input at bounding box center [822, 190] width 192 height 15
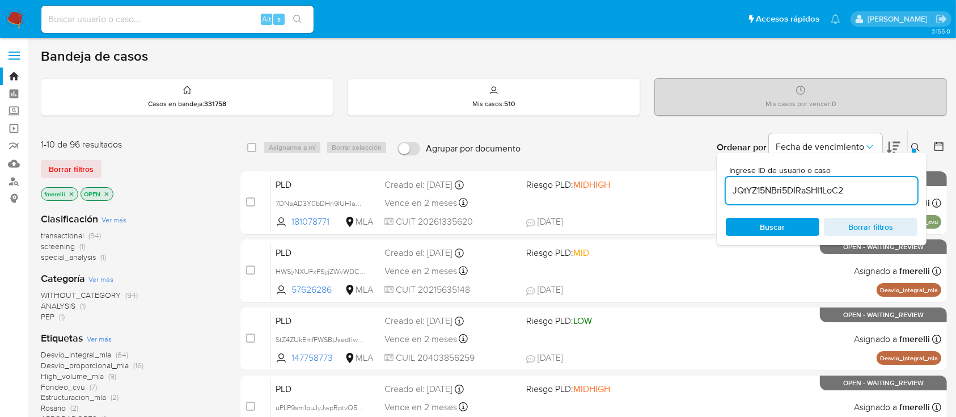
type input "JQtYZ15NBri5DIRaSHI1LoC2"
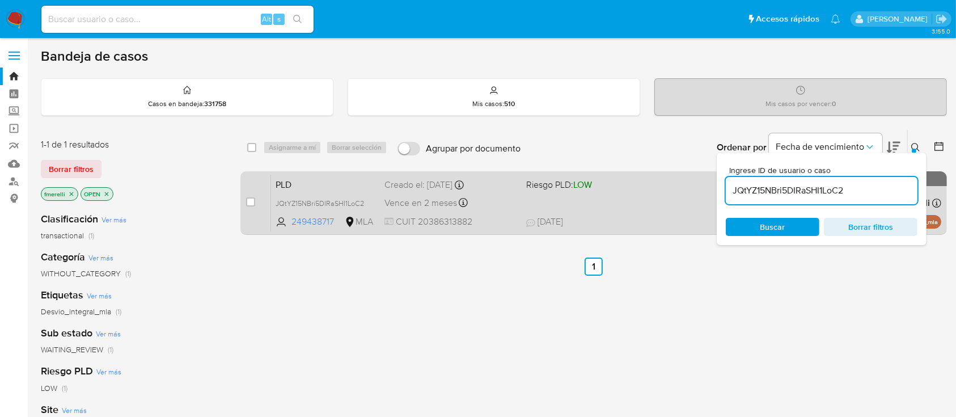
click at [243, 202] on div "case-item-checkbox No es posible asignar el caso PLD JQtYZ15NBri5DIRaSHI1LoC2 2…" at bounding box center [593, 202] width 706 height 63
click at [251, 202] on input "checkbox" at bounding box center [250, 201] width 9 height 9
checkbox input "true"
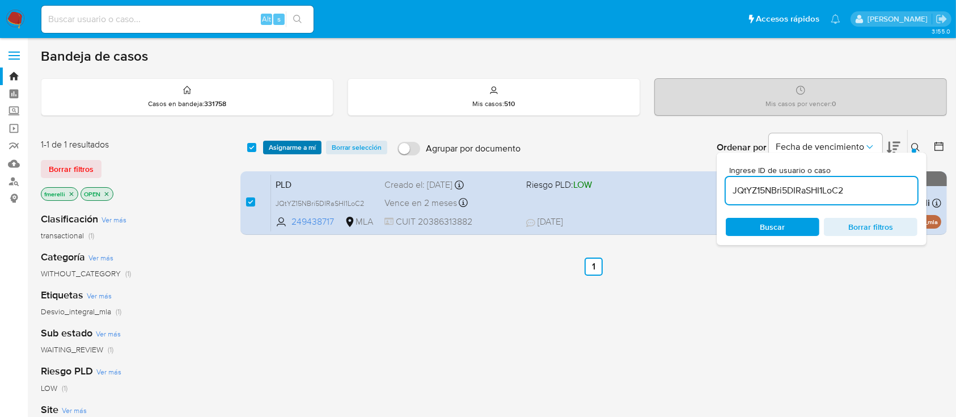
click at [294, 149] on span "Asignarme a mí" at bounding box center [292, 147] width 47 height 11
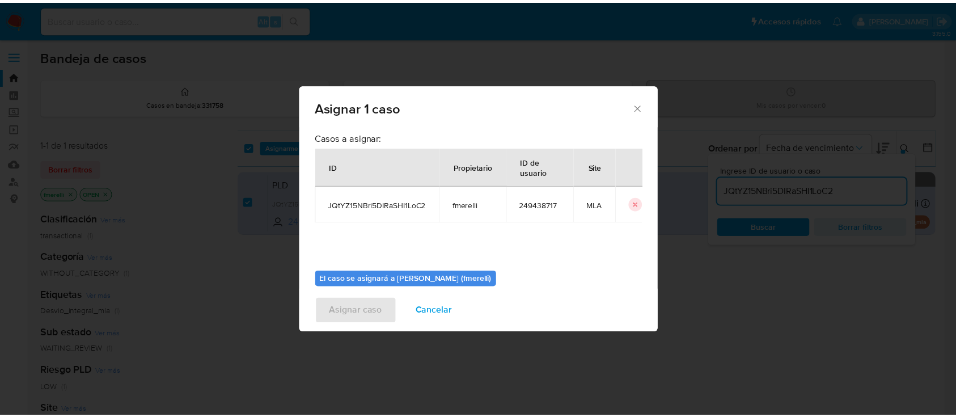
scroll to position [58, 0]
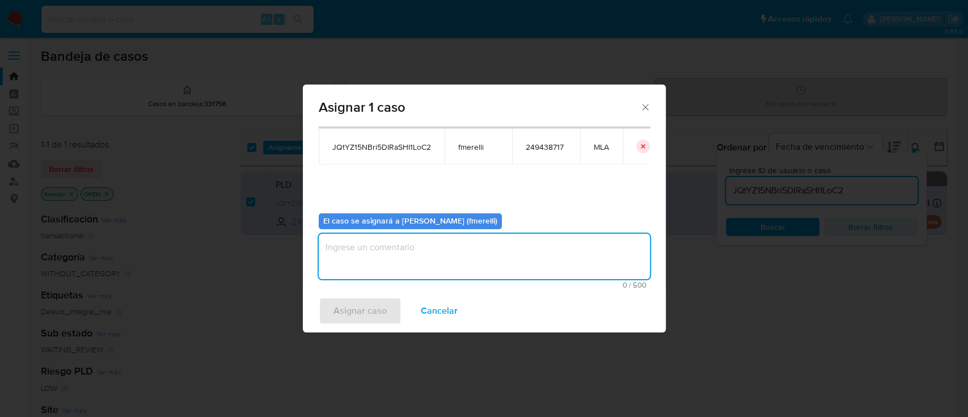
click at [358, 255] on textarea "assign-modal" at bounding box center [484, 256] width 331 height 45
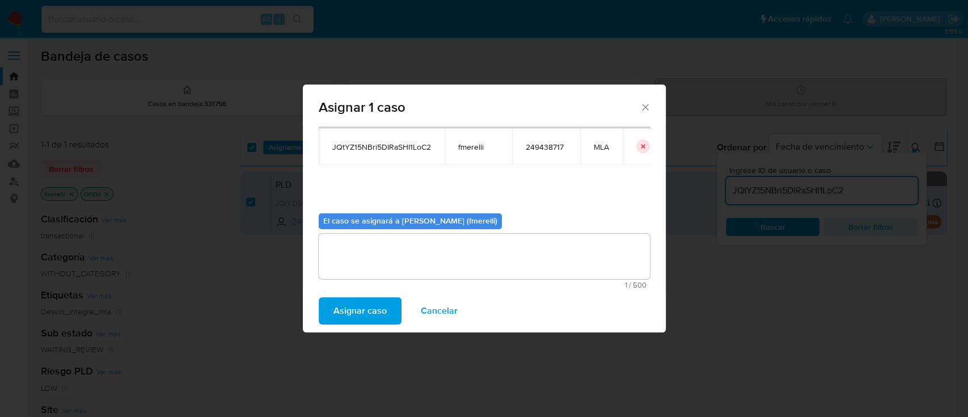
click at [353, 306] on span "Asignar caso" at bounding box center [359, 310] width 53 height 25
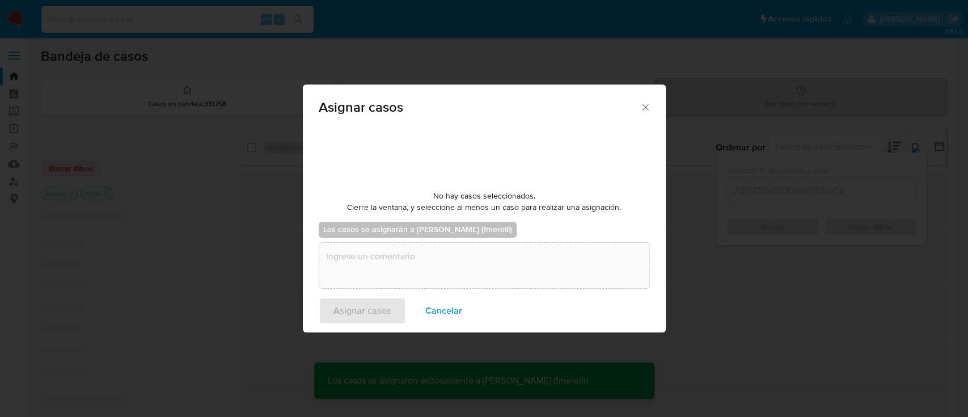
checkbox input "false"
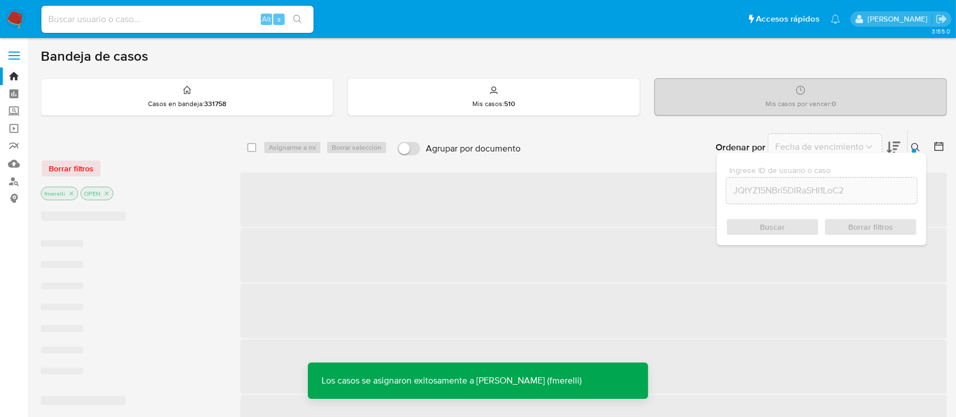
click at [404, 190] on span "‌" at bounding box center [593, 199] width 706 height 54
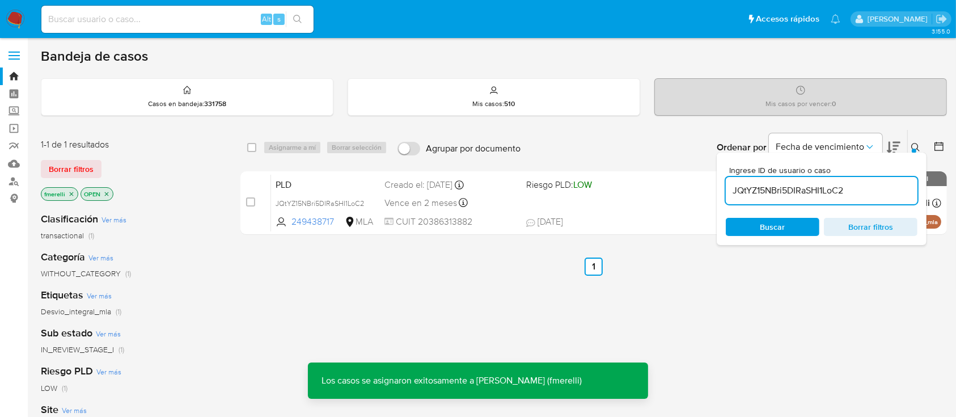
click at [404, 190] on div "PLD JQtYZ15NBri5DIRaSHI1LoC2 249438717 MLA Riesgo PLD: LOW Creado el: [DATE] Cr…" at bounding box center [606, 202] width 670 height 57
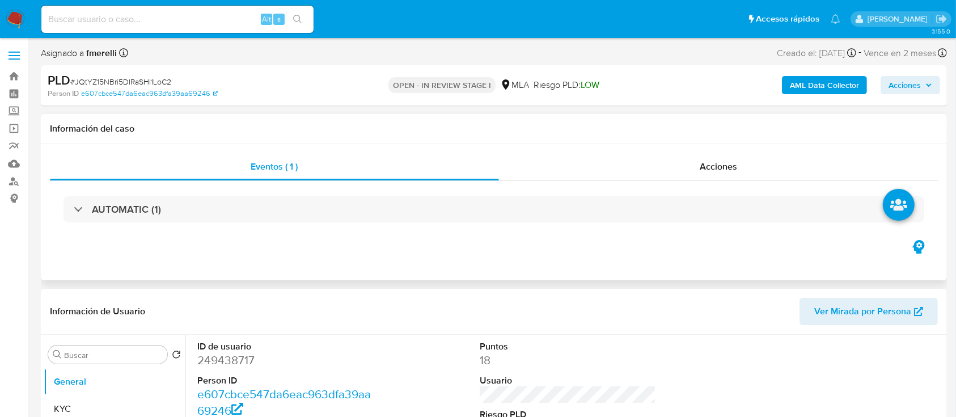
select select "10"
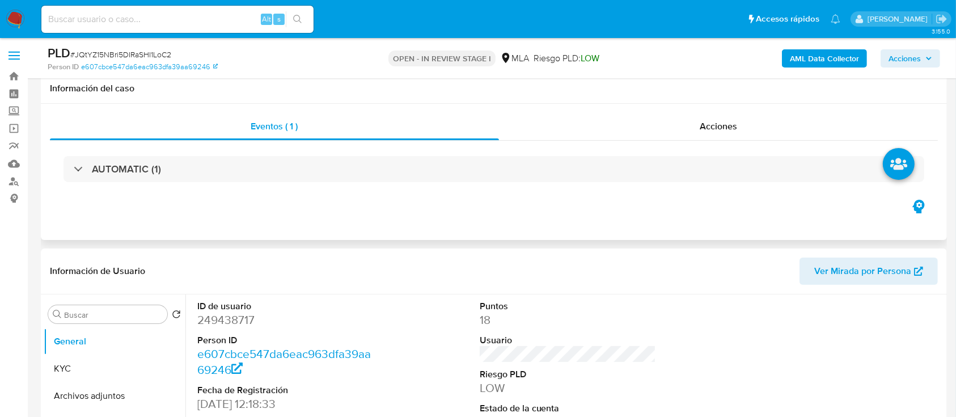
scroll to position [330, 0]
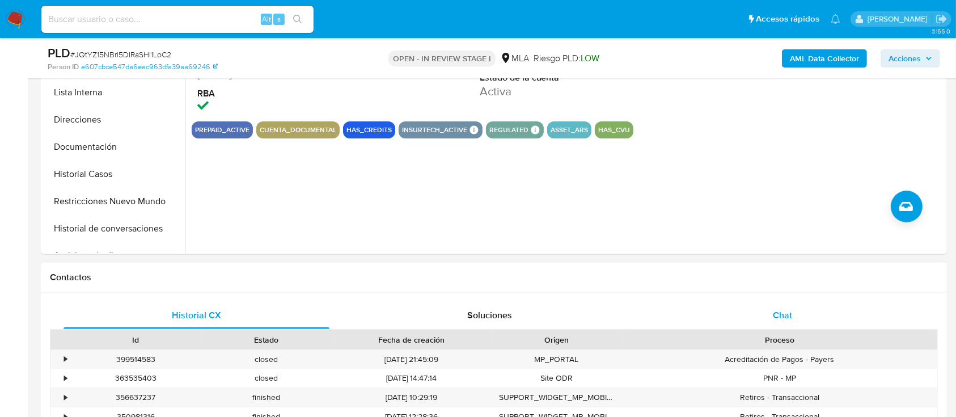
click at [805, 328] on div "Chat" at bounding box center [783, 315] width 266 height 27
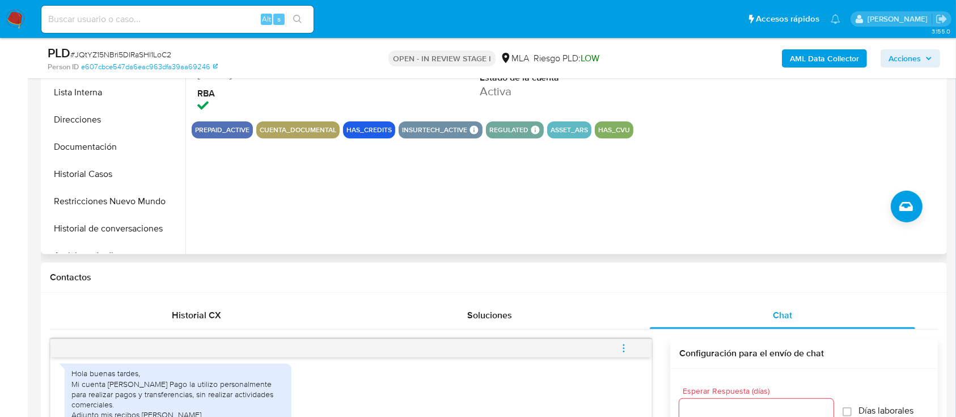
scroll to position [219, 0]
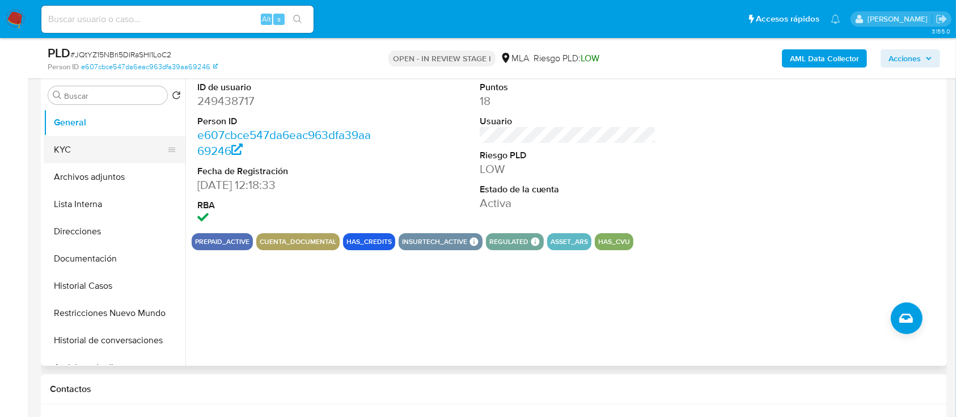
click at [106, 151] on button "KYC" at bounding box center [110, 149] width 133 height 27
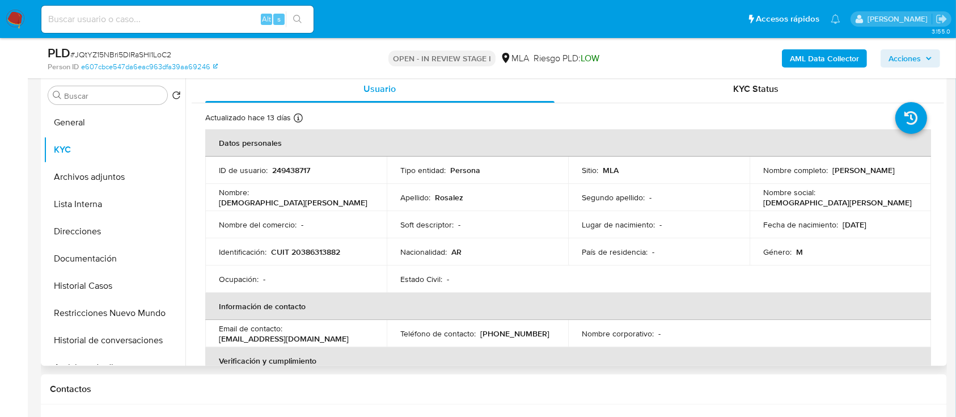
drag, startPoint x: 760, startPoint y: 175, endPoint x: 867, endPoint y: 175, distance: 106.6
click at [867, 175] on div "Nombre completo : [PERSON_NAME]" at bounding box center [840, 170] width 154 height 10
copy p "[PERSON_NAME]"
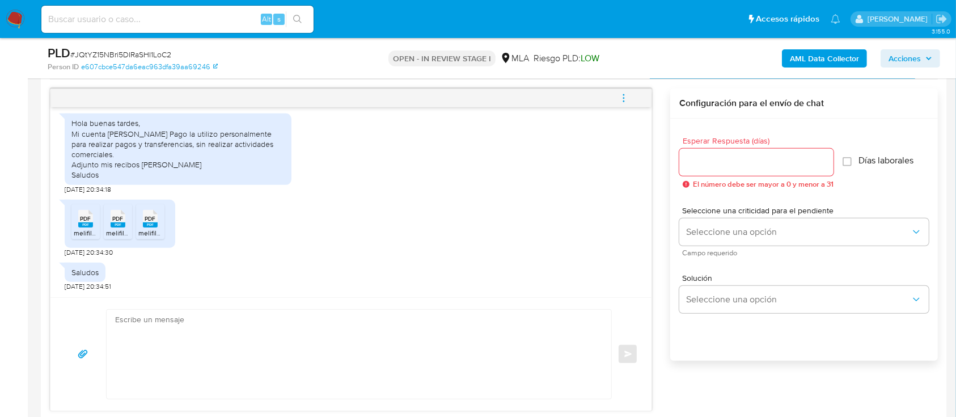
scroll to position [613, 0]
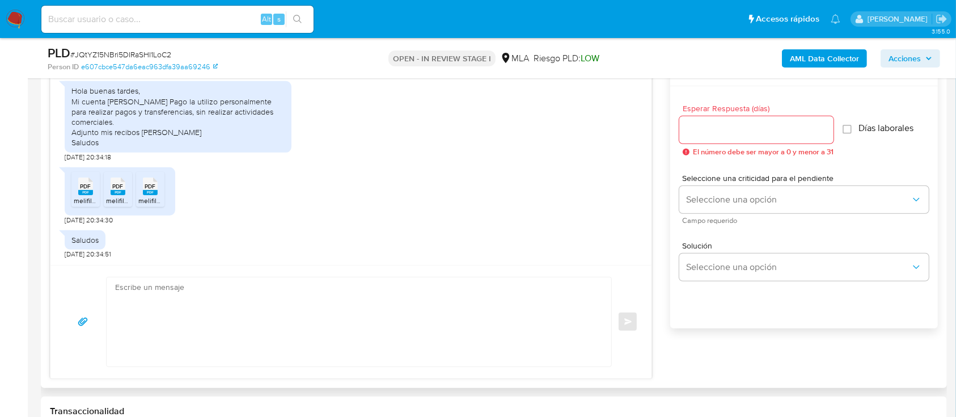
click at [481, 353] on textarea at bounding box center [356, 321] width 482 height 89
paste textarea "[PERSON_NAME]"
paste textarea "registradas en tu cuenta [PERSON_NAME] Pago, necesitamos que nos brindes la sig…"
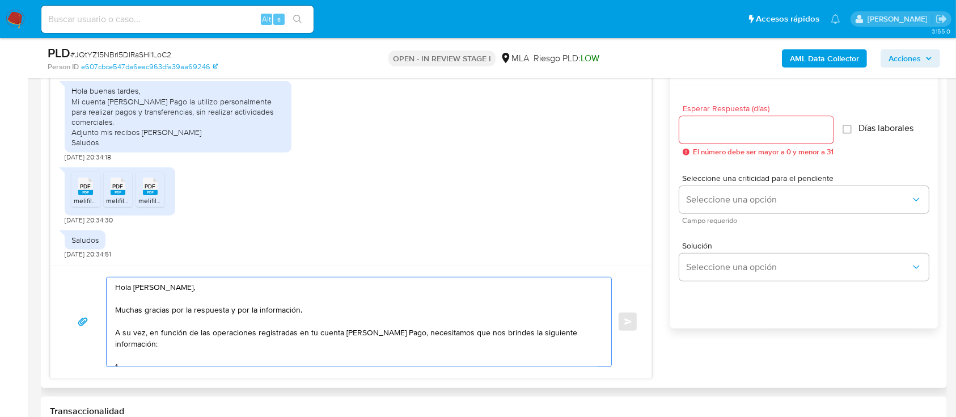
paste textarea "Proporciona el vínculo con las siguientes contrapartes con las que operaste, el…"
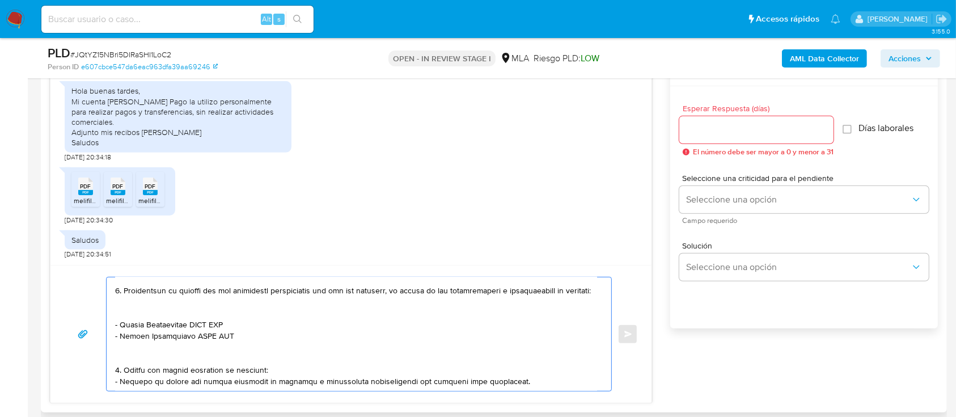
scroll to position [65, 0]
click at [154, 342] on textarea at bounding box center [356, 333] width 482 height 113
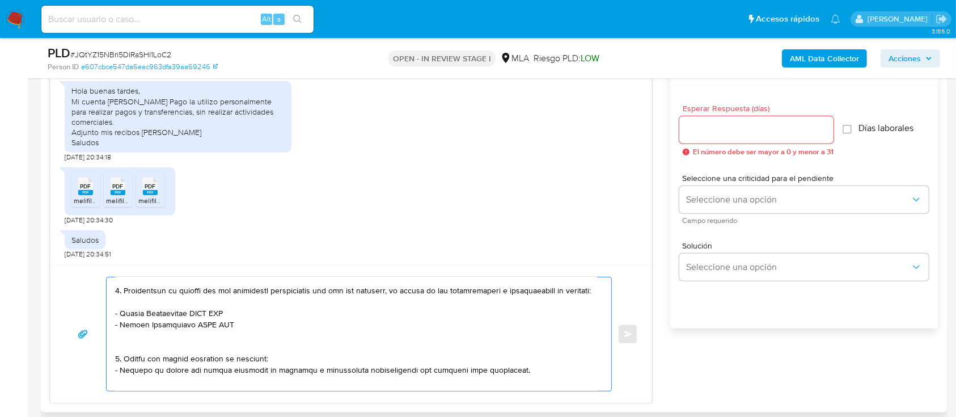
type textarea "Lore Ipsumdolo Sitamet Consect, Adipis elitsed doe te incididun u lab et dolore…"
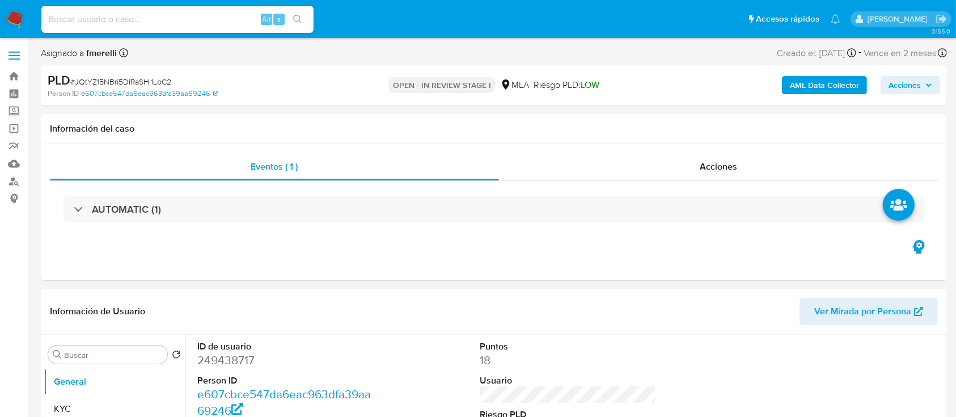
select select "10"
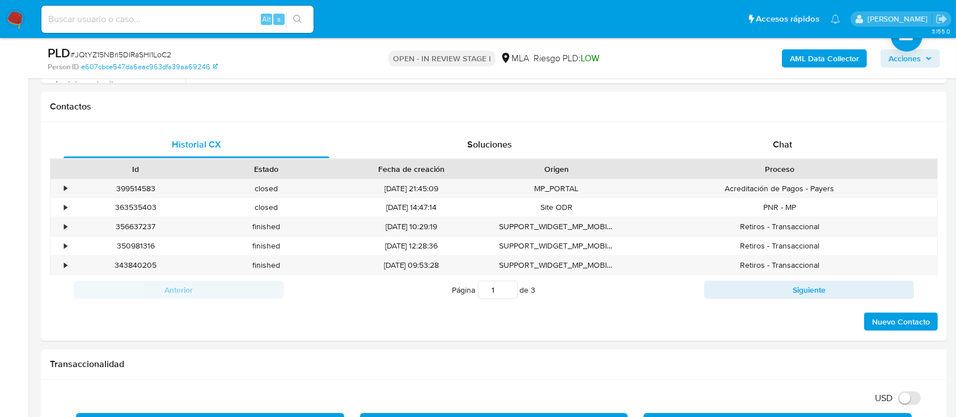
scroll to position [500, 0]
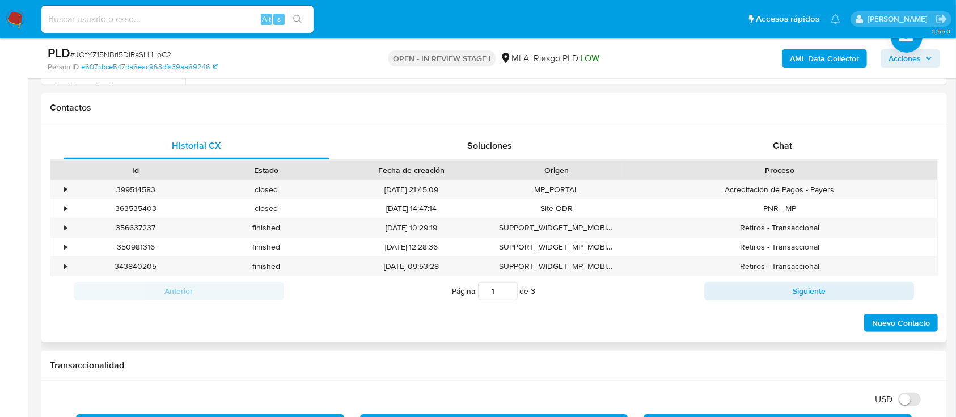
click at [694, 170] on div "Proceso" at bounding box center [779, 169] width 299 height 11
click at [705, 158] on div "Chat" at bounding box center [783, 145] width 266 height 27
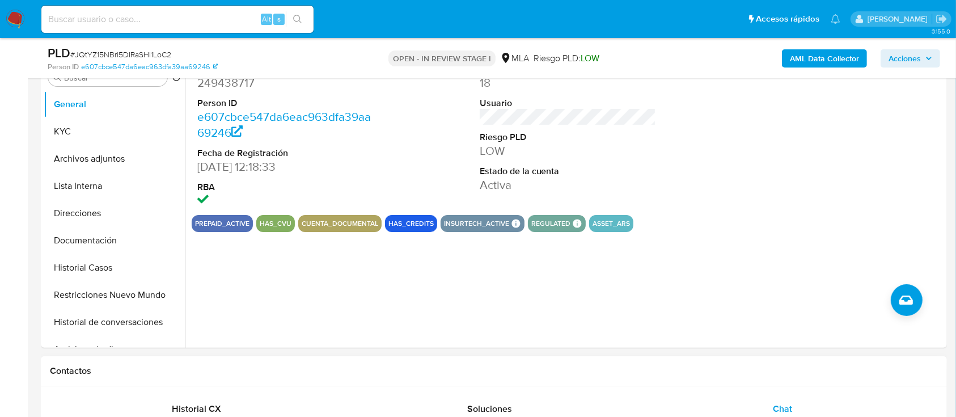
scroll to position [236, 0]
click at [95, 138] on button "KYC" at bounding box center [110, 131] width 133 height 27
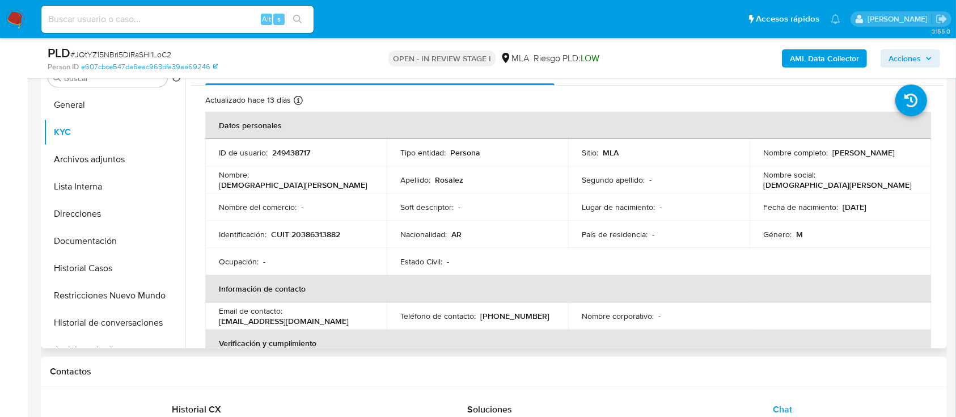
drag, startPoint x: 758, startPoint y: 156, endPoint x: 868, endPoint y: 158, distance: 110.0
click at [868, 158] on td "Nombre completo : [PERSON_NAME]" at bounding box center [839, 152] width 181 height 27
copy p "[PERSON_NAME]"
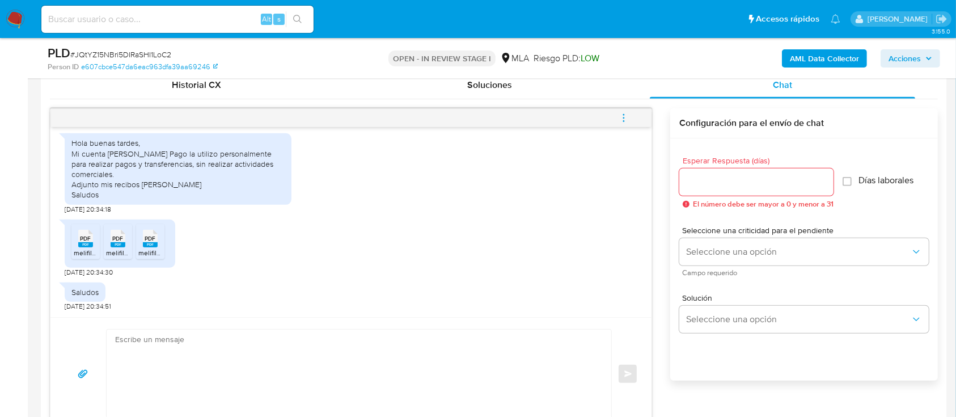
scroll to position [567, 0]
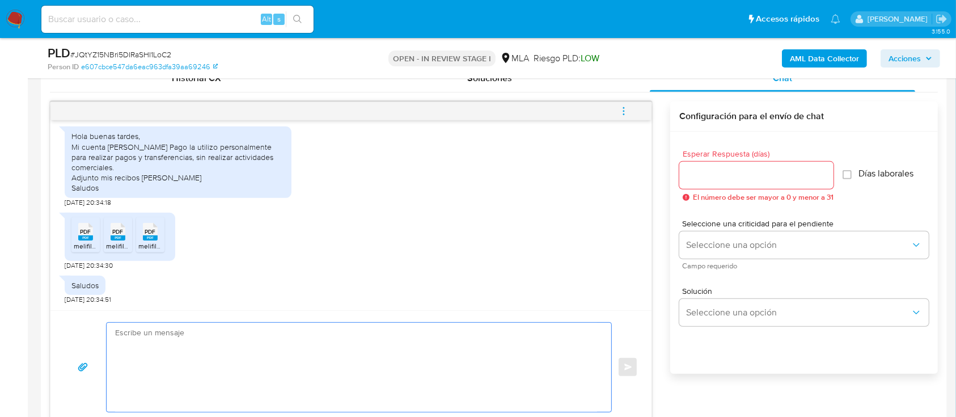
click at [507, 348] on textarea at bounding box center [356, 367] width 482 height 89
paste textarea "[PERSON_NAME]"
paste textarea "registradas en tu cuenta de Mercado Pago, necesitamos que nos brindes la siguie…"
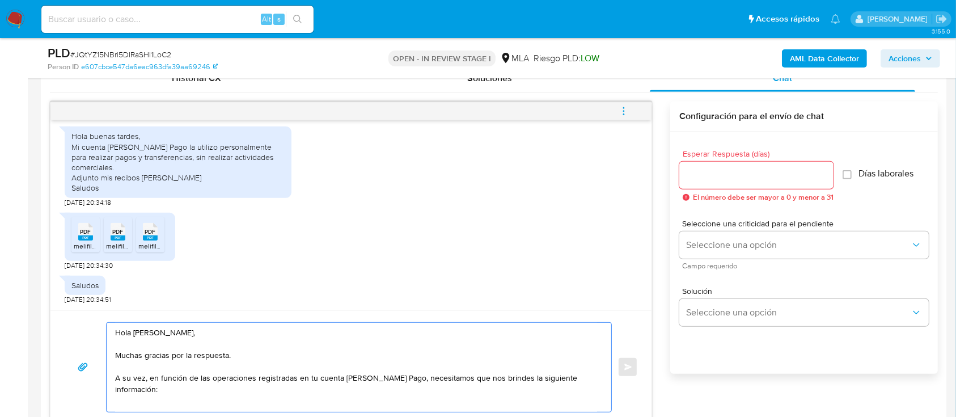
paste textarea "3. Proporciona el vínculo con las siguientes contrapartes con las que operaste,…"
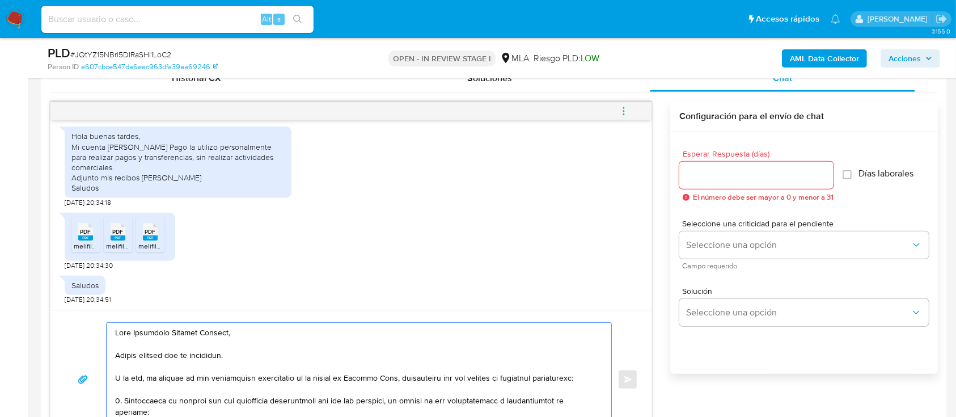
scroll to position [569, 0]
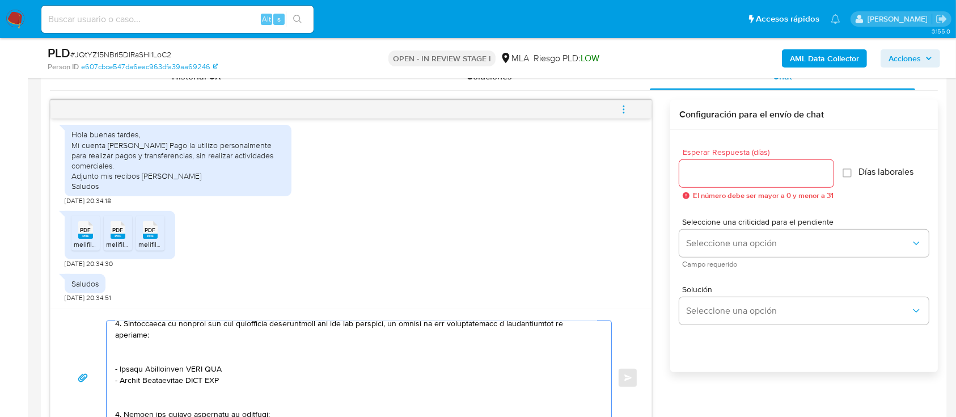
click at [223, 361] on textarea at bounding box center [356, 377] width 482 height 113
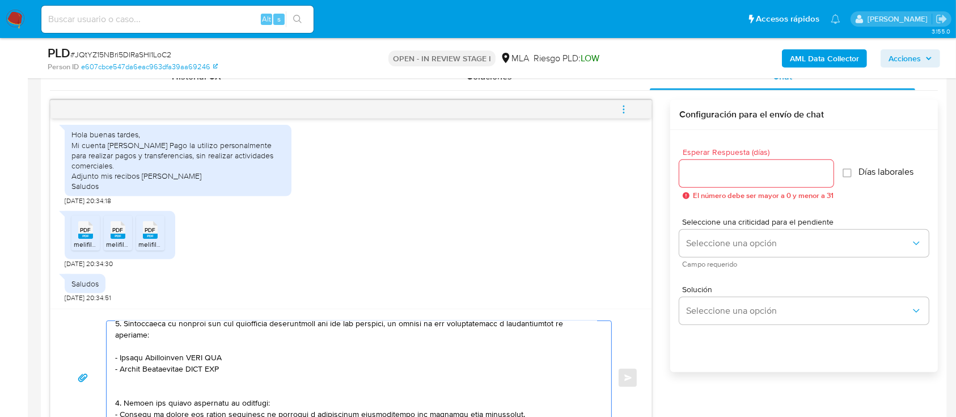
scroll to position [63, 0]
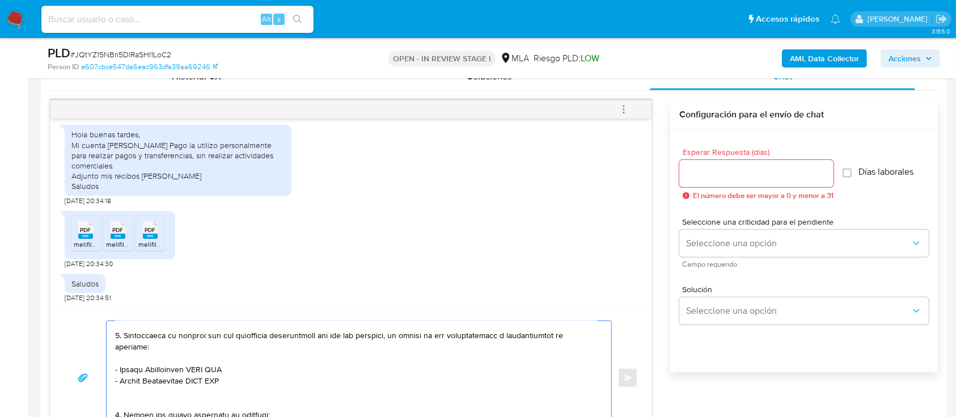
paste textarea "OZORIO ANIBAL"
paste textarea "20291497730"
paste textarea "Alicia Rafaela Gaya"
paste textarea "27218792222"
paste textarea "Luisa Ermelinda Torres"
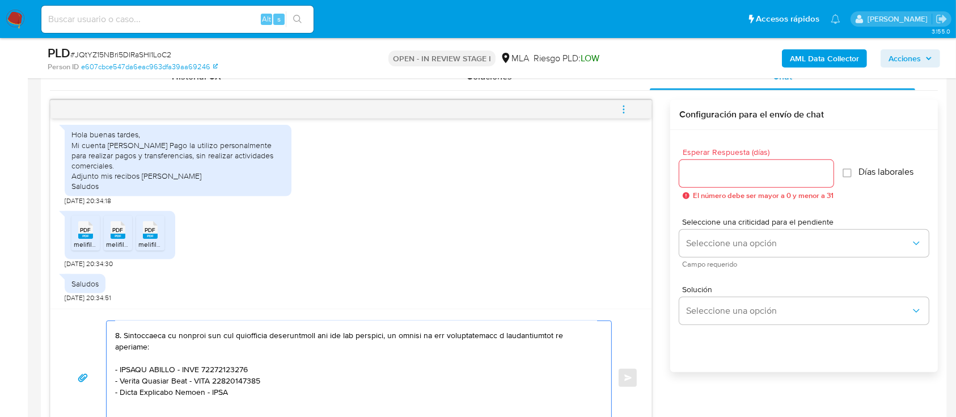
paste textarea "27217712667"
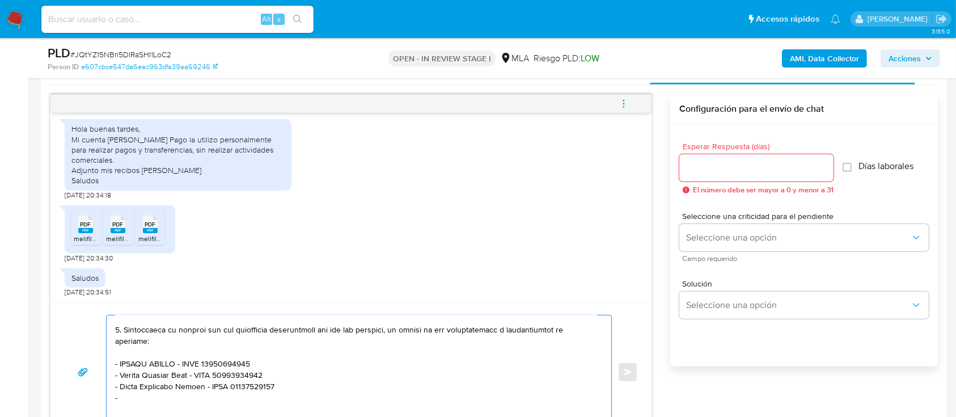
paste textarea "Danisa Noemi da Silva"
paste textarea "27383105450"
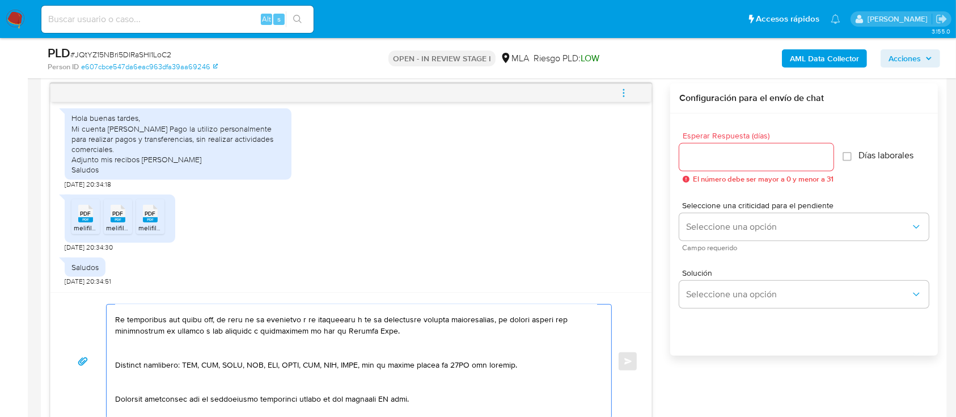
scroll to position [188, 0]
click at [151, 341] on textarea at bounding box center [356, 360] width 482 height 113
click at [139, 357] on textarea at bounding box center [356, 360] width 482 height 113
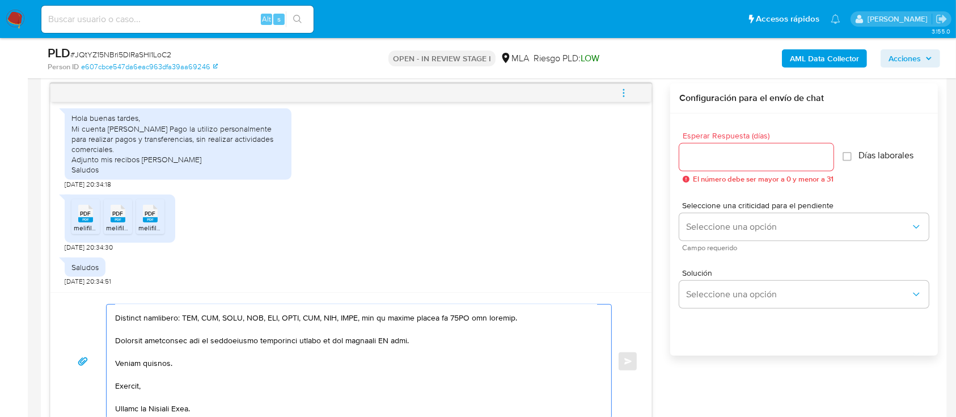
scroll to position [242, 0]
click at [385, 338] on textarea at bounding box center [356, 360] width 482 height 113
type textarea "Hola Christian Leandro Rosalez, Muchas gracias por la respuesta. A su vez, en f…"
click at [773, 147] on div at bounding box center [756, 156] width 154 height 27
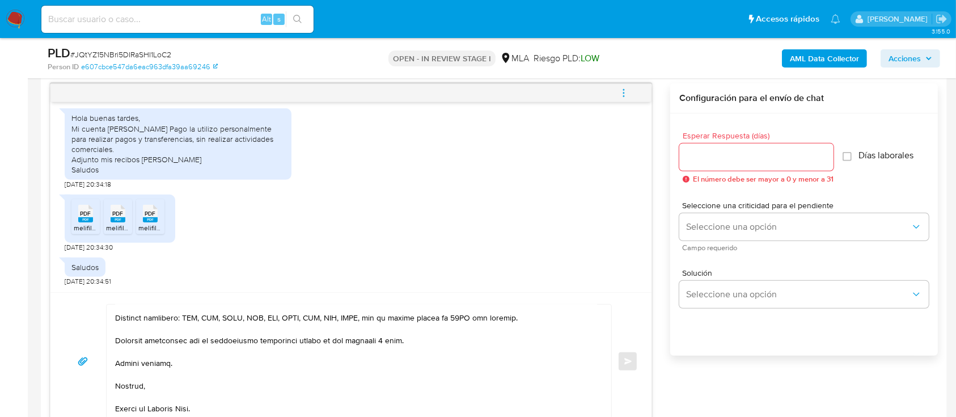
click at [764, 147] on div at bounding box center [756, 156] width 154 height 27
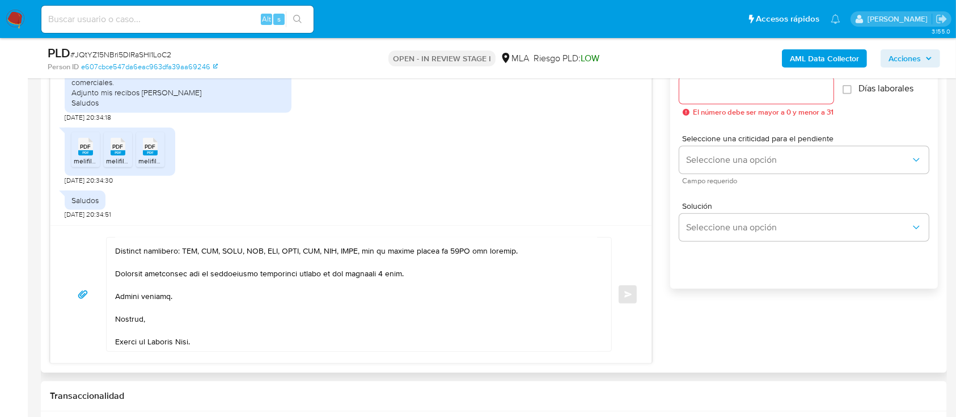
scroll to position [653, 0]
click at [785, 93] on input "Esperar Respuesta (días)" at bounding box center [756, 89] width 154 height 15
type input "2"
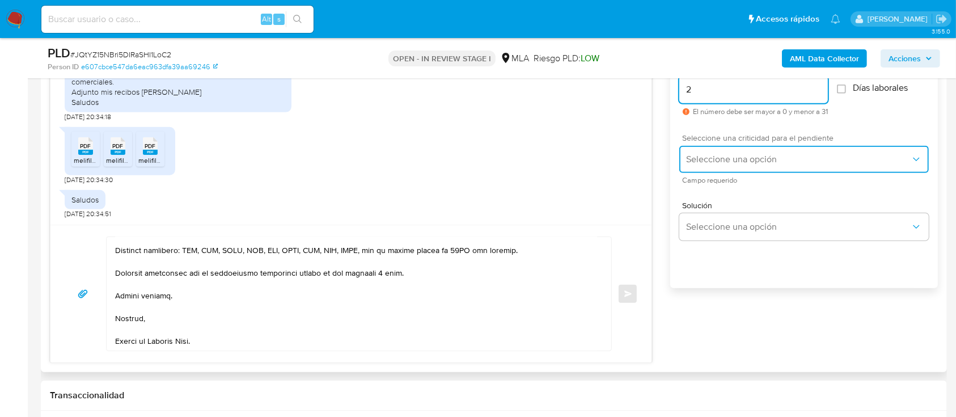
click at [748, 160] on span "Seleccione una opción" at bounding box center [798, 159] width 224 height 11
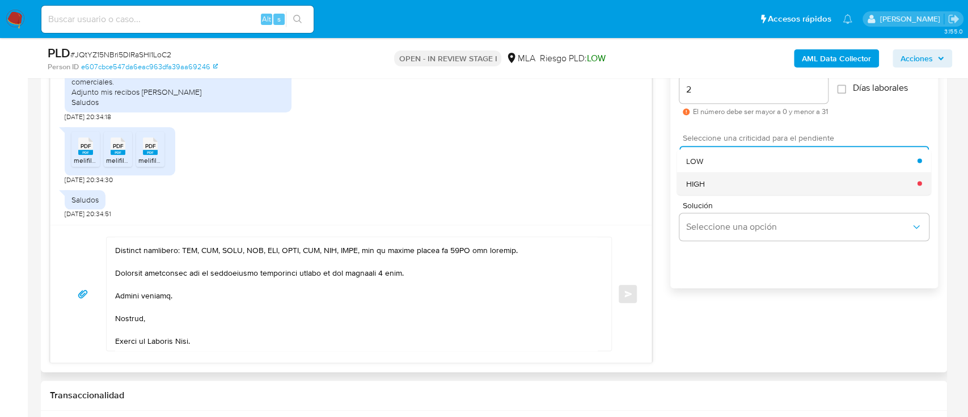
click at [727, 179] on div "HIGH" at bounding box center [801, 183] width 231 height 23
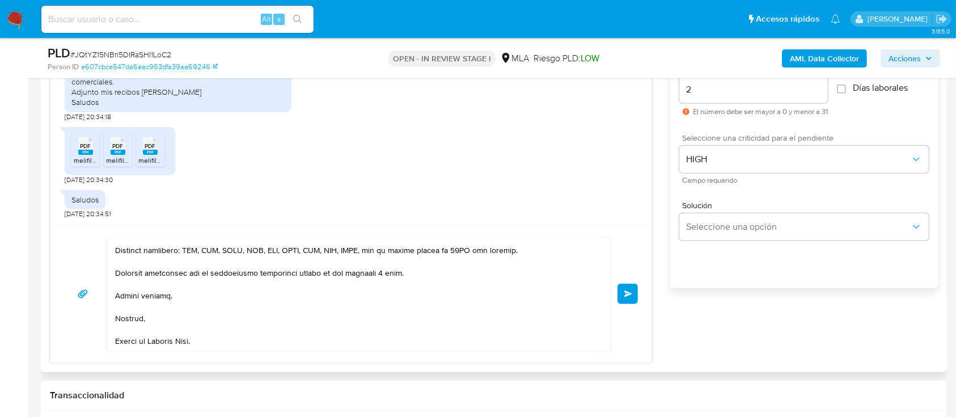
click at [630, 291] on span "Enviar" at bounding box center [628, 293] width 8 height 7
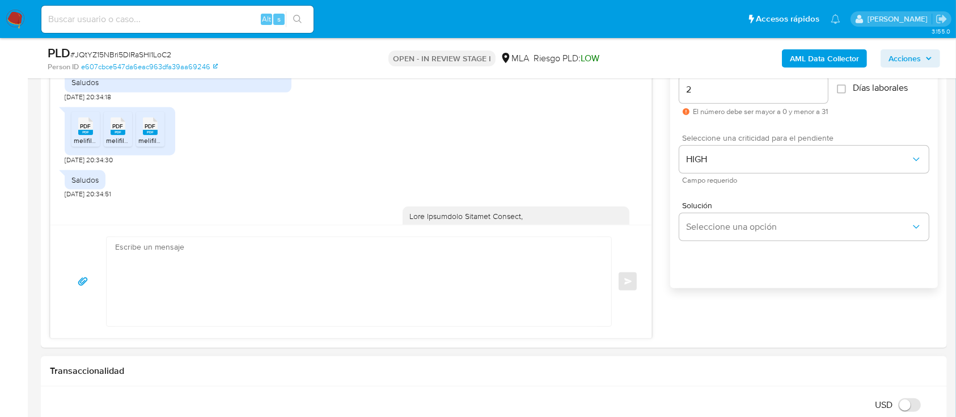
scroll to position [1060, 0]
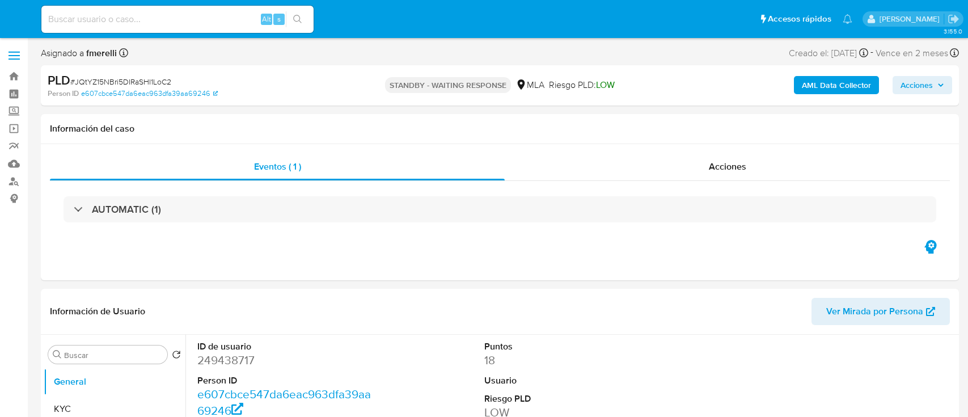
select select "10"
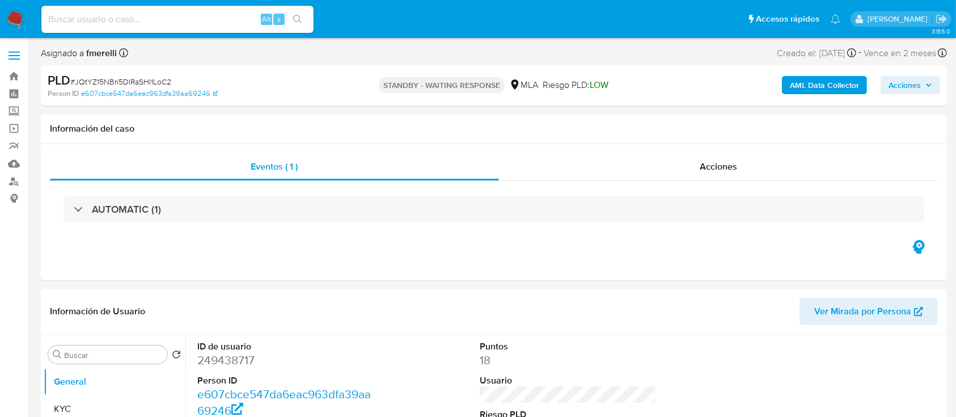
click at [219, 14] on input at bounding box center [177, 19] width 272 height 15
paste input "MLPiVGstWmaAF3Gc46sh0yJt"
type input "MLPiVGstWmaAF3Gc46sh0yJt"
select select "10"
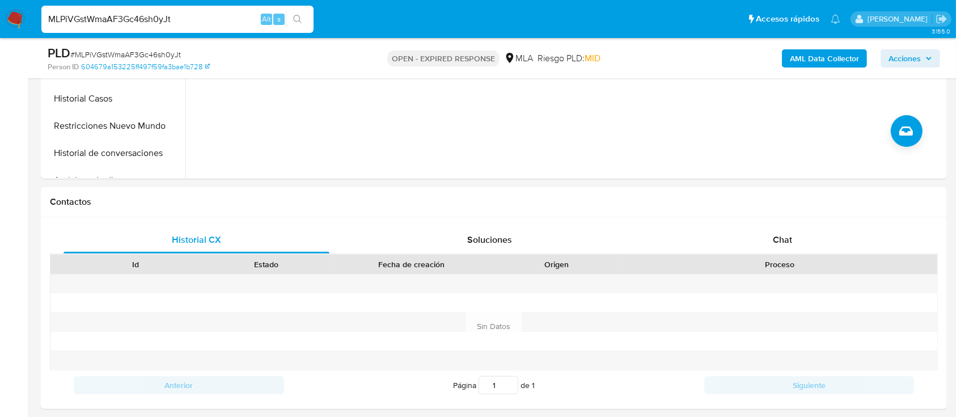
scroll to position [406, 0]
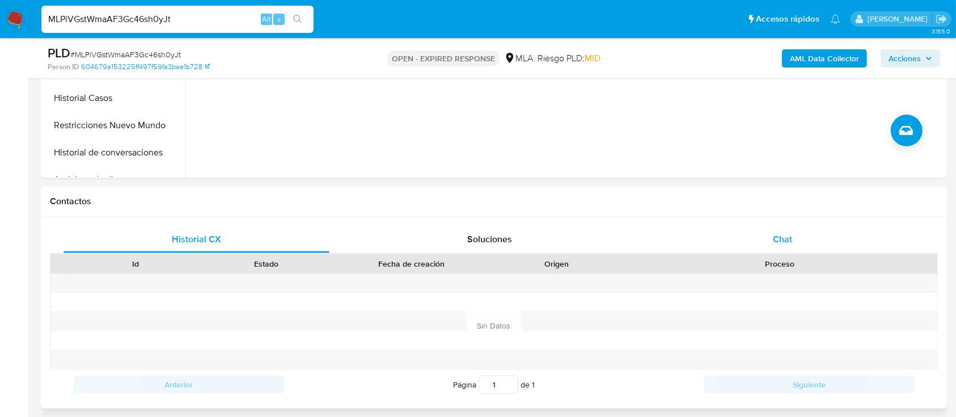
click at [744, 247] on div "Chat" at bounding box center [783, 239] width 266 height 27
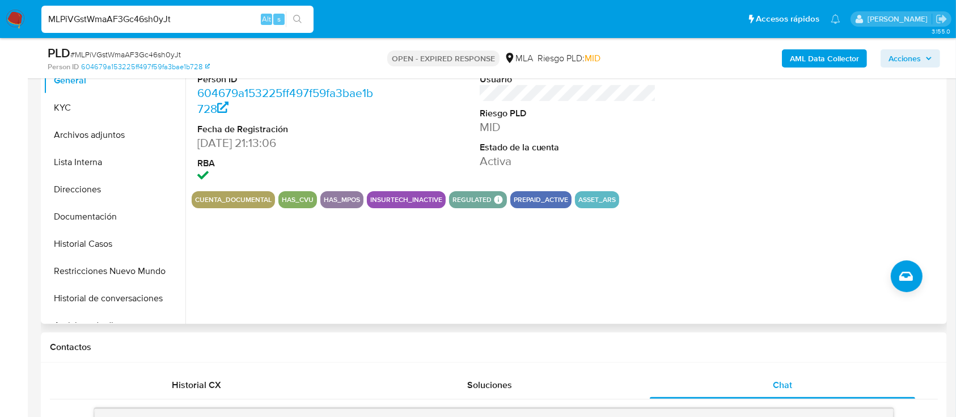
scroll to position [260, 0]
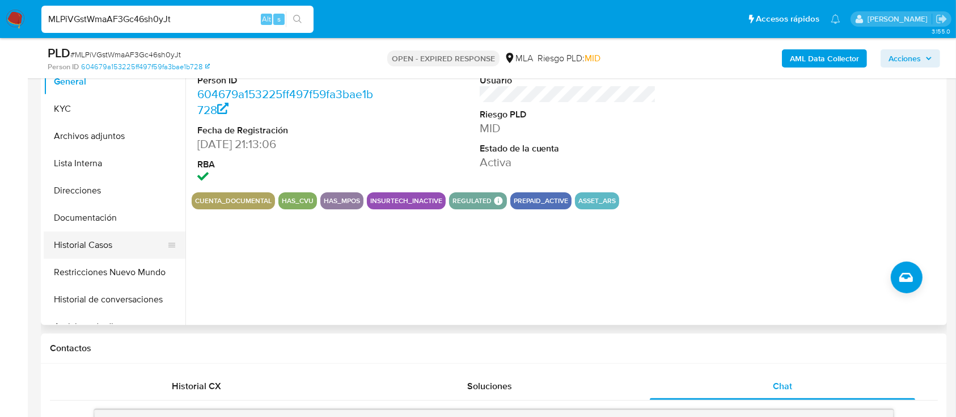
click at [80, 234] on button "Historial Casos" at bounding box center [110, 244] width 133 height 27
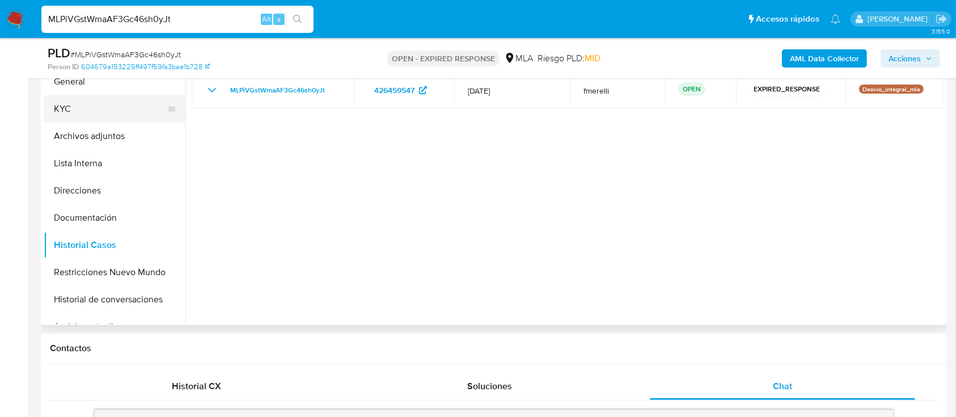
click at [69, 99] on button "KYC" at bounding box center [110, 108] width 133 height 27
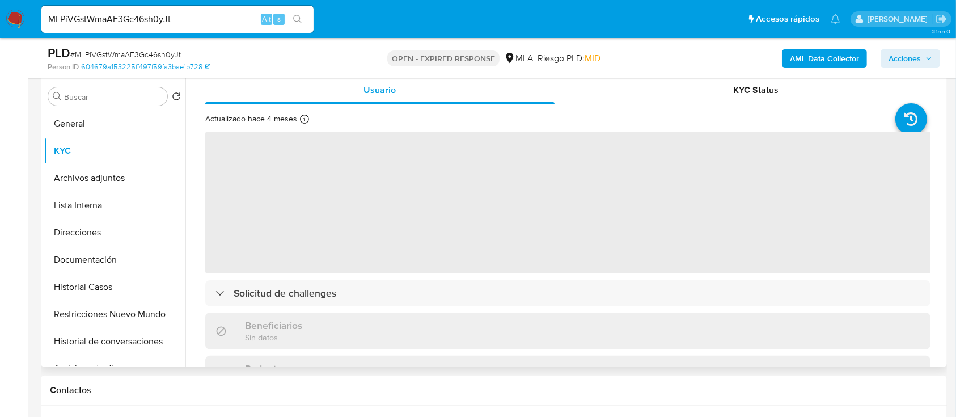
scroll to position [198, 0]
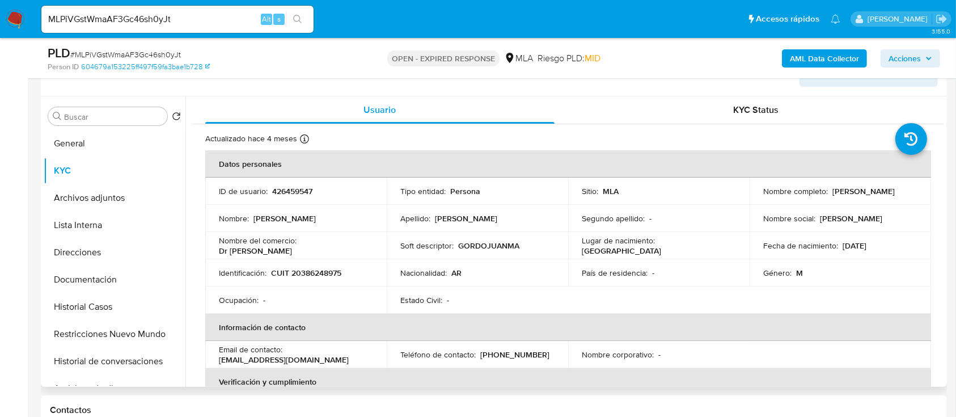
click at [277, 189] on p "426459547" at bounding box center [292, 191] width 40 height 10
copy p "426459547"
